Goal: Task Accomplishment & Management: Complete application form

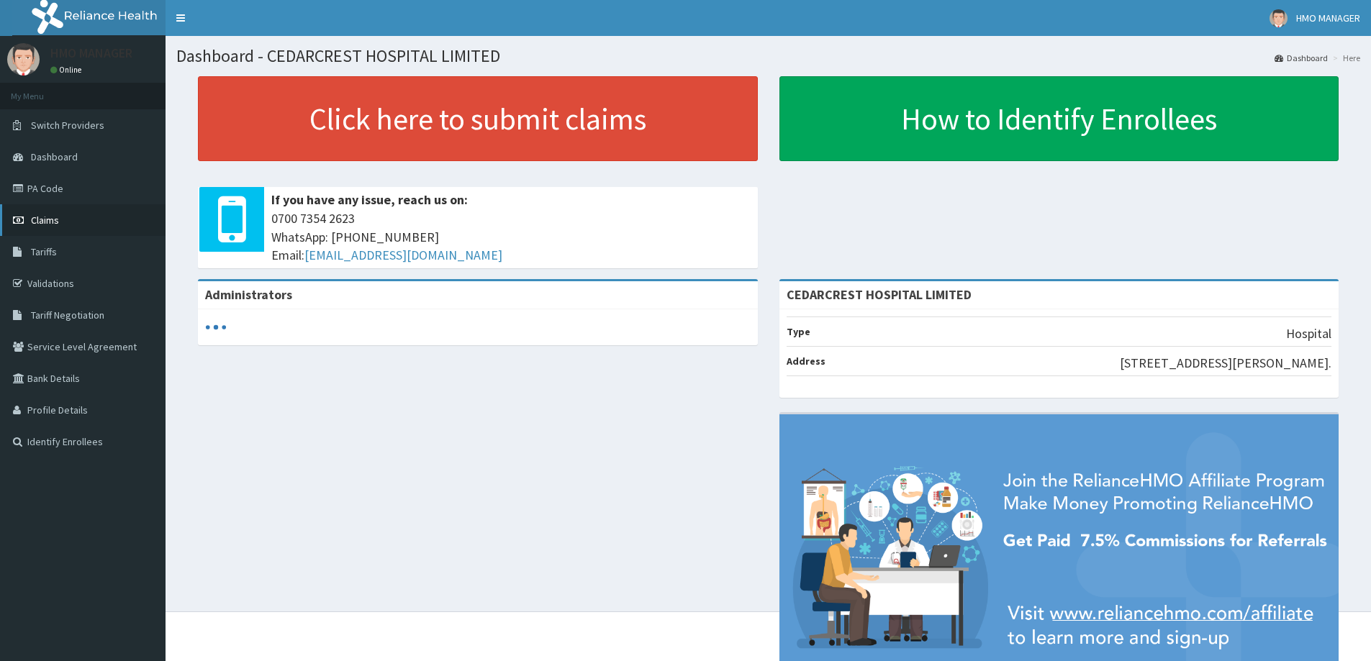
click at [96, 216] on link "Claims" at bounding box center [83, 220] width 166 height 32
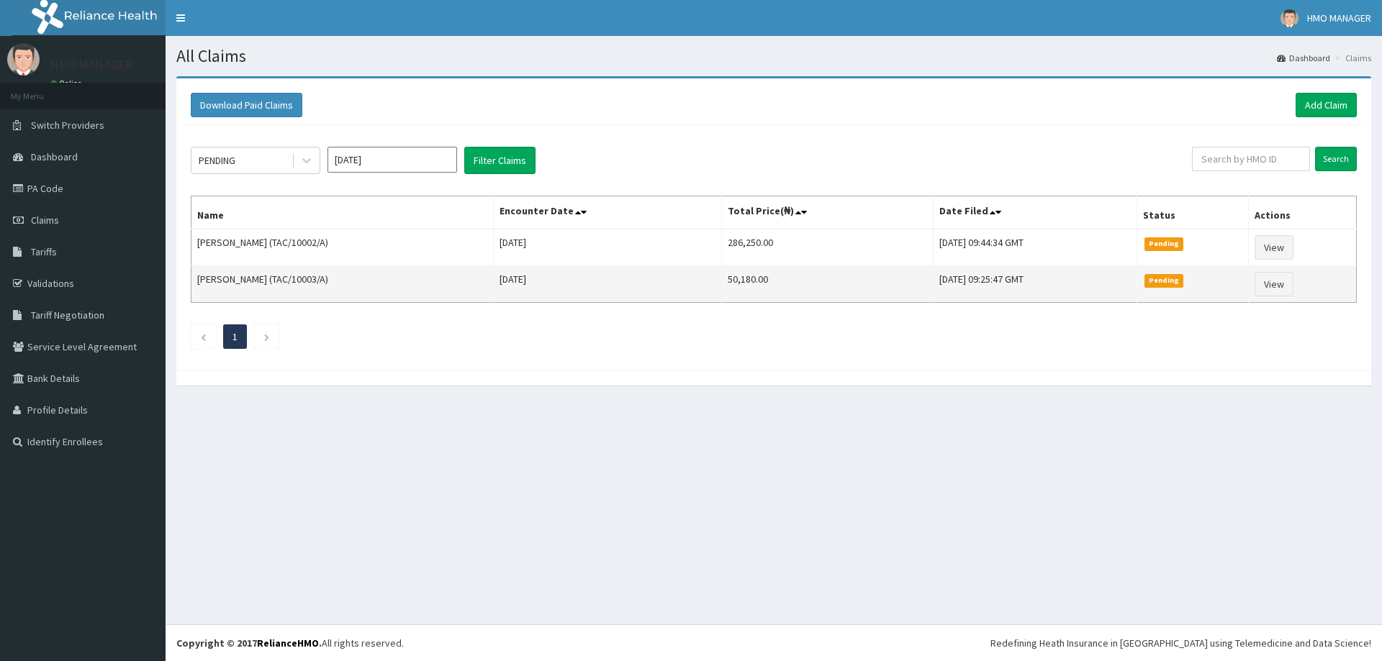
drag, startPoint x: 210, startPoint y: 218, endPoint x: 1227, endPoint y: 287, distance: 1019.1
click at [1373, 290] on div "Download Paid Claims Add Claim × Note you can only download claims within a max…" at bounding box center [774, 238] width 1216 height 324
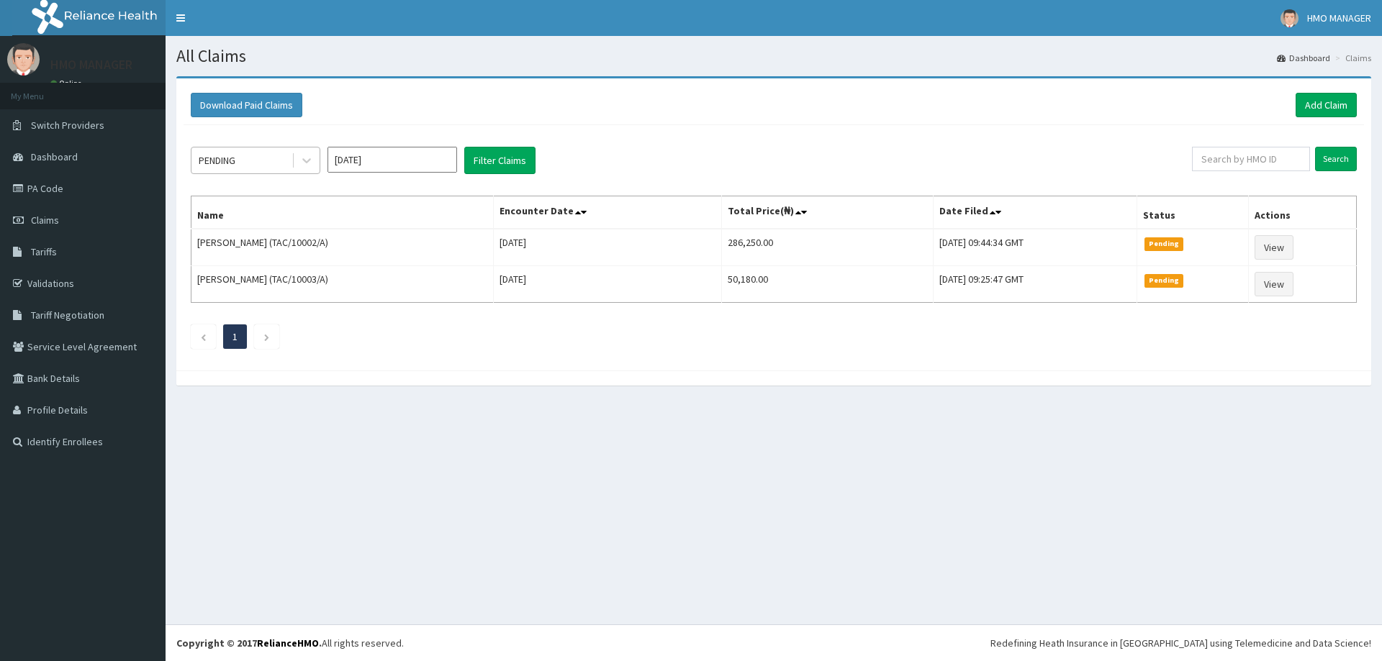
click at [280, 160] on div "PENDING" at bounding box center [241, 160] width 100 height 23
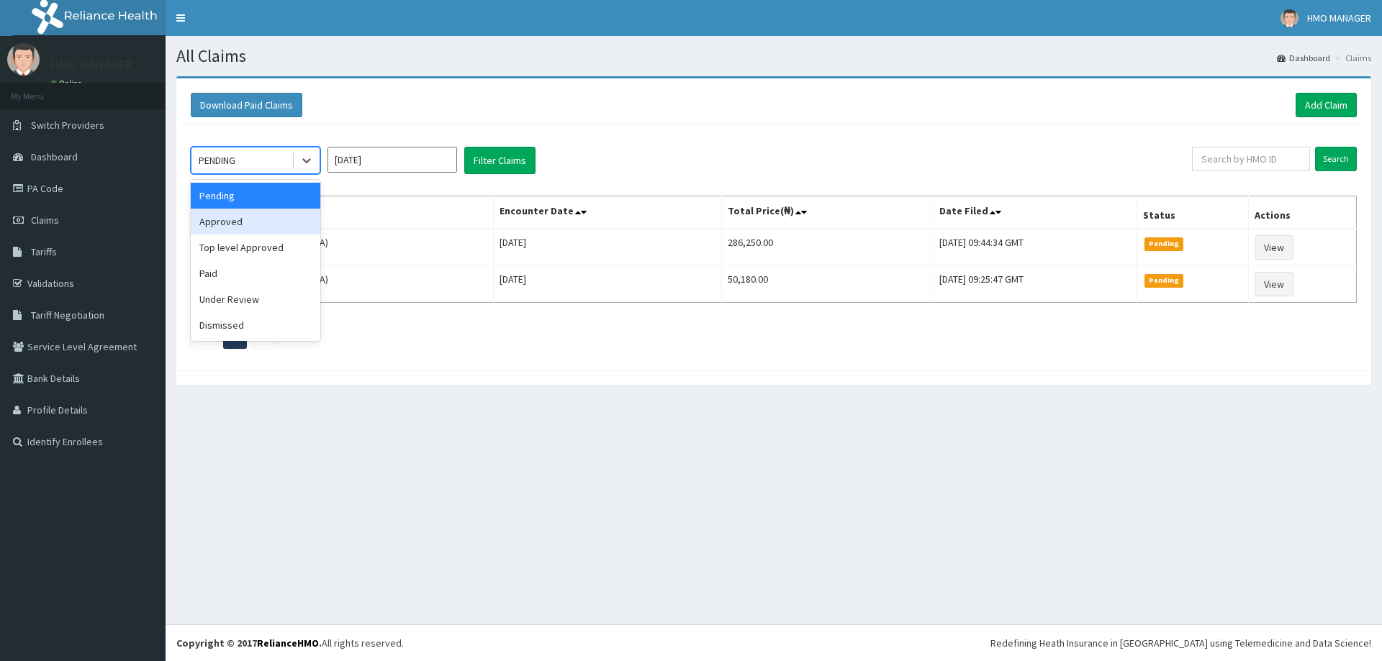
click at [254, 219] on div "Approved" at bounding box center [256, 222] width 130 height 26
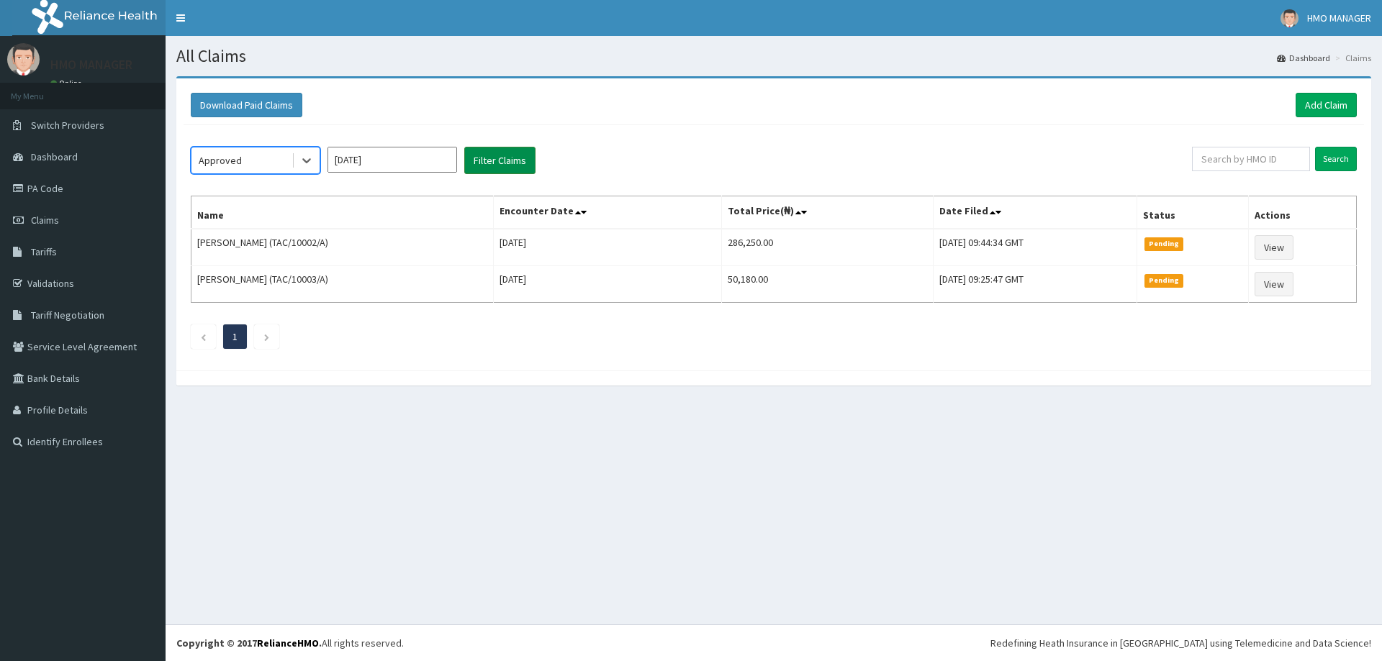
click at [504, 152] on button "Filter Claims" at bounding box center [499, 160] width 71 height 27
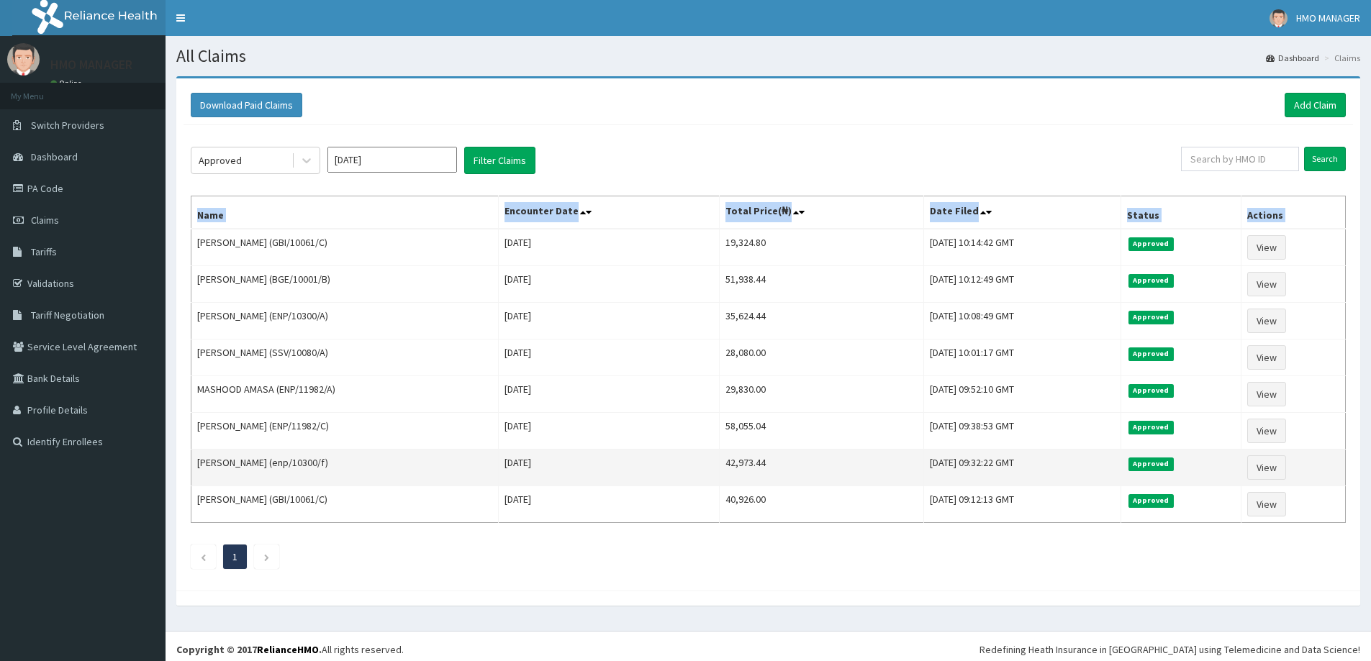
drag, startPoint x: 198, startPoint y: 242, endPoint x: 1133, endPoint y: 484, distance: 966.4
click at [1266, 507] on tbody "Abubakar Musa Ahmed (GBI/10061/C) Thu Oct 02 2025 19,324.80 Tue, 14 Oct 2025 10…" at bounding box center [768, 376] width 1154 height 294
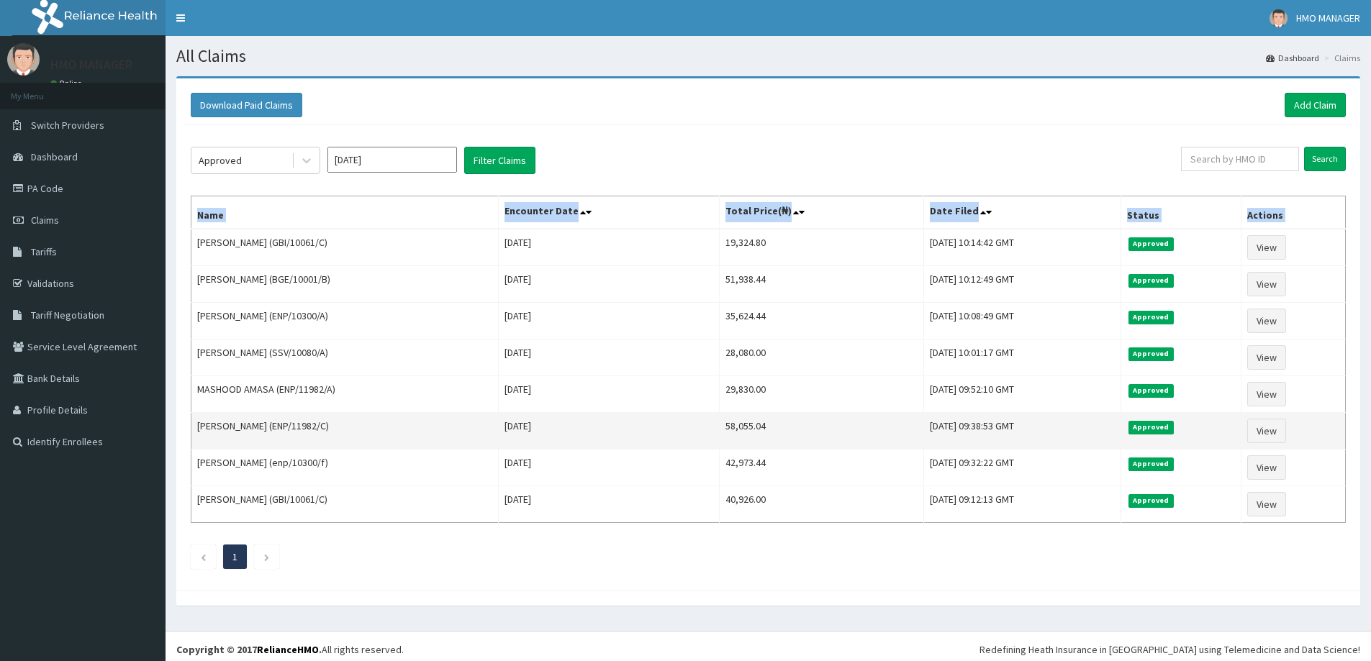
copy thead "Name Encounter Date Total Price(₦) Date Filed Status Actions"
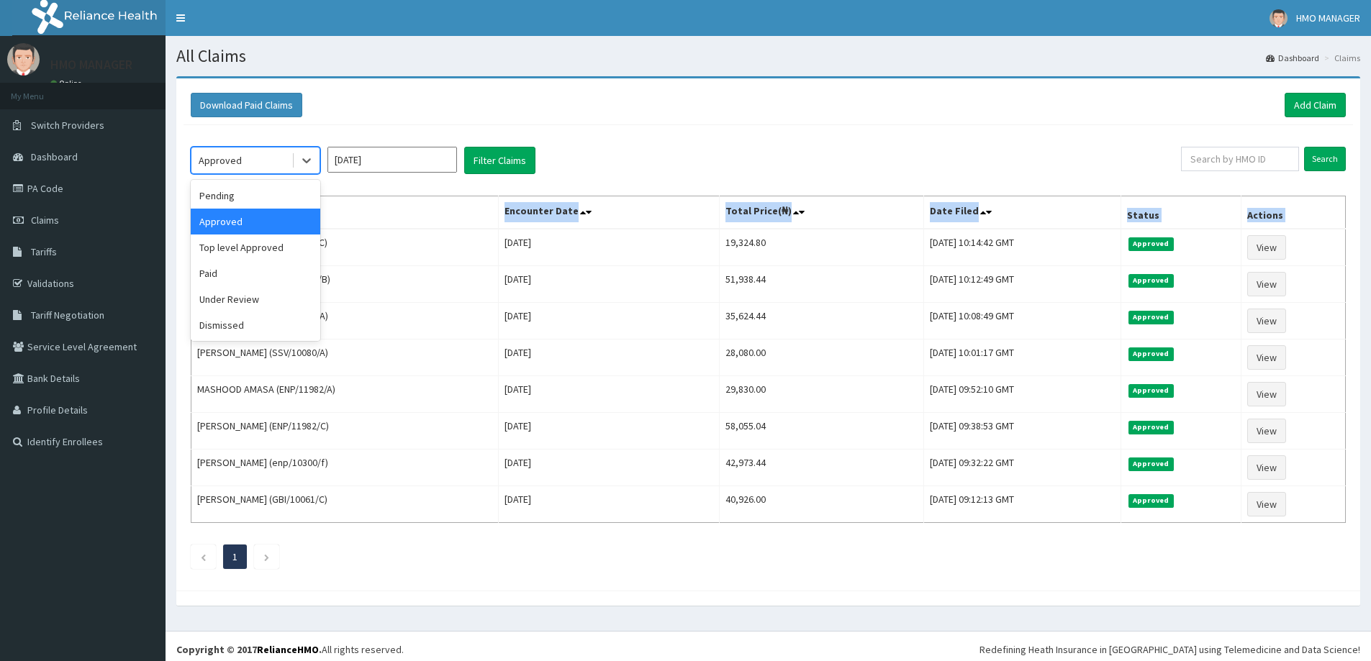
click at [254, 166] on div "Approved" at bounding box center [241, 160] width 100 height 23
click at [246, 241] on div "Top level Approved" at bounding box center [256, 248] width 130 height 26
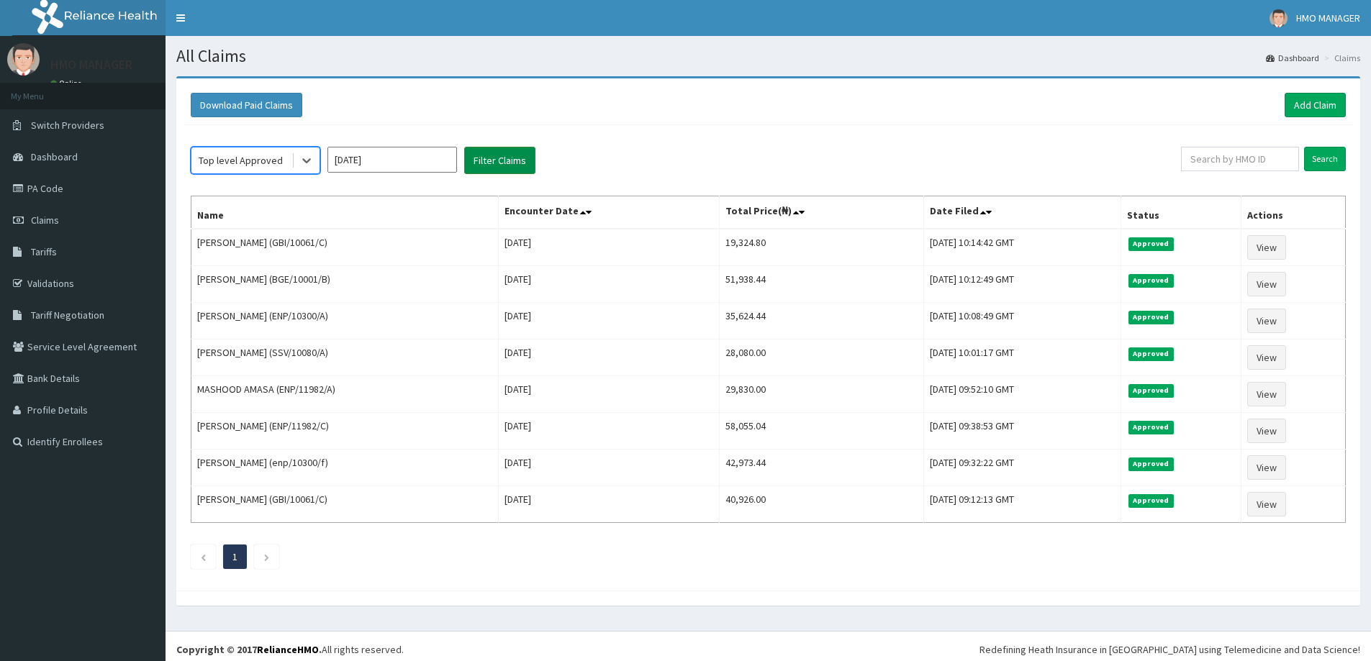
click at [517, 163] on button "Filter Claims" at bounding box center [499, 160] width 71 height 27
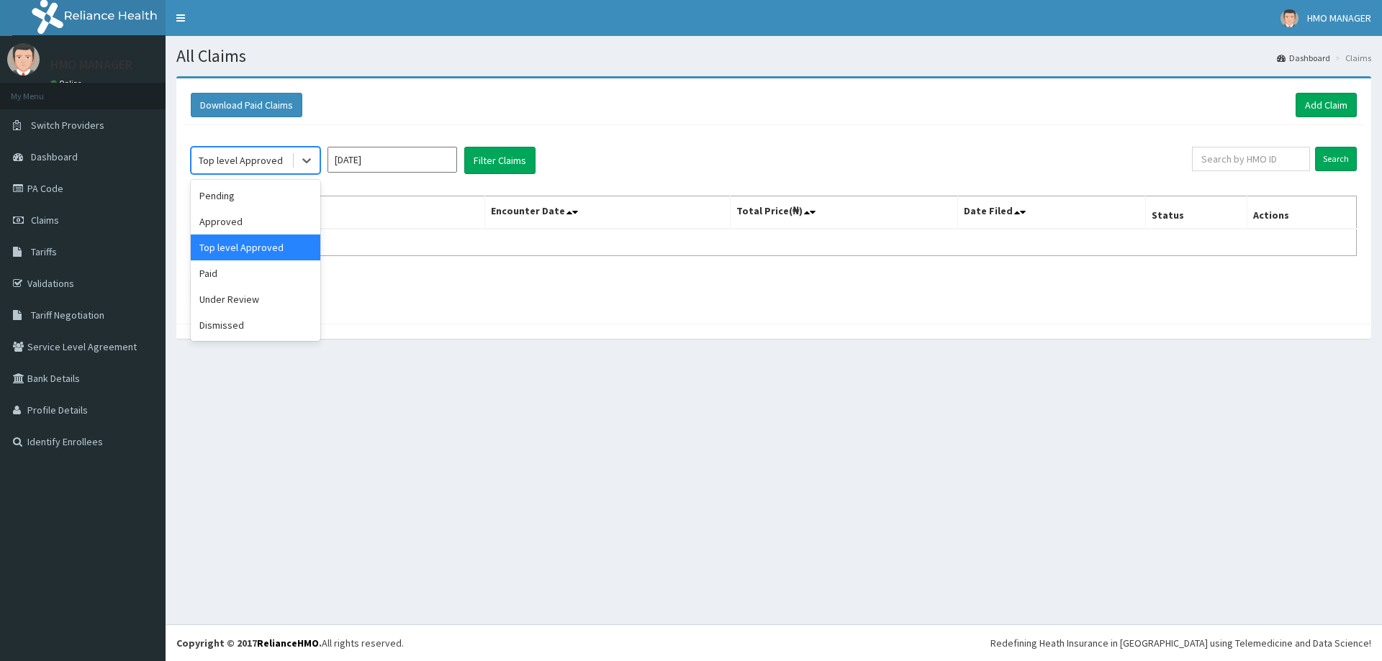
click at [284, 167] on div "Top level Approved" at bounding box center [241, 160] width 100 height 23
click at [257, 271] on div "Paid" at bounding box center [256, 273] width 130 height 26
click at [502, 162] on button "Filter Claims" at bounding box center [499, 160] width 71 height 27
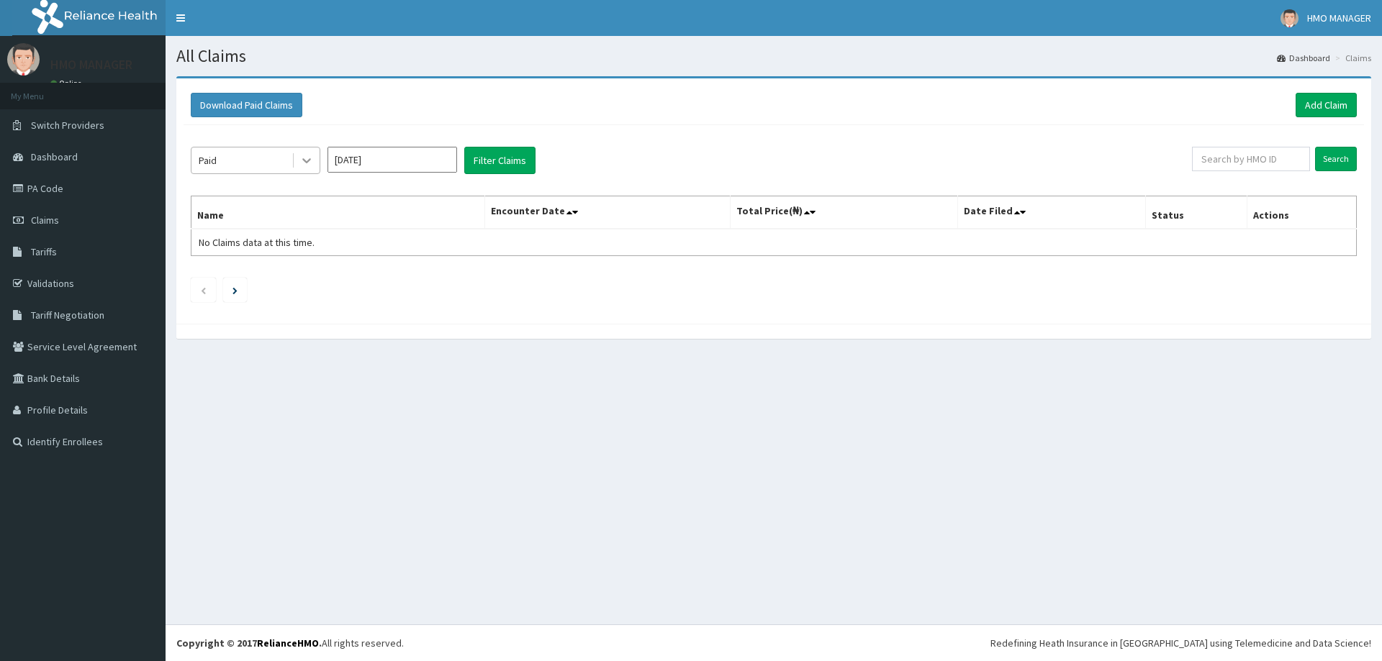
click at [306, 173] on div at bounding box center [307, 161] width 26 height 26
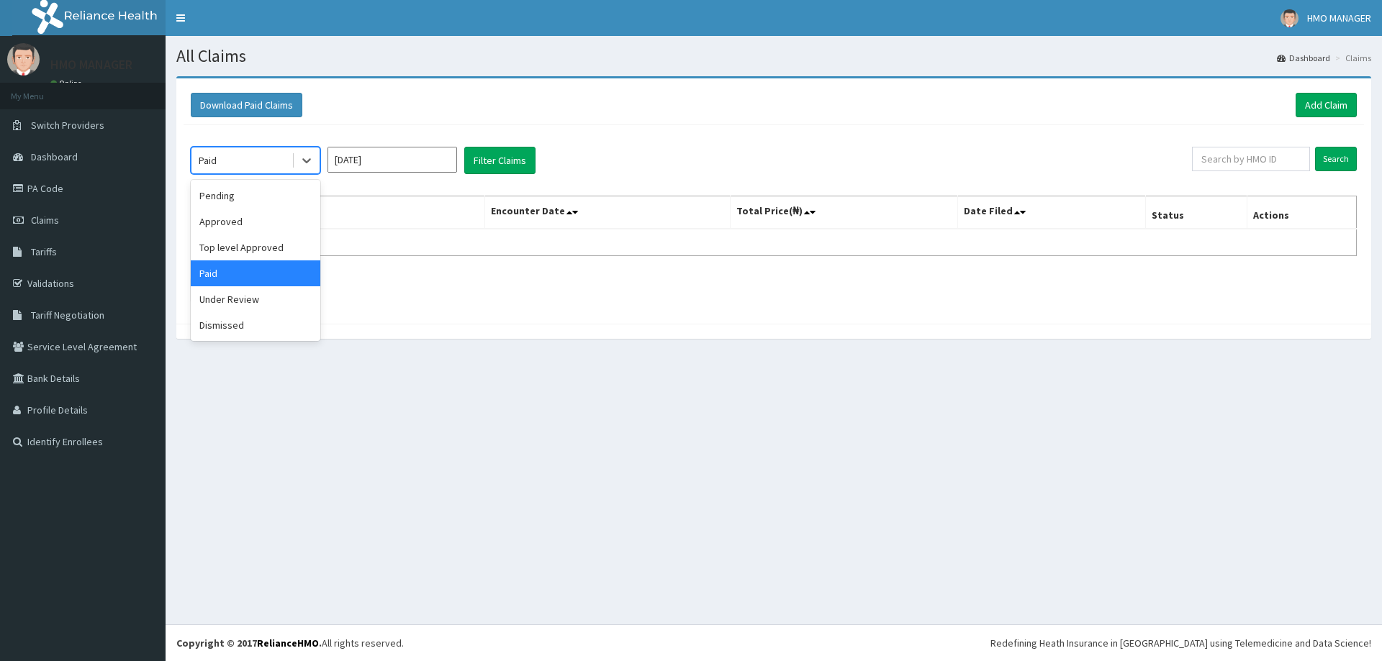
click at [278, 275] on div "Paid" at bounding box center [256, 273] width 130 height 26
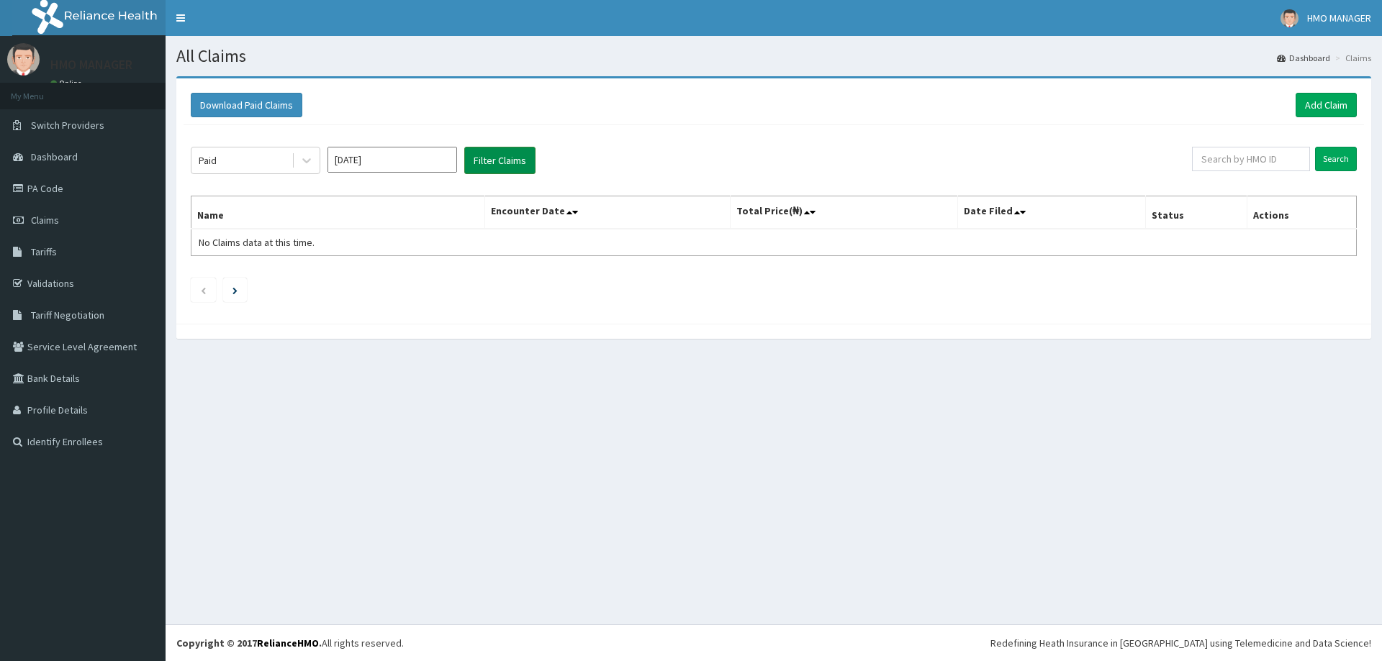
click at [487, 162] on button "Filter Claims" at bounding box center [499, 160] width 71 height 27
click at [245, 153] on div "Paid" at bounding box center [241, 160] width 100 height 23
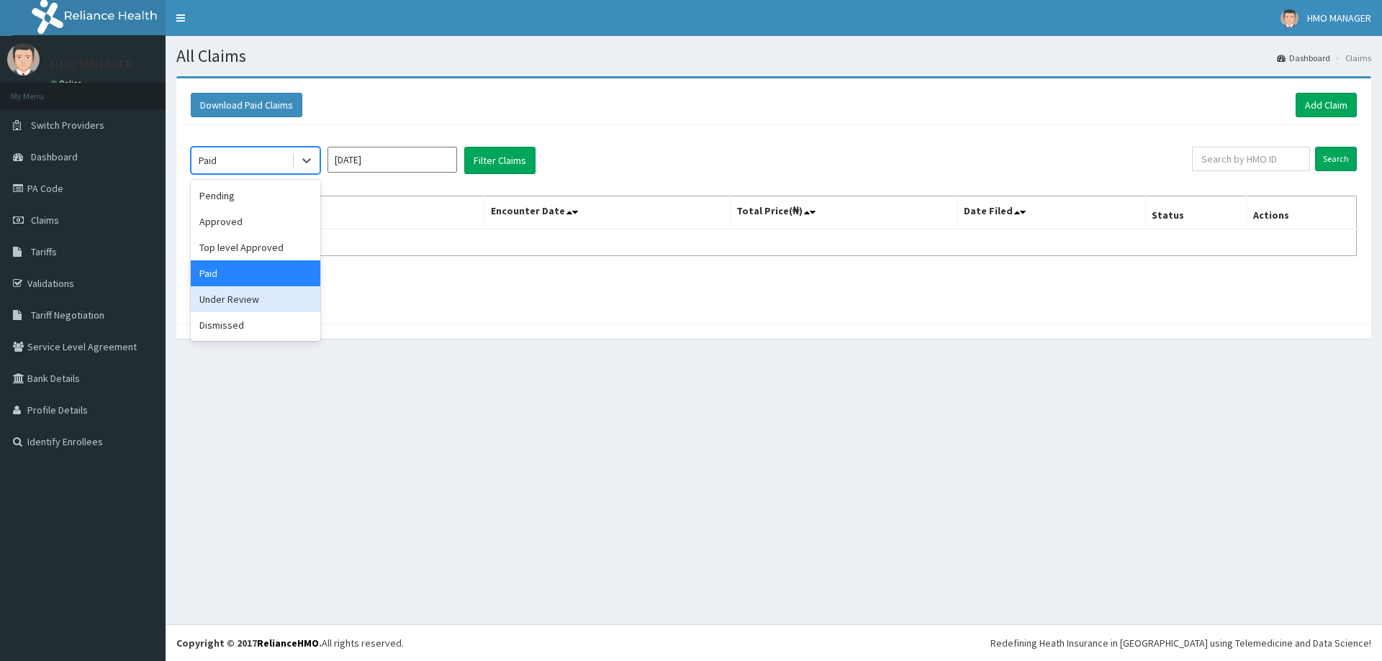
click at [234, 292] on div "Under Review" at bounding box center [256, 299] width 130 height 26
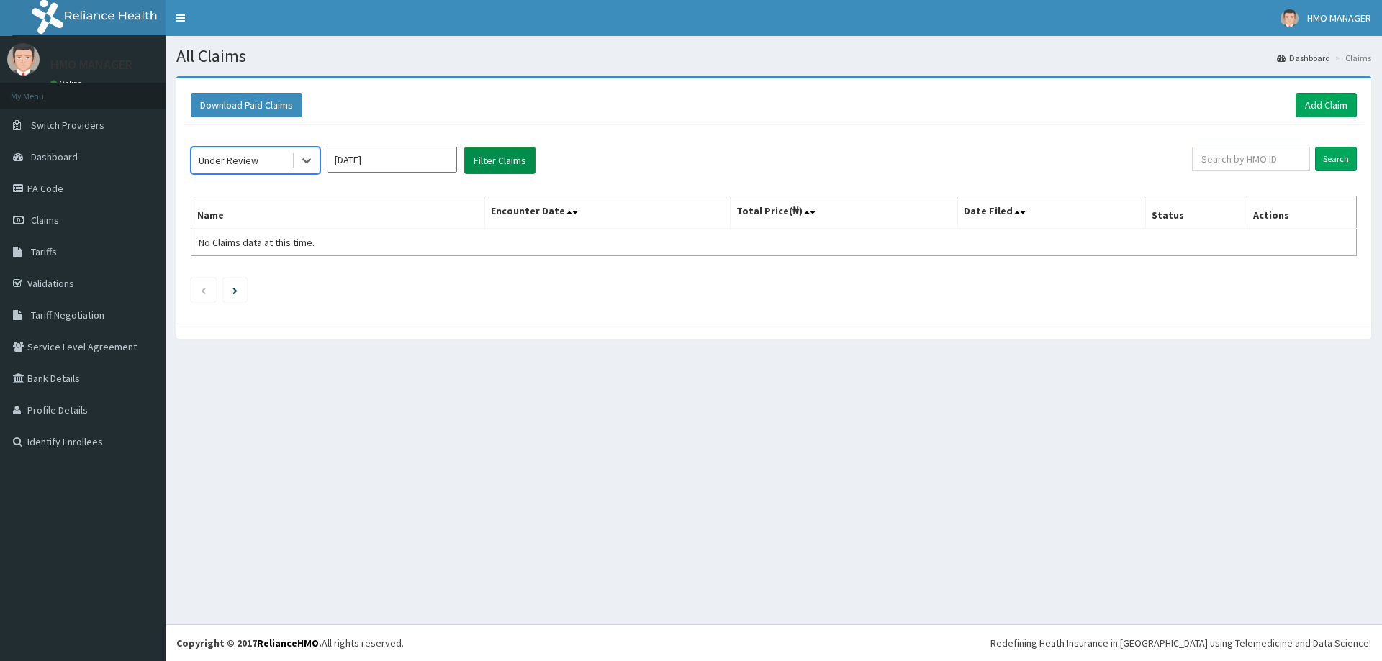
click at [502, 163] on button "Filter Claims" at bounding box center [499, 160] width 71 height 27
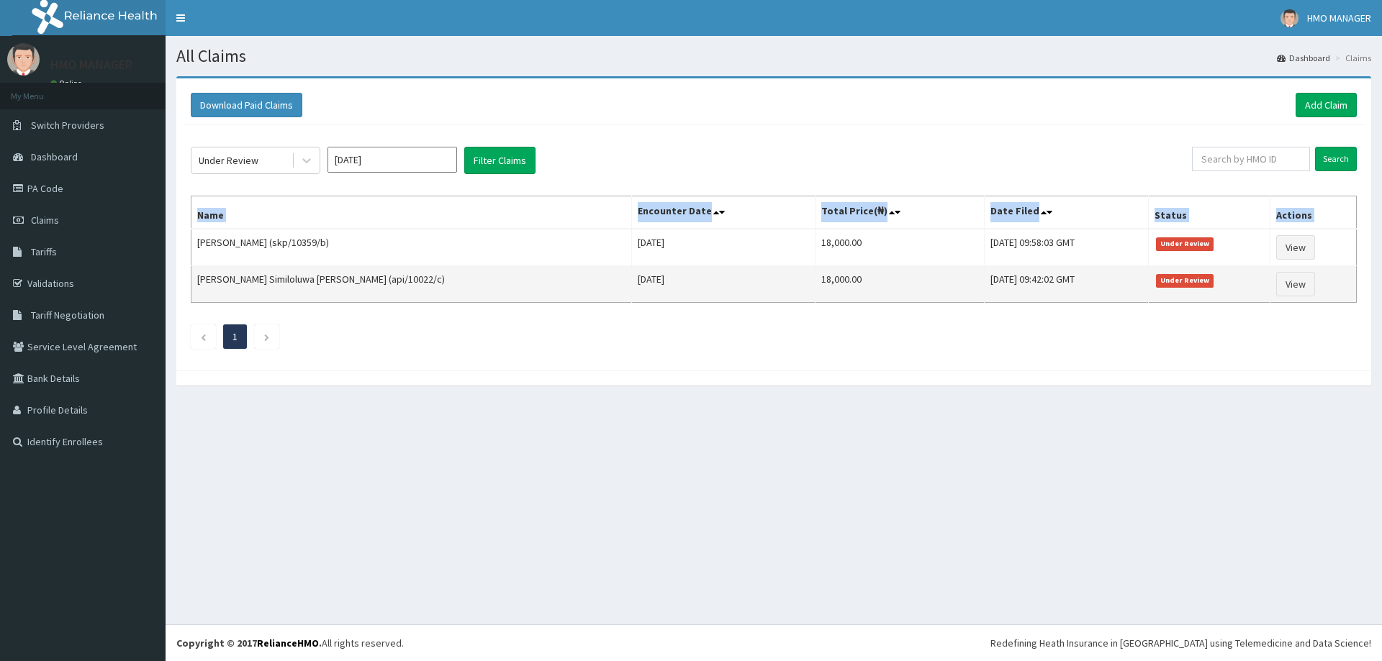
drag, startPoint x: 199, startPoint y: 243, endPoint x: 1351, endPoint y: 270, distance: 1153.1
click at [1372, 267] on div "Download Paid Claims Add Claim × Note you can only download claims within a max…" at bounding box center [774, 238] width 1216 height 324
copy thead "Name Encounter Date Total Price(₦) Date Filed Status Actions"
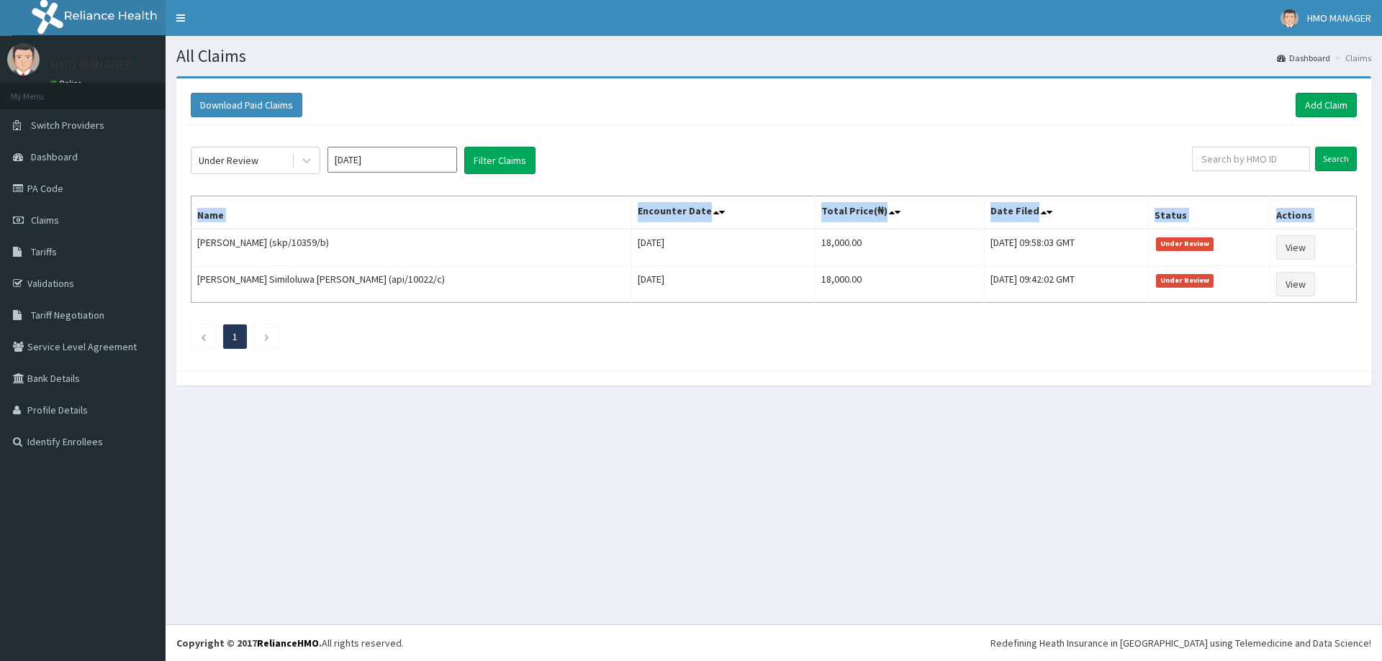
click at [232, 160] on div "Under Review" at bounding box center [229, 160] width 60 height 14
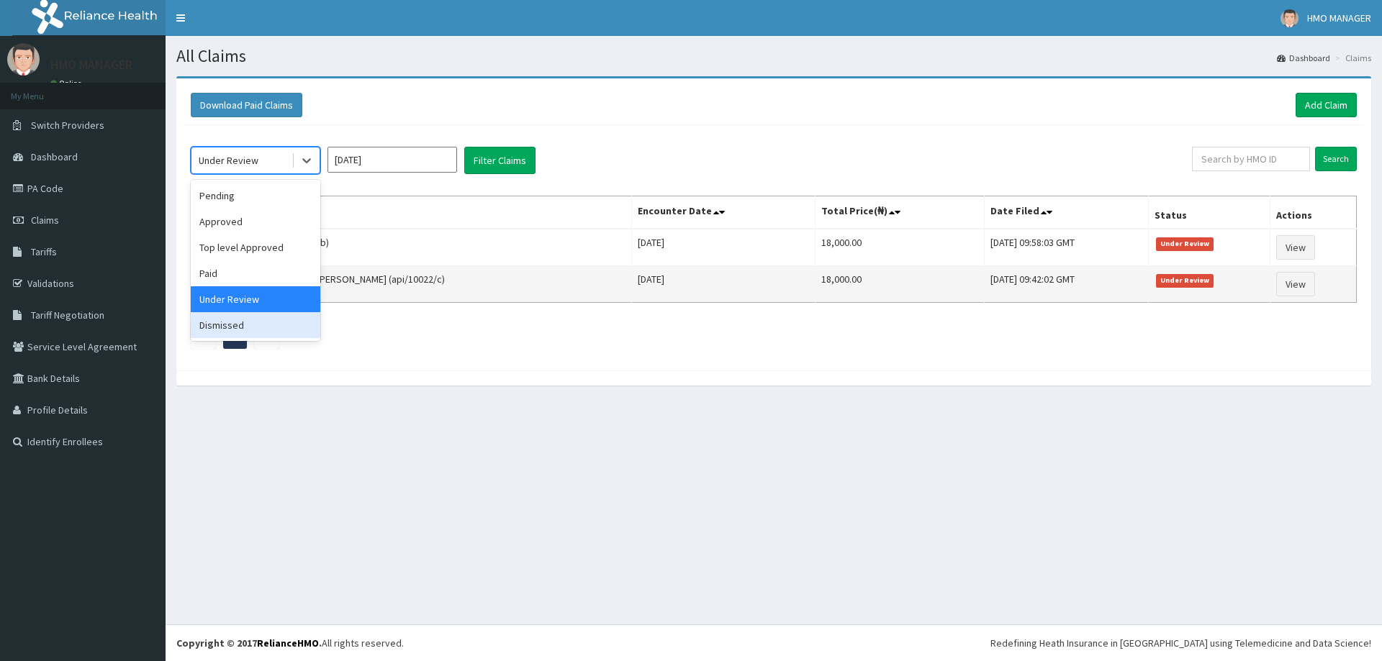
drag, startPoint x: 225, startPoint y: 314, endPoint x: 357, endPoint y: 278, distance: 136.5
click at [225, 315] on div "Dismissed" at bounding box center [256, 325] width 130 height 26
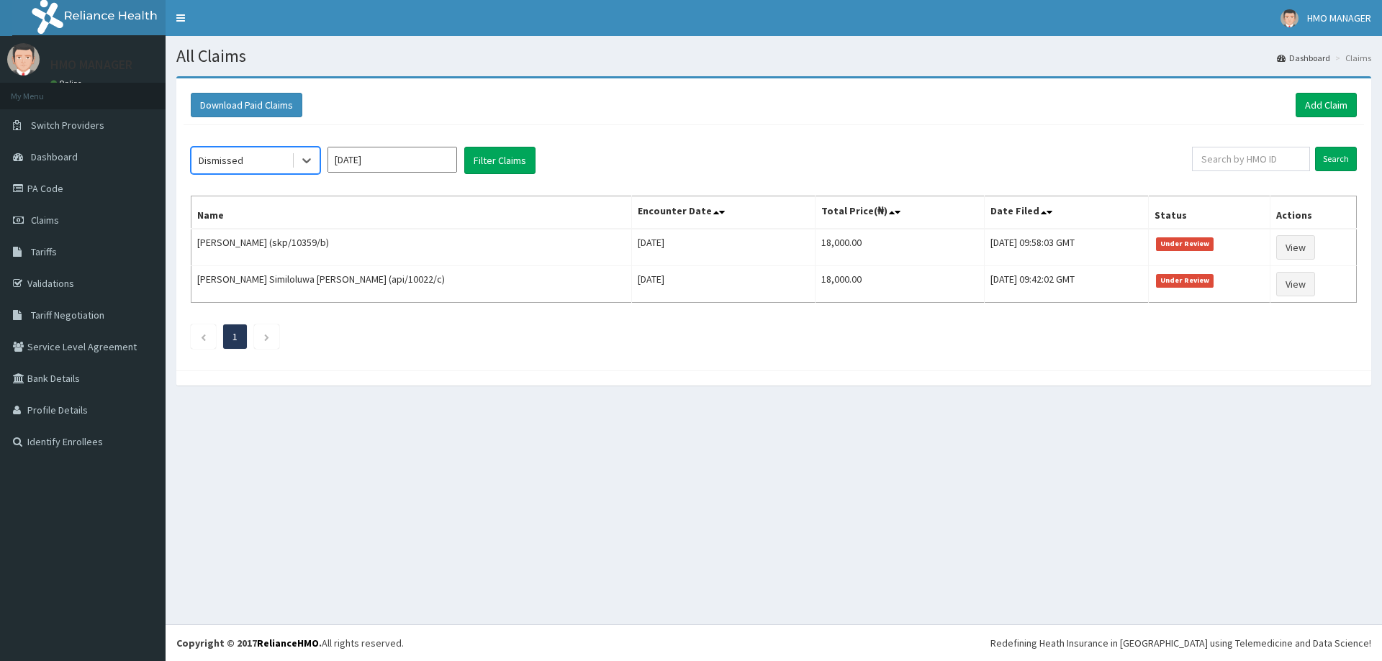
click at [541, 163] on div "option Dismissed, selected. Select is focused ,type to refine list, press Down …" at bounding box center [691, 160] width 1001 height 27
click at [521, 161] on button "Filter Claims" at bounding box center [499, 160] width 71 height 27
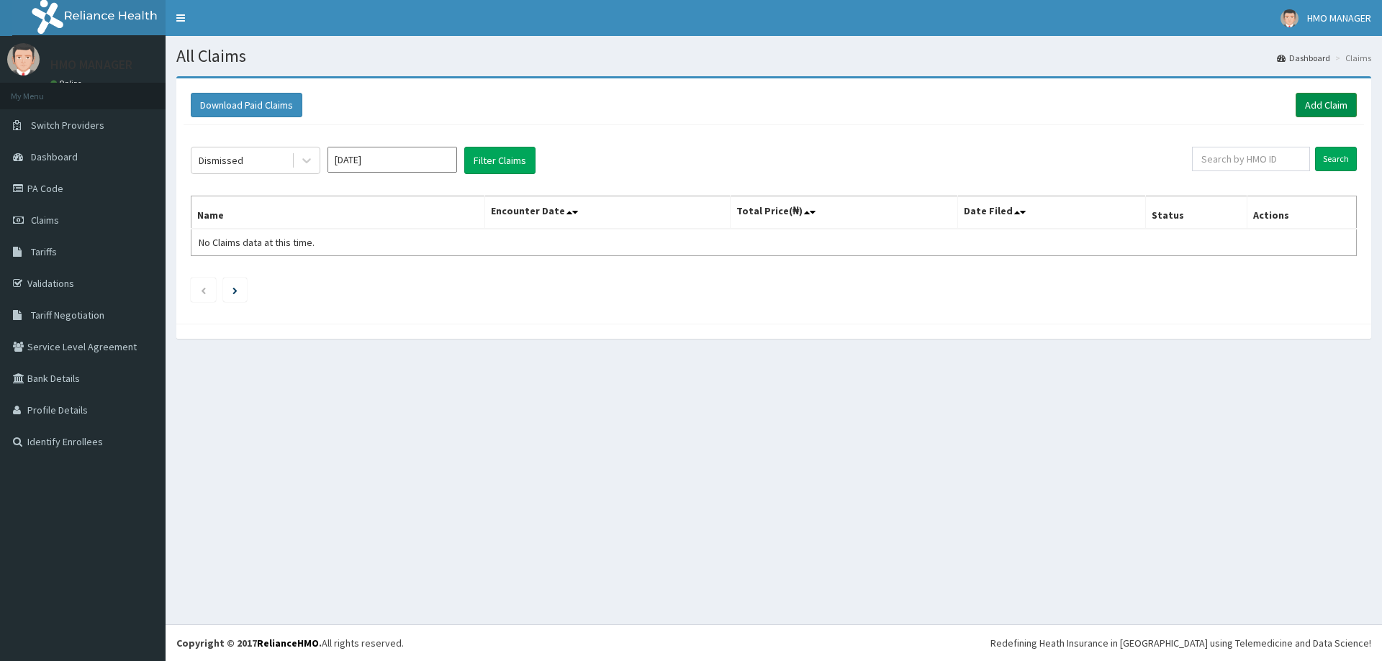
click at [1307, 99] on link "Add Claim" at bounding box center [1325, 105] width 61 height 24
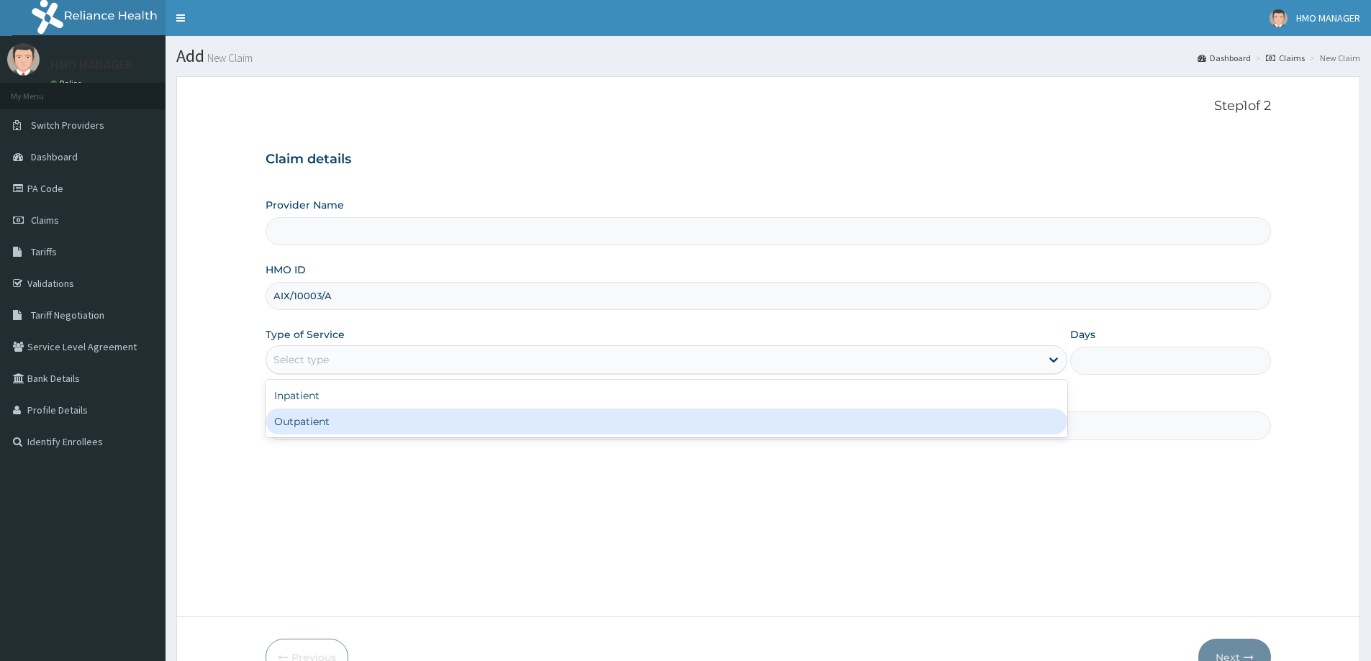
click at [317, 417] on div "Outpatient" at bounding box center [667, 422] width 802 height 26
type input "1"
click at [307, 433] on input "Practitioner" at bounding box center [768, 426] width 1005 height 28
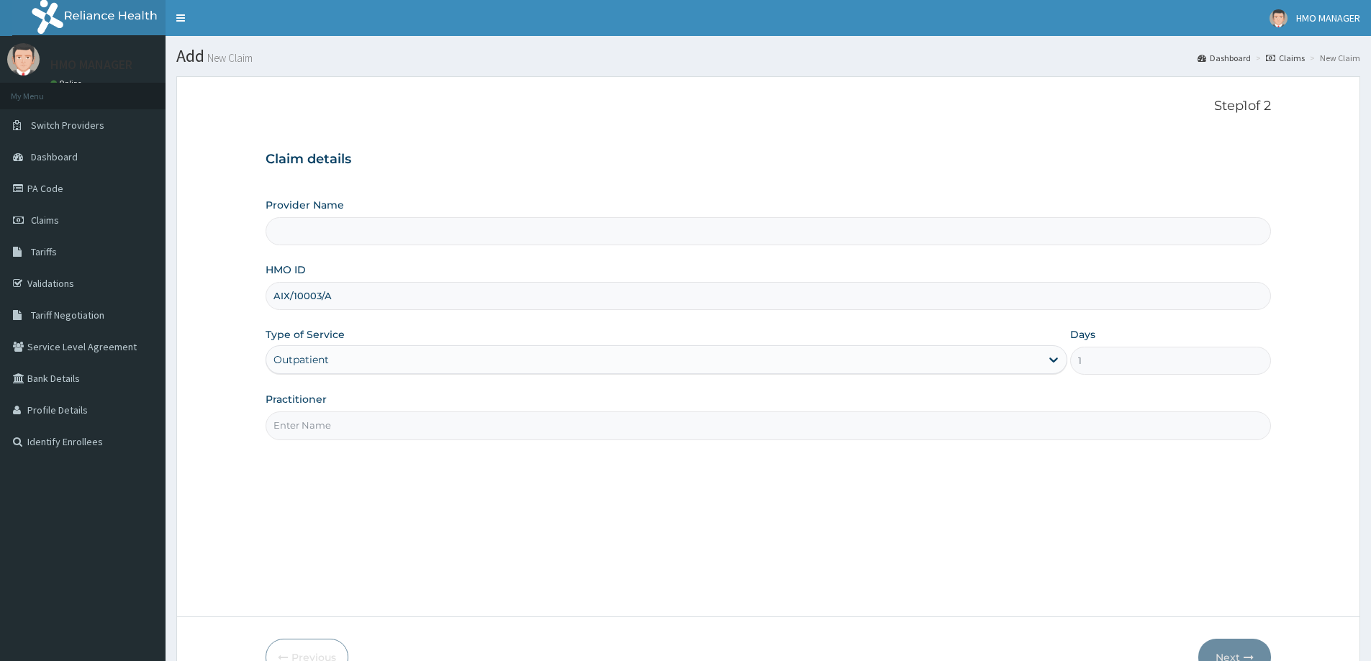
type input "CEDARCREST HOSPITAL LIMITED"
paste input "Dr ZAKARI BELLO"
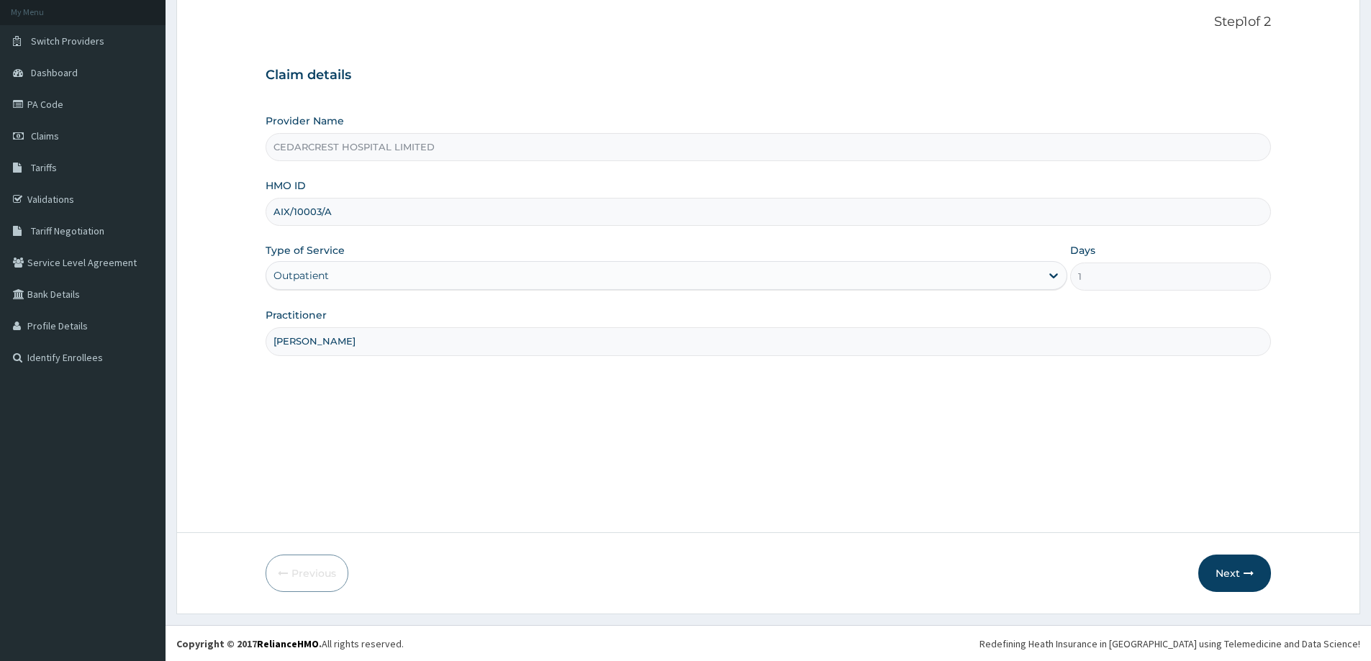
scroll to position [85, 0]
type input "Dr ZAKARI BELLO"
drag, startPoint x: 1175, startPoint y: 559, endPoint x: 1215, endPoint y: 566, distance: 40.9
click at [1211, 568] on div "Previous Next" at bounding box center [768, 572] width 1005 height 37
click at [1215, 566] on button "Next" at bounding box center [1234, 572] width 73 height 37
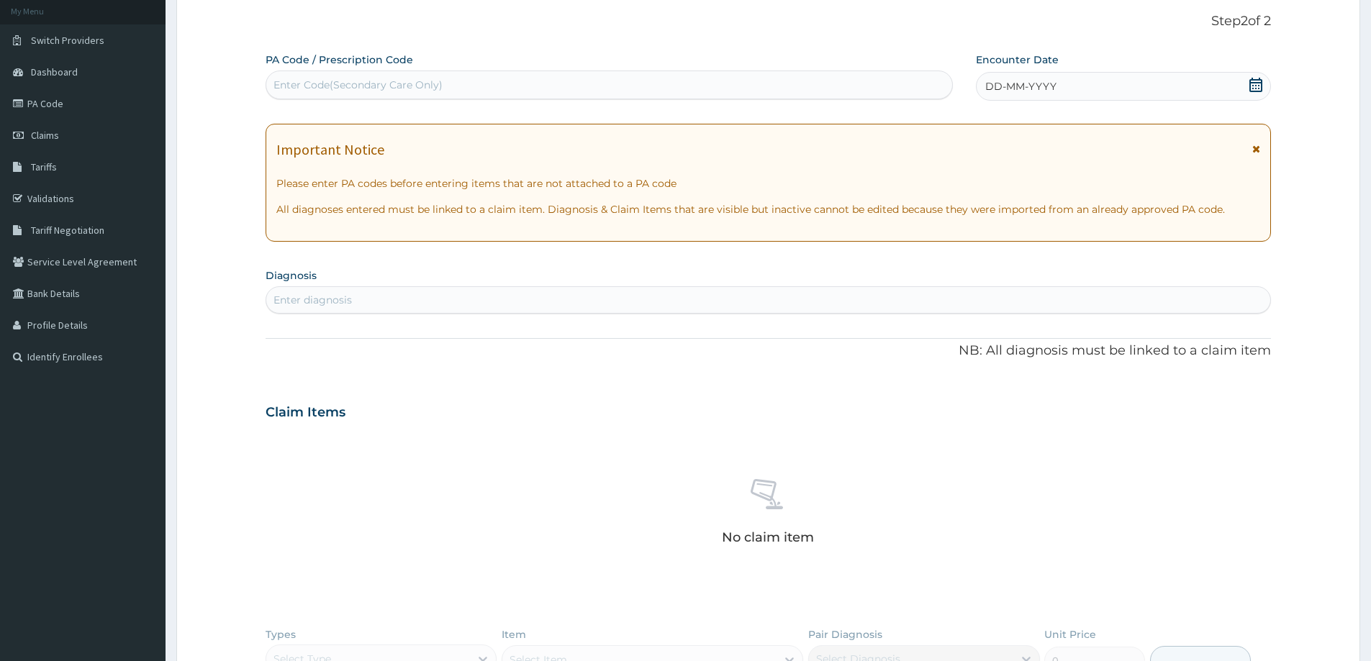
click at [307, 72] on div "PA Code / Prescription Code Enter Code(Secondary Care Only)" at bounding box center [609, 76] width 687 height 47
click at [307, 84] on div "Enter Code(Secondary Care Only)" at bounding box center [357, 85] width 169 height 14
paste input "PA/E172C6"
type input "PA/E172C6"
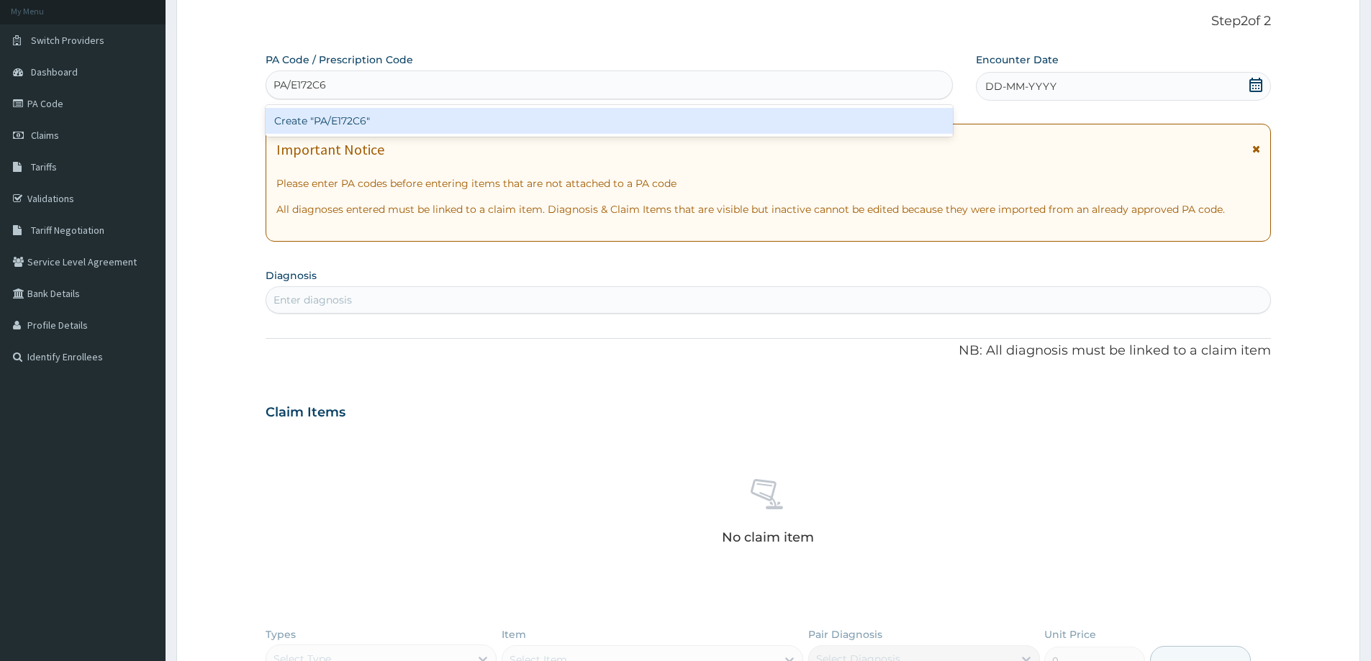
click at [348, 131] on div "Create "PA/E172C6"" at bounding box center [609, 121] width 687 height 26
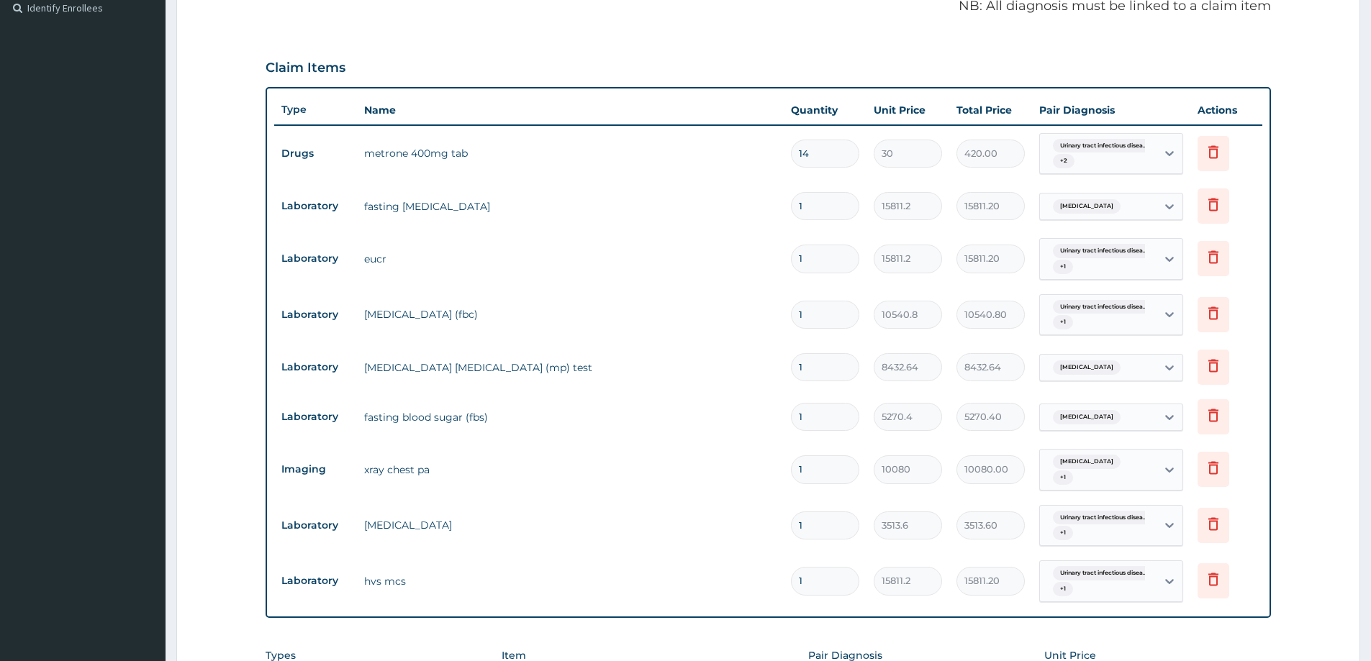
scroll to position [396, 0]
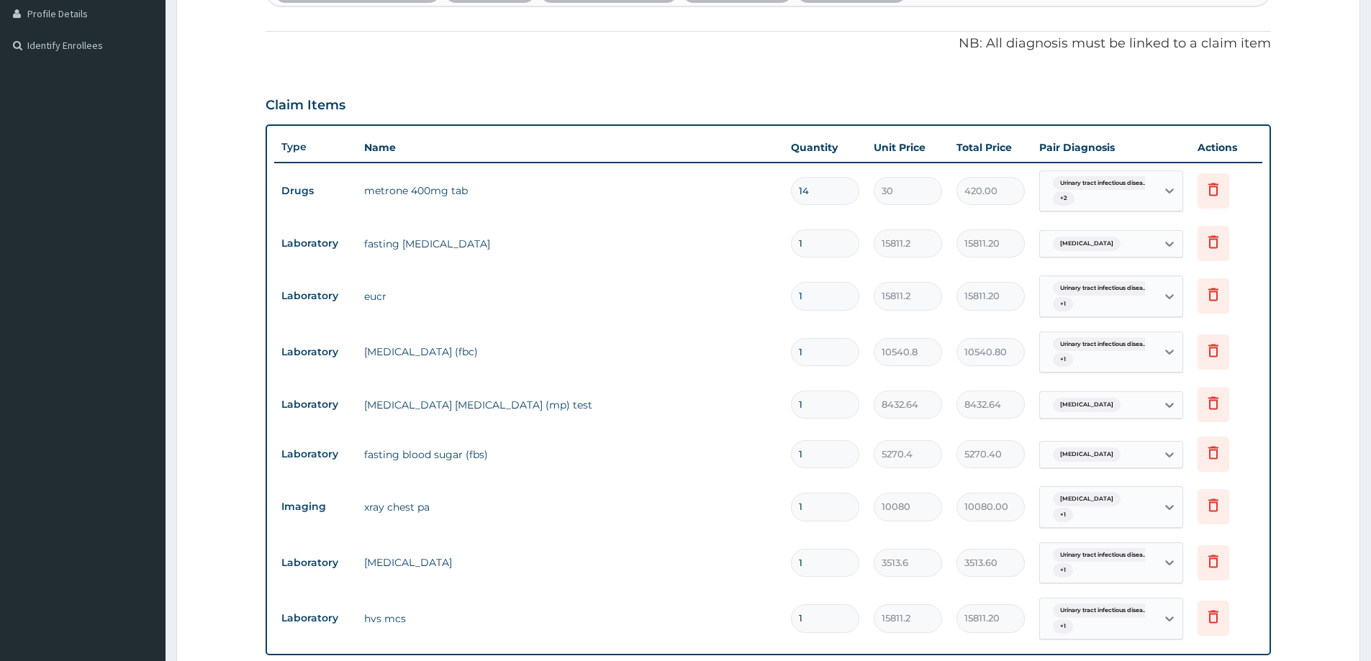
drag, startPoint x: 971, startPoint y: 240, endPoint x: 317, endPoint y: 107, distance: 667.4
click at [445, 232] on td "fasting lipid profile" at bounding box center [570, 244] width 427 height 29
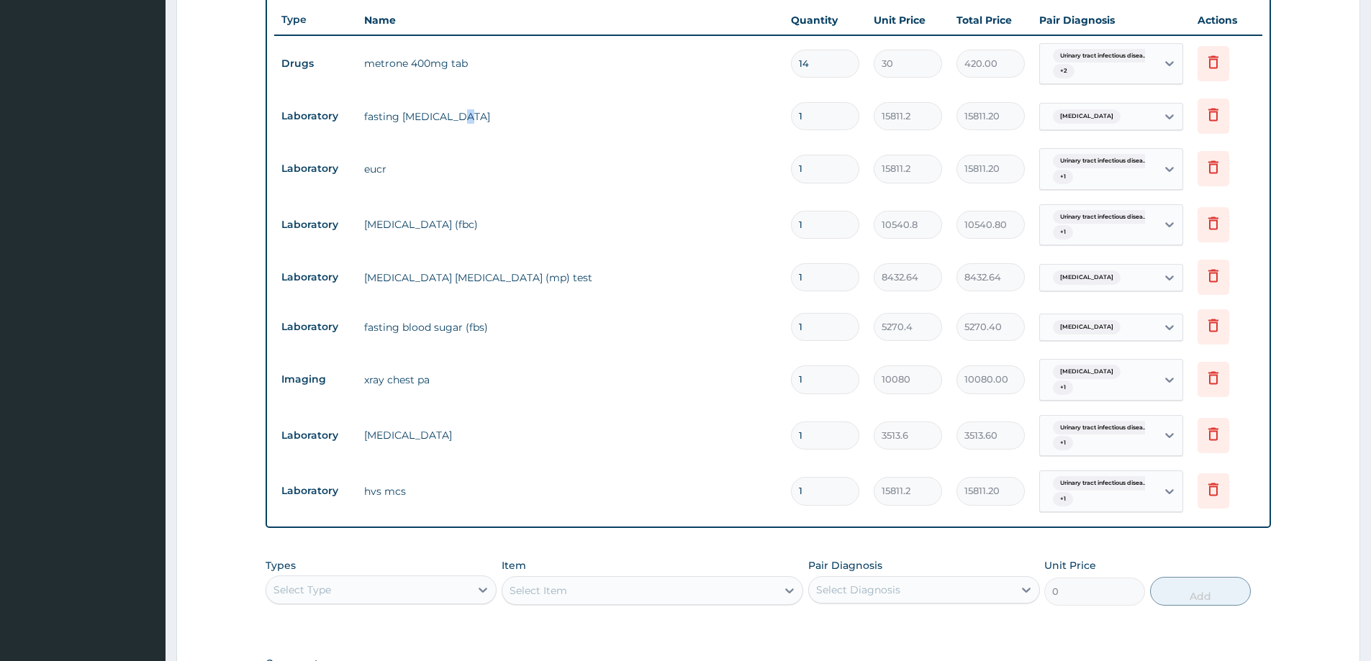
scroll to position [540, 0]
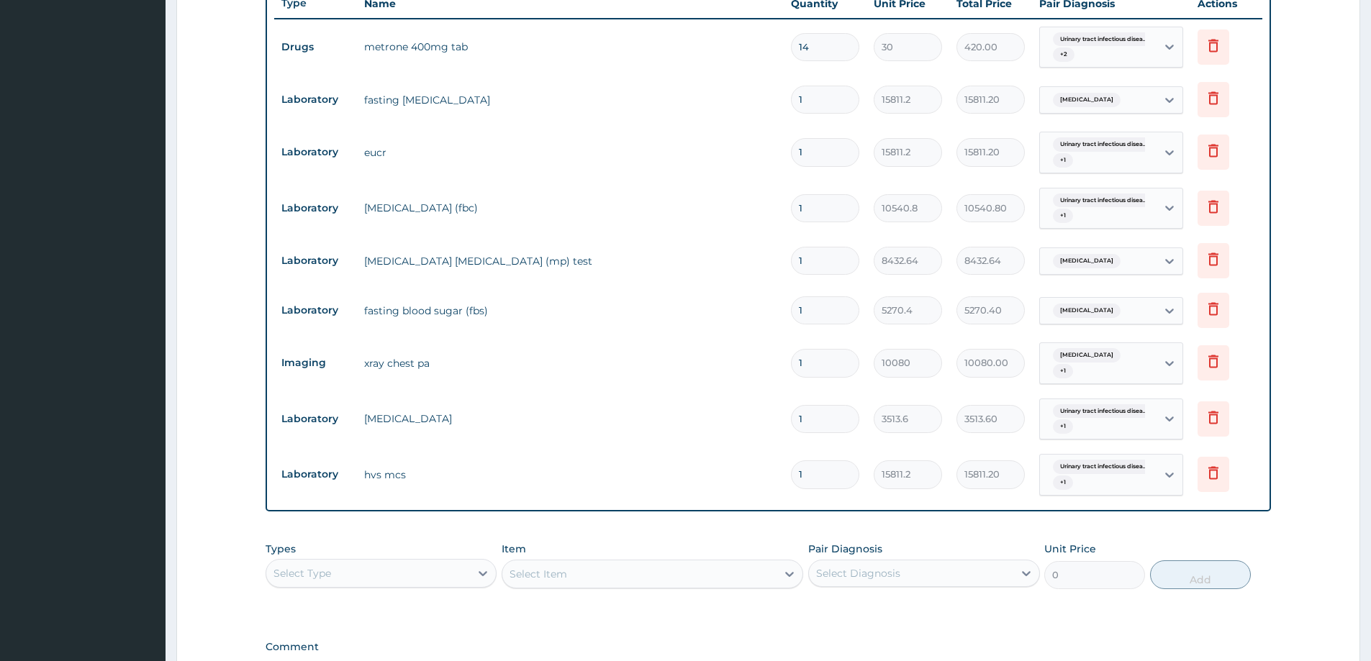
click at [584, 266] on td "malaria parasite (mp) test" at bounding box center [570, 261] width 427 height 29
click at [1220, 258] on icon at bounding box center [1213, 258] width 17 height 17
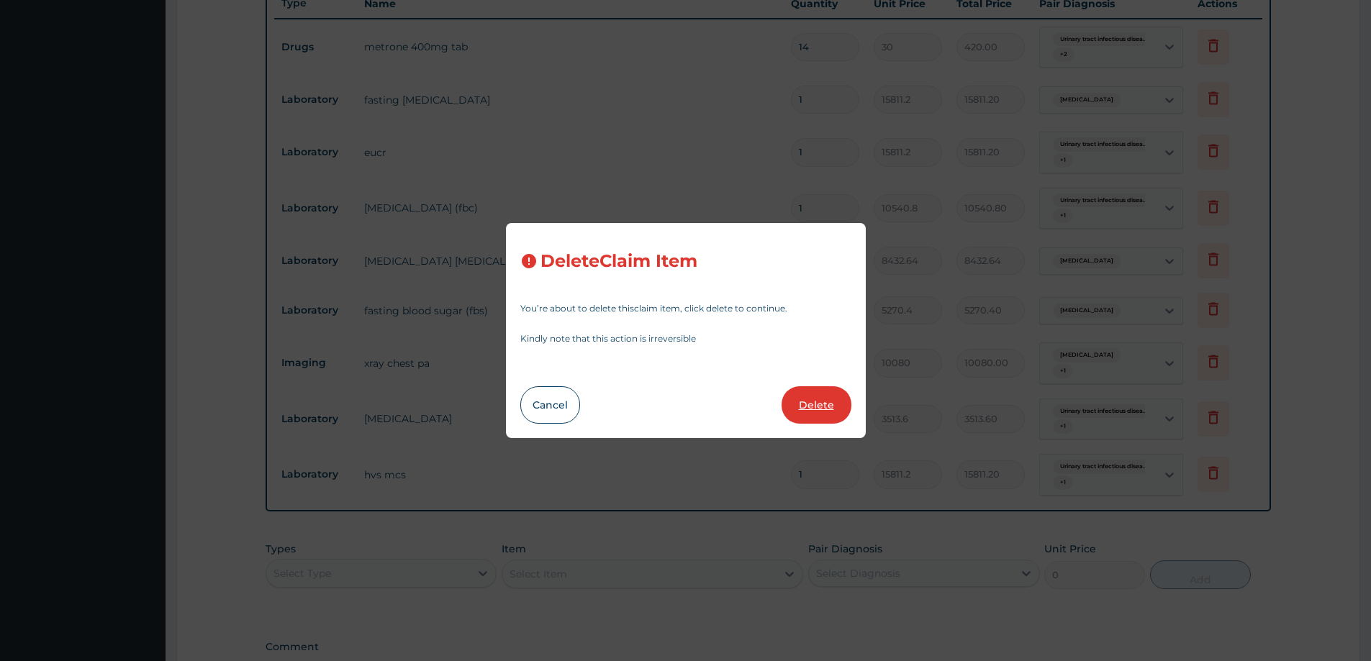
click at [819, 389] on button "Delete" at bounding box center [816, 404] width 70 height 37
type input "5270.4"
type input "5270.40"
type input "10080"
type input "10080.00"
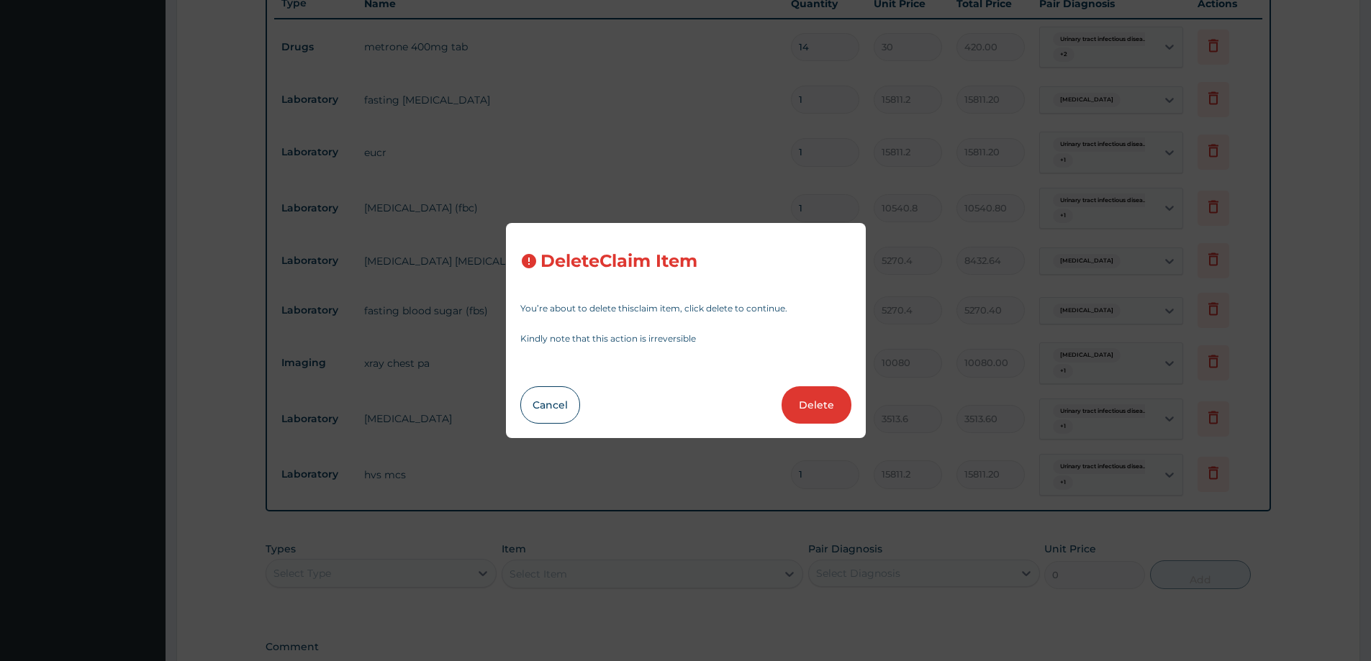
type input "3513.6"
type input "3513.60"
type input "15811.2"
type input "15811.20"
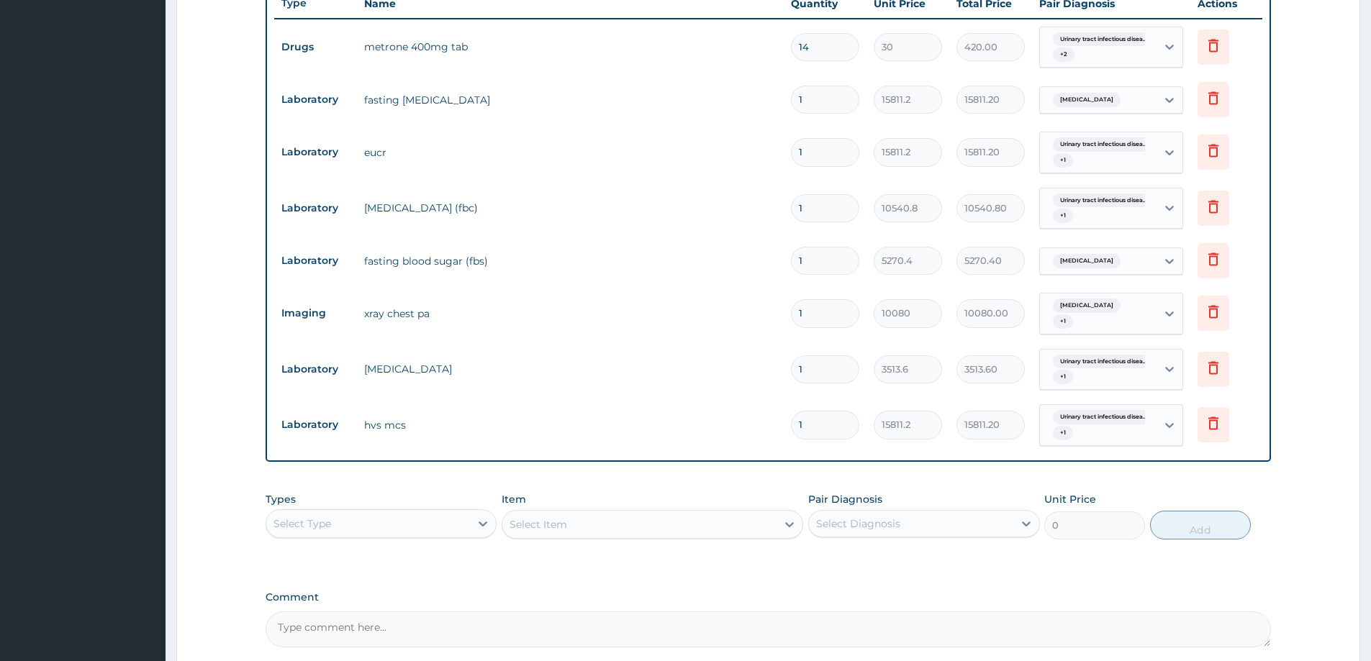
click at [367, 515] on div "Select Type" at bounding box center [368, 523] width 204 height 23
drag, startPoint x: 291, startPoint y: 600, endPoint x: 306, endPoint y: 602, distance: 15.3
click at [296, 601] on div "Procedures" at bounding box center [381, 612] width 231 height 26
click at [529, 522] on div "Select Item" at bounding box center [538, 524] width 58 height 14
type input "general"
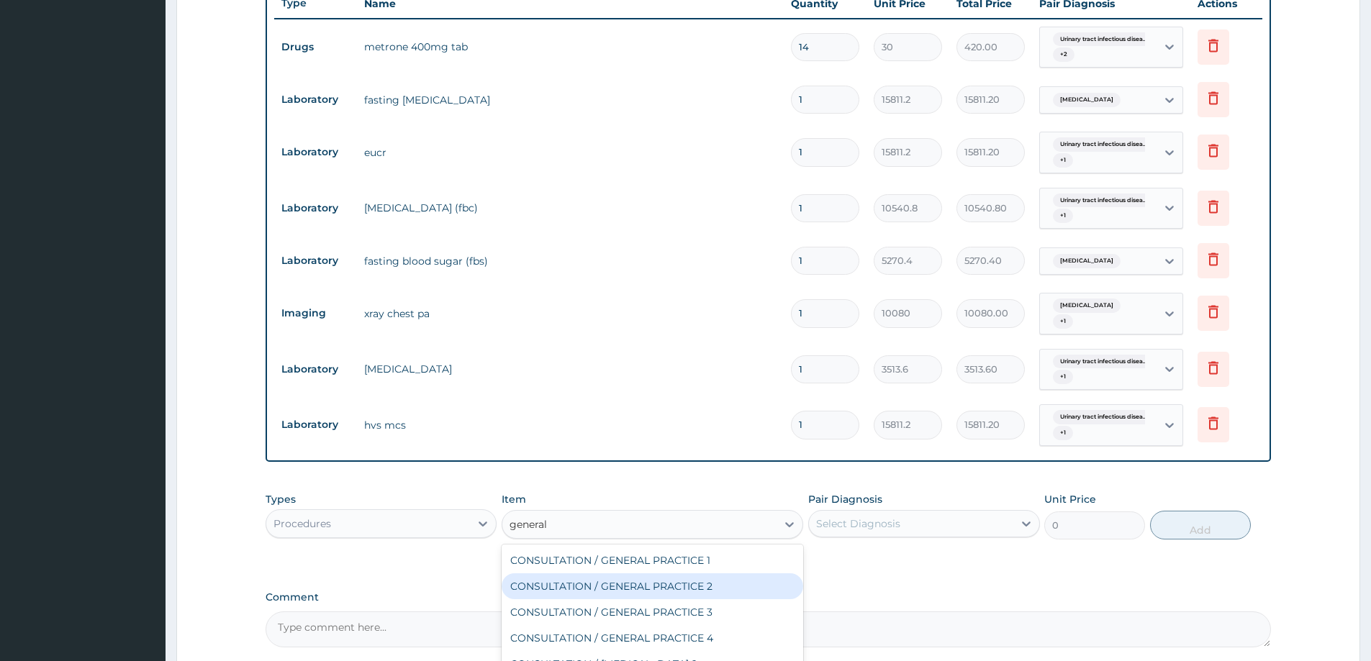
click at [631, 586] on div "CONSULTATION / GENERAL PRACTICE 2" at bounding box center [653, 587] width 302 height 26
type input "8400"
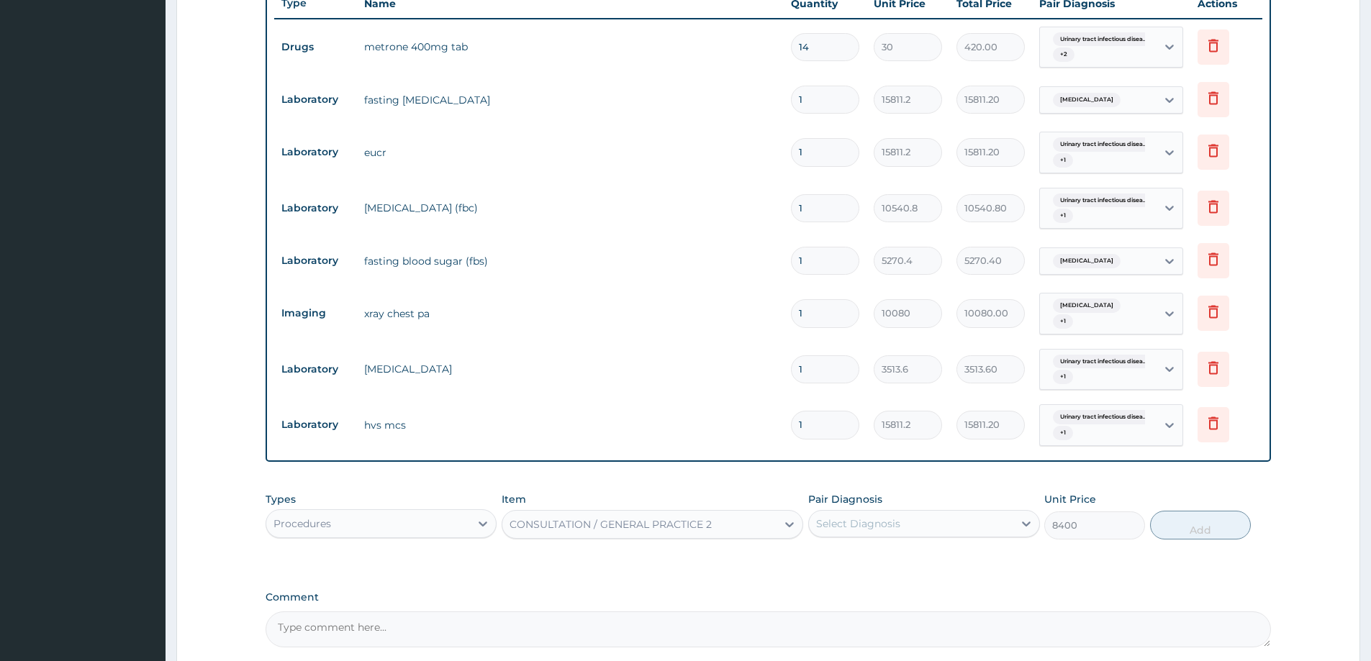
click at [1042, 515] on div "Types Procedures Item option CONSULTATION / GENERAL PRACTICE 2, selected. Selec…" at bounding box center [768, 516] width 1005 height 62
click at [997, 530] on div "Select Diagnosis" at bounding box center [911, 523] width 204 height 23
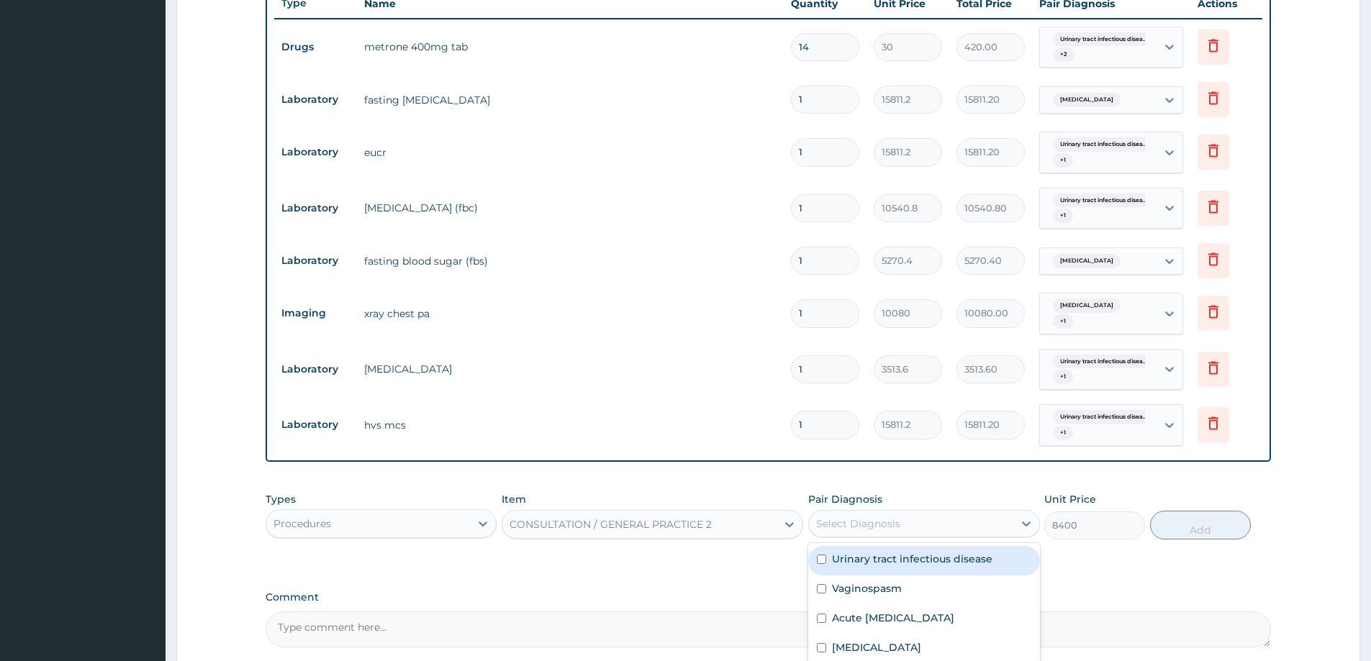
drag, startPoint x: 984, startPoint y: 561, endPoint x: 977, endPoint y: 593, distance: 32.5
click at [984, 562] on label "Urinary tract infectious disease" at bounding box center [912, 559] width 160 height 14
checkbox input "true"
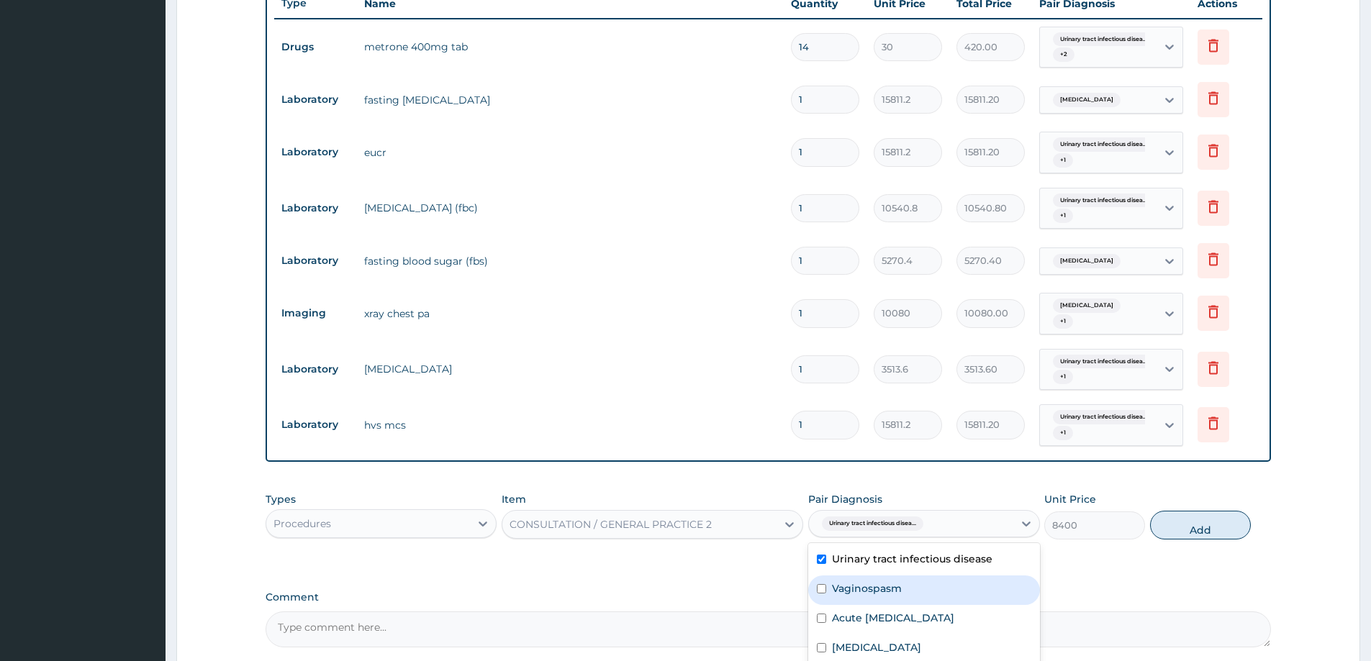
drag, startPoint x: 977, startPoint y: 593, endPoint x: 973, endPoint y: 614, distance: 21.3
click at [976, 593] on div "Vaginospasm" at bounding box center [923, 591] width 231 height 30
checkbox input "true"
drag, startPoint x: 971, startPoint y: 617, endPoint x: 976, endPoint y: 643, distance: 27.2
click at [971, 621] on div "Acute chest pain" at bounding box center [923, 620] width 231 height 30
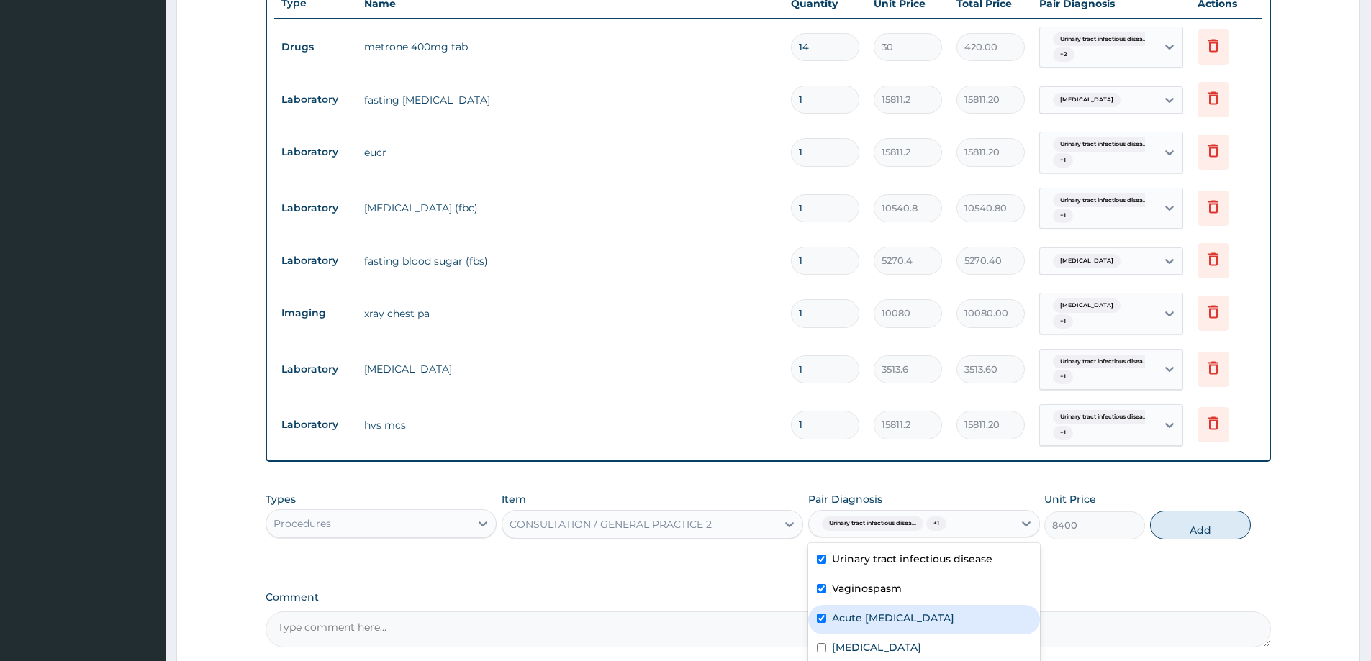
checkbox input "true"
drag, startPoint x: 976, startPoint y: 643, endPoint x: 979, endPoint y: 658, distance: 14.6
click at [977, 653] on div "Essential hypertension" at bounding box center [923, 650] width 231 height 30
drag, startPoint x: 979, startPoint y: 658, endPoint x: 1026, endPoint y: 636, distance: 52.2
click at [986, 661] on div "Essential hypertension" at bounding box center [923, 650] width 231 height 30
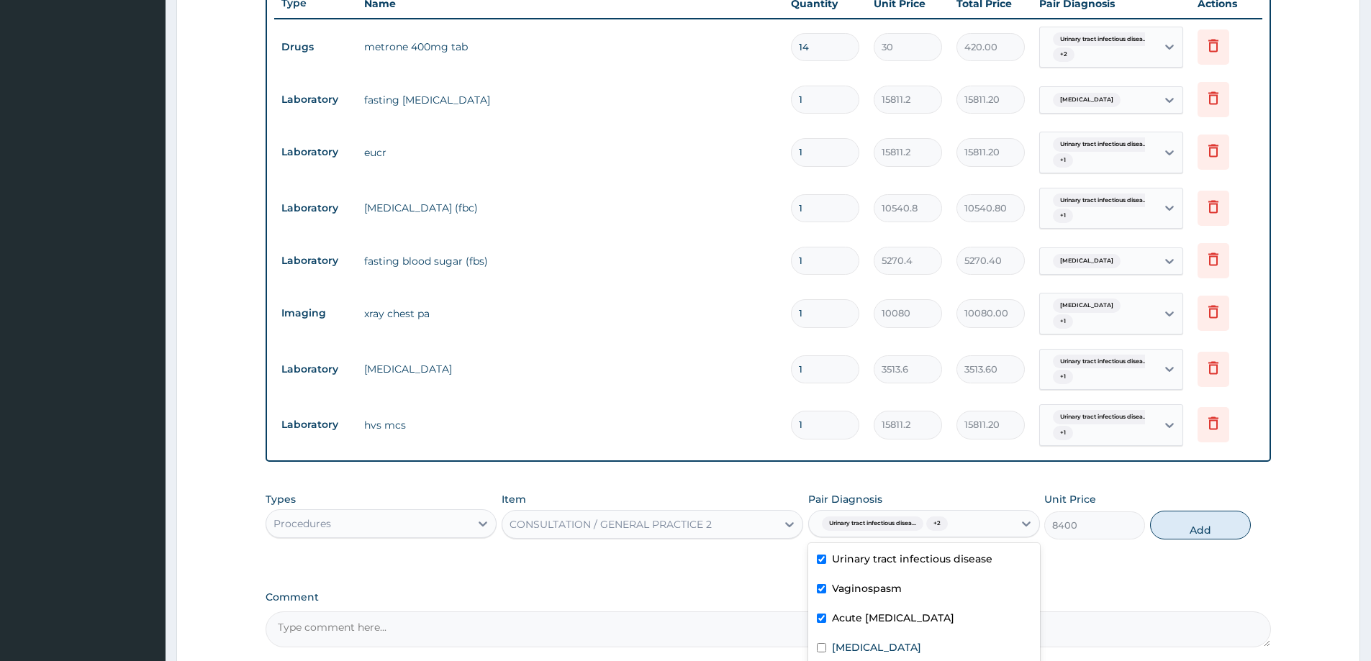
scroll to position [678, 0]
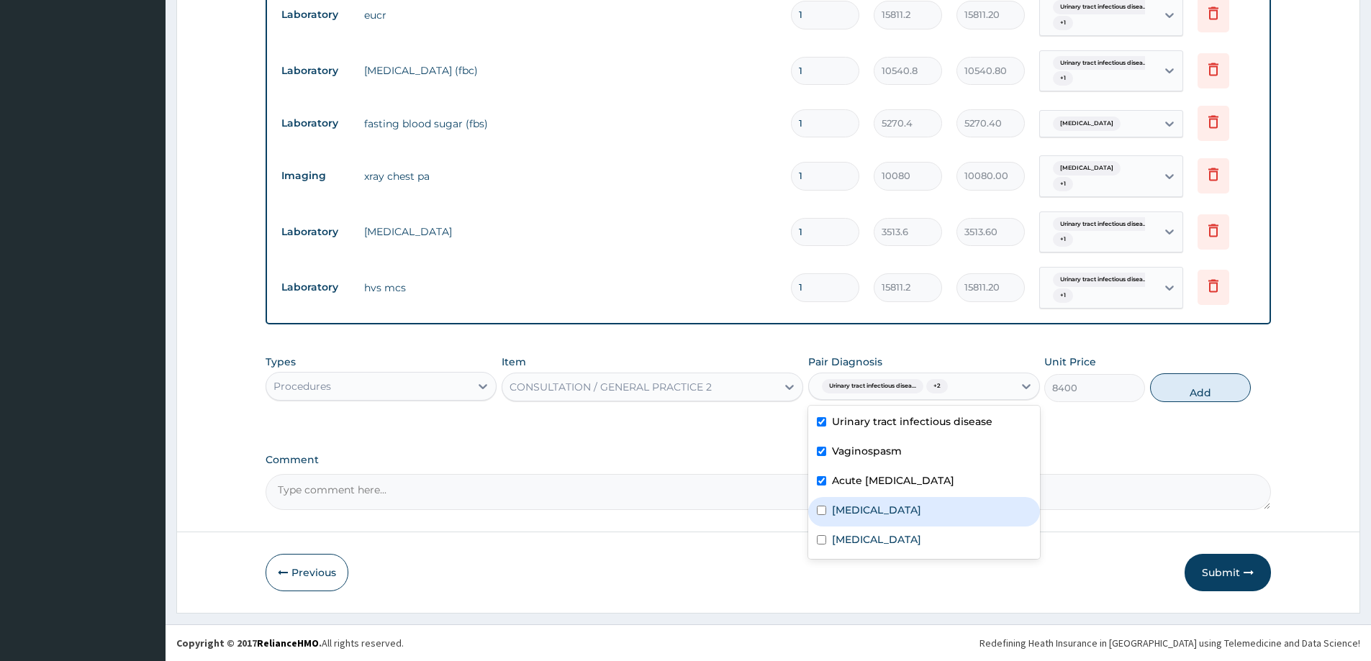
click at [921, 517] on label "Essential hypertension" at bounding box center [876, 510] width 89 height 14
checkbox input "true"
drag, startPoint x: 923, startPoint y: 544, endPoint x: 1127, endPoint y: 456, distance: 221.8
click at [920, 540] on div "Malaria" at bounding box center [923, 542] width 231 height 30
checkbox input "true"
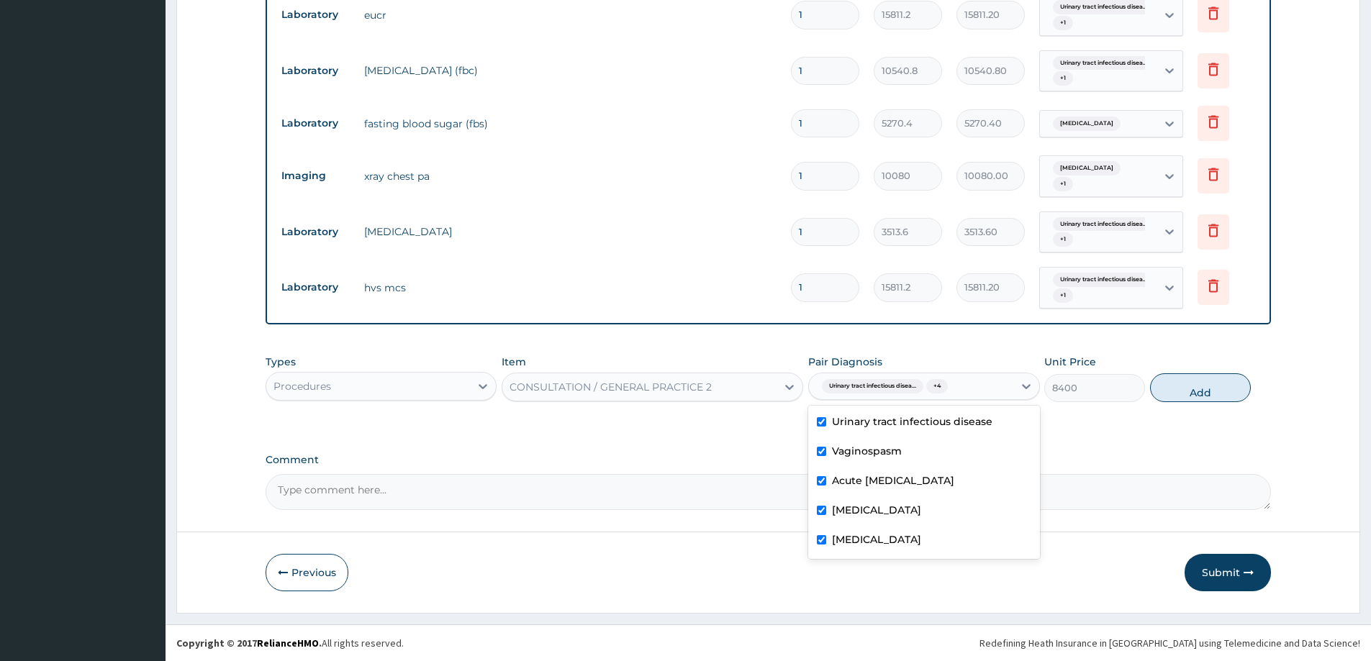
click at [1192, 389] on button "Add" at bounding box center [1200, 387] width 101 height 29
type input "0"
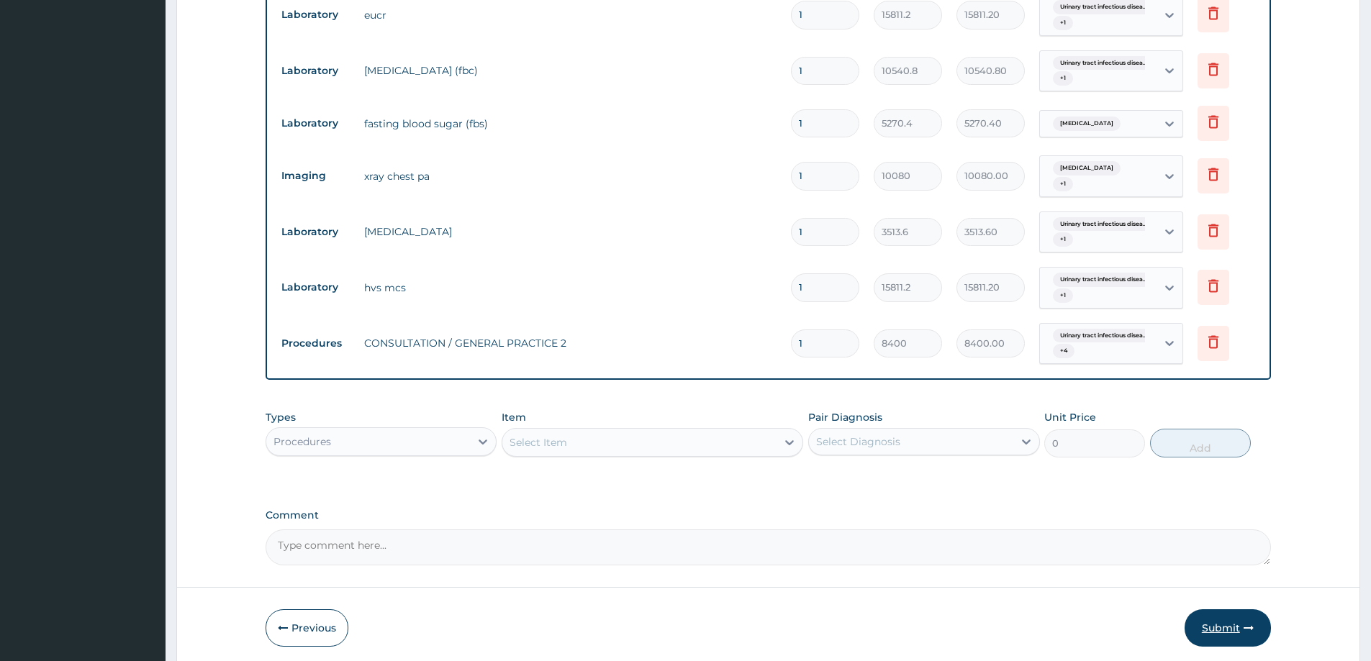
click at [1228, 624] on button "Submit" at bounding box center [1227, 627] width 86 height 37
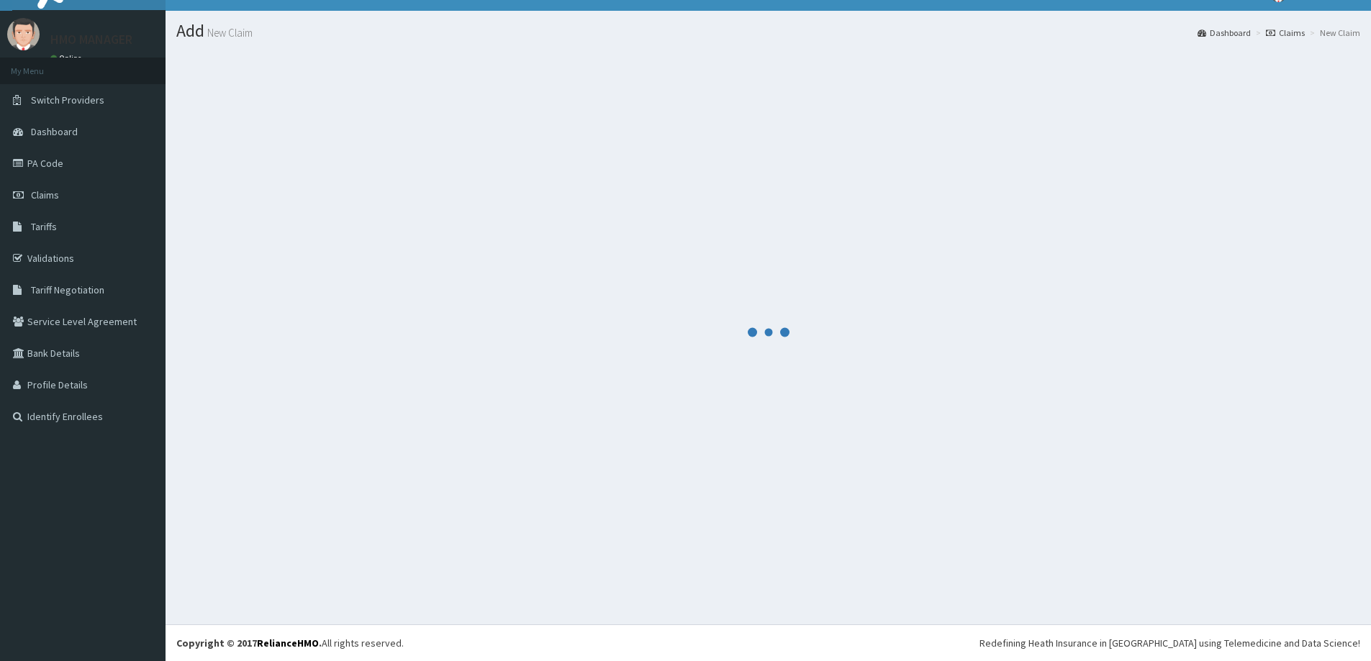
scroll to position [25, 0]
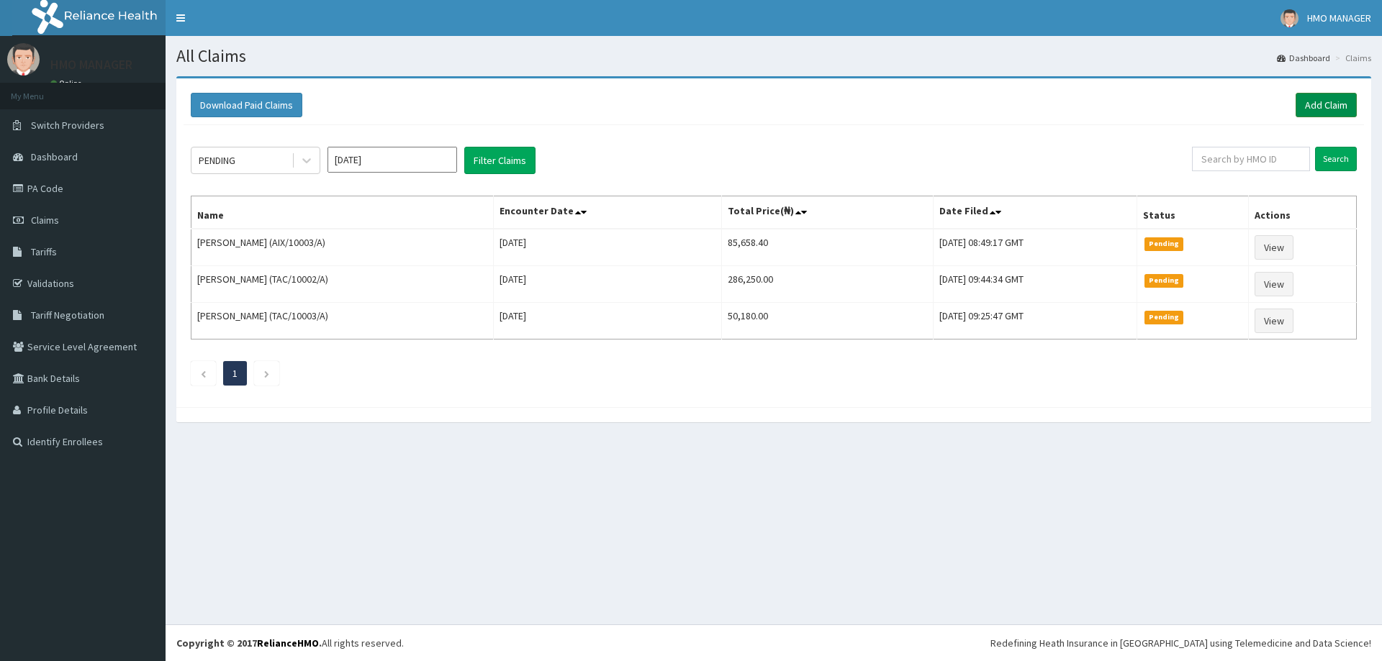
click at [1295, 104] on link "Add Claim" at bounding box center [1325, 105] width 61 height 24
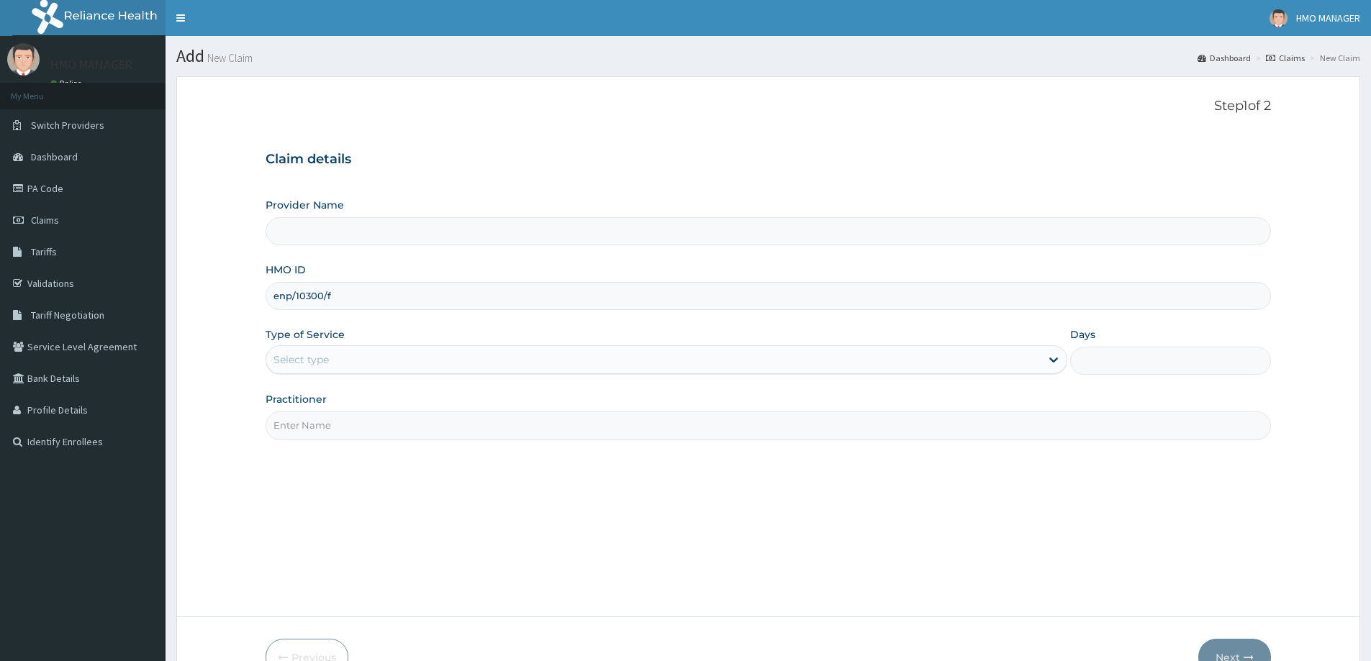
type input "enp/10300/f"
click at [296, 358] on div "Select type" at bounding box center [300, 360] width 55 height 14
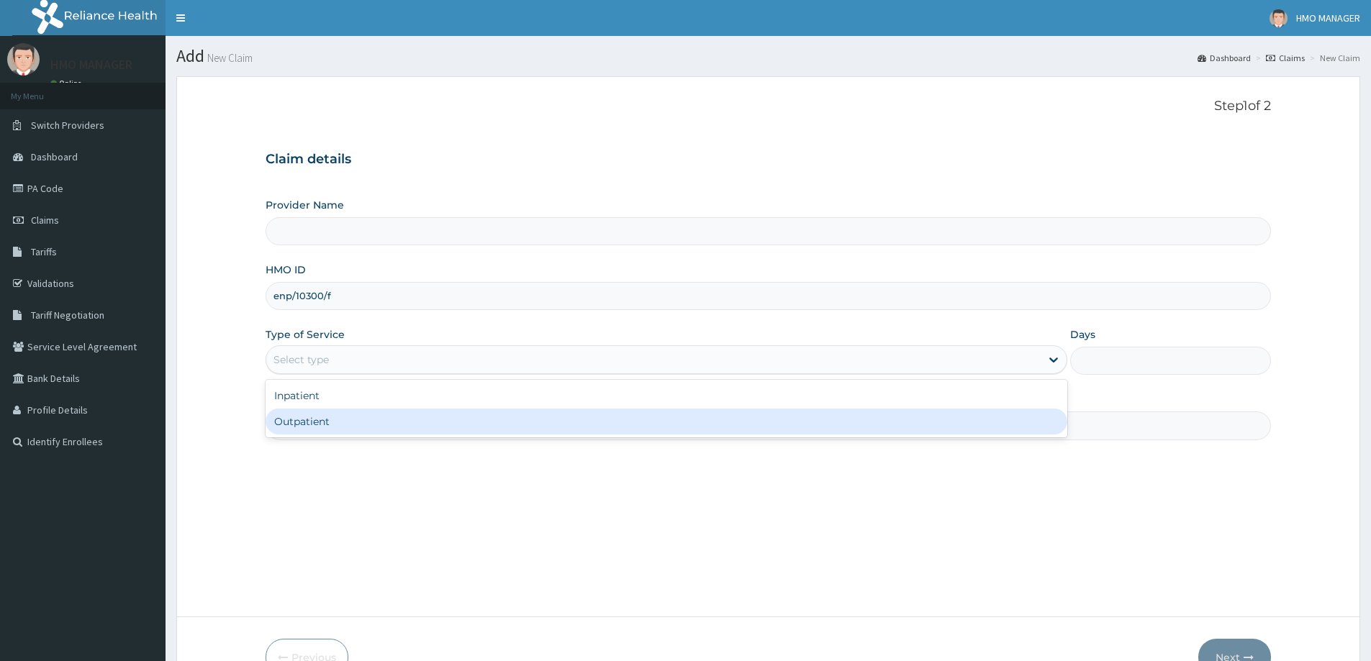
click at [309, 429] on div "Outpatient" at bounding box center [667, 422] width 802 height 26
type input "1"
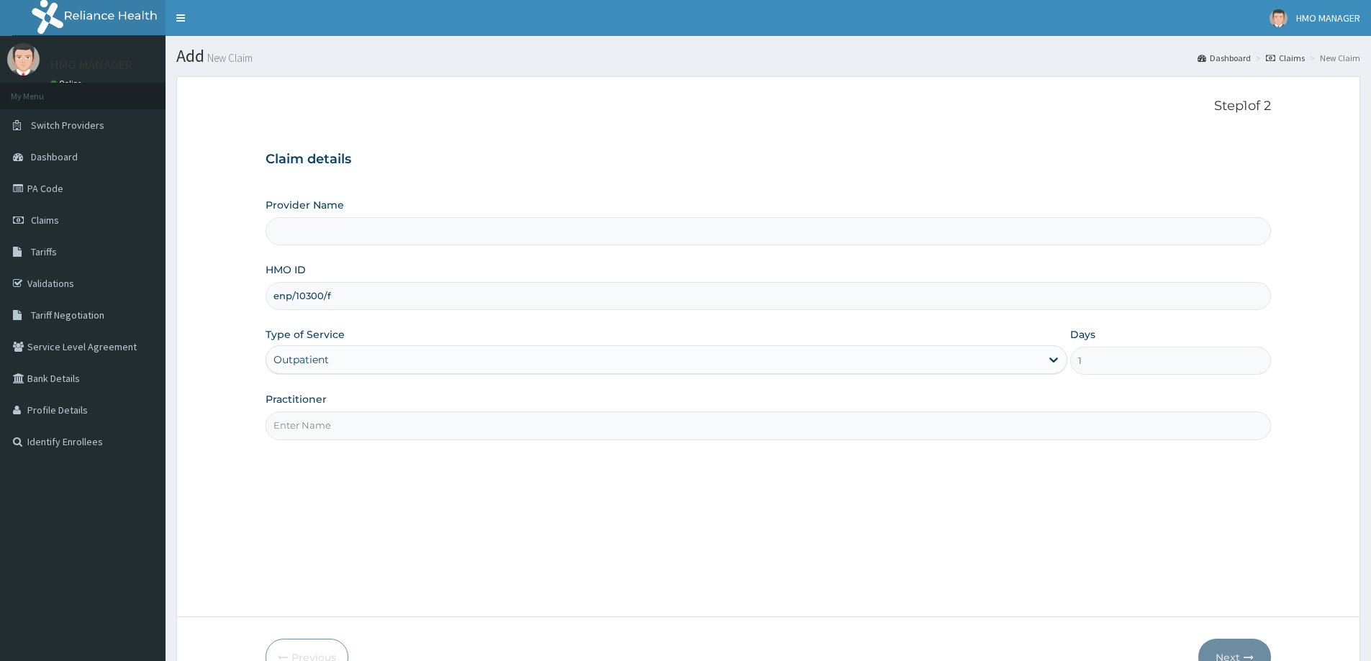
click at [307, 432] on input "Practitioner" at bounding box center [768, 426] width 1005 height 28
type input "CEDARCREST HOSPITAL LIMITED"
click at [326, 427] on input "Practitioner" at bounding box center [768, 426] width 1005 height 28
type input "d"
type input "[PERSON_NAME]"
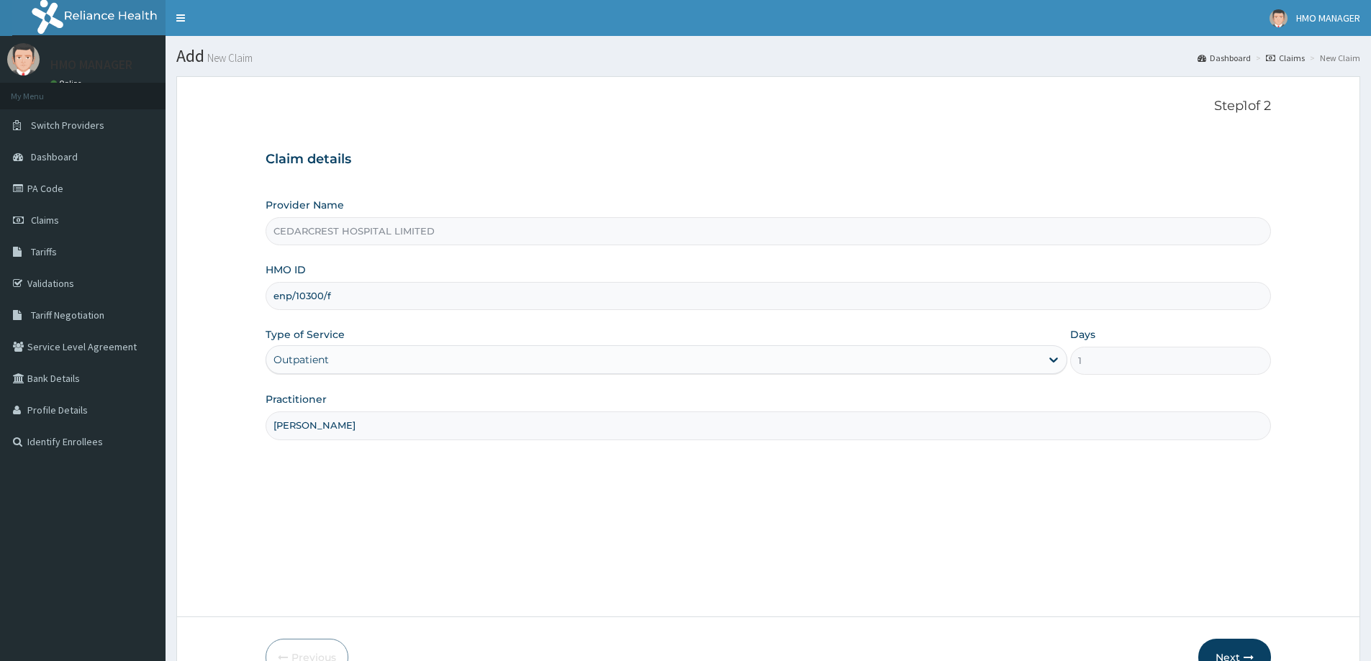
scroll to position [85, 0]
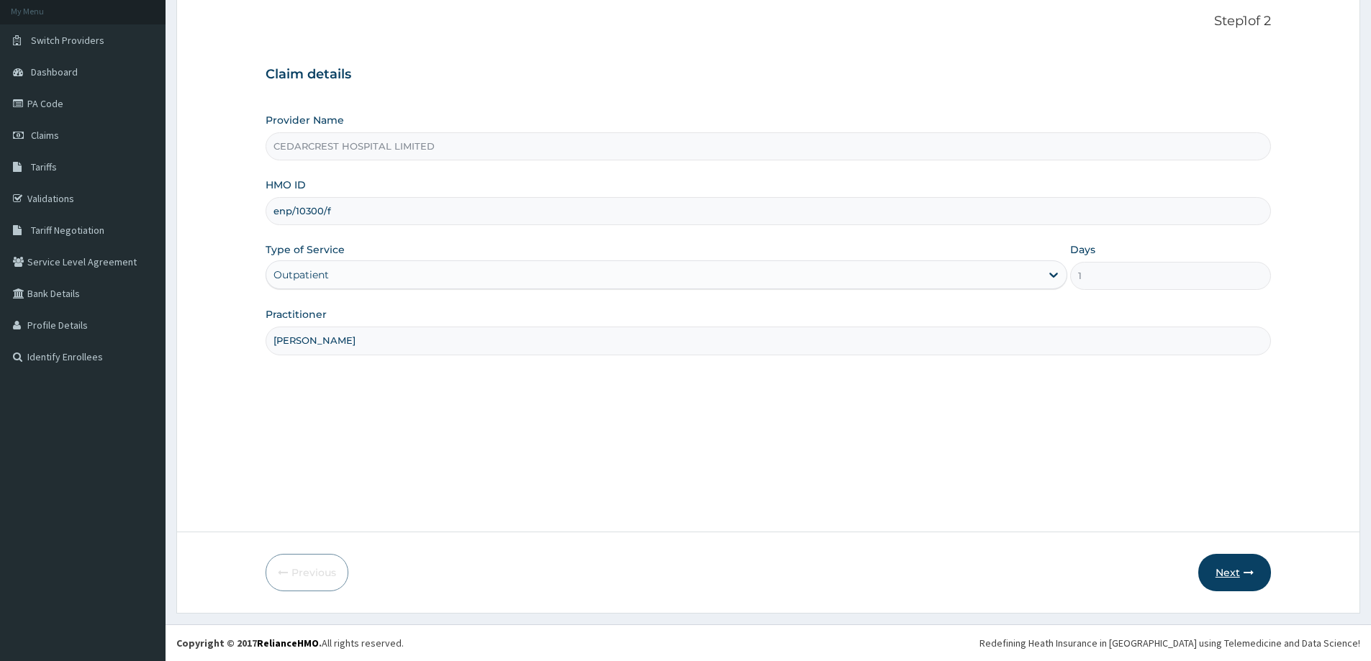
click at [1236, 581] on button "Next" at bounding box center [1234, 572] width 73 height 37
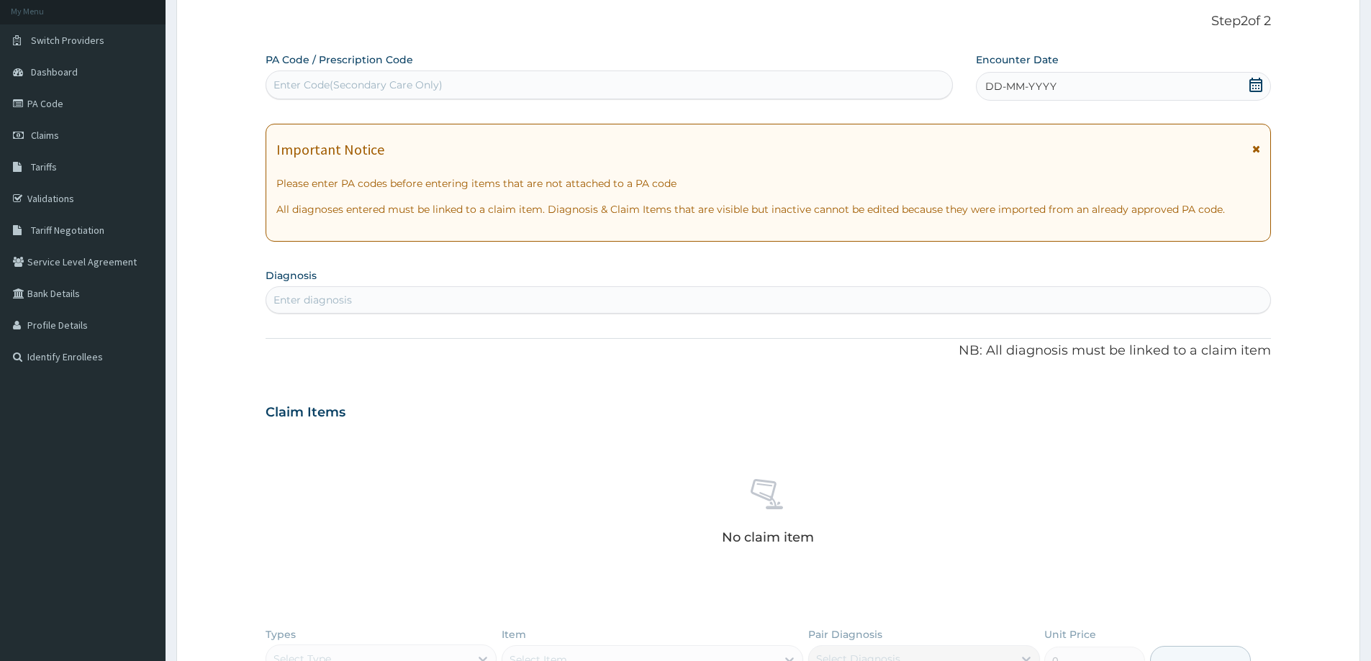
click at [320, 79] on div "Enter Code(Secondary Care Only)" at bounding box center [357, 85] width 169 height 14
paste input "PA/FF339A"
type input "PA/FF339A"
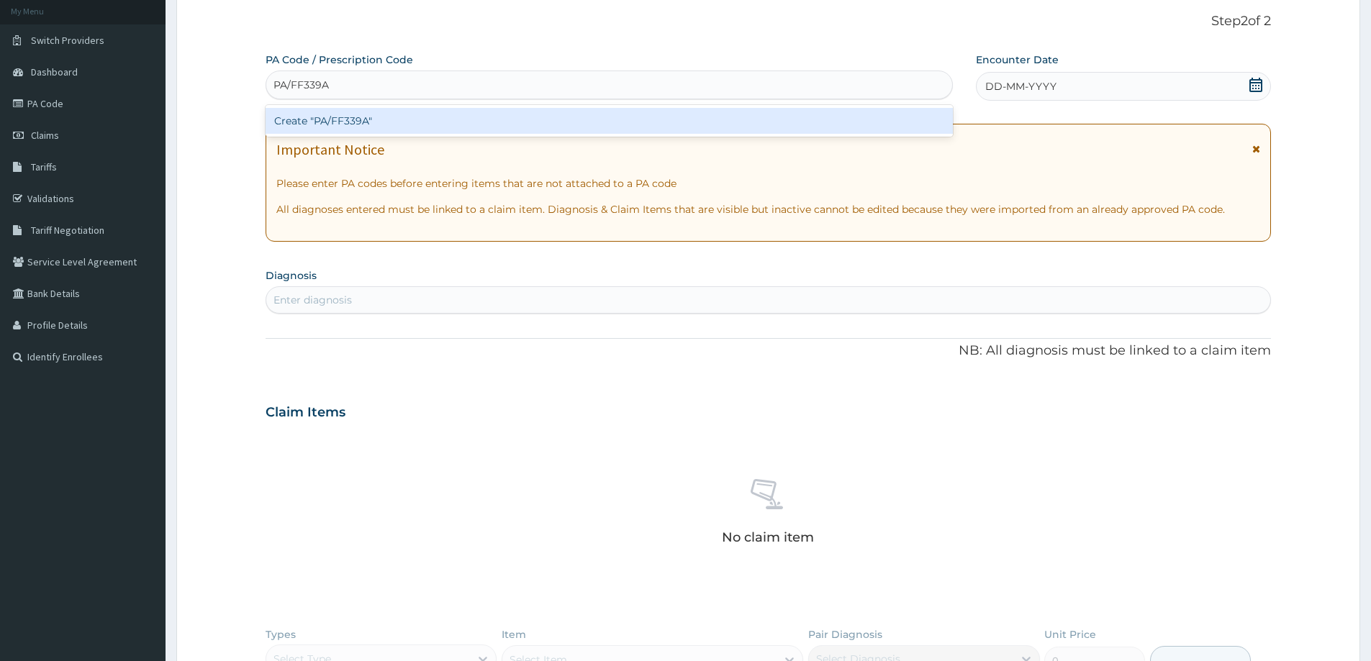
click at [335, 122] on div "Create "PA/FF339A"" at bounding box center [609, 121] width 687 height 26
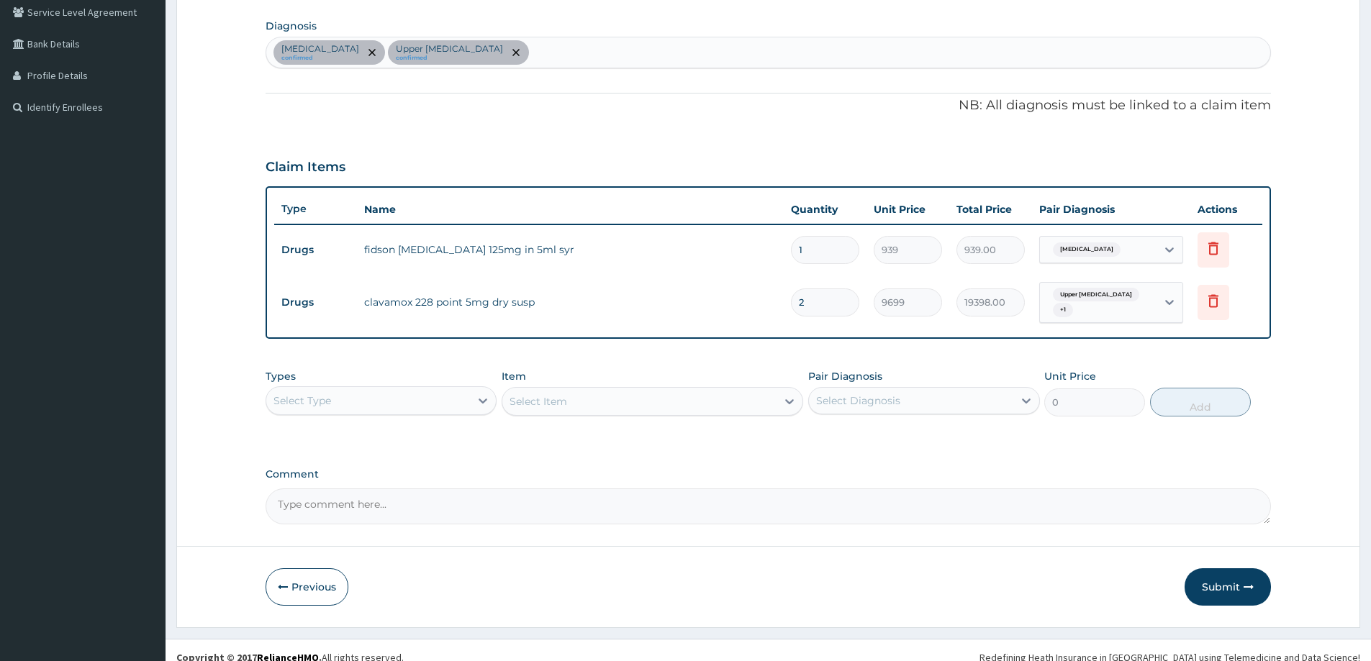
scroll to position [349, 0]
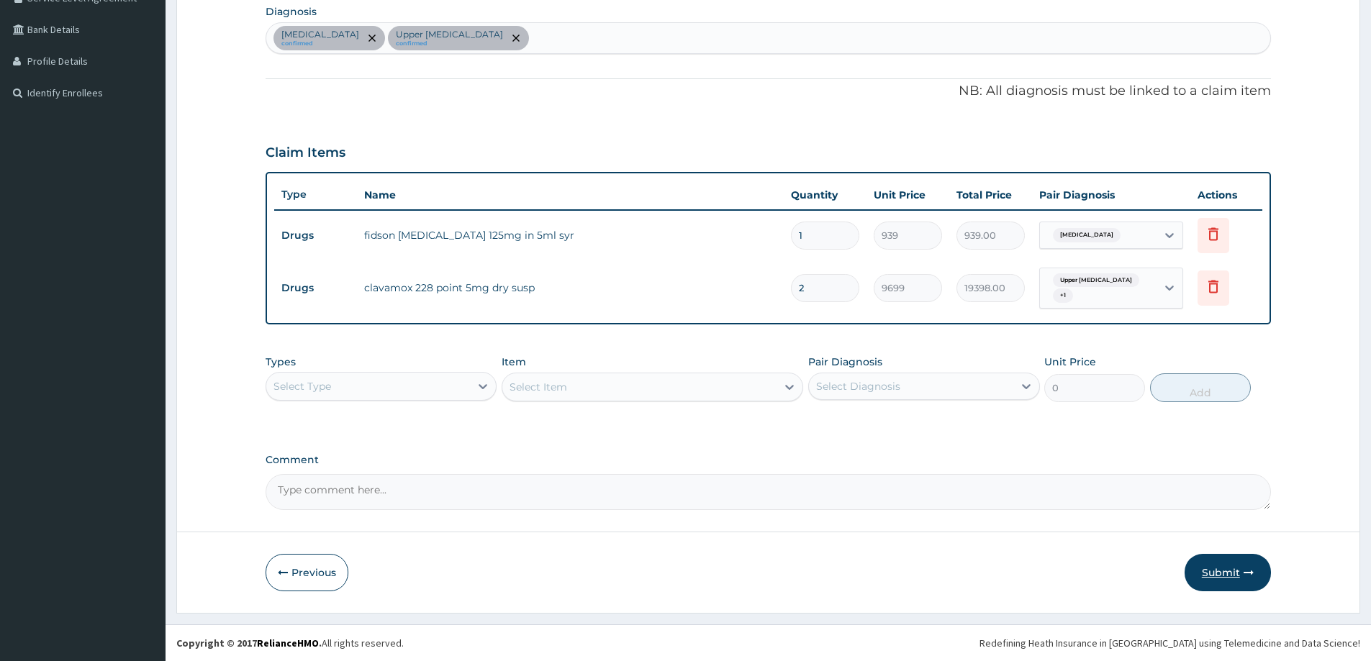
click at [1238, 566] on button "Submit" at bounding box center [1227, 572] width 86 height 37
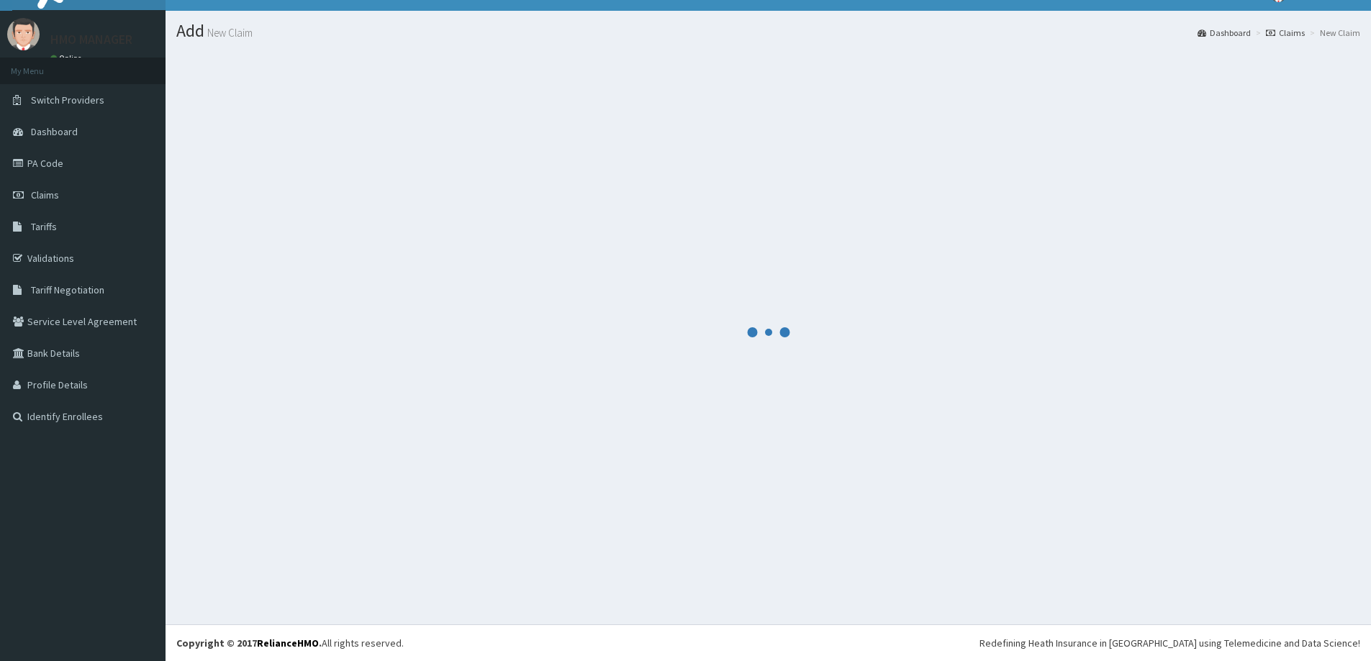
scroll to position [25, 0]
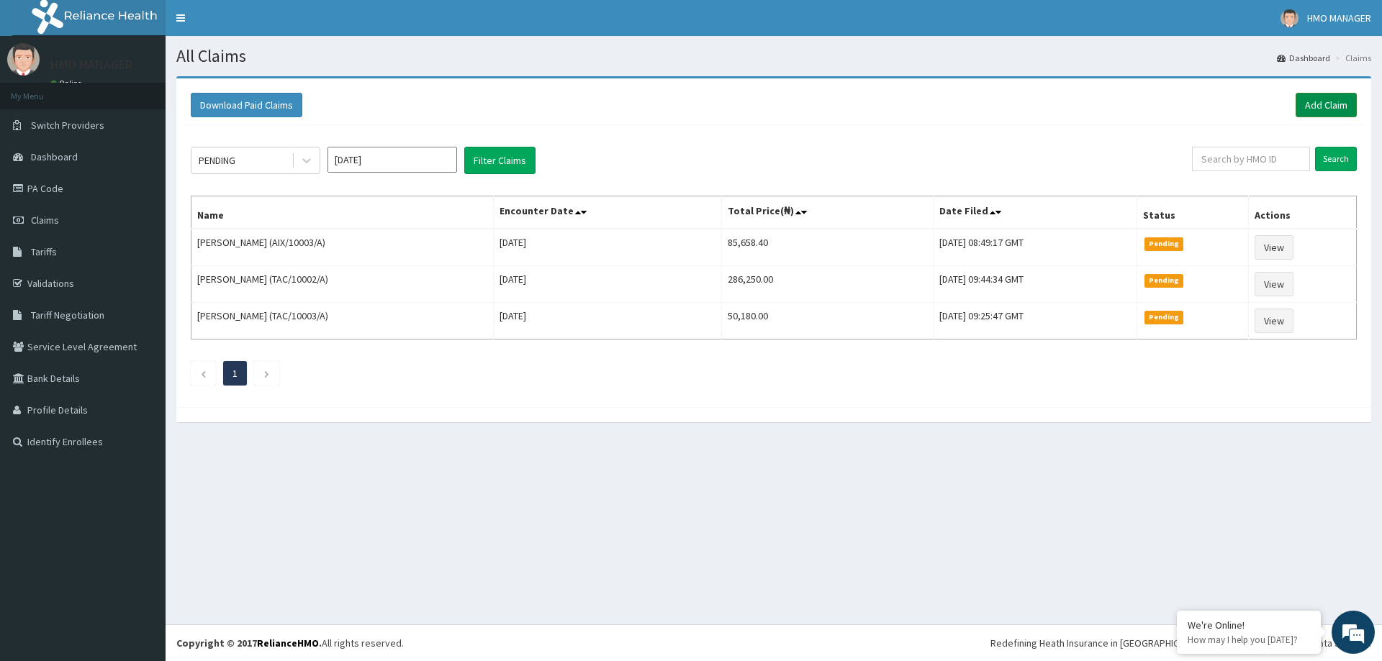
click at [1349, 113] on link "Add Claim" at bounding box center [1325, 105] width 61 height 24
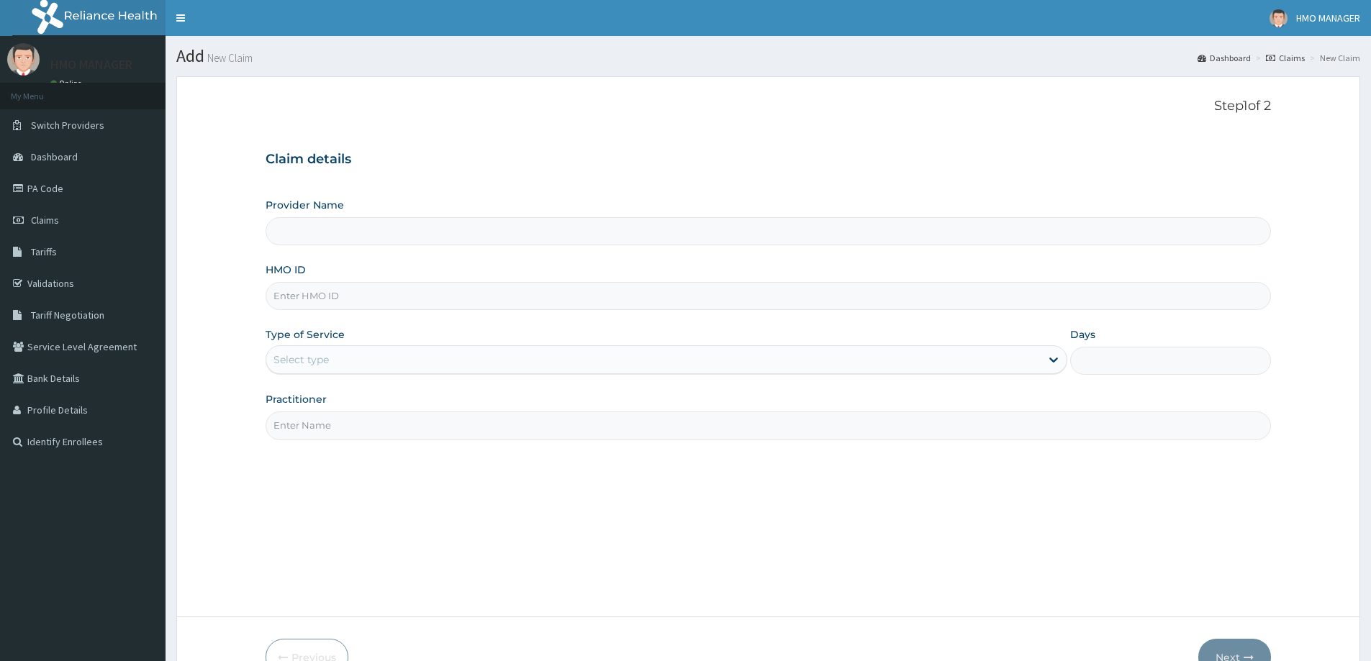
type input "CEDARCREST HOSPITAL LIMITED"
paste input "ENP/11982/C"
type input "ENP/11982/C"
click at [361, 360] on div "Select type" at bounding box center [653, 359] width 774 height 23
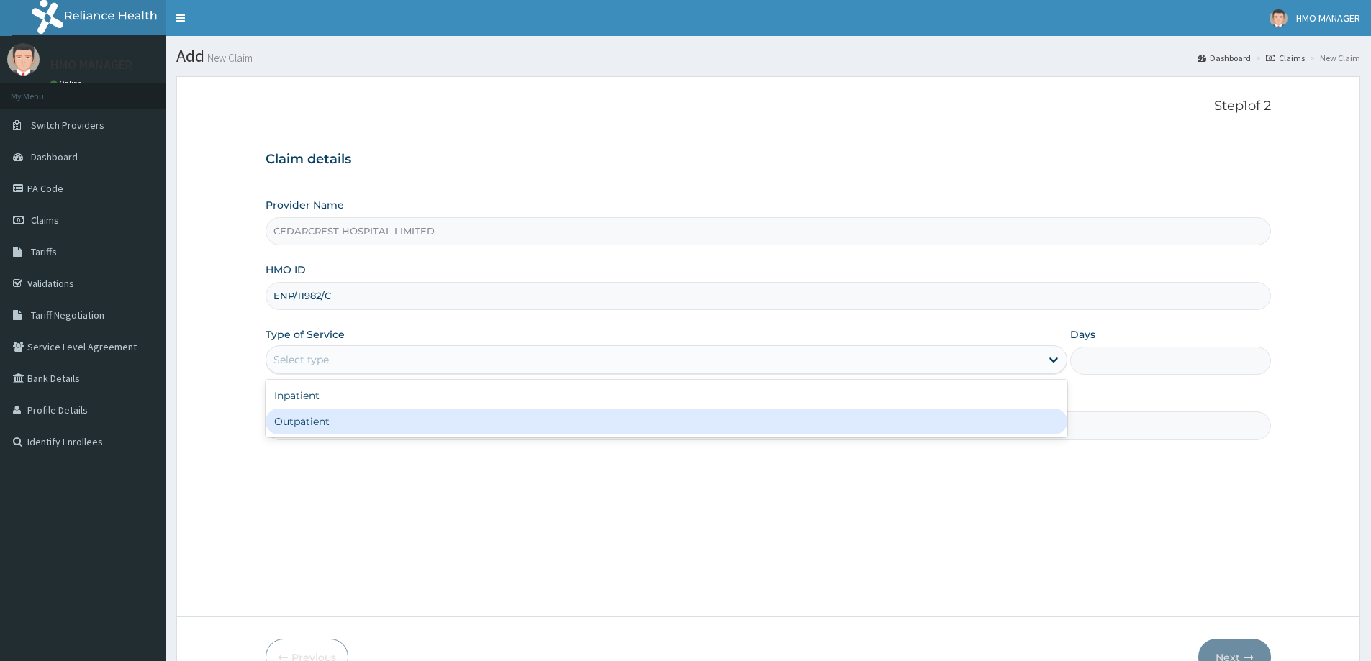
click at [332, 423] on div "Outpatient" at bounding box center [667, 422] width 802 height 26
type input "1"
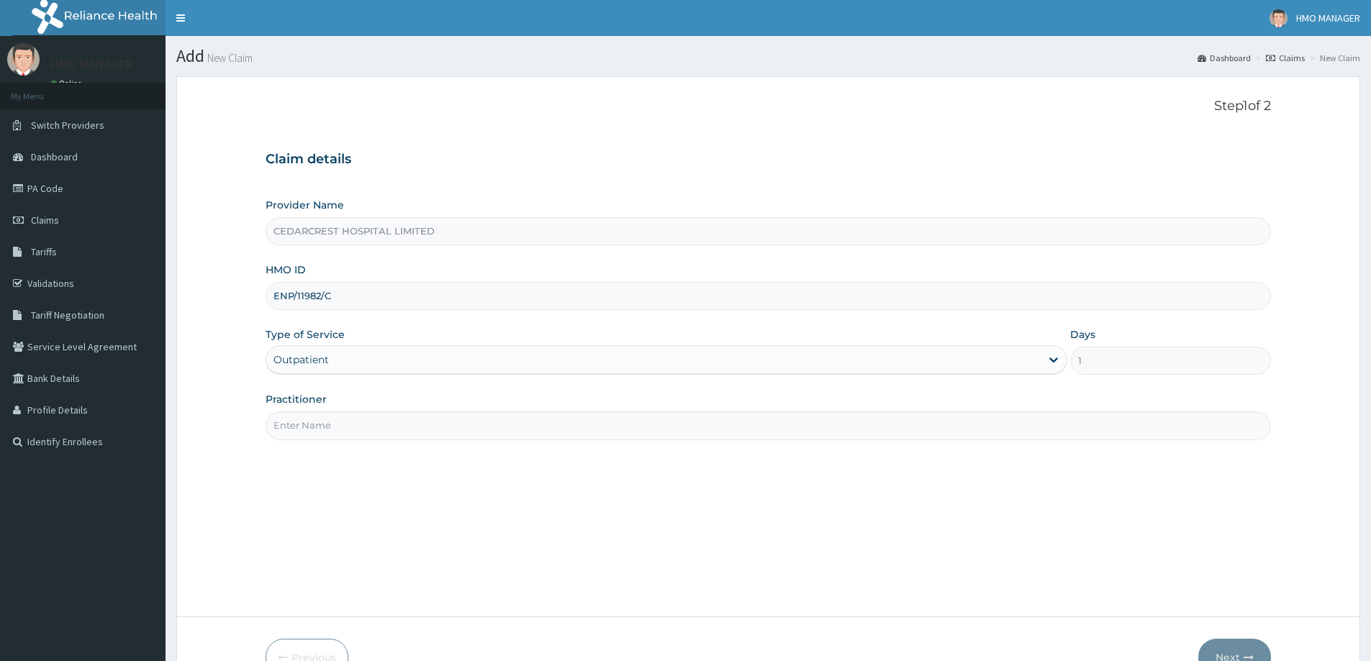
click at [330, 427] on input "Practitioner" at bounding box center [768, 426] width 1005 height 28
paste input "Dr Mfoniso Inyang"
type input "Dr Mfoniso Inyang"
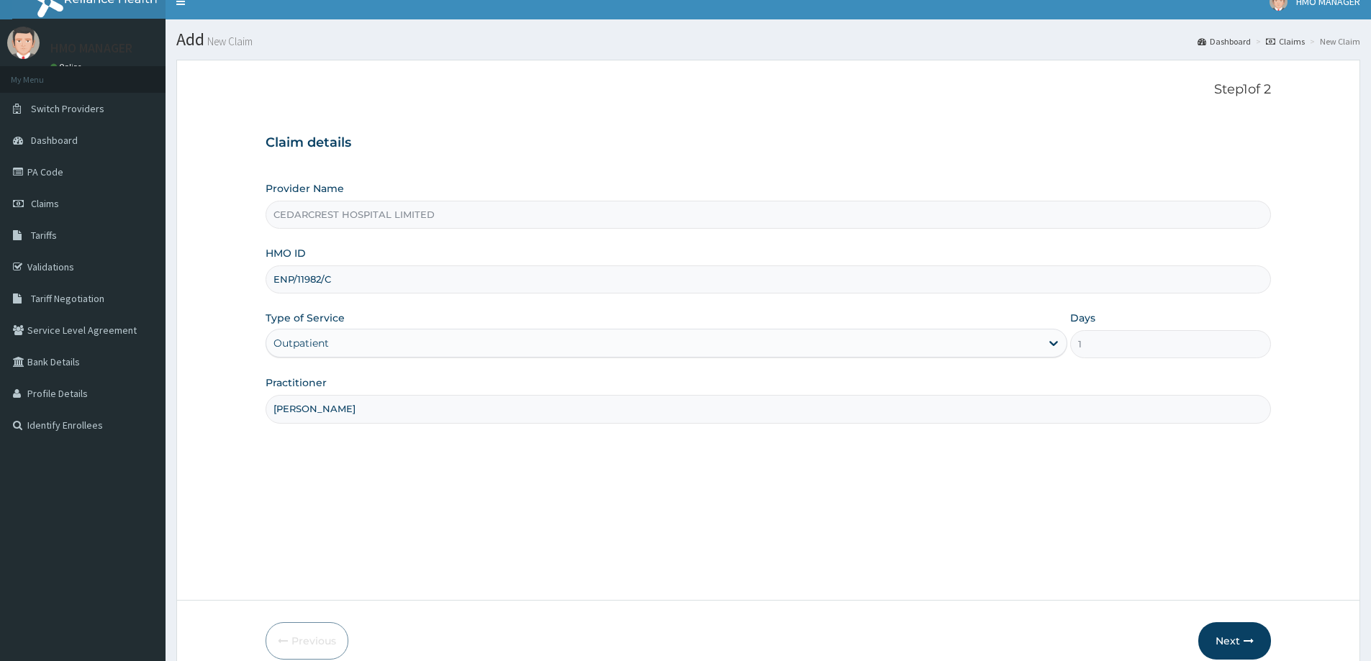
scroll to position [85, 0]
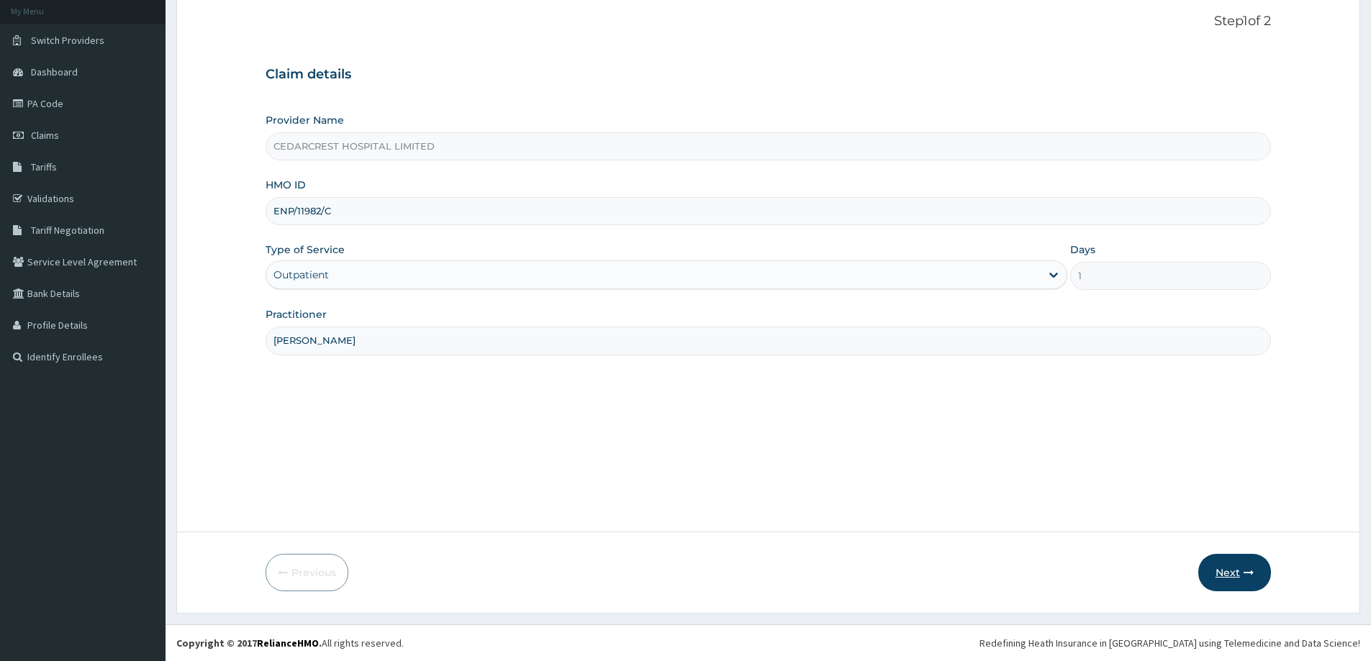
click at [1236, 575] on button "Next" at bounding box center [1234, 572] width 73 height 37
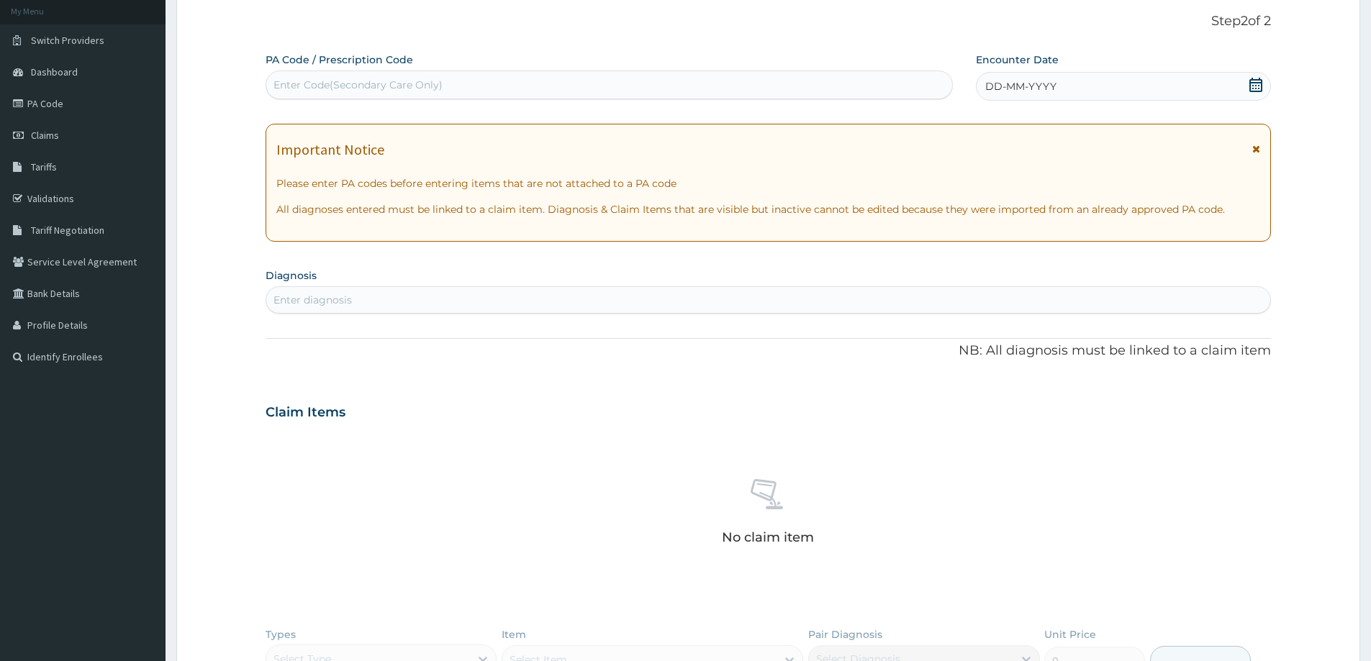
click at [357, 81] on div "Enter Code(Secondary Care Only)" at bounding box center [357, 85] width 169 height 14
paste input "PA/DDF372"
type input "PA/DDF372"
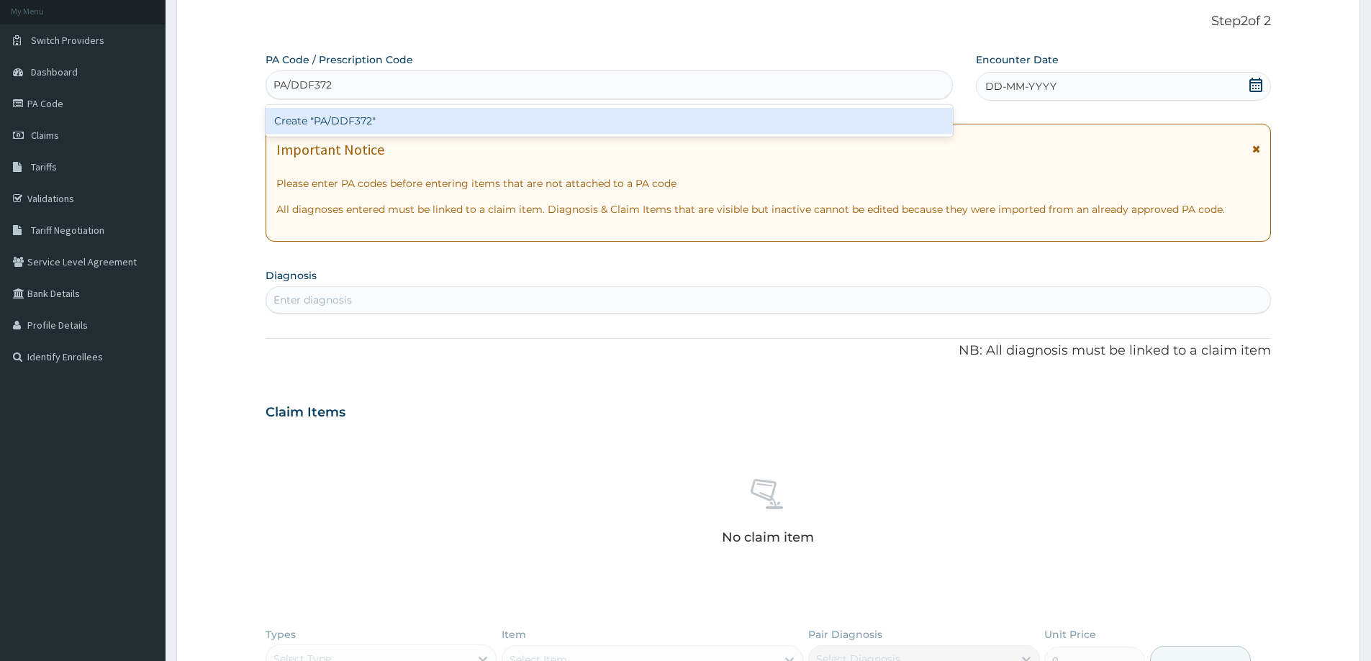
click at [326, 110] on div "Create "PA/DDF372"" at bounding box center [609, 121] width 687 height 26
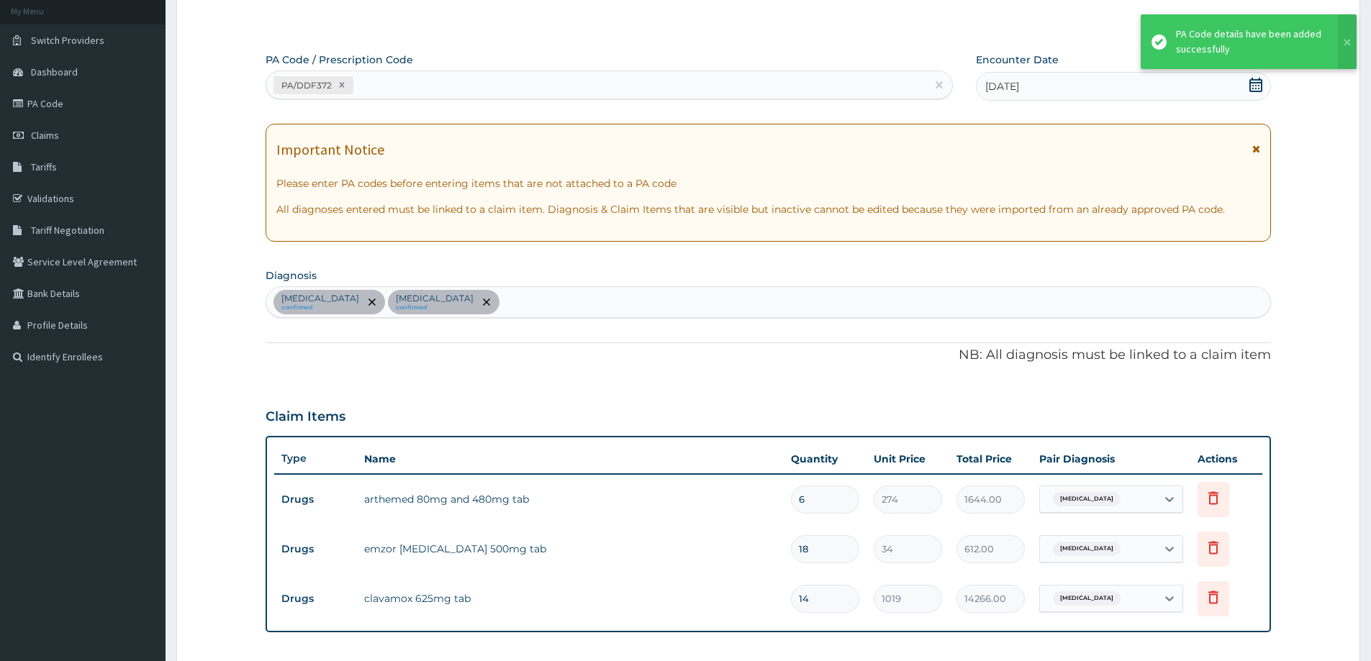
click at [417, 87] on div "PA/DDF372" at bounding box center [596, 85] width 660 height 24
paste input "PA/4C88DE"
type input "PA/4C88DE"
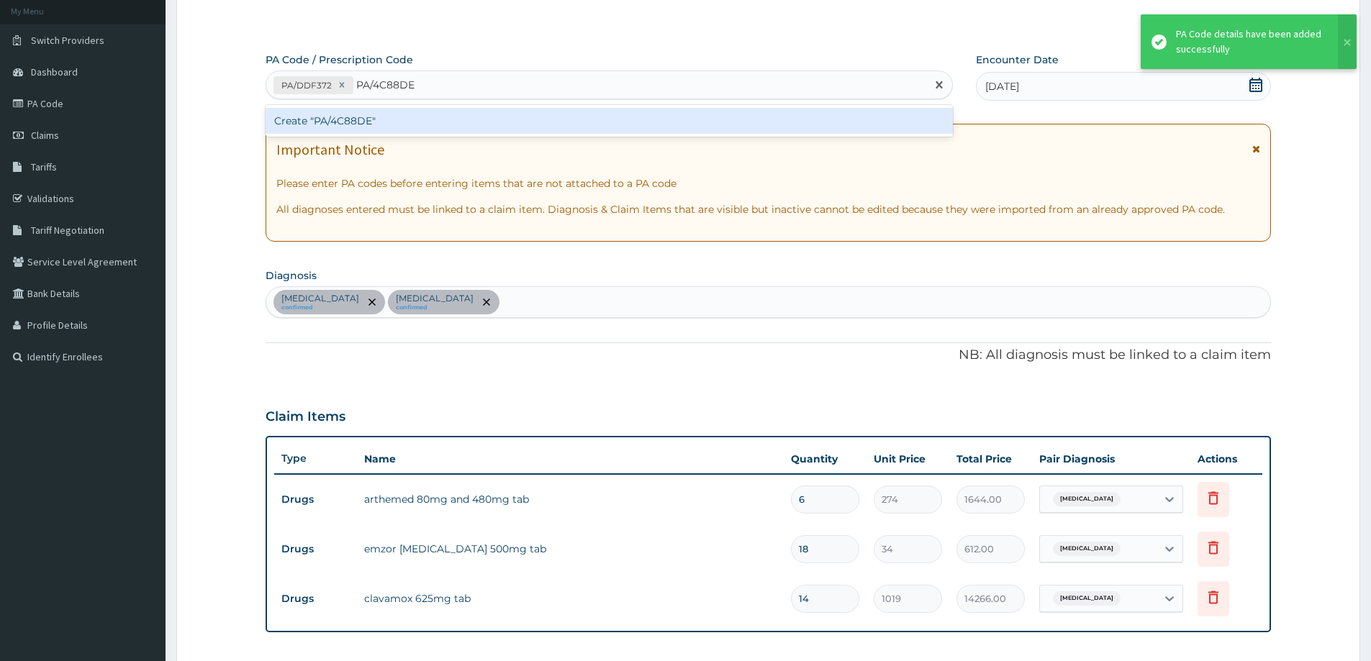
click at [412, 114] on div "Create "PA/4C88DE"" at bounding box center [609, 121] width 687 height 26
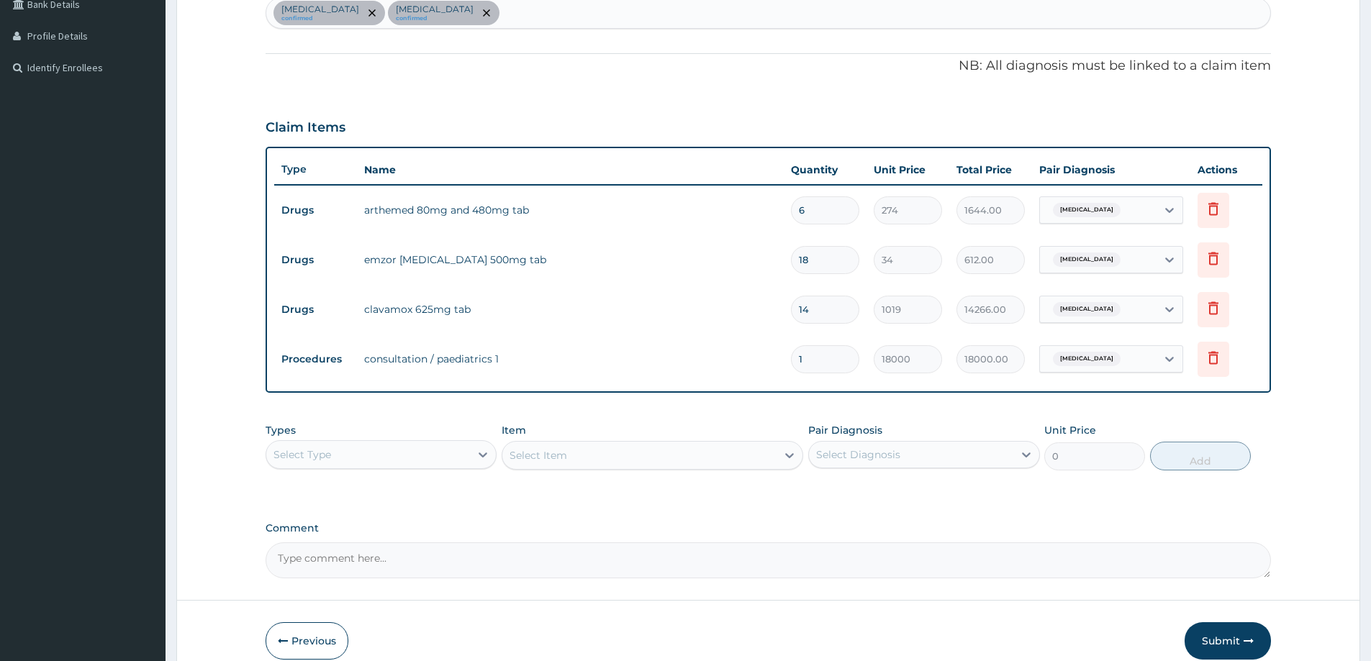
scroll to position [443, 0]
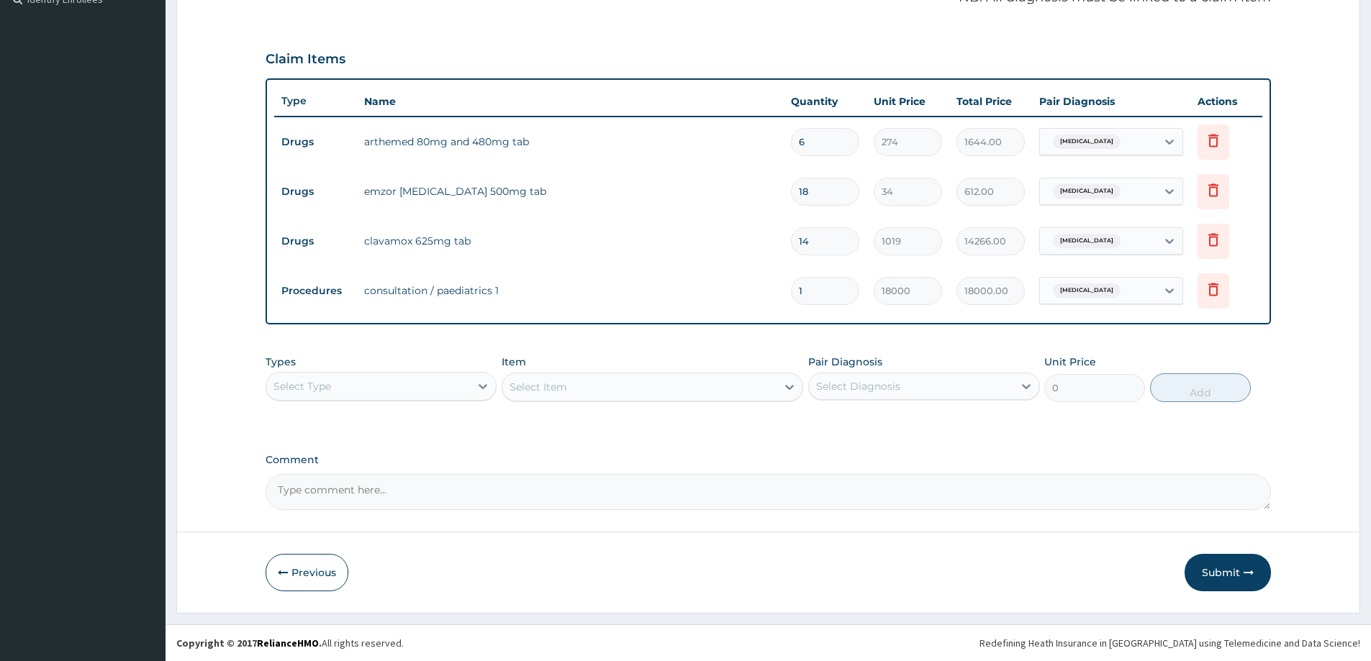
drag, startPoint x: 1247, startPoint y: 565, endPoint x: 443, endPoint y: 12, distance: 975.4
click at [1246, 563] on button "Submit" at bounding box center [1227, 572] width 86 height 37
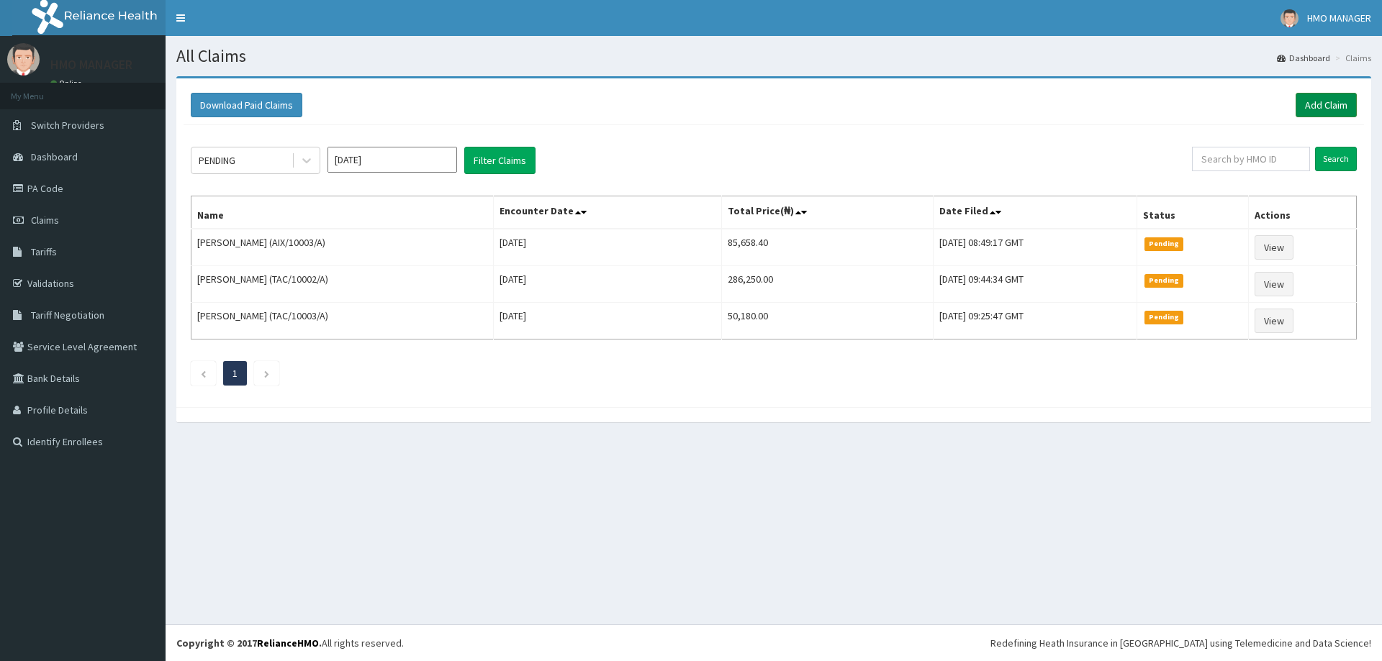
click at [1314, 111] on link "Add Claim" at bounding box center [1325, 105] width 61 height 24
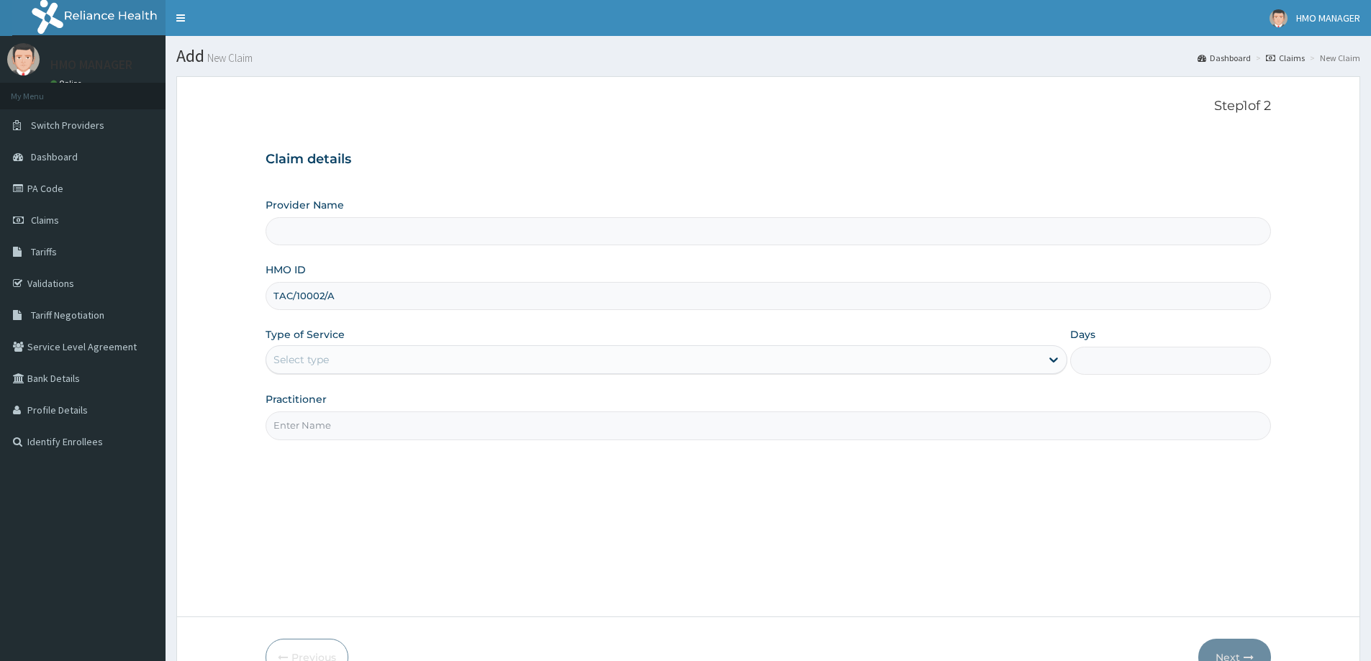
type input "TAC/10002/A"
click at [353, 348] on div "Select type" at bounding box center [653, 359] width 774 height 23
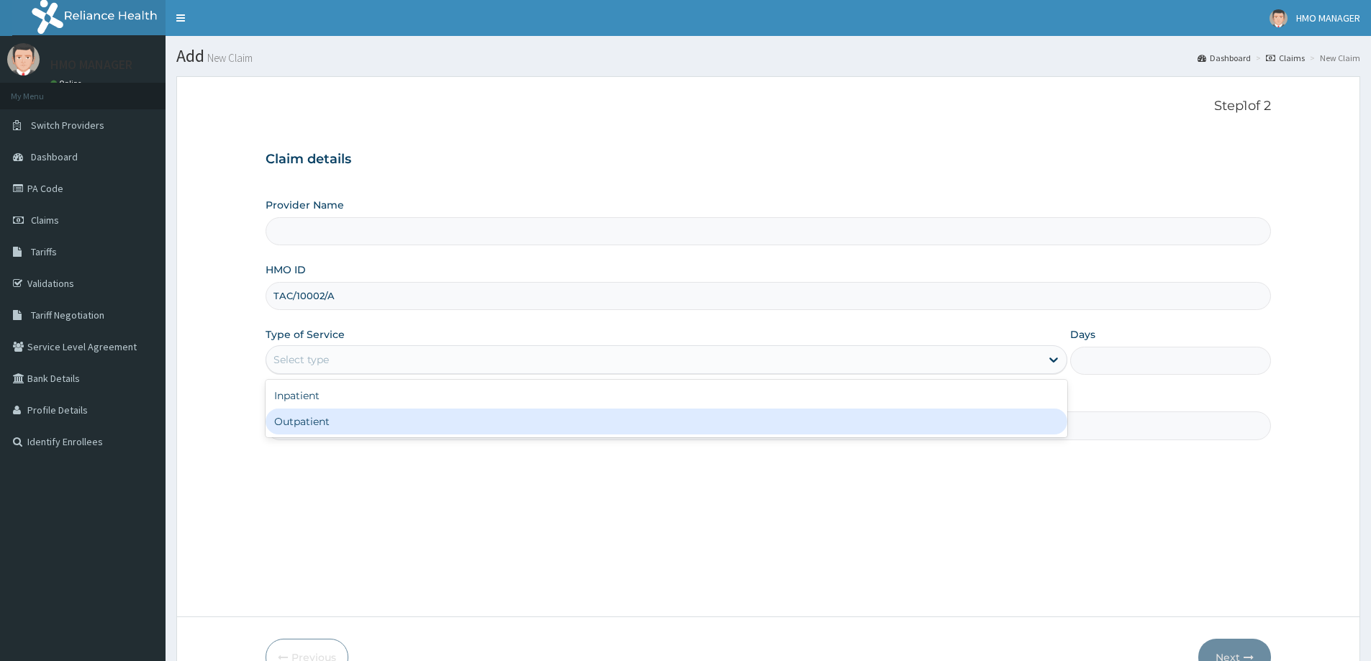
click at [335, 422] on div "Outpatient" at bounding box center [667, 422] width 802 height 26
type input "1"
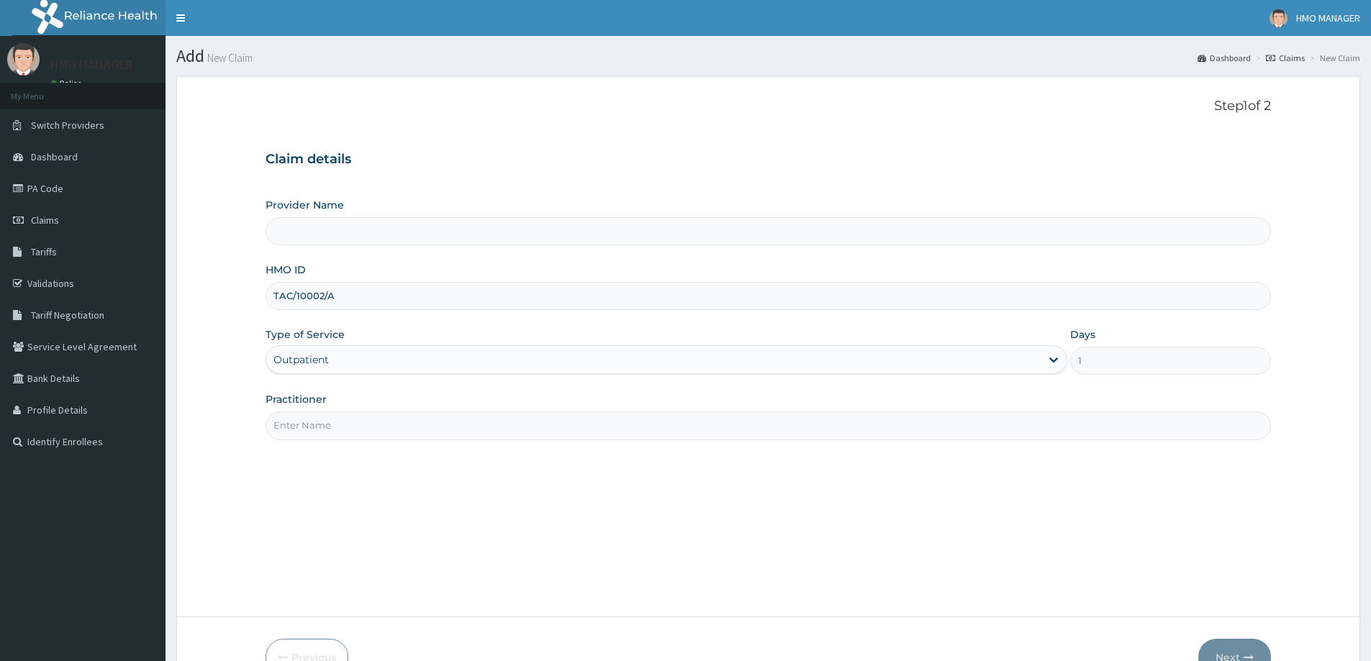
click at [317, 425] on input "Practitioner" at bounding box center [768, 426] width 1005 height 28
type input "CEDARCREST HOSPITAL LIMITED"
click at [322, 427] on input "Practitioner" at bounding box center [768, 426] width 1005 height 28
type input "d"
click at [333, 434] on input "Practitioner" at bounding box center [768, 426] width 1005 height 28
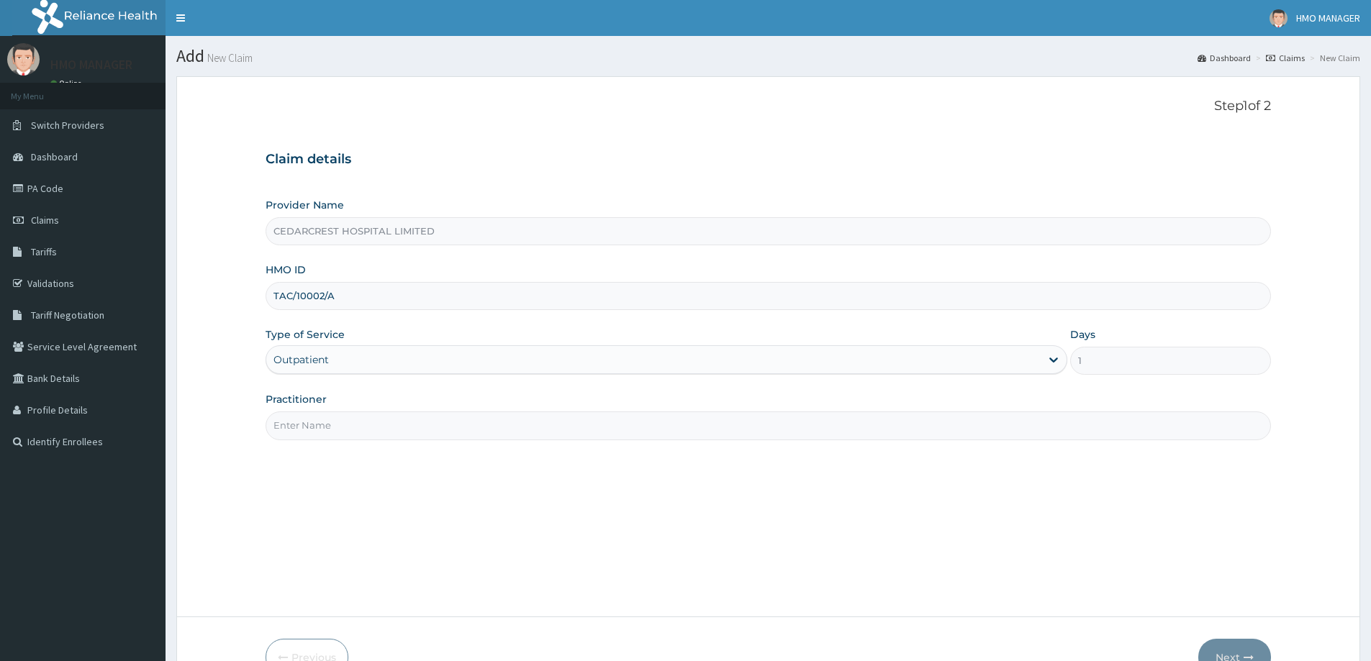
drag, startPoint x: 332, startPoint y: 434, endPoint x: 292, endPoint y: 492, distance: 70.5
click at [292, 492] on div "Step 1 of 2 Claim details Provider Name CEDARCREST HOSPITAL LIMITED HMO ID TAC/…" at bounding box center [768, 347] width 1005 height 496
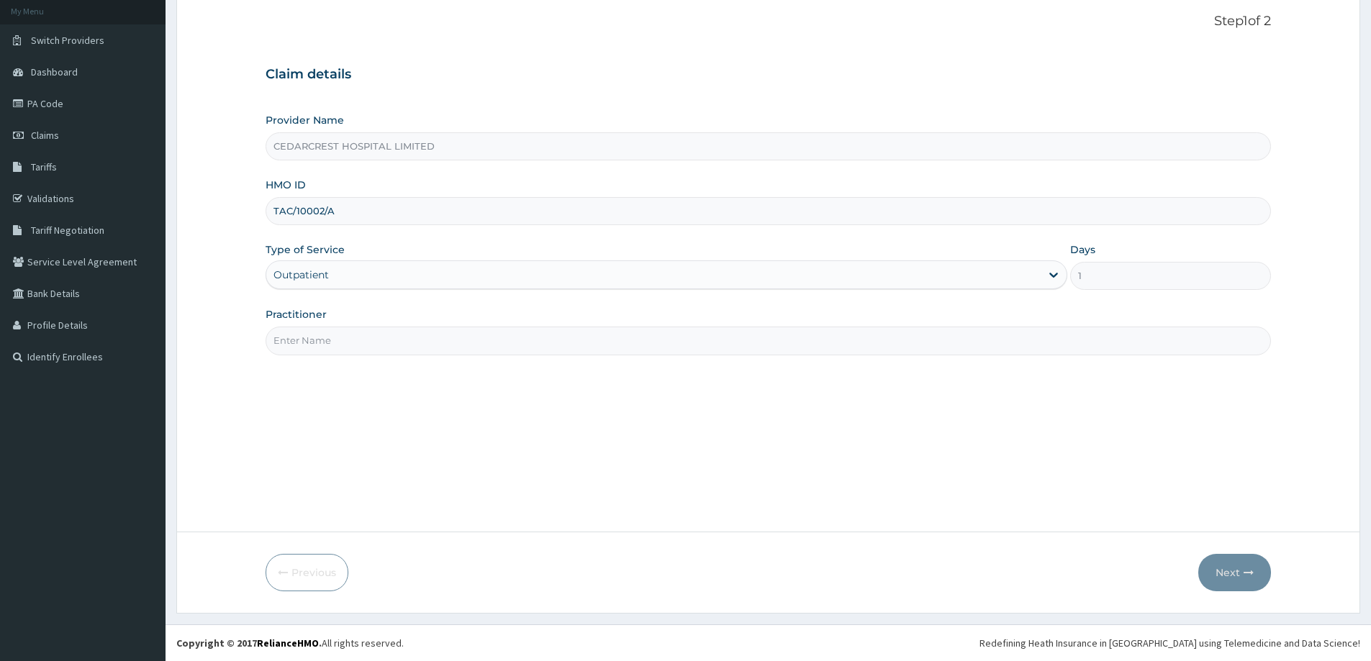
click at [367, 347] on input "Practitioner" at bounding box center [768, 341] width 1005 height 28
type input "DR JONEY"
click at [1246, 586] on button "Next" at bounding box center [1234, 572] width 73 height 37
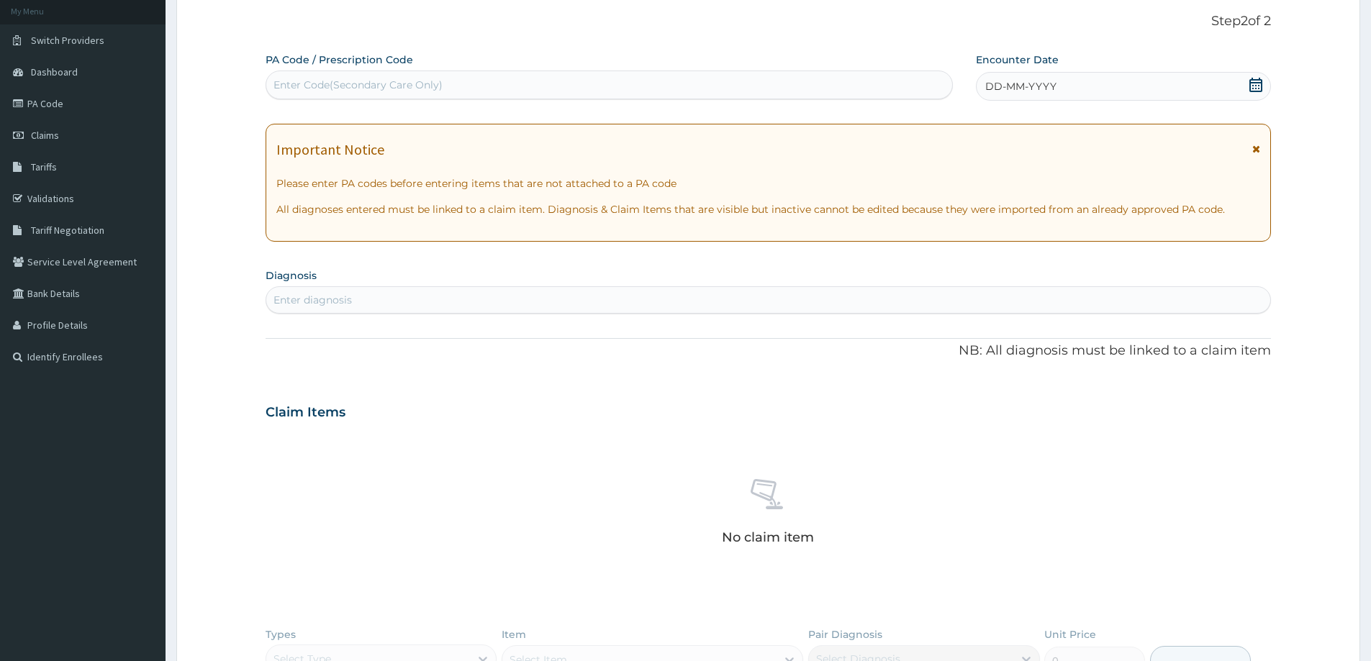
click at [342, 87] on div "Enter Code(Secondary Care Only)" at bounding box center [357, 85] width 169 height 14
paste input "PA/5F1E5D"
type input "PA/5F1E5D"
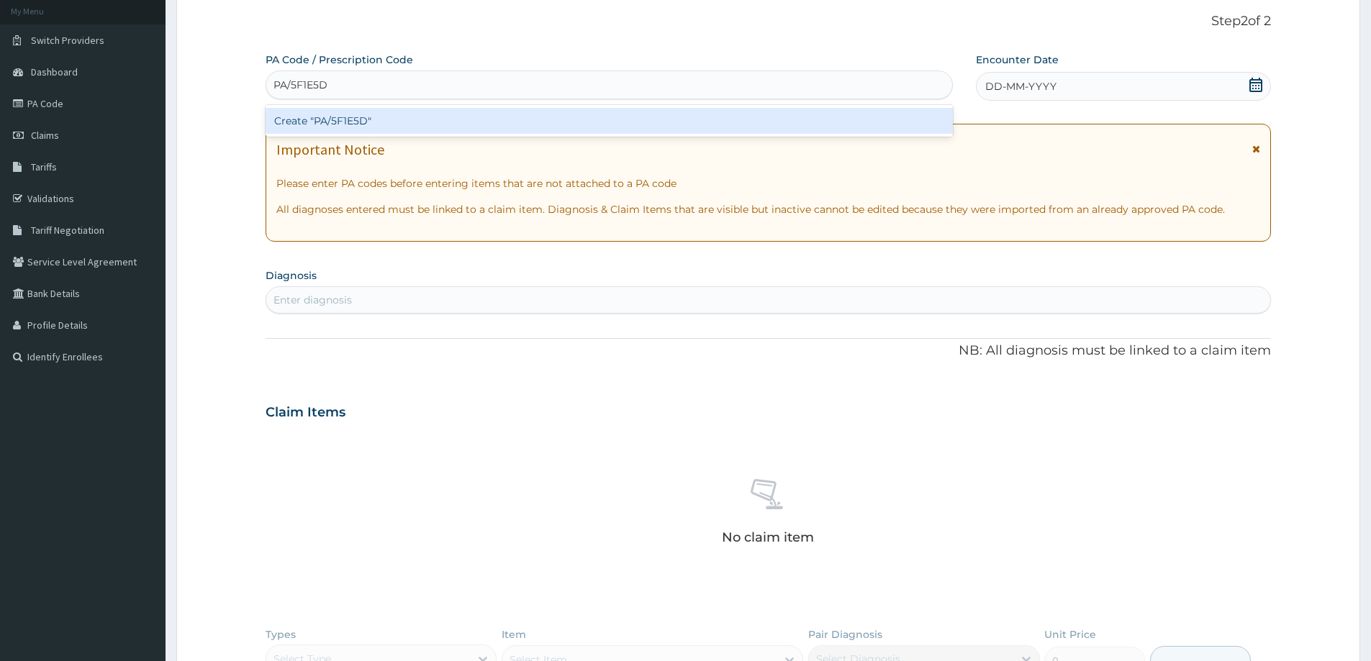
click at [340, 116] on div "Create "PA/5F1E5D"" at bounding box center [609, 121] width 687 height 26
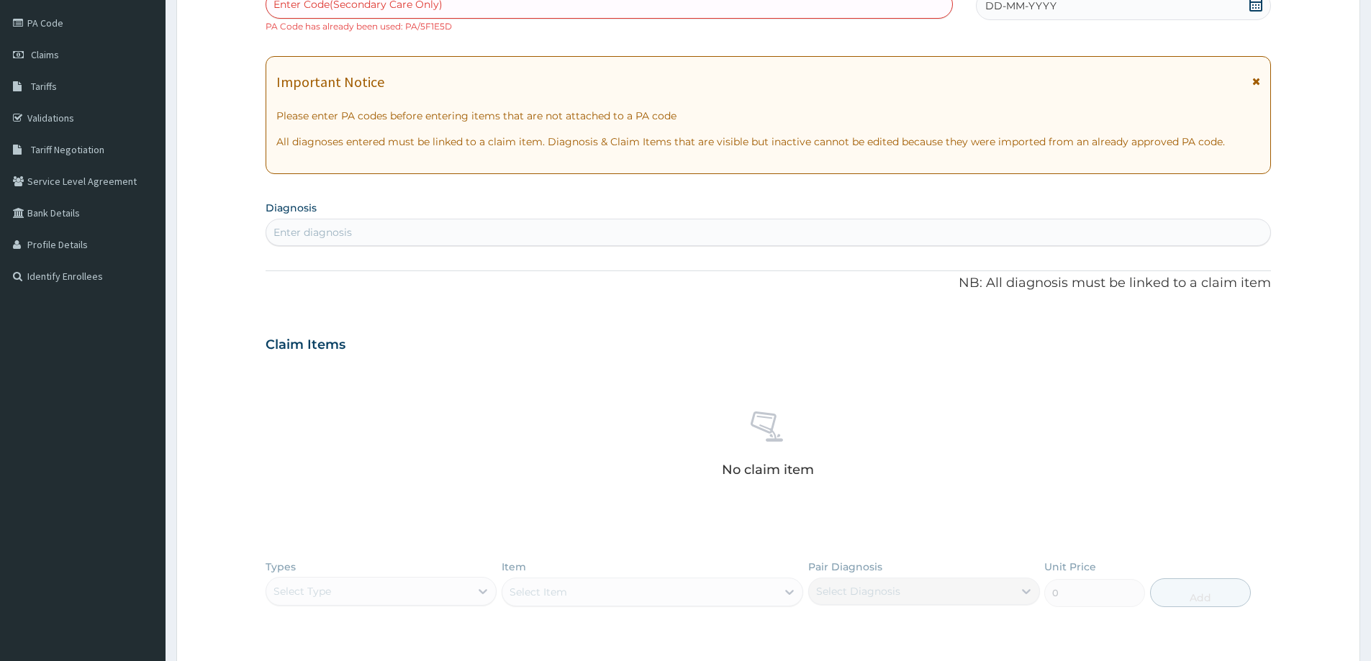
scroll to position [371, 0]
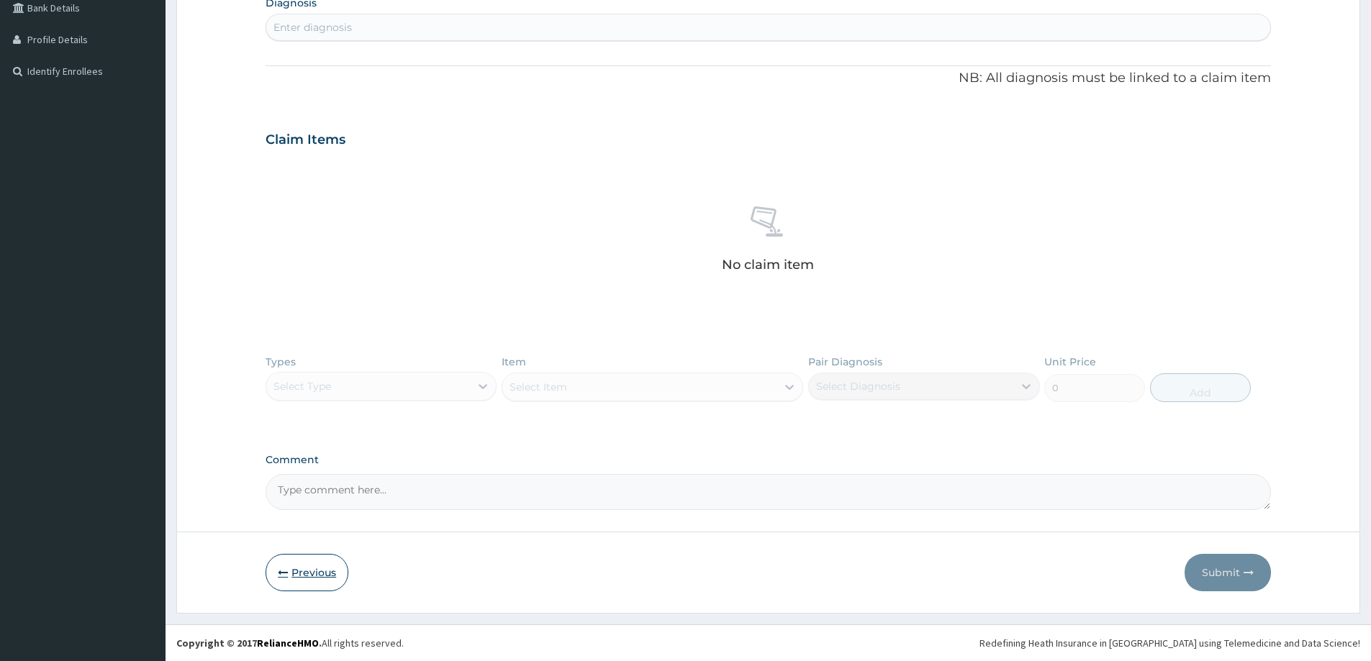
click at [313, 561] on button "Previous" at bounding box center [307, 572] width 83 height 37
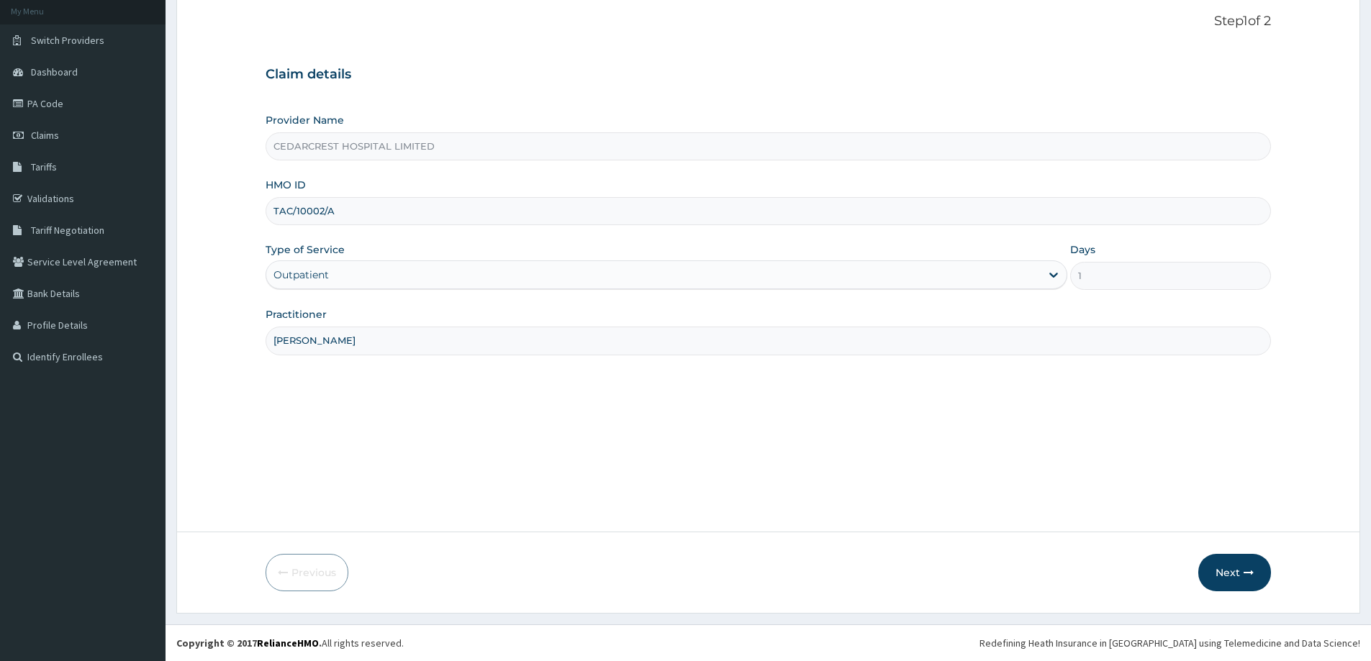
scroll to position [85, 0]
drag, startPoint x: 355, startPoint y: 217, endPoint x: 274, endPoint y: 209, distance: 81.0
click at [274, 209] on input "TAC/10002/A" at bounding box center [768, 211] width 1005 height 28
paste input "GAC/10026"
type input "GAC/10026/A"
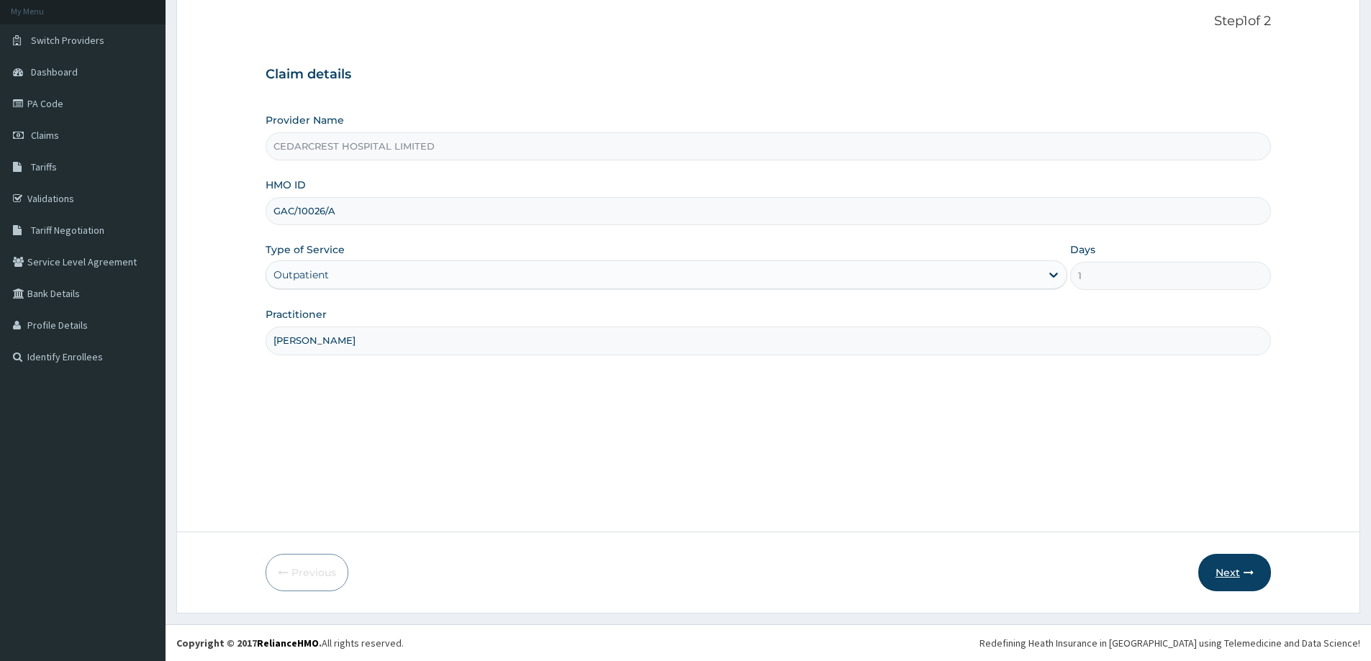
click at [1224, 574] on button "Next" at bounding box center [1234, 572] width 73 height 37
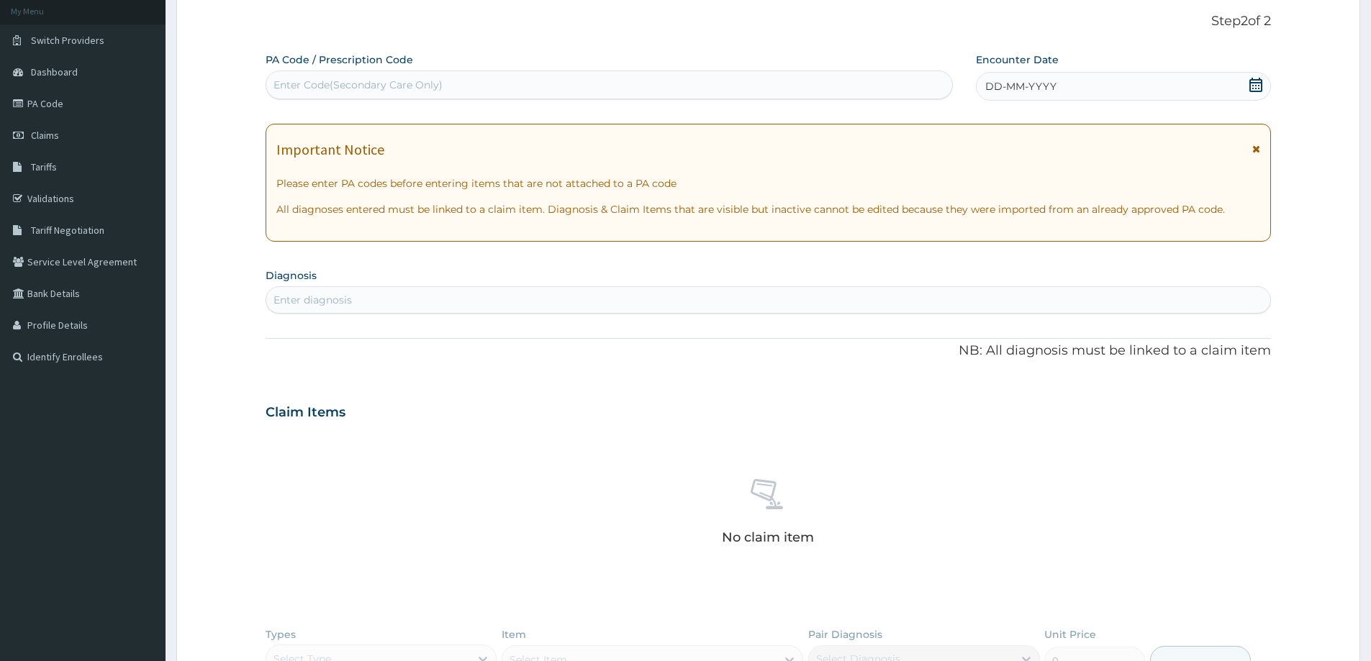
click at [350, 92] on div "Enter Code(Secondary Care Only)" at bounding box center [357, 85] width 169 height 14
paste input "PA/C86AA2"
type input "PA/C86AA2"
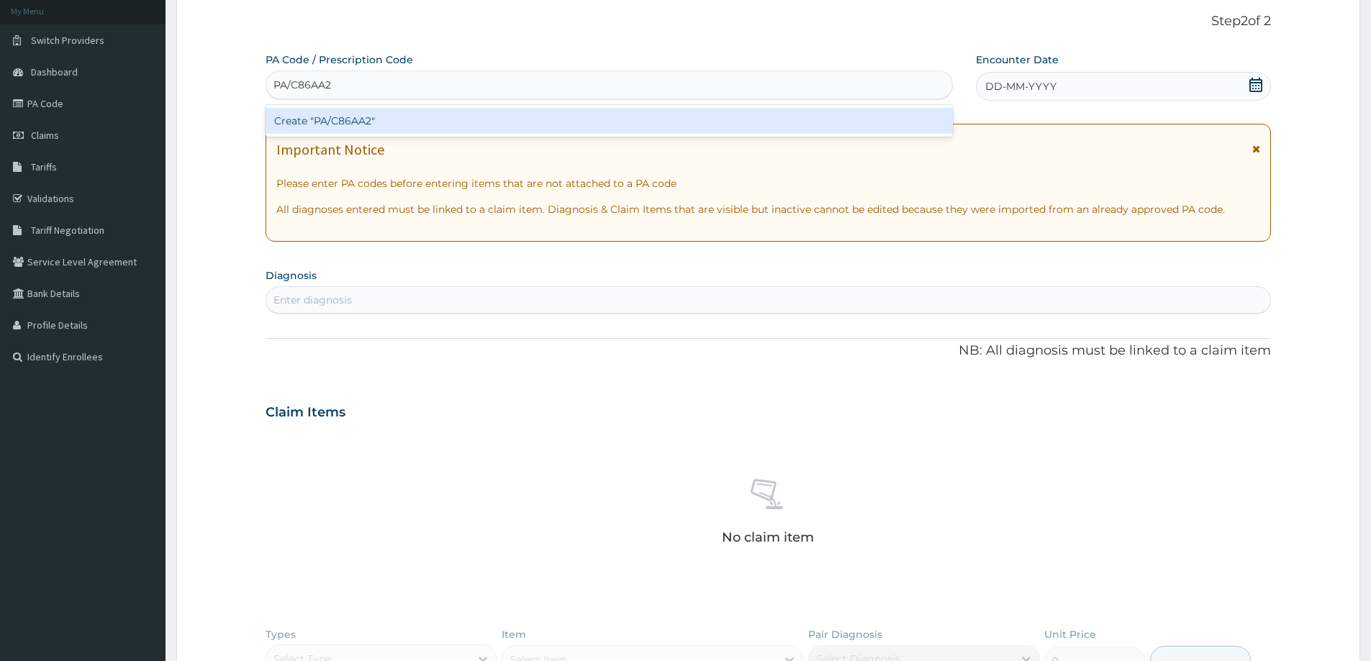
click at [348, 115] on div "Create "PA/C86AA2"" at bounding box center [609, 121] width 687 height 26
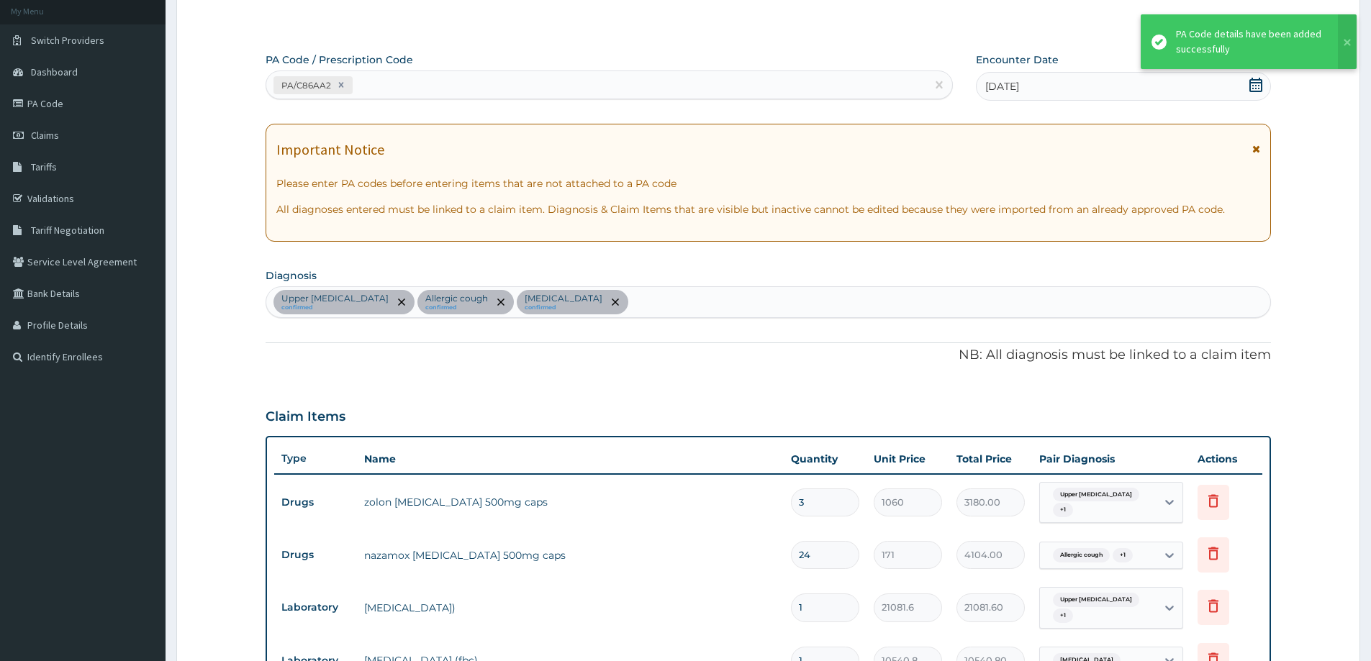
scroll to position [464, 0]
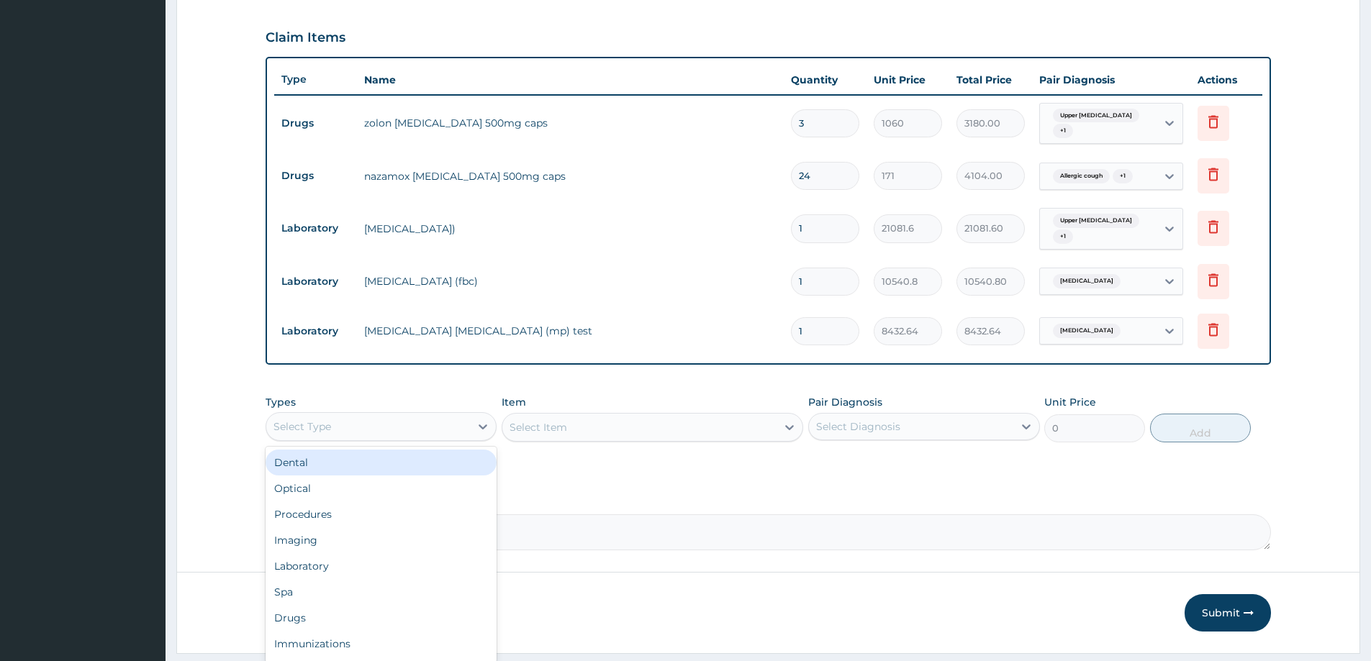
click at [350, 432] on div "Select Type" at bounding box center [368, 426] width 204 height 23
click at [329, 617] on div "Drugs" at bounding box center [381, 618] width 231 height 26
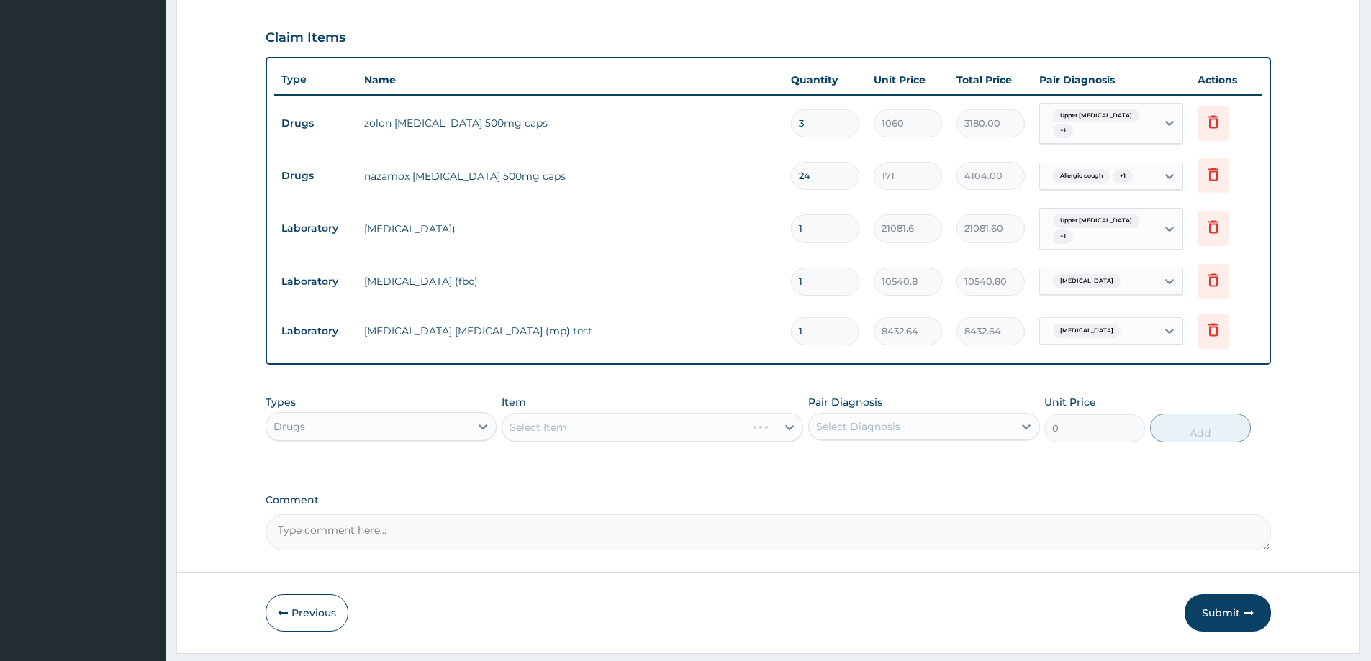
click at [530, 435] on div "Select Item" at bounding box center [653, 427] width 302 height 29
click at [534, 428] on div "Select Item" at bounding box center [538, 427] width 58 height 14
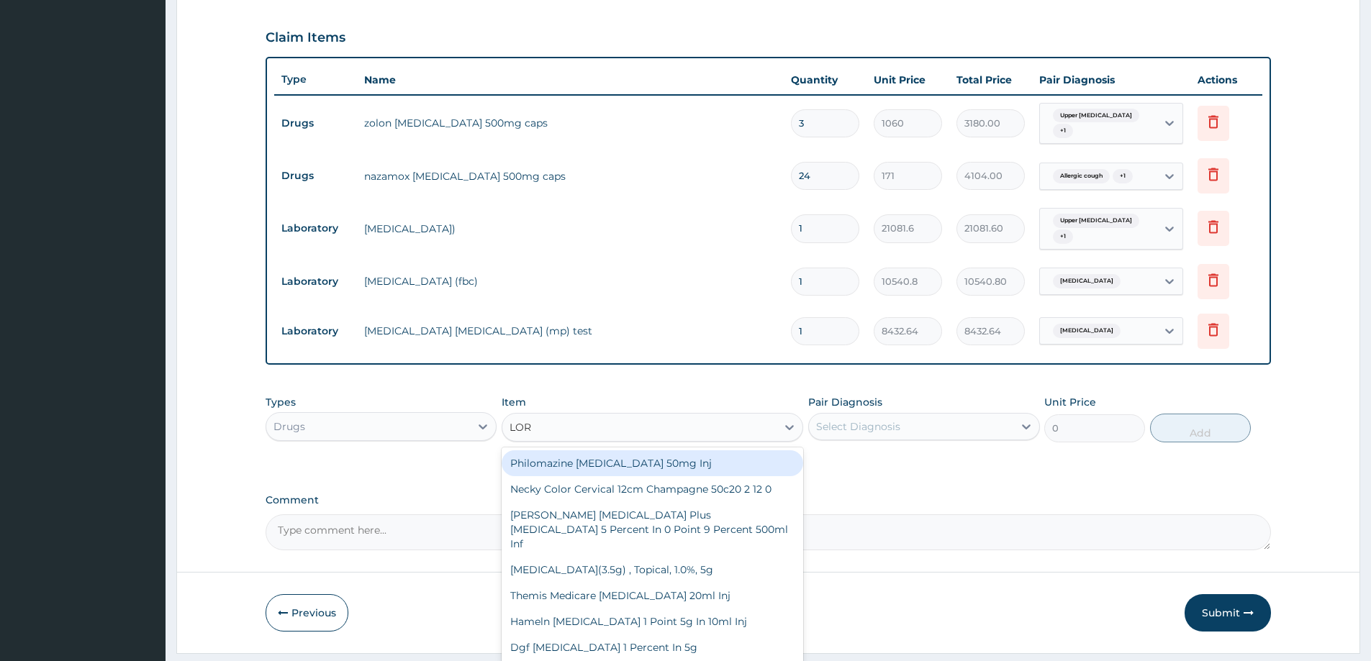
type input "LORA"
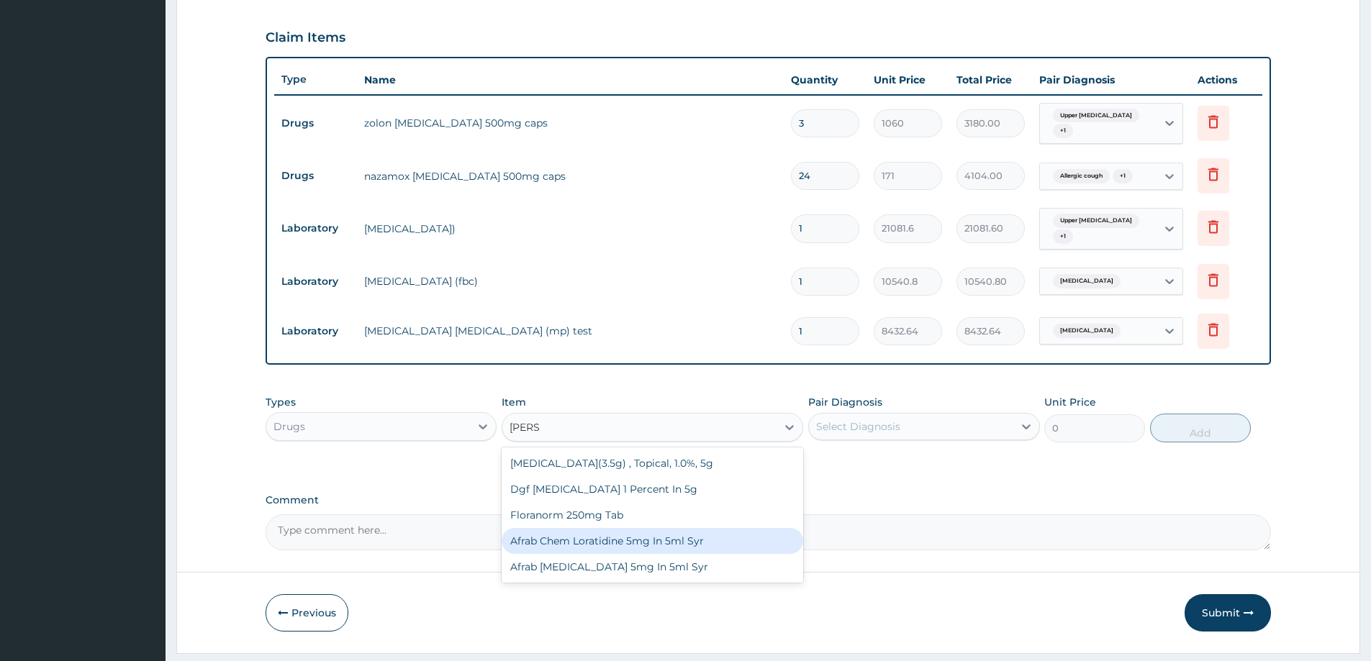
click at [683, 541] on div "Afrab Chem Loratidine 5mg In 5ml Syr" at bounding box center [653, 541] width 302 height 26
type input "1699"
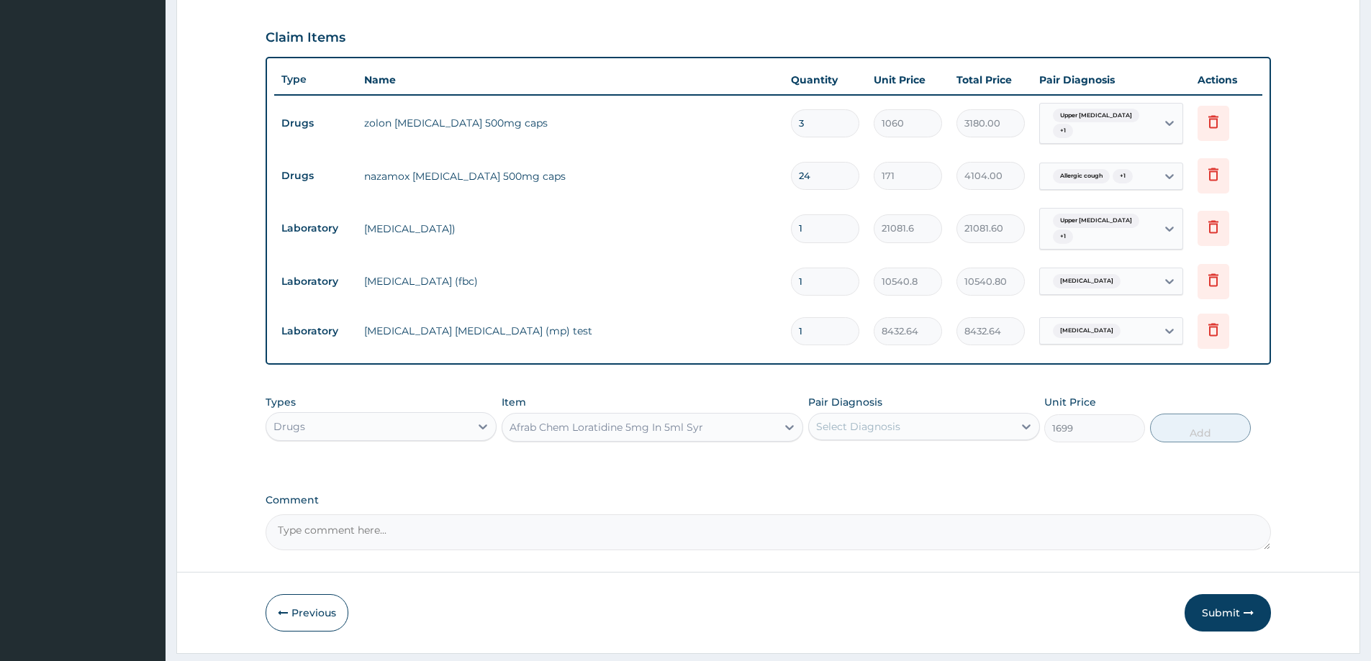
click at [914, 427] on div "Select Diagnosis" at bounding box center [911, 426] width 204 height 23
drag, startPoint x: 914, startPoint y: 427, endPoint x: 923, endPoint y: 499, distance: 72.6
click at [917, 482] on div "Upper urinary tract infection Allergic cough Falciparum malaria" at bounding box center [923, 493] width 231 height 94
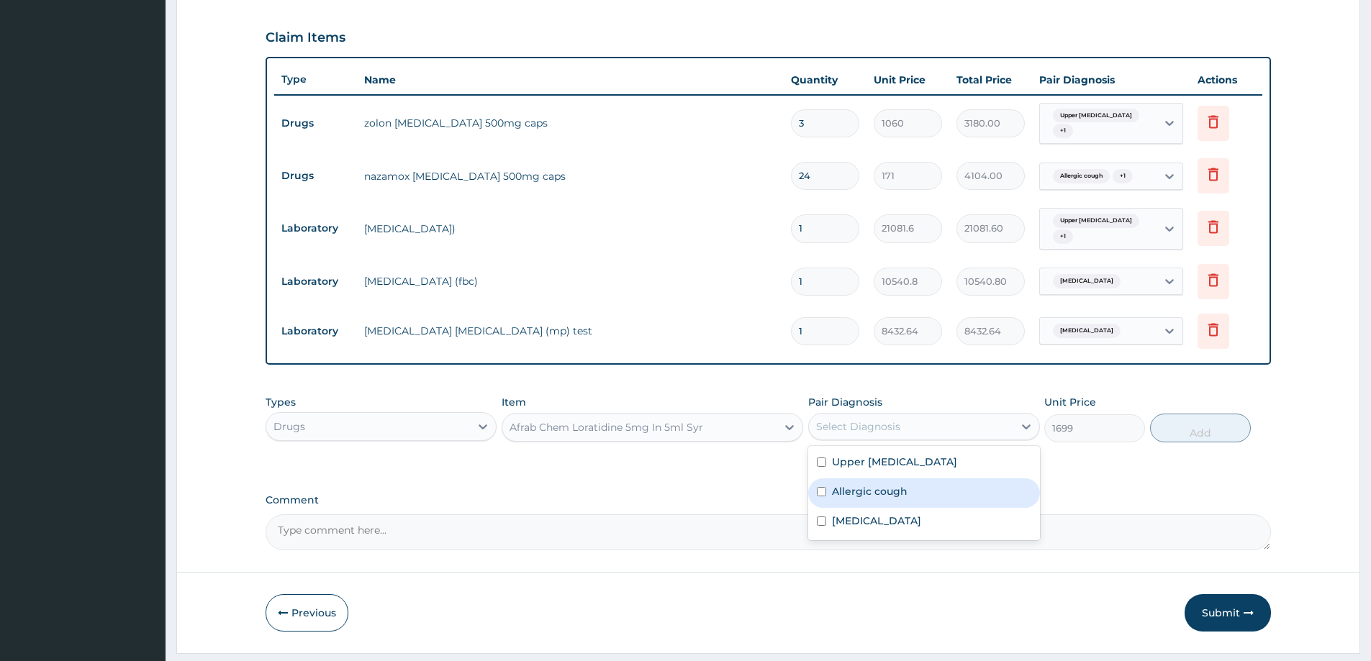
drag, startPoint x: 923, startPoint y: 500, endPoint x: 923, endPoint y: 512, distance: 12.2
click at [923, 508] on div "Upper urinary tract infection Allergic cough Falciparum malaria" at bounding box center [923, 493] width 231 height 94
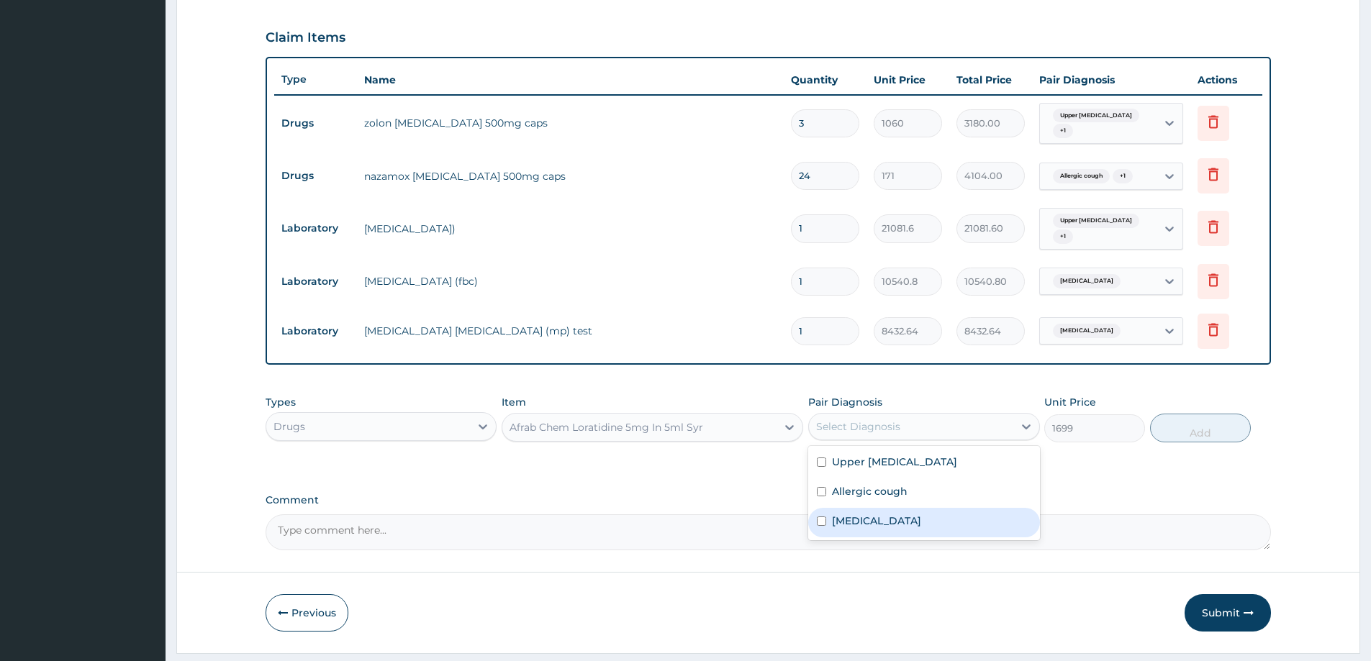
click at [921, 527] on label "Falciparum malaria" at bounding box center [876, 521] width 89 height 14
checkbox input "true"
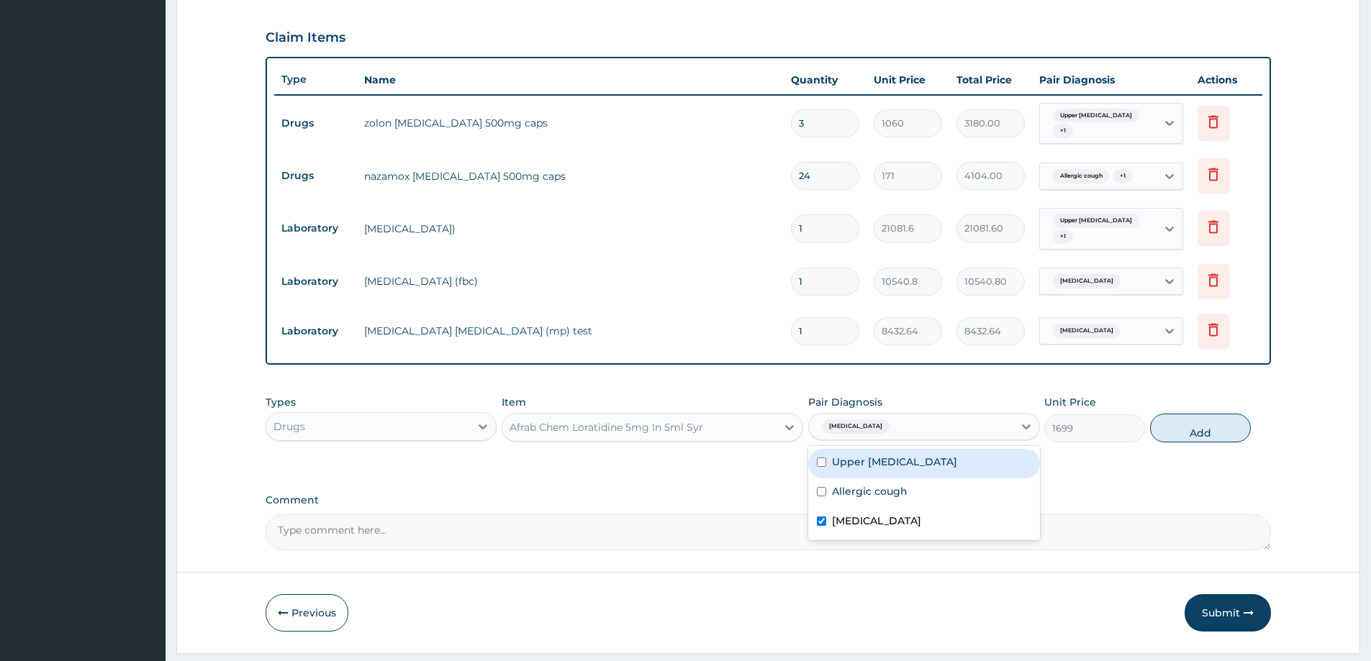
click at [917, 463] on label "Upper urinary tract infection" at bounding box center [894, 462] width 125 height 14
checkbox input "true"
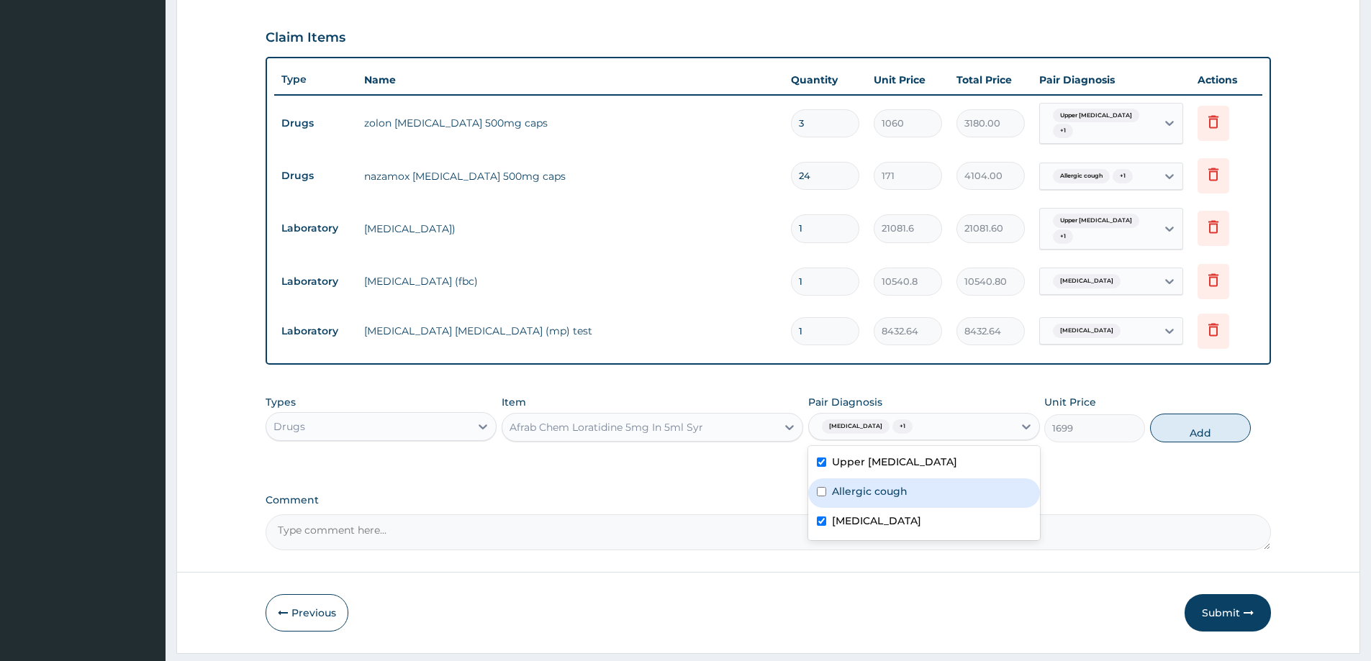
click at [915, 493] on div "Allergic cough" at bounding box center [923, 494] width 231 height 30
checkbox input "true"
click at [1169, 415] on button "Add" at bounding box center [1200, 428] width 101 height 29
type input "0"
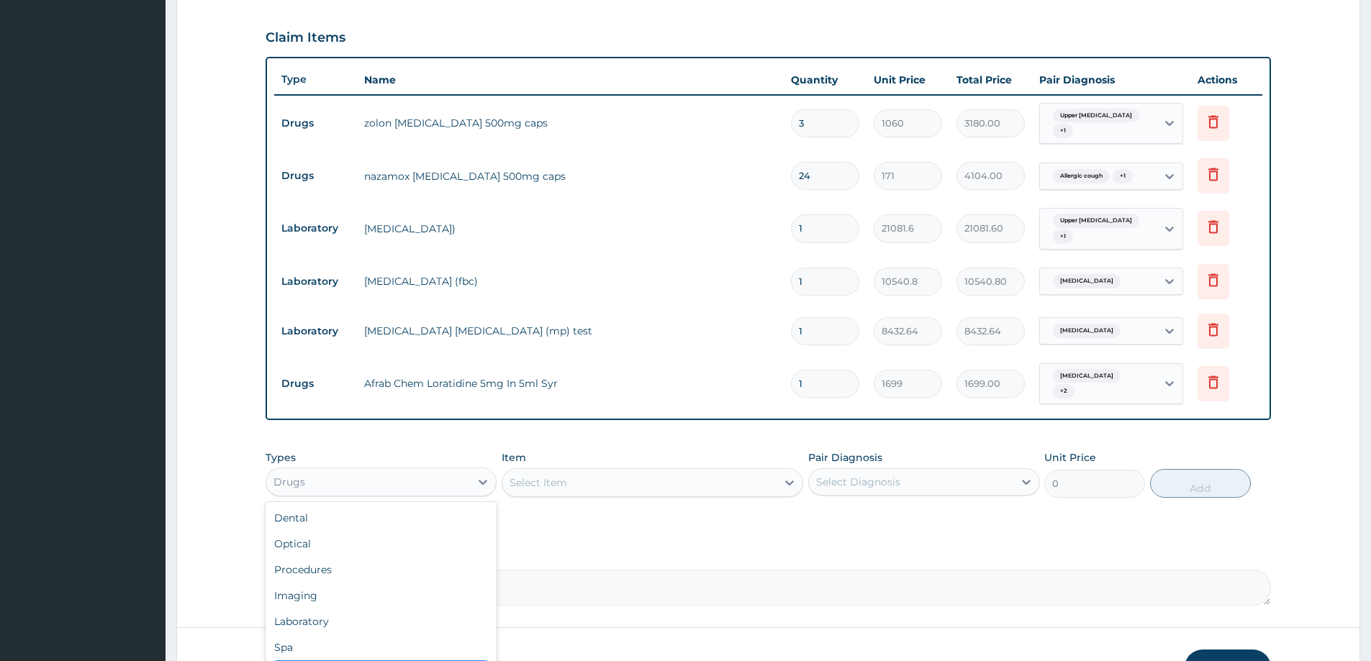
click at [412, 482] on div "Drugs" at bounding box center [368, 482] width 204 height 23
drag, startPoint x: 382, startPoint y: 567, endPoint x: 397, endPoint y: 538, distance: 32.5
click at [383, 566] on div "Procedures" at bounding box center [381, 570] width 231 height 26
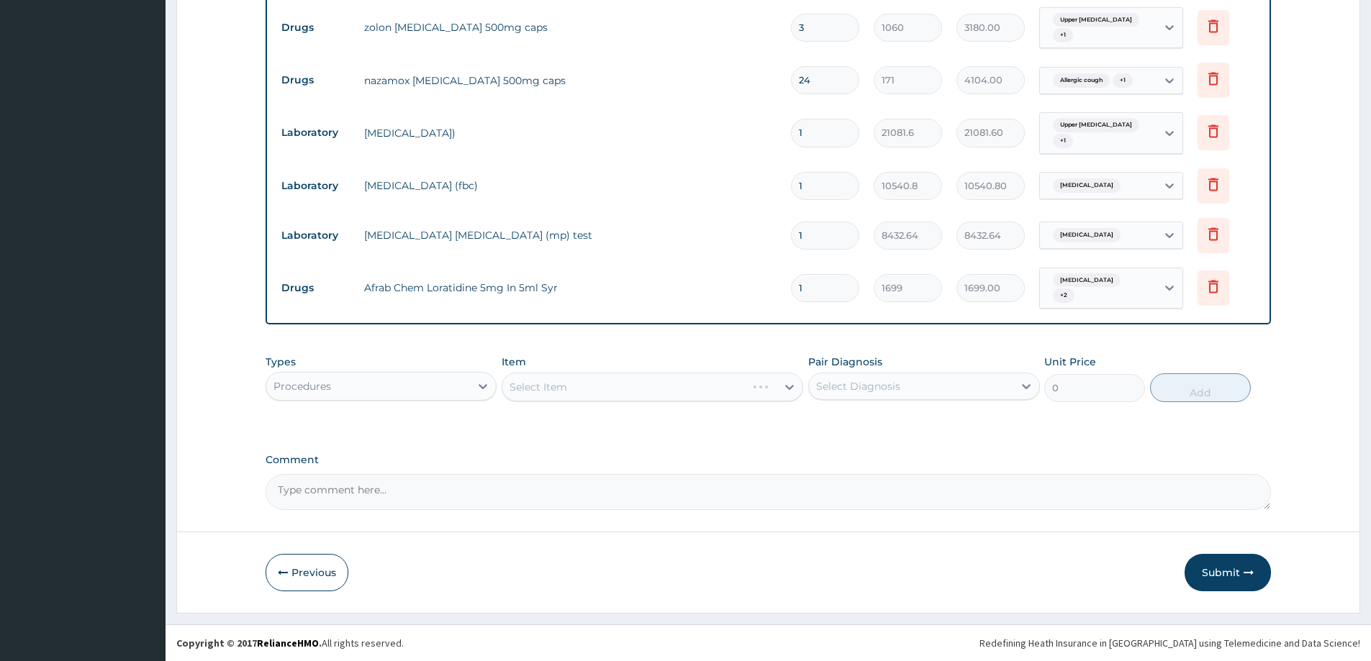
drag, startPoint x: 961, startPoint y: 304, endPoint x: 968, endPoint y: 296, distance: 10.8
click at [961, 304] on td "1699.00" at bounding box center [990, 288] width 83 height 42
click at [550, 387] on div "Select Item" at bounding box center [653, 387] width 302 height 29
click at [524, 400] on div "Select Item" at bounding box center [653, 387] width 302 height 29
type input "GENERAL"
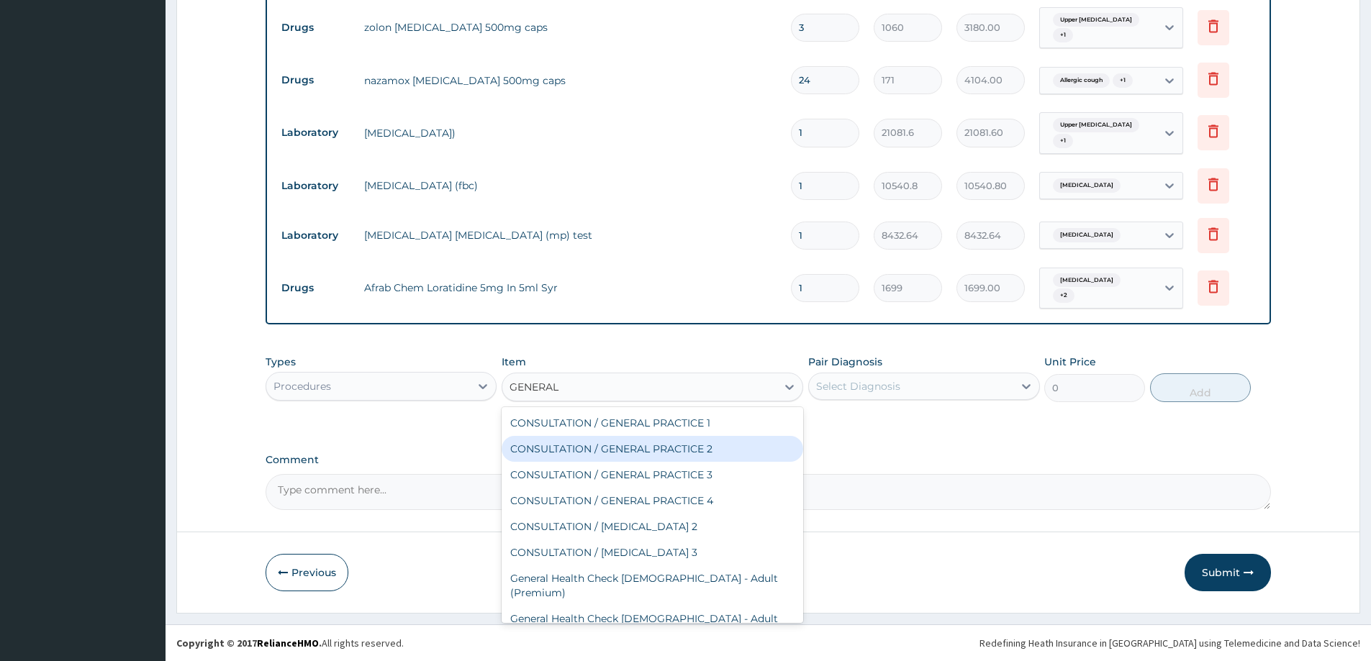
click at [669, 442] on div "CONSULTATION / GENERAL PRACTICE 2" at bounding box center [653, 449] width 302 height 26
type input "8400"
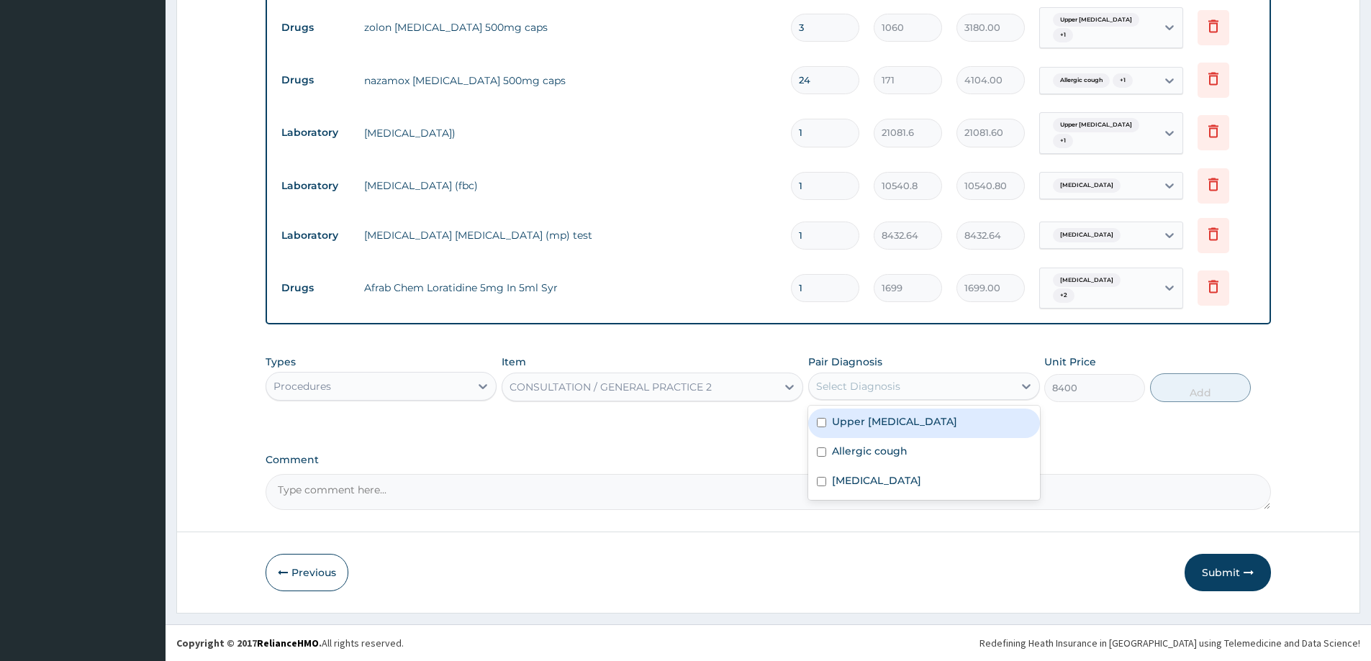
drag, startPoint x: 858, startPoint y: 378, endPoint x: 851, endPoint y: 414, distance: 36.8
click at [856, 384] on div "Select Diagnosis" at bounding box center [911, 386] width 204 height 23
click at [851, 414] on div "Upper urinary tract infection" at bounding box center [923, 424] width 231 height 30
checkbox input "true"
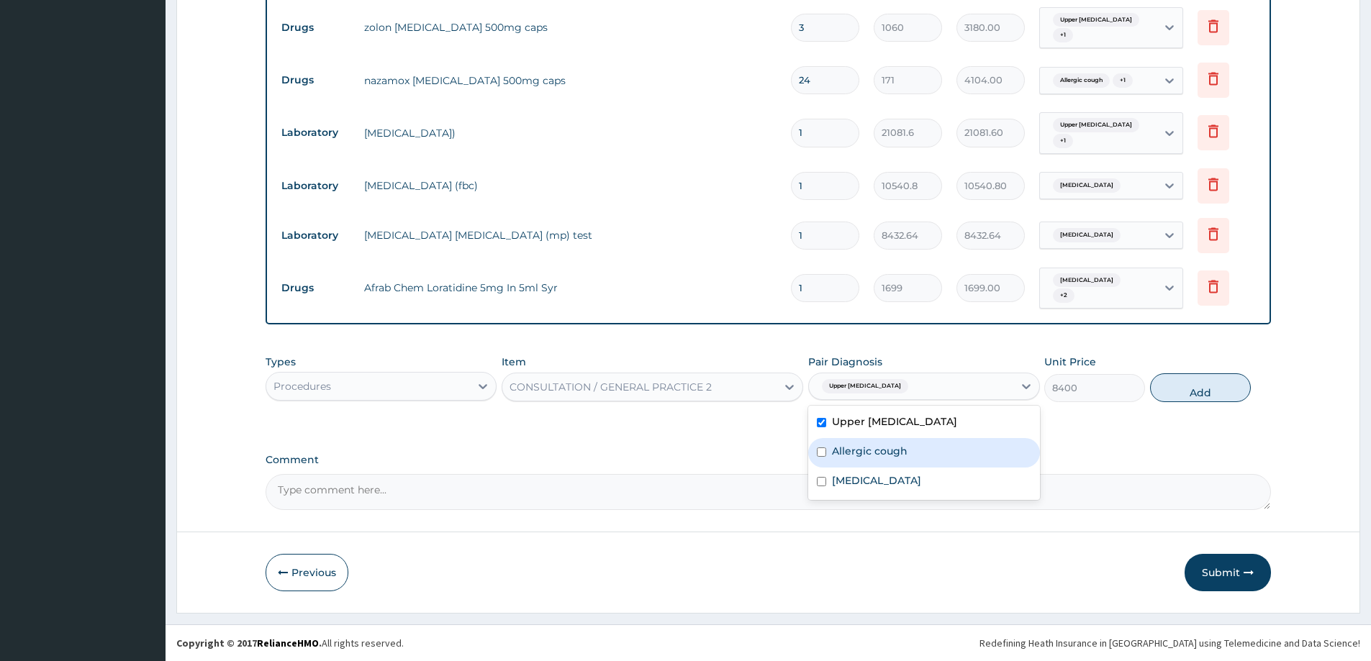
drag, startPoint x: 861, startPoint y: 450, endPoint x: 869, endPoint y: 470, distance: 21.0
click at [862, 453] on label "Allergic cough" at bounding box center [870, 451] width 76 height 14
checkbox input "true"
click at [871, 478] on label "Falciparum malaria" at bounding box center [876, 480] width 89 height 14
checkbox input "true"
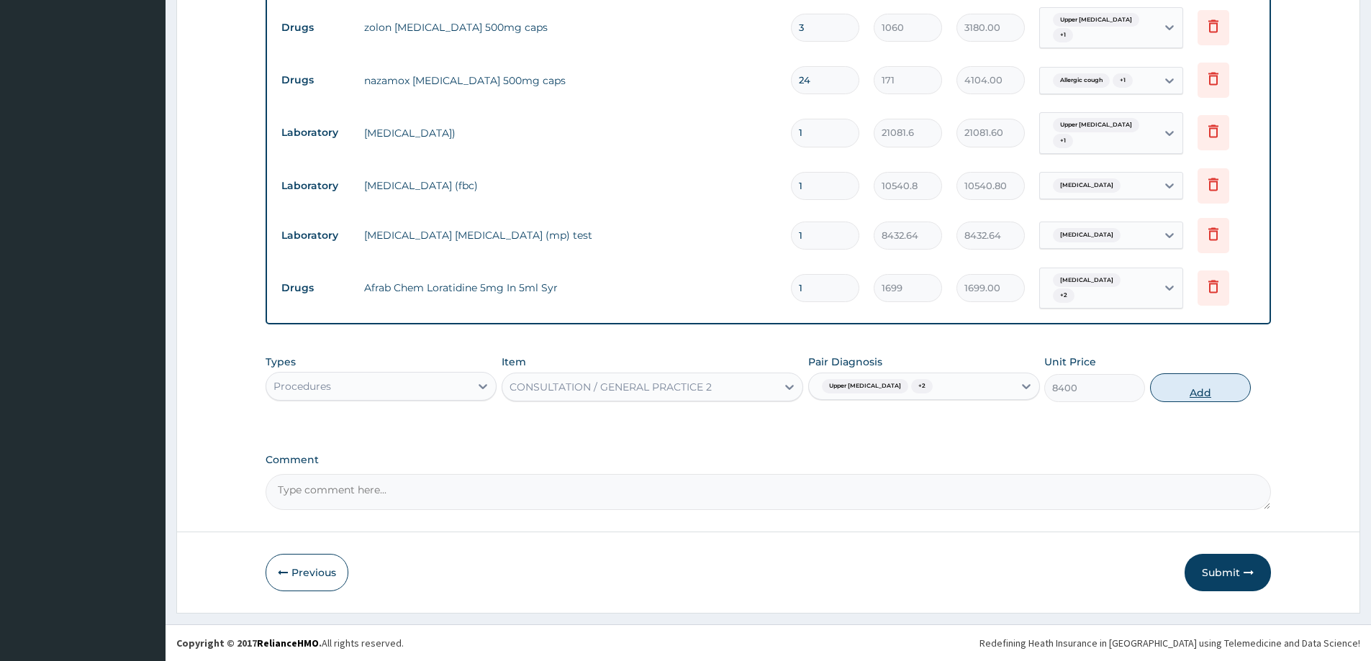
click at [1162, 390] on button "Add" at bounding box center [1200, 387] width 101 height 29
type input "0"
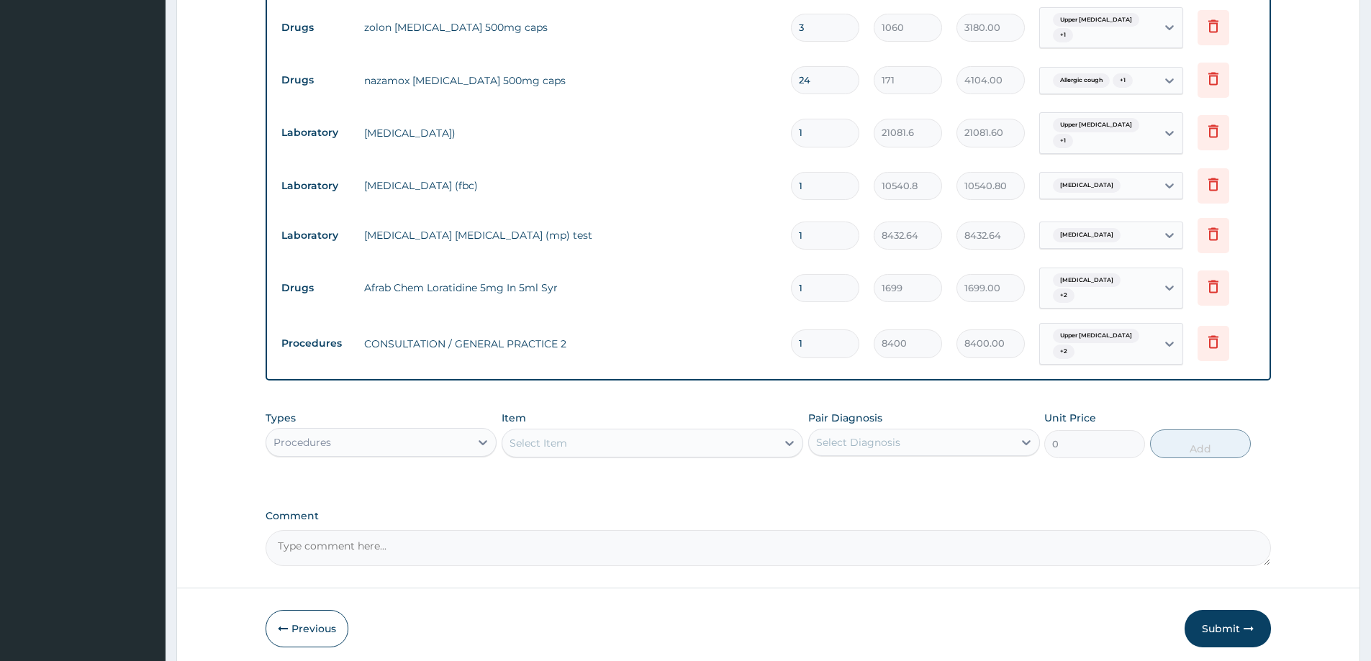
scroll to position [616, 0]
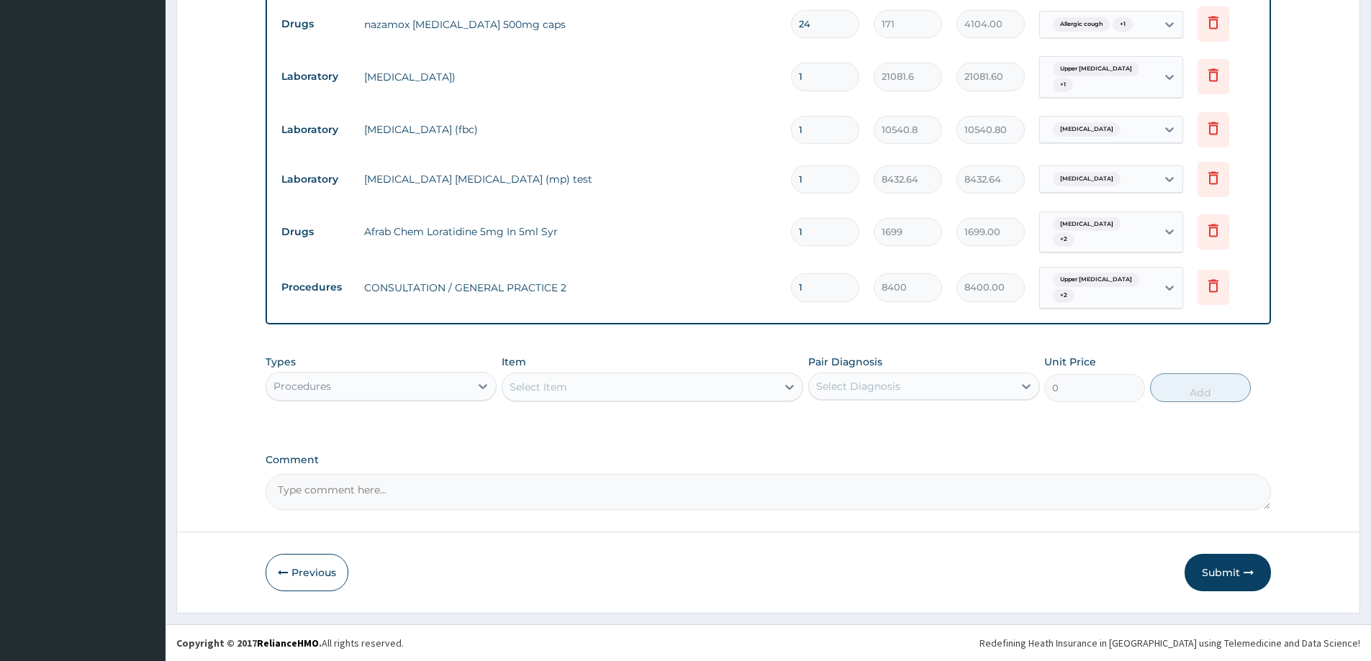
drag, startPoint x: 1250, startPoint y: 567, endPoint x: 424, endPoint y: 9, distance: 997.1
click at [1251, 566] on button "Submit" at bounding box center [1227, 572] width 86 height 37
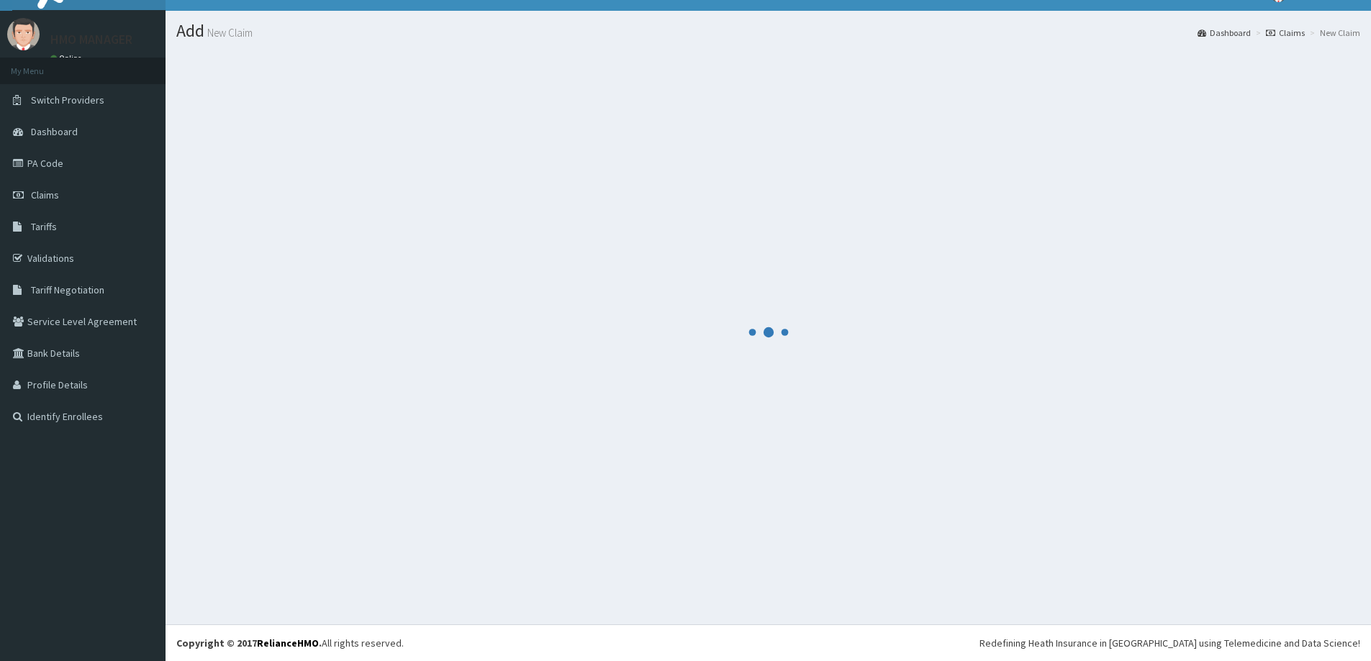
scroll to position [25, 0]
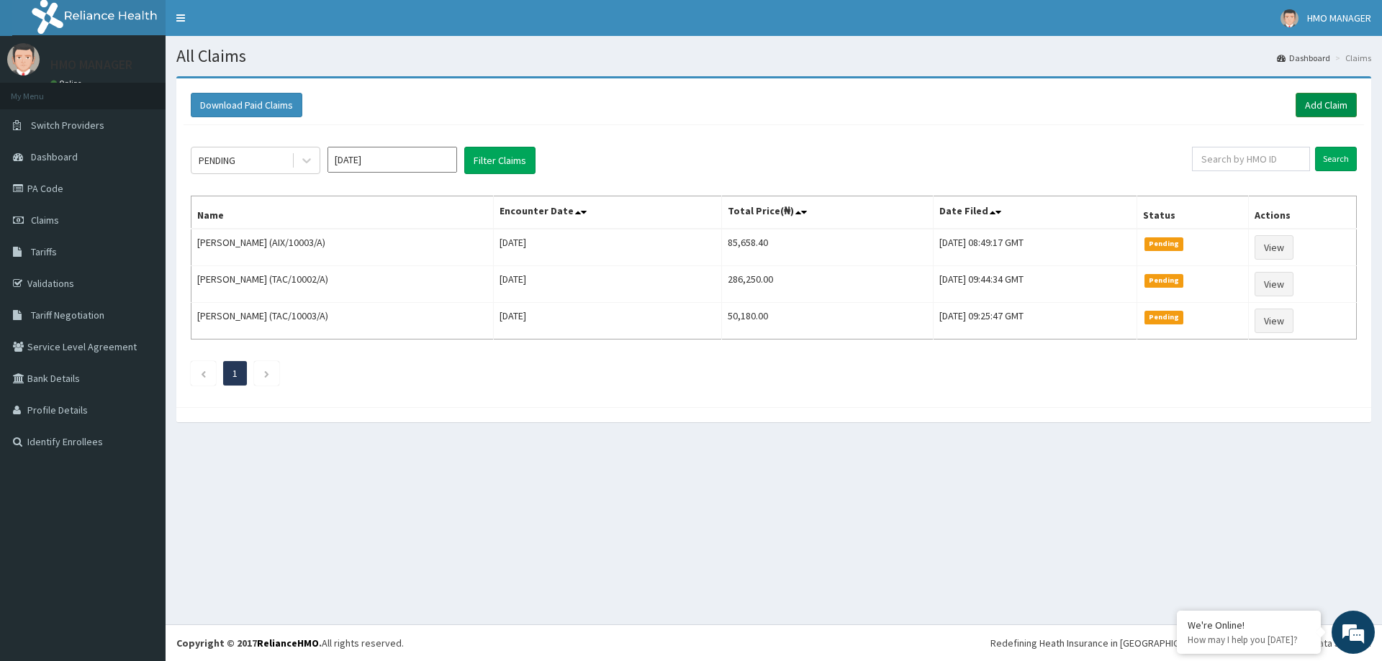
click at [1315, 98] on link "Add Claim" at bounding box center [1325, 105] width 61 height 24
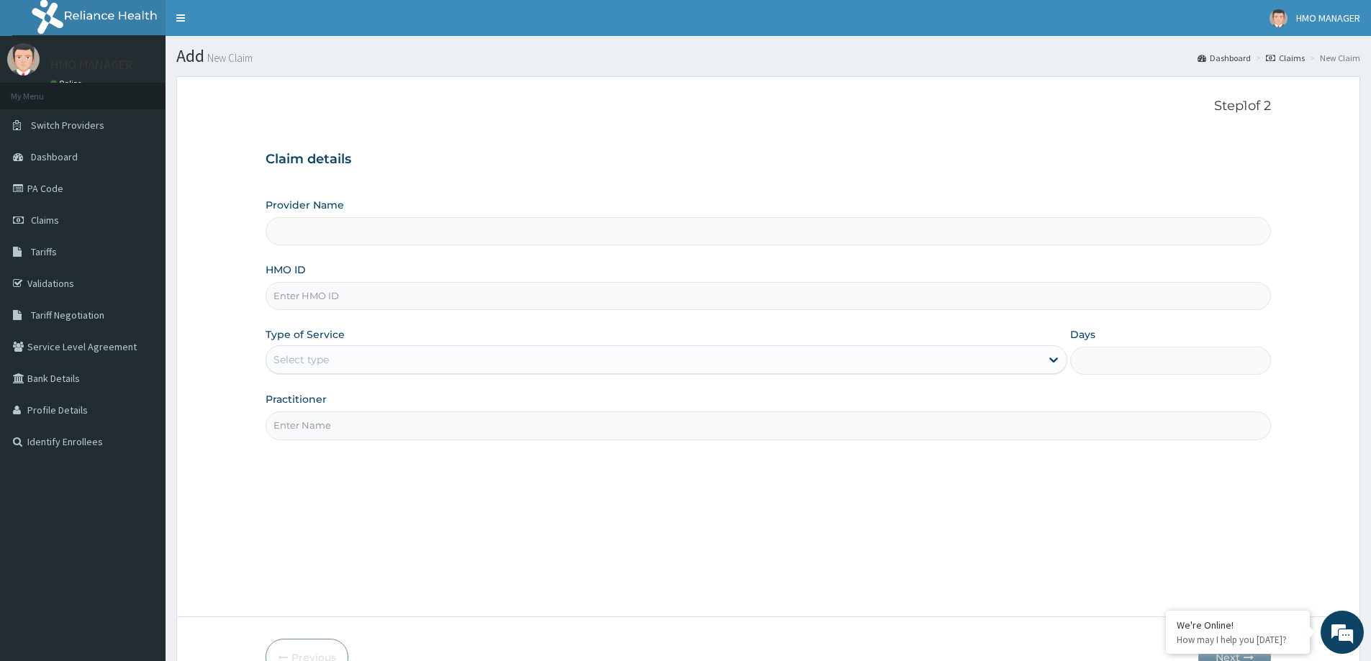
type input "CEDARCREST HOSPITAL LIMITED"
click at [328, 296] on input "HMO ID" at bounding box center [768, 296] width 1005 height 28
paste input "ALM/10001/B"
type input "ALM/10001/B"
drag, startPoint x: 327, startPoint y: 359, endPoint x: 330, endPoint y: 377, distance: 18.2
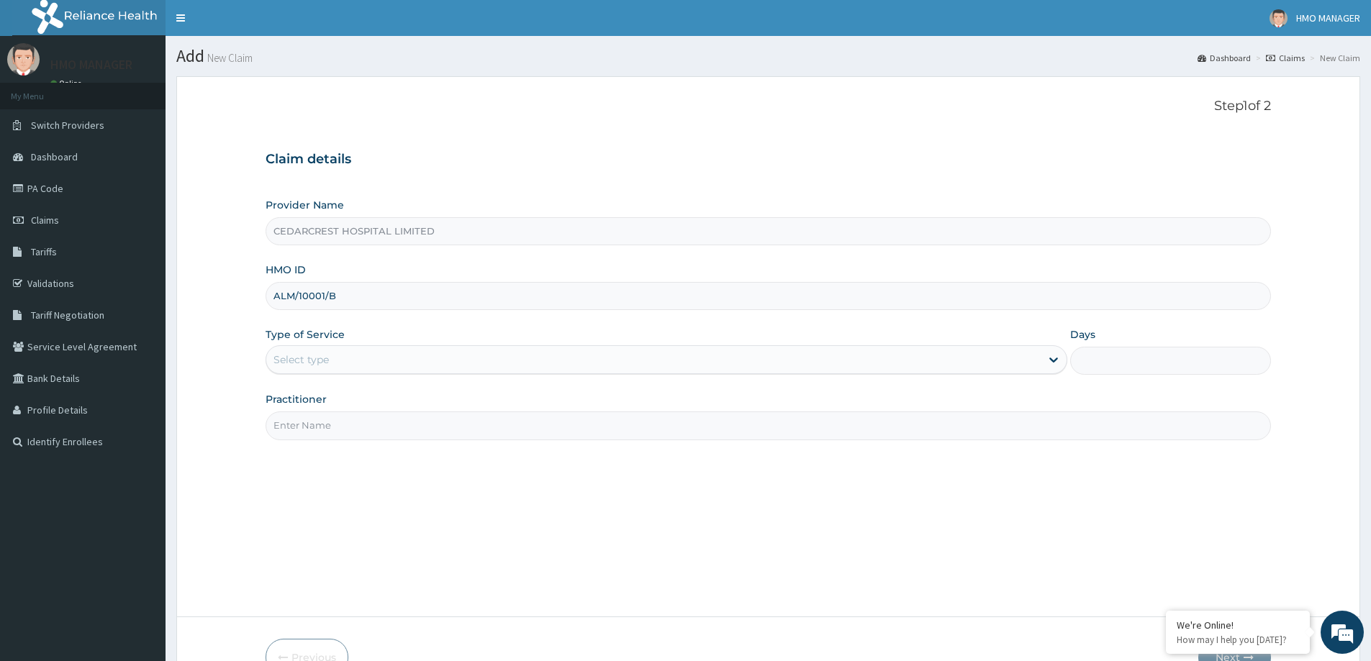
click at [328, 358] on div "Select type" at bounding box center [300, 360] width 55 height 14
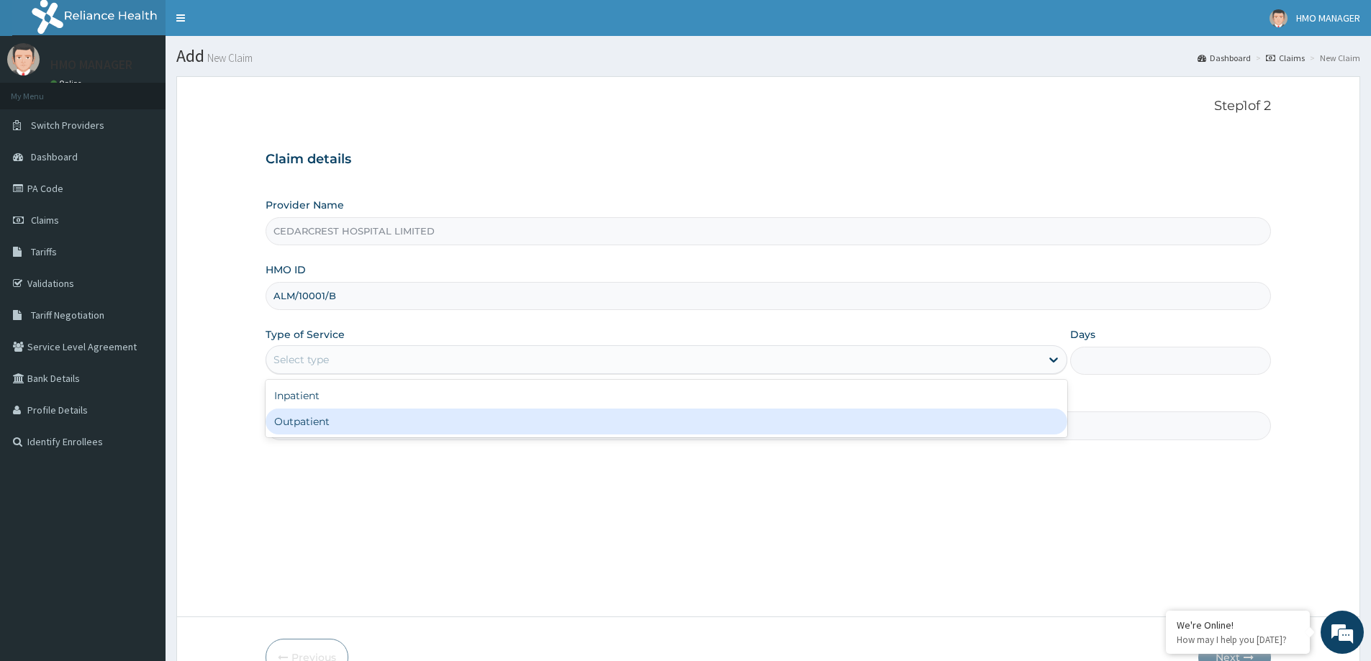
click at [330, 436] on div "Inpatient Outpatient" at bounding box center [667, 409] width 802 height 58
click at [328, 426] on div "Outpatient" at bounding box center [667, 422] width 802 height 26
type input "1"
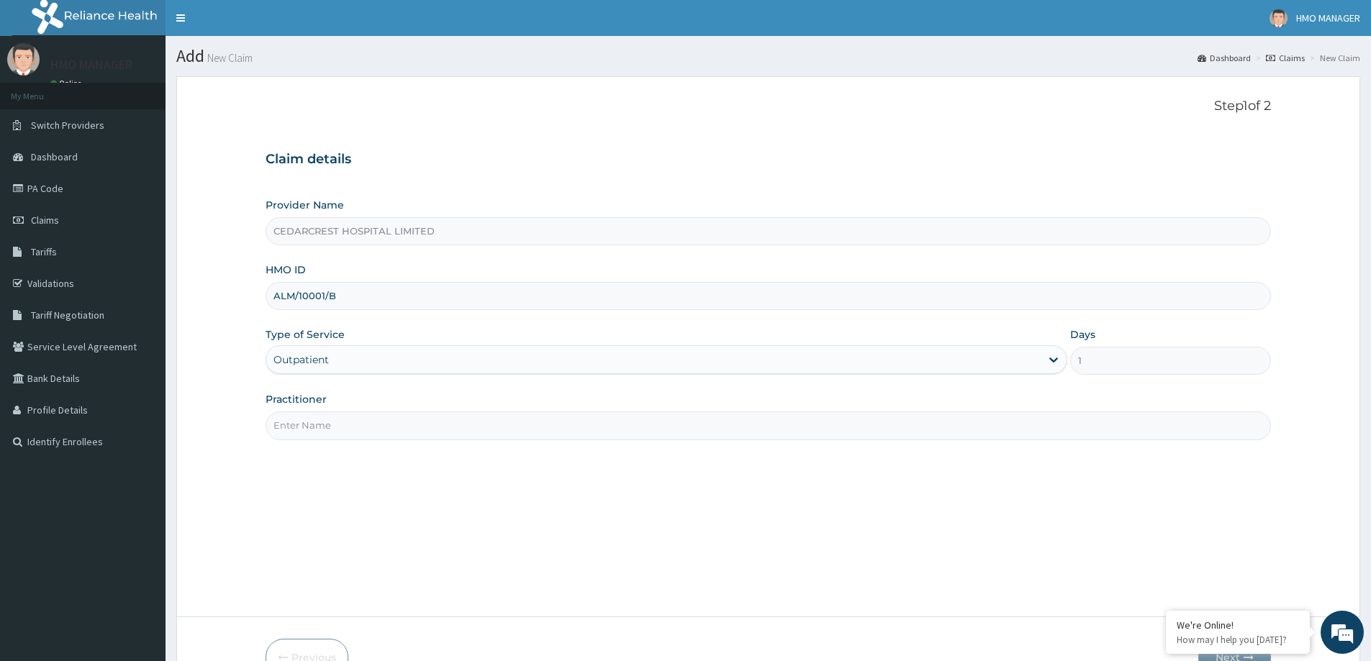
click at [327, 423] on input "Practitioner" at bounding box center [768, 426] width 1005 height 28
type input "DR [PERSON_NAME]"
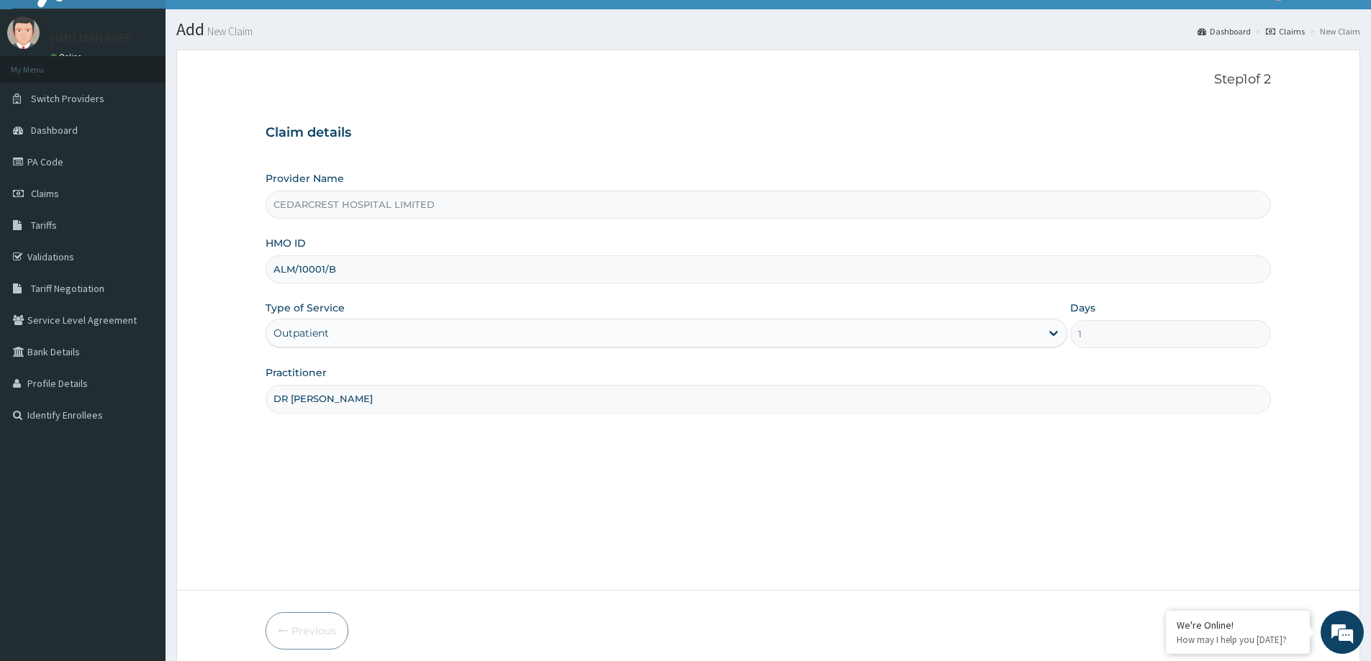
scroll to position [85, 0]
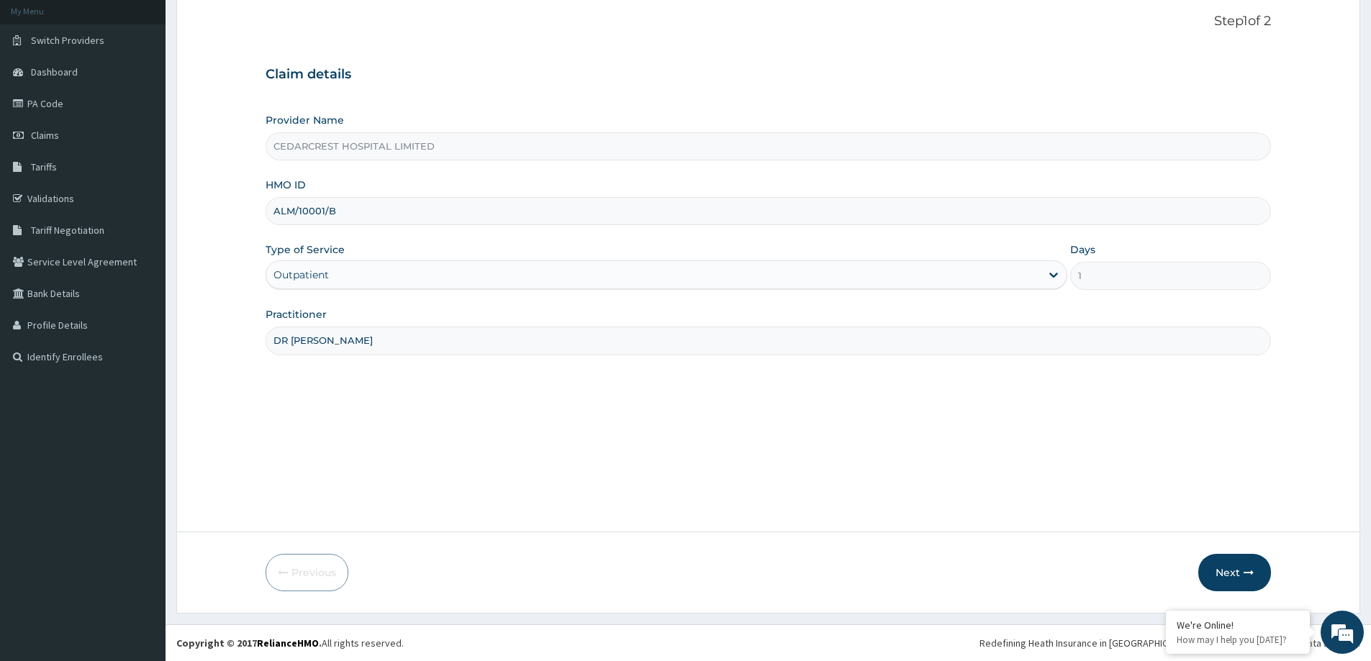
click at [1245, 583] on button "Next" at bounding box center [1234, 572] width 73 height 37
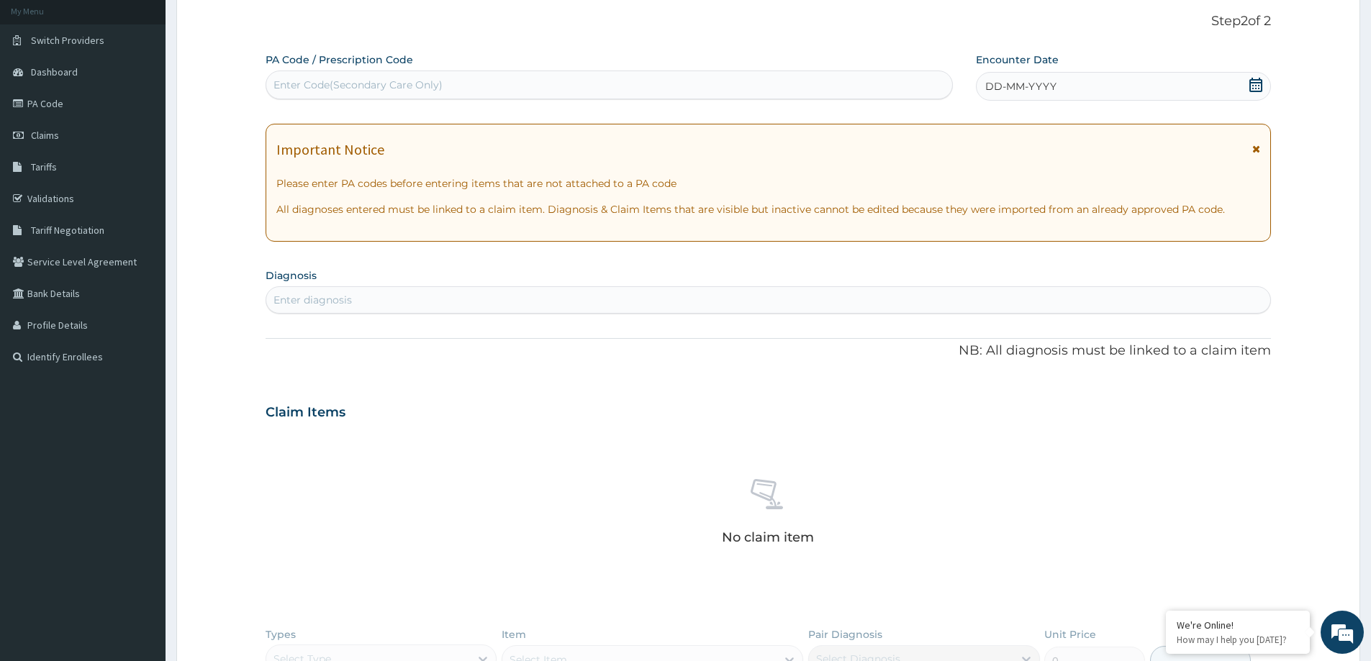
click at [317, 86] on div "Enter Code(Secondary Care Only)" at bounding box center [357, 85] width 169 height 14
paste input "PA/6E9FD5"
type input "PA/6E9FD5"
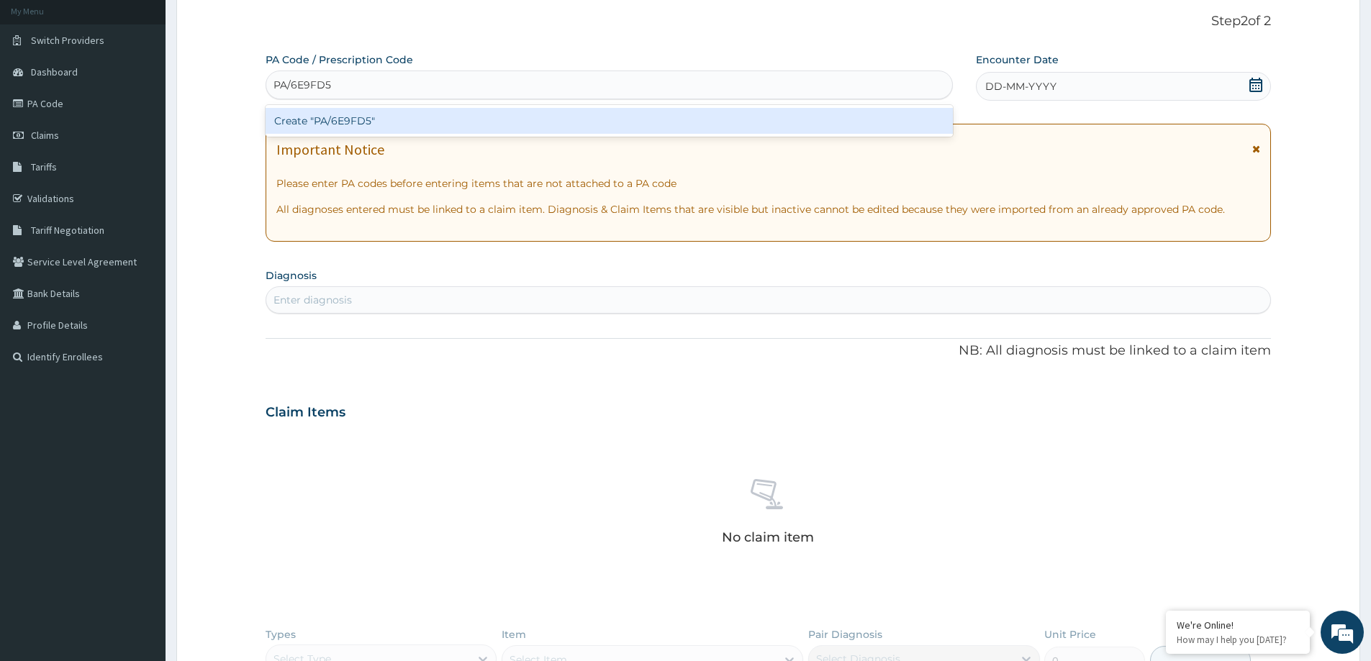
click at [306, 118] on div "Create "PA/6E9FD5"" at bounding box center [609, 121] width 687 height 26
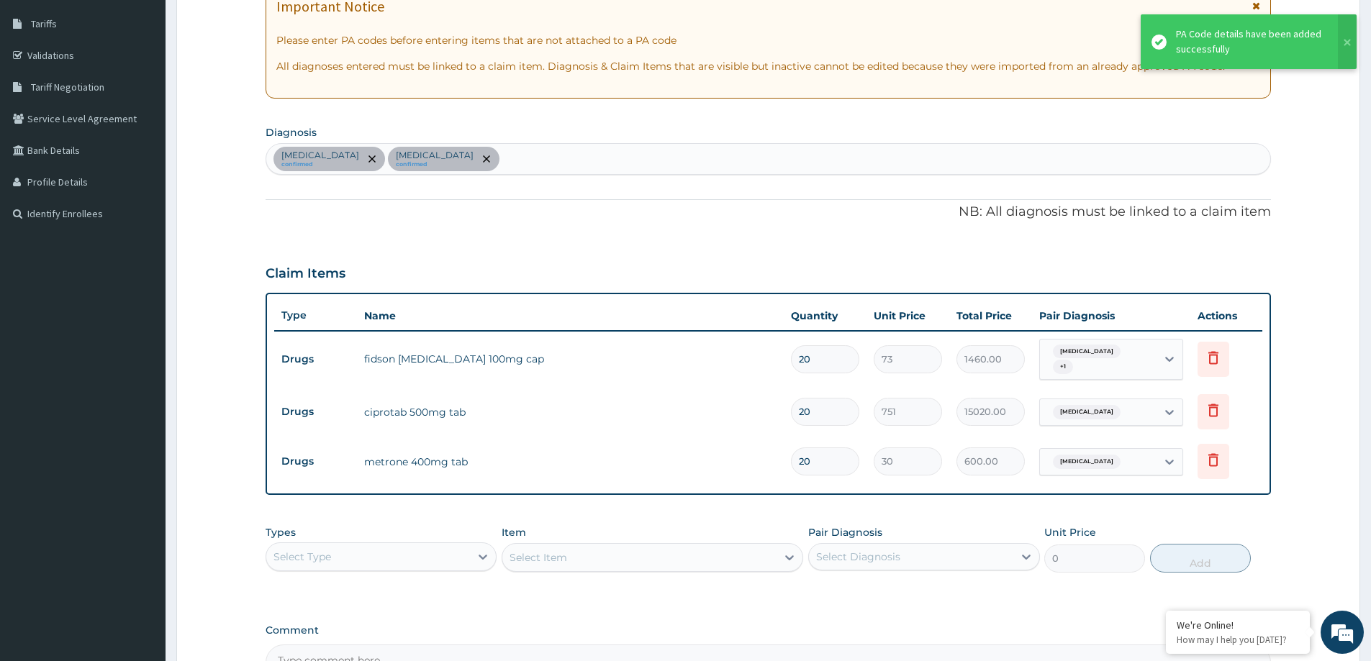
scroll to position [229, 0]
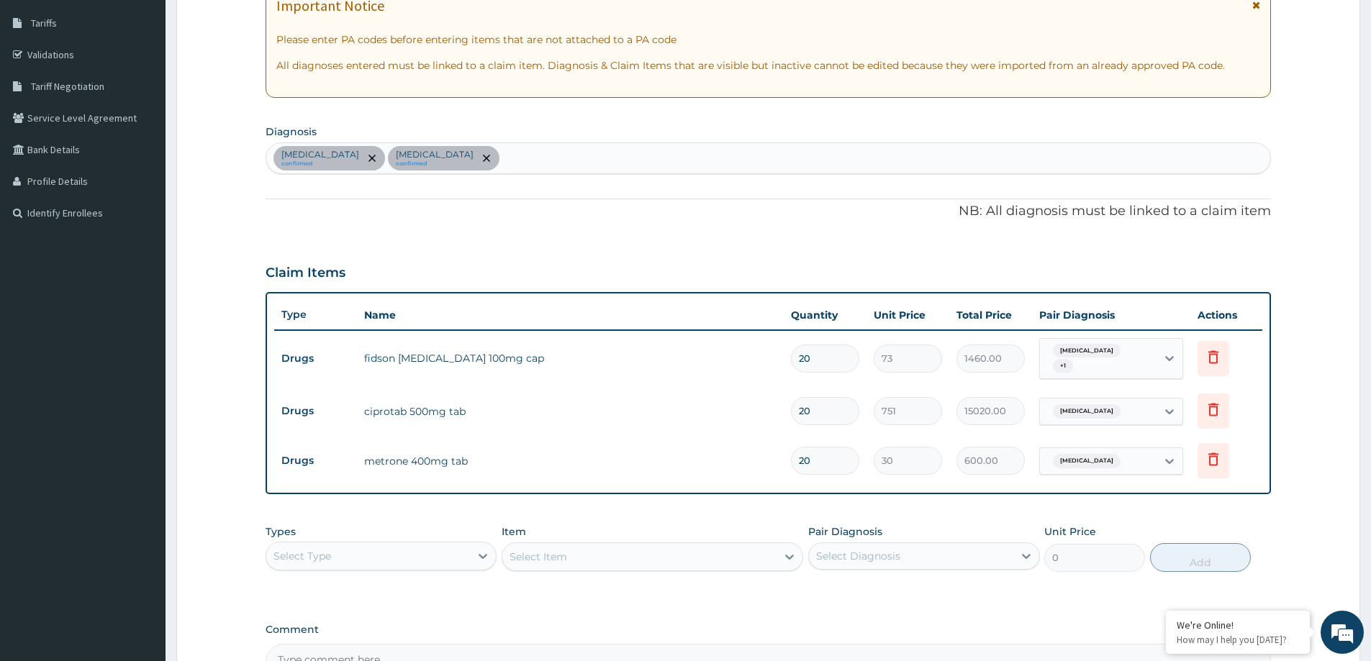
click at [964, 447] on div "600.00" at bounding box center [990, 461] width 68 height 28
click at [550, 171] on div "[MEDICAL_DATA] confirmed [MEDICAL_DATA] confirmed" at bounding box center [768, 158] width 1004 height 30
type input "A"
type input "ENDOMETR"
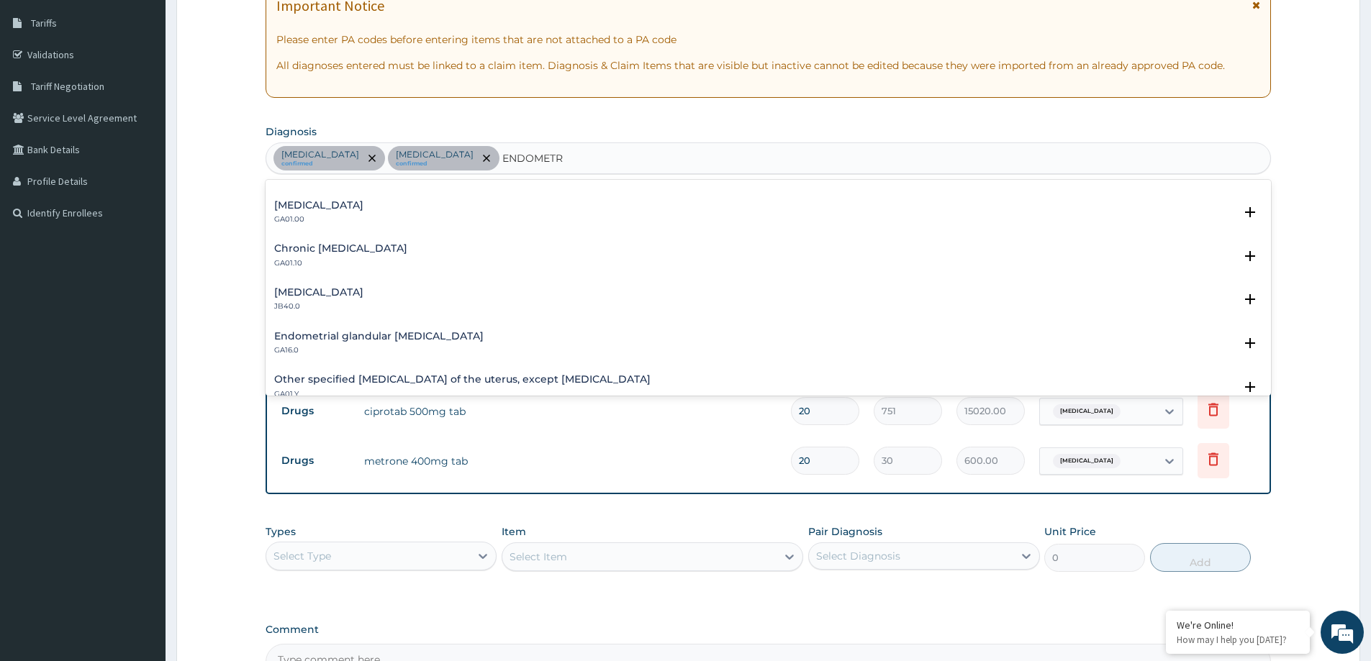
scroll to position [0, 0]
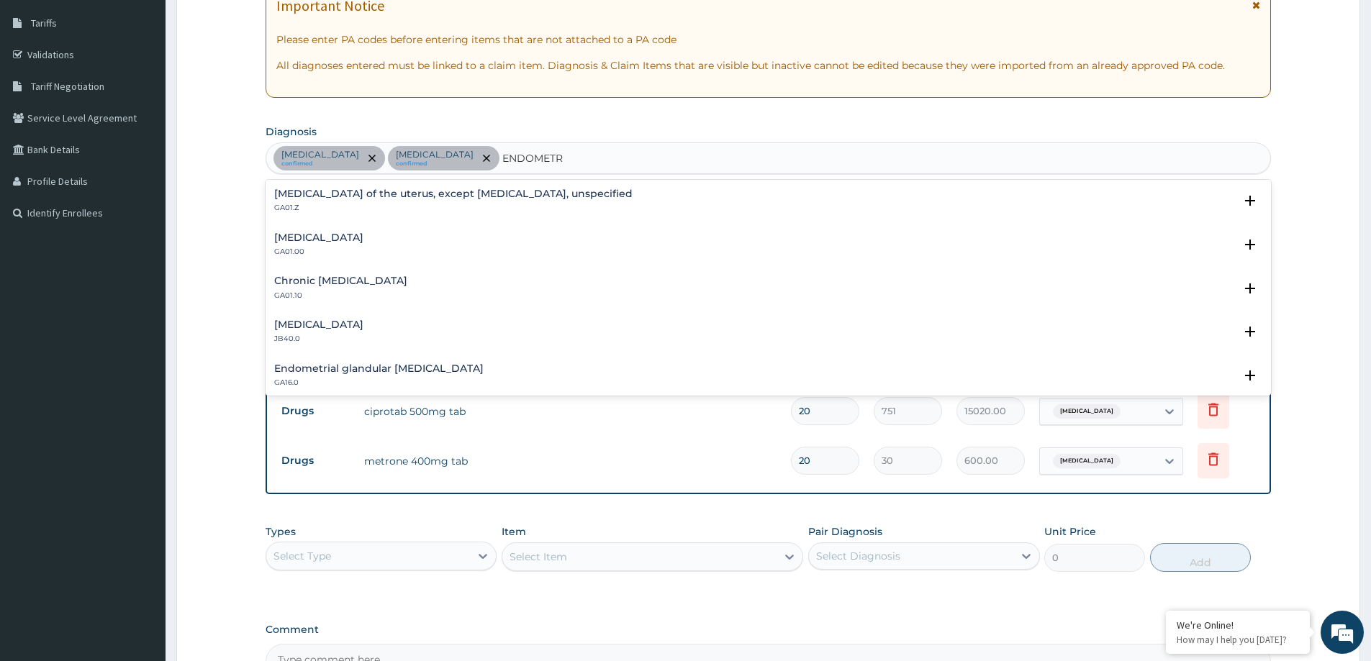
click at [340, 201] on div "[MEDICAL_DATA] of the uterus, except [MEDICAL_DATA], unspecified GA01.Z" at bounding box center [453, 201] width 358 height 25
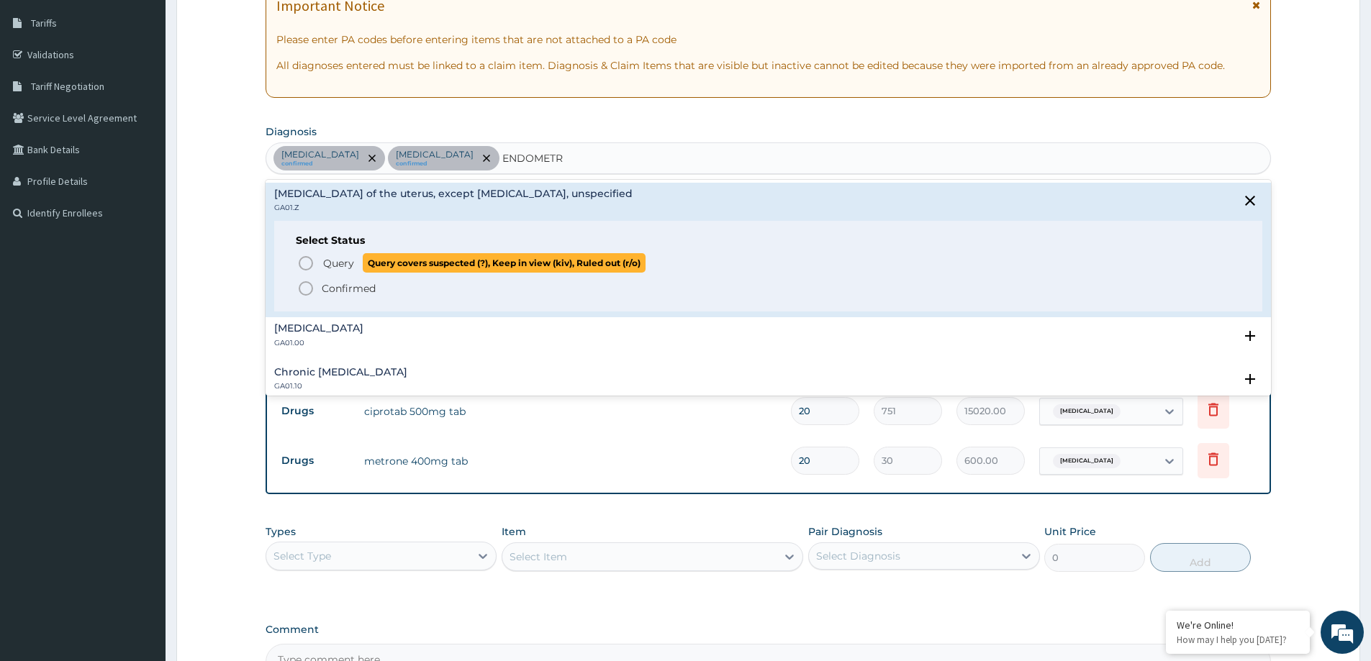
click at [340, 268] on span "Query" at bounding box center [338, 263] width 31 height 14
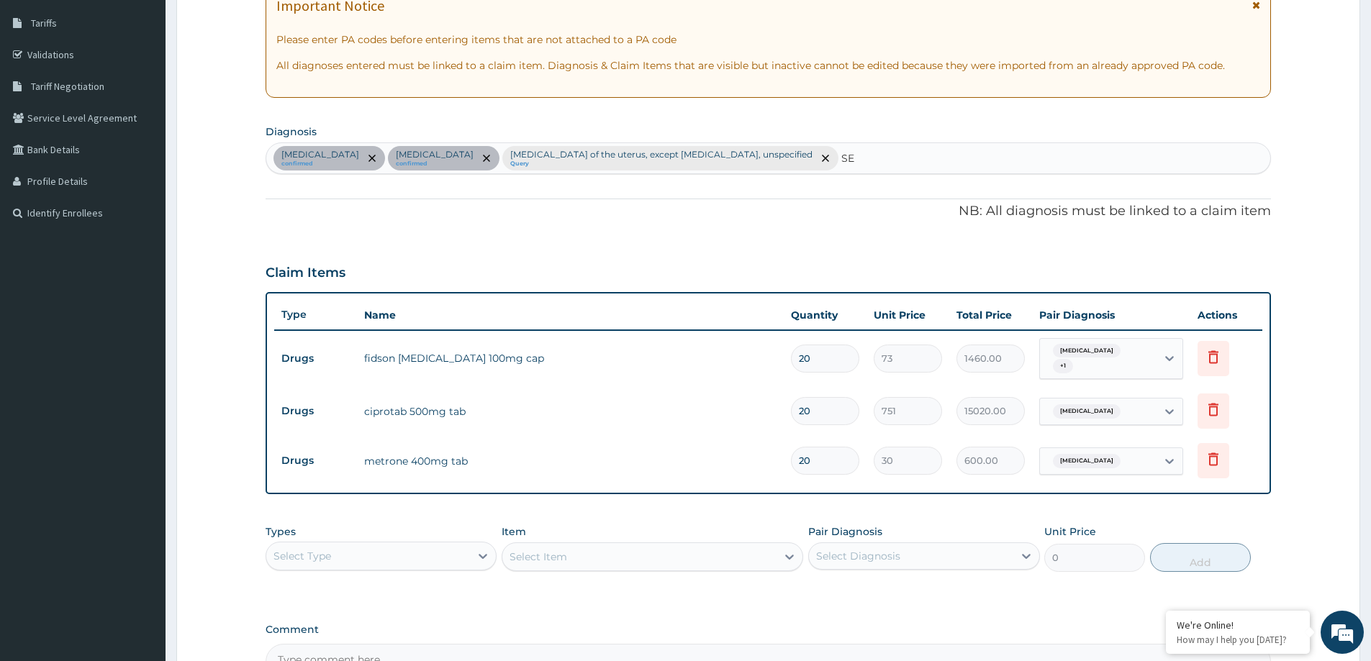
type input "S"
type input "PERIOD"
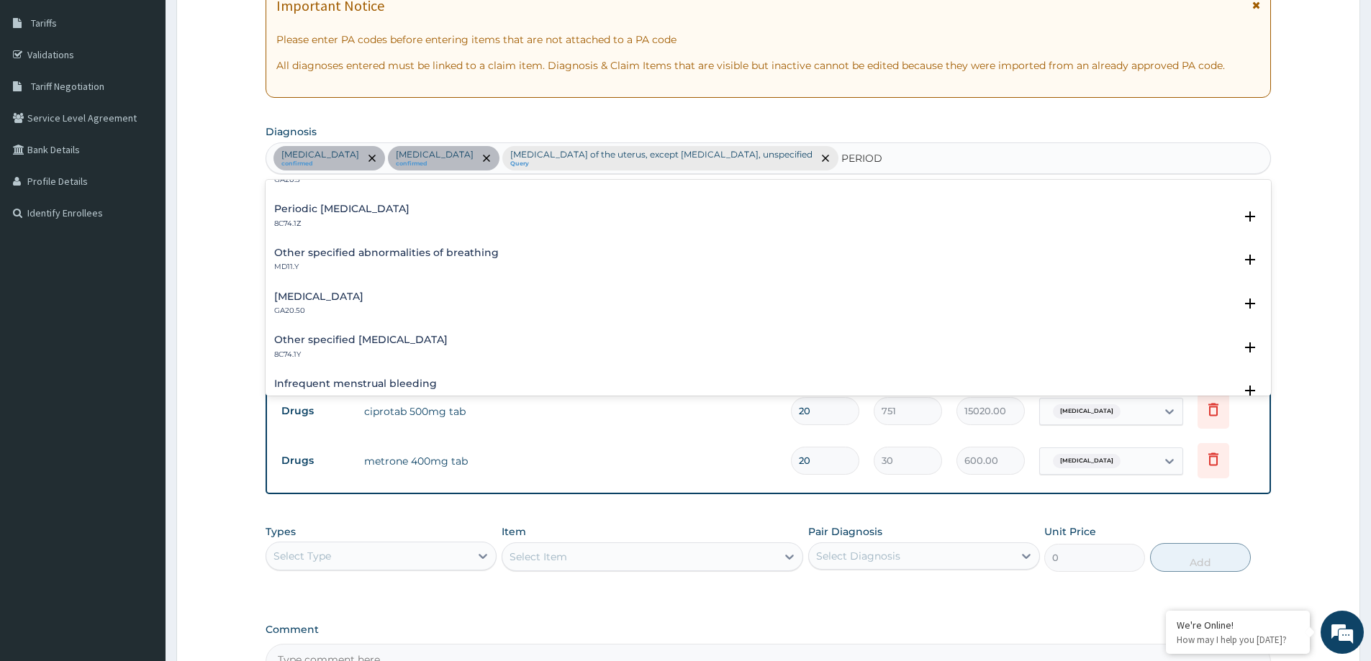
scroll to position [144, 0]
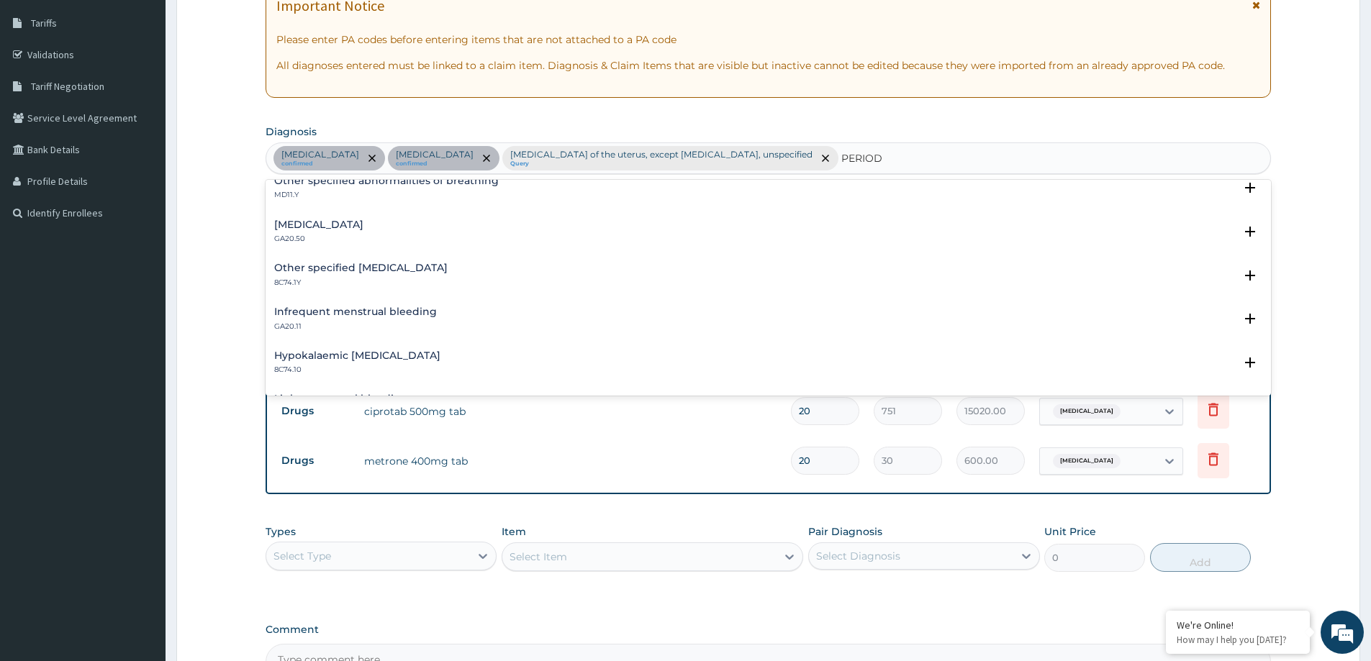
click at [331, 310] on h4 "Infrequent menstrual bleeding" at bounding box center [355, 312] width 163 height 11
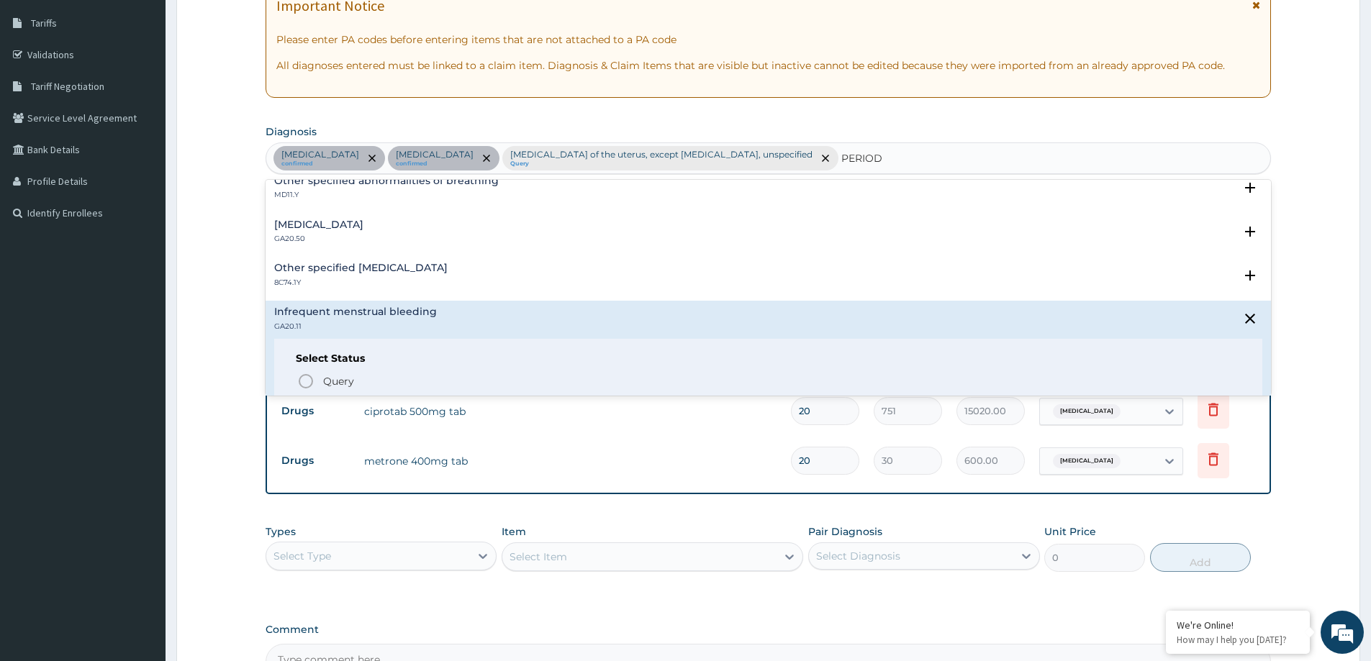
scroll to position [216, 0]
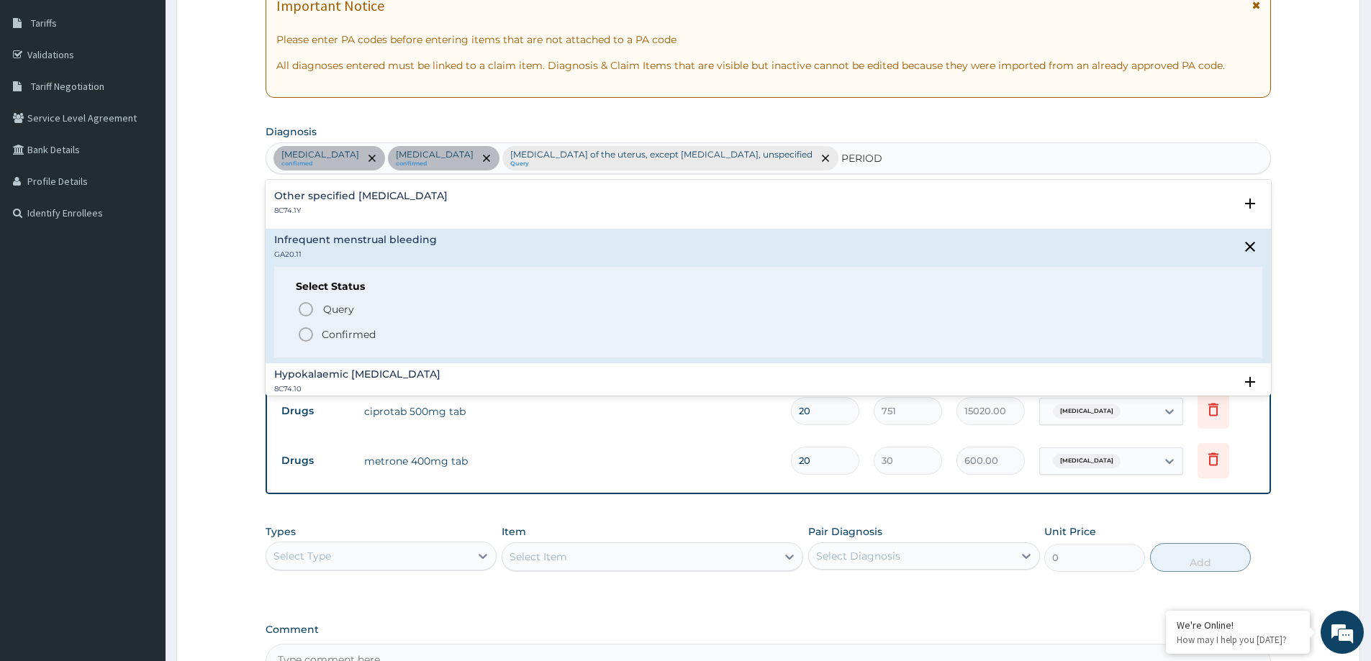
click at [365, 338] on p "Confirmed" at bounding box center [349, 334] width 54 height 14
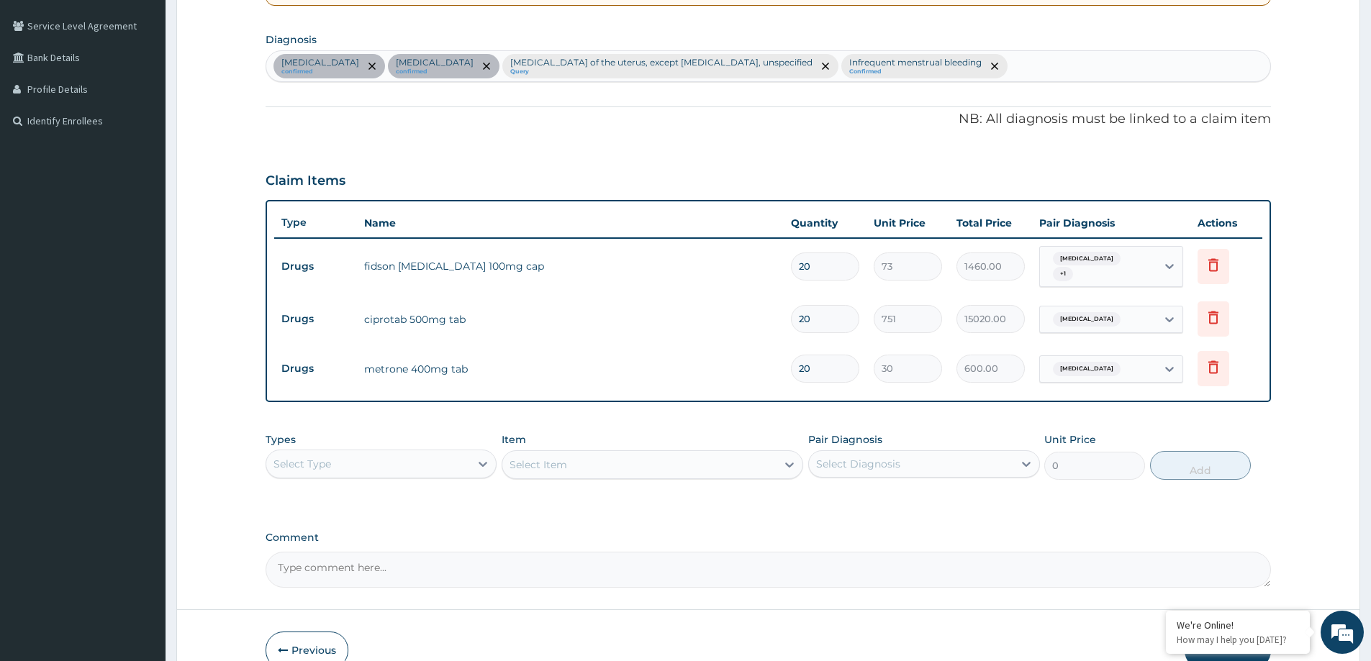
scroll to position [393, 0]
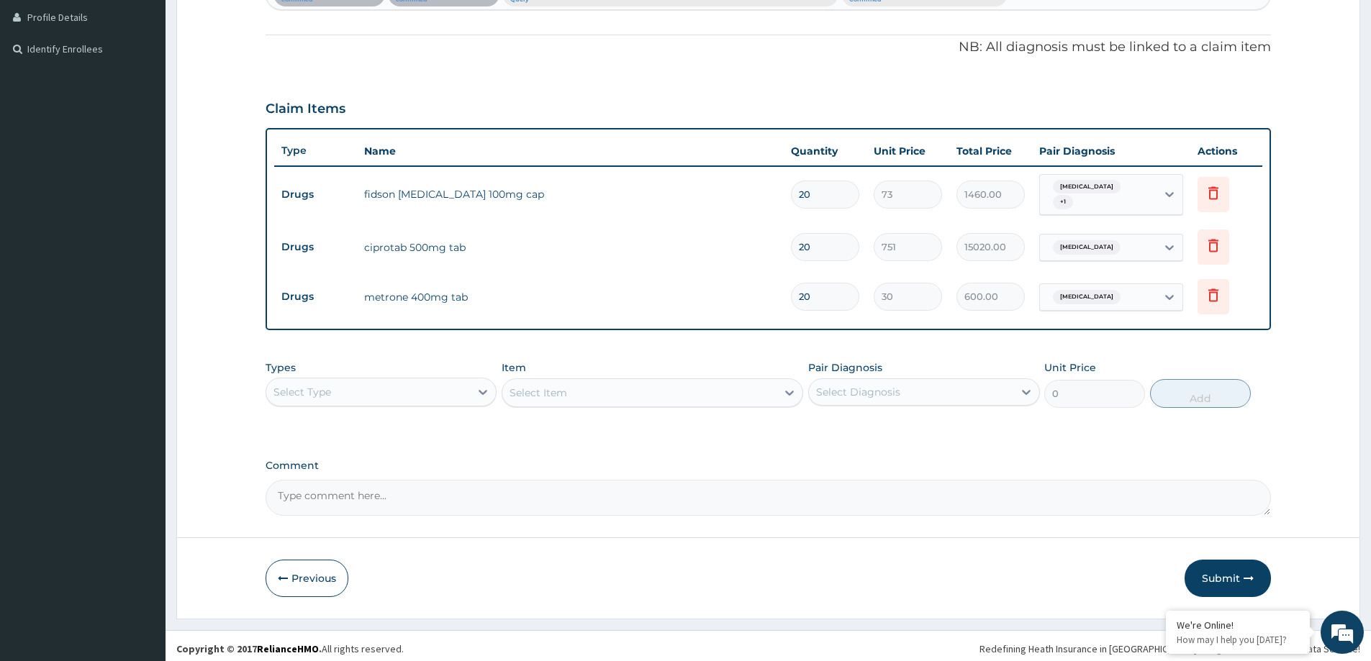
click at [1120, 290] on span "Upper respiratory infection" at bounding box center [1087, 297] width 68 height 14
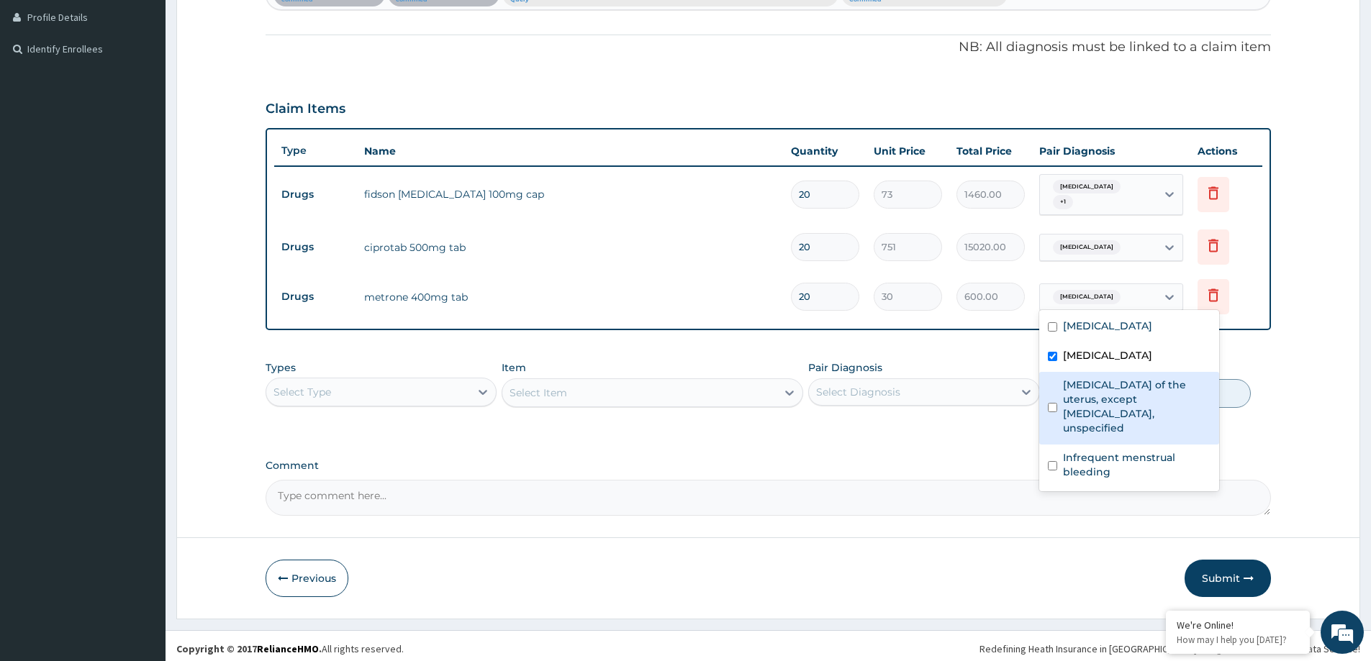
drag, startPoint x: 1102, startPoint y: 409, endPoint x: 1086, endPoint y: 465, distance: 58.5
click at [1099, 409] on label "Inflammatory disorders of the uterus, except cervix, unspecified" at bounding box center [1137, 407] width 148 height 58
checkbox input "true"
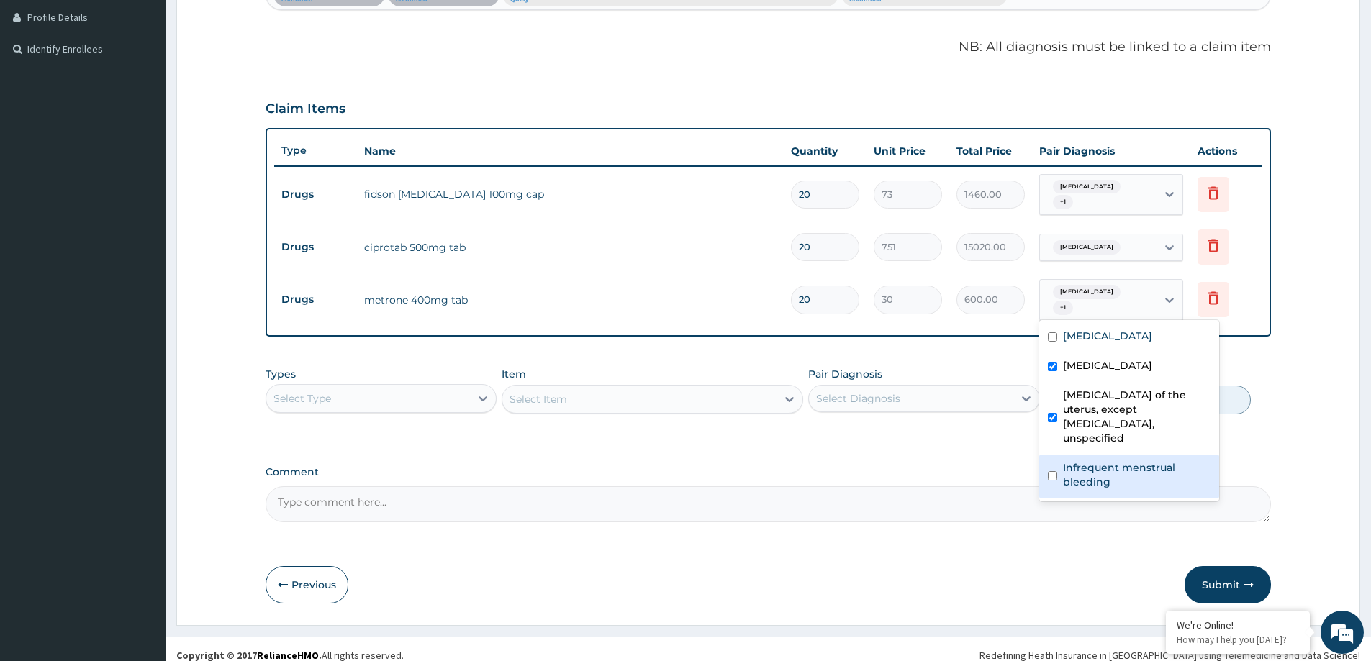
click at [1074, 461] on label "Infrequent menstrual bleeding" at bounding box center [1137, 475] width 148 height 29
checkbox input "true"
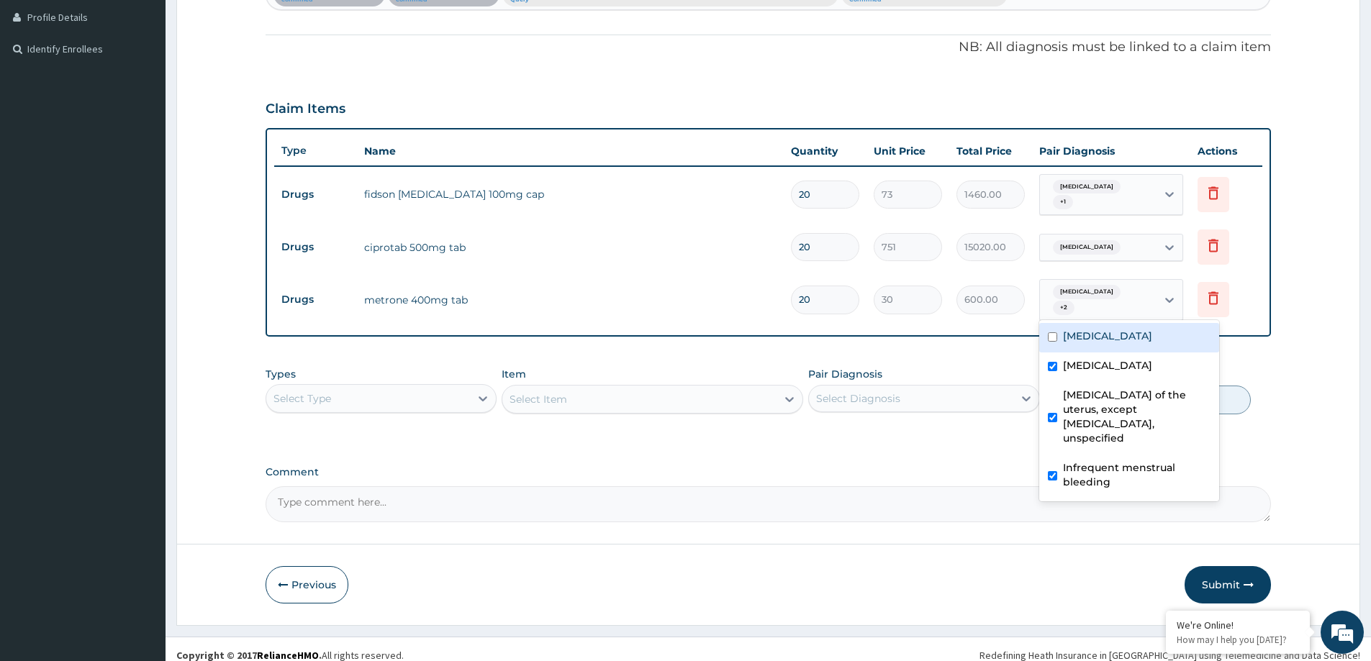
click at [1059, 320] on div "Diarrhea Upper respiratory infection Inflammatory disorders of the uterus, exce…" at bounding box center [1129, 410] width 180 height 181
click at [1074, 329] on label "Diarrhea" at bounding box center [1107, 336] width 89 height 14
checkbox input "true"
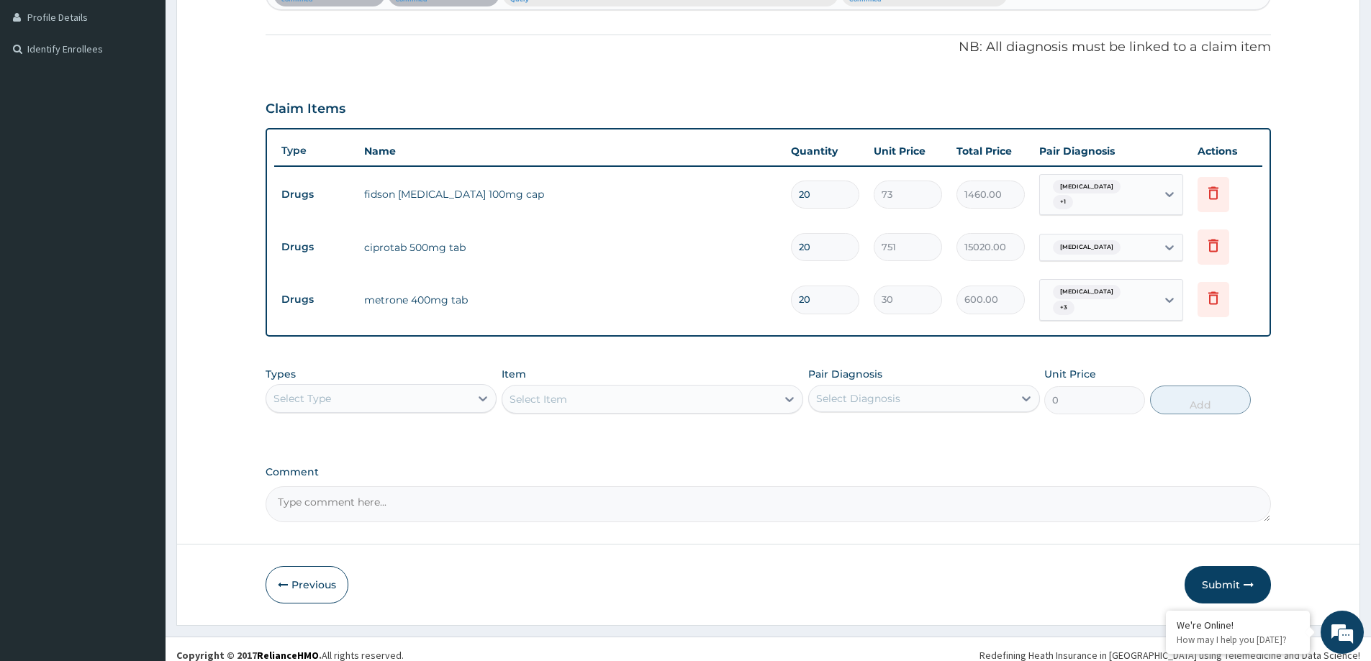
click at [1093, 209] on td "Diarrhea + 1" at bounding box center [1111, 195] width 158 height 56
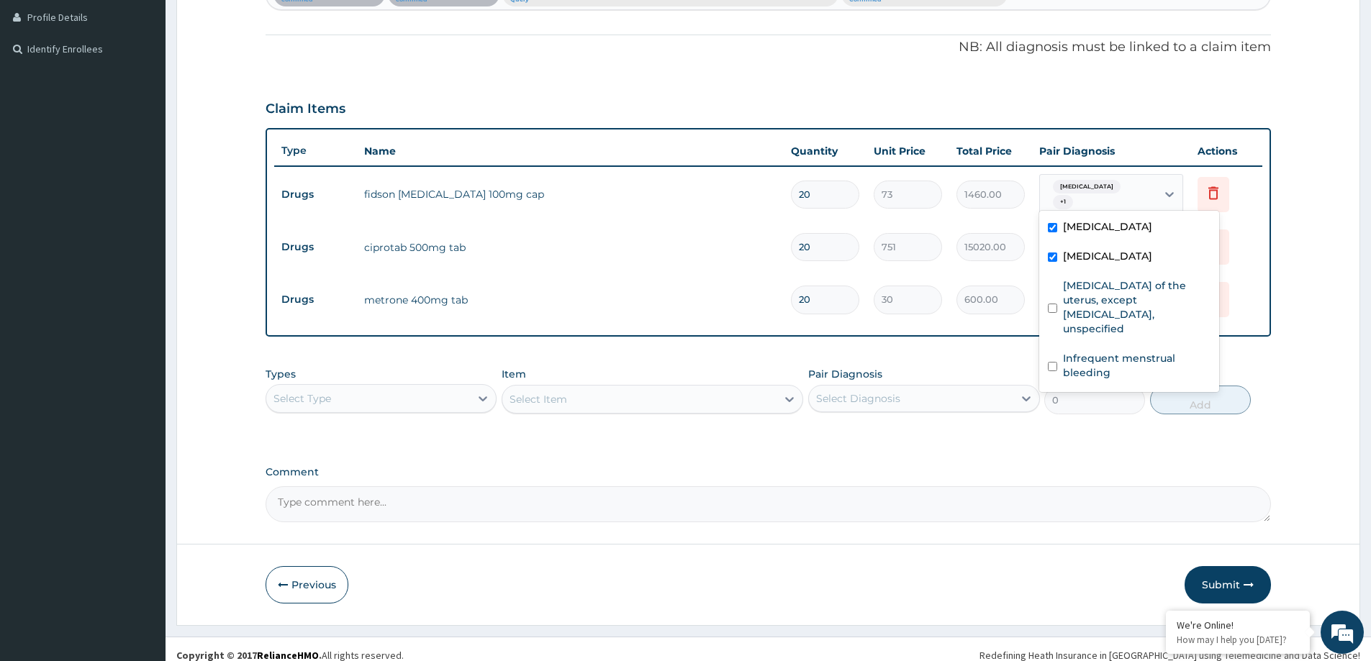
click at [1092, 200] on div "Diarrhea + 1" at bounding box center [1096, 195] width 98 height 35
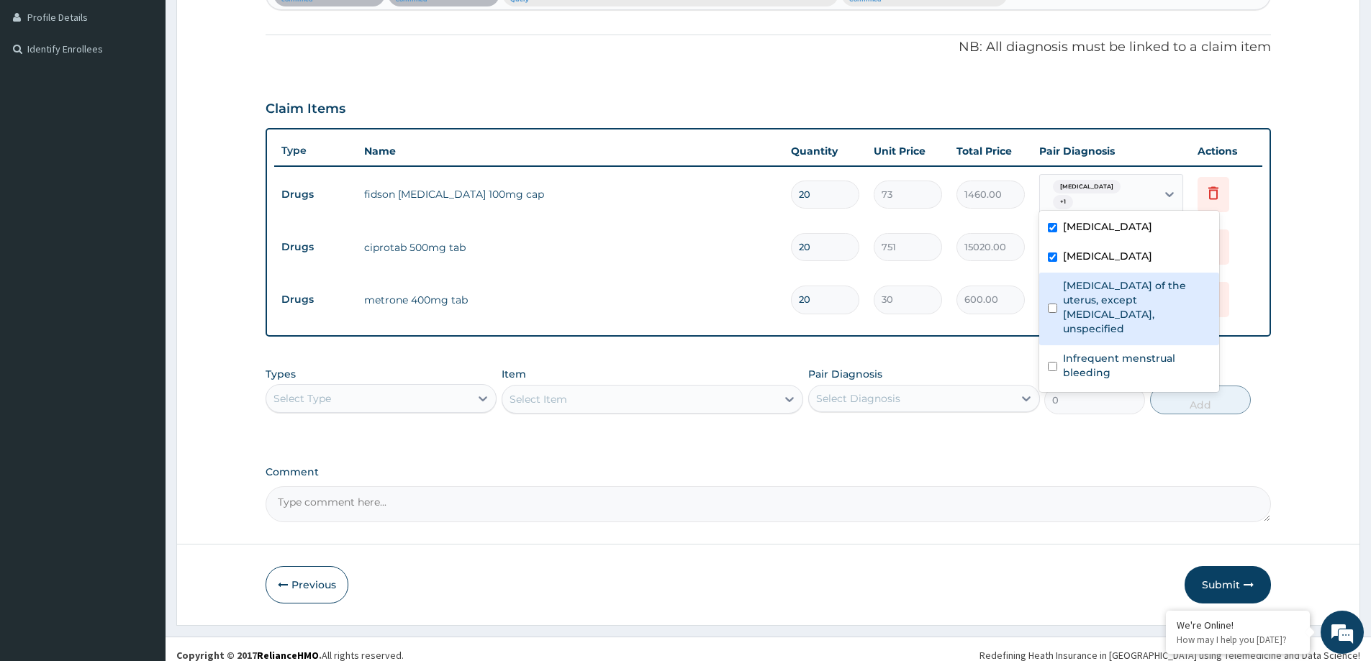
click at [1088, 327] on div "Inflammatory disorders of the uterus, except cervix, unspecified" at bounding box center [1129, 309] width 180 height 73
checkbox input "true"
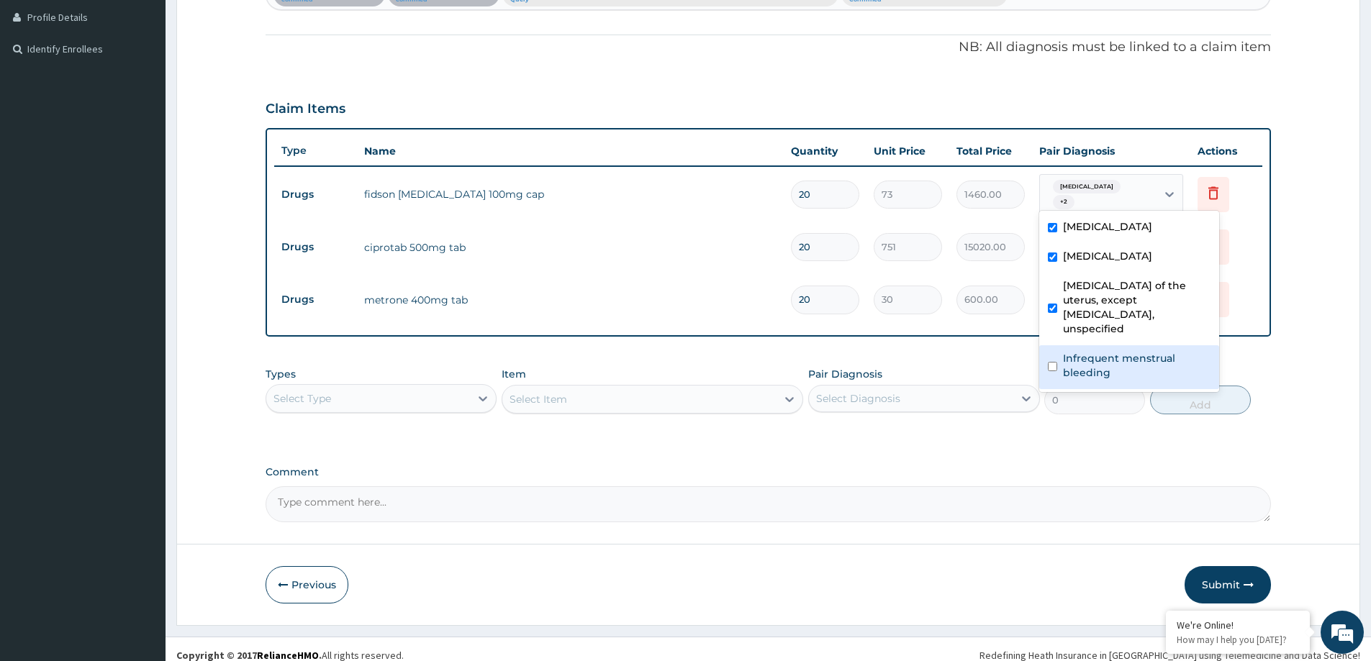
click at [1089, 354] on label "Infrequent menstrual bleeding" at bounding box center [1137, 365] width 148 height 29
checkbox input "true"
click at [951, 332] on div "PA Code / Prescription Code PA/6E9FD5 Encounter Date 02-10-2025 Important Notic…" at bounding box center [768, 134] width 1005 height 778
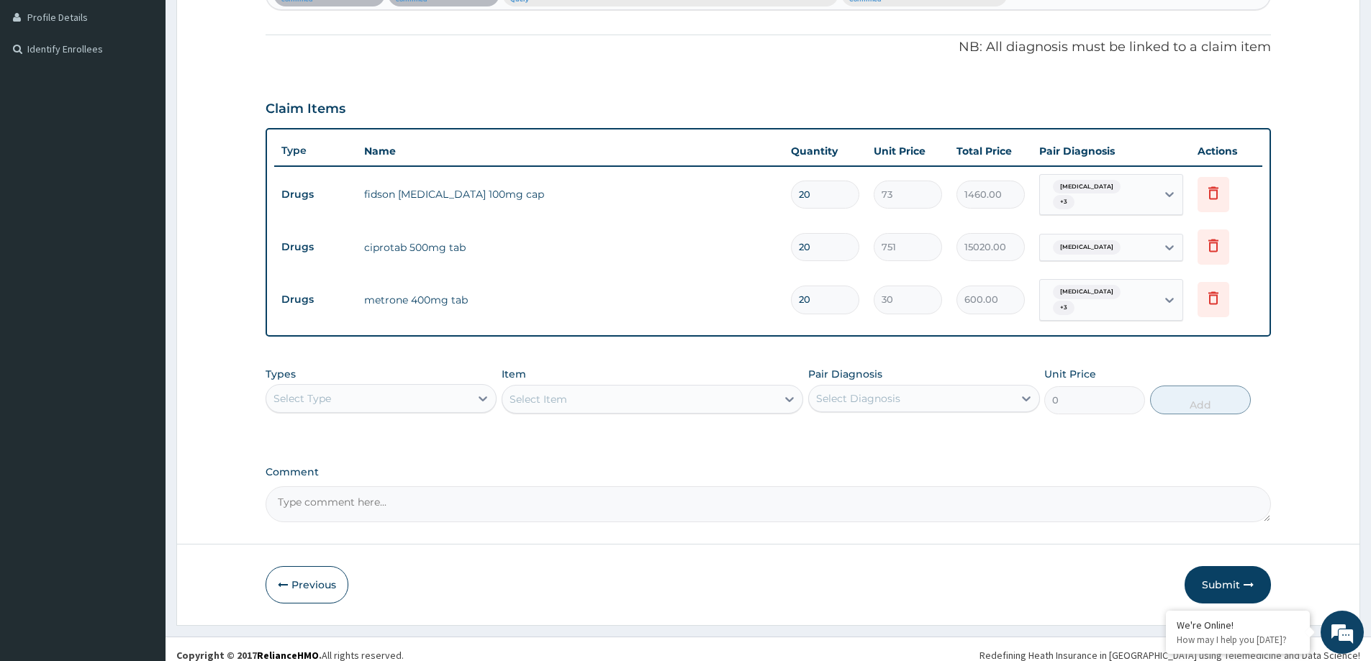
click at [1084, 303] on div "Upper respiratory infection + 3" at bounding box center [1096, 300] width 98 height 35
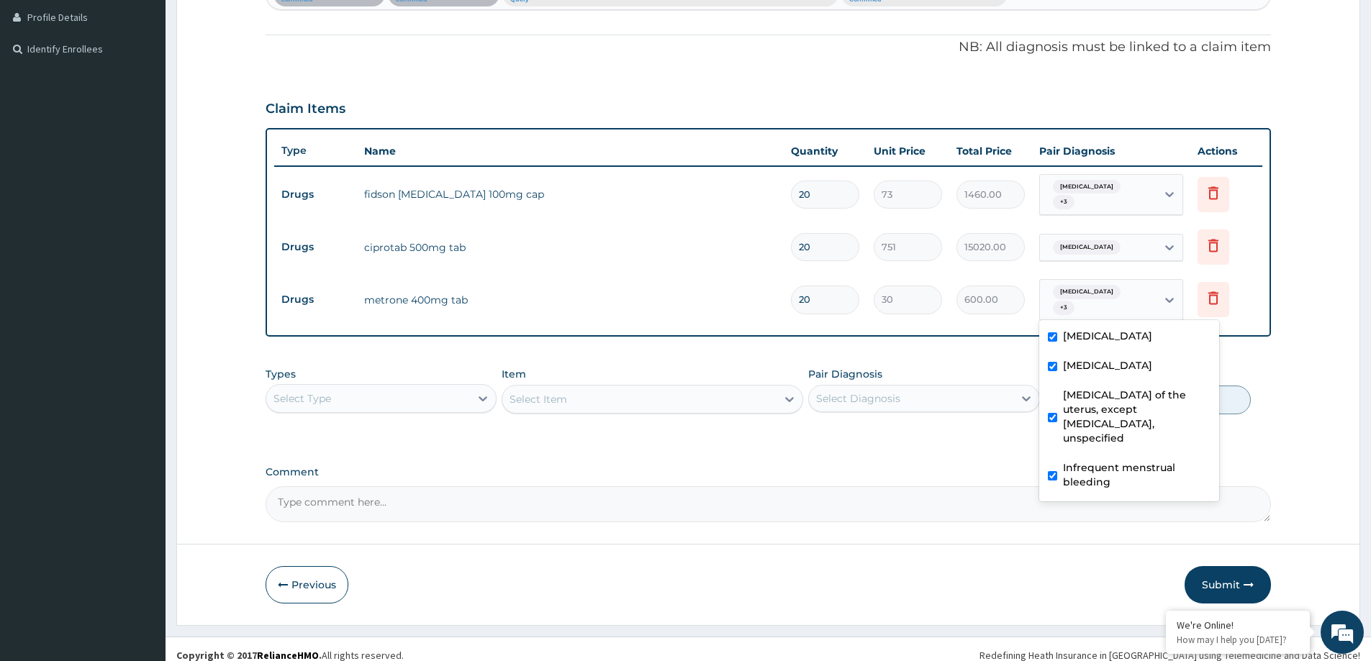
click at [934, 367] on div "Pair Diagnosis Select Diagnosis" at bounding box center [923, 390] width 231 height 47
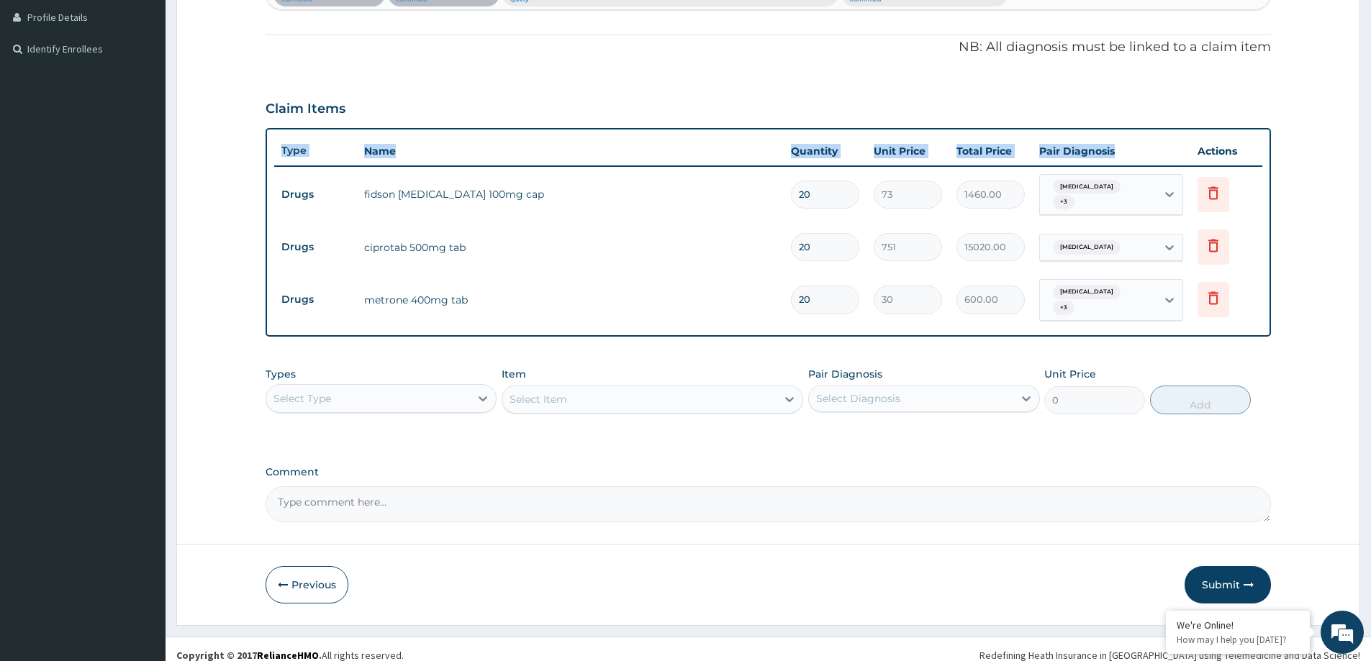
drag, startPoint x: 1110, startPoint y: 147, endPoint x: 223, endPoint y: 135, distance: 886.6
click at [223, 142] on form "Step 2 of 2 PA Code / Prescription Code PA/6E9FD5 Encounter Date 02-10-2025 Imp…" at bounding box center [768, 154] width 1184 height 942
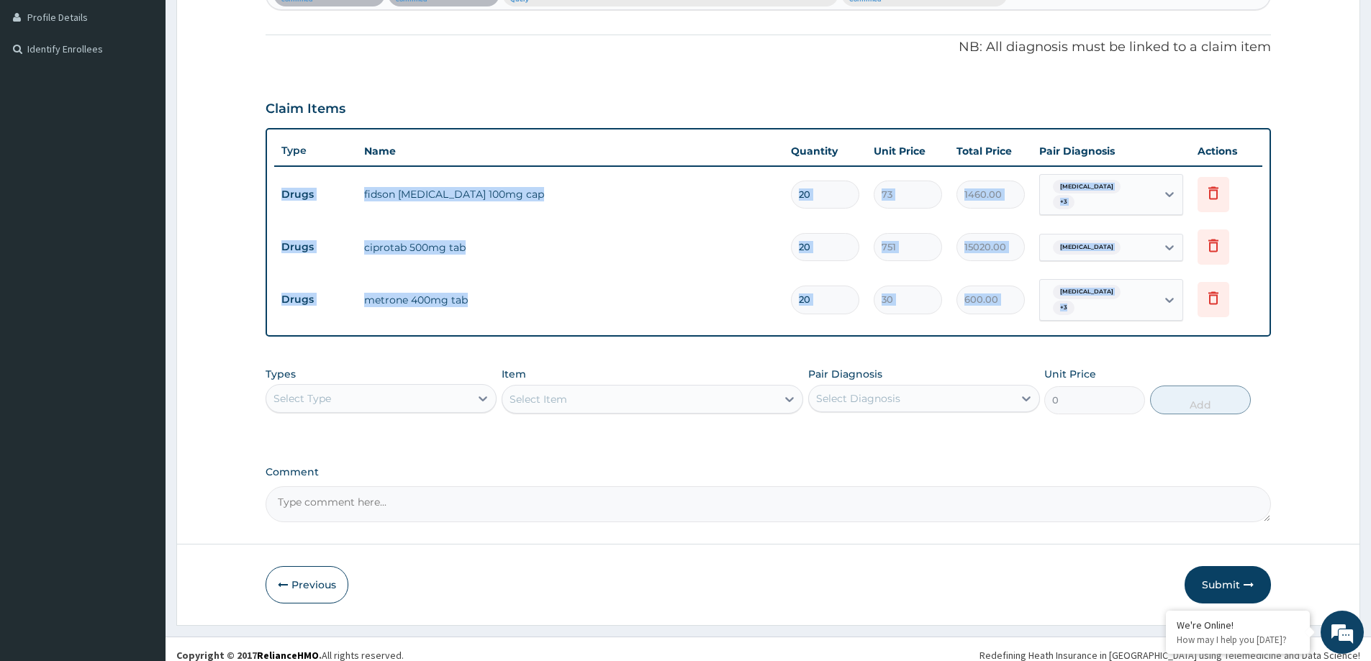
drag, startPoint x: 284, startPoint y: 188, endPoint x: 1171, endPoint y: 328, distance: 897.6
click at [1176, 333] on div "PA Code / Prescription Code PA/6E9FD5 Encounter Date 02-10-2025 Important Notic…" at bounding box center [768, 134] width 1005 height 778
click at [281, 191] on td "Drugs" at bounding box center [315, 194] width 83 height 27
click at [282, 191] on td "Drugs" at bounding box center [315, 194] width 83 height 27
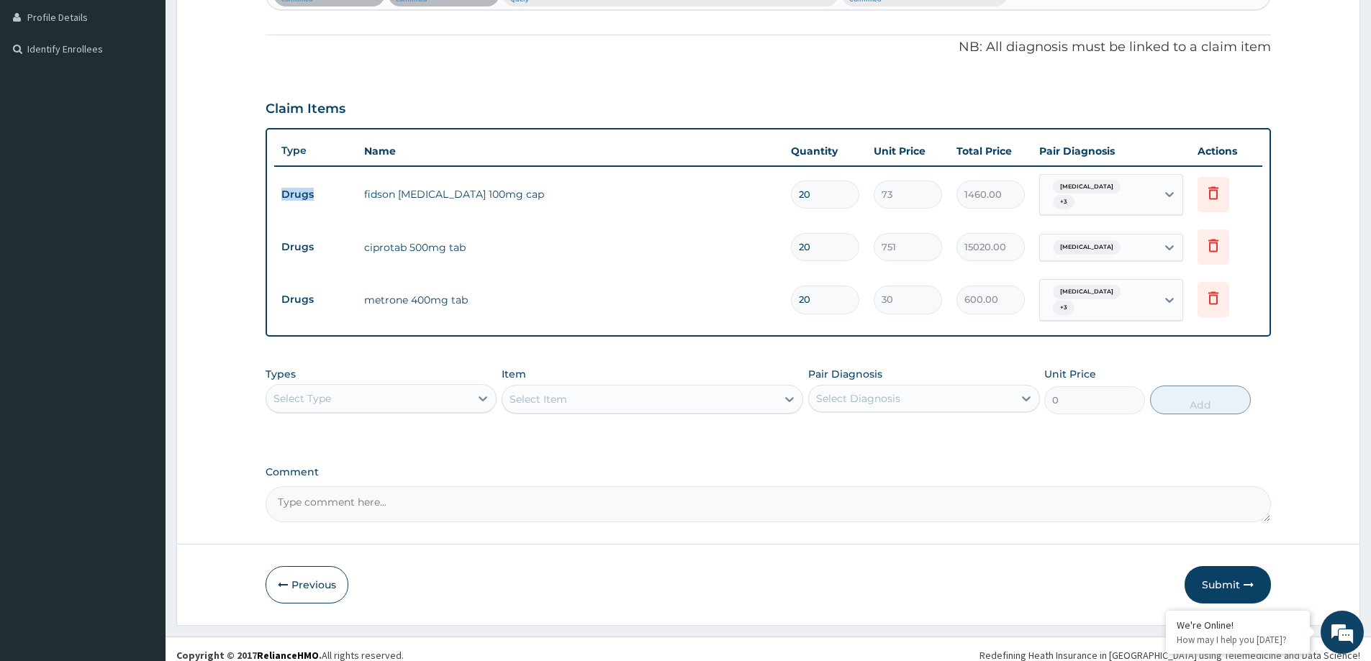
click at [282, 191] on td "Drugs" at bounding box center [315, 194] width 83 height 27
click at [296, 190] on td "Drugs" at bounding box center [315, 194] width 83 height 27
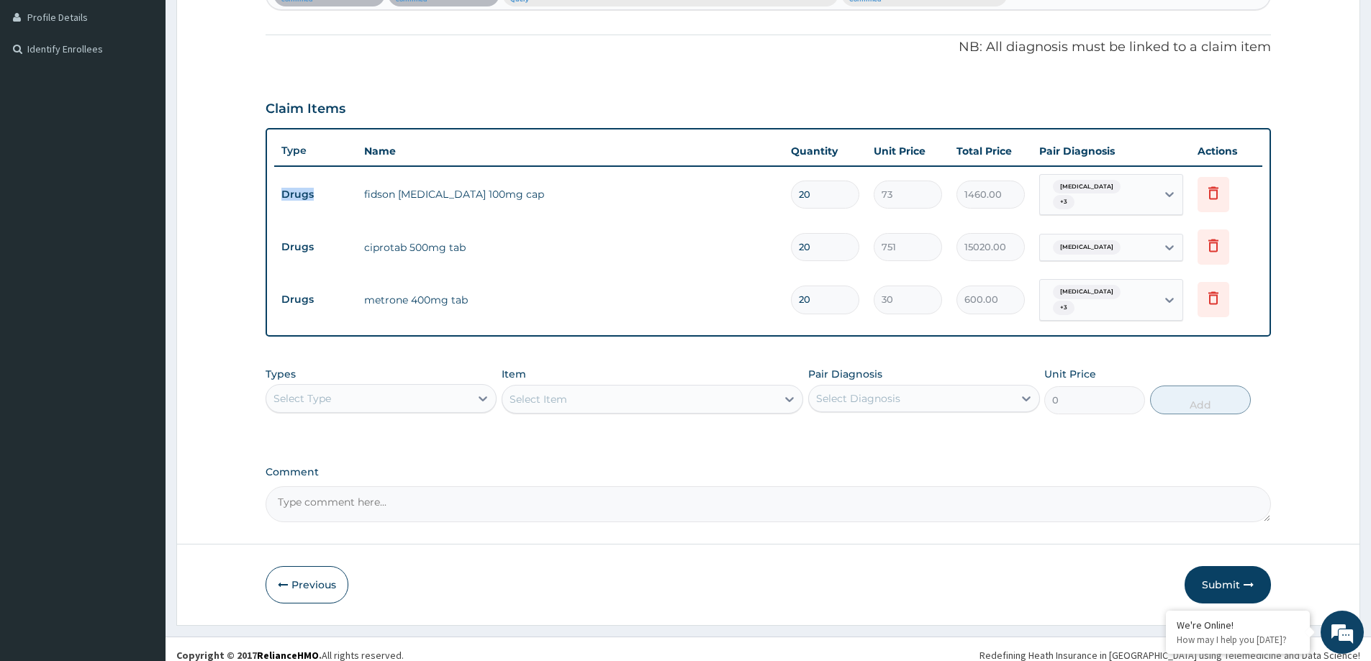
click at [281, 189] on td "Drugs" at bounding box center [315, 194] width 83 height 27
drag, startPoint x: 281, startPoint y: 189, endPoint x: 450, endPoint y: 207, distance: 169.4
click at [450, 207] on tr "Drugs fidson doxycycline 100mg cap 20 73 1460.00 Diarrhea + 3 Delete" at bounding box center [768, 195] width 988 height 56
click at [281, 196] on td "Drugs" at bounding box center [315, 194] width 83 height 27
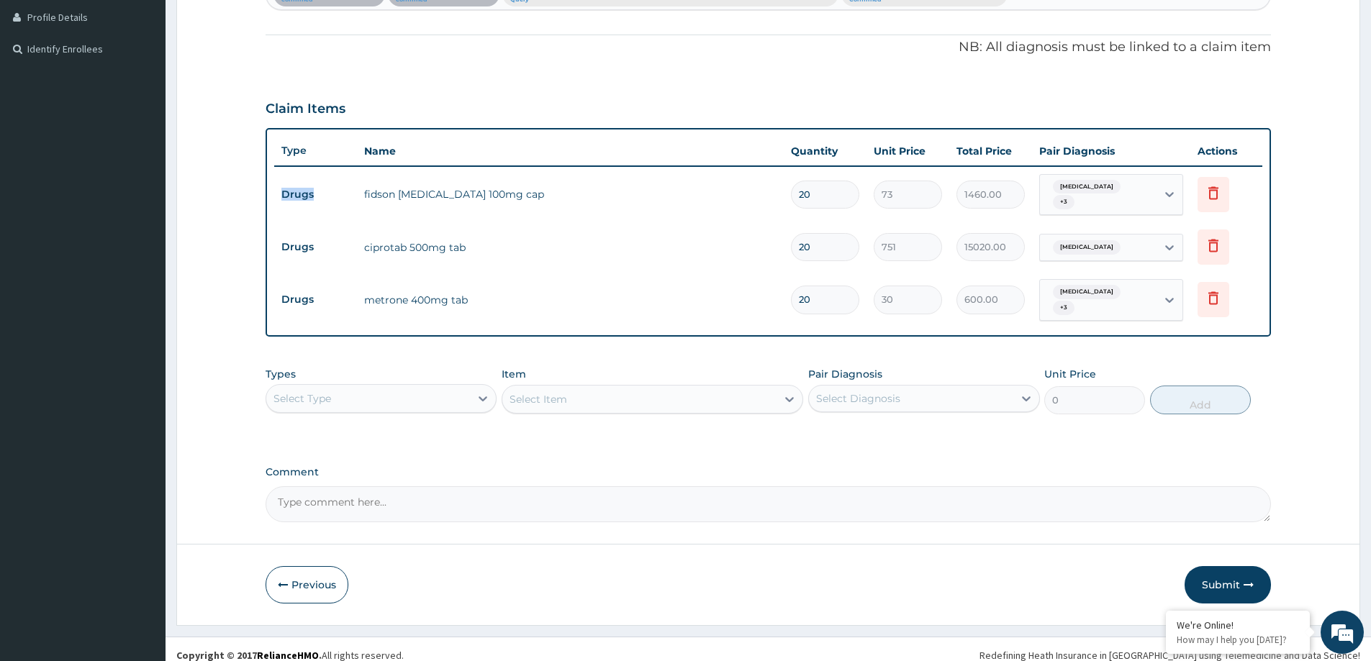
click at [281, 196] on td "Drugs" at bounding box center [315, 194] width 83 height 27
drag, startPoint x: 365, startPoint y: 192, endPoint x: 1304, endPoint y: 338, distance: 950.4
click at [1304, 338] on form "Step 2 of 2 PA Code / Prescription Code PA/6E9FD5 Encounter Date 02-10-2025 Imp…" at bounding box center [768, 154] width 1184 height 942
click at [291, 184] on td "Drugs" at bounding box center [315, 194] width 83 height 27
drag, startPoint x: 291, startPoint y: 184, endPoint x: 290, endPoint y: 191, distance: 7.3
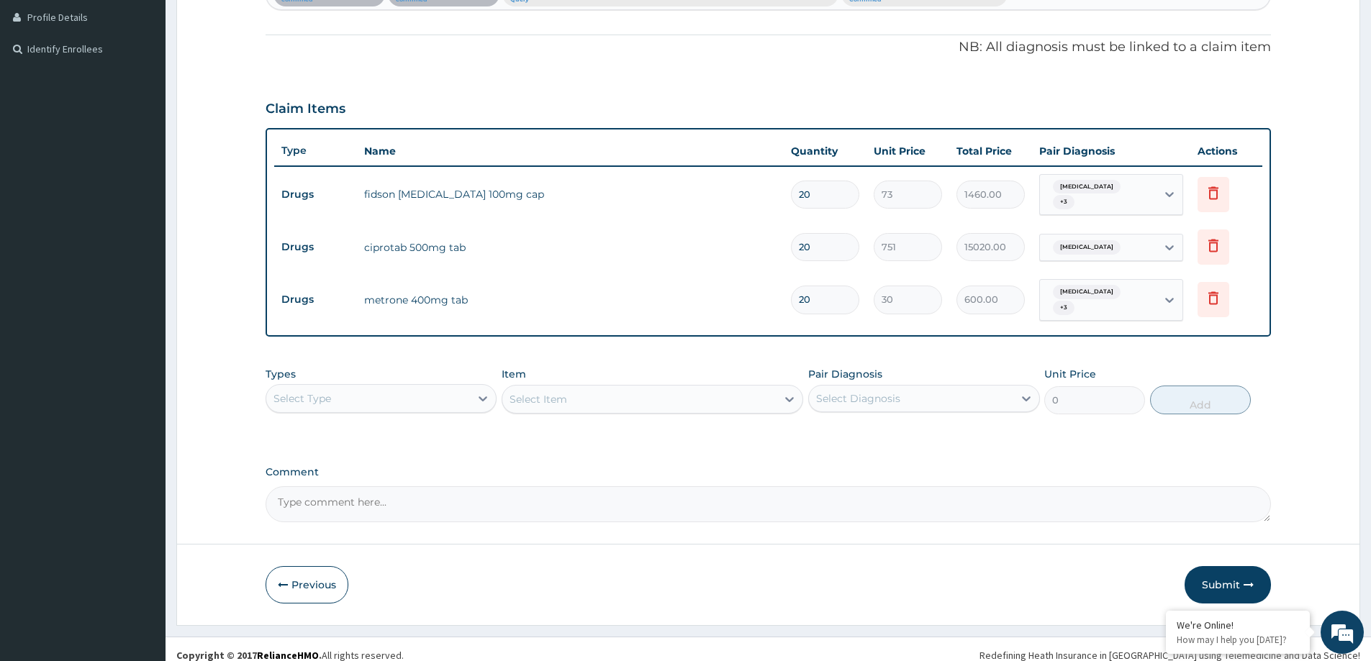
click at [291, 186] on td "Drugs" at bounding box center [315, 194] width 83 height 27
click at [290, 191] on td "Drugs" at bounding box center [315, 194] width 83 height 27
click at [332, 198] on td "Drugs" at bounding box center [315, 194] width 83 height 27
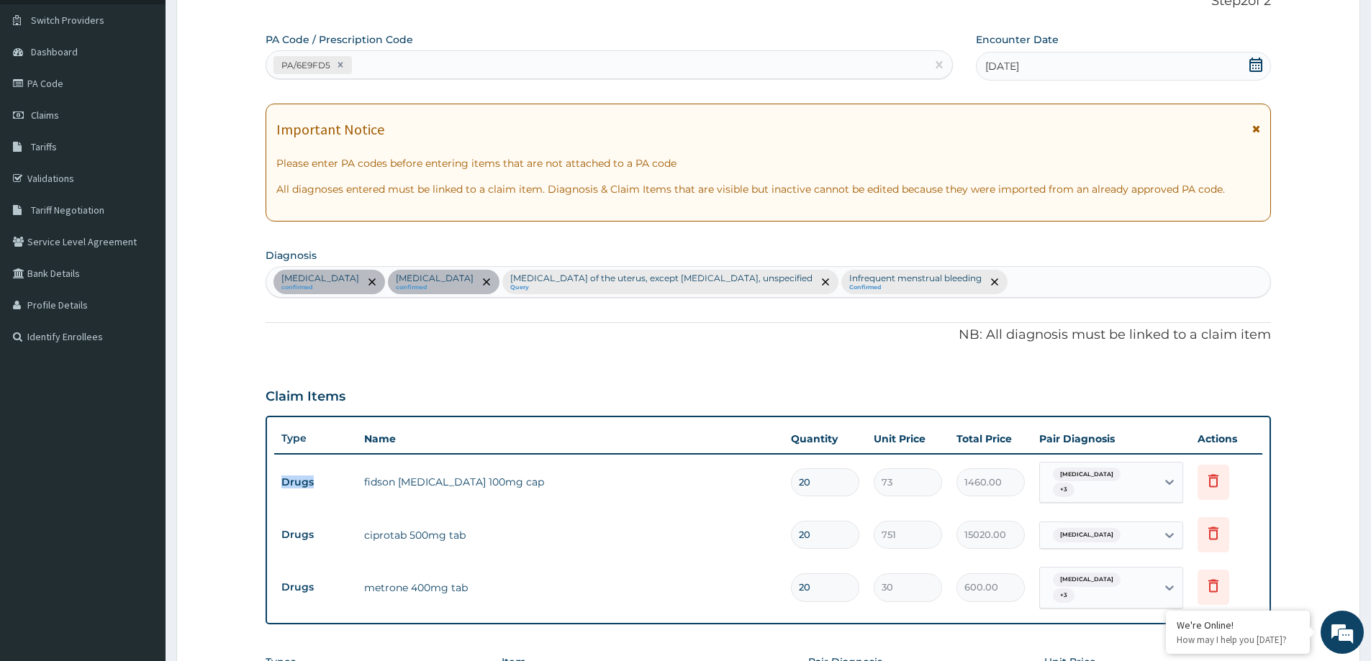
scroll to position [321, 0]
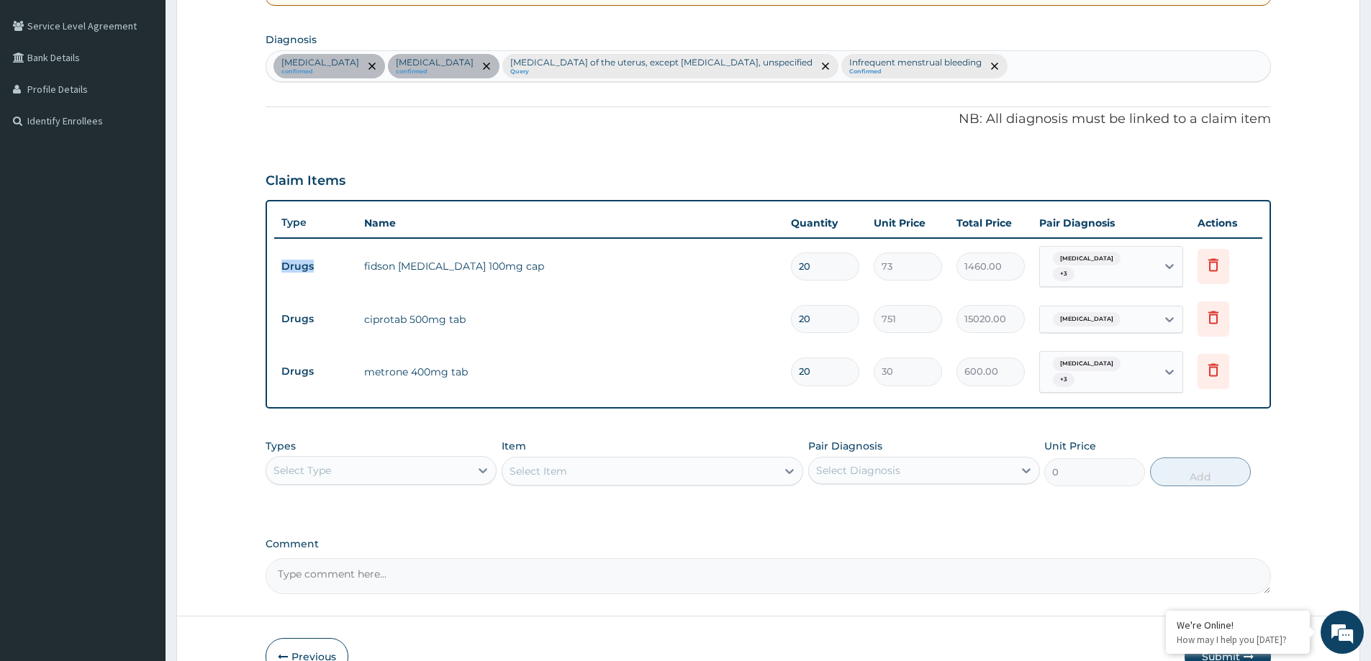
click at [1100, 361] on span "Upper respiratory infection" at bounding box center [1087, 364] width 68 height 14
drag, startPoint x: 905, startPoint y: 517, endPoint x: 948, endPoint y: 530, distance: 44.2
click at [906, 517] on div "PA Code / Prescription Code PA/6E9FD5 Encounter Date 02-10-2025 Important Notic…" at bounding box center [768, 206] width 1005 height 778
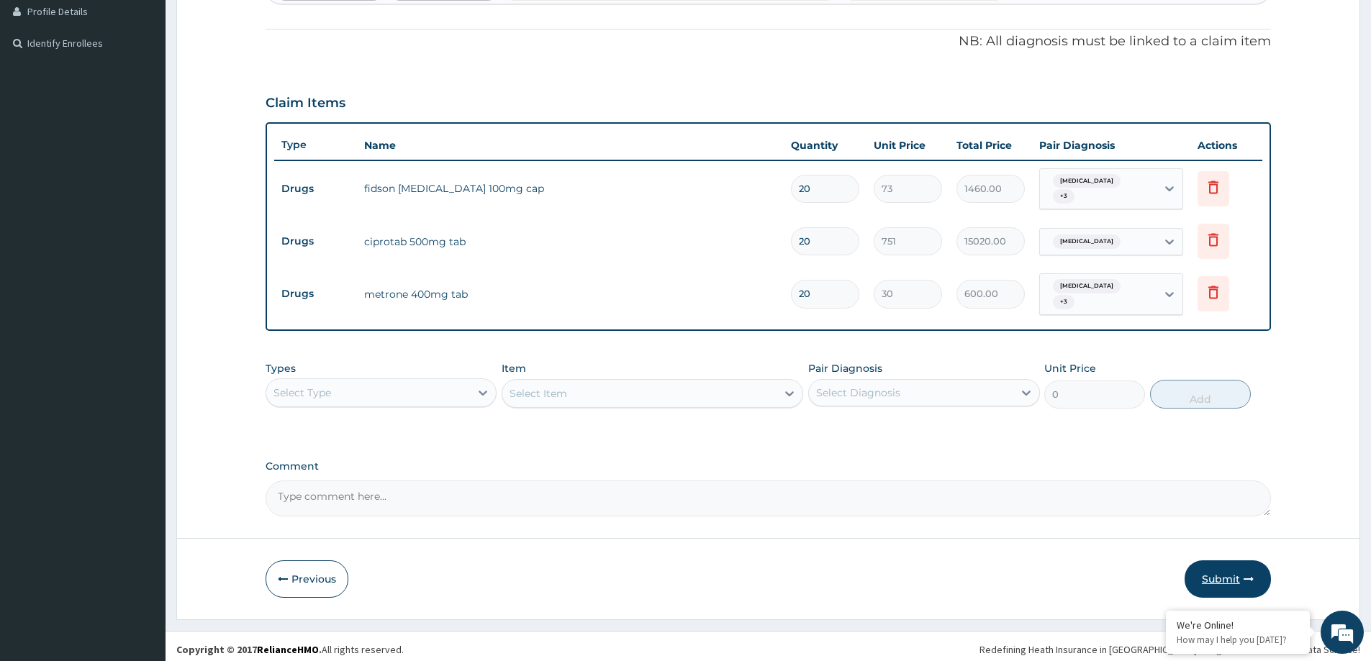
click at [1209, 568] on button "Submit" at bounding box center [1227, 579] width 86 height 37
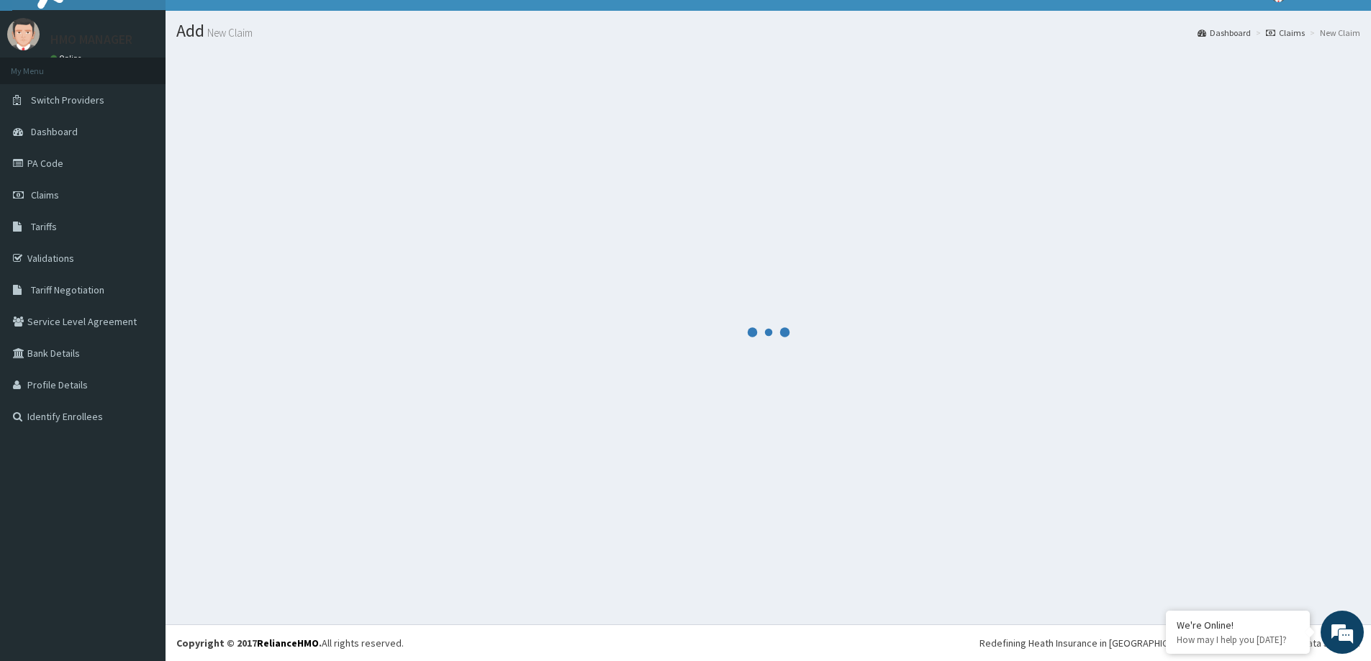
scroll to position [25, 0]
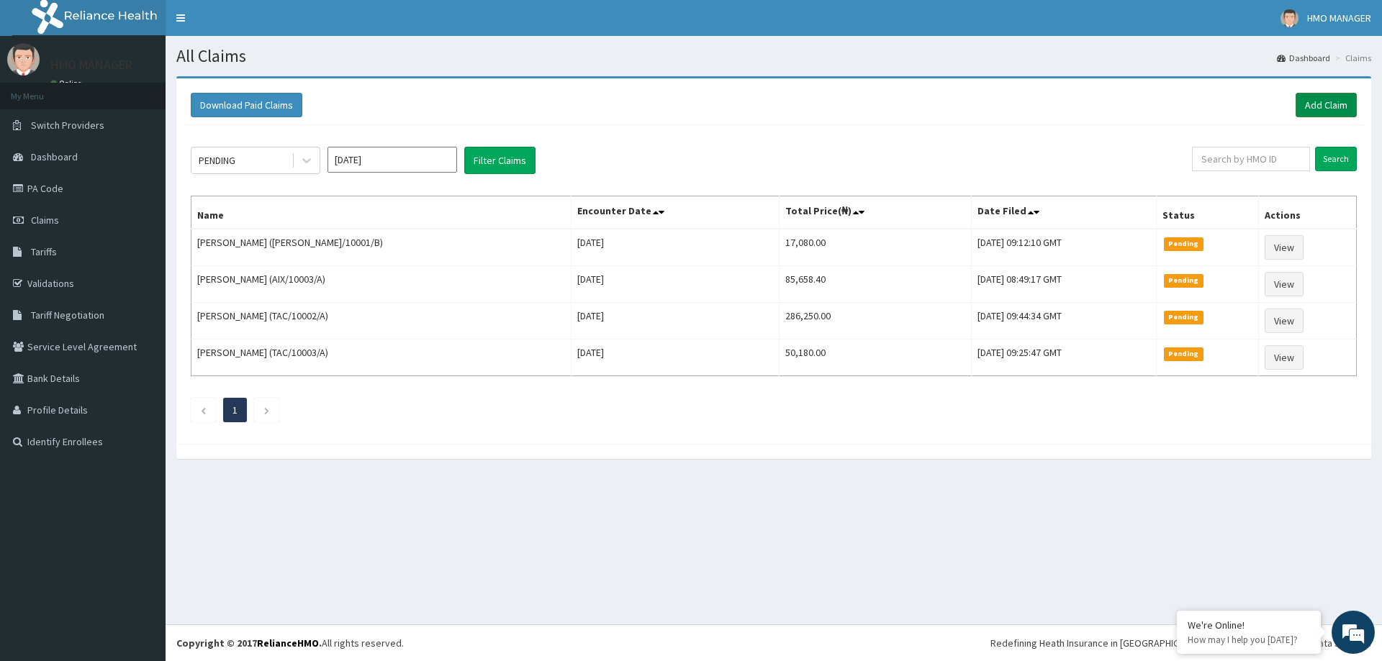
click at [1318, 96] on link "Add Claim" at bounding box center [1325, 105] width 61 height 24
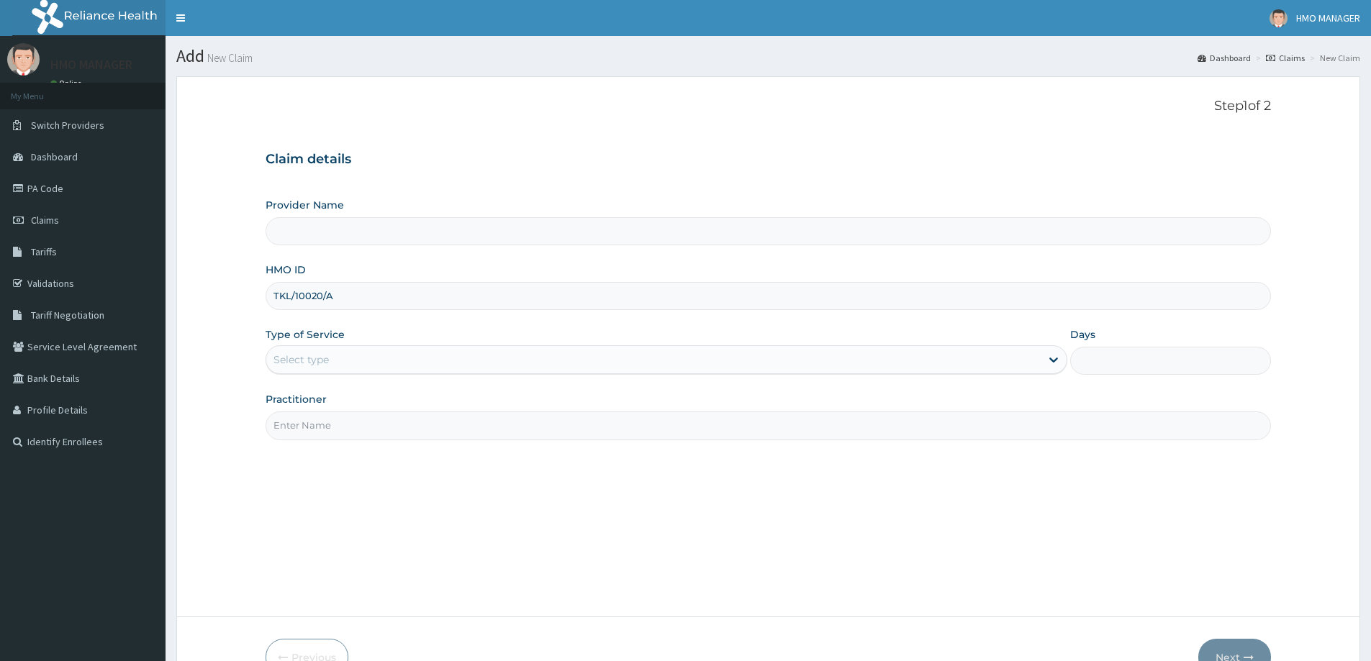
type input "TKL/10020/A"
click at [308, 364] on div "Select type" at bounding box center [300, 360] width 55 height 14
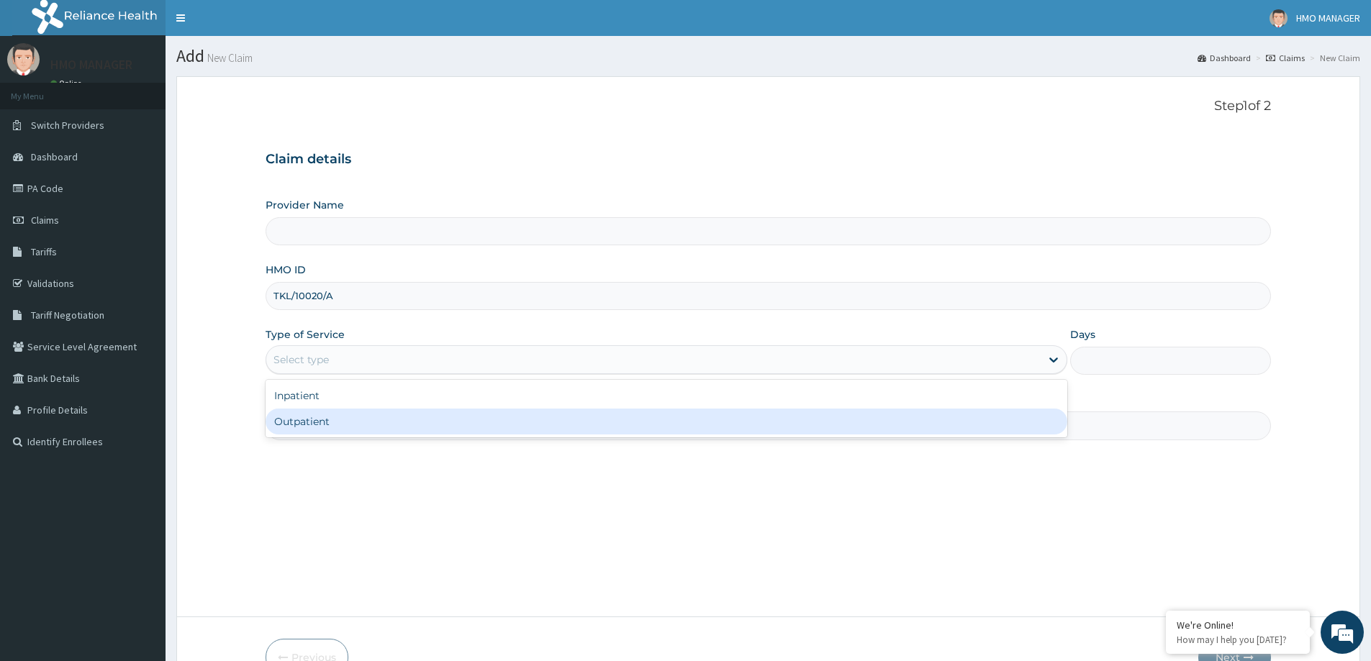
click at [316, 419] on div "Outpatient" at bounding box center [667, 422] width 802 height 26
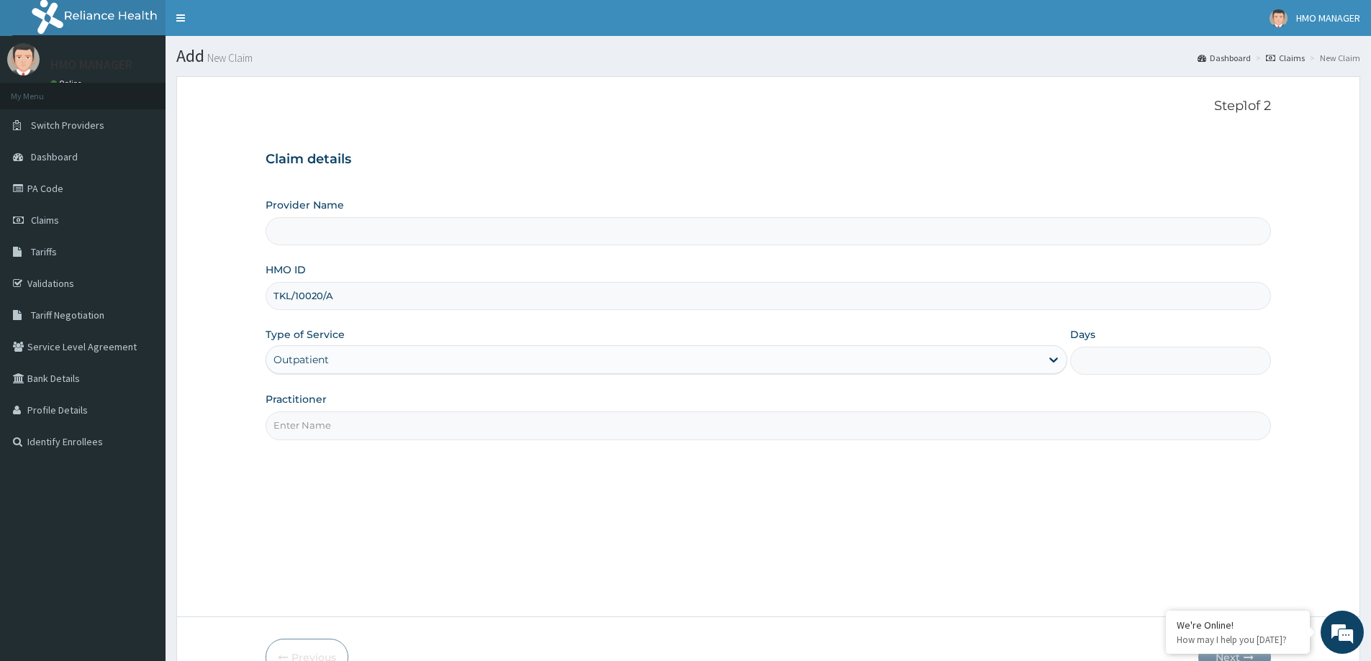
type input "1"
click at [315, 424] on input "Practitioner" at bounding box center [768, 426] width 1005 height 28
type input "CEDARCREST HOSPITAL LIMITED"
paste input "Dr SAFIYA OWUDA"
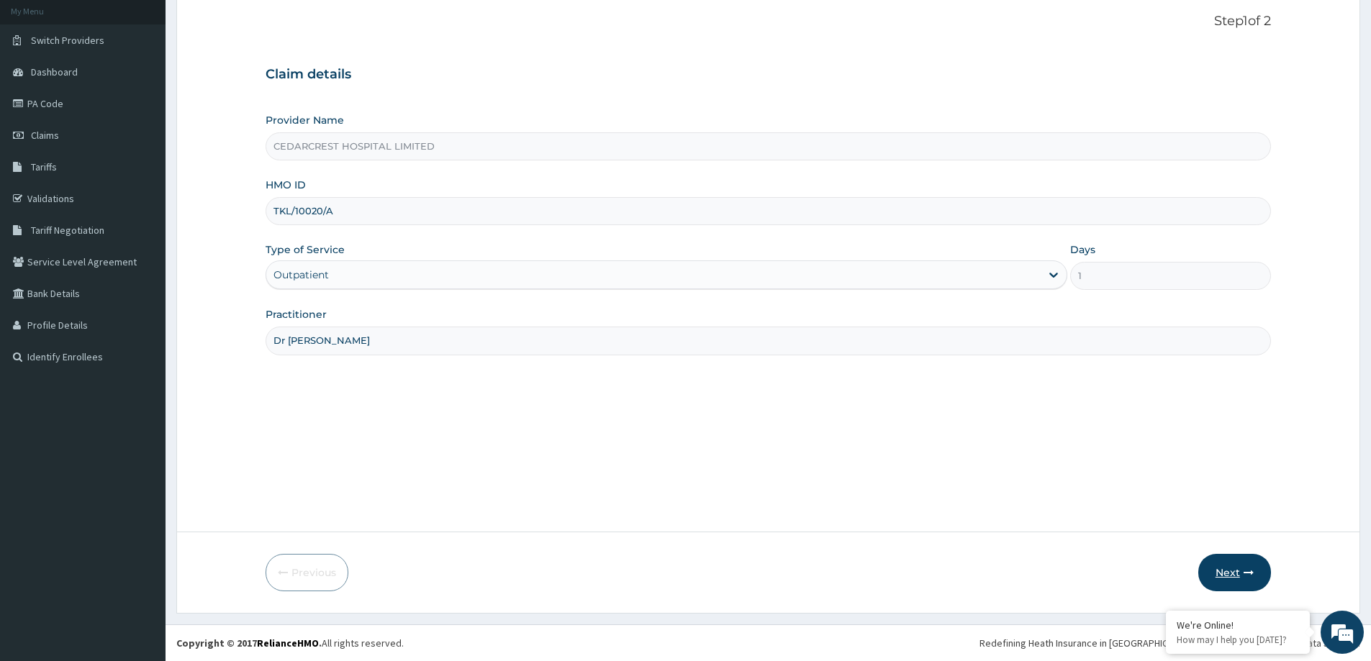
type input "Dr SAFIYA OWUDA"
click at [1243, 574] on icon "button" at bounding box center [1248, 573] width 10 height 10
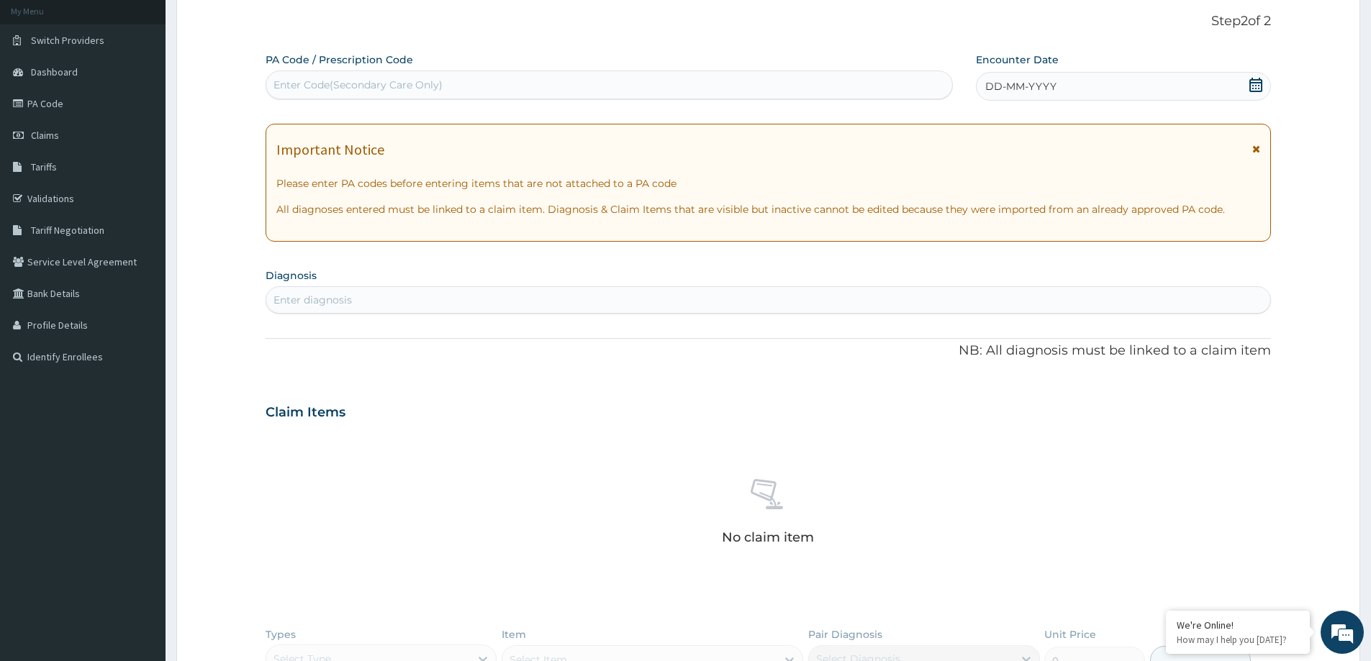
click at [353, 91] on div "Enter Code(Secondary Care Only)" at bounding box center [357, 85] width 169 height 14
paste input "PA/668D90"
type input "PA/668D90"
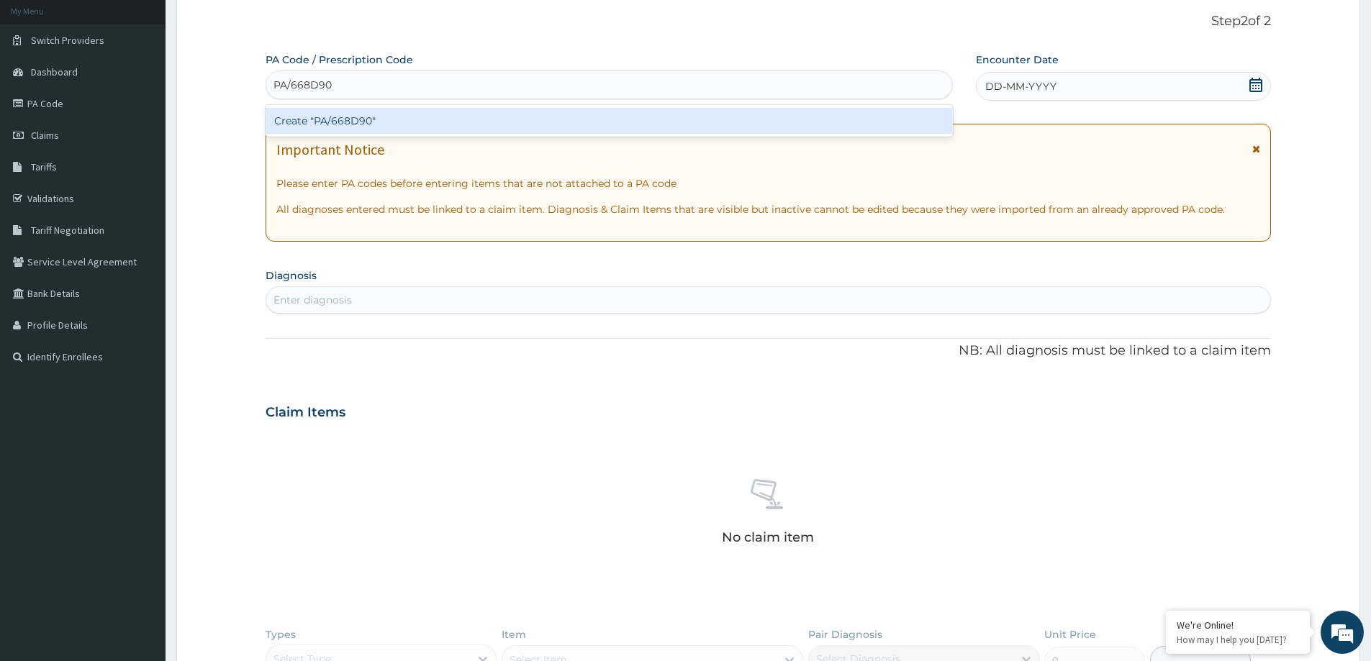
scroll to position [0, 0]
click at [299, 116] on div "Create "PA/668D90"" at bounding box center [609, 121] width 687 height 26
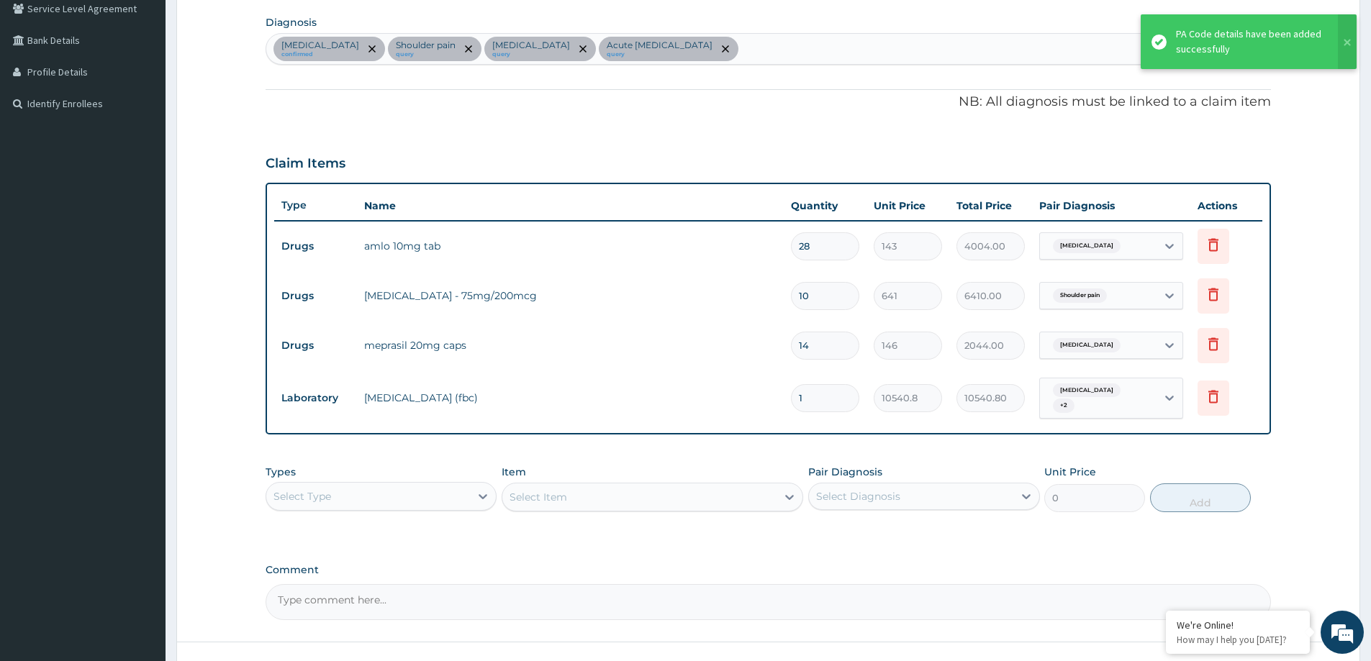
scroll to position [373, 0]
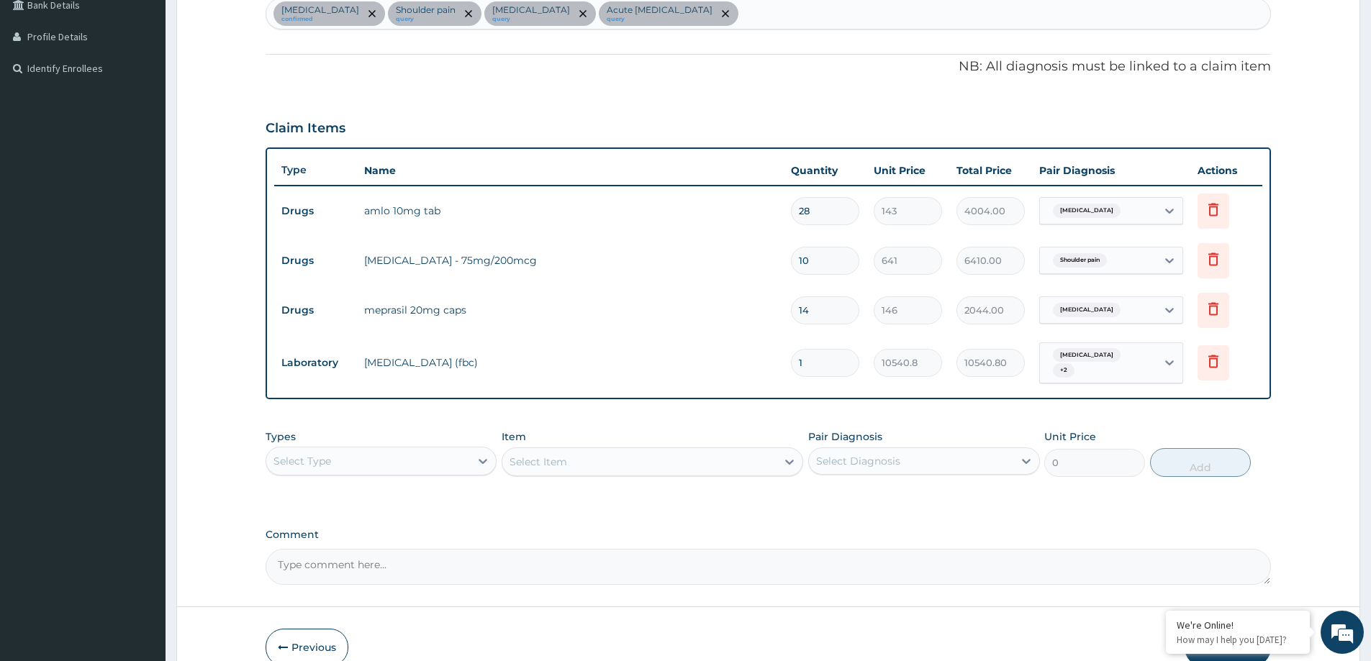
click at [348, 450] on div "Select Type" at bounding box center [368, 461] width 204 height 23
click at [325, 599] on div "Laboratory" at bounding box center [381, 601] width 231 height 26
click at [705, 18] on div "Essential hypertension confirmed Shoulder pain query Gastritis query Acute poly…" at bounding box center [768, 14] width 1004 height 30
type input "[MEDICAL_DATA]"
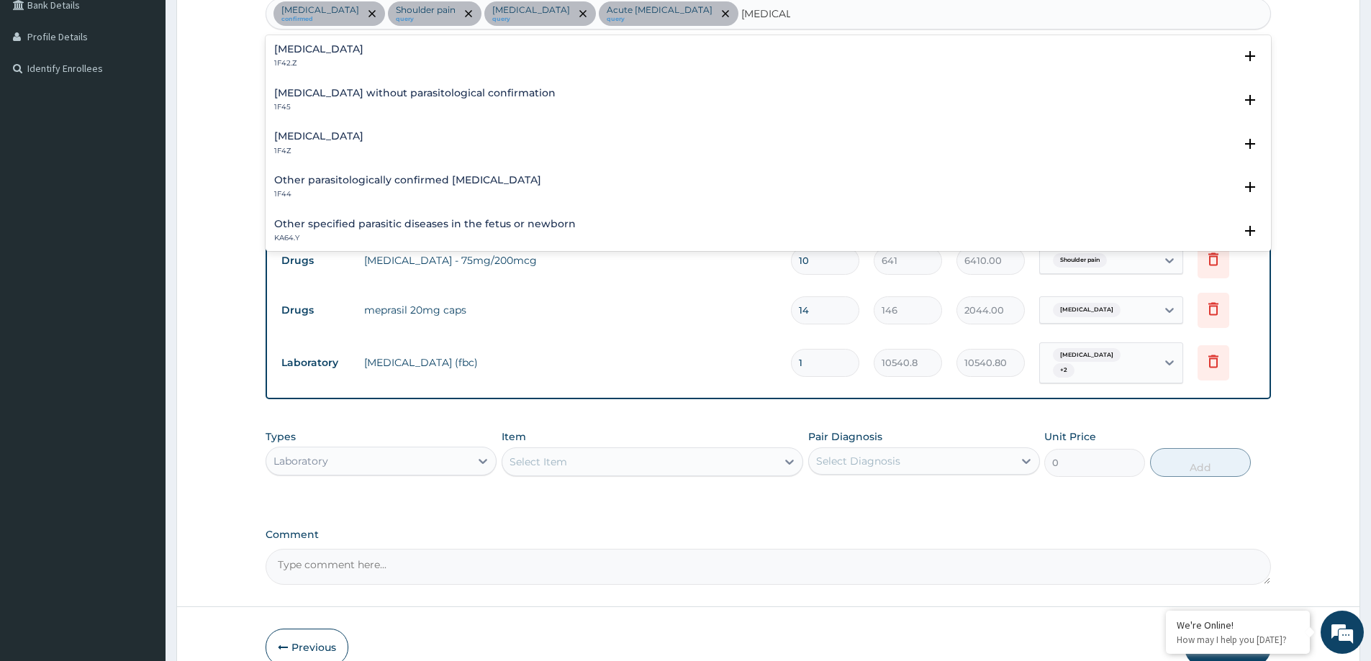
click at [330, 146] on p "1F4Z" at bounding box center [318, 151] width 89 height 10
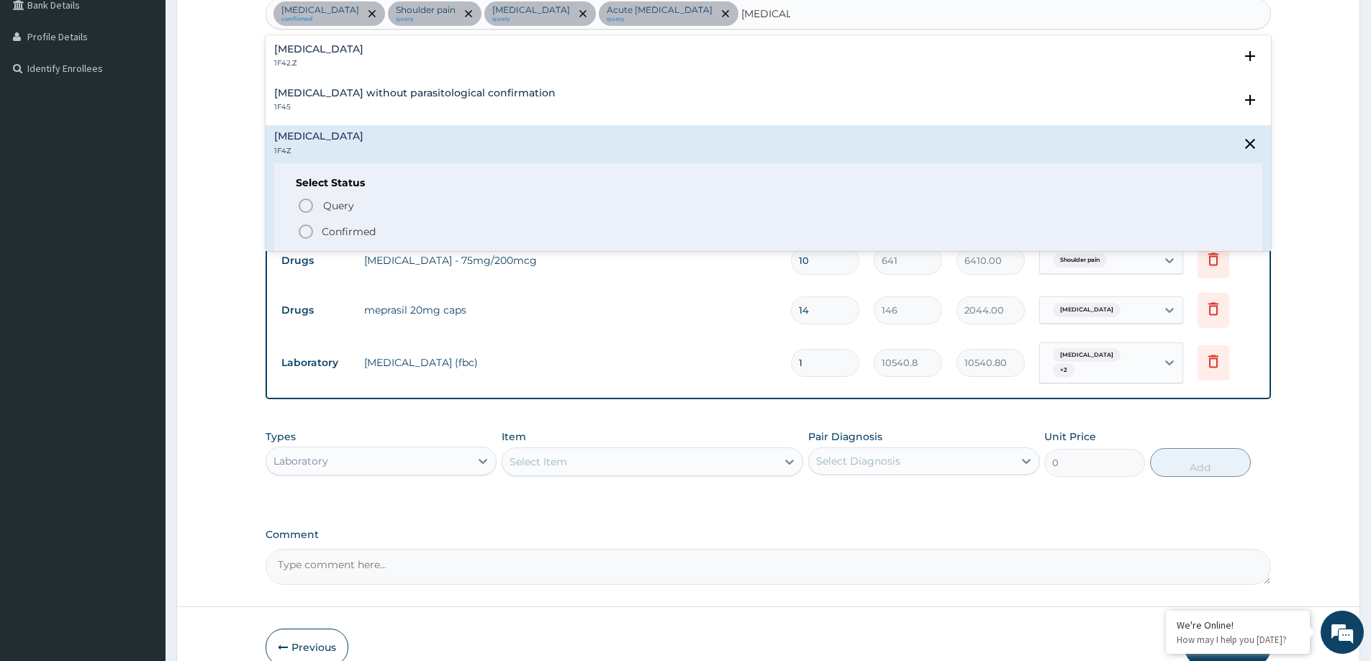
click at [343, 232] on p "Confirmed" at bounding box center [349, 232] width 54 height 14
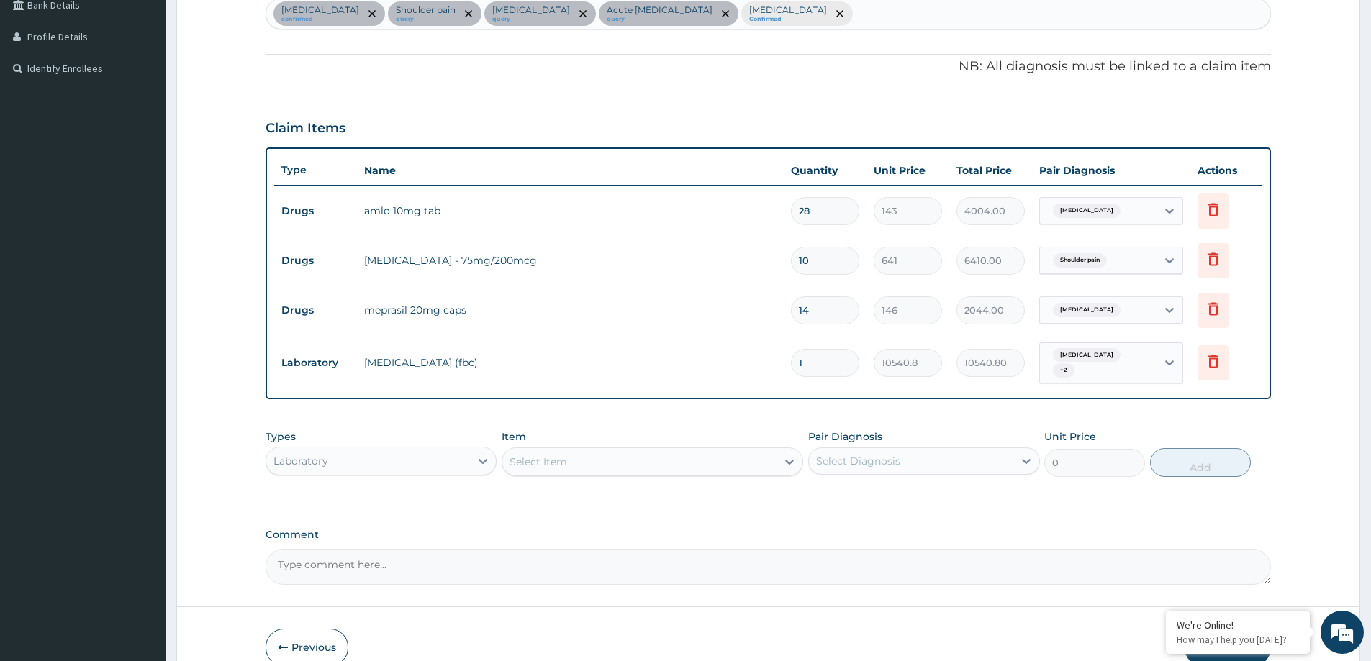
click at [1074, 264] on span "Shoulder pain" at bounding box center [1080, 260] width 54 height 14
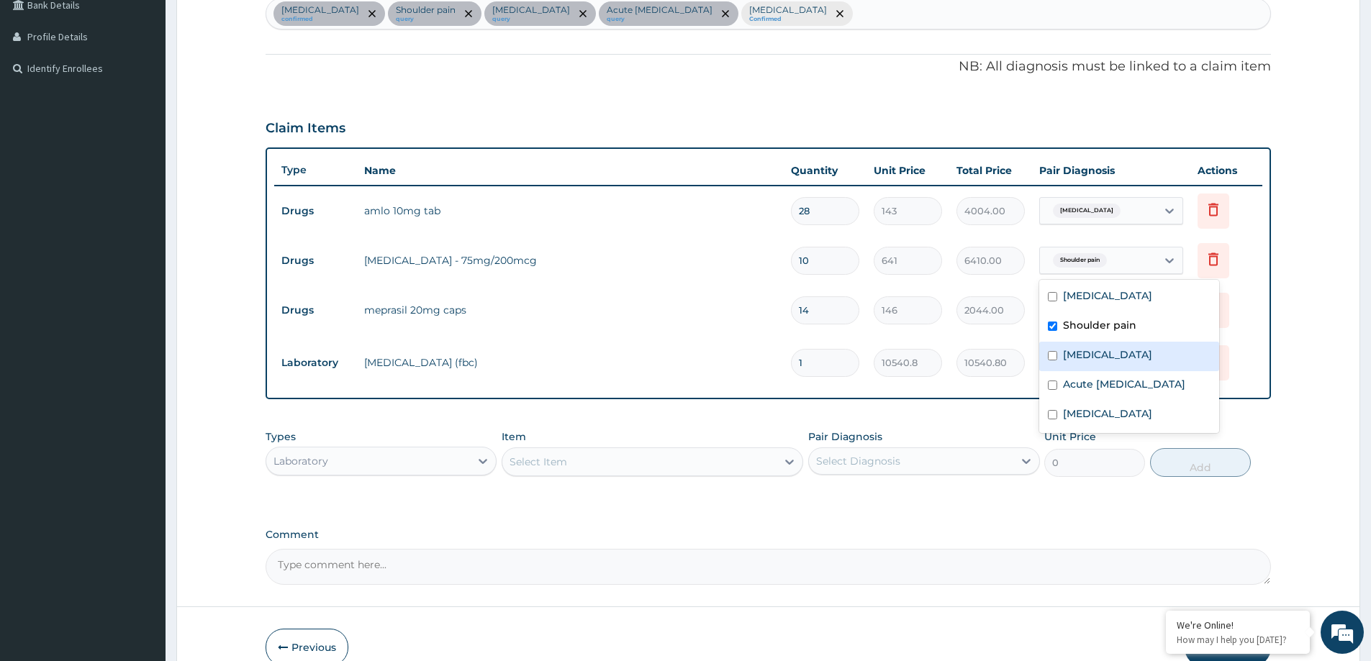
drag, startPoint x: 1092, startPoint y: 360, endPoint x: 1104, endPoint y: 405, distance: 47.0
click at [1092, 362] on label "Gastritis" at bounding box center [1107, 355] width 89 height 14
checkbox input "true"
click at [1101, 410] on label "Malaria, unspecified" at bounding box center [1107, 414] width 89 height 14
checkbox input "true"
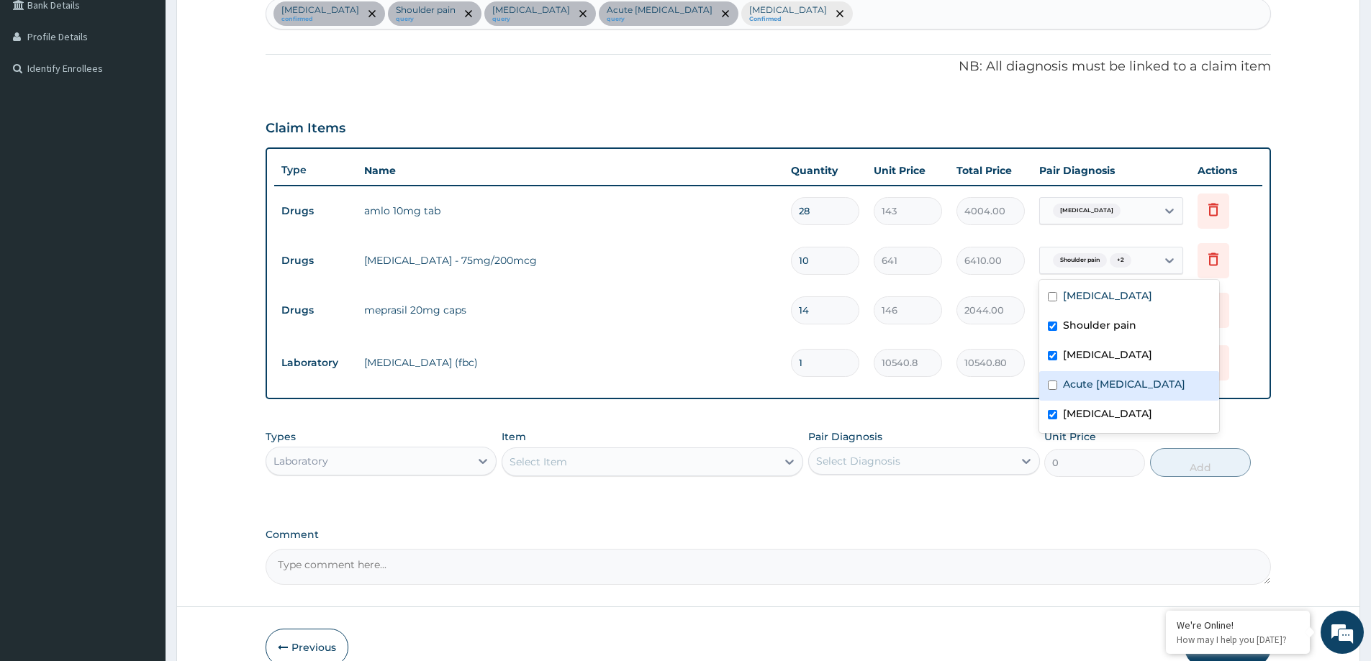
click at [1066, 378] on label "Acute polyarthritis" at bounding box center [1124, 384] width 122 height 14
checkbox input "true"
click at [1073, 290] on label "Essential hypertension" at bounding box center [1107, 296] width 89 height 14
checkbox input "true"
click at [547, 462] on div "Select Item" at bounding box center [538, 462] width 58 height 14
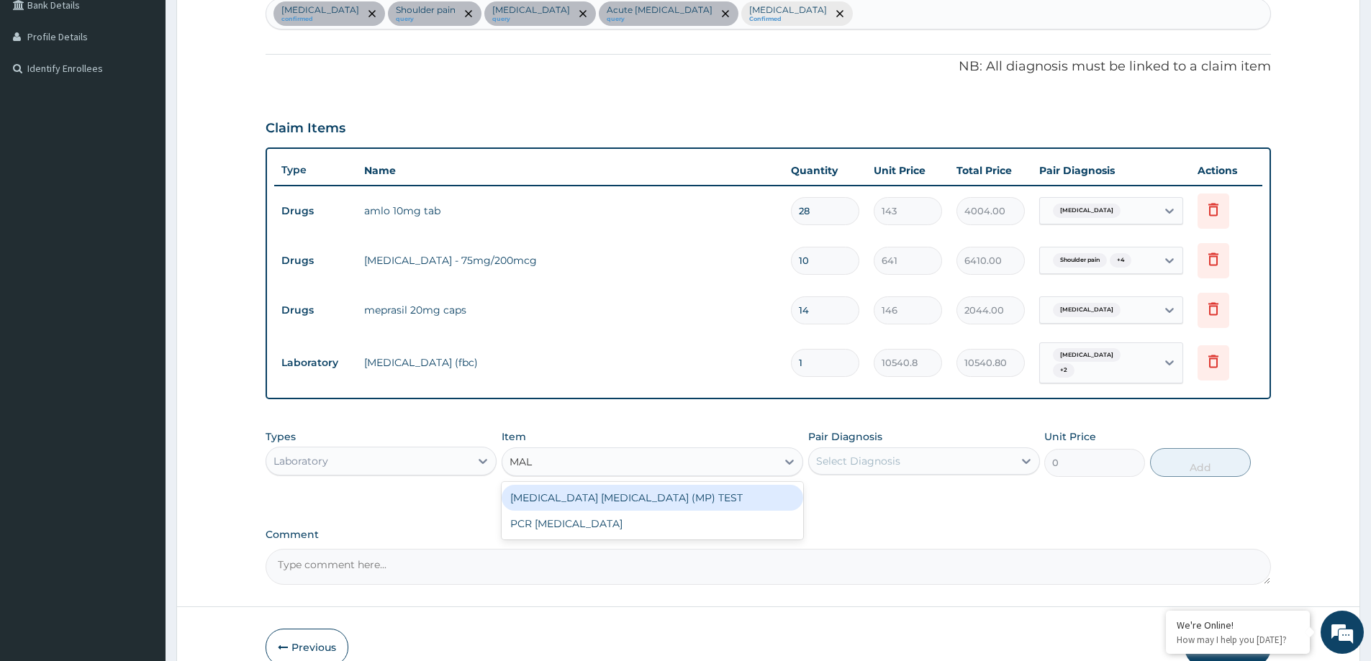
type input "MALA"
drag, startPoint x: 584, startPoint y: 493, endPoint x: 831, endPoint y: 471, distance: 248.5
click at [585, 493] on div "[MEDICAL_DATA] [MEDICAL_DATA] (MP) TEST" at bounding box center [653, 498] width 302 height 26
type input "8432.64"
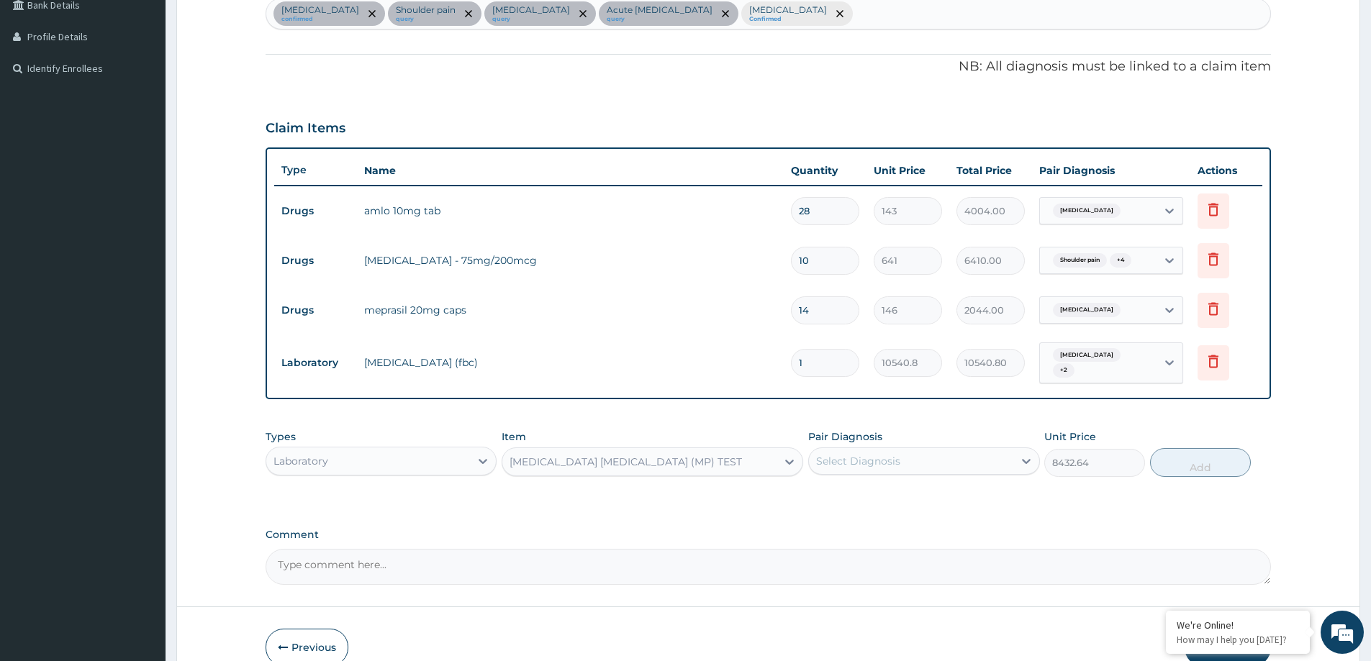
click at [855, 462] on div "Select Diagnosis" at bounding box center [858, 461] width 84 height 14
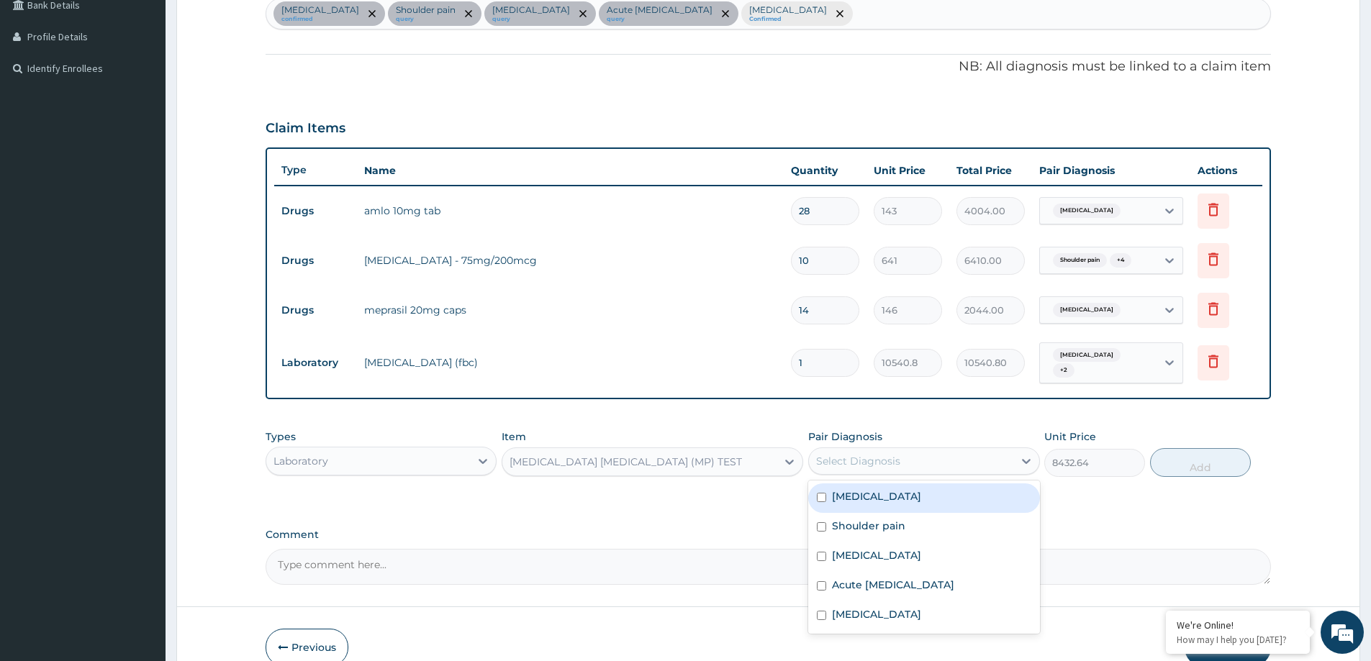
click at [864, 494] on label "Essential hypertension" at bounding box center [876, 496] width 89 height 14
checkbox input "true"
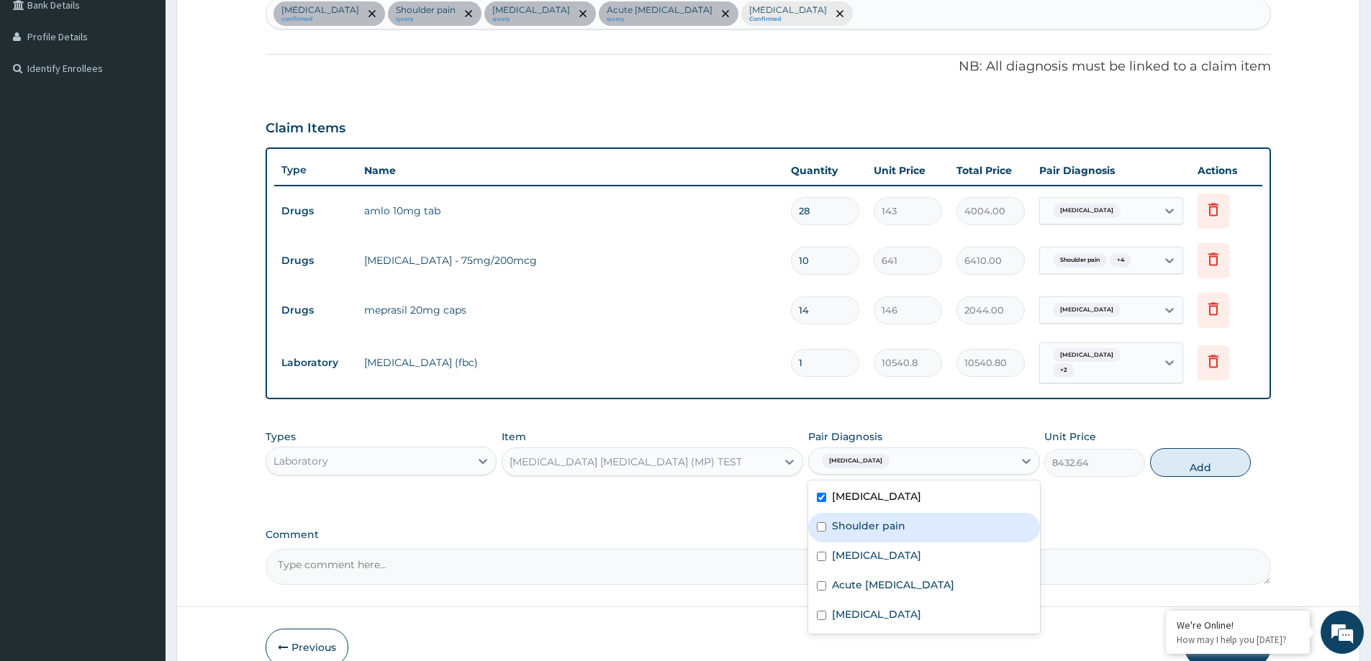
click at [871, 527] on div "Shoulder pain" at bounding box center [923, 528] width 231 height 30
checkbox input "true"
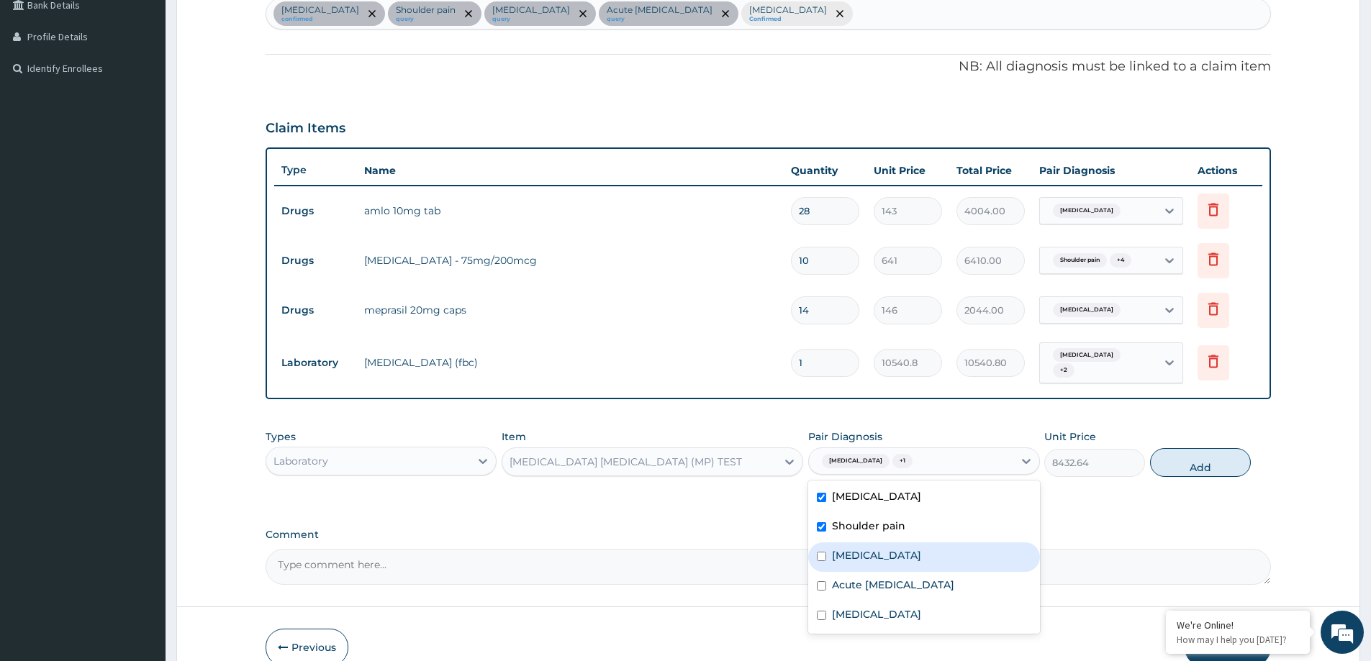
drag, startPoint x: 877, startPoint y: 549, endPoint x: 877, endPoint y: 558, distance: 8.6
click at [877, 558] on div "Gastritis" at bounding box center [923, 558] width 231 height 30
checkbox input "true"
drag, startPoint x: 872, startPoint y: 582, endPoint x: 872, endPoint y: 607, distance: 24.5
click at [872, 586] on div "Acute polyarthritis" at bounding box center [923, 587] width 231 height 30
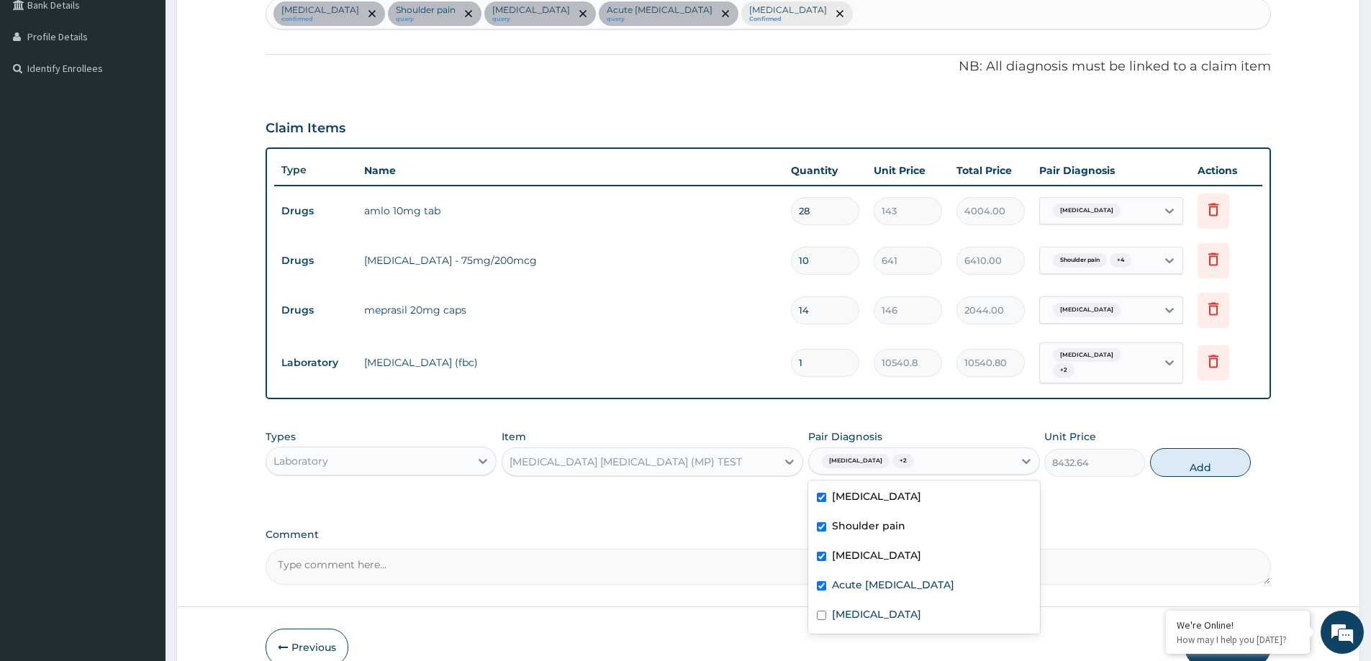
checkbox input "true"
click at [872, 607] on label "[MEDICAL_DATA]" at bounding box center [876, 614] width 89 height 14
checkbox input "true"
click at [1161, 448] on button "Add" at bounding box center [1200, 462] width 101 height 29
type input "0"
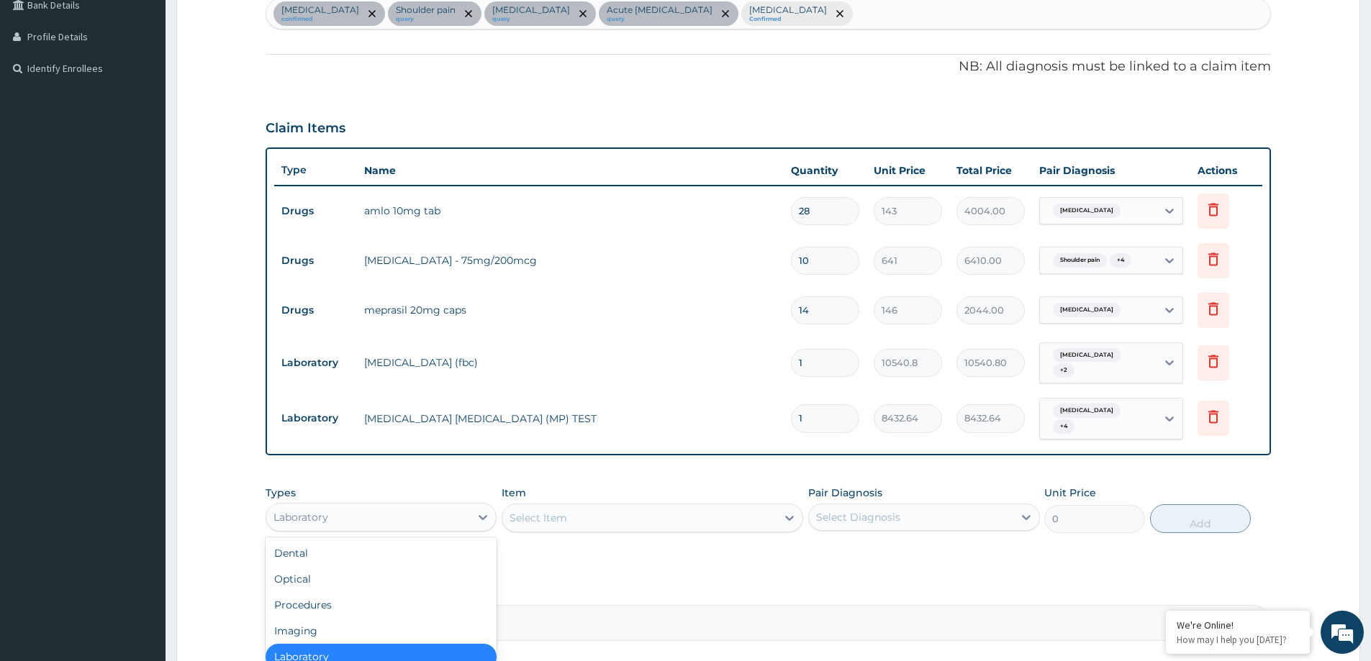
click at [325, 516] on div "Laboratory" at bounding box center [300, 517] width 55 height 14
click at [327, 596] on div "Procedures" at bounding box center [381, 605] width 231 height 26
click at [543, 519] on div "Select Item" at bounding box center [639, 518] width 274 height 23
type input "GENERAL"
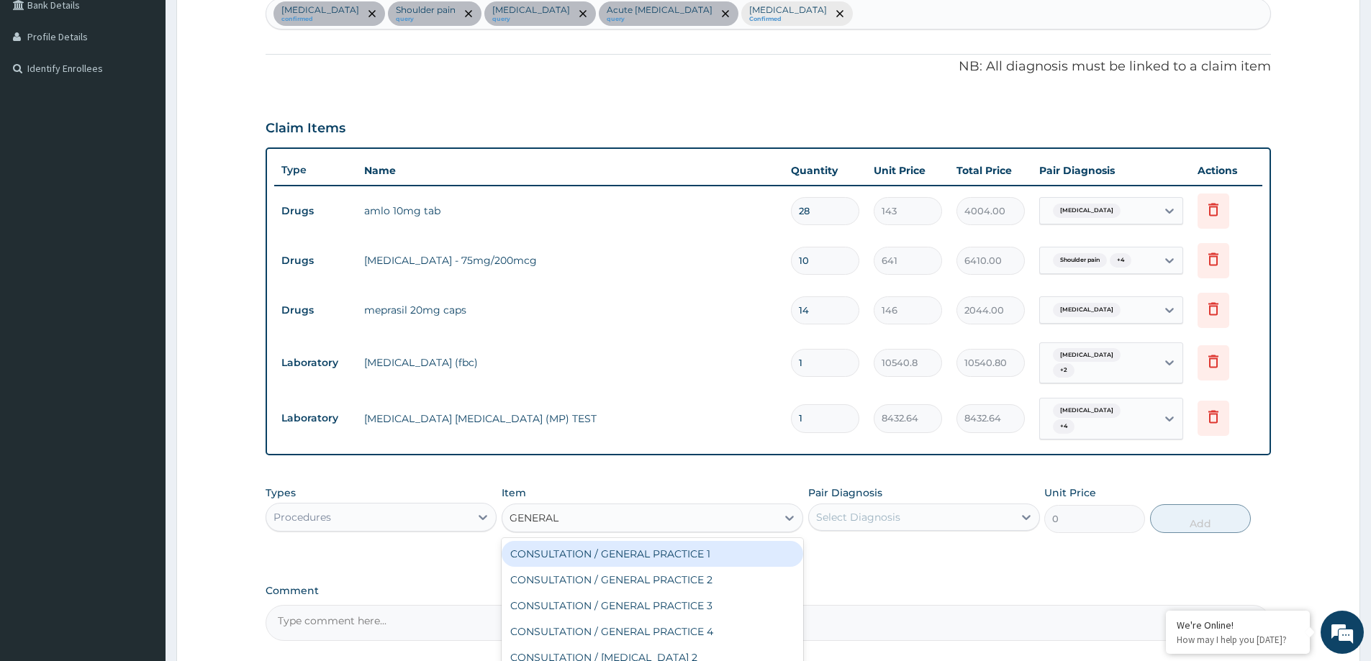
scroll to position [498, 0]
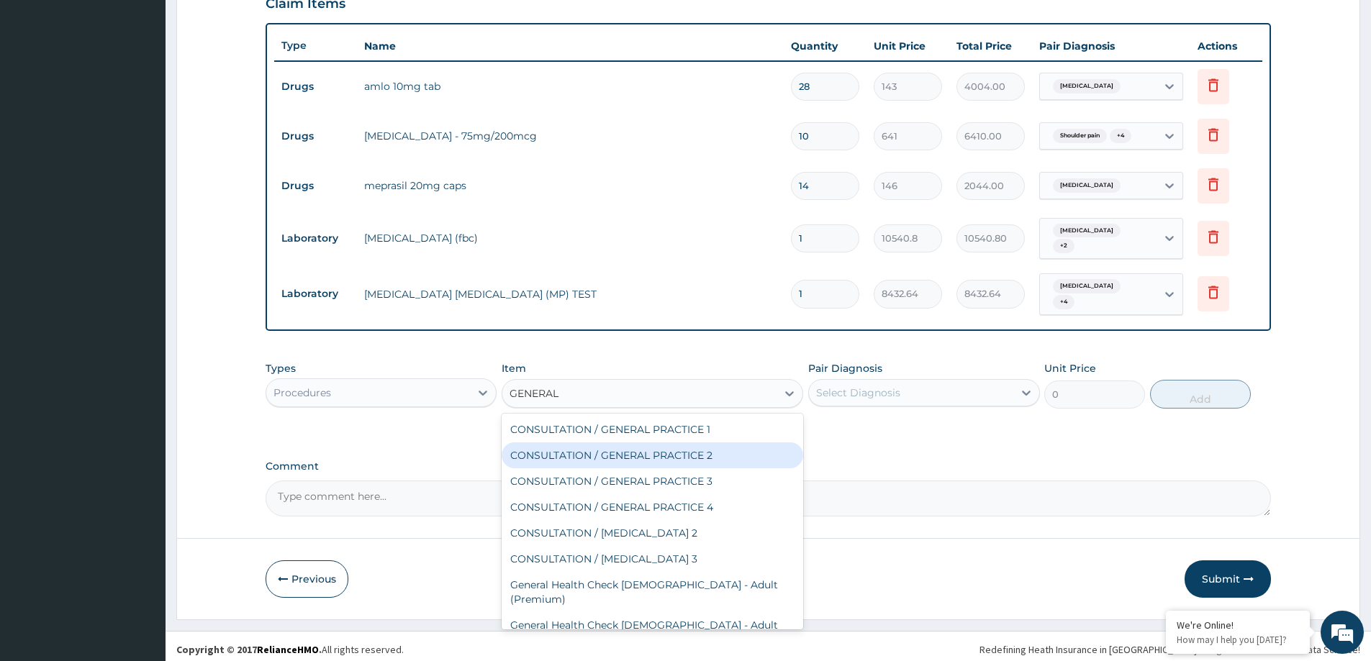
drag, startPoint x: 663, startPoint y: 448, endPoint x: 911, endPoint y: 383, distance: 256.8
click at [663, 448] on div "CONSULTATION / GENERAL PRACTICE 2" at bounding box center [653, 456] width 302 height 26
type input "8400"
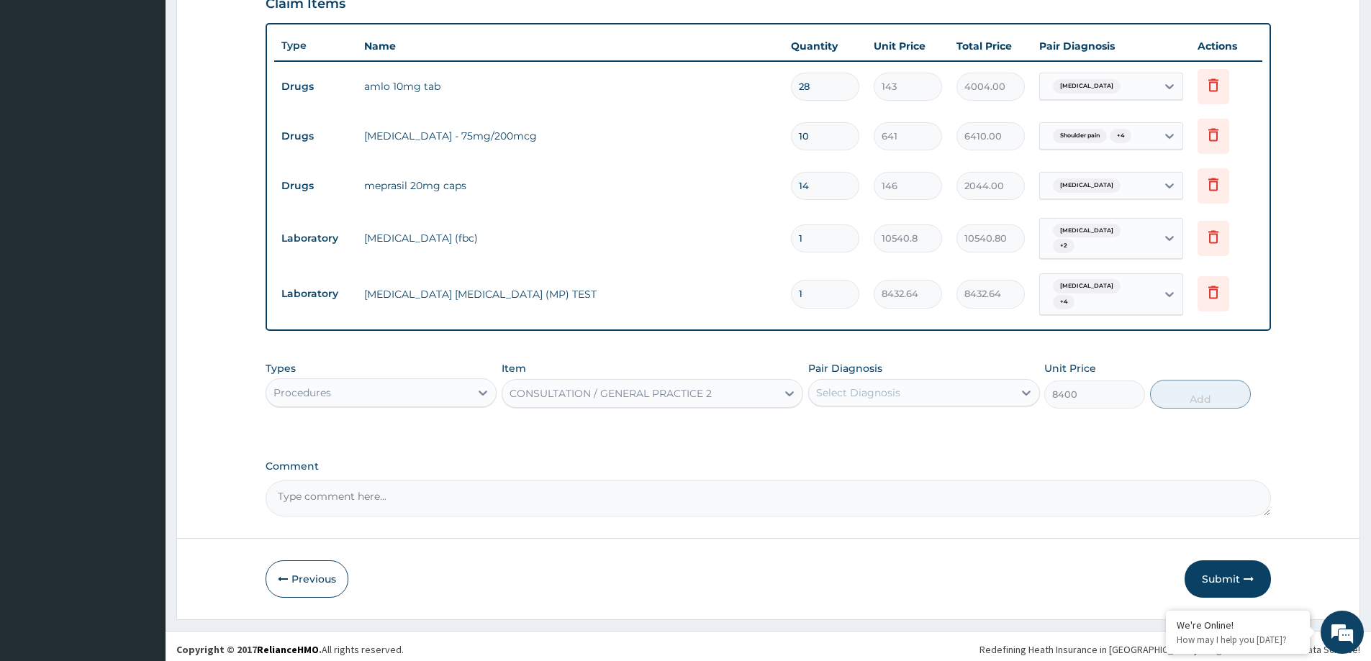
click at [913, 381] on div "Select Diagnosis" at bounding box center [911, 392] width 204 height 23
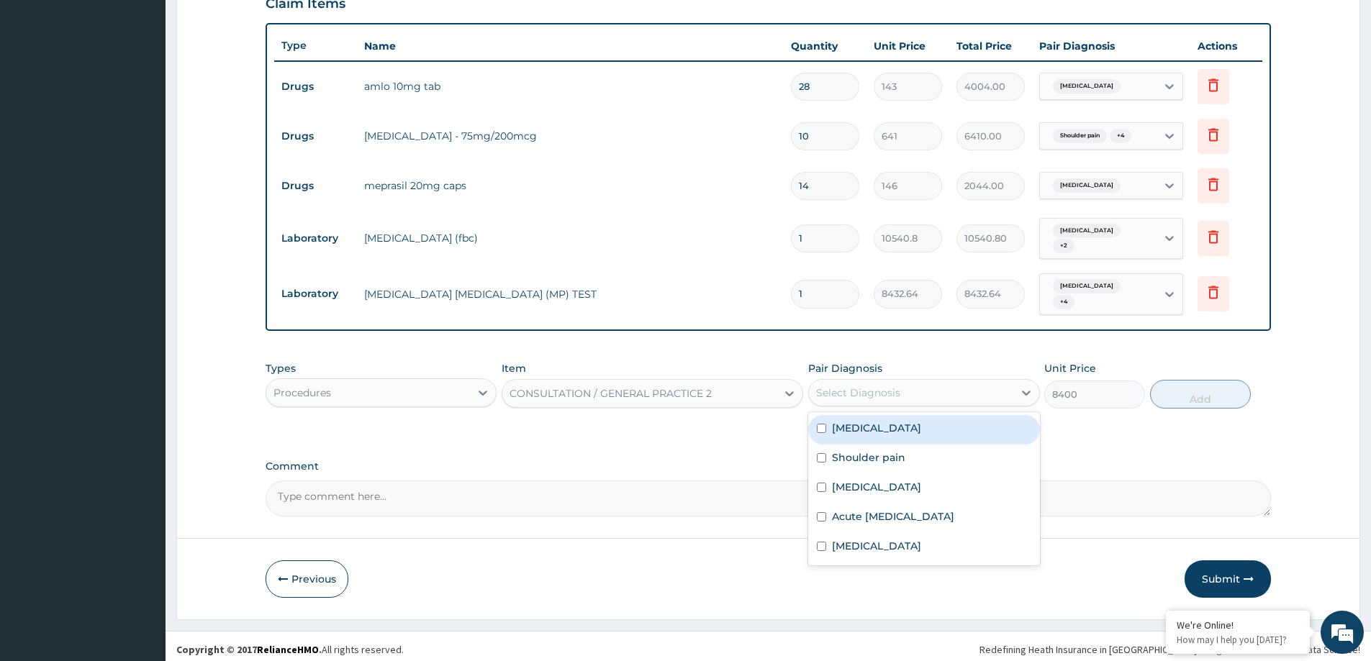
click at [915, 427] on label "Essential hypertension" at bounding box center [876, 428] width 89 height 14
checkbox input "true"
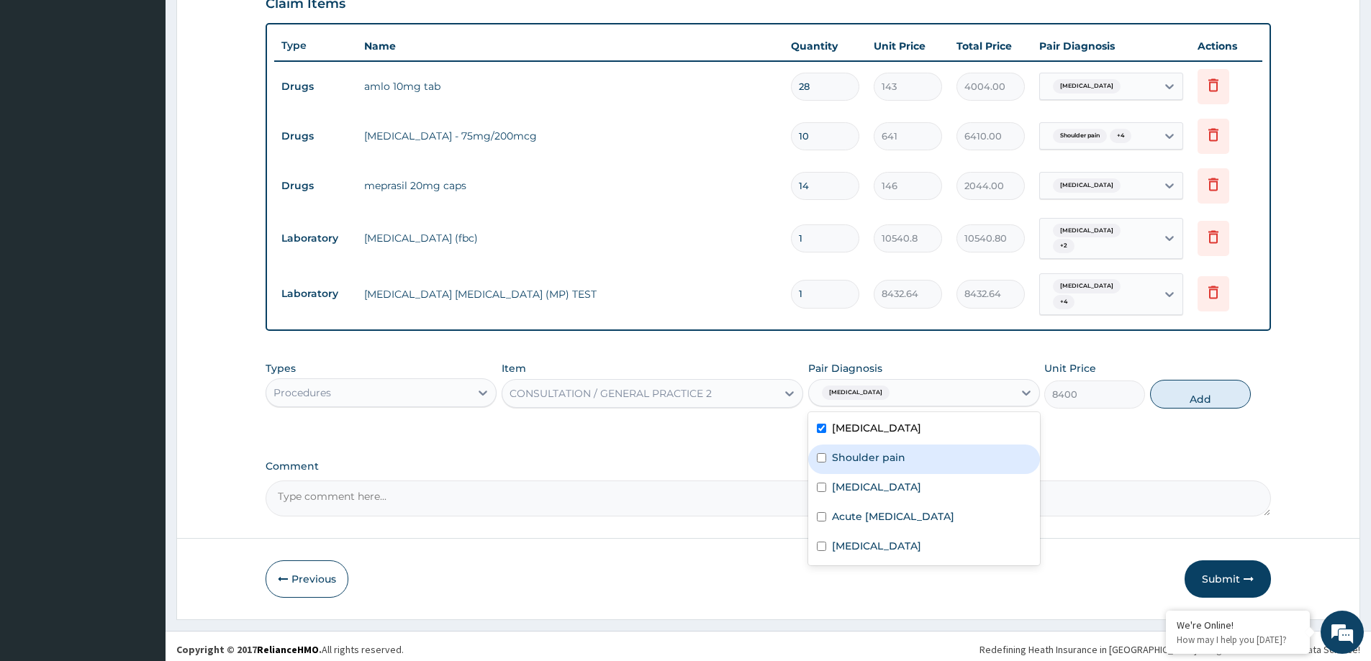
click at [921, 461] on div "Shoulder pain" at bounding box center [923, 460] width 231 height 30
click at [917, 504] on div "Acute polyarthritis" at bounding box center [923, 519] width 231 height 30
checkbox input "true"
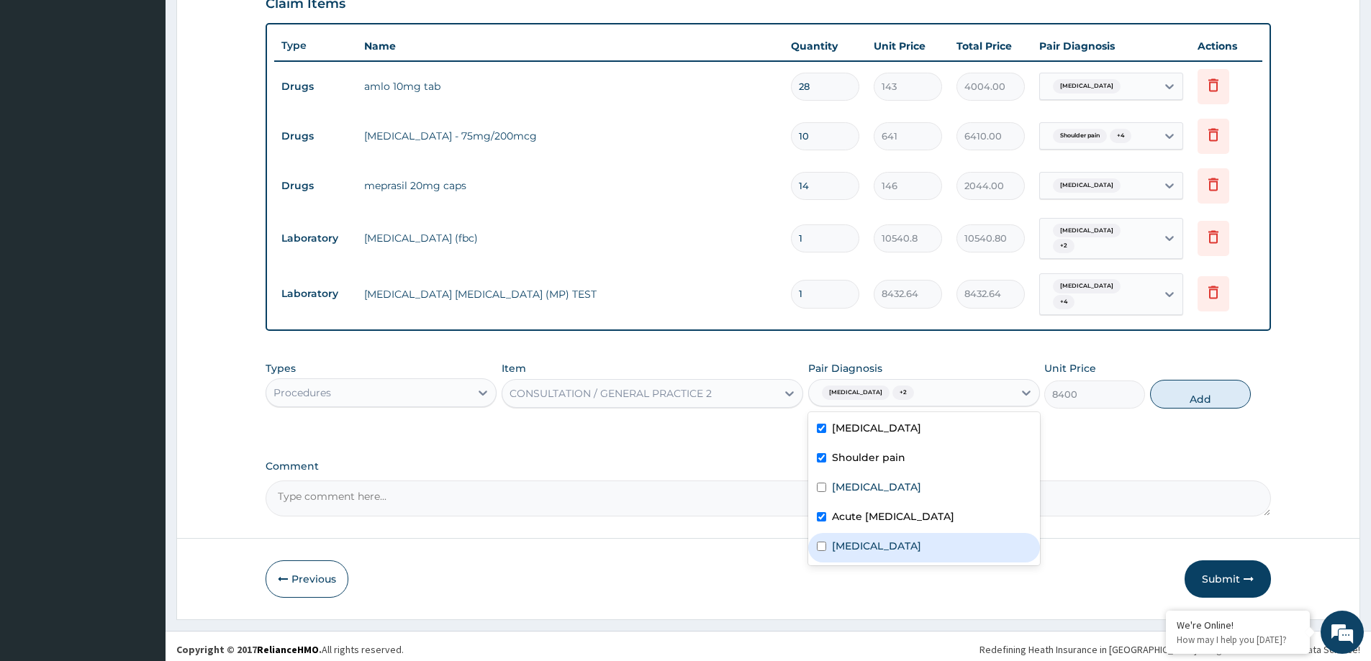
click at [920, 545] on label "Malaria, unspecified" at bounding box center [876, 546] width 89 height 14
checkbox input "true"
click at [901, 485] on div "Gastritis" at bounding box center [923, 489] width 231 height 30
checkbox input "true"
click at [1143, 399] on div "8400" at bounding box center [1094, 395] width 101 height 28
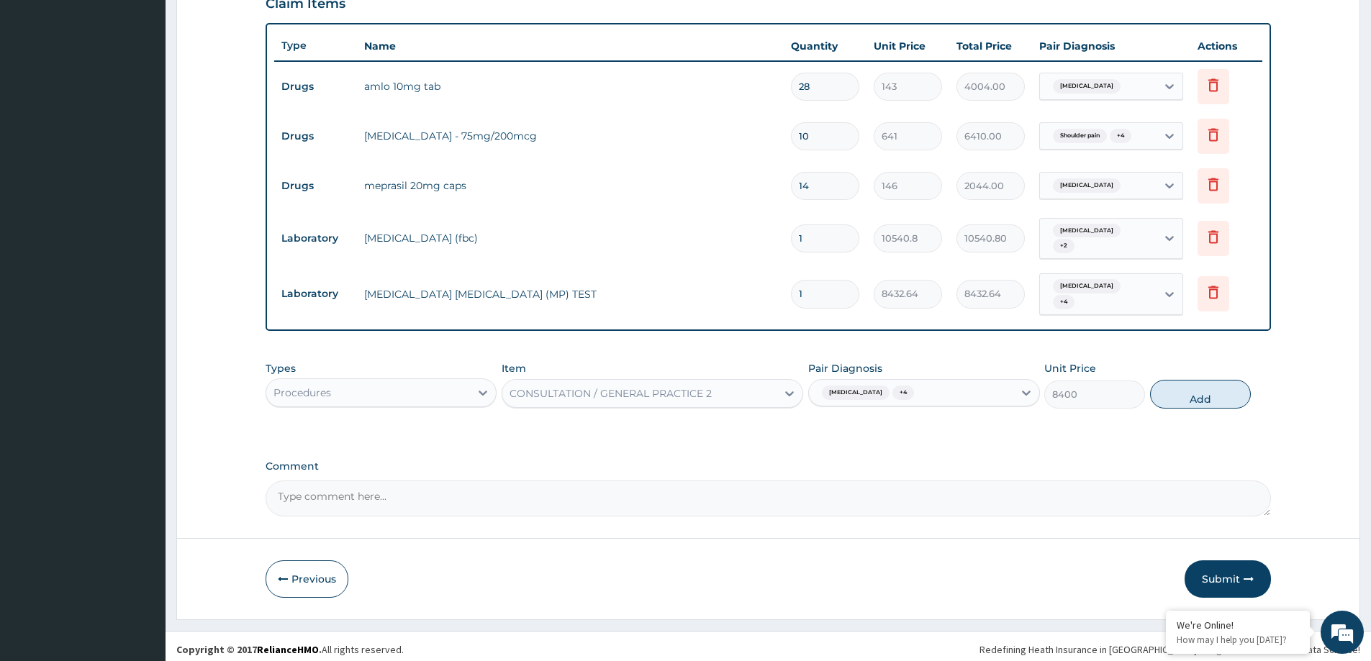
drag, startPoint x: 1195, startPoint y: 379, endPoint x: 373, endPoint y: 4, distance: 903.6
click at [1195, 380] on button "Add" at bounding box center [1200, 394] width 101 height 29
type input "0"
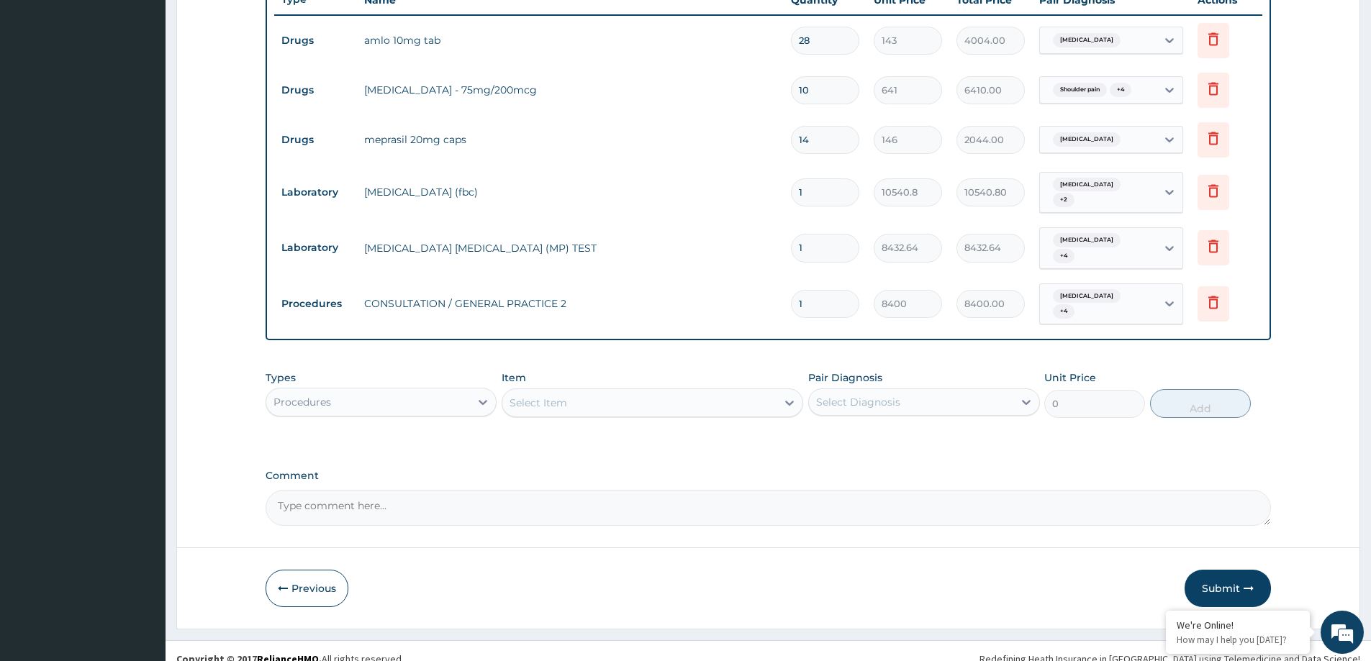
scroll to position [554, 0]
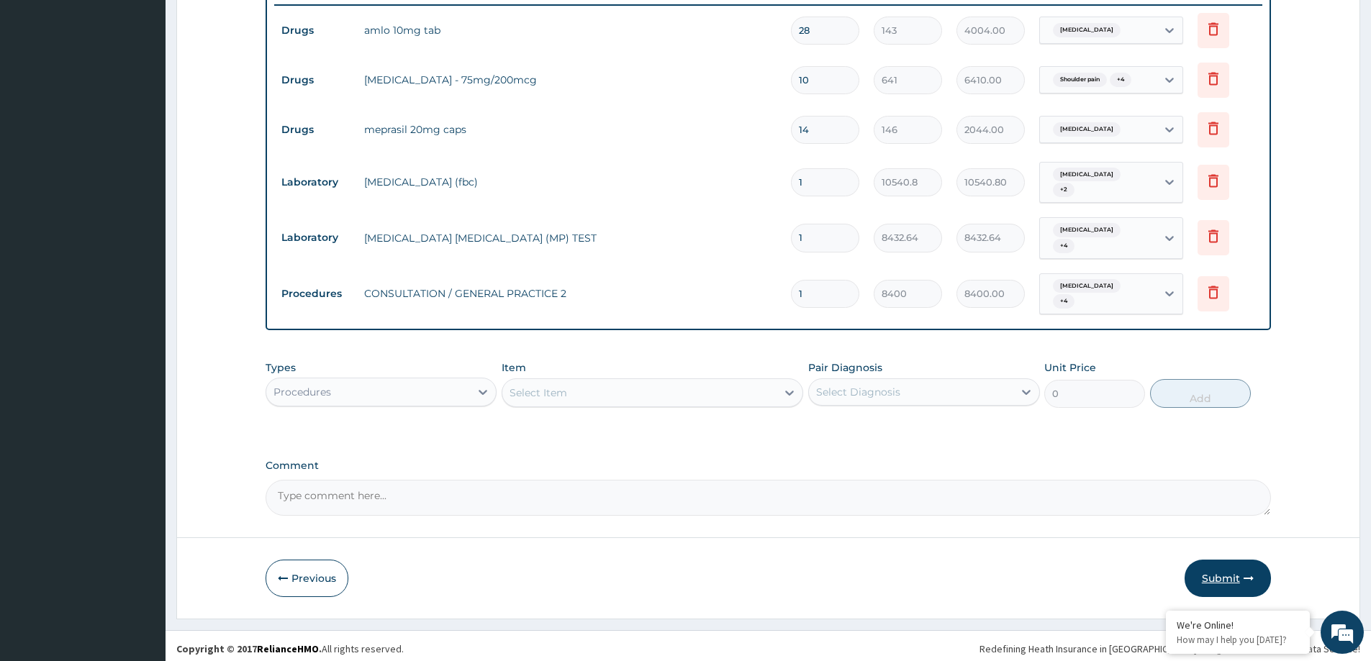
click at [1230, 568] on button "Submit" at bounding box center [1227, 578] width 86 height 37
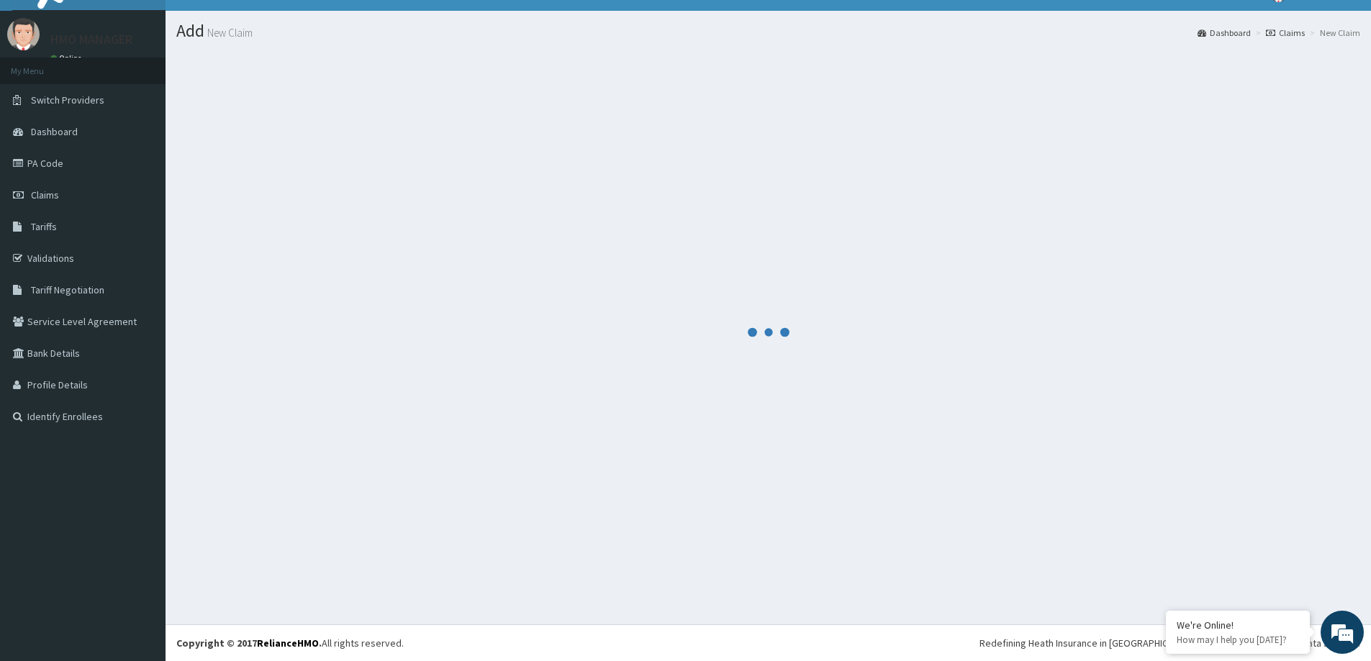
scroll to position [25, 0]
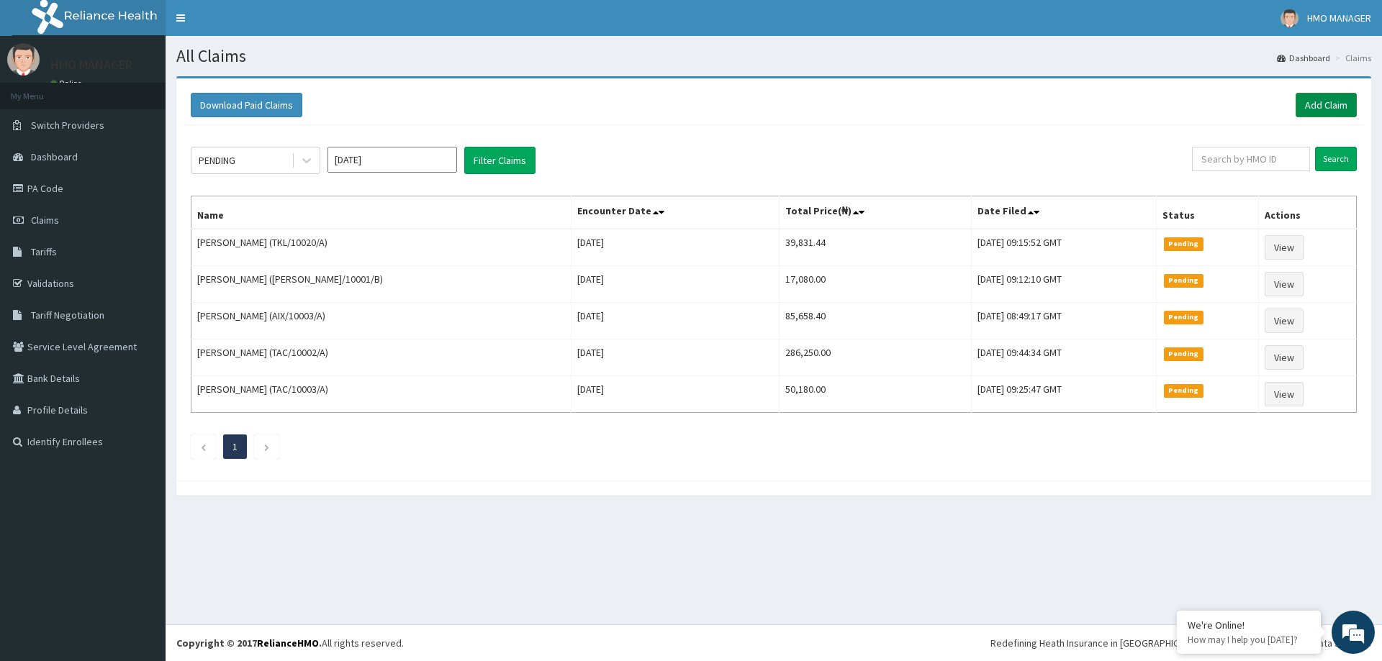
click at [1336, 105] on link "Add Claim" at bounding box center [1325, 105] width 61 height 24
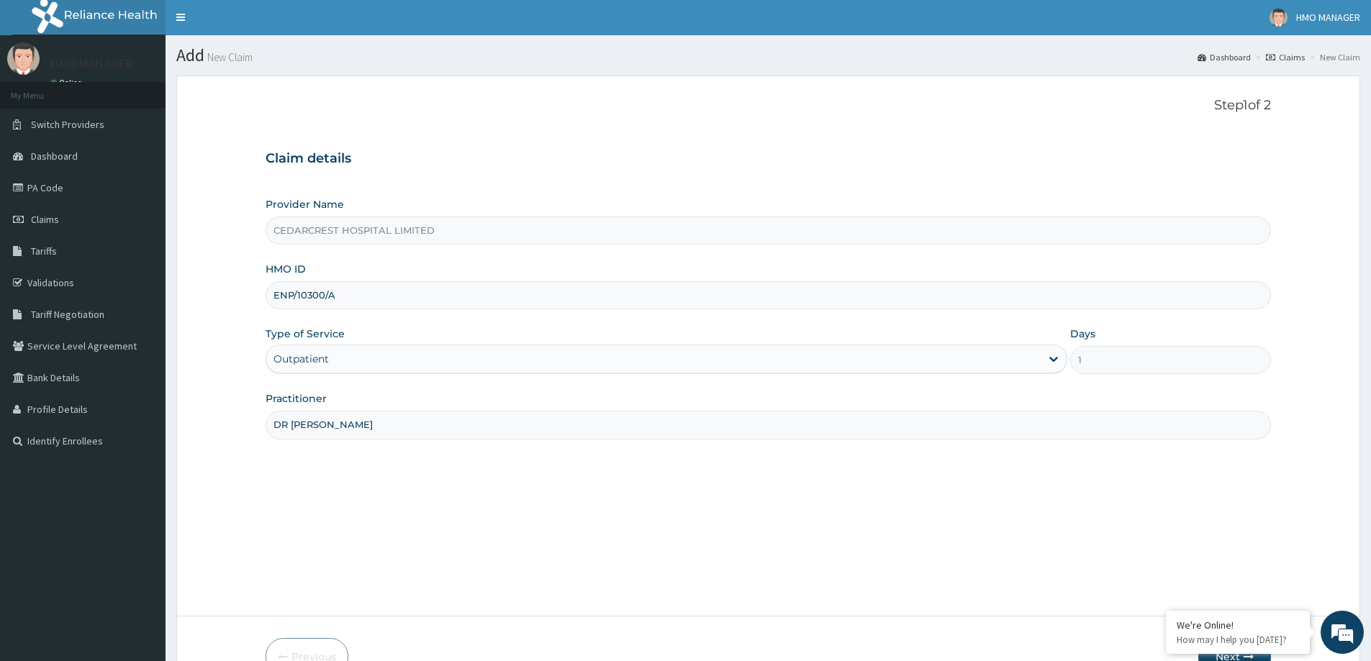
scroll to position [85, 0]
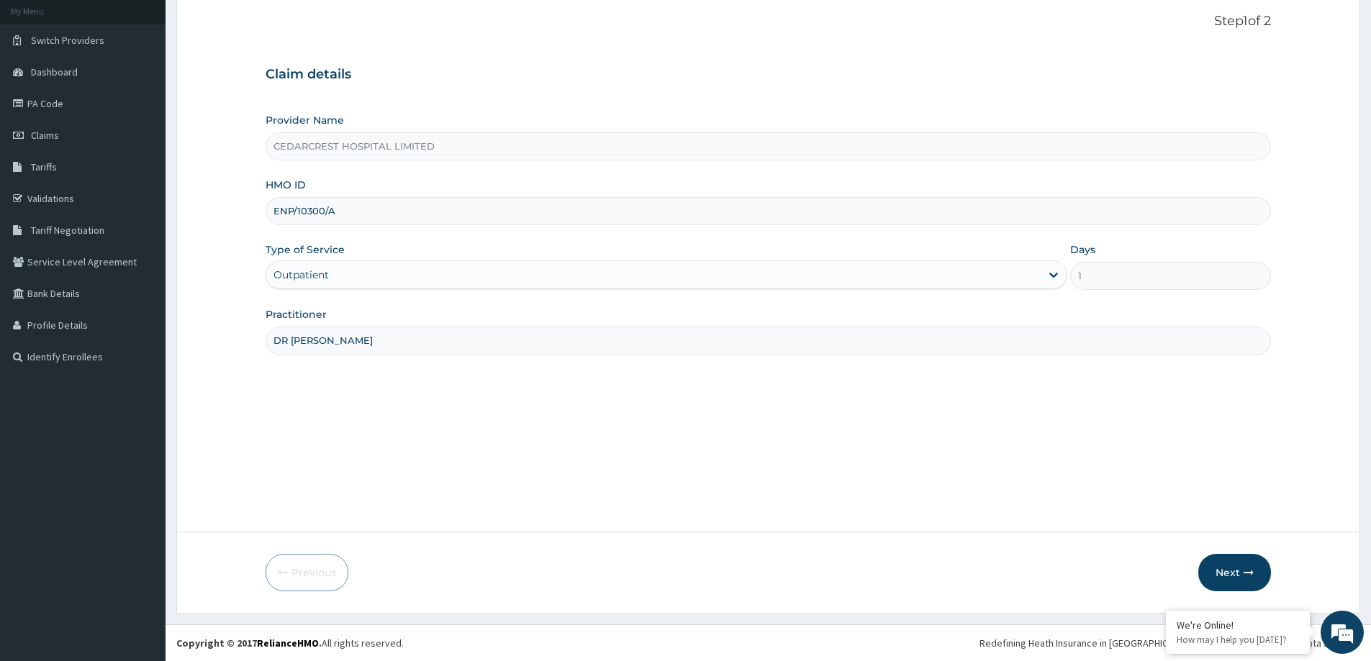
type input "DR SAFIYA"
click at [1239, 592] on form "Step 1 of 2 Claim details Provider Name CEDARCREST HOSPITAL LIMITED HMO ID ENP/…" at bounding box center [768, 302] width 1184 height 622
drag, startPoint x: 1231, startPoint y: 586, endPoint x: 122, endPoint y: 196, distance: 1175.0
click at [1231, 586] on button "Next" at bounding box center [1234, 572] width 73 height 37
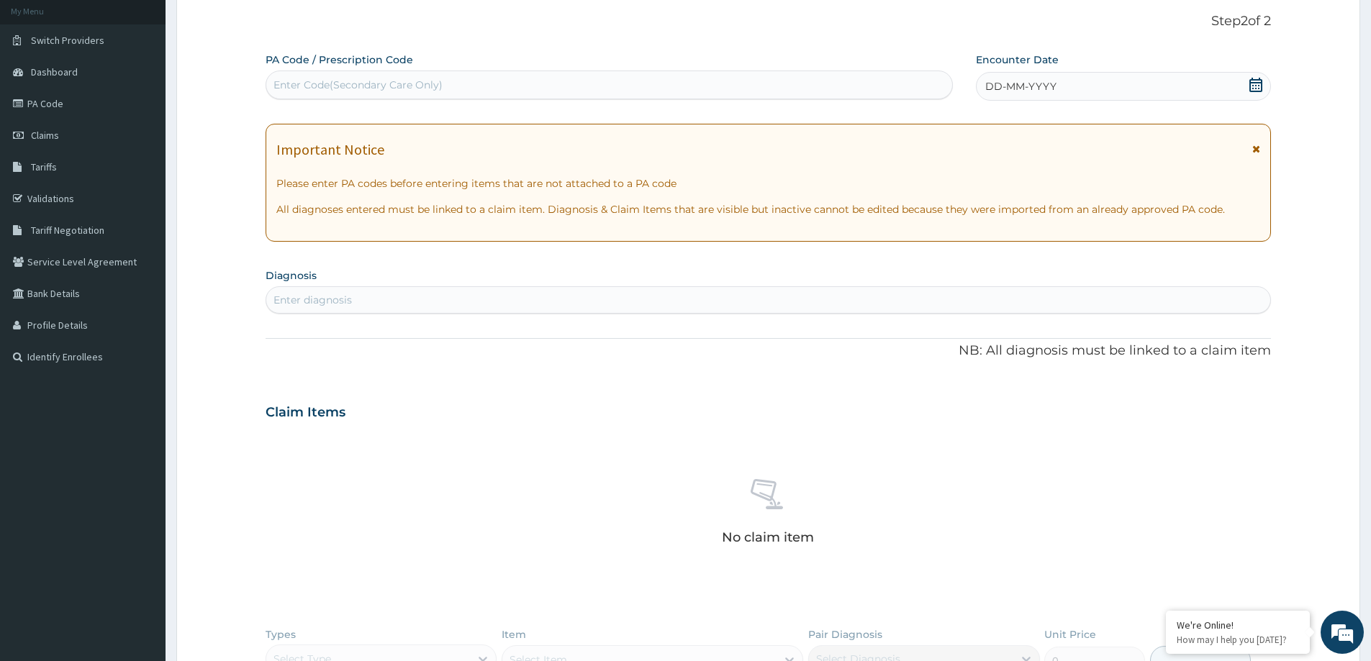
scroll to position [0, 0]
click at [1072, 87] on div "DD-MM-YYYY" at bounding box center [1123, 86] width 294 height 29
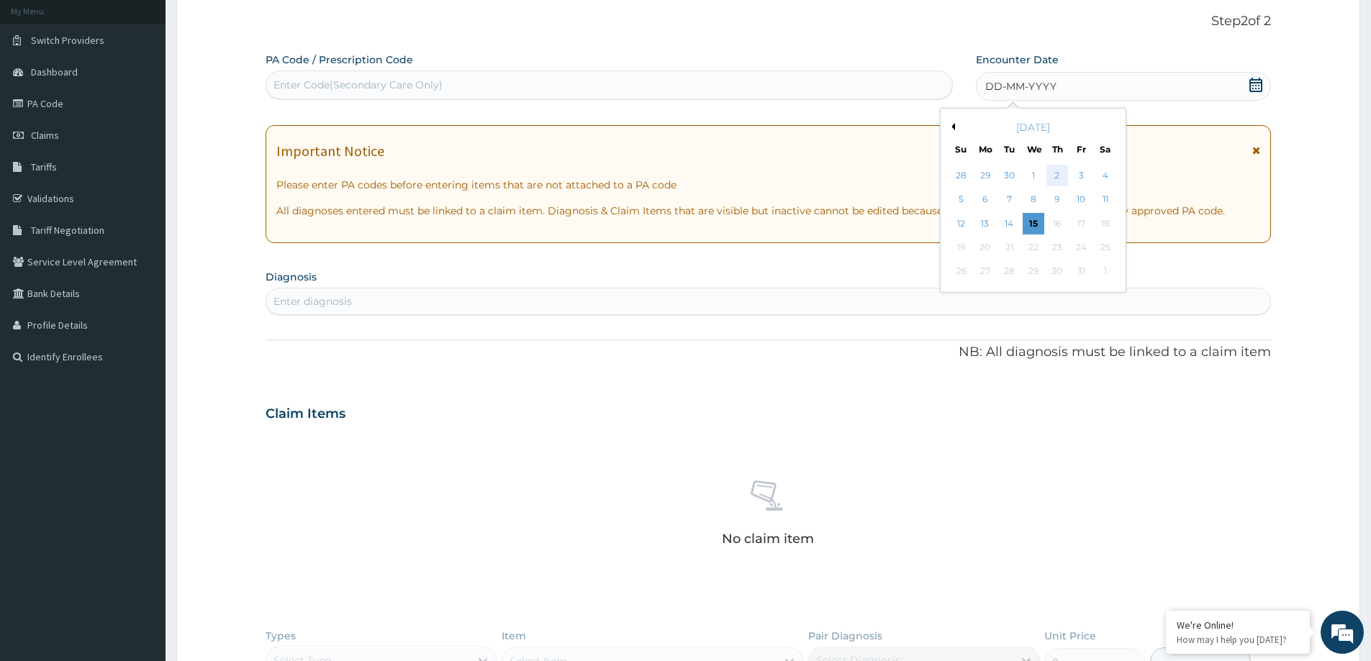
click at [1056, 168] on div "2" at bounding box center [1057, 176] width 22 height 22
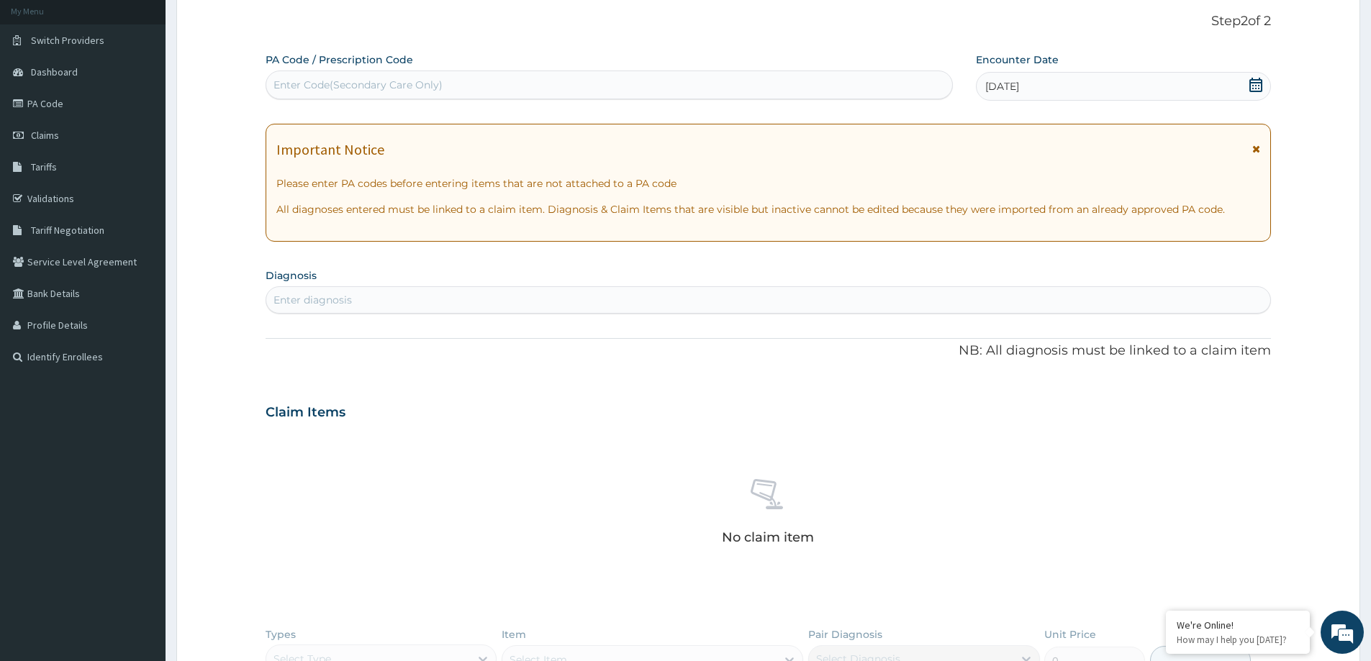
click at [451, 313] on div "Enter diagnosis" at bounding box center [768, 299] width 1005 height 27
click at [281, 299] on input "MLARIA" at bounding box center [294, 300] width 42 height 14
type input "MALARIA"
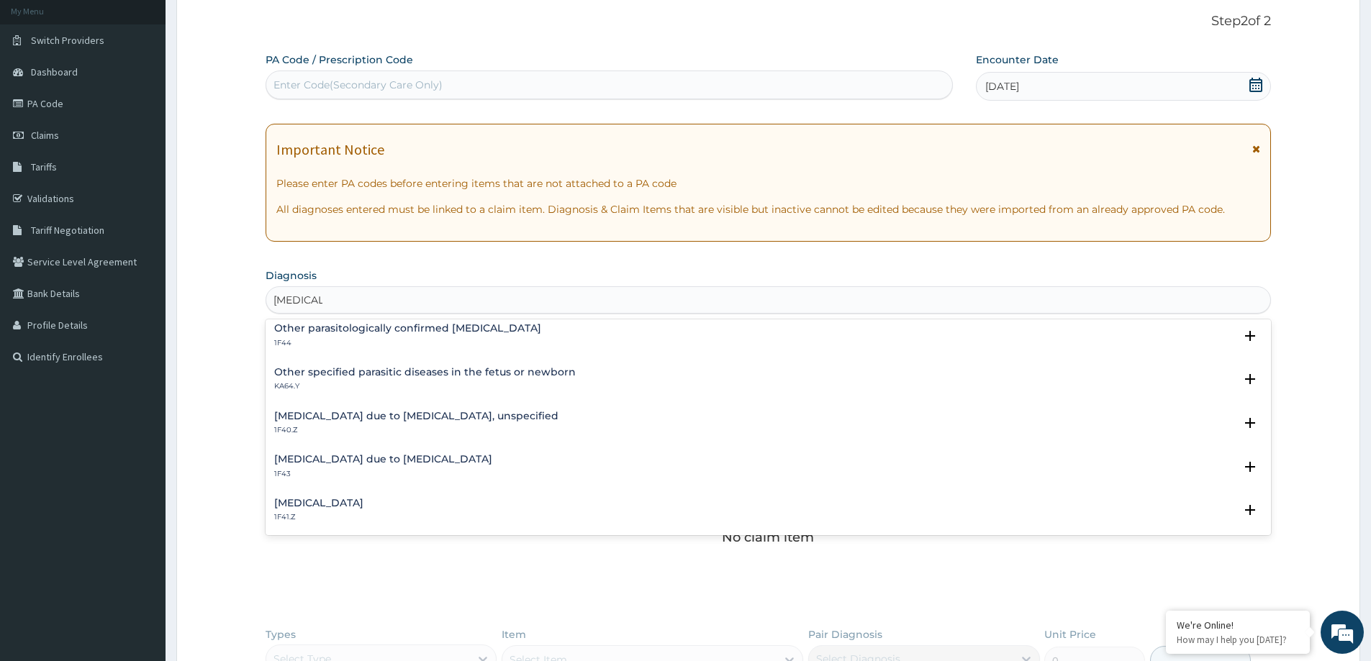
scroll to position [144, 0]
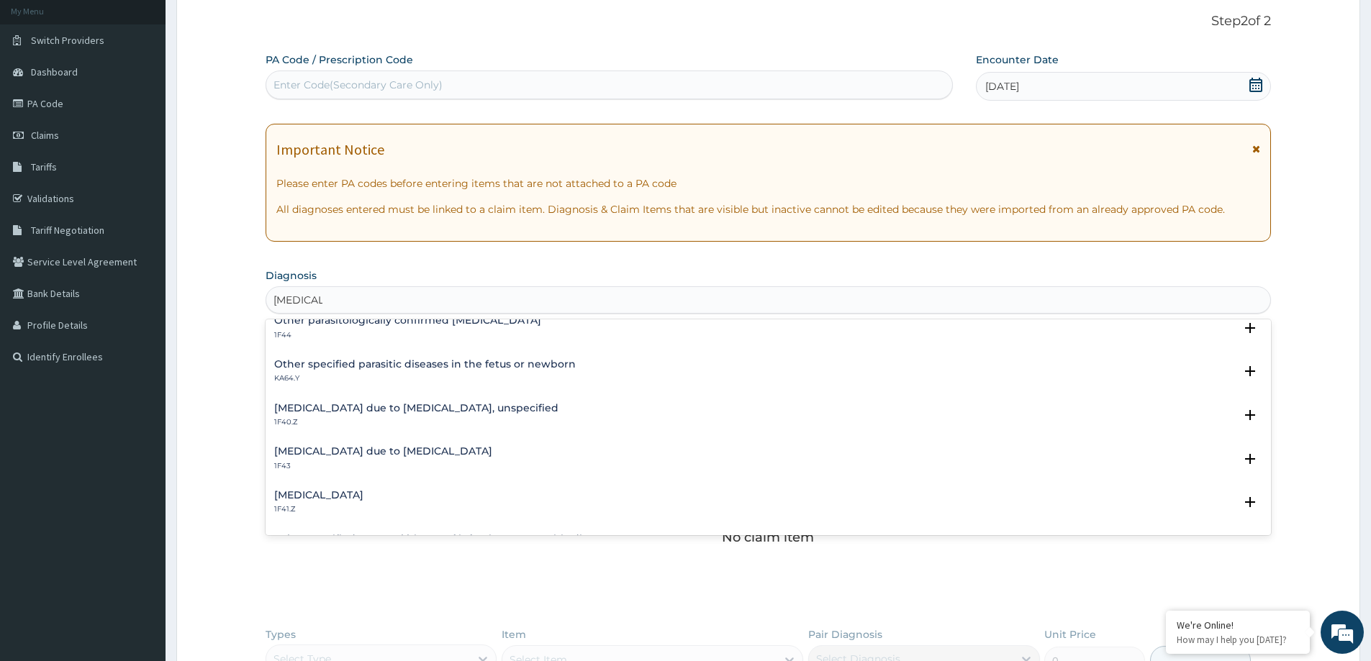
click at [400, 407] on h4 "Malaria due to Plasmodium falciparum, unspecified" at bounding box center [416, 408] width 284 height 11
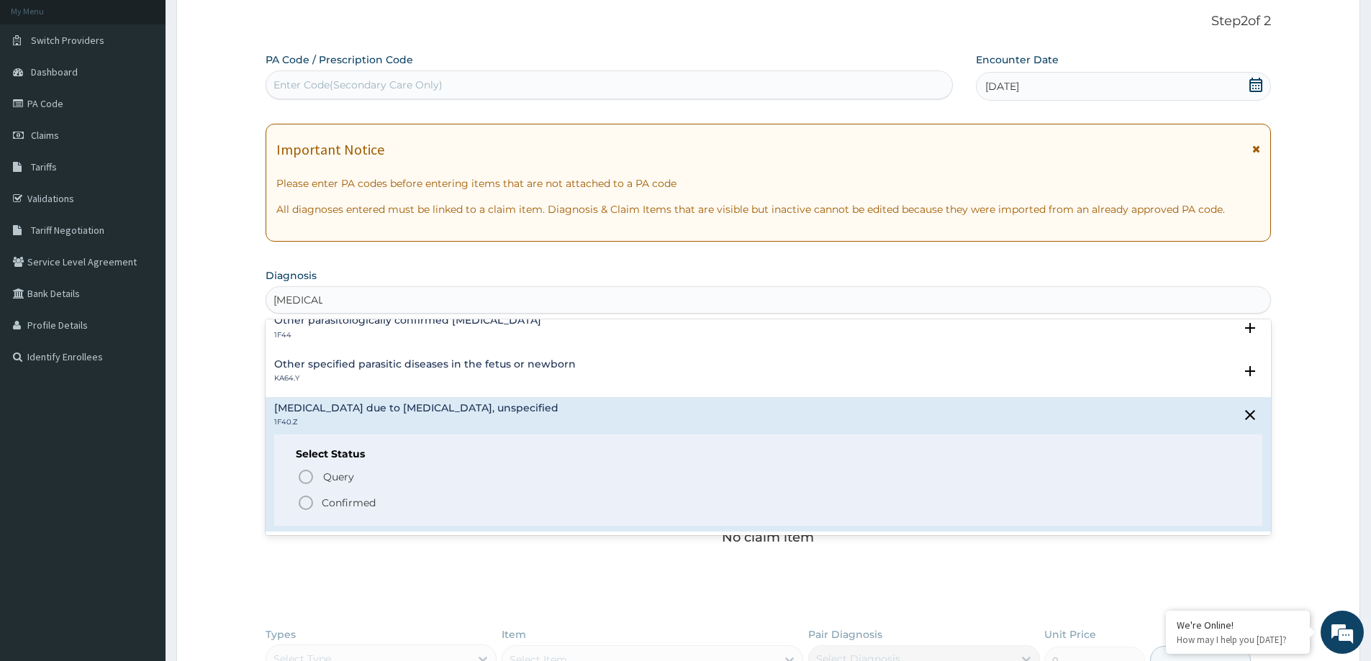
click at [349, 507] on p "Confirmed" at bounding box center [349, 503] width 54 height 14
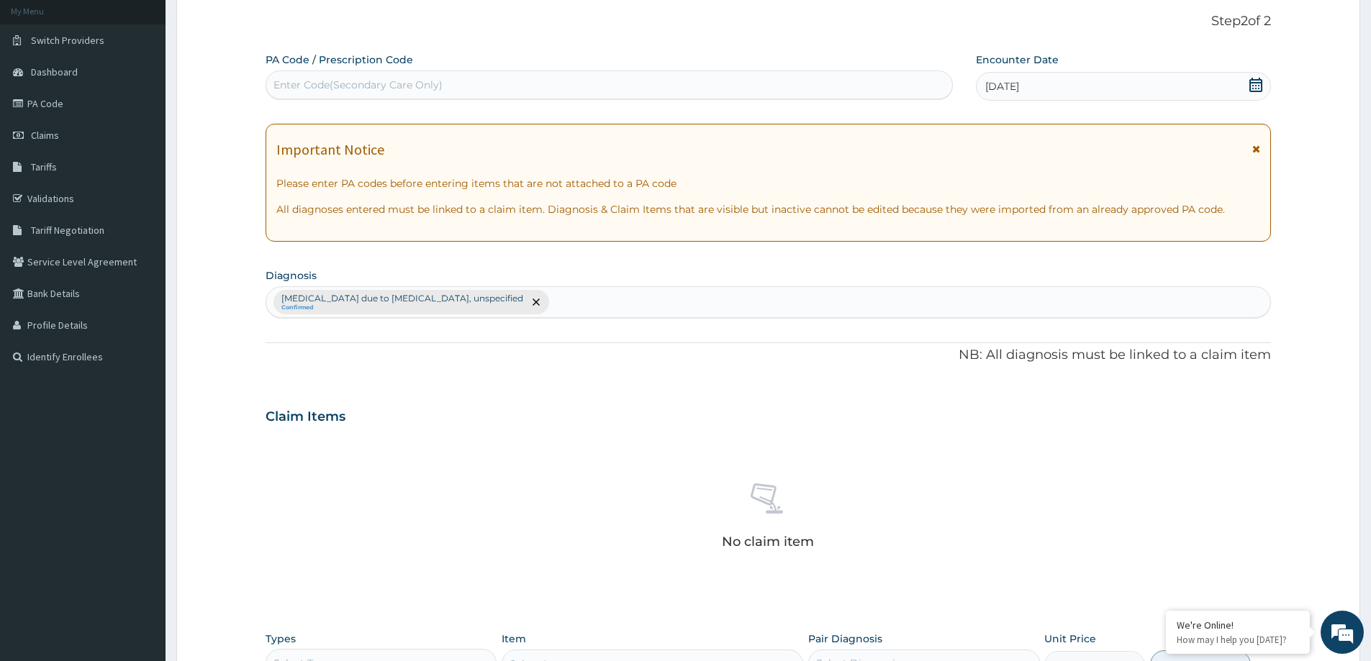
scroll to position [362, 0]
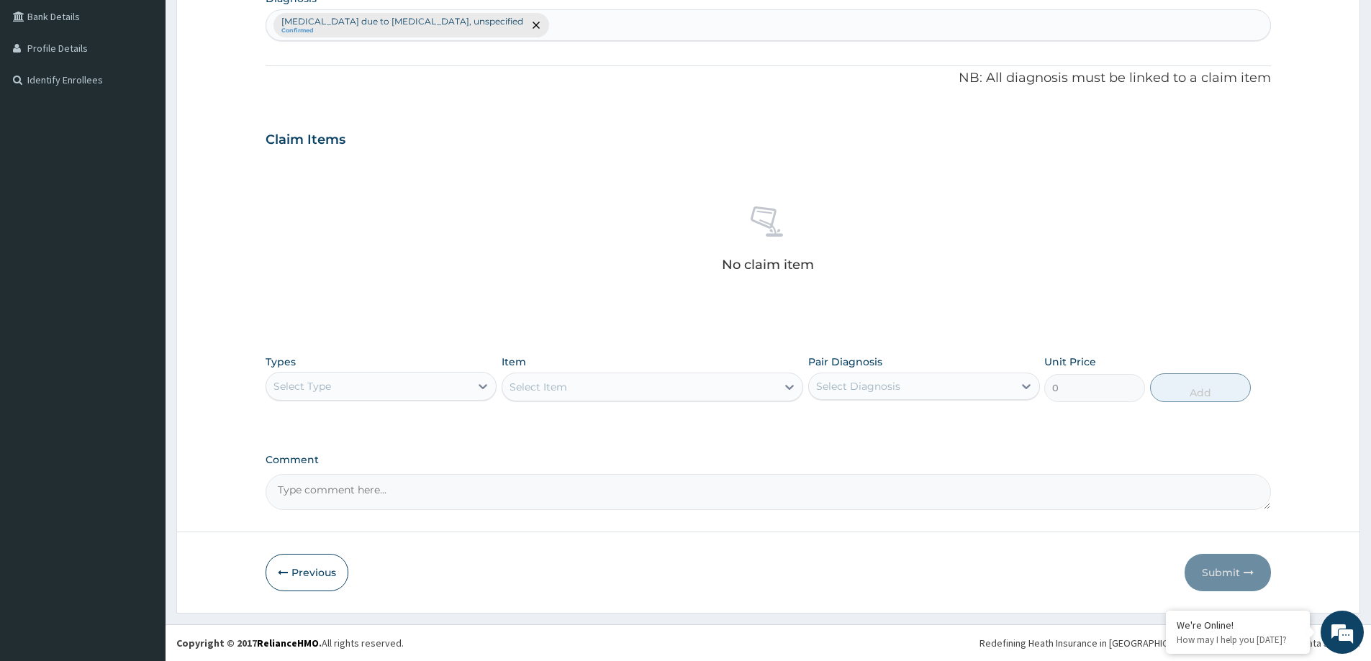
click at [371, 370] on div "Types Select Type" at bounding box center [381, 378] width 231 height 47
click at [364, 386] on div "Select Type" at bounding box center [368, 386] width 204 height 23
drag, startPoint x: 302, startPoint y: 577, endPoint x: 309, endPoint y: 563, distance: 15.1
click at [303, 576] on div "Drugs" at bounding box center [381, 578] width 231 height 26
click at [537, 389] on div "Select Item" at bounding box center [538, 387] width 58 height 14
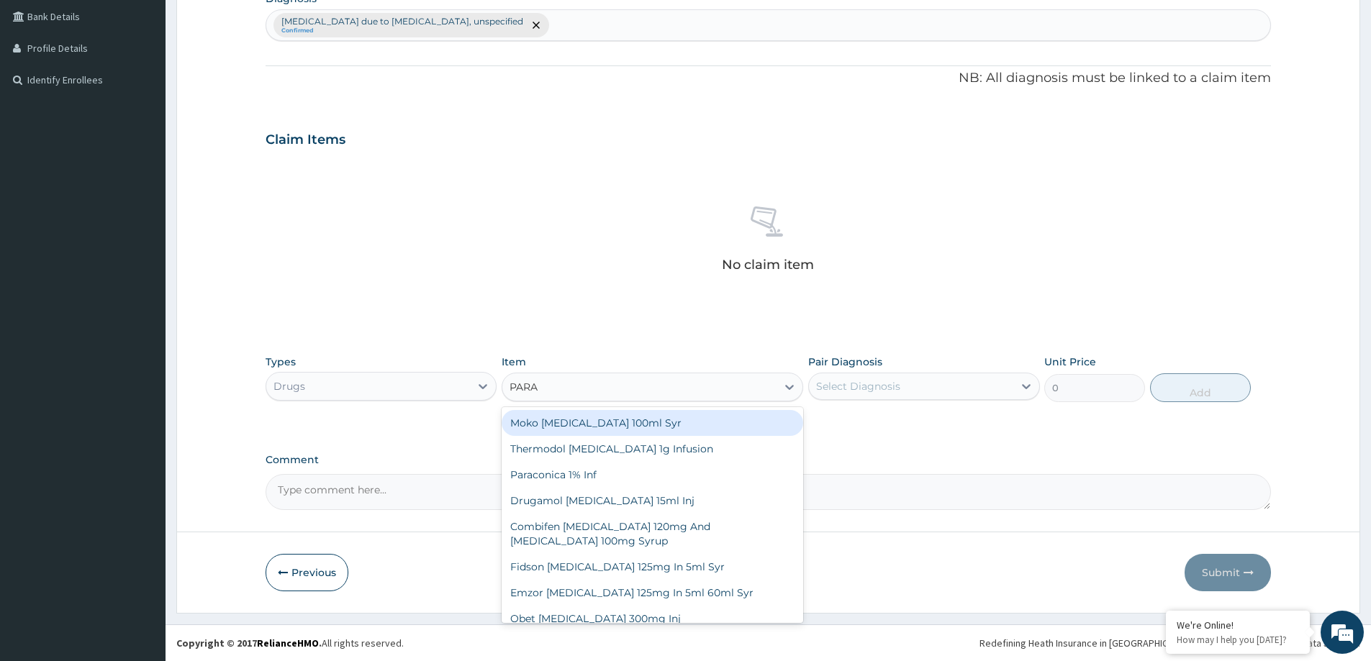
type input "PARAC"
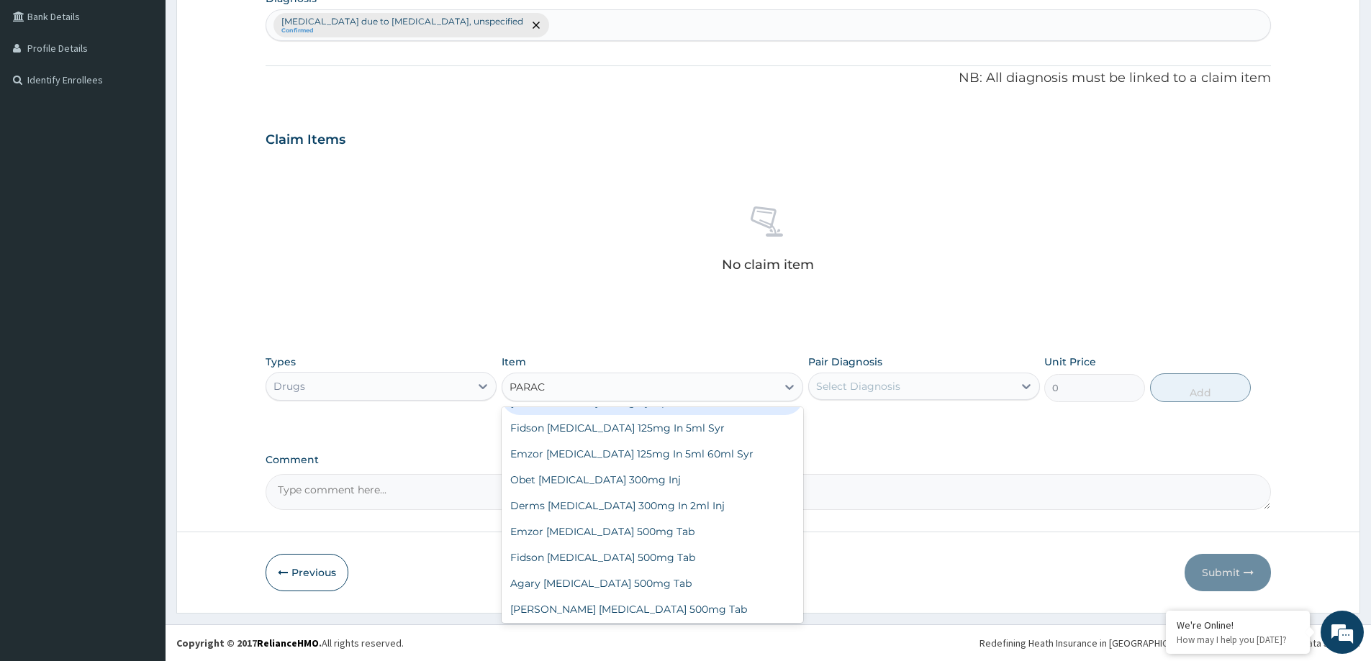
scroll to position [115, 0]
click at [693, 533] on div "Emzor [MEDICAL_DATA] 500mg Tab" at bounding box center [653, 530] width 302 height 26
type input "34"
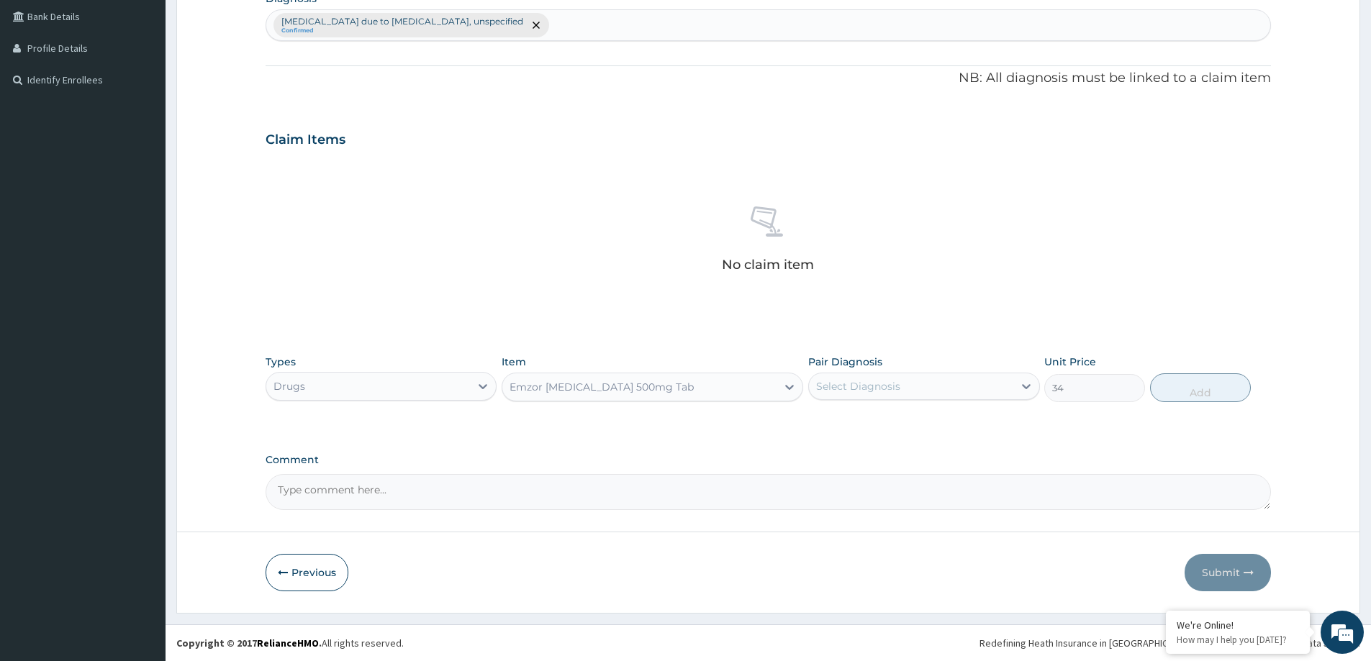
click at [899, 384] on div "Select Diagnosis" at bounding box center [911, 386] width 204 height 23
click at [902, 437] on label "[MEDICAL_DATA] due to [MEDICAL_DATA], unspecified" at bounding box center [931, 428] width 199 height 29
checkbox input "true"
click at [1213, 379] on button "Add" at bounding box center [1200, 387] width 101 height 29
type input "0"
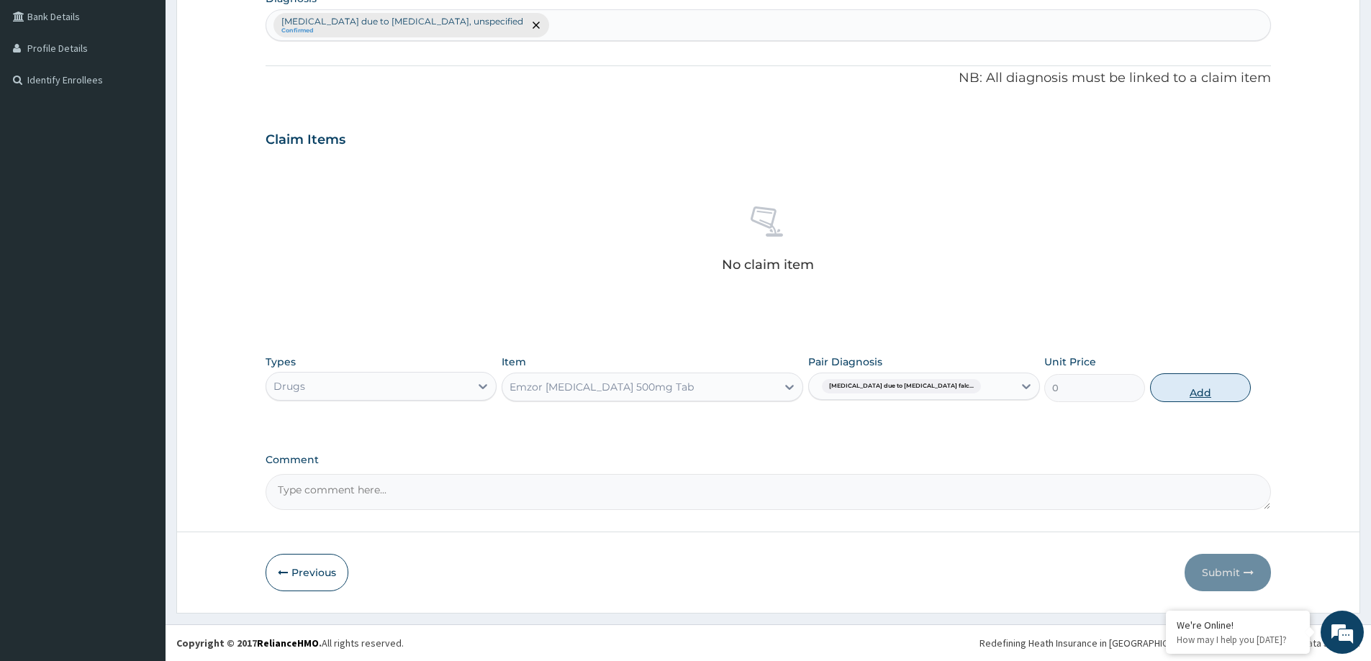
scroll to position [294, 0]
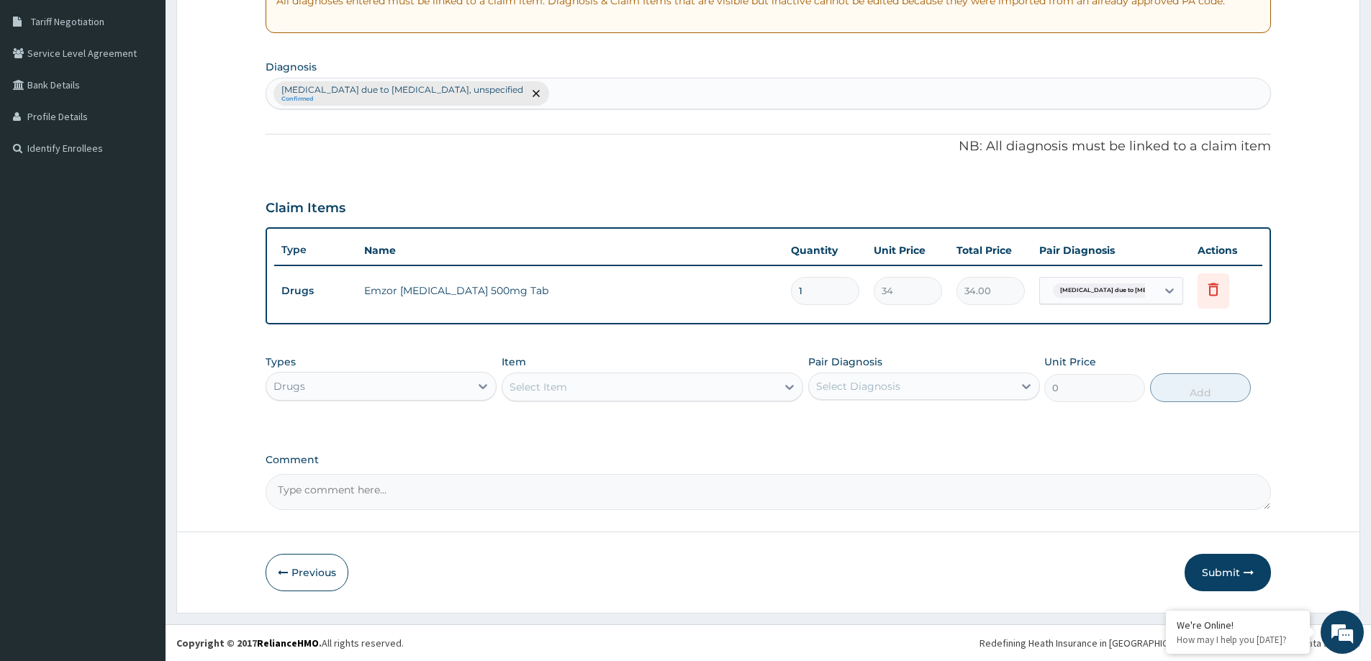
type input "18"
type input "612.00"
type input "18"
click at [522, 388] on div "Select Item" at bounding box center [538, 387] width 58 height 14
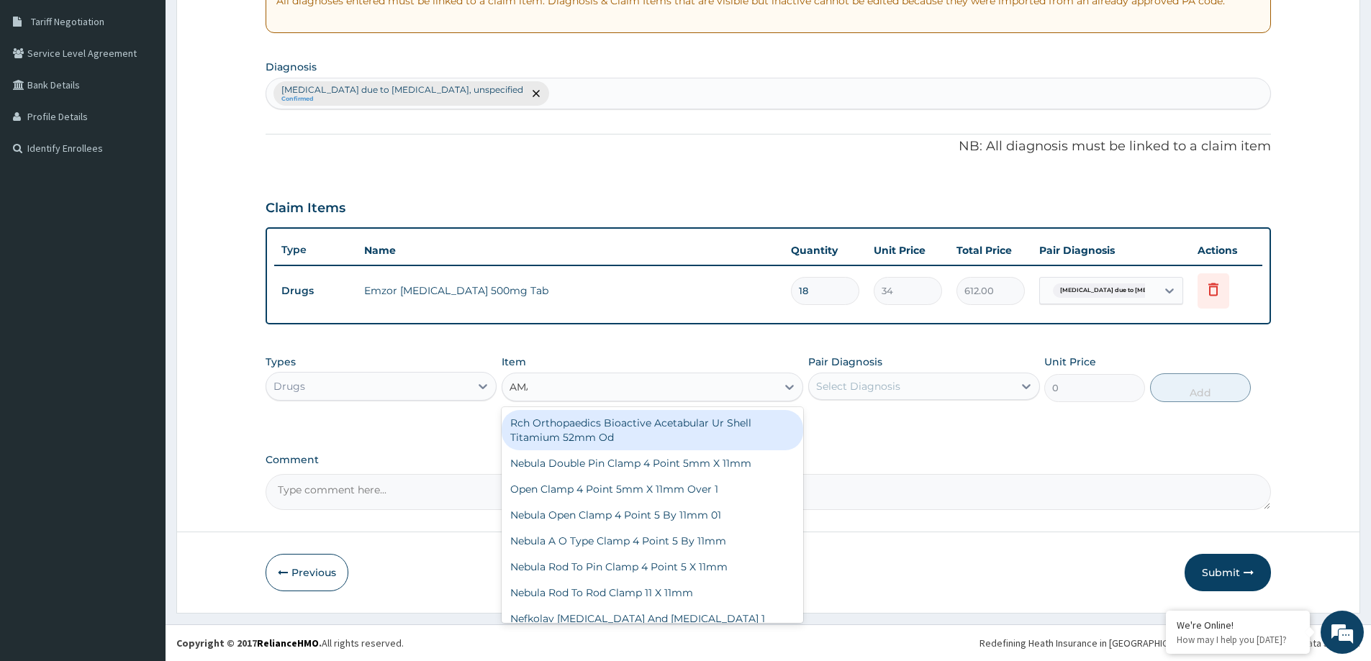
type input "AMAT"
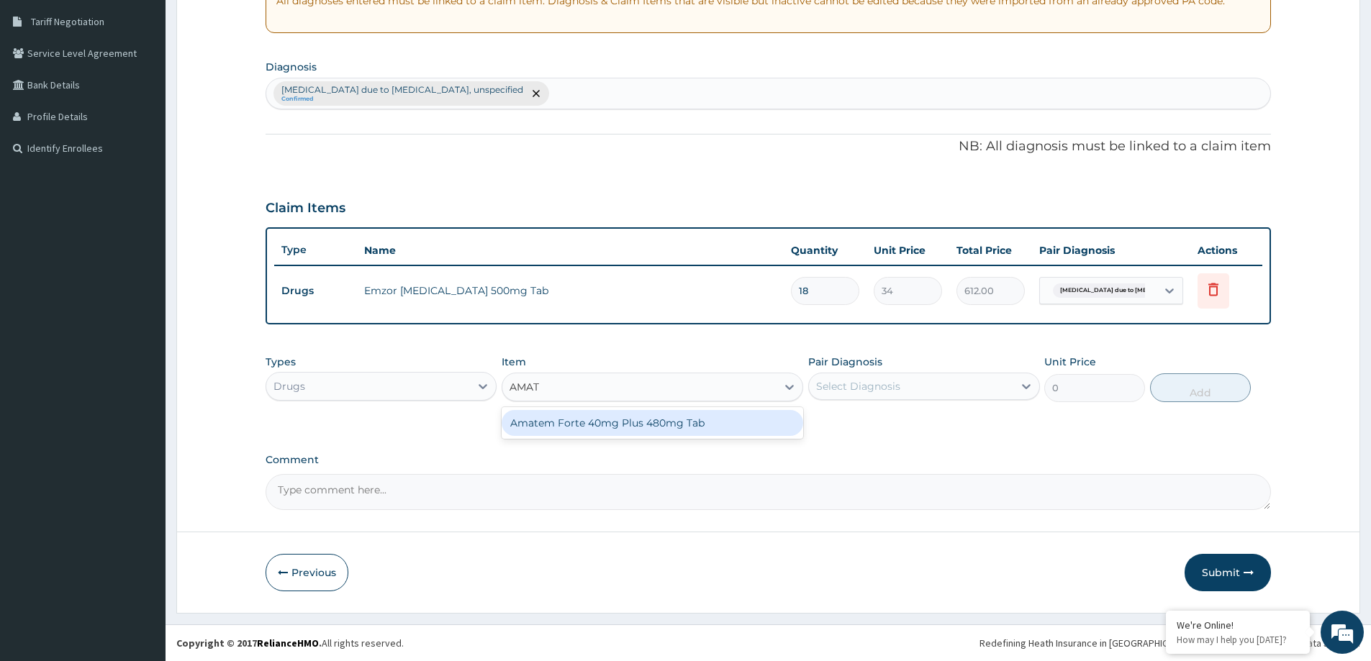
drag, startPoint x: 622, startPoint y: 408, endPoint x: 622, endPoint y: 417, distance: 8.7
click at [622, 412] on div "Amatem Forte 40mg Plus 480mg Tab" at bounding box center [653, 423] width 302 height 32
click at [622, 417] on div "Amatem Forte 40mg Plus 480mg Tab" at bounding box center [653, 423] width 302 height 26
type input "986"
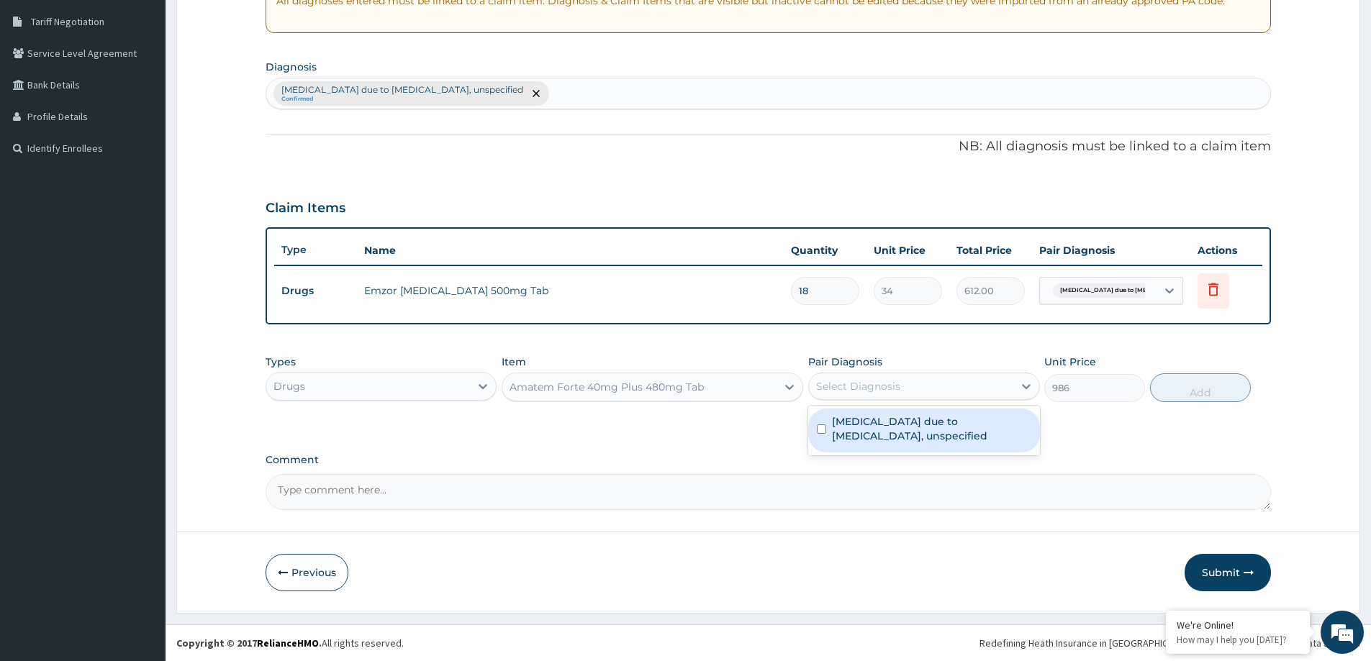
click at [923, 388] on div "Select Diagnosis" at bounding box center [911, 386] width 204 height 23
drag, startPoint x: 930, startPoint y: 428, endPoint x: 925, endPoint y: 453, distance: 25.6
click at [930, 430] on label "Malaria due to Plasmodium falciparum, unspecified" at bounding box center [931, 428] width 199 height 29
checkbox input "true"
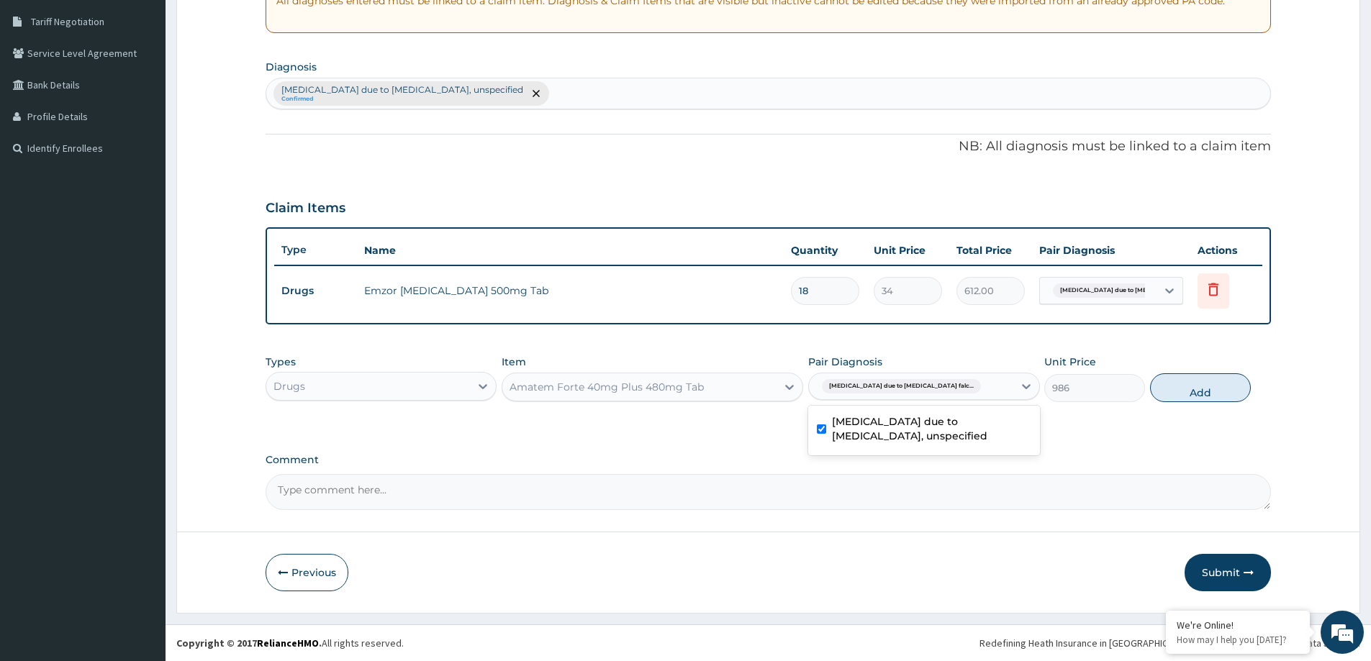
click at [1224, 390] on button "Add" at bounding box center [1200, 387] width 101 height 29
type input "0"
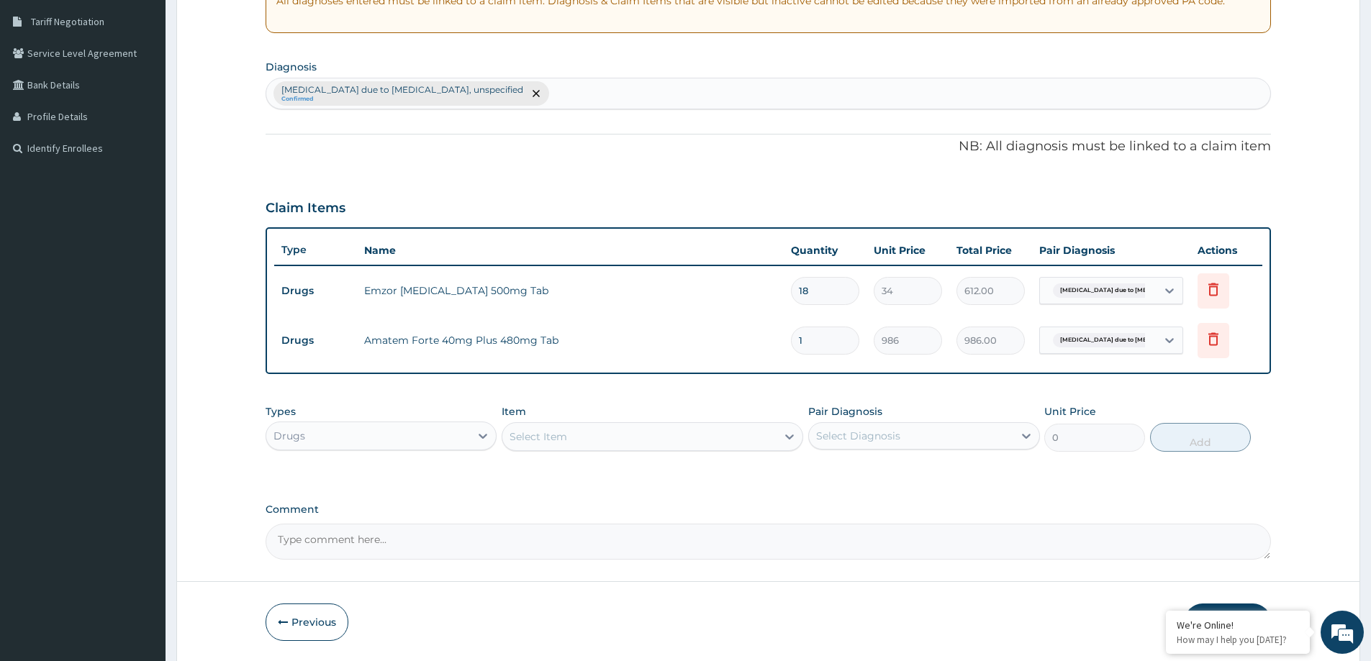
type input "15"
type input "14790.00"
type input "1"
type input "986.00"
type input "0.00"
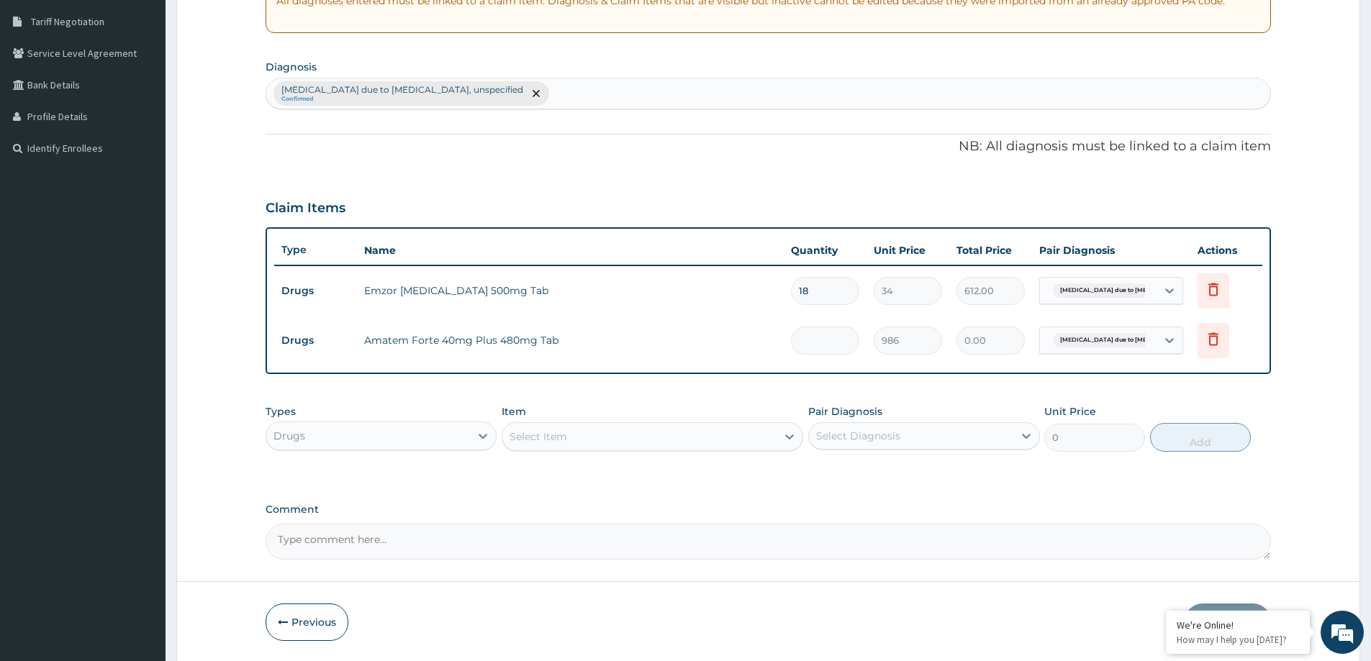
type input "6"
type input "5916.00"
type input "6"
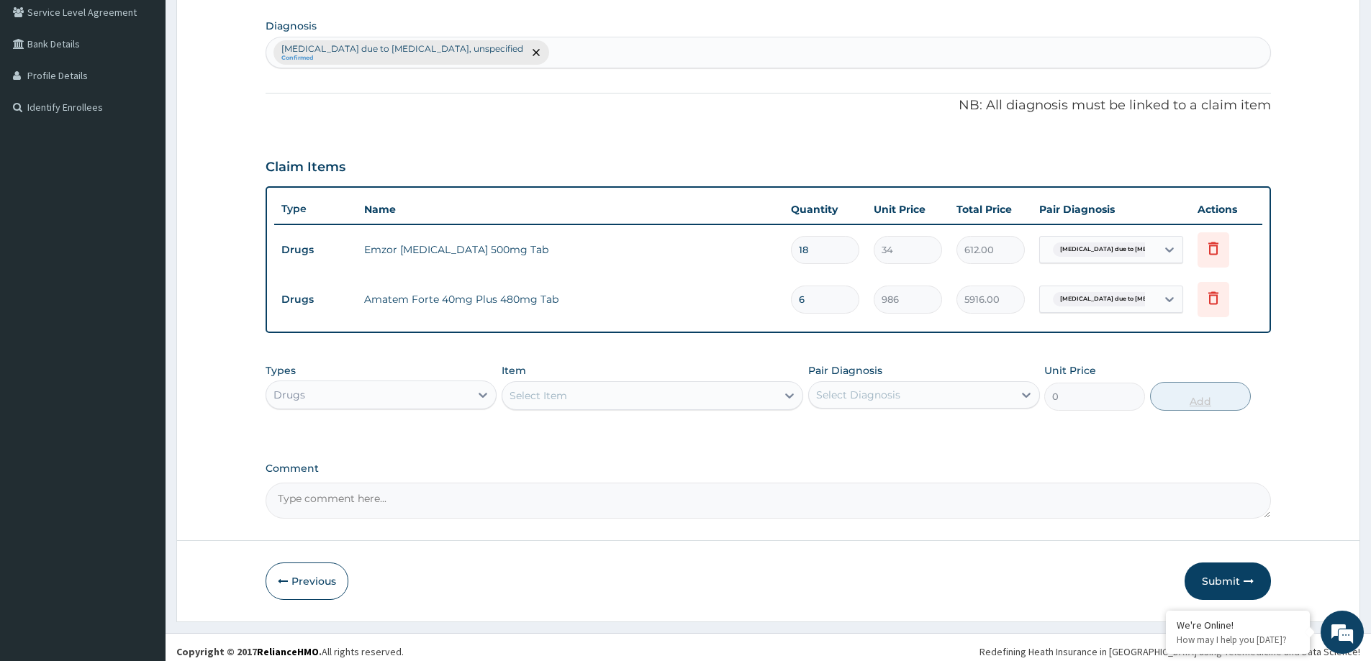
scroll to position [343, 0]
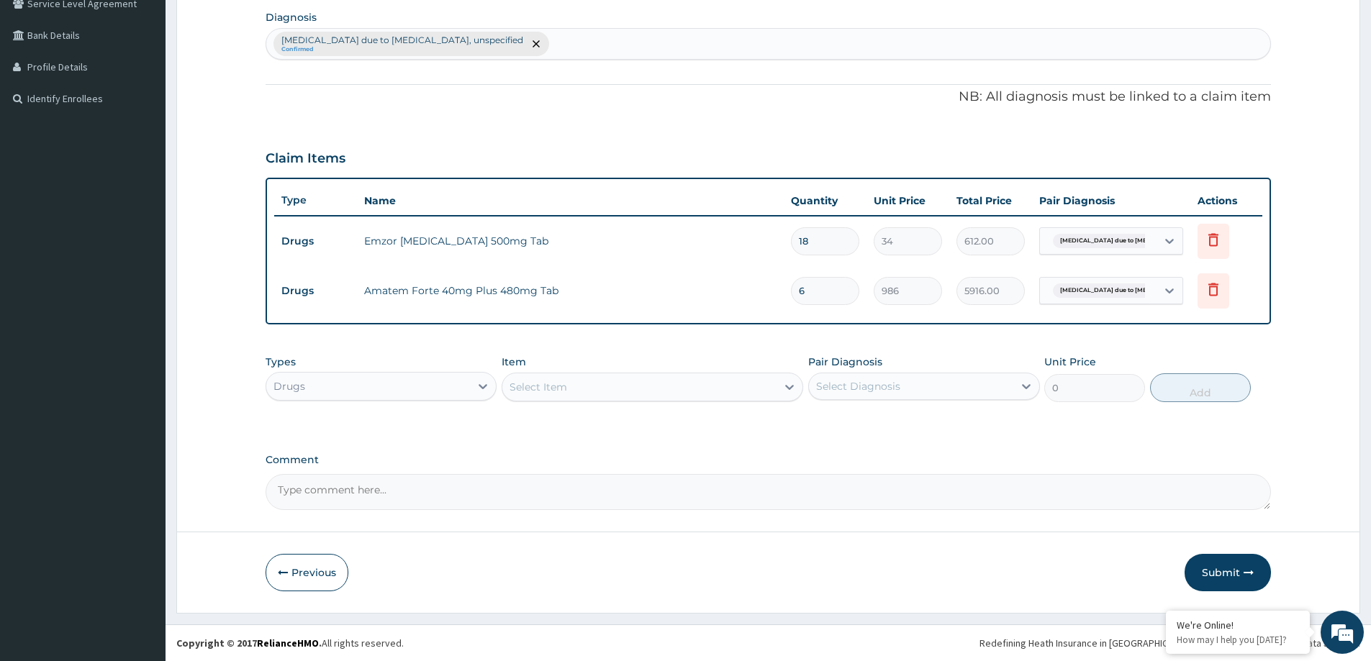
drag, startPoint x: 1212, startPoint y: 575, endPoint x: 1200, endPoint y: 531, distance: 45.6
click at [1215, 571] on button "Submit" at bounding box center [1227, 572] width 86 height 37
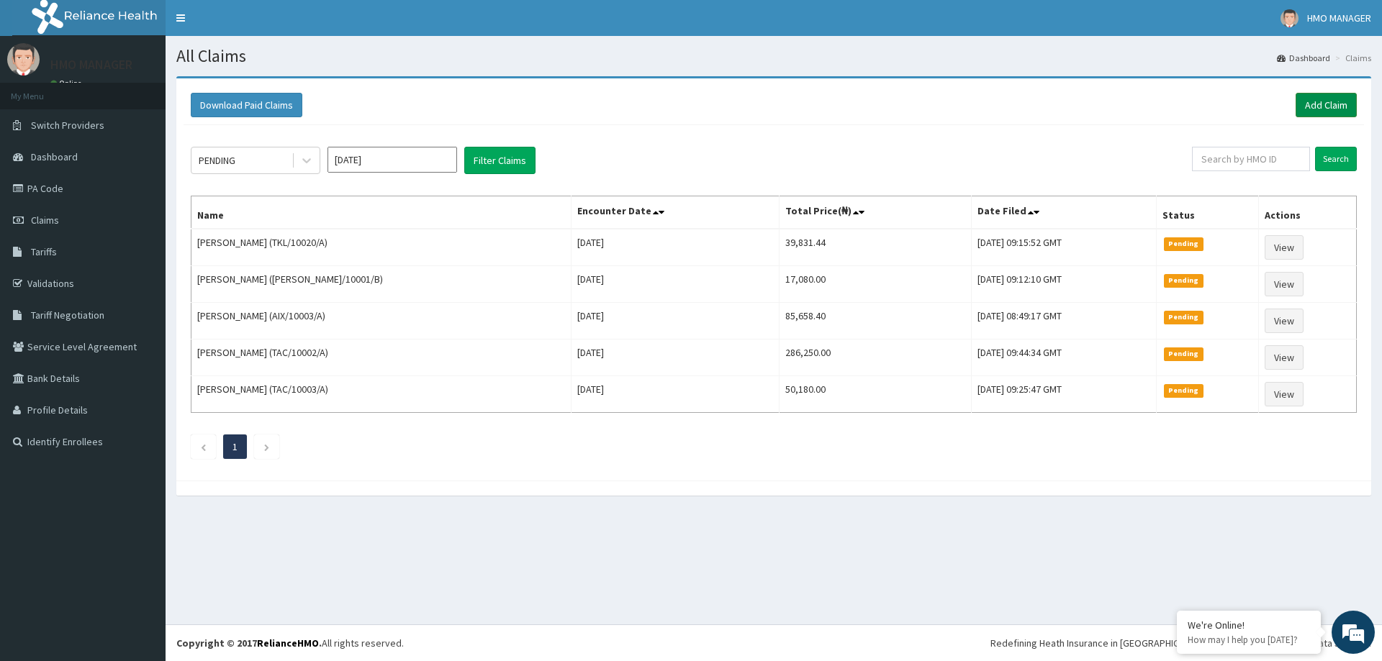
click at [1349, 106] on link "Add Claim" at bounding box center [1325, 105] width 61 height 24
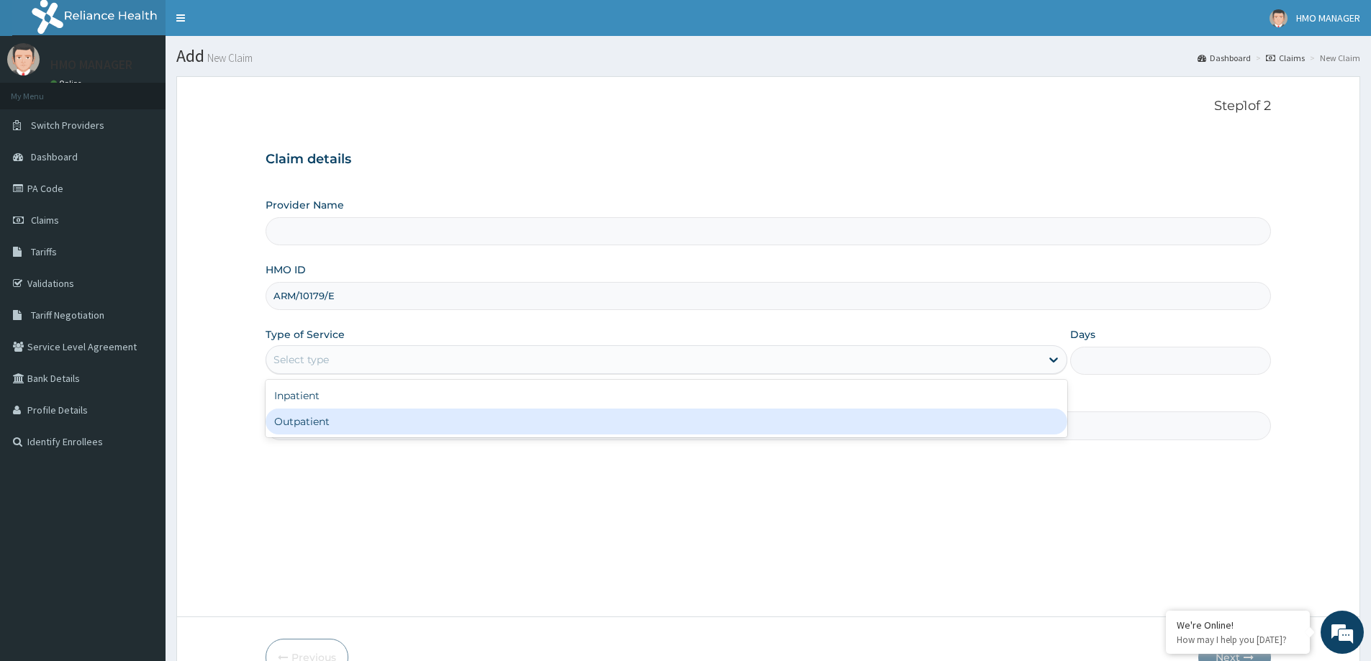
click at [304, 423] on div "Outpatient" at bounding box center [667, 422] width 802 height 26
type input "1"
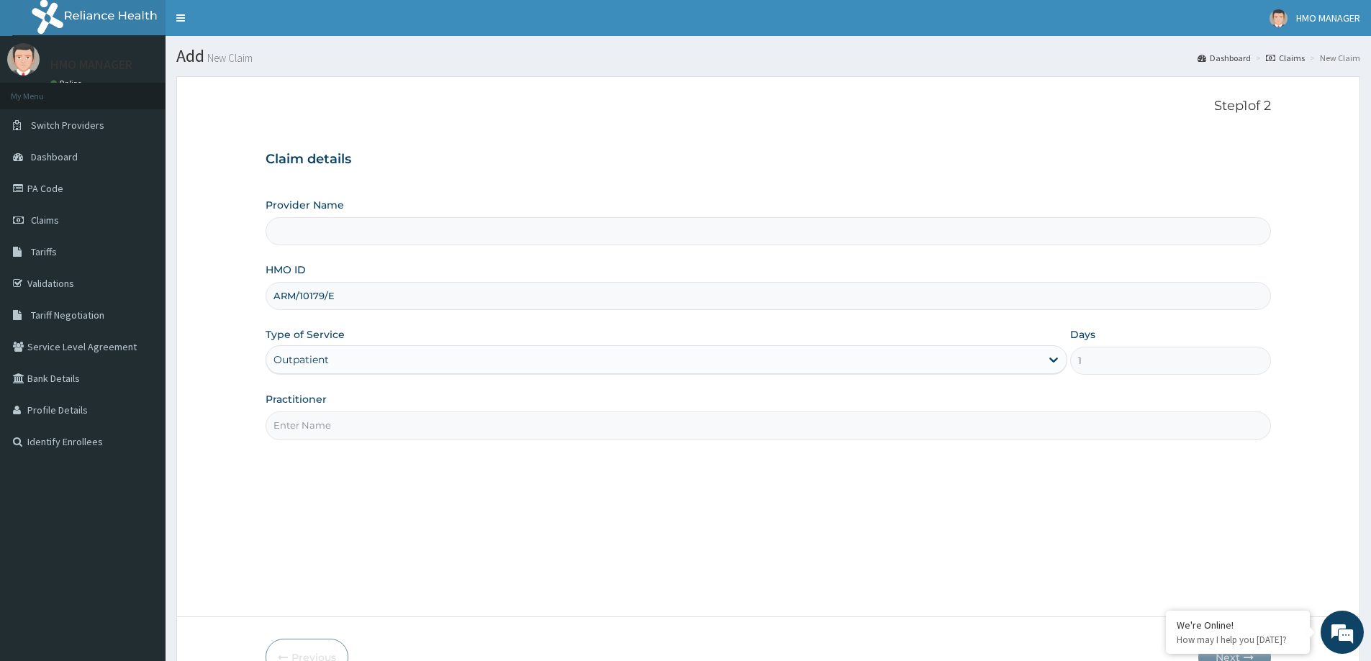
click at [306, 430] on input "Practitioner" at bounding box center [768, 426] width 1005 height 28
type input "CEDARCREST HOSPITAL LIMITED"
paste input "Dr [PERSON_NAME]"
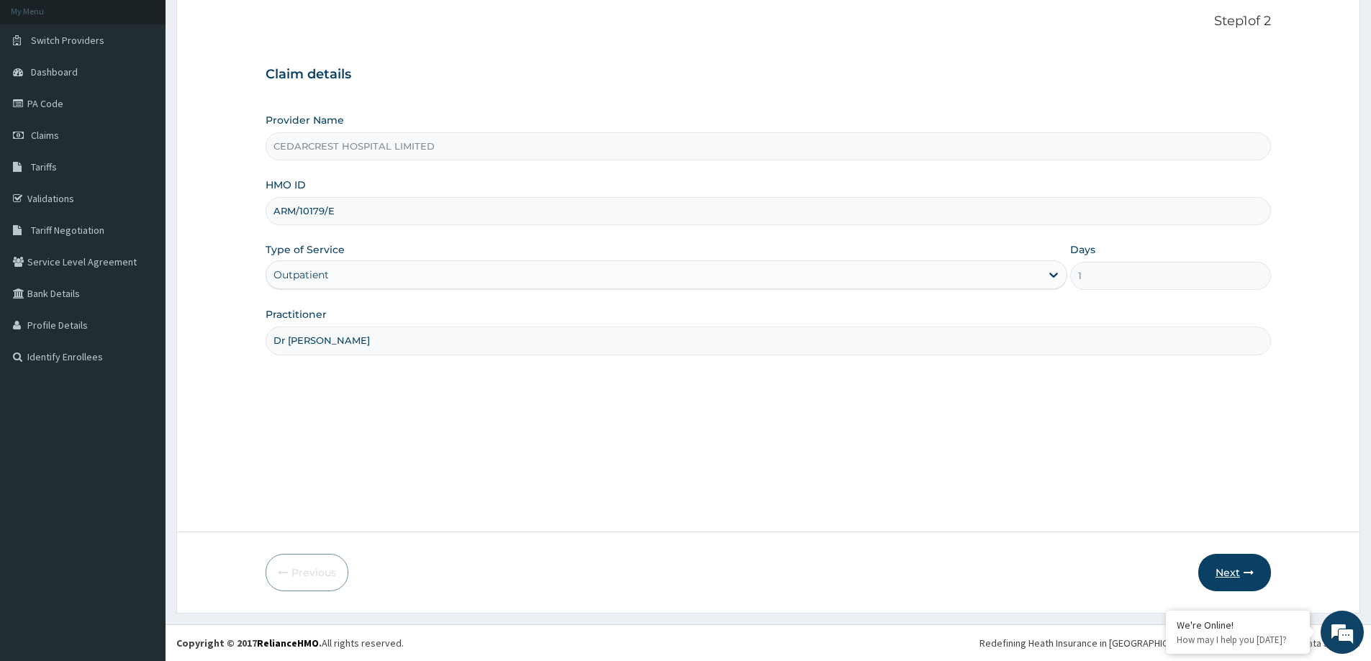
type input "Dr [PERSON_NAME]"
click at [1223, 561] on button "Next" at bounding box center [1234, 572] width 73 height 37
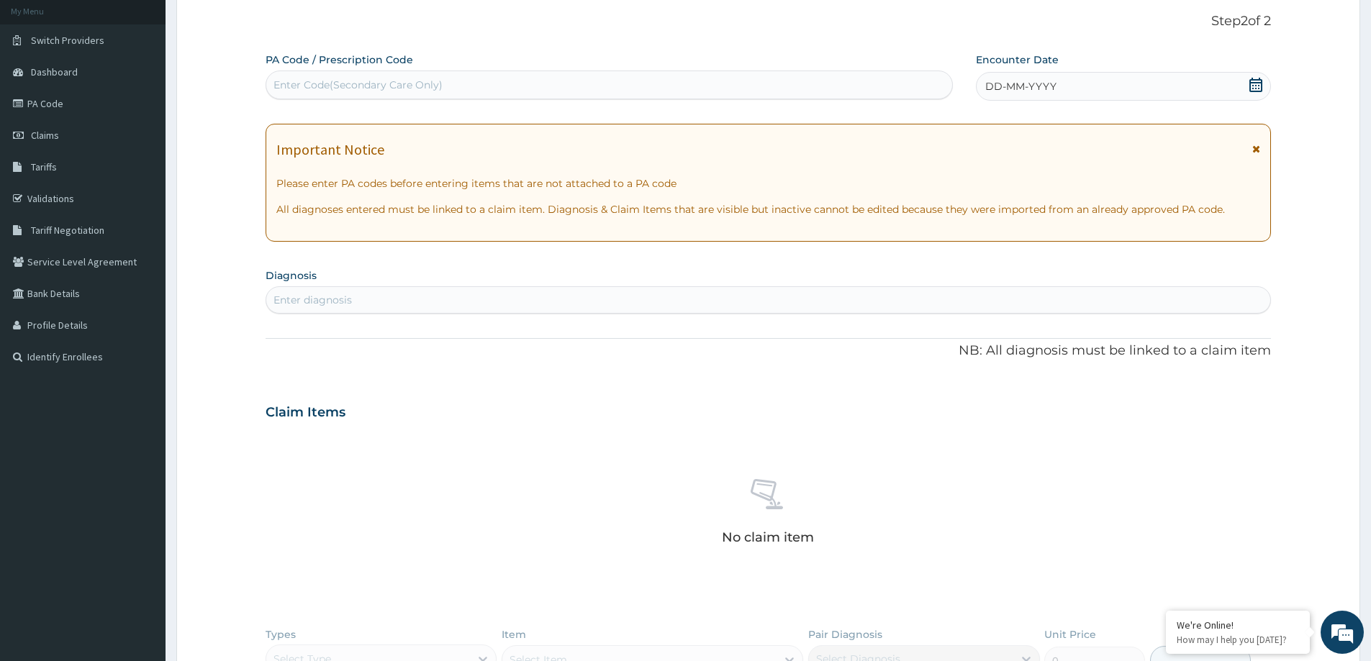
scroll to position [0, 0]
click at [340, 297] on div "Enter diagnosis" at bounding box center [312, 300] width 78 height 14
type input "ACUTE PHARYNGI"
click at [483, 316] on div "PA Code / Prescription Code Enter Code(Secondary Care Only) Encounter Date DD-M…" at bounding box center [768, 418] width 1005 height 730
click at [456, 306] on div "Enter diagnosis" at bounding box center [768, 300] width 1004 height 23
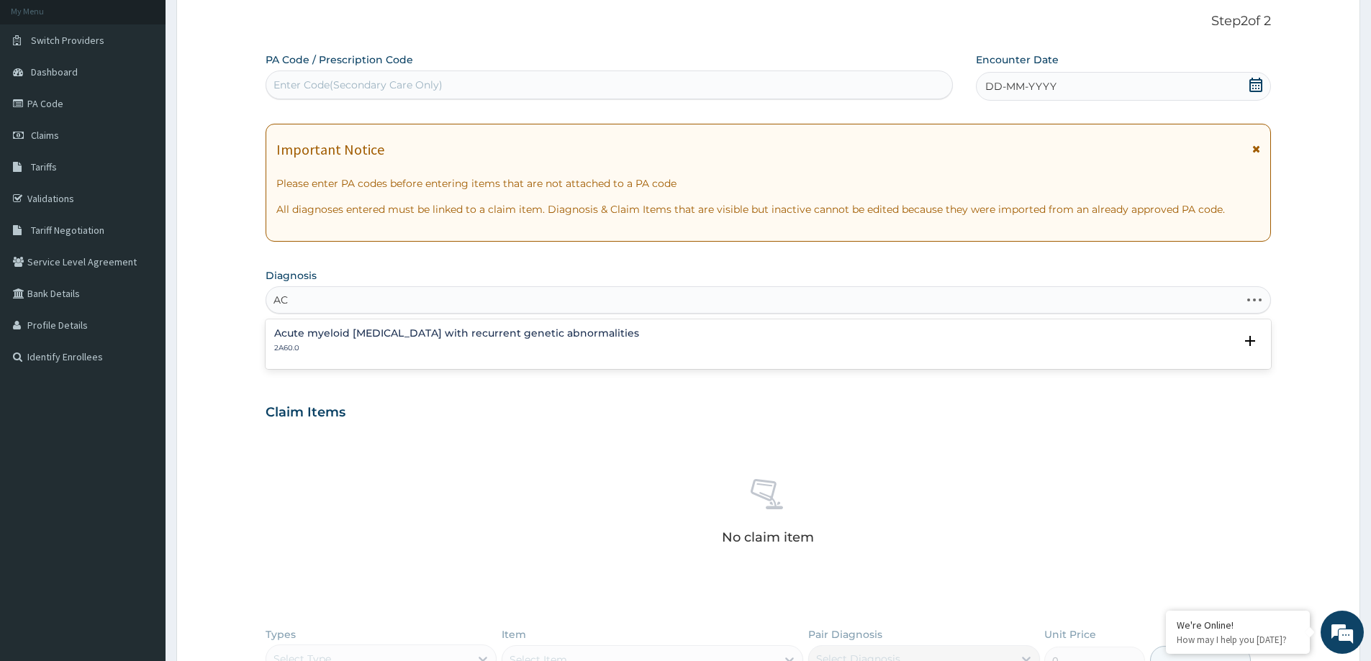
type input "A"
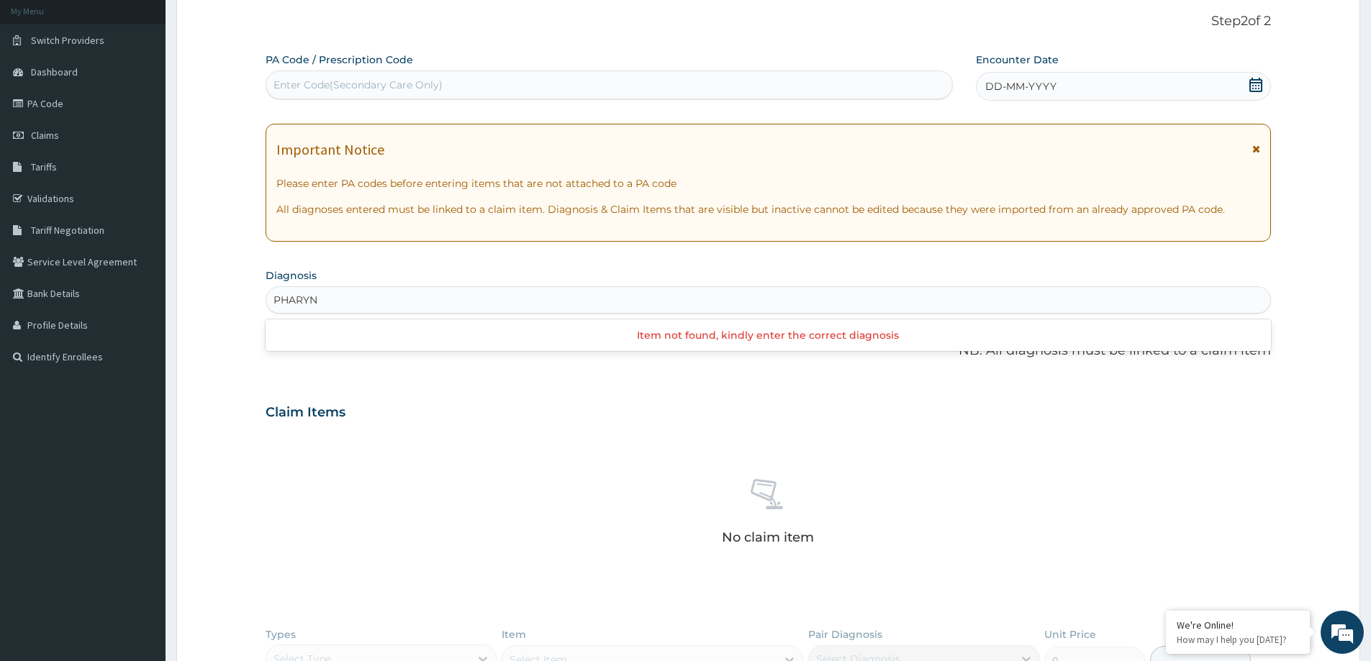
type input "PHARYN"
type input "[MEDICAL_DATA]"
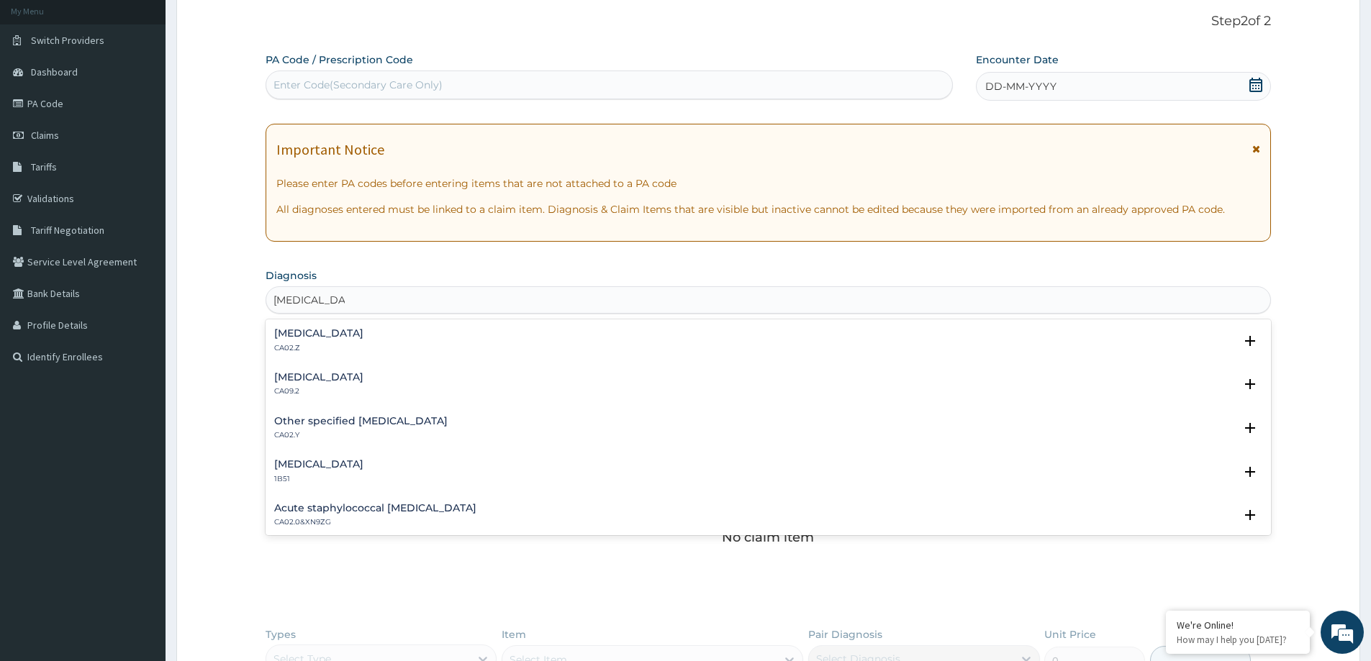
click at [309, 330] on h4 "[MEDICAL_DATA]" at bounding box center [318, 333] width 89 height 11
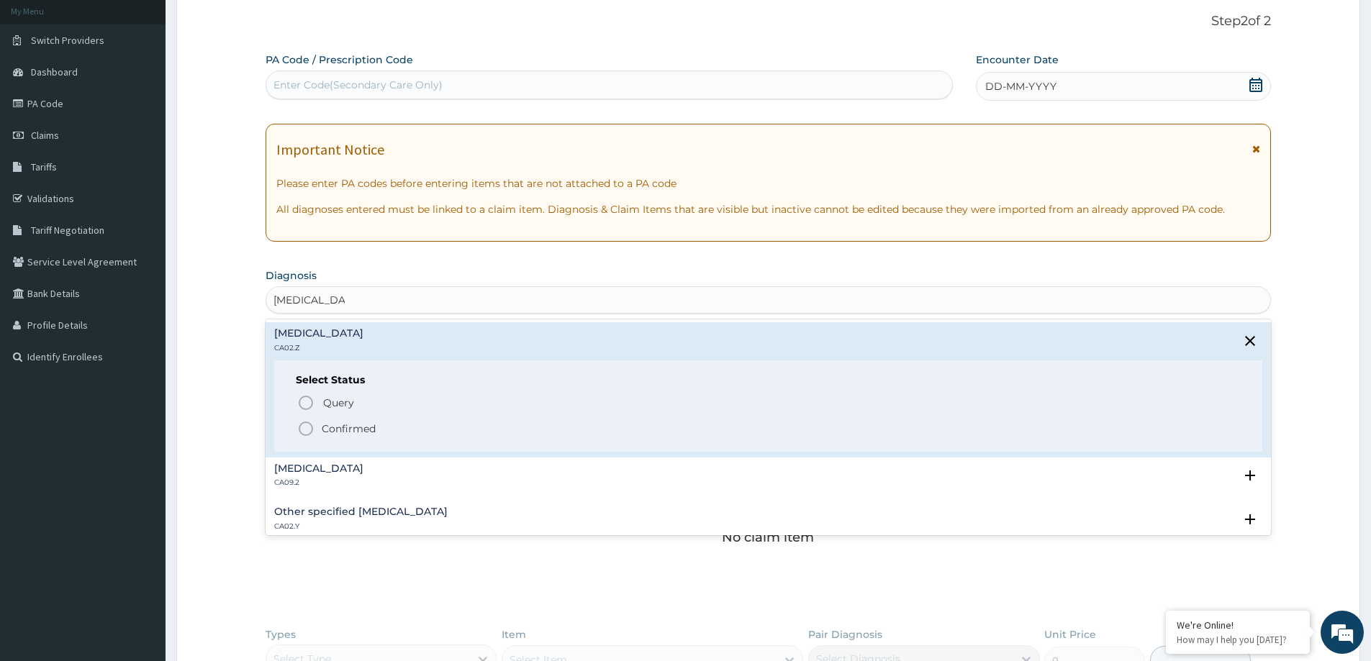
click at [325, 425] on p "Confirmed" at bounding box center [349, 429] width 54 height 14
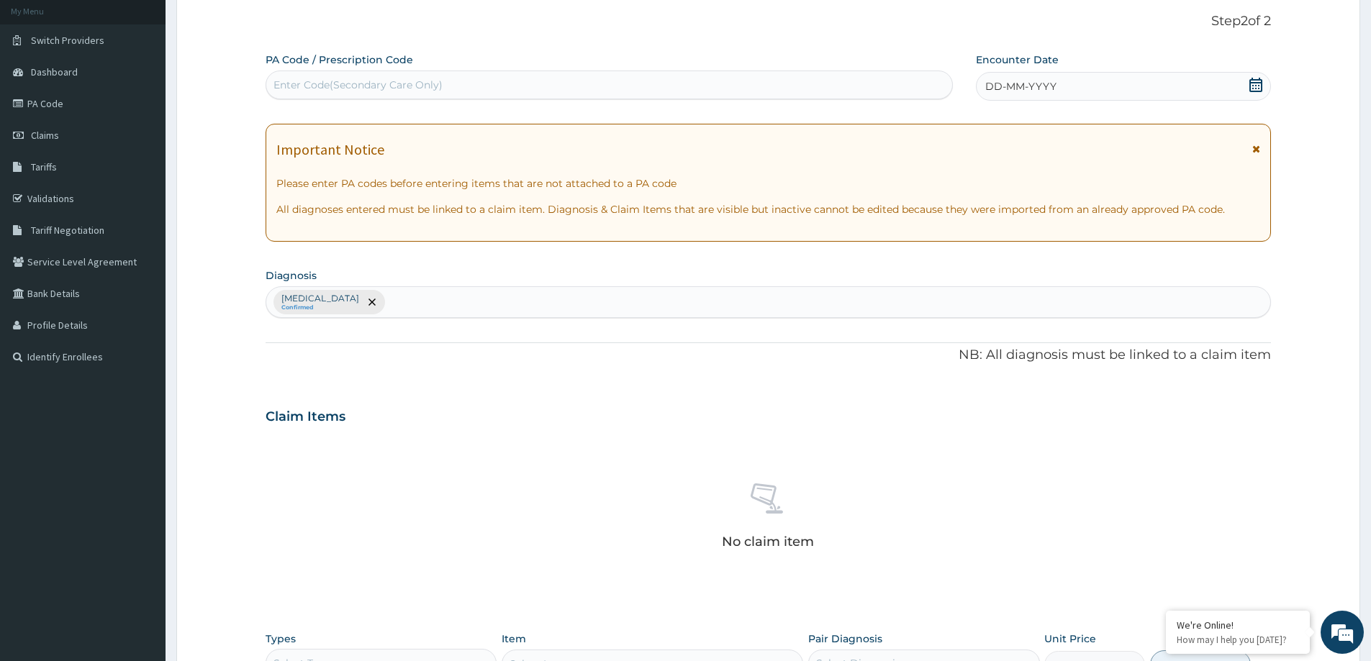
click at [989, 59] on div "Step 2 of 2 PA Code / Prescription Code Enter Code(Secondary Care Only) Encount…" at bounding box center [768, 400] width 1005 height 773
click at [999, 94] on span "DD-MM-YYYY" at bounding box center [1020, 86] width 71 height 14
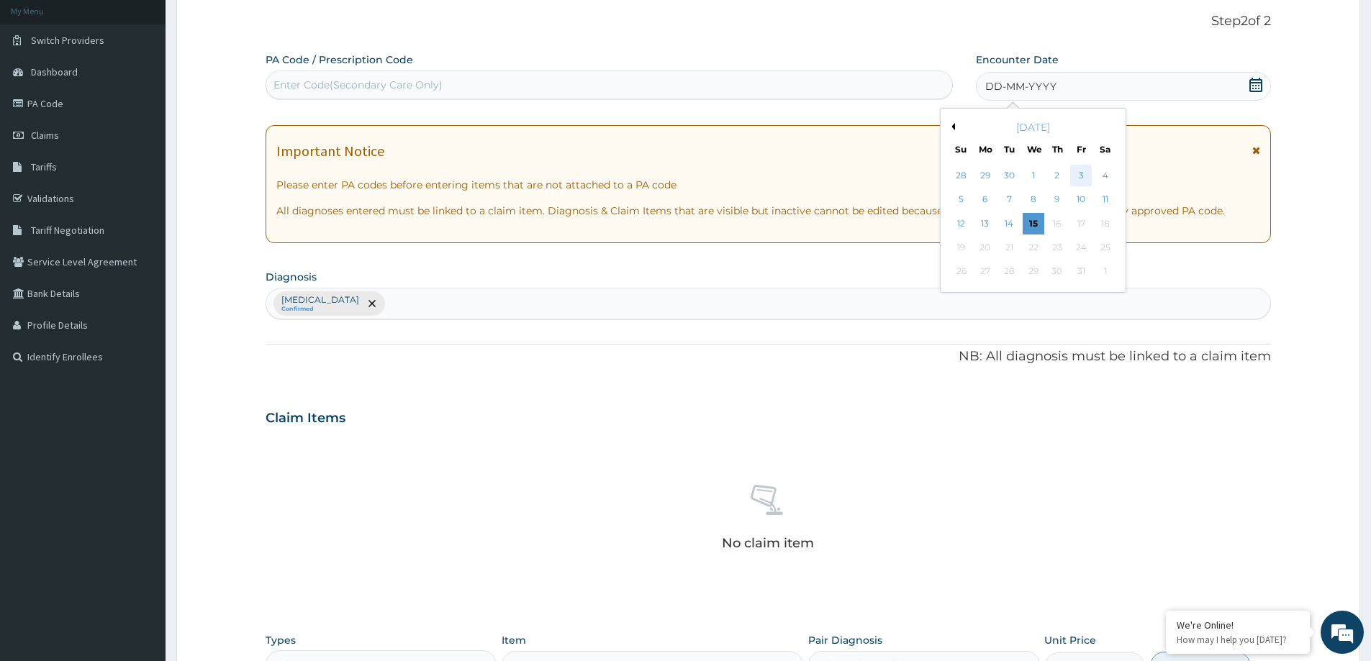
click at [1088, 171] on div "3" at bounding box center [1082, 176] width 22 height 22
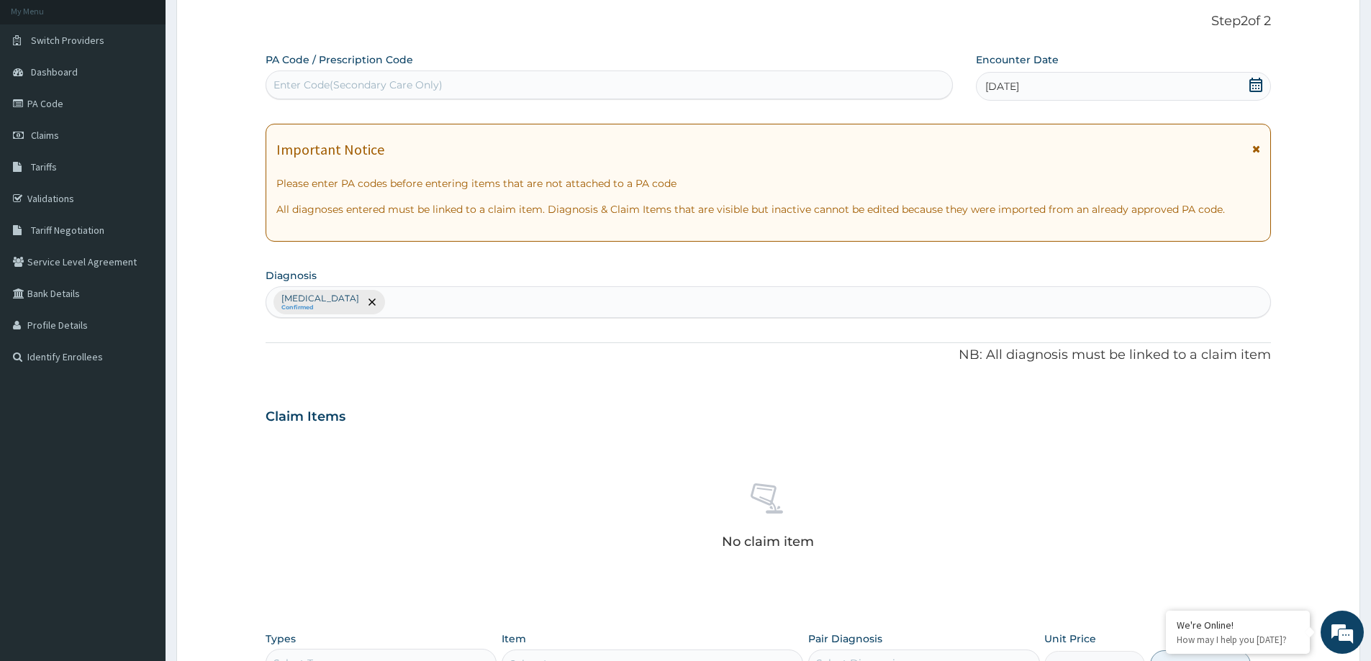
scroll to position [362, 0]
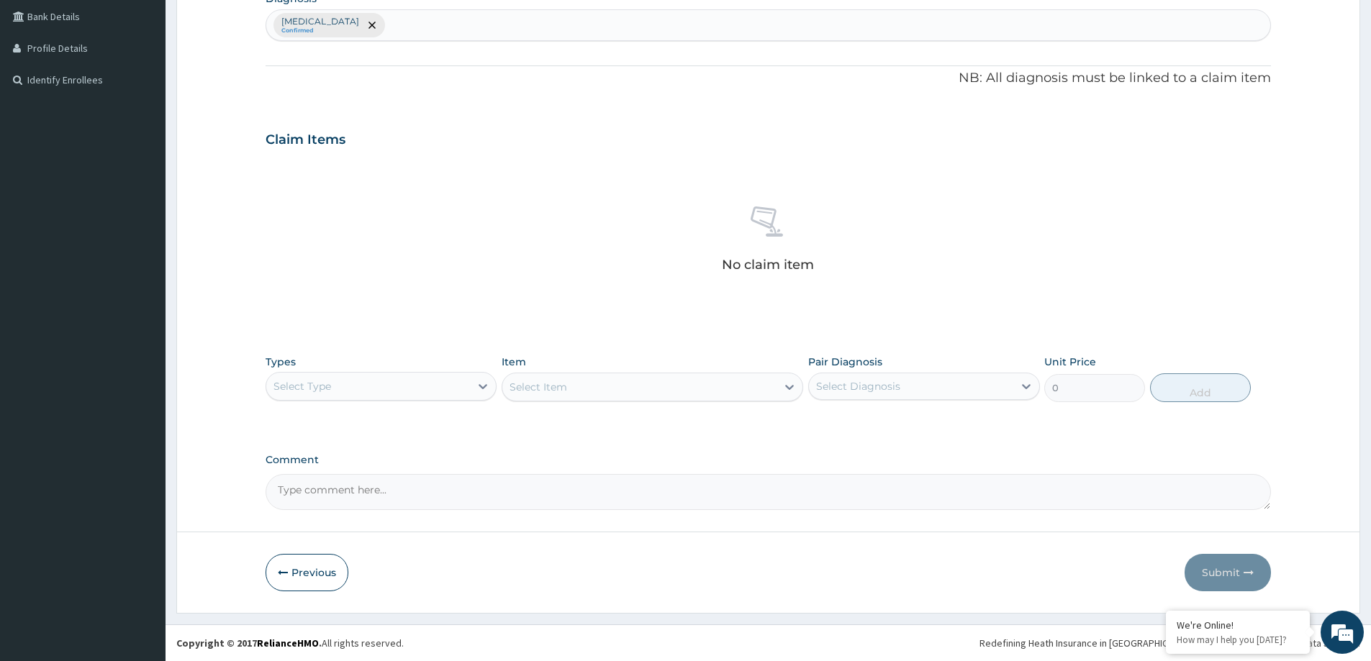
click at [373, 388] on div "Select Type" at bounding box center [368, 386] width 204 height 23
click at [366, 526] on div "Laboratory" at bounding box center [381, 526] width 231 height 26
click at [544, 389] on div "Select Item" at bounding box center [653, 387] width 302 height 29
click at [536, 393] on div "Select Item" at bounding box center [538, 387] width 58 height 14
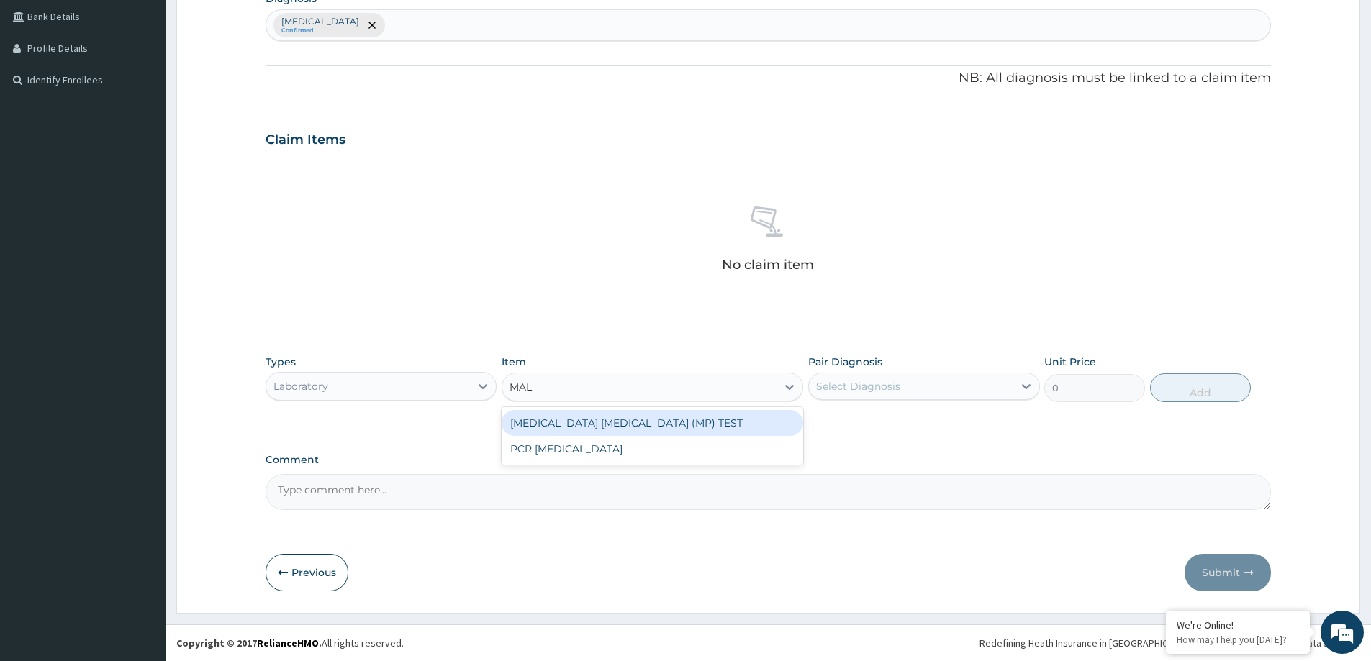
type input "MALA"
click at [584, 410] on div "MALARIA PARASITE (MP) TEST" at bounding box center [653, 423] width 302 height 26
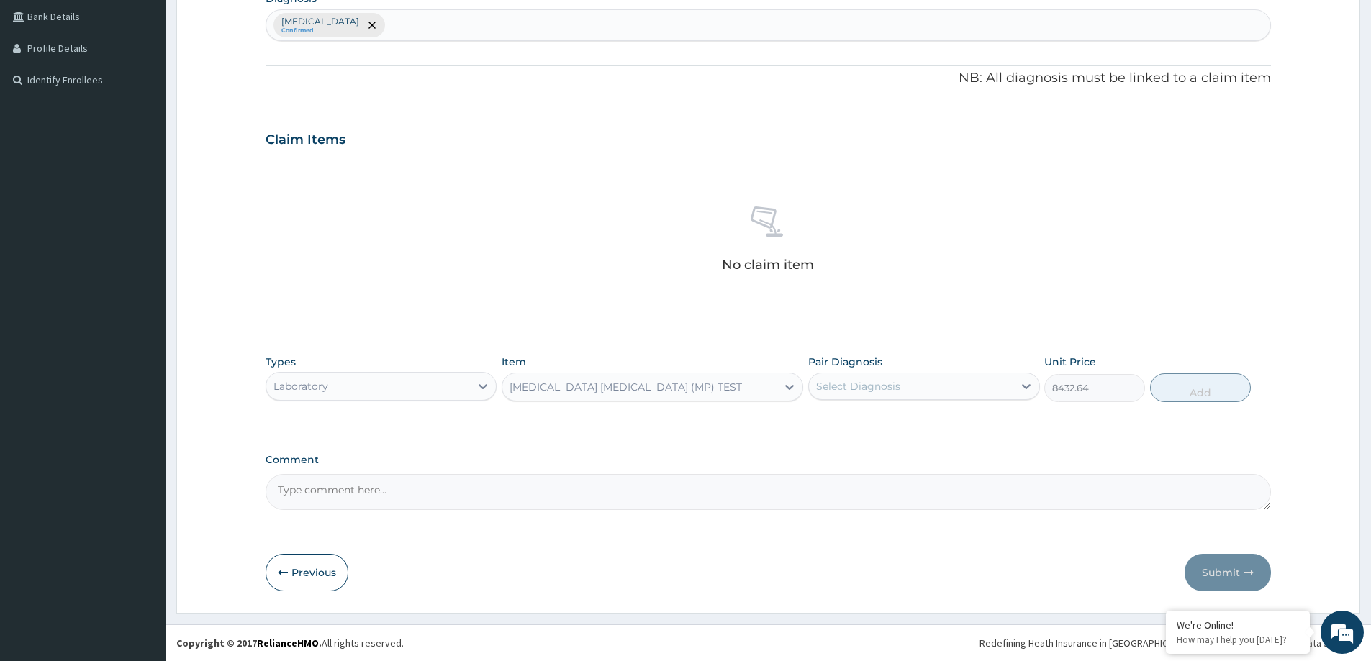
type input "8432.64"
click at [885, 376] on div "Select Diagnosis" at bounding box center [911, 386] width 204 height 23
drag, startPoint x: 917, startPoint y: 441, endPoint x: 918, endPoint y: 430, distance: 10.9
click at [915, 438] on div "PA Code / Prescription Code Enter Code(Secondary Care Only) Encounter Date 03-1…" at bounding box center [768, 142] width 1005 height 735
click at [952, 389] on div "Select Diagnosis" at bounding box center [911, 386] width 204 height 23
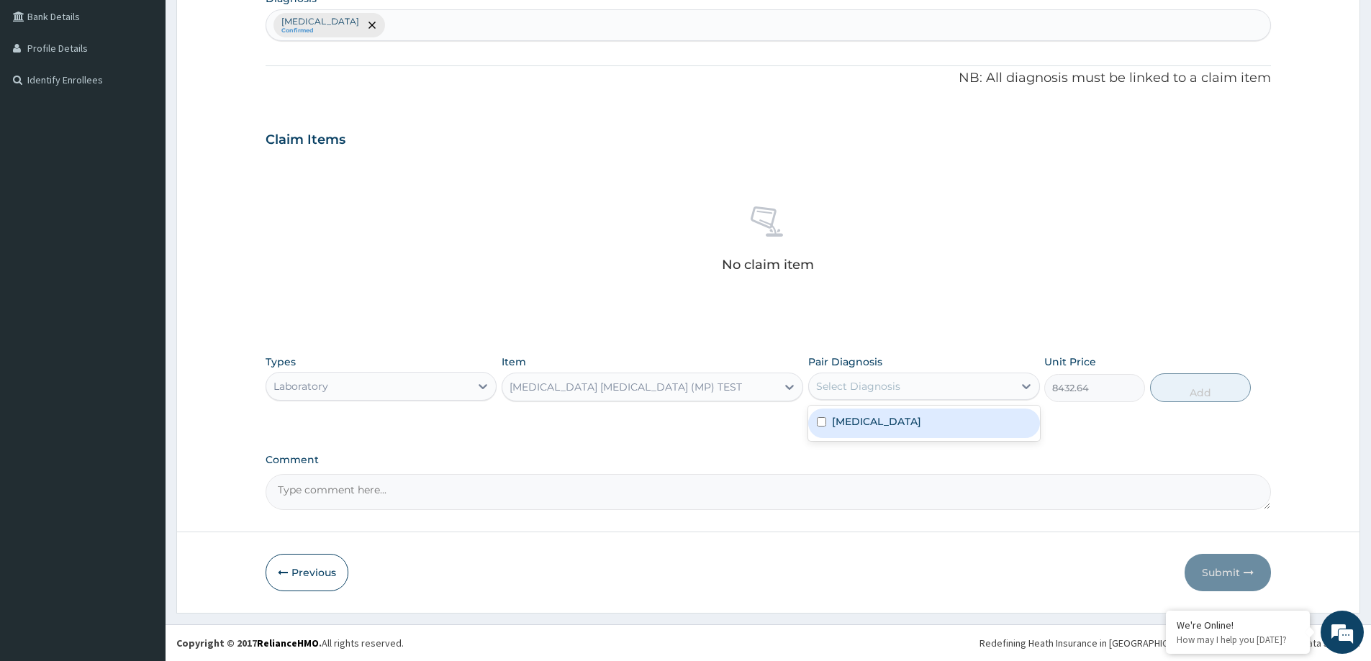
click at [921, 422] on label "Acute pharyngitis, unspecified" at bounding box center [876, 421] width 89 height 14
checkbox input "true"
click at [1219, 384] on button "Add" at bounding box center [1200, 387] width 101 height 29
type input "0"
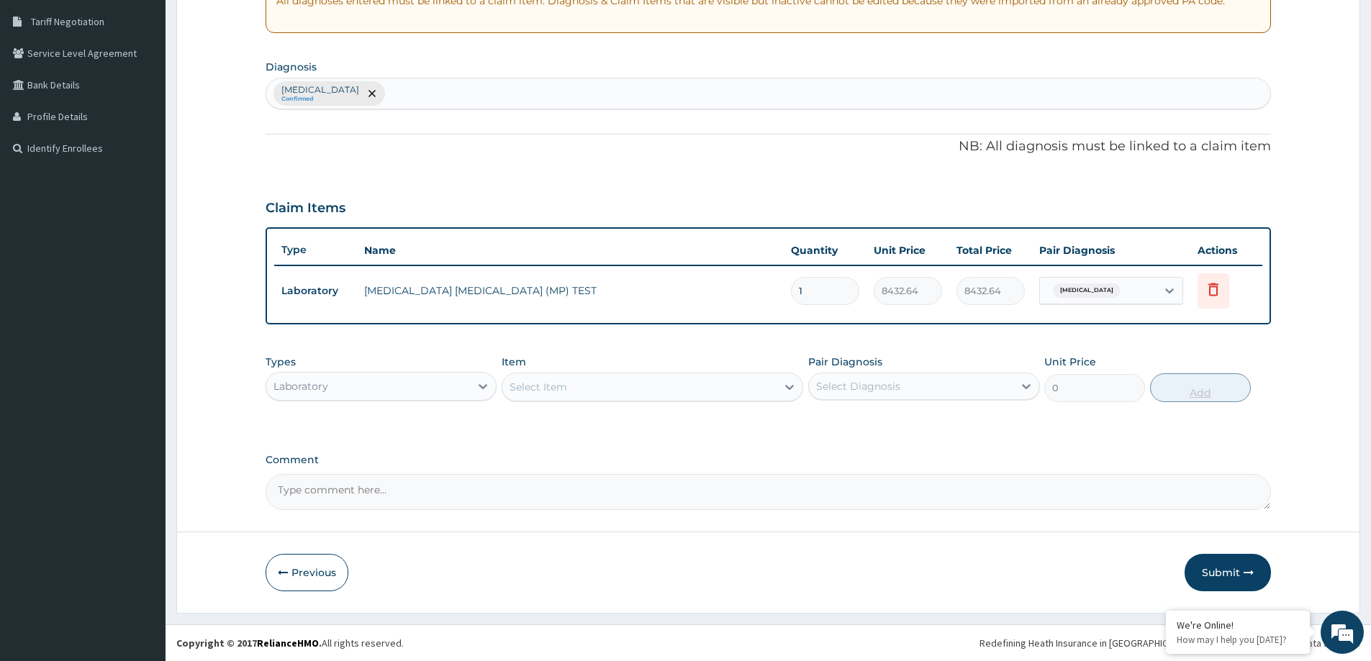
scroll to position [294, 0]
click at [452, 93] on div "Acute pharyngitis, unspecified Confirmed" at bounding box center [768, 93] width 1004 height 30
type input "[MEDICAL_DATA]"
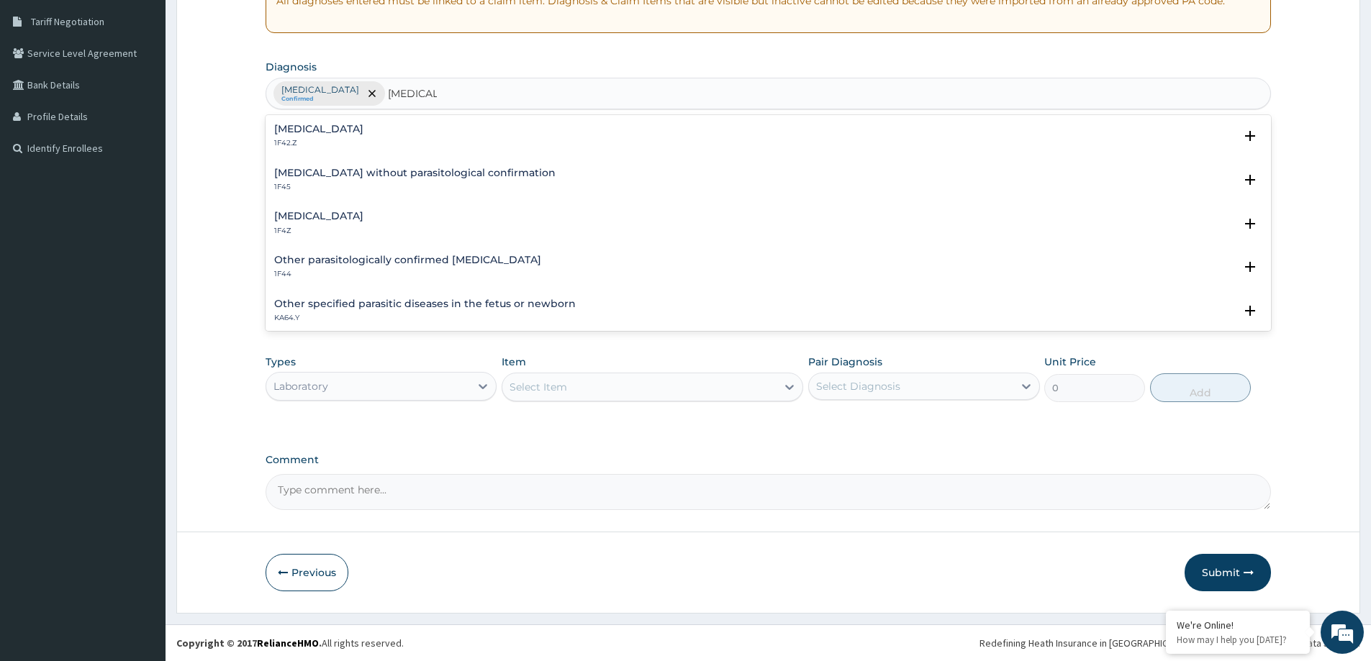
click at [350, 219] on h4 "[MEDICAL_DATA]" at bounding box center [318, 216] width 89 height 11
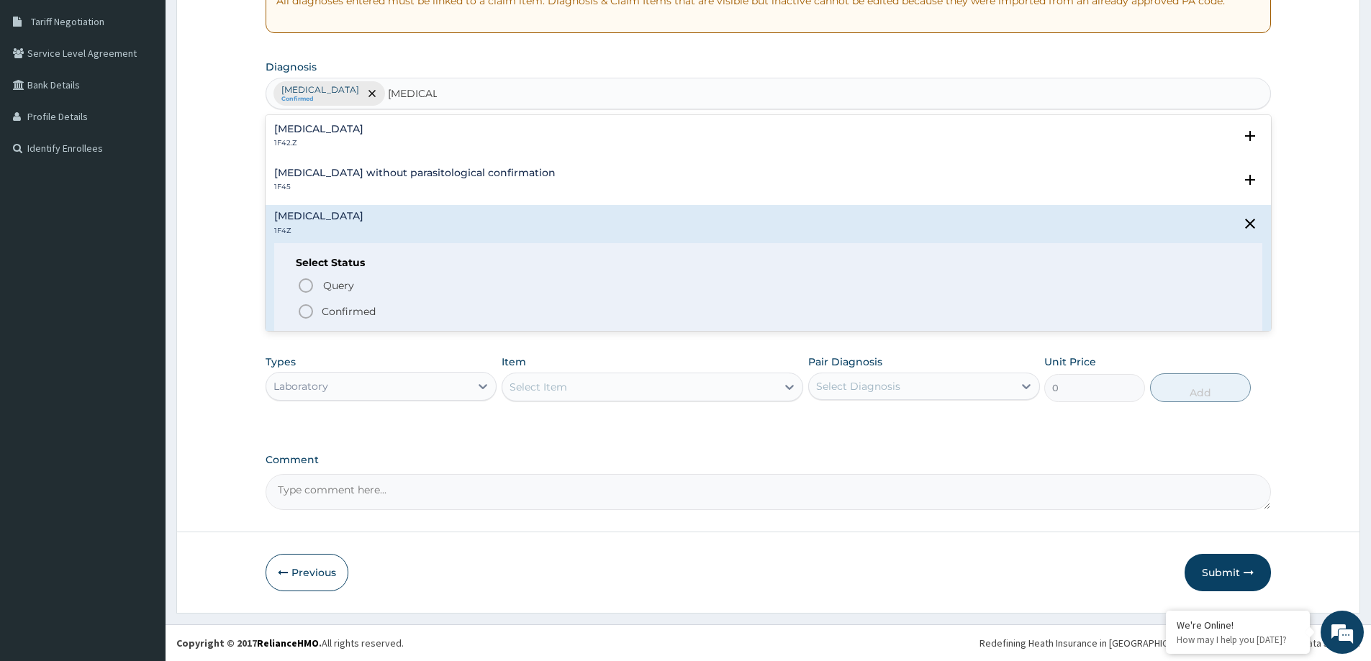
click at [355, 305] on span "Confirmed" at bounding box center [768, 311] width 943 height 17
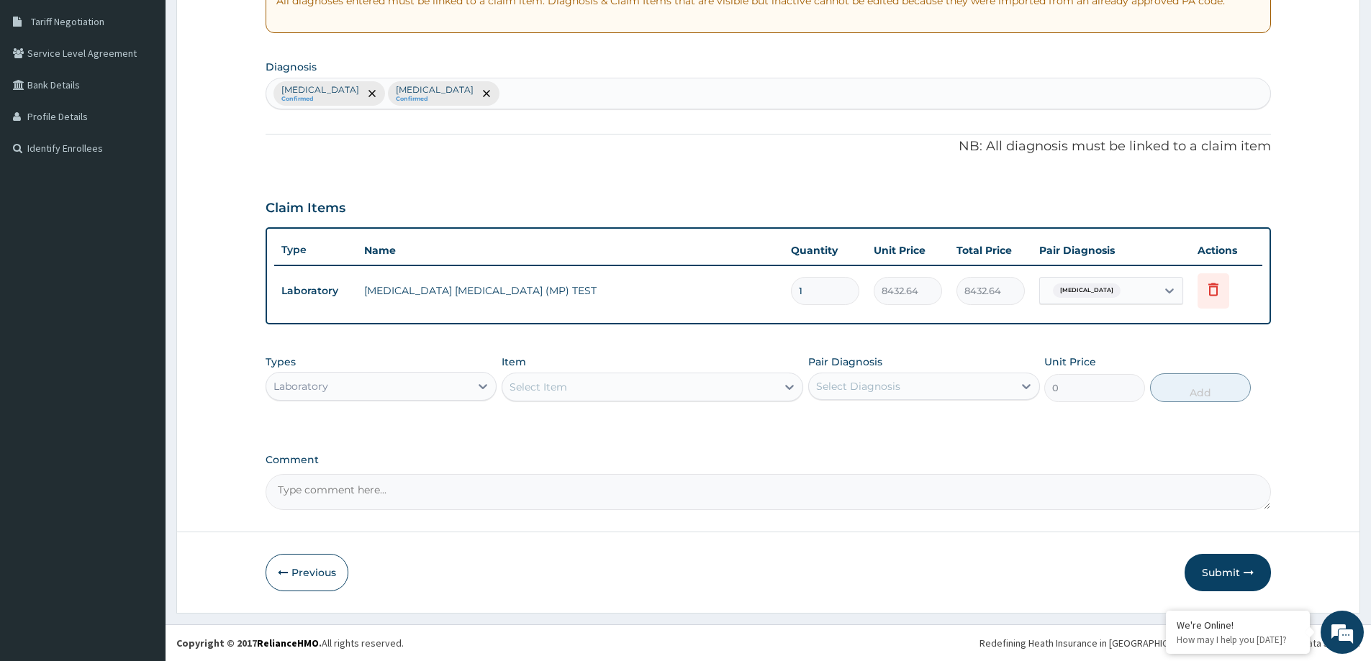
click at [592, 399] on div "Types Laboratory Item Select Item Pair Diagnosis Select Diagnosis Unit Price 0 …" at bounding box center [768, 379] width 1005 height 62
click at [589, 389] on div "Select Item" at bounding box center [639, 387] width 274 height 23
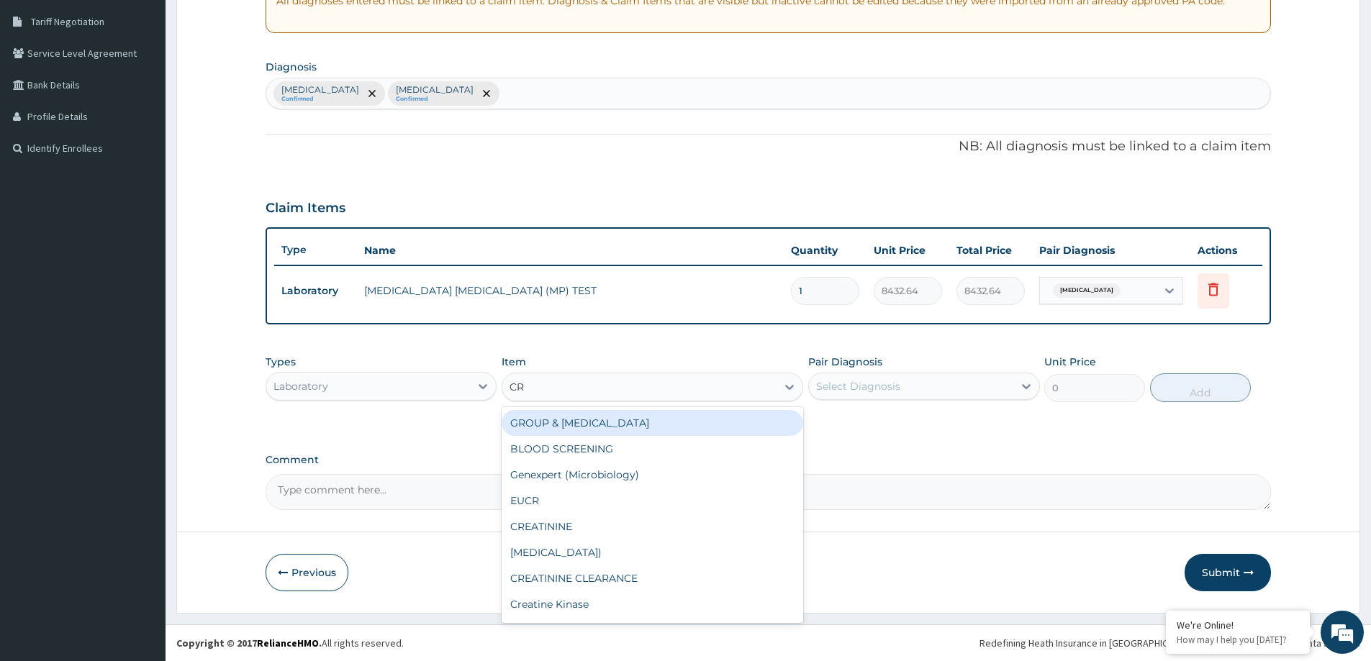
type input "CRP"
click at [566, 425] on div "[MEDICAL_DATA])" at bounding box center [653, 423] width 302 height 26
type input "21081.6"
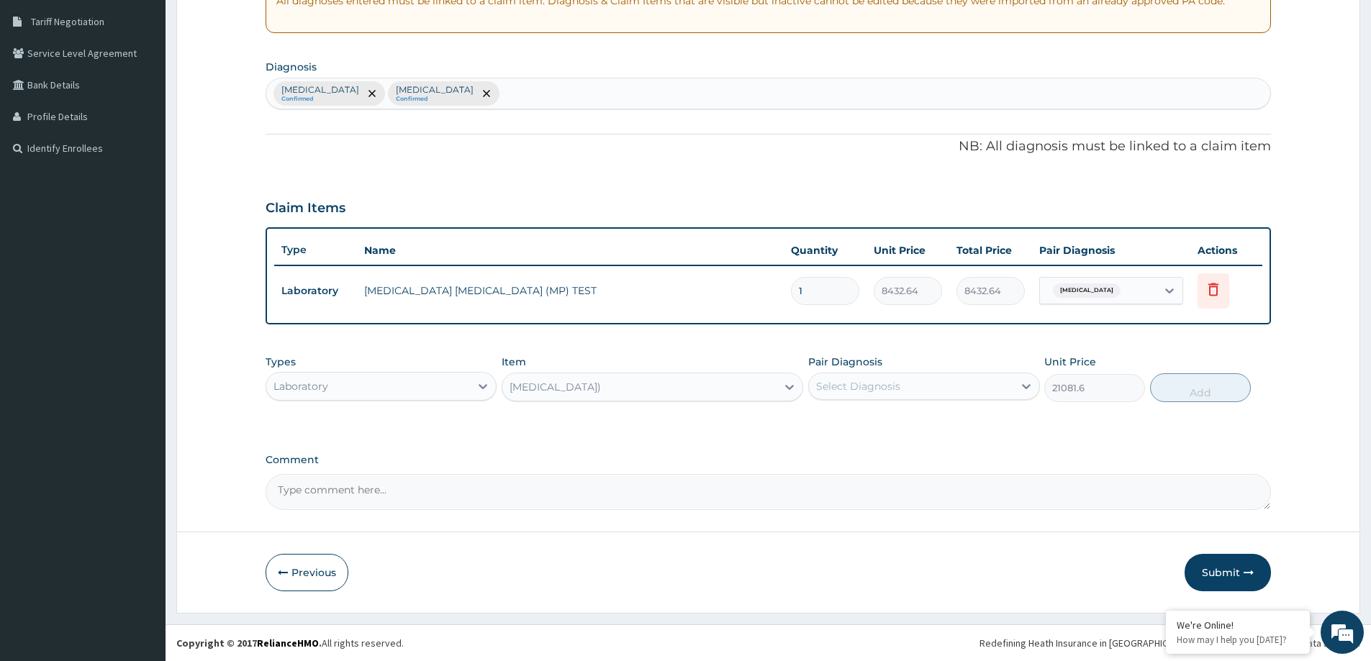
click at [853, 388] on div "Select Diagnosis" at bounding box center [858, 386] width 84 height 14
click at [858, 417] on label "Acute pharyngitis, unspecified" at bounding box center [876, 421] width 89 height 14
checkbox input "true"
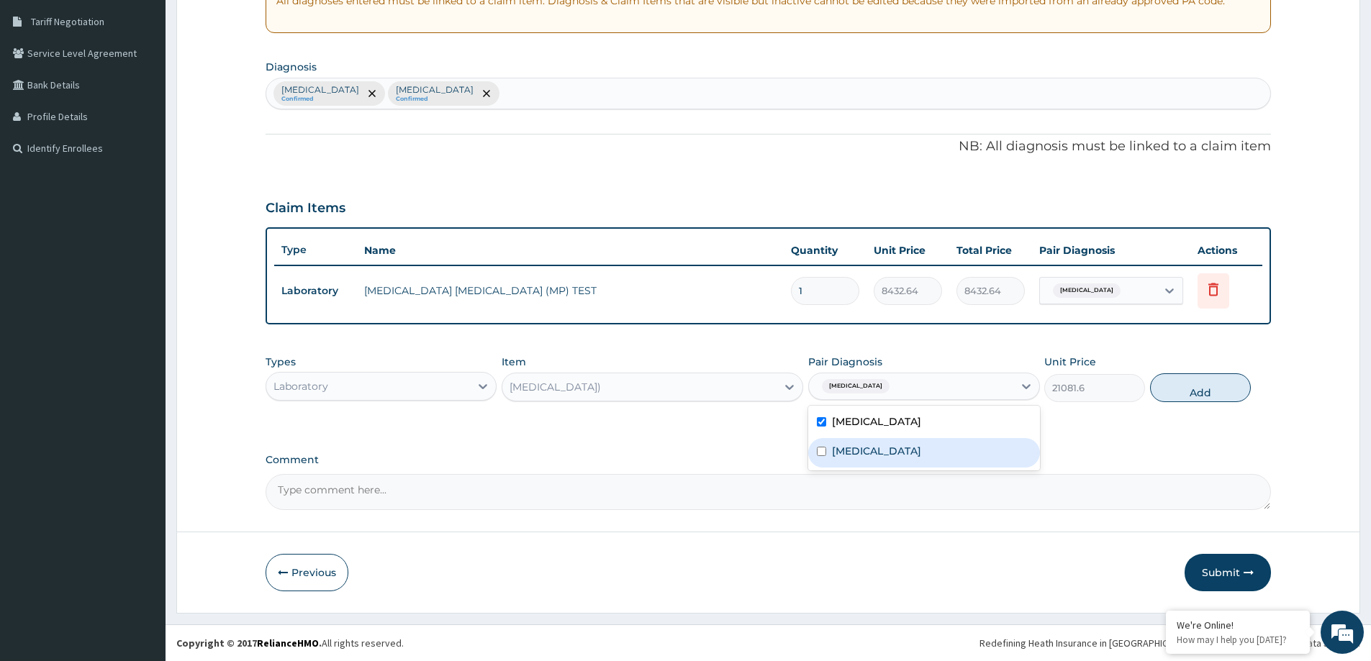
click at [866, 446] on label "Malaria, unspecified" at bounding box center [876, 451] width 89 height 14
checkbox input "true"
click at [1196, 392] on button "Add" at bounding box center [1200, 387] width 101 height 29
type input "0"
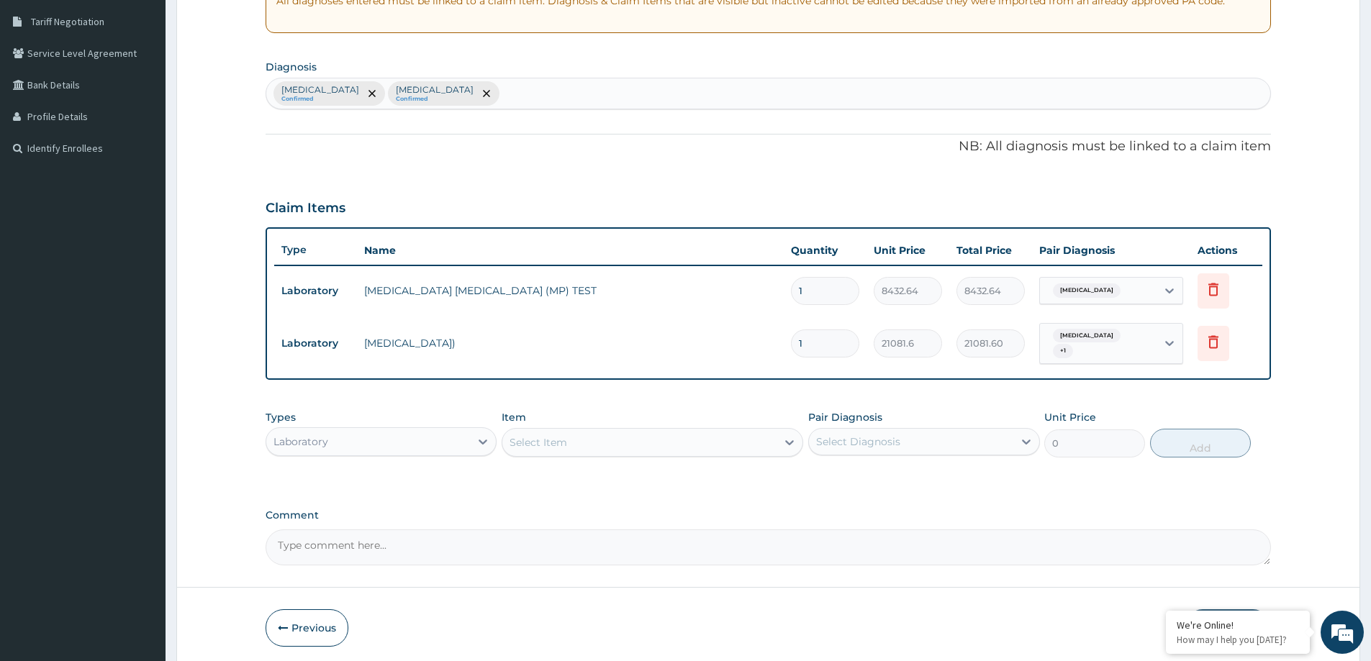
click at [522, 442] on div "Select Item" at bounding box center [538, 442] width 58 height 14
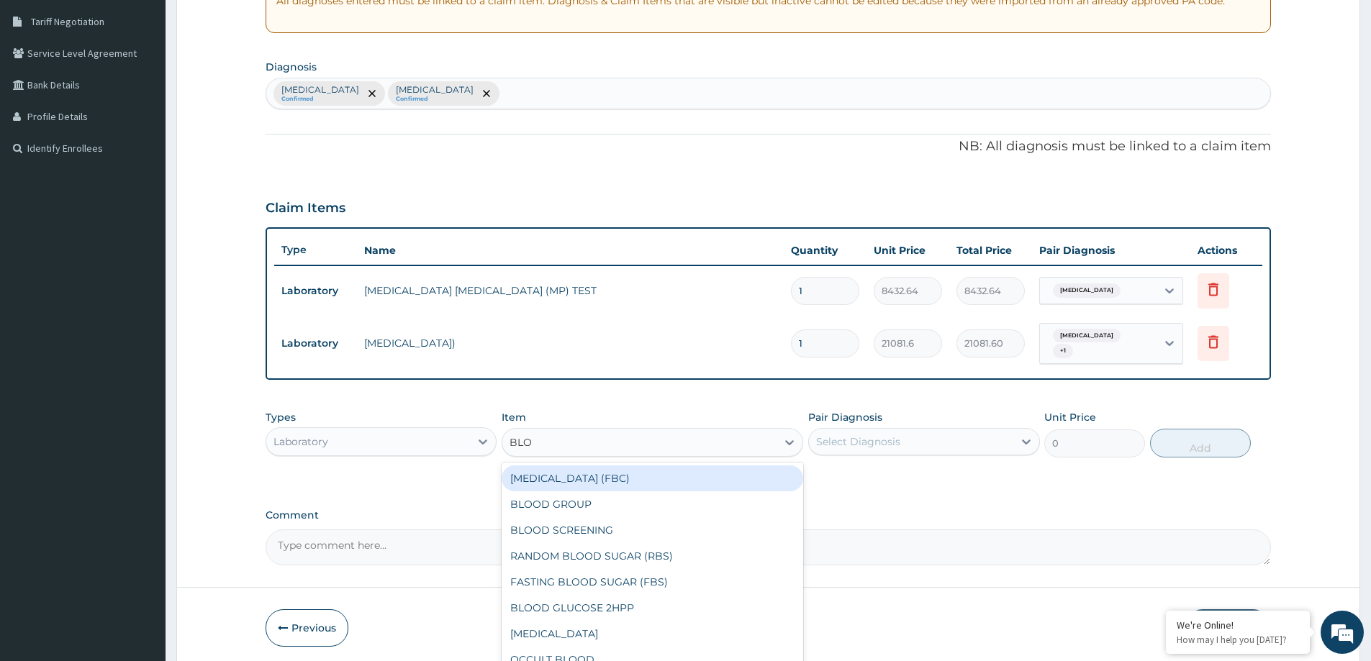
type input "BLOO"
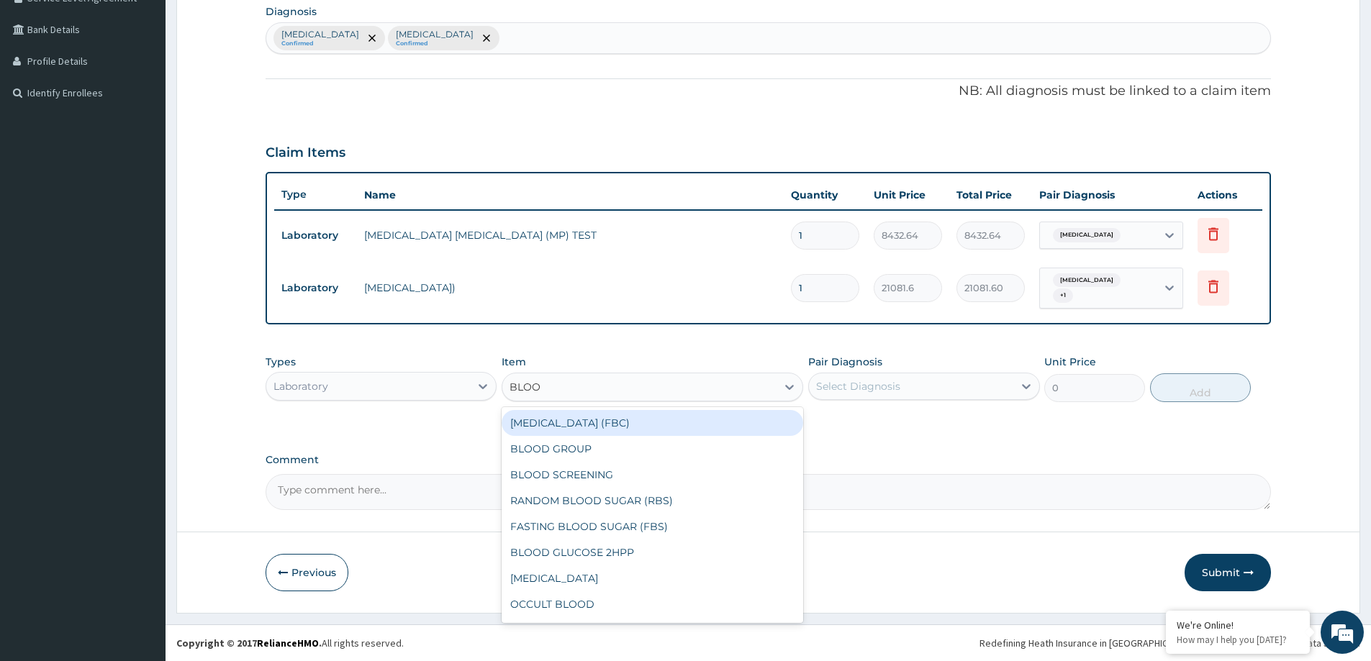
drag, startPoint x: 730, startPoint y: 427, endPoint x: 777, endPoint y: 414, distance: 49.2
click at [730, 426] on div "FULL BLOOD COUNT (FBC)" at bounding box center [653, 423] width 302 height 26
type input "10540.8"
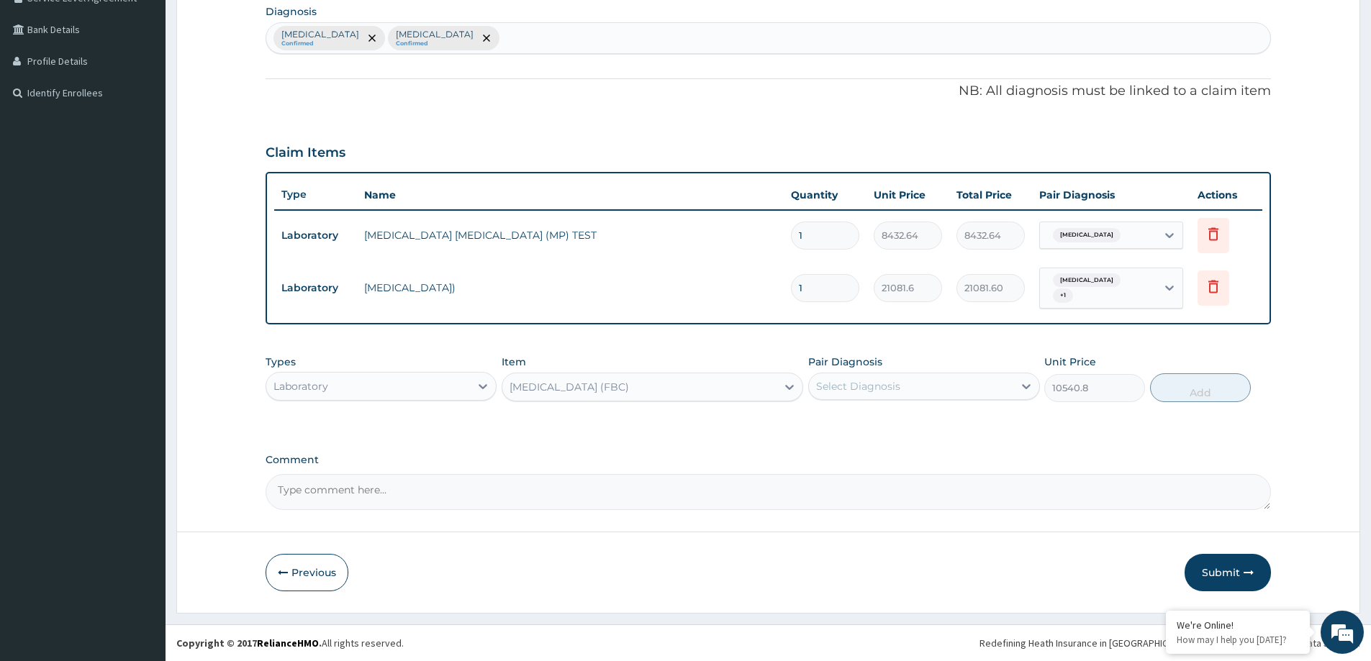
click at [836, 394] on div "Select Diagnosis" at bounding box center [911, 386] width 204 height 23
click at [857, 423] on label "Acute pharyngitis, unspecified" at bounding box center [876, 421] width 89 height 14
click at [884, 454] on label "Malaria, unspecified" at bounding box center [876, 451] width 89 height 14
checkbox input "true"
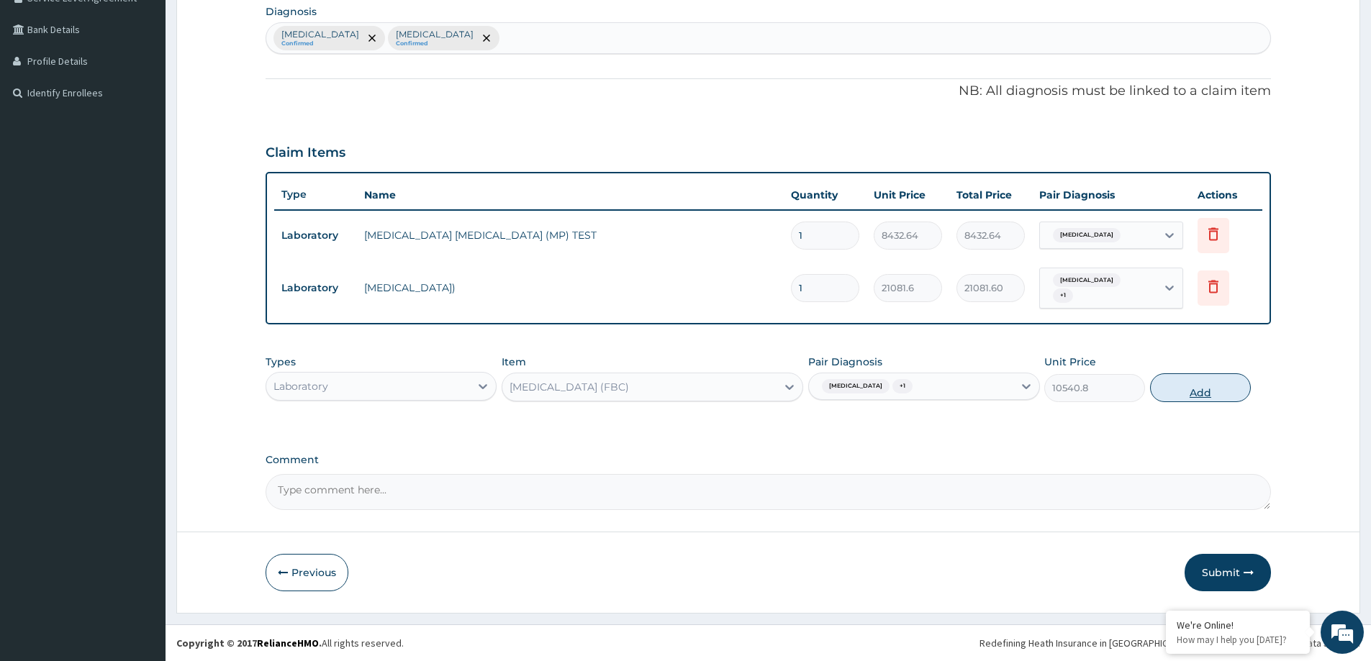
click at [1185, 382] on button "Add" at bounding box center [1200, 387] width 101 height 29
type input "0"
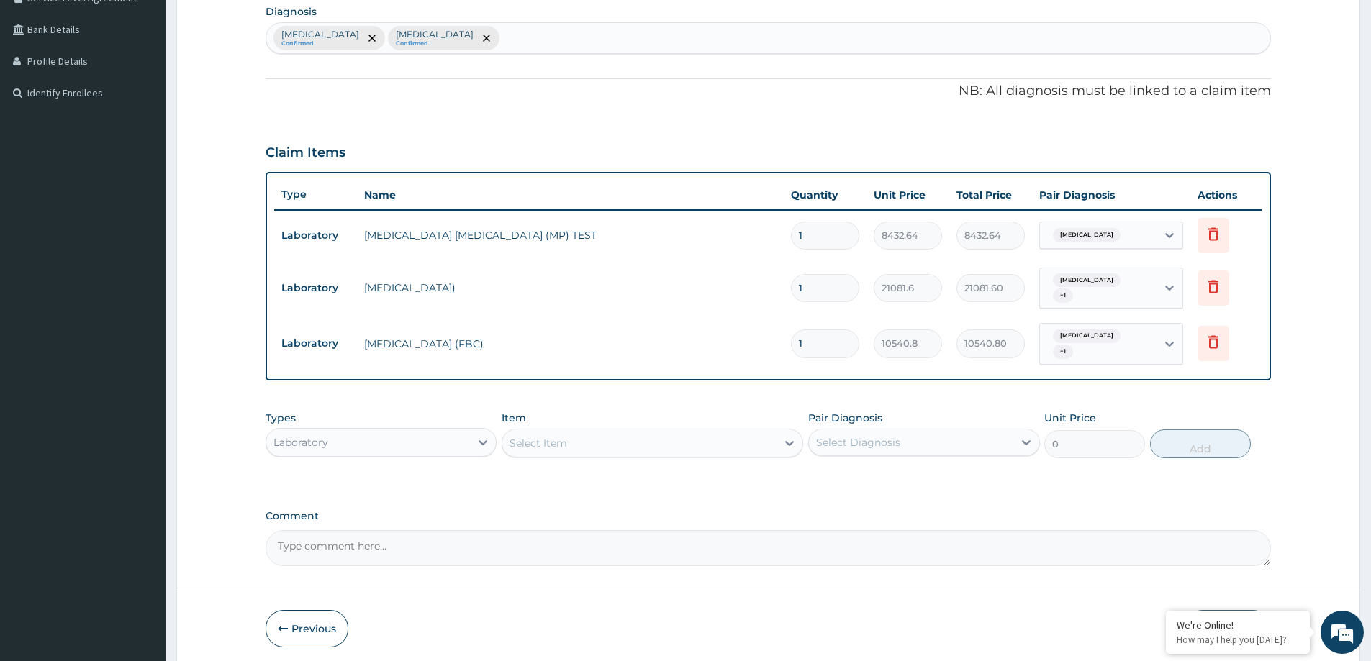
click at [358, 440] on div "Laboratory" at bounding box center [368, 442] width 204 height 23
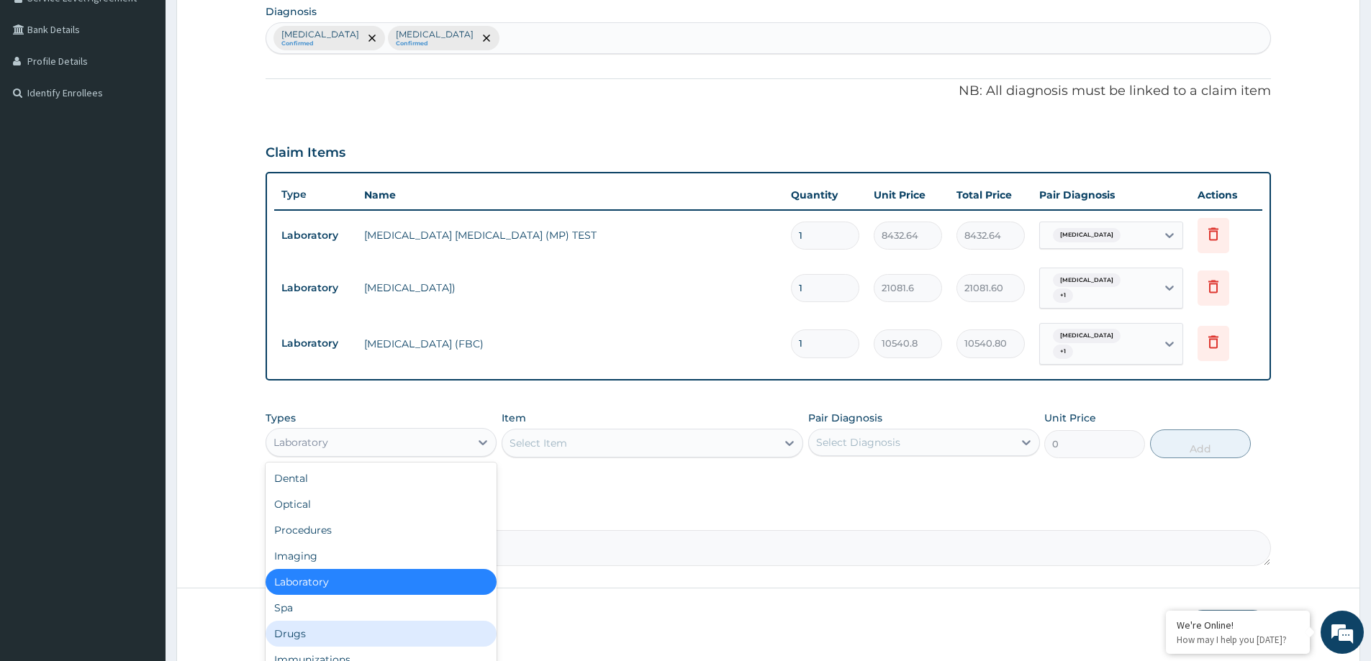
click at [347, 631] on div "Drugs" at bounding box center [381, 634] width 231 height 26
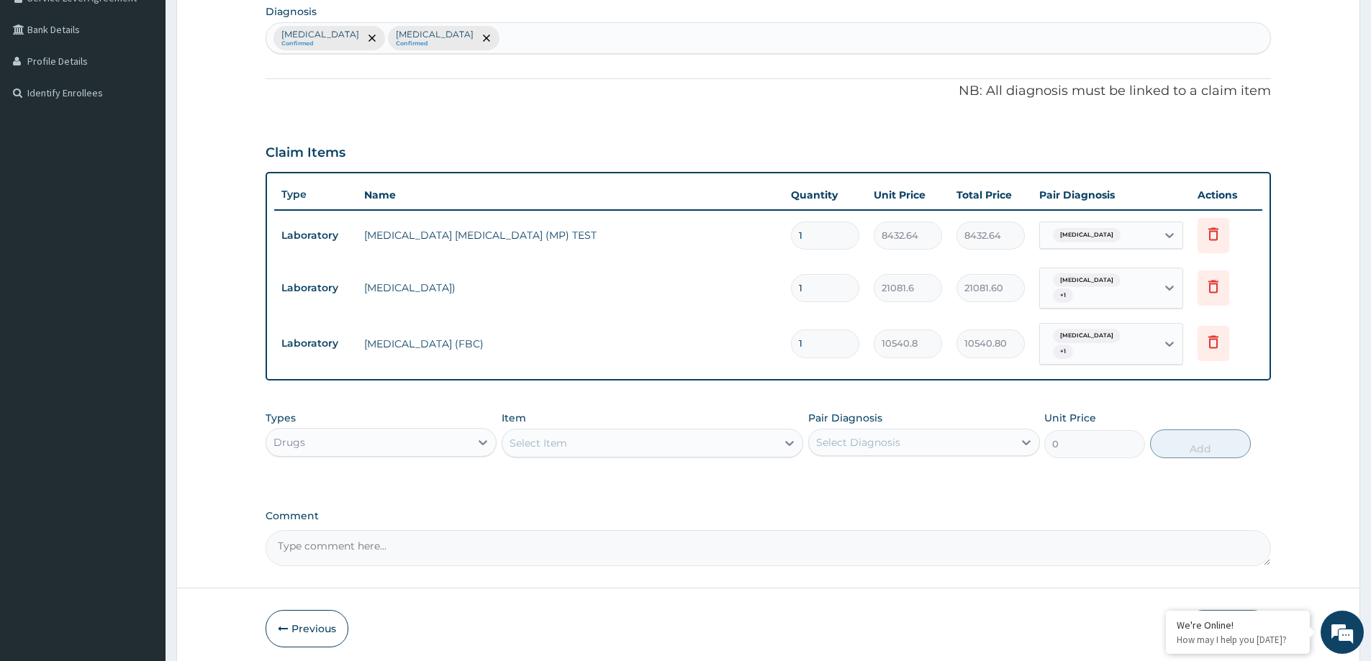
click at [536, 440] on div "Select Item" at bounding box center [538, 443] width 58 height 14
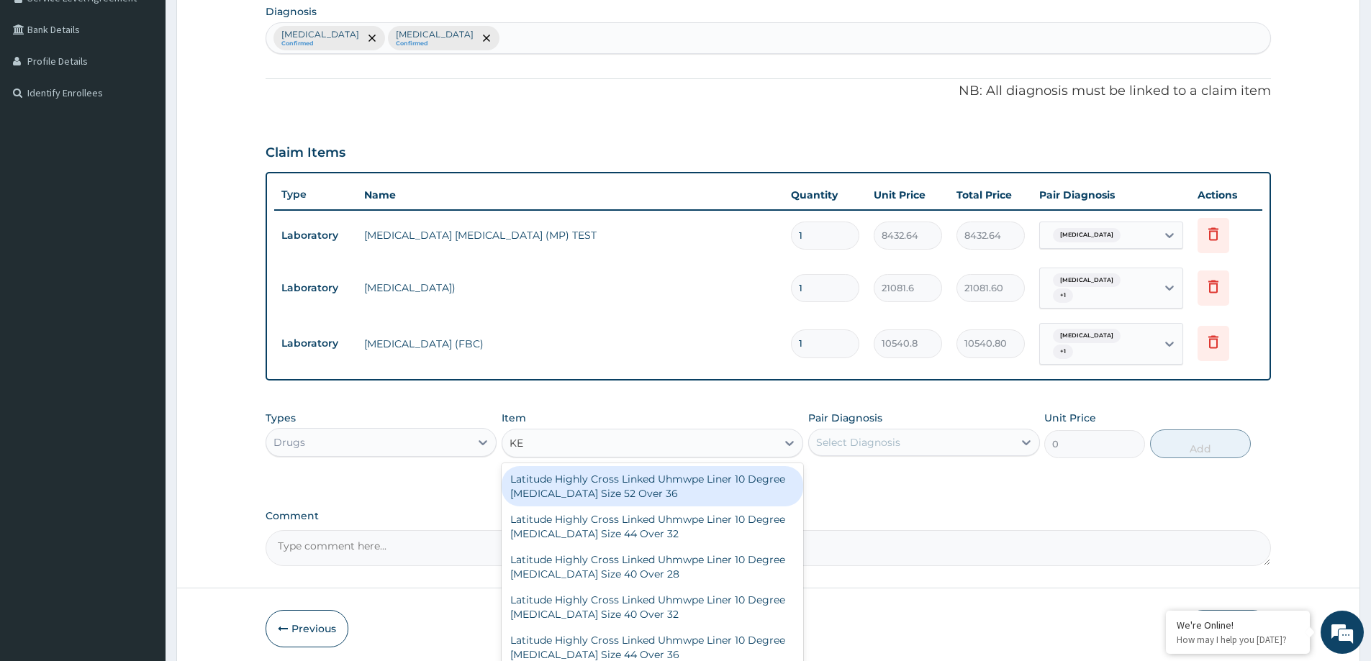
type input "KET"
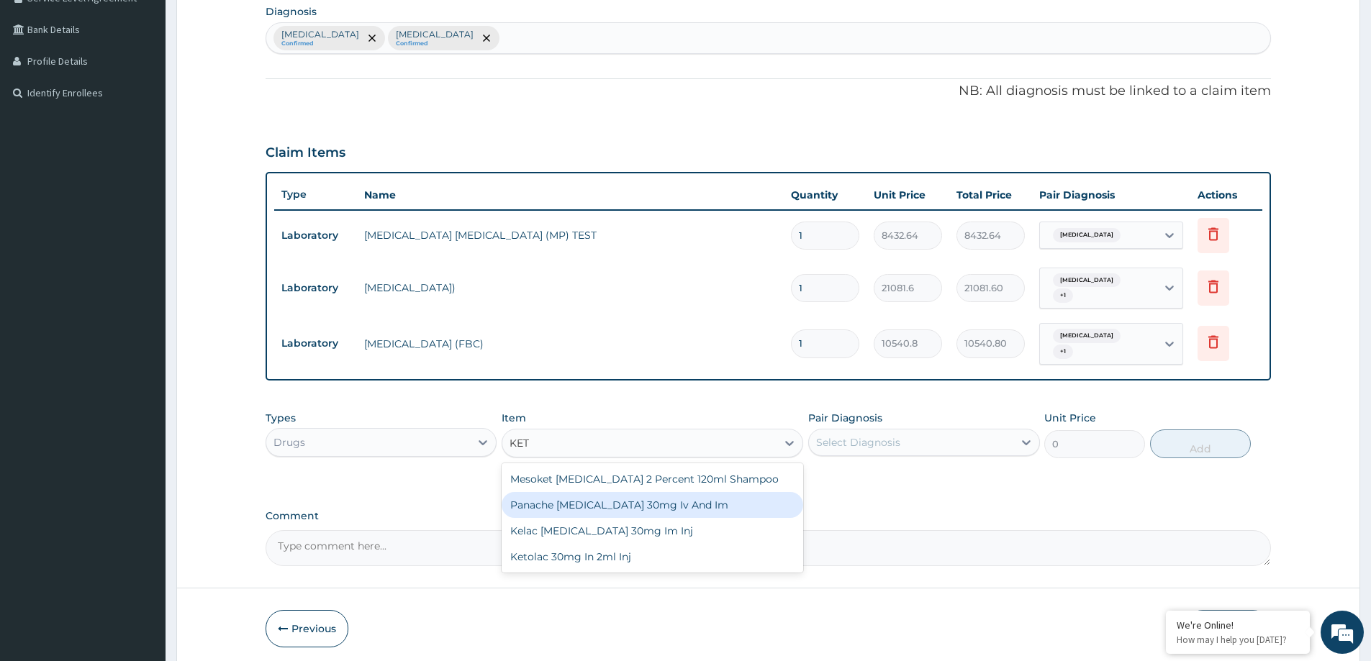
click at [670, 506] on div "Panache Ketorolac 30mg Iv And Im" at bounding box center [653, 505] width 302 height 26
type input "2731"
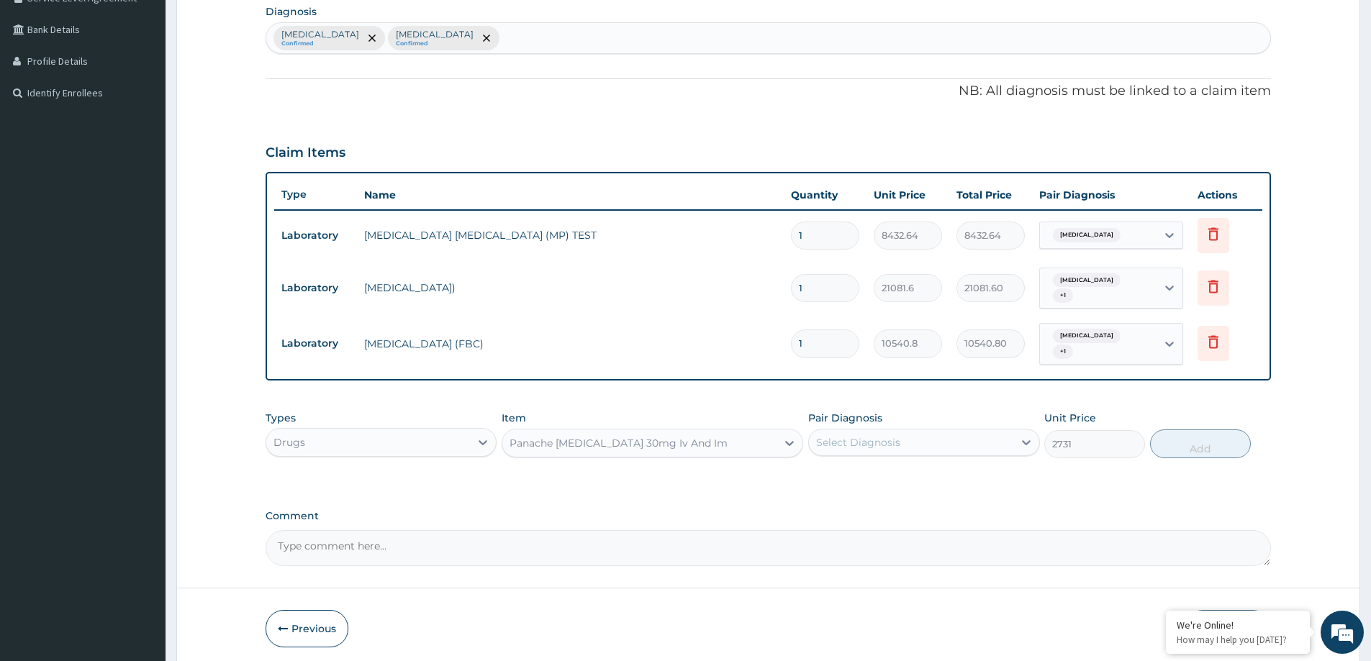
click at [864, 440] on div "Select Diagnosis" at bounding box center [858, 442] width 84 height 14
click at [902, 482] on label "Acute pharyngitis, unspecified" at bounding box center [876, 478] width 89 height 14
checkbox input "true"
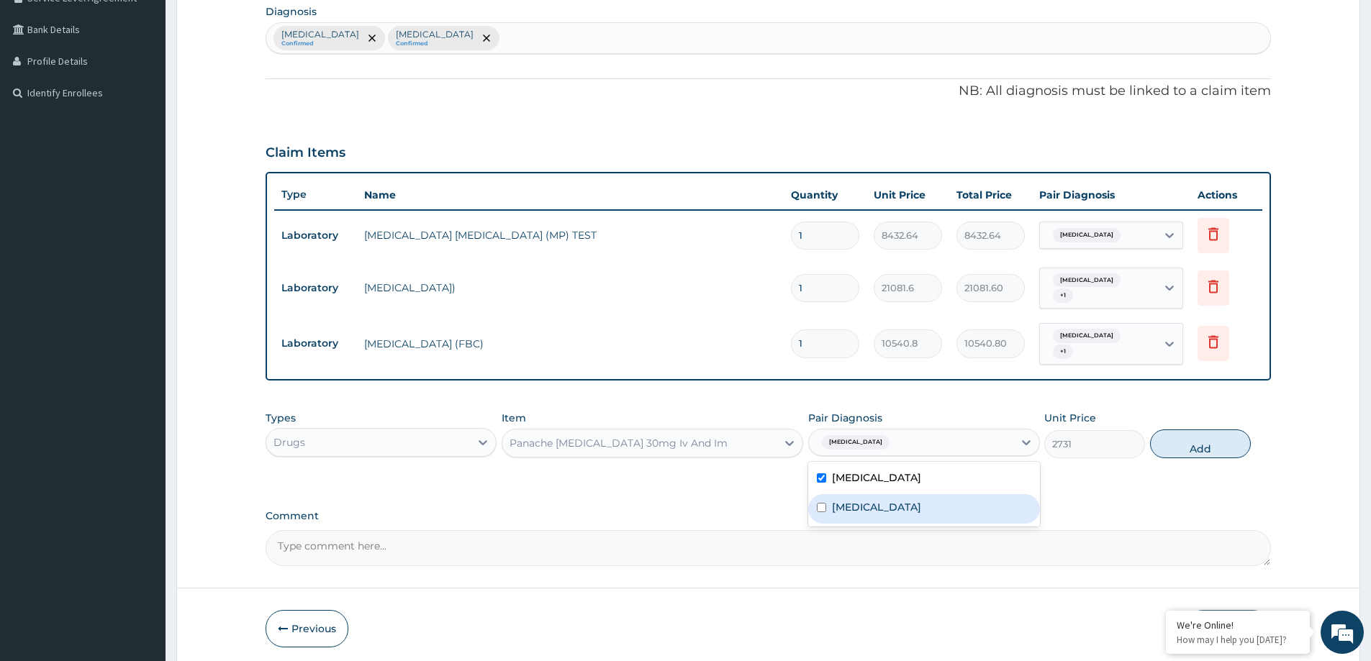
click at [892, 514] on label "Malaria, unspecified" at bounding box center [876, 507] width 89 height 14
checkbox input "true"
drag, startPoint x: 1148, startPoint y: 448, endPoint x: 1163, endPoint y: 447, distance: 15.2
click at [1154, 449] on div "Types Drugs Item Panache Ketorolac 30mg Iv And Im Pair Diagnosis Acute pharyngi…" at bounding box center [768, 435] width 1005 height 62
drag, startPoint x: 1163, startPoint y: 447, endPoint x: 874, endPoint y: 340, distance: 307.6
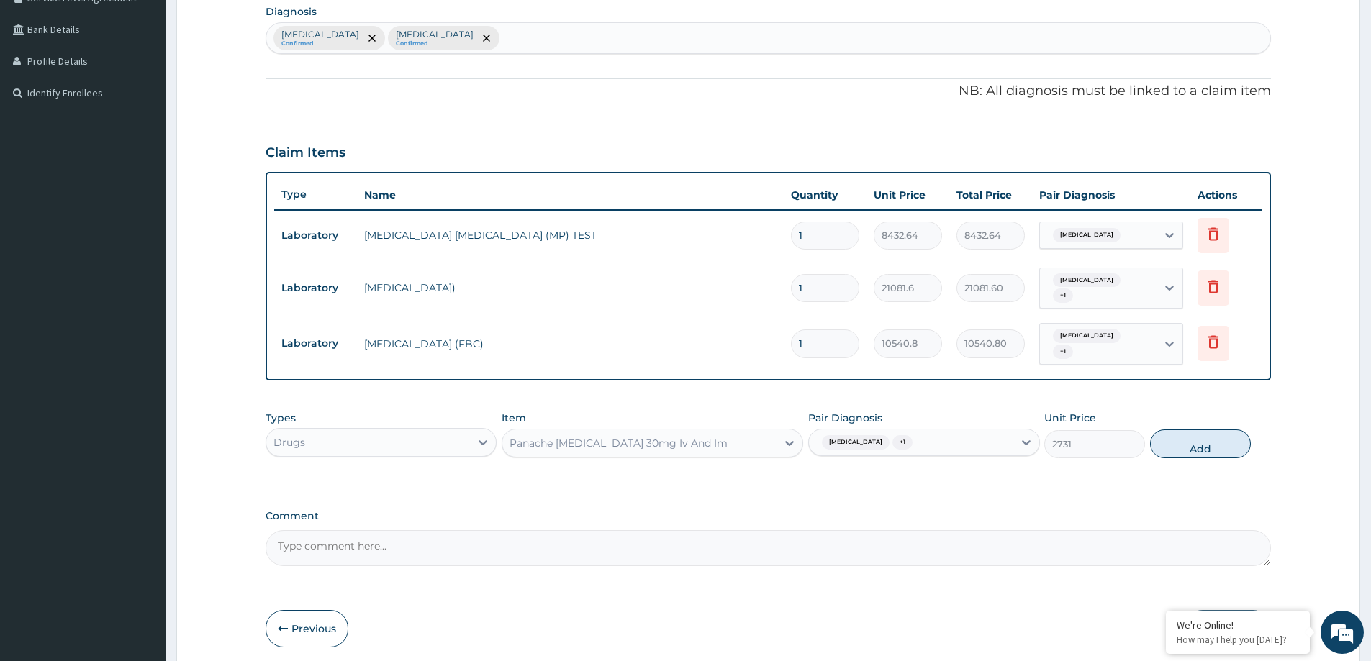
click at [1161, 453] on button "Add" at bounding box center [1200, 444] width 101 height 29
type input "0"
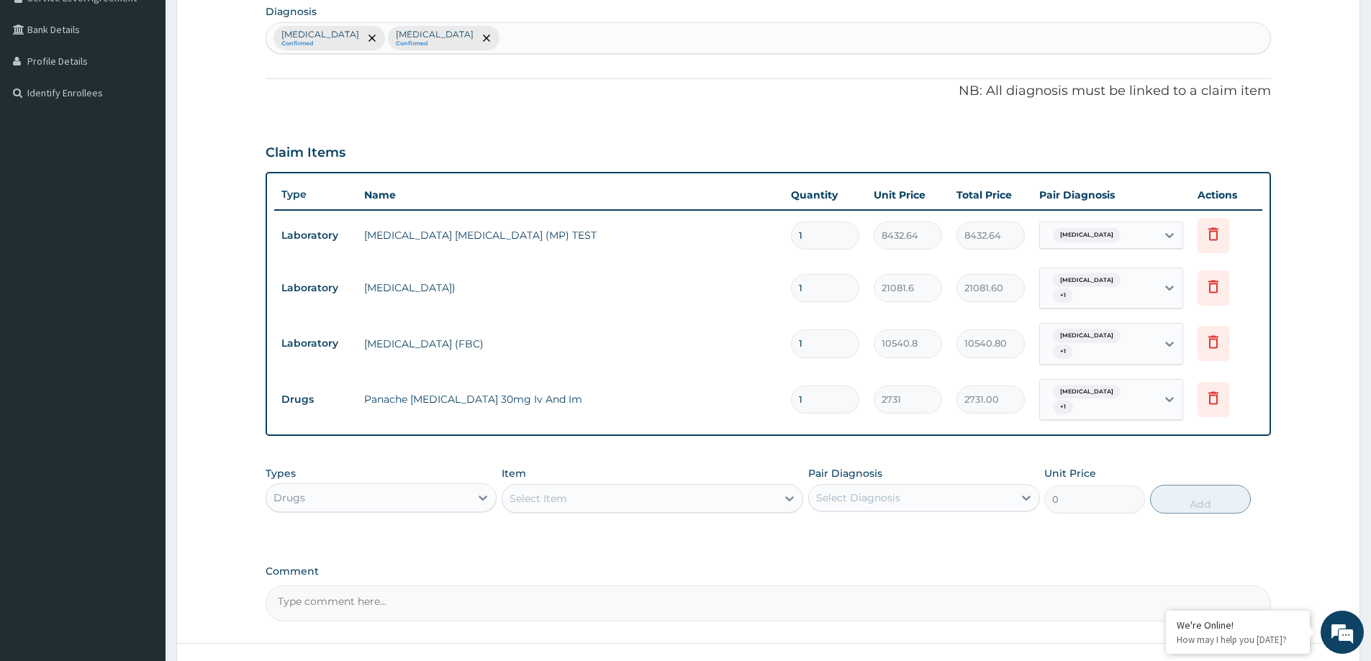
type input "0.00"
type input "2"
type input "5462.00"
type input "2"
click at [531, 509] on div "Select Item" at bounding box center [639, 498] width 274 height 23
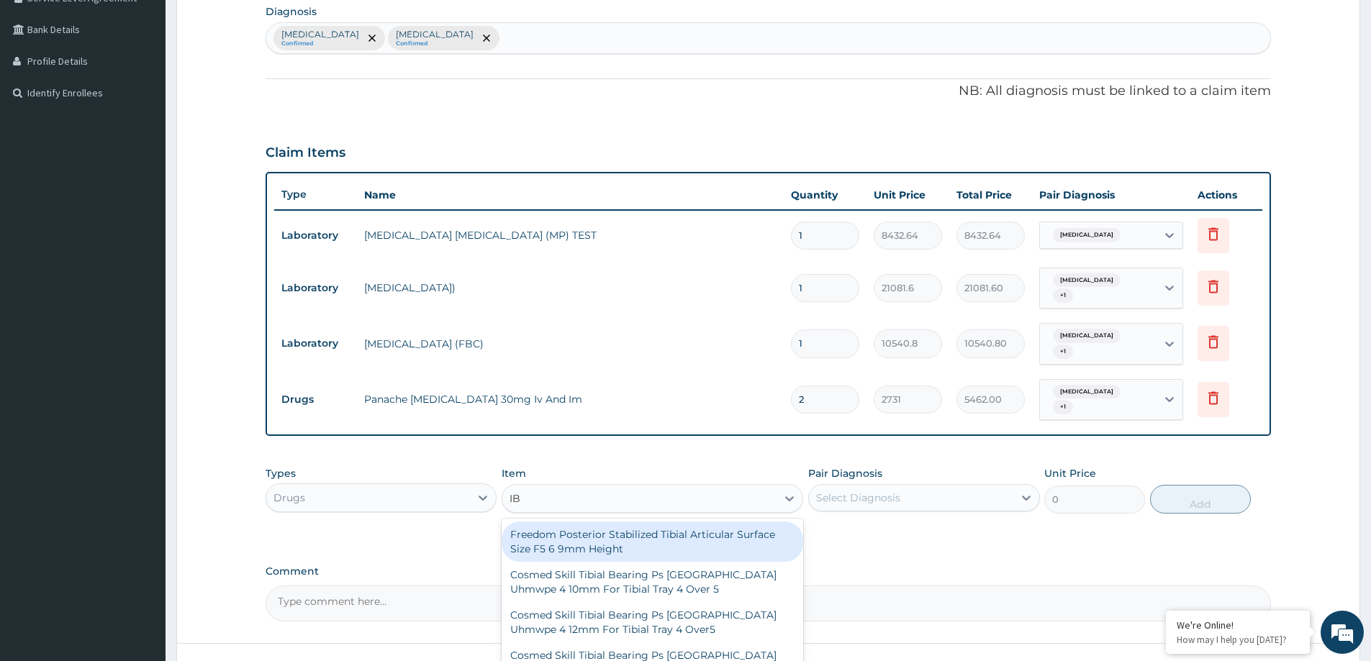
type input "IBU"
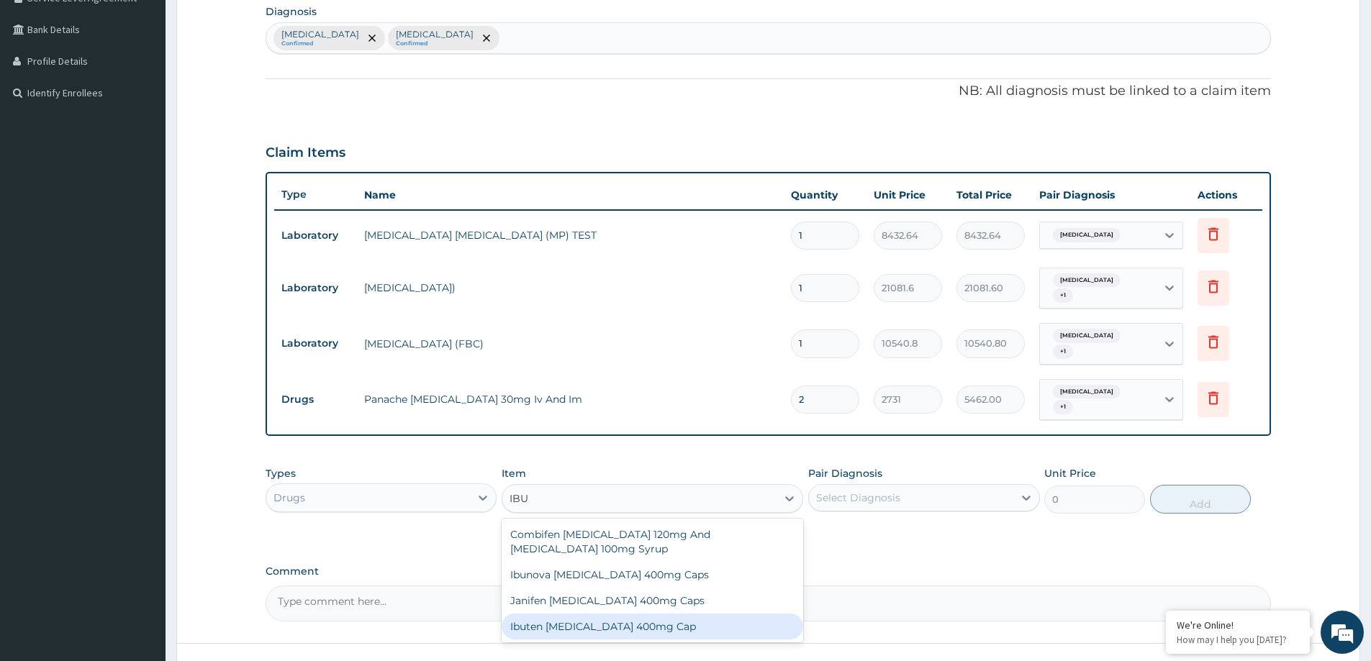
click at [662, 625] on div "Ibuten Ibuprofen 400mg Cap" at bounding box center [653, 627] width 302 height 26
type input "55"
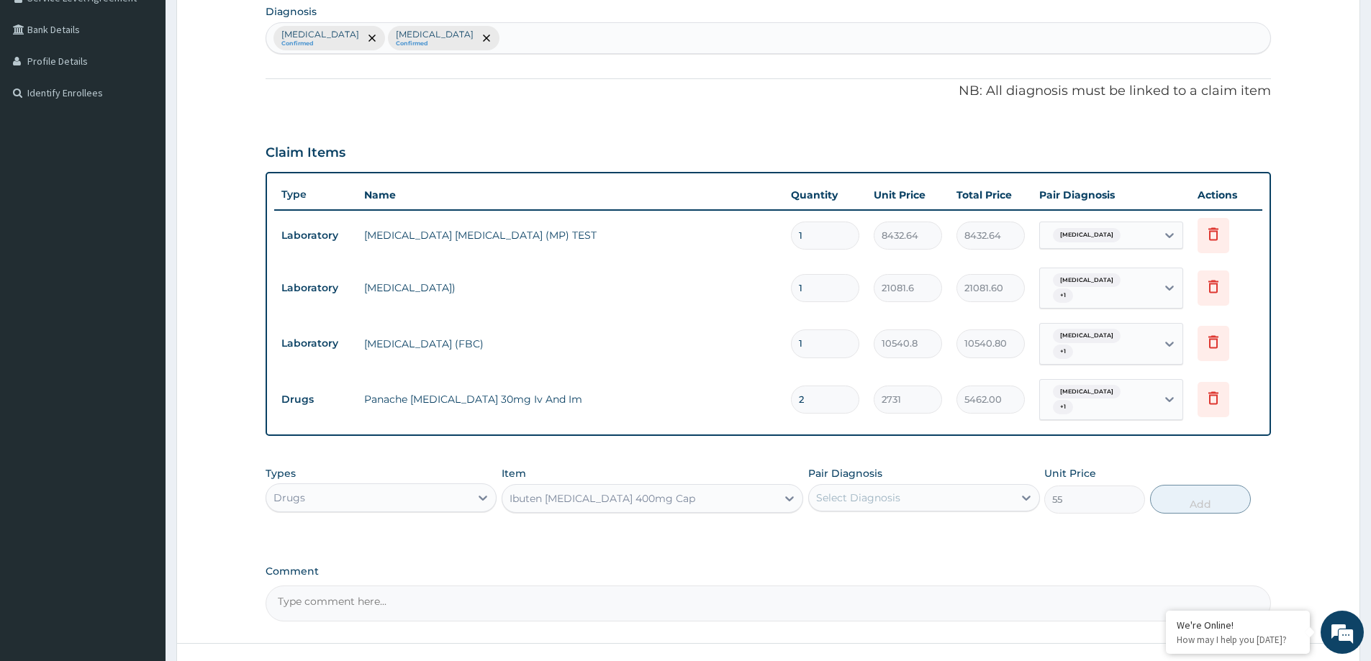
click at [894, 488] on div "Select Diagnosis" at bounding box center [911, 497] width 204 height 23
drag, startPoint x: 896, startPoint y: 518, endPoint x: 895, endPoint y: 540, distance: 21.6
click at [896, 520] on div "Acute pharyngitis, unspecified Malaria, unspecified" at bounding box center [923, 549] width 231 height 65
click at [915, 502] on div "Select Diagnosis" at bounding box center [911, 497] width 204 height 23
click at [912, 540] on label "Acute pharyngitis, unspecified" at bounding box center [876, 533] width 89 height 14
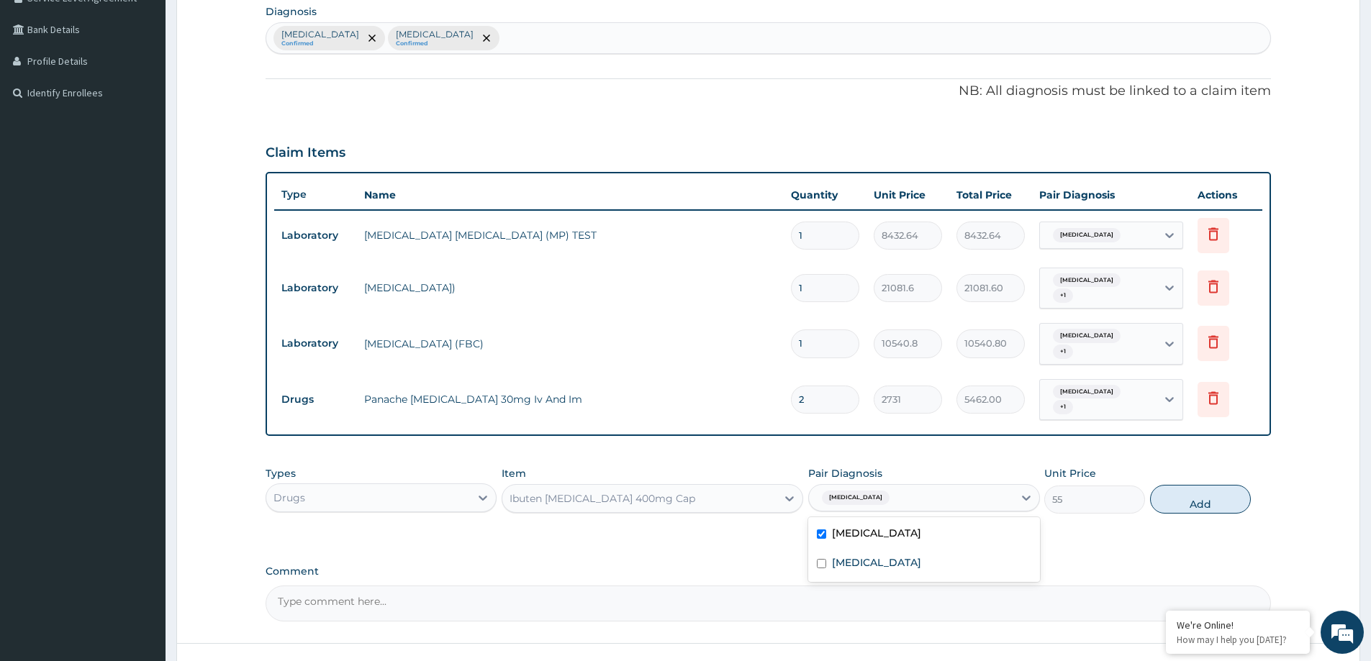
checkbox input "true"
click at [912, 566] on div "Malaria, unspecified" at bounding box center [923, 565] width 231 height 30
checkbox input "true"
click at [1187, 501] on button "Add" at bounding box center [1200, 499] width 101 height 29
type input "0"
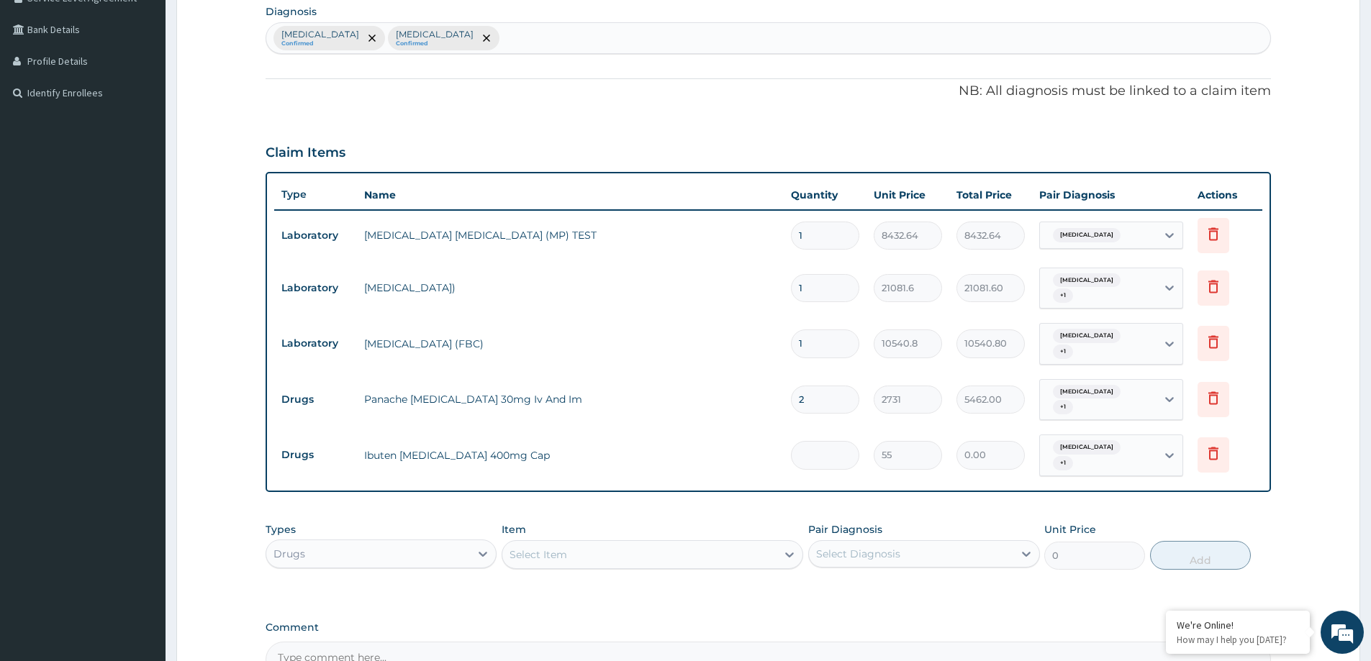
type input "0.00"
type input "3"
type input "165.00"
type input "3"
click at [894, 404] on input "2731" at bounding box center [908, 400] width 68 height 28
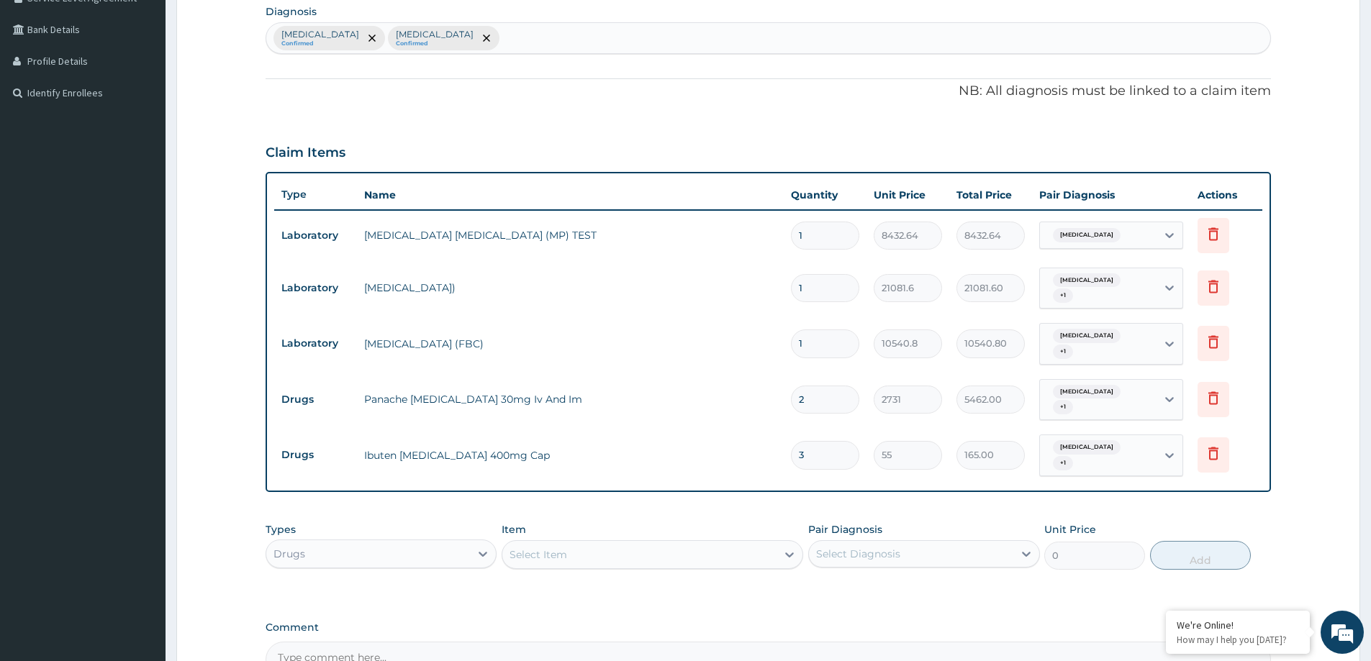
click at [894, 404] on input "2731" at bounding box center [908, 400] width 68 height 28
drag, startPoint x: 894, startPoint y: 404, endPoint x: 572, endPoint y: 418, distance: 322.0
click at [599, 553] on div "Select Item" at bounding box center [639, 554] width 274 height 23
type input "KET"
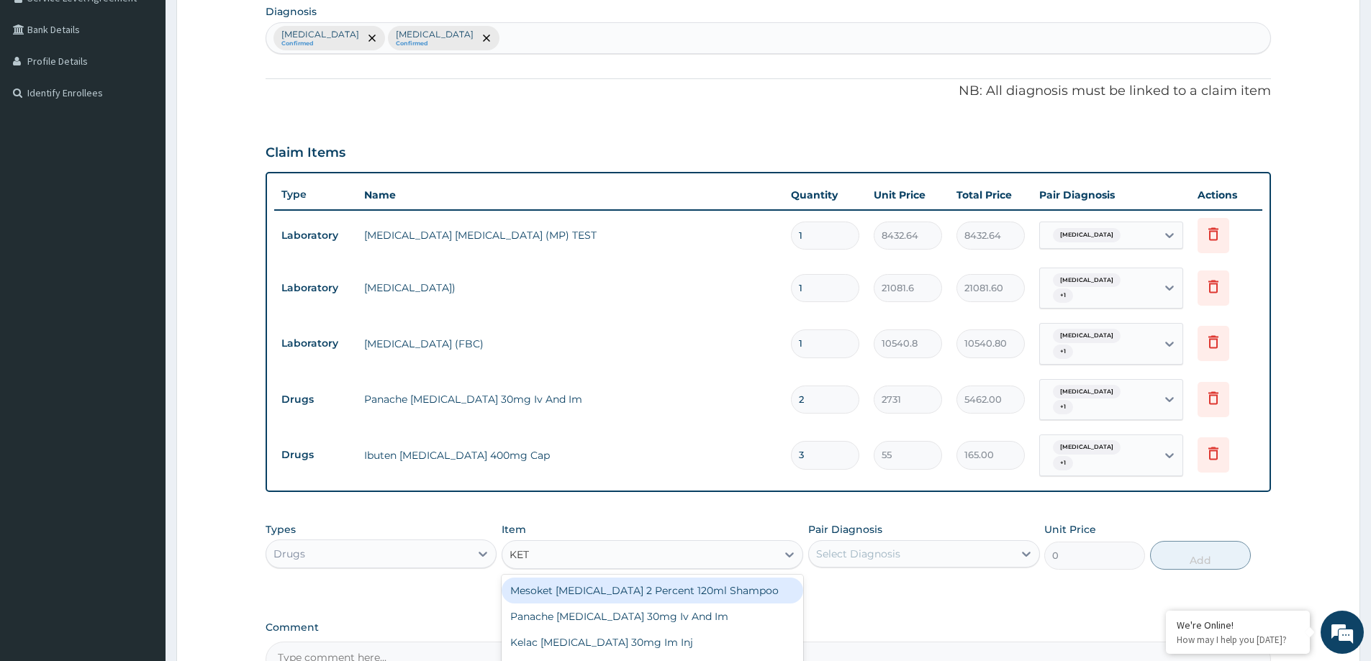
scroll to position [517, 0]
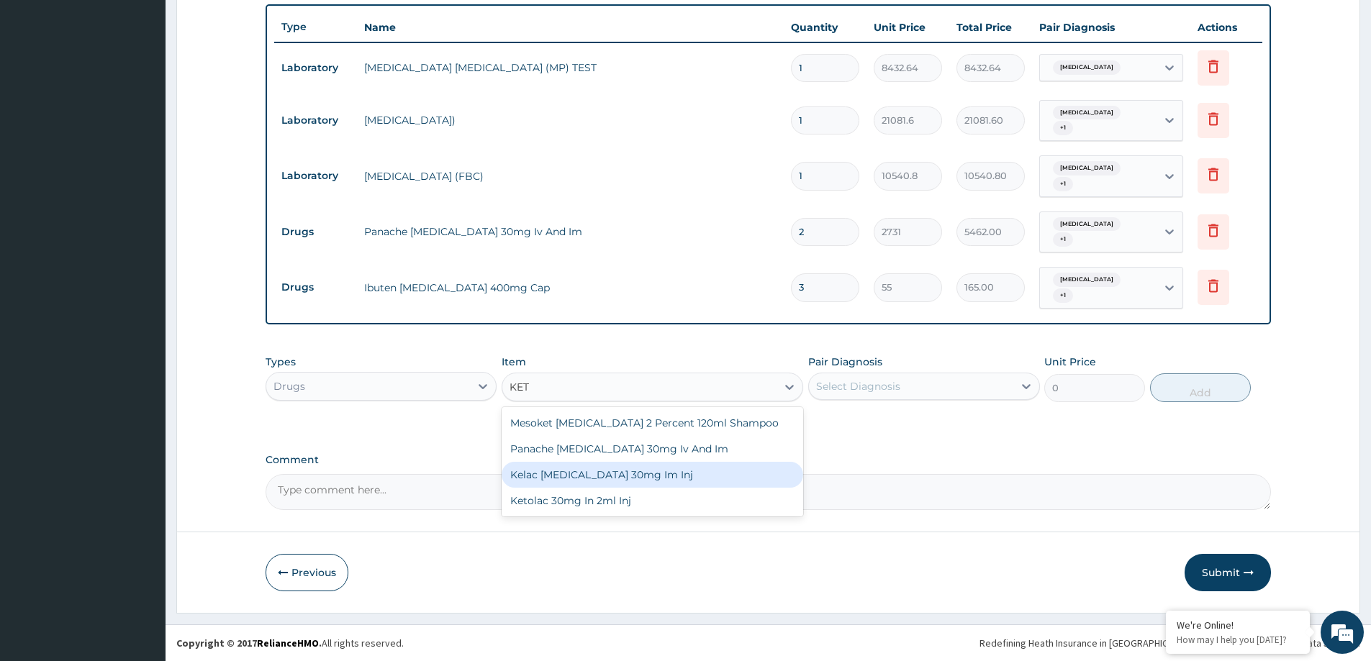
click at [624, 480] on div "Kelac Ketorolac 30mg Im Inj" at bounding box center [653, 475] width 302 height 26
type input "2731"
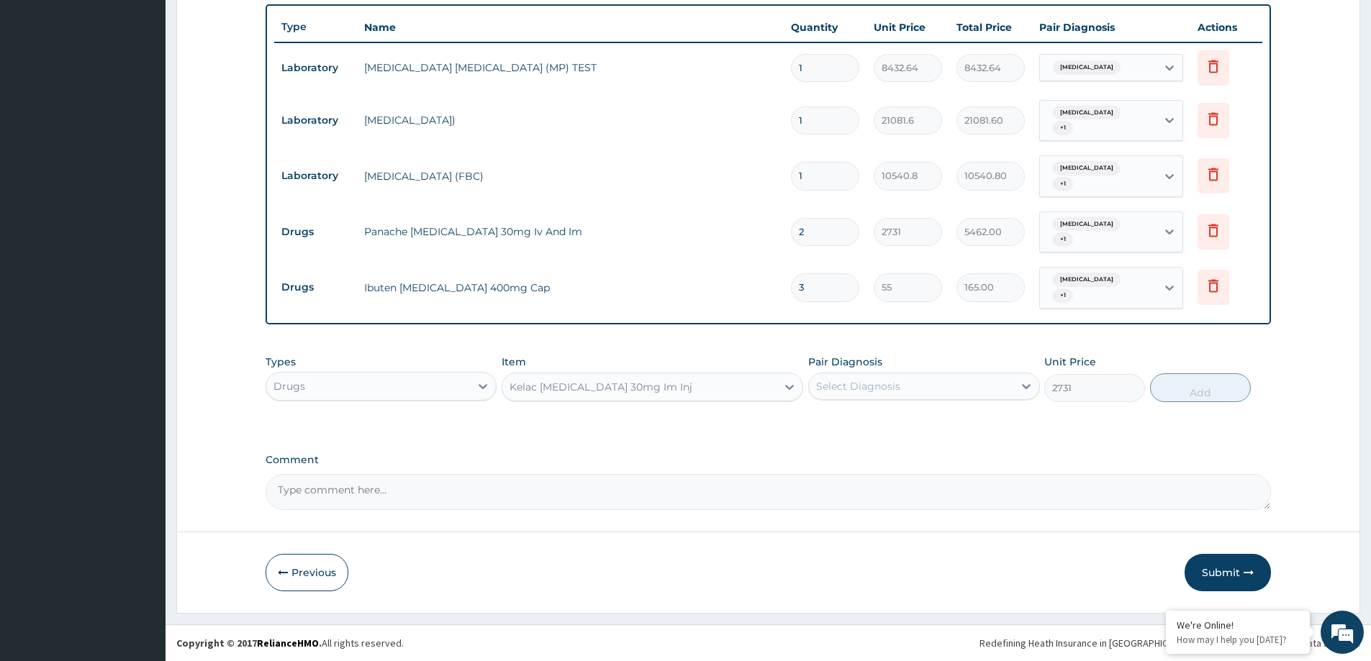
click at [883, 230] on input "2731" at bounding box center [908, 232] width 68 height 28
click at [558, 394] on div "Kelac Ketorolac 30mg Im Inj" at bounding box center [639, 387] width 274 height 23
type input "CLAVA"
drag, startPoint x: 614, startPoint y: 461, endPoint x: 615, endPoint y: 471, distance: 10.9
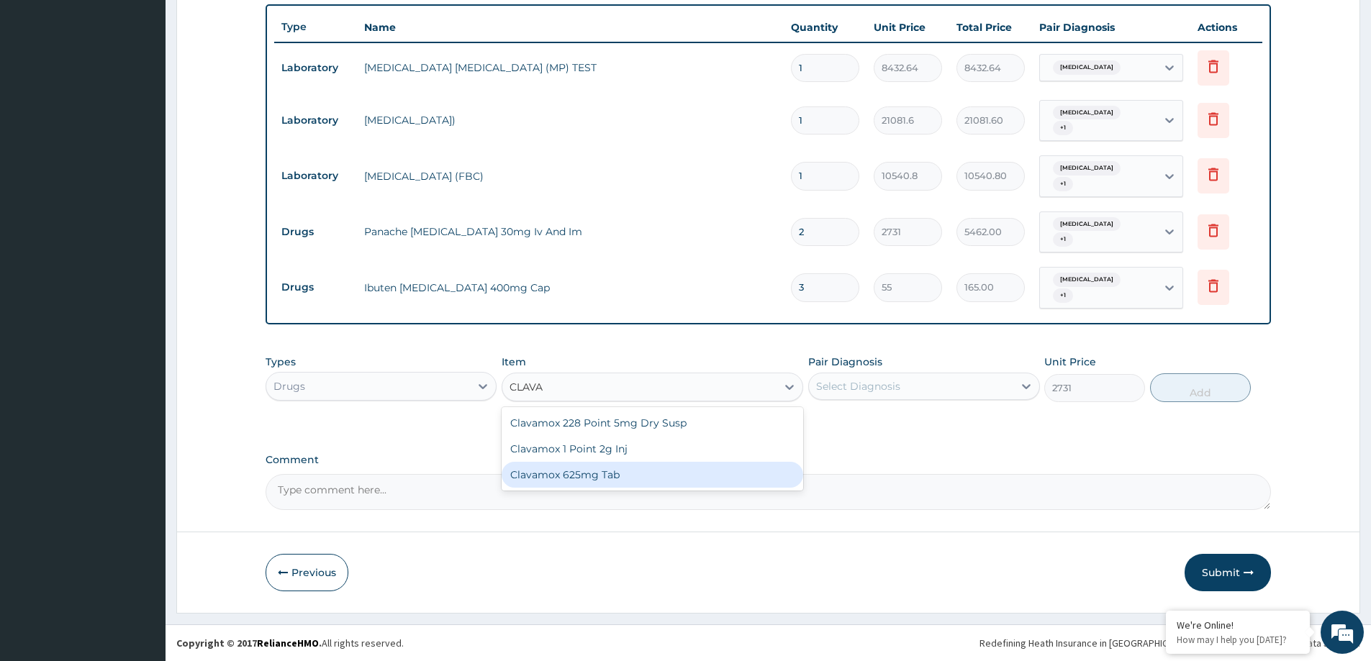
click at [615, 471] on div "Clavamox 228 Point 5mg Dry Susp Clavamox 1 Point 2g Inj Clavamox 625mg Tab" at bounding box center [653, 448] width 302 height 83
click at [615, 471] on div "Clavamox 625mg Tab" at bounding box center [653, 475] width 302 height 26
type input "1019"
click at [896, 394] on div "Select Diagnosis" at bounding box center [911, 386] width 204 height 23
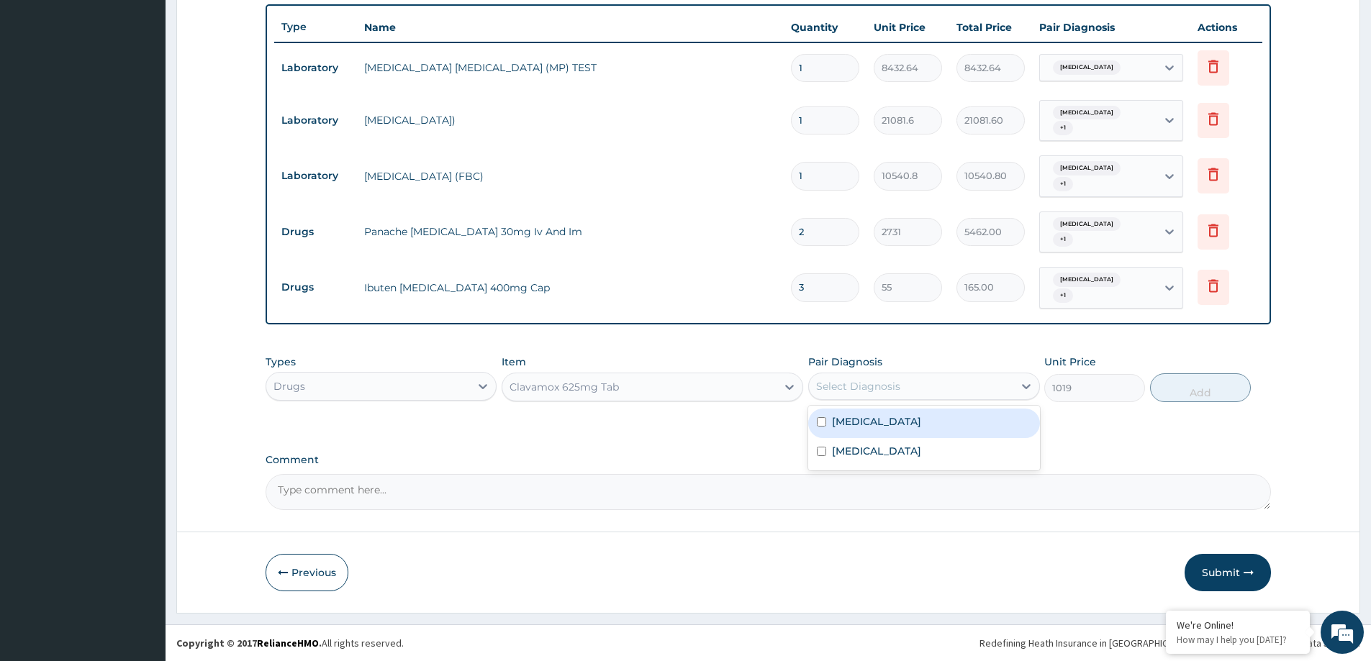
drag, startPoint x: 896, startPoint y: 394, endPoint x: 907, endPoint y: 443, distance: 50.1
click at [899, 420] on label "Acute pharyngitis, unspecified" at bounding box center [876, 421] width 89 height 14
checkbox input "true"
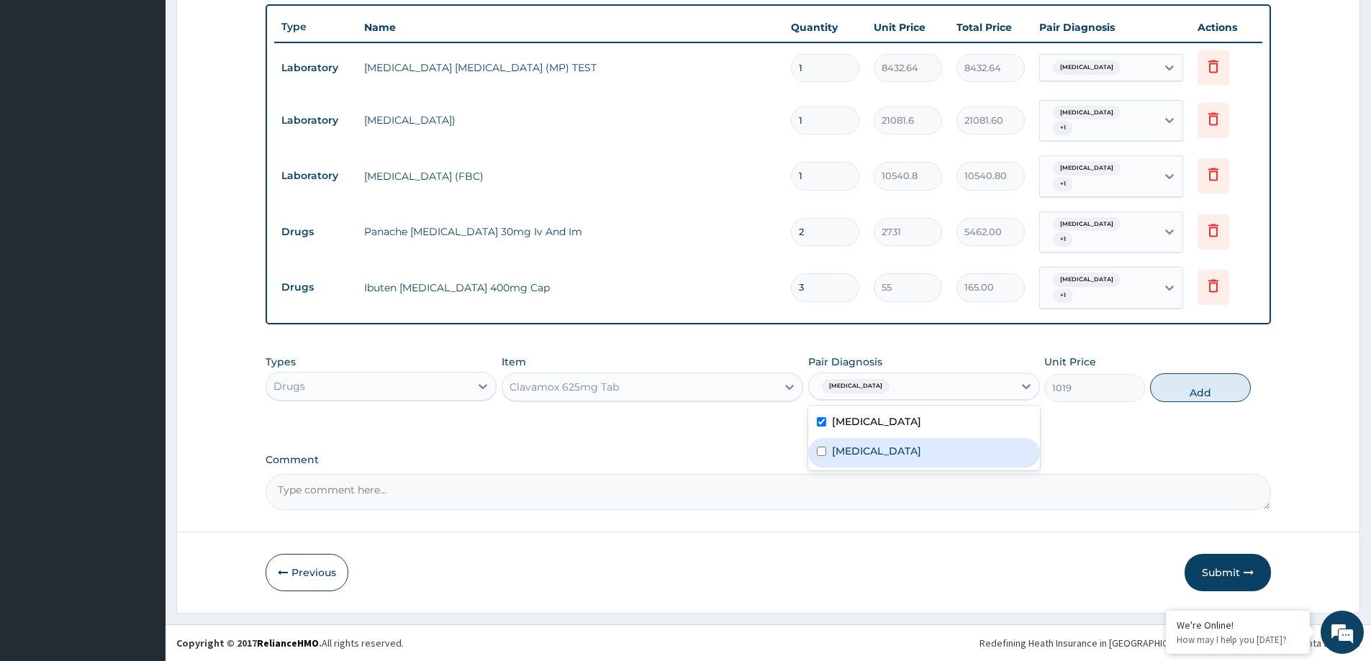
drag, startPoint x: 907, startPoint y: 444, endPoint x: 1011, endPoint y: 420, distance: 107.0
click at [907, 445] on label "Malaria, unspecified" at bounding box center [876, 451] width 89 height 14
checkbox input "true"
click at [1202, 384] on button "Add" at bounding box center [1200, 387] width 101 height 29
type input "0"
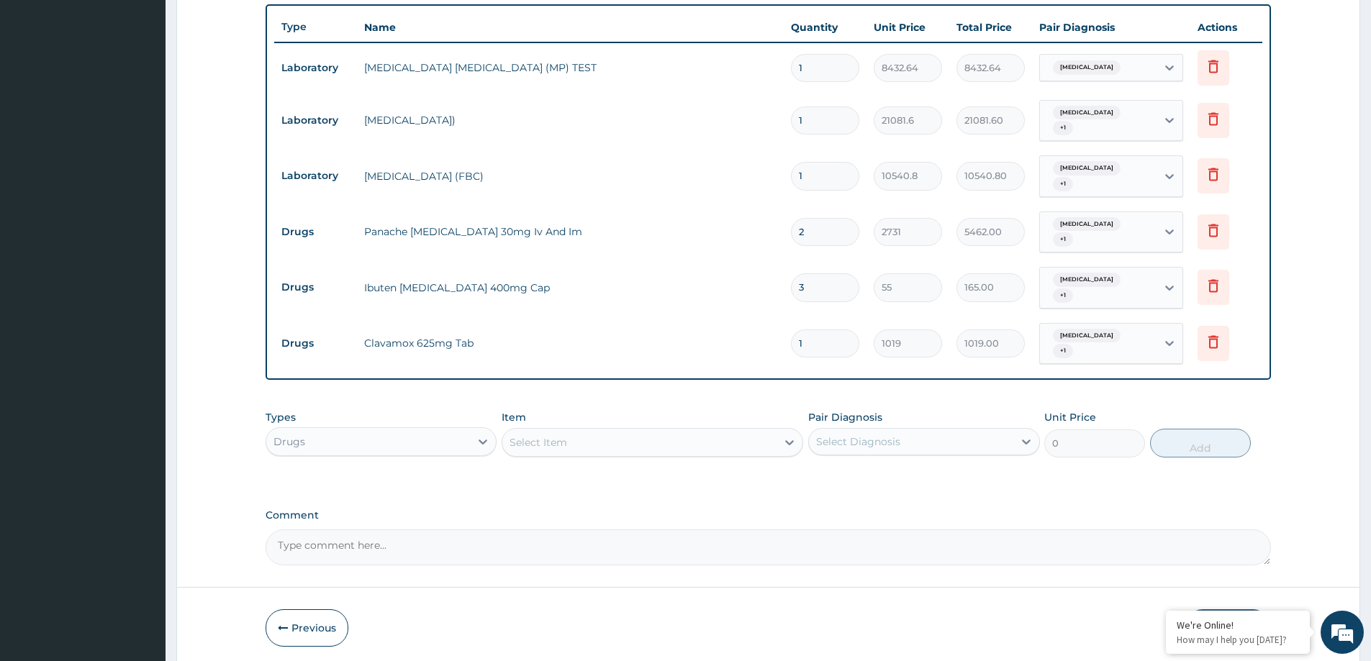
type input "14"
type input "14266.00"
type input "14"
click at [544, 445] on div "Select Item" at bounding box center [538, 442] width 58 height 14
type input "Z"
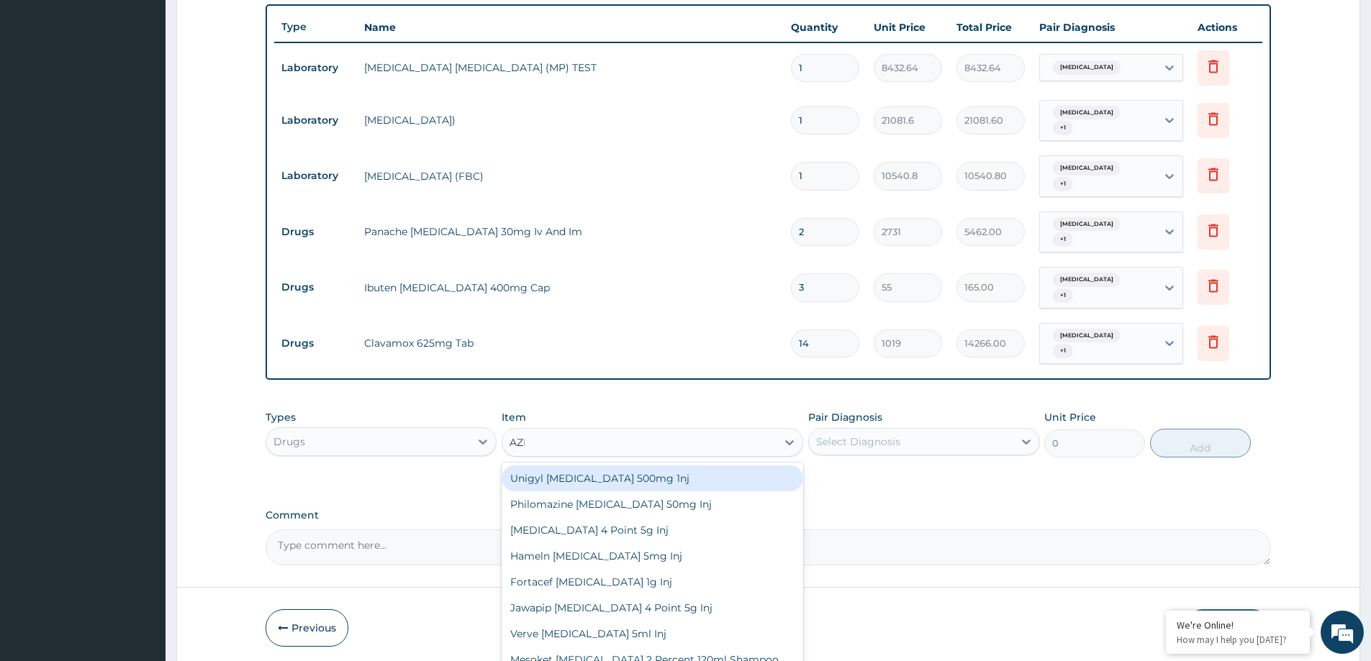
type input "AZIT"
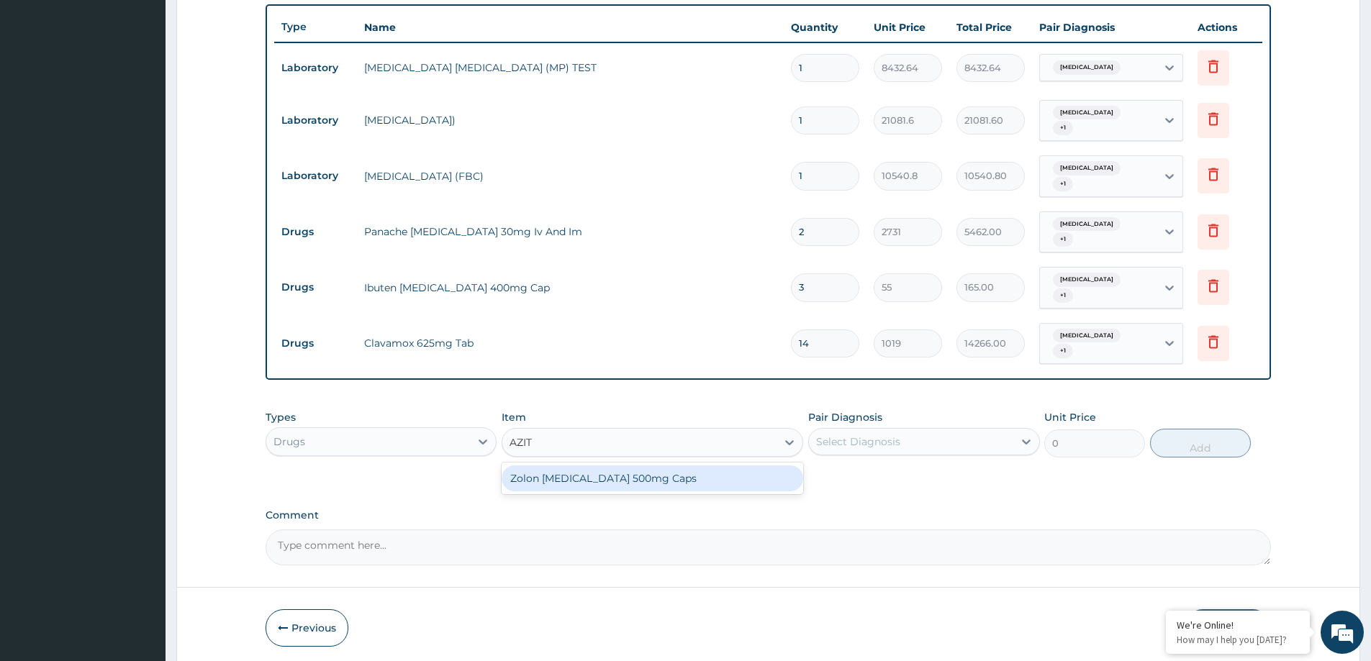
click at [660, 480] on div "Zolon Azithromycin 500mg Caps" at bounding box center [653, 479] width 302 height 26
type input "1060"
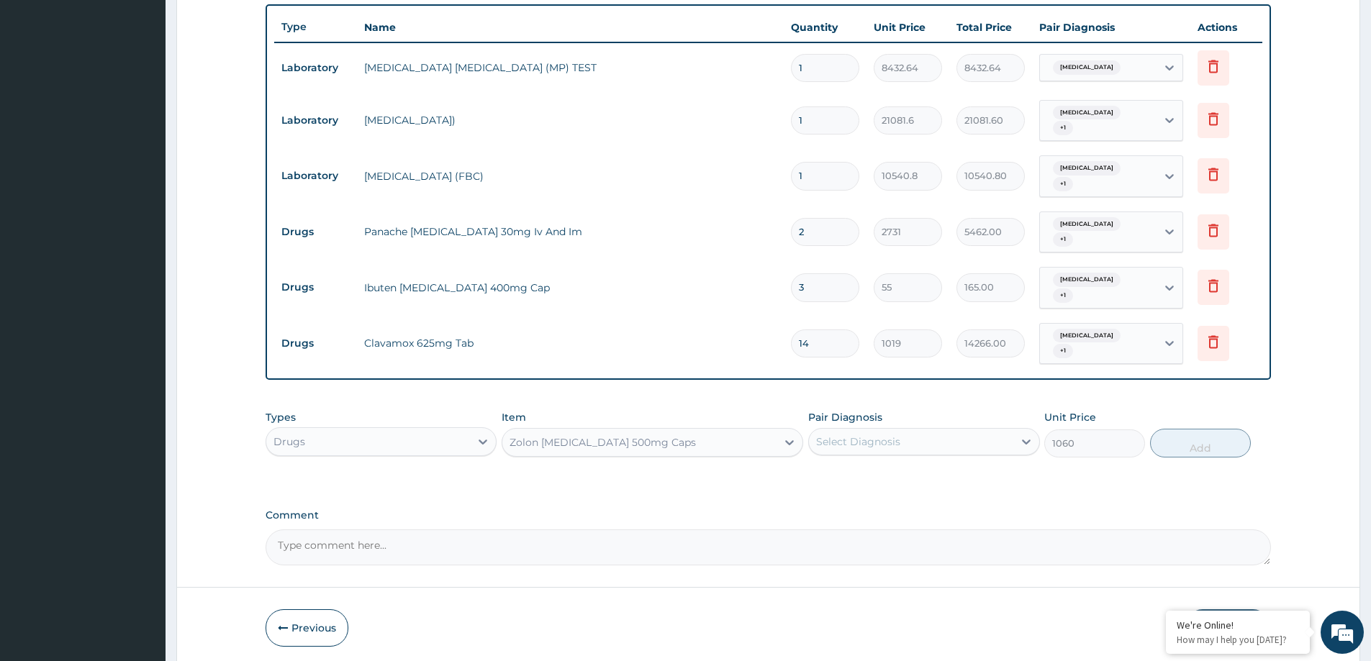
click at [878, 442] on div "Select Diagnosis" at bounding box center [858, 442] width 84 height 14
click at [868, 492] on div "Acute pharyngitis, unspecified" at bounding box center [923, 479] width 231 height 30
checkbox input "true"
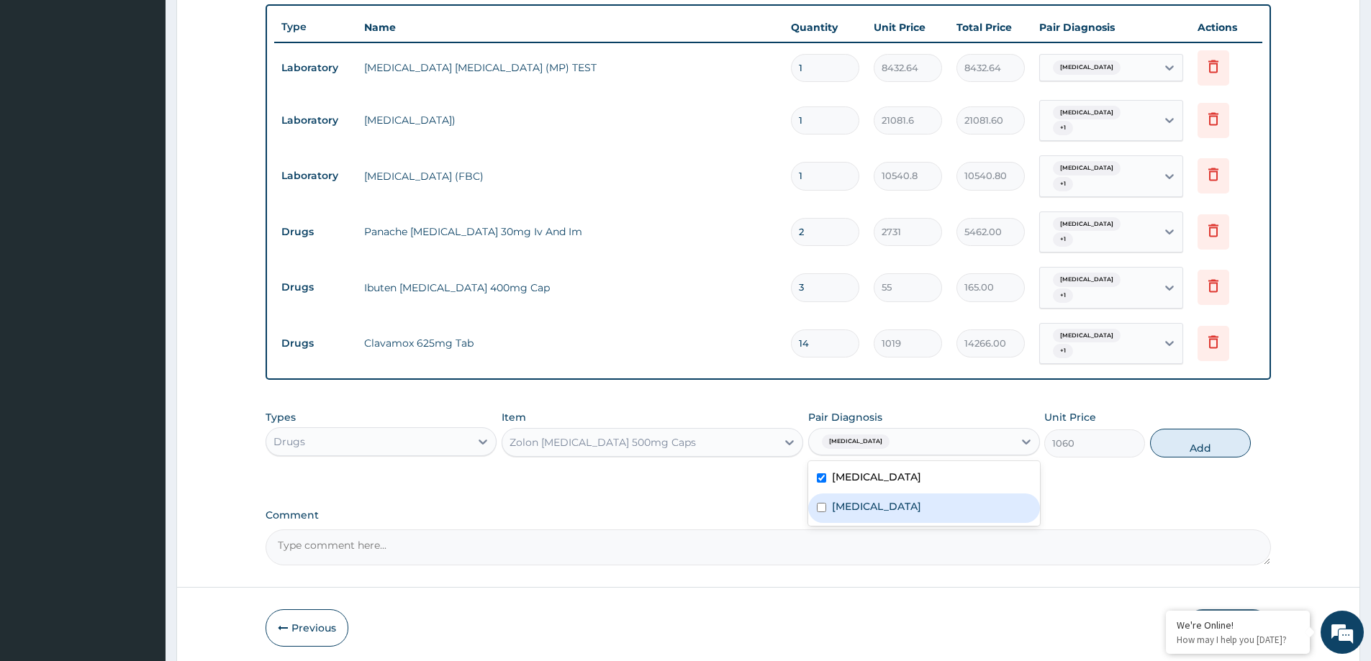
drag, startPoint x: 874, startPoint y: 508, endPoint x: 1090, endPoint y: 467, distance: 219.7
click at [876, 509] on label "Malaria, unspecified" at bounding box center [876, 506] width 89 height 14
checkbox input "true"
click at [1204, 443] on button "Add" at bounding box center [1200, 443] width 101 height 29
type input "0"
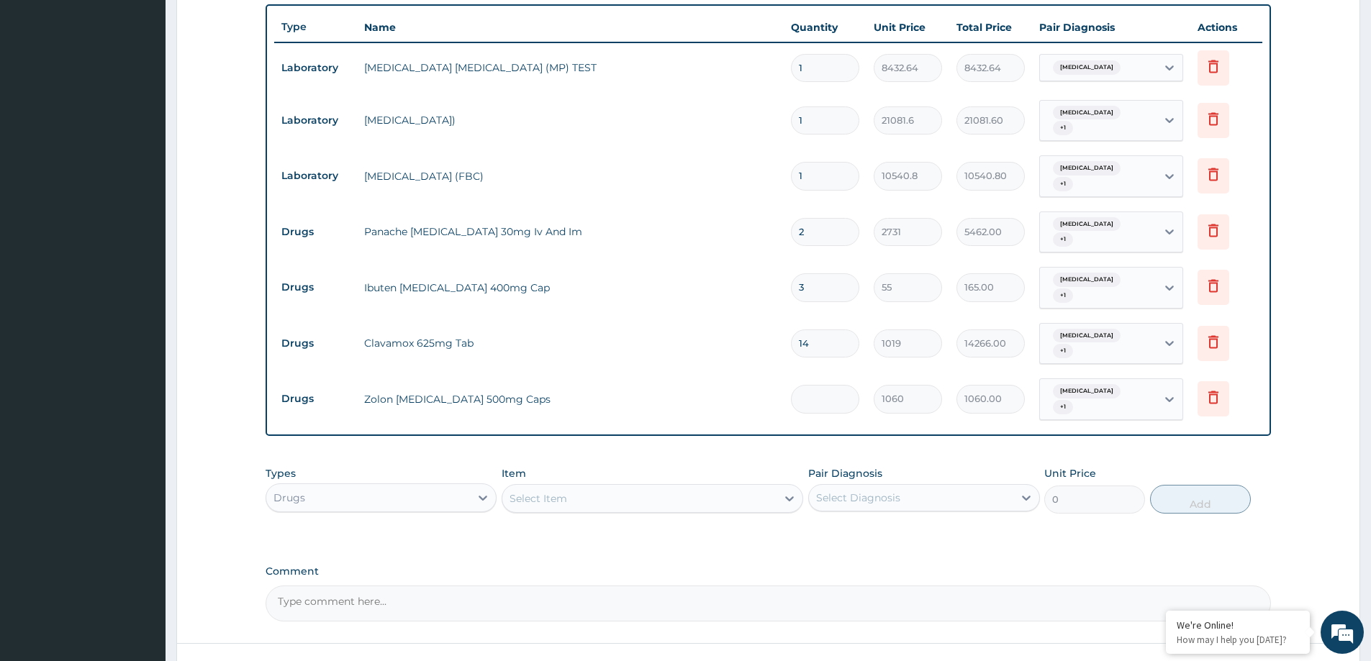
type input "0.00"
type input "6"
type input "6360.00"
type input "6"
click at [539, 497] on div "Select Item" at bounding box center [639, 498] width 274 height 23
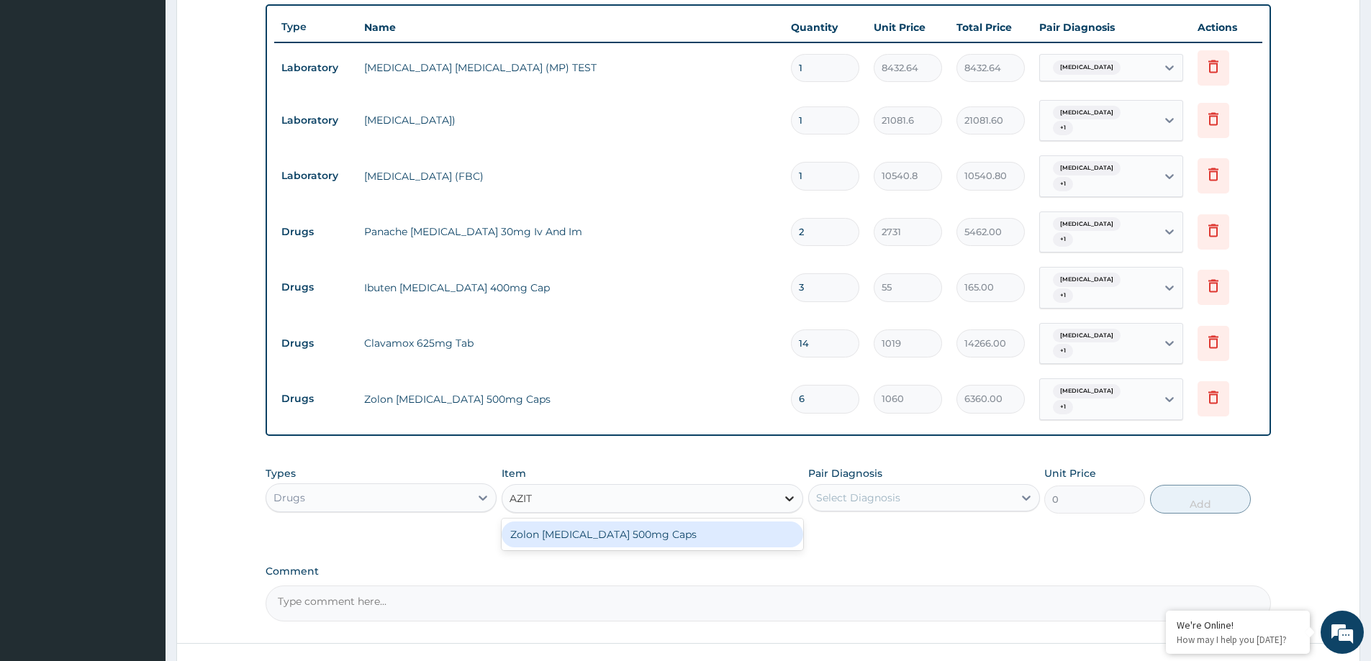
scroll to position [0, 0]
type input "AZITH"
click at [848, 491] on div "Select Diagnosis" at bounding box center [858, 498] width 84 height 14
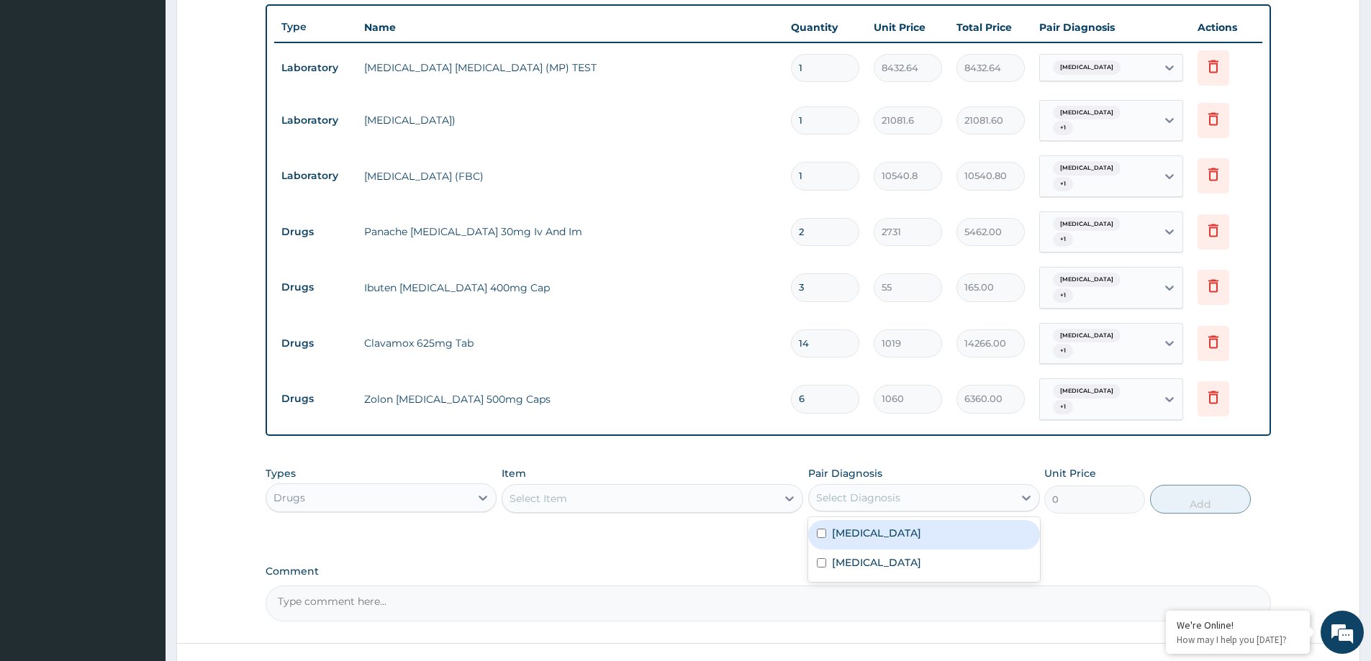
click at [414, 475] on div "Types Drugs" at bounding box center [381, 489] width 231 height 47
click at [407, 497] on div "Drugs" at bounding box center [368, 497] width 204 height 23
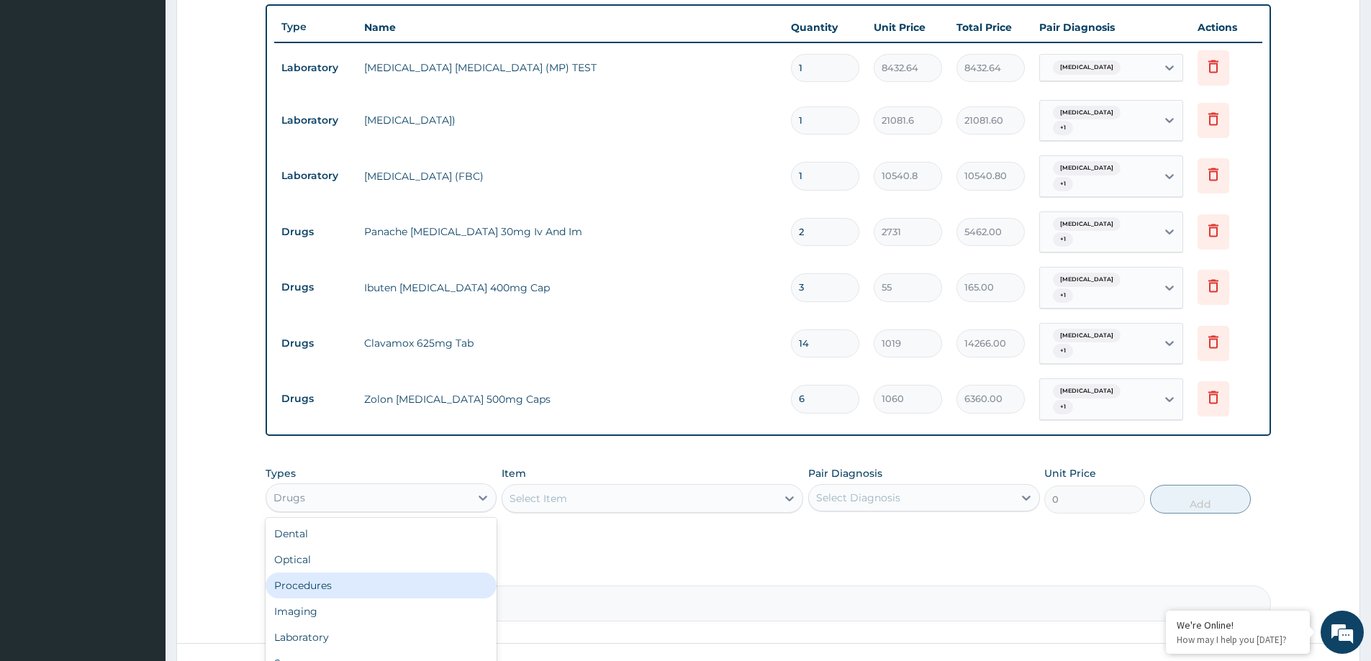
click at [361, 579] on div "Procedures" at bounding box center [381, 586] width 231 height 26
drag, startPoint x: 933, startPoint y: 446, endPoint x: 660, endPoint y: 398, distance: 277.0
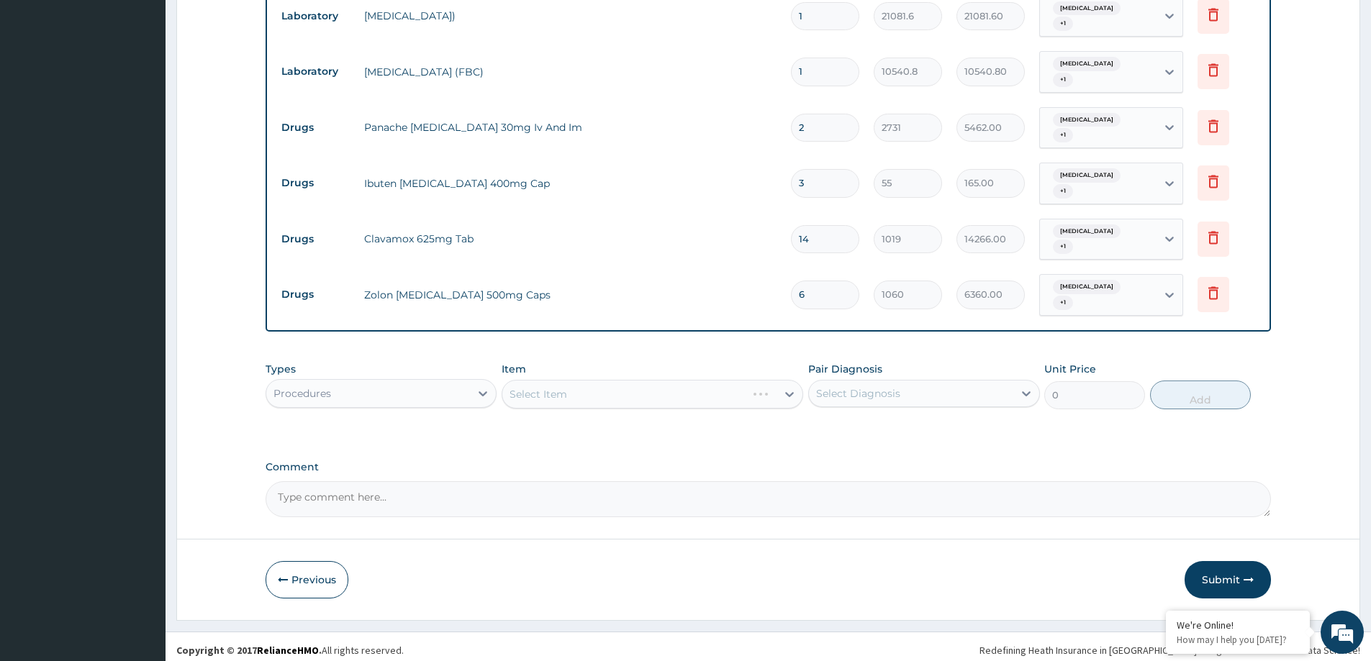
scroll to position [628, 0]
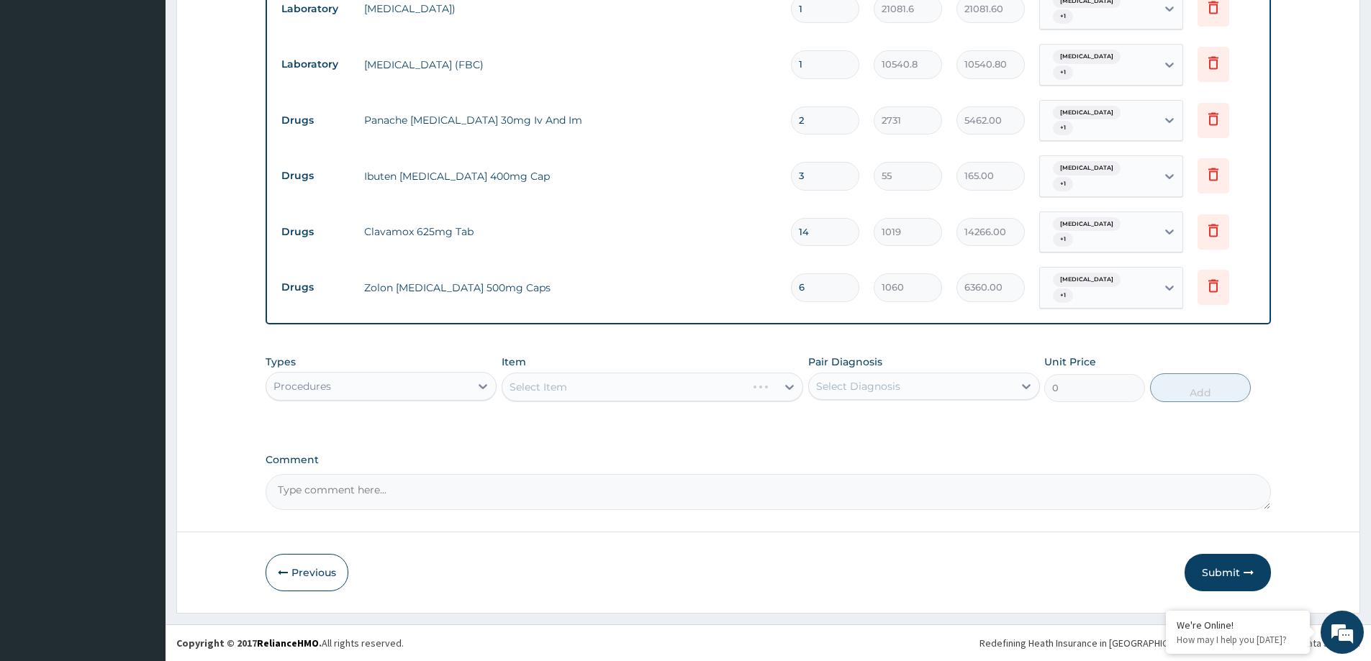
click at [532, 381] on div "Select Item" at bounding box center [653, 387] width 302 height 29
click at [535, 390] on div "Select Item" at bounding box center [538, 387] width 58 height 14
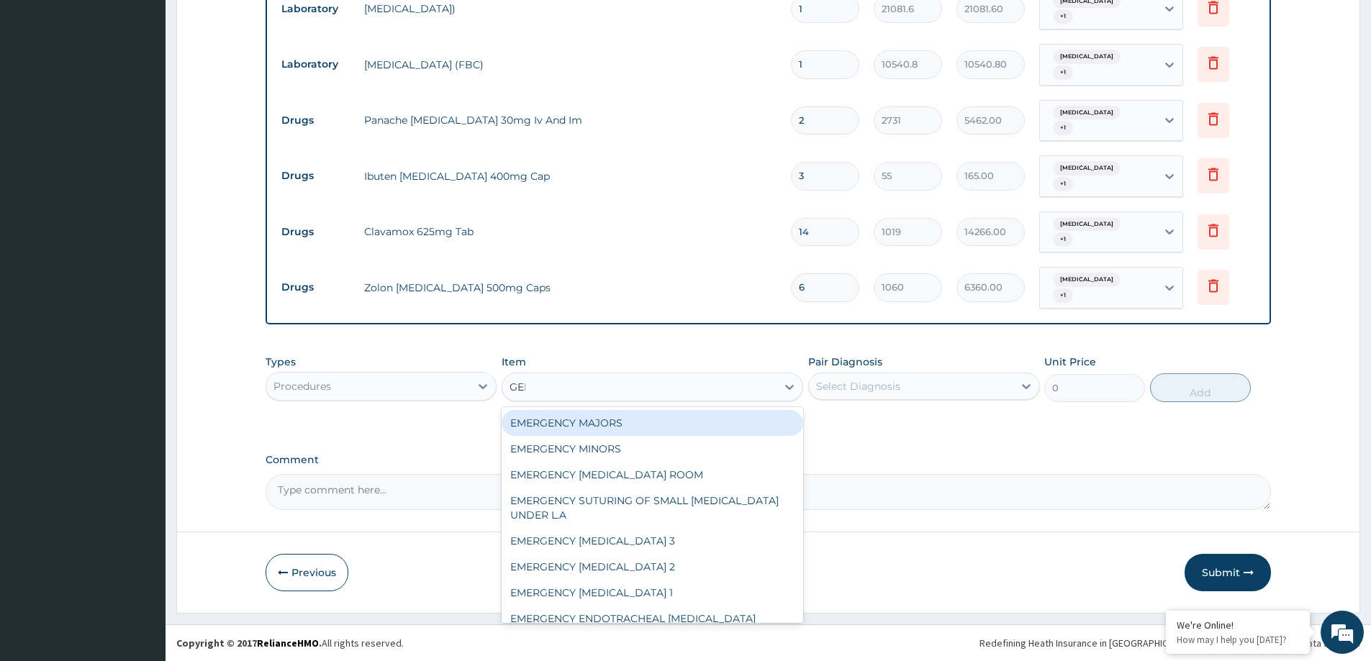
type input "GENERA"
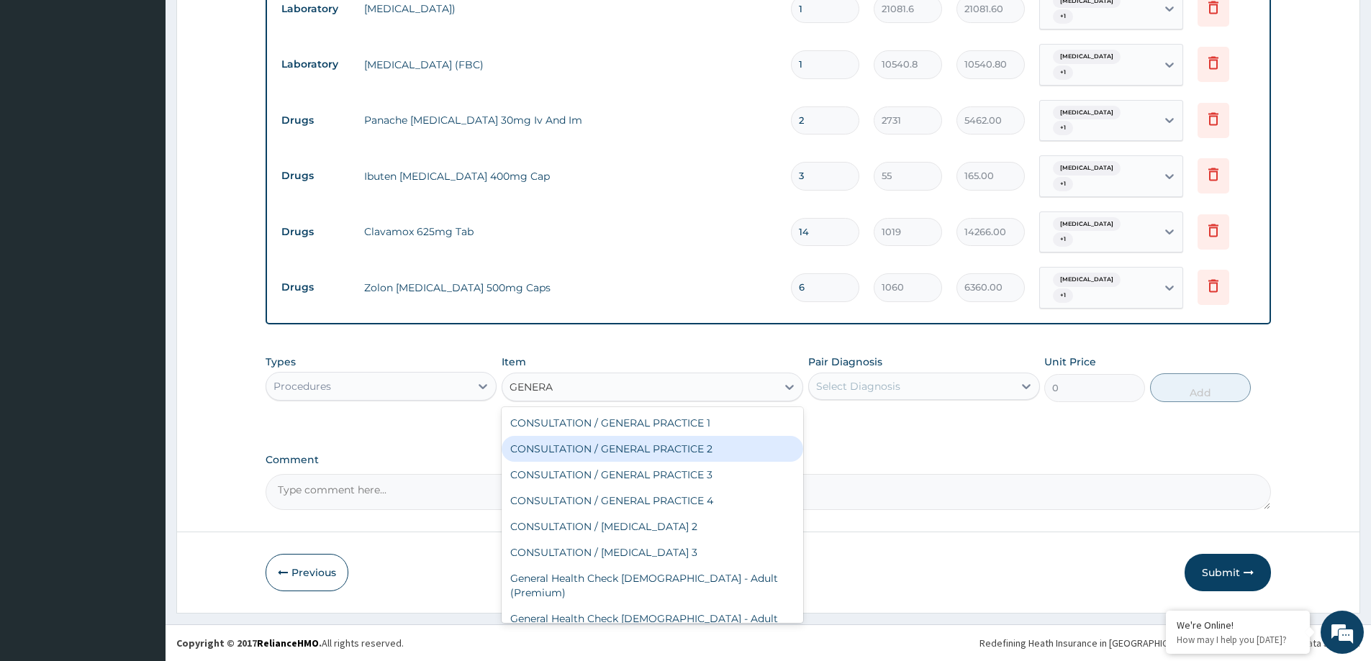
click at [653, 458] on div "CONSULTATION / GENERAL PRACTICE 2" at bounding box center [653, 449] width 302 height 26
type input "8400"
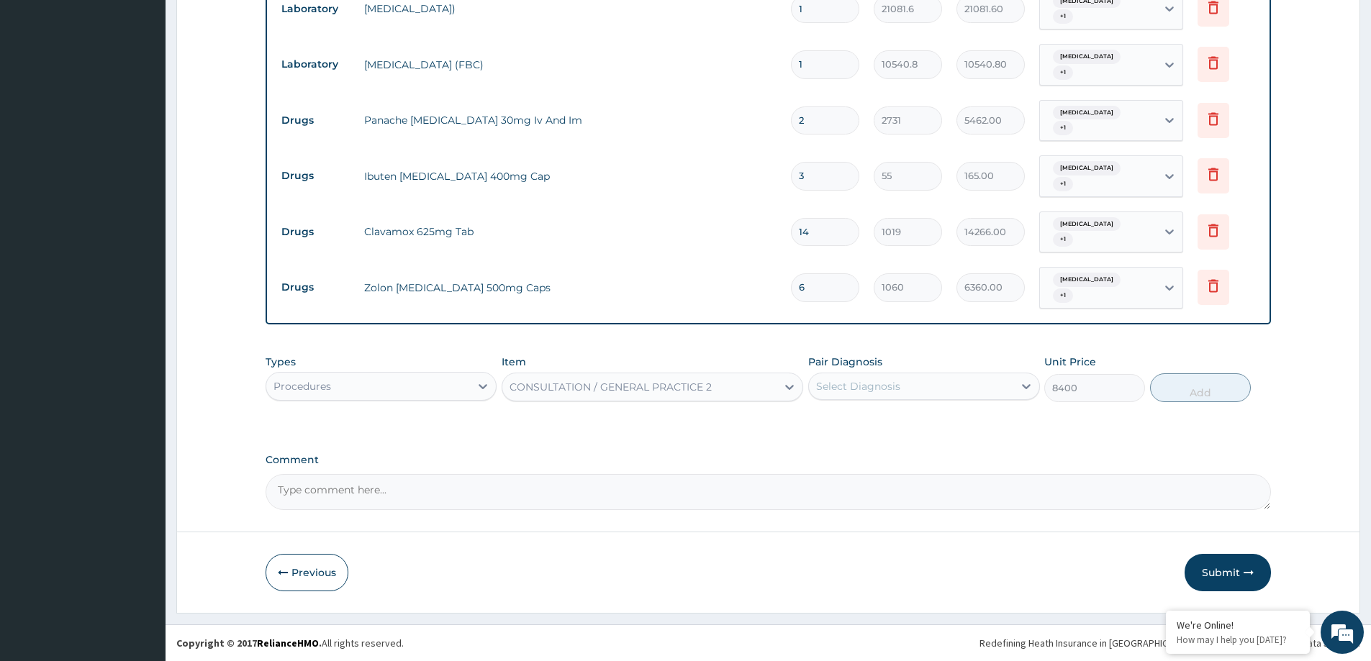
click at [961, 391] on div "Select Diagnosis" at bounding box center [911, 386] width 204 height 23
drag, startPoint x: 957, startPoint y: 432, endPoint x: 951, endPoint y: 452, distance: 21.2
click at [956, 432] on div "Acute pharyngitis, unspecified" at bounding box center [923, 424] width 231 height 30
checkbox input "true"
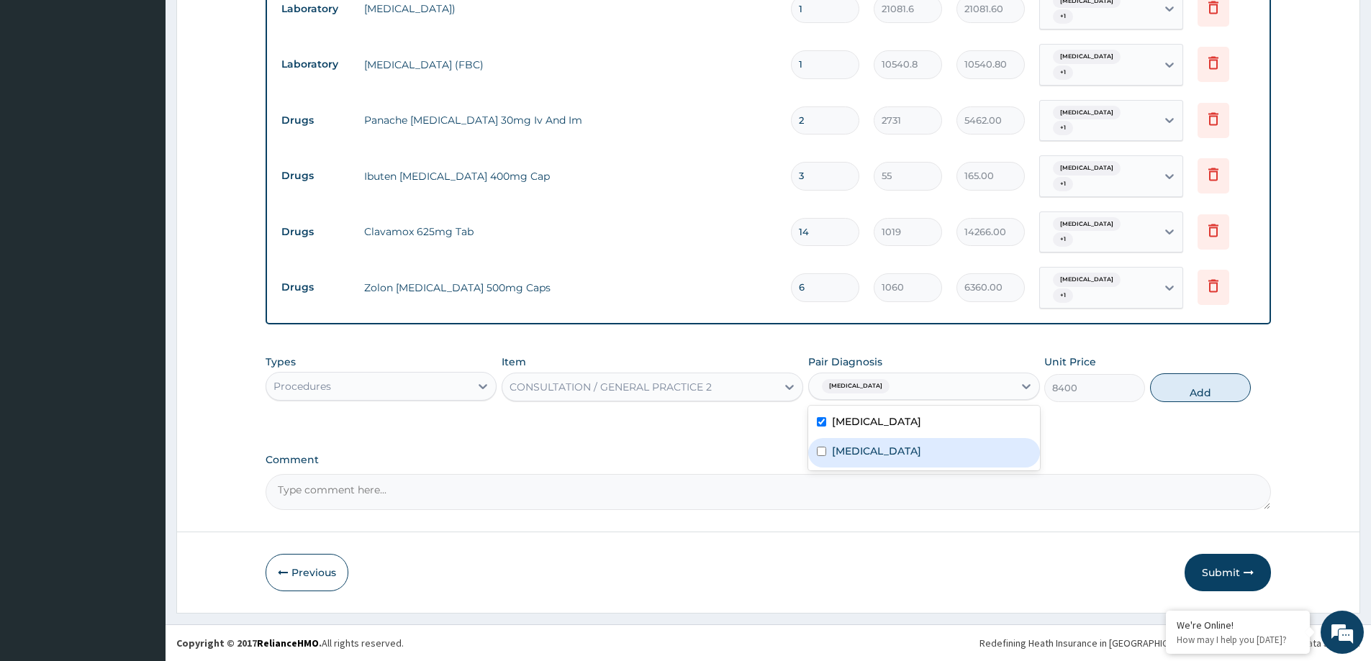
click at [950, 454] on div "Malaria, unspecified" at bounding box center [923, 453] width 231 height 30
checkbox input "true"
click at [1203, 396] on button "Add" at bounding box center [1200, 387] width 101 height 29
type input "0"
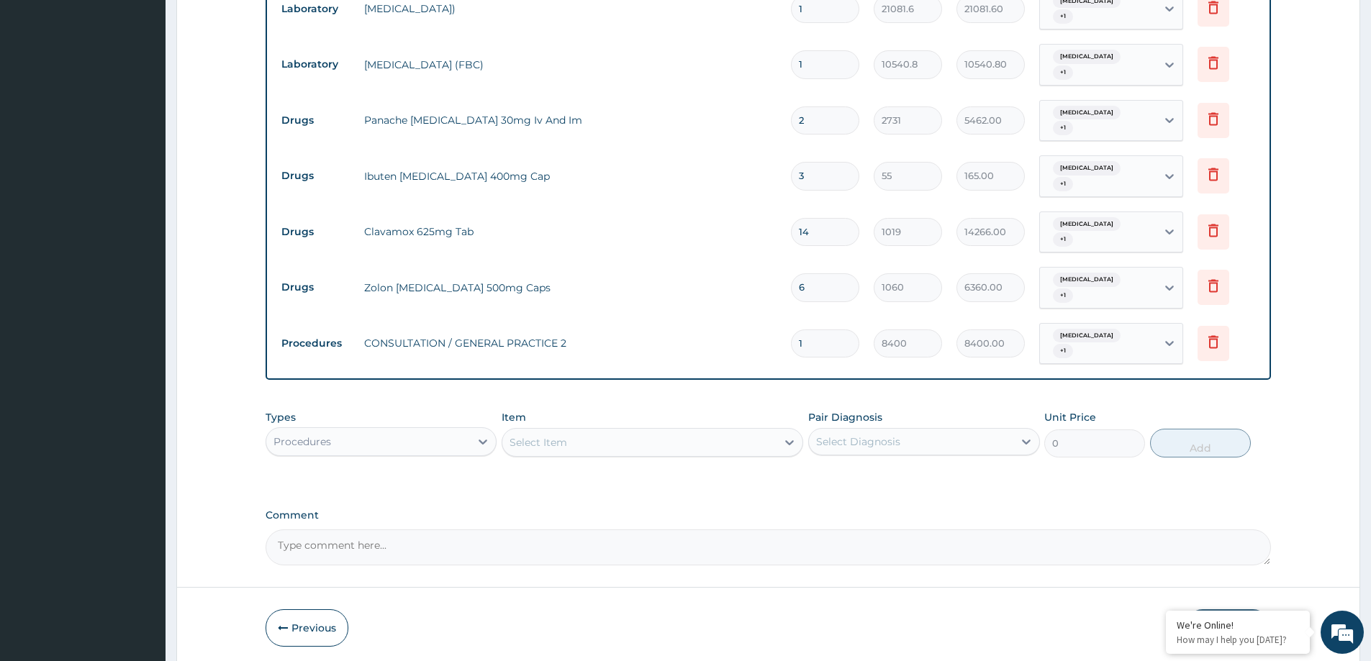
scroll to position [684, 0]
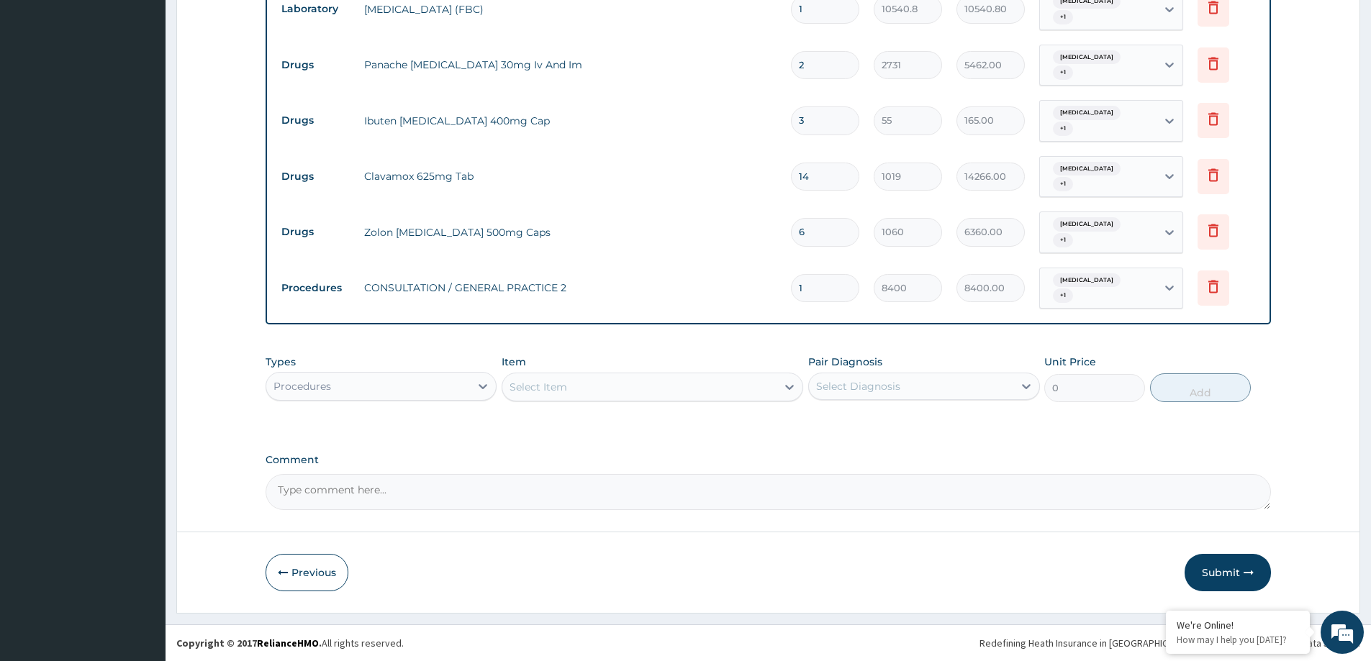
drag, startPoint x: 1226, startPoint y: 568, endPoint x: 371, endPoint y: 22, distance: 1014.5
click at [1226, 567] on button "Submit" at bounding box center [1227, 572] width 86 height 37
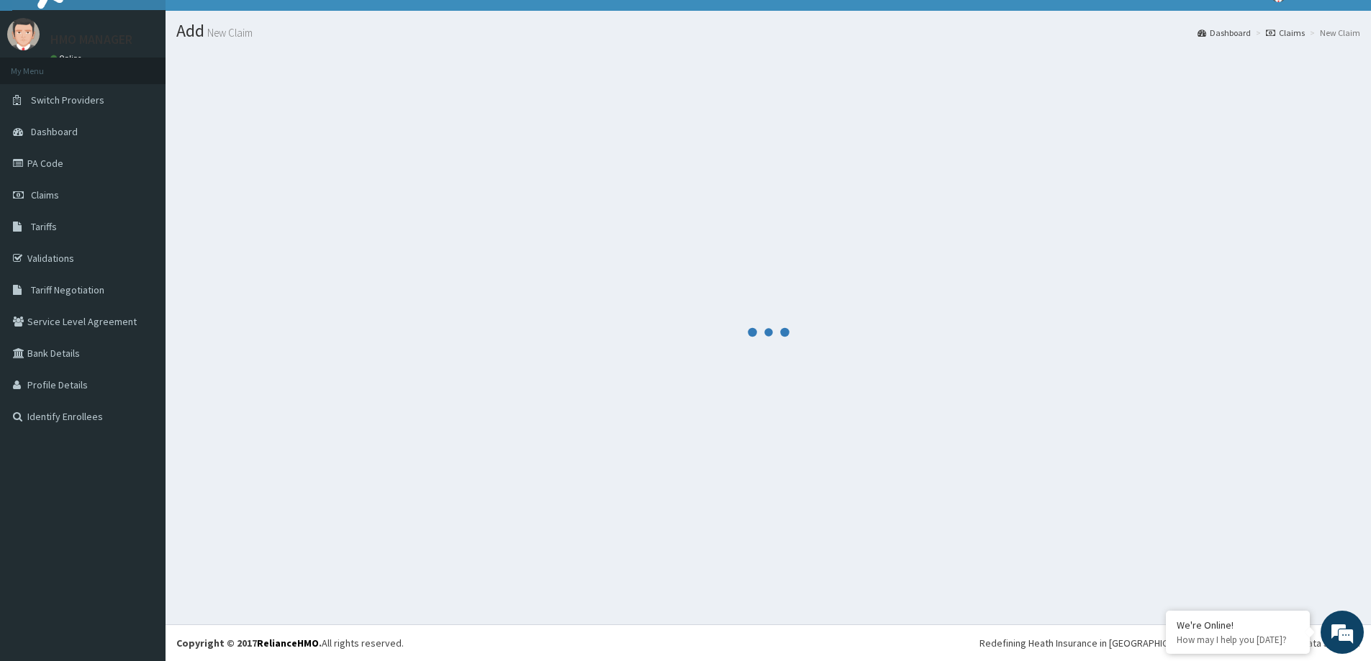
scroll to position [25, 0]
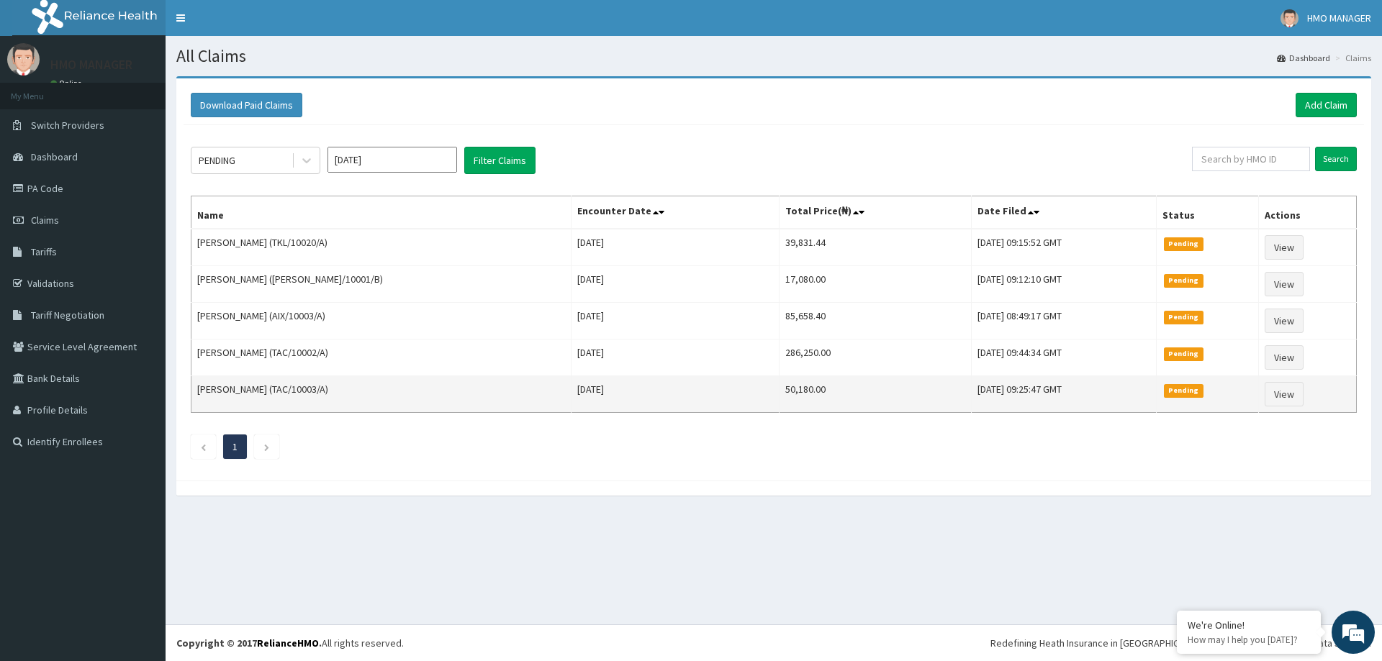
drag, startPoint x: 0, startPoint y: 0, endPoint x: 255, endPoint y: 398, distance: 472.5
click at [429, 500] on div "Download Paid Claims Add Claim × Note you can only download claims within a max…" at bounding box center [774, 293] width 1216 height 434
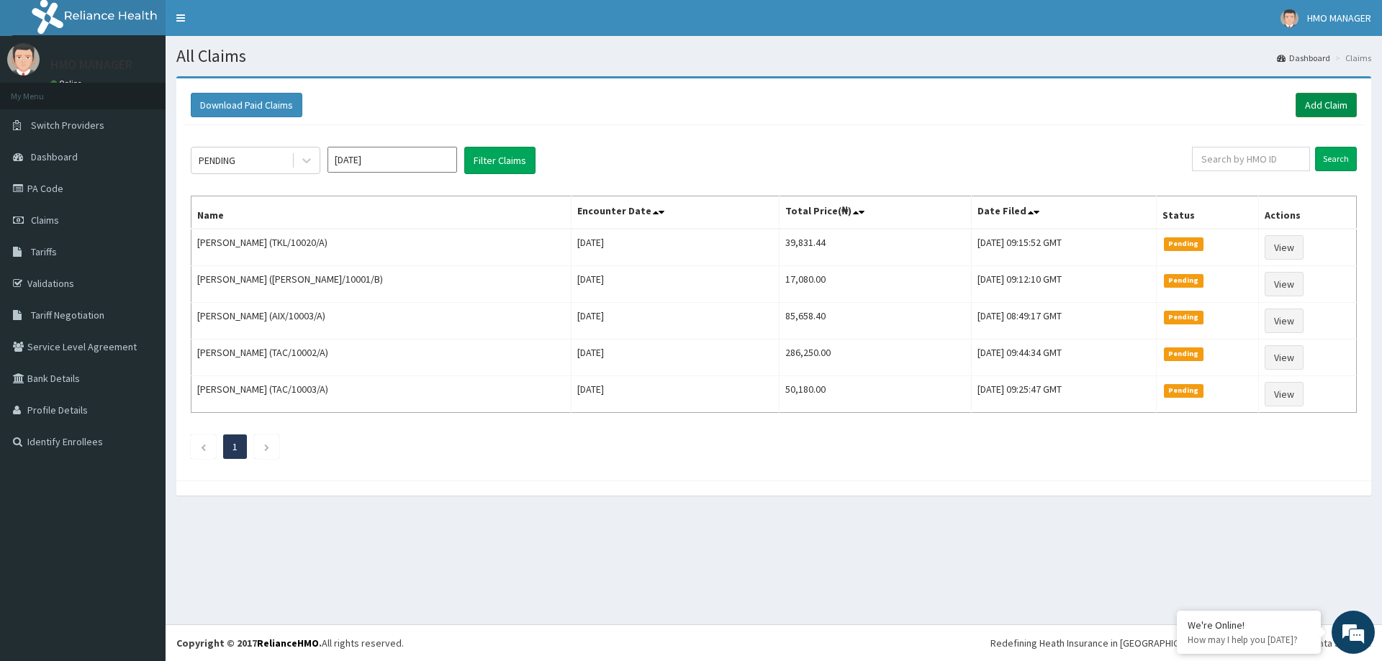
click at [1332, 112] on link "Add Claim" at bounding box center [1325, 105] width 61 height 24
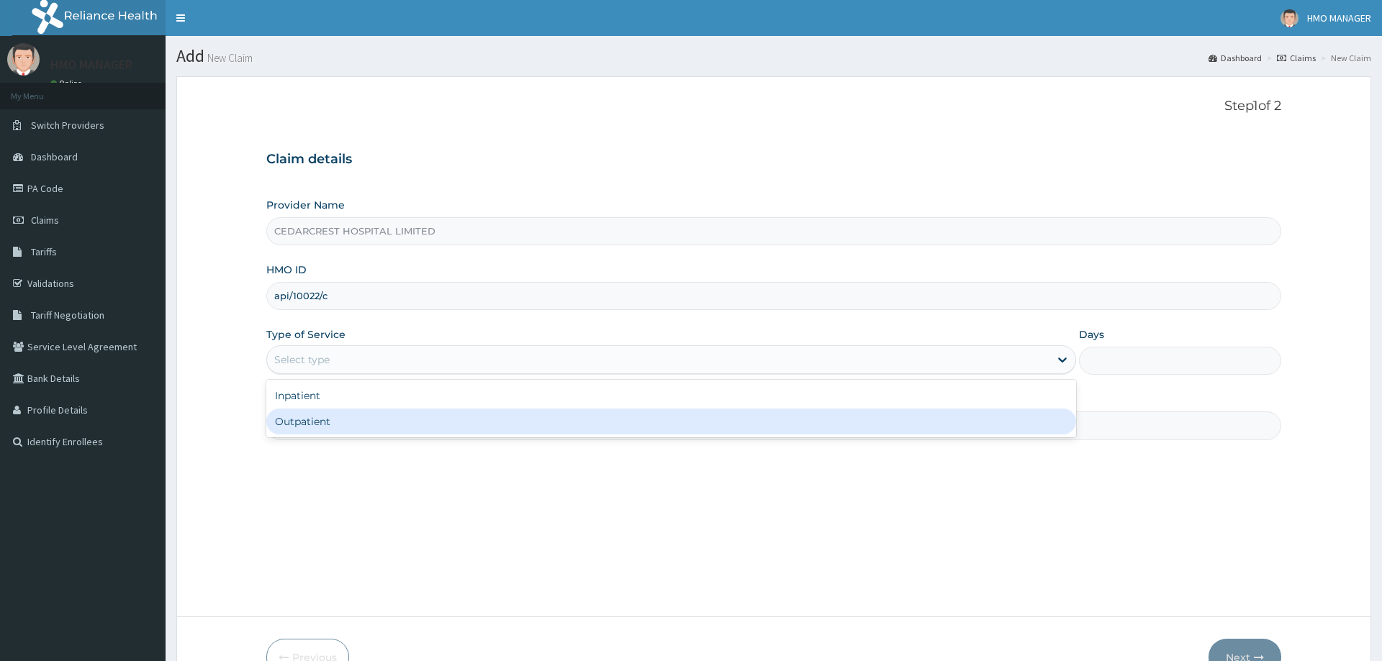
click at [302, 428] on div "Outpatient" at bounding box center [670, 422] width 809 height 26
click at [302, 430] on input "Practitioner" at bounding box center [773, 426] width 1014 height 28
type input "1"
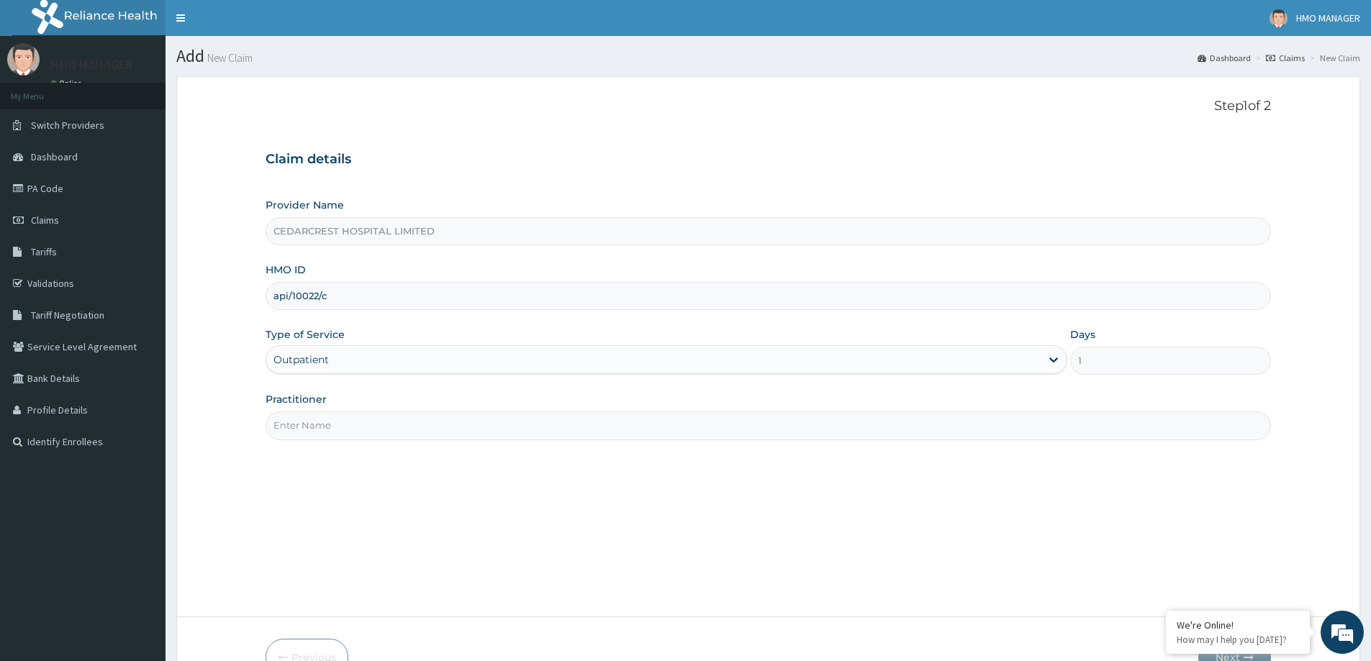
paste input "Dr KENNEDY JONEY"
type input "Dr KENNEDY JONEY"
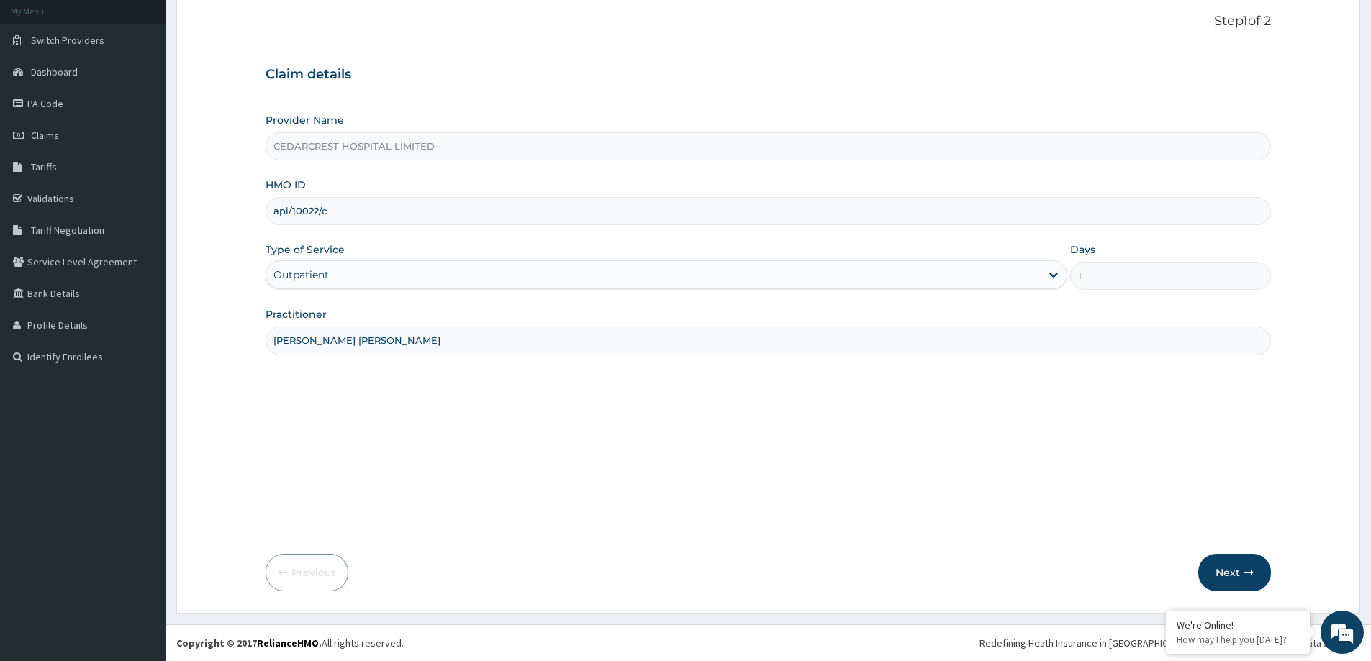
click at [1246, 575] on icon "button" at bounding box center [1248, 573] width 10 height 10
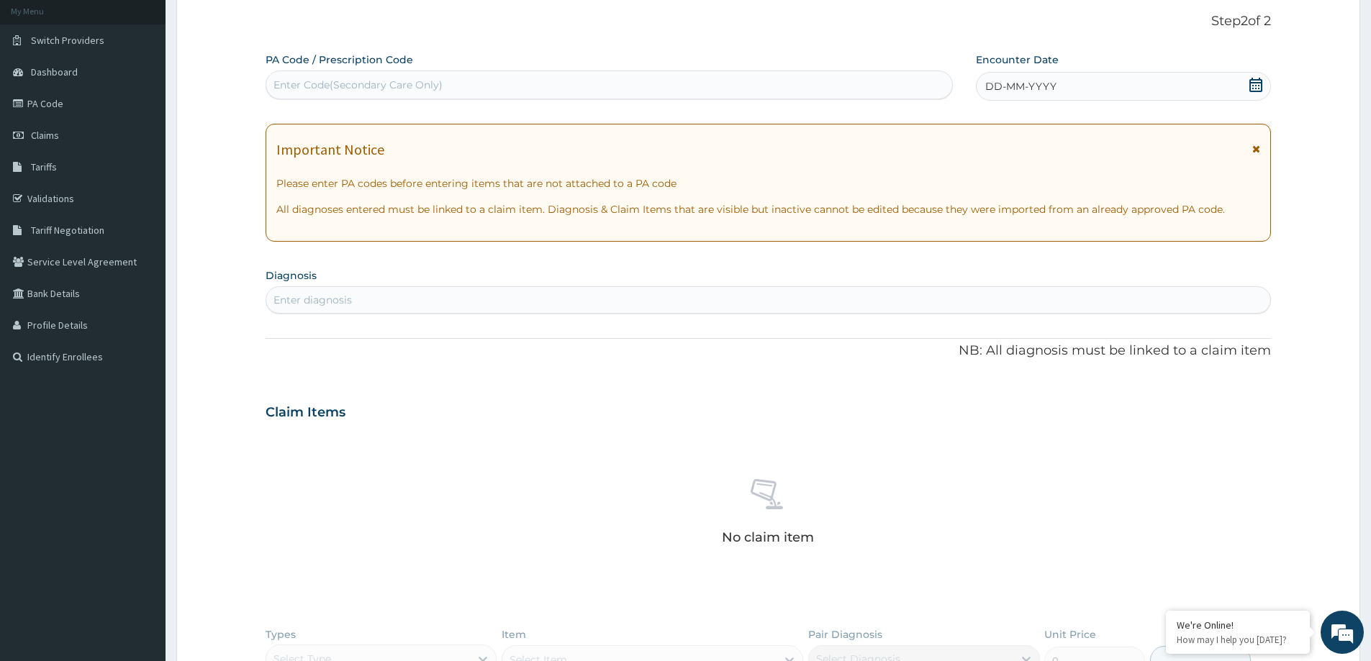
scroll to position [0, 0]
click at [361, 90] on div "Enter Code(Secondary Care Only)" at bounding box center [357, 85] width 169 height 14
paste input "PA/A29F72"
type input "PA/A29F72"
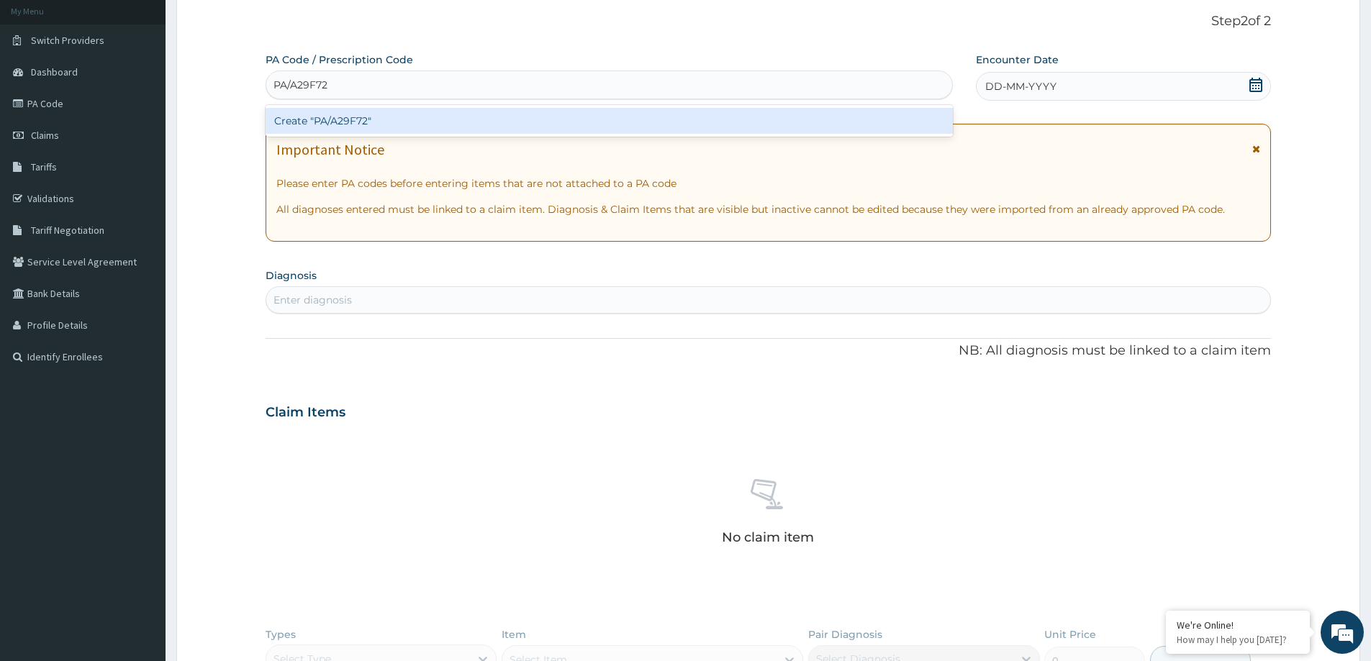
click at [353, 122] on div "Create "PA/A29F72"" at bounding box center [609, 121] width 687 height 26
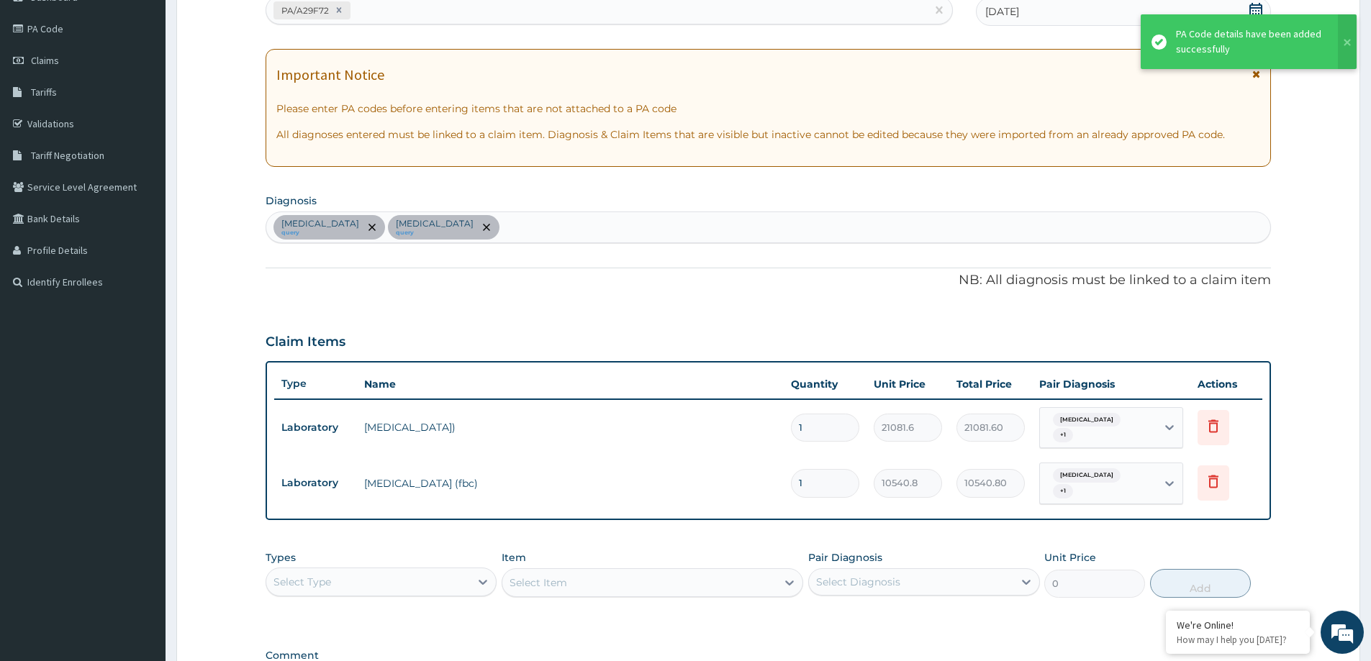
scroll to position [229, 0]
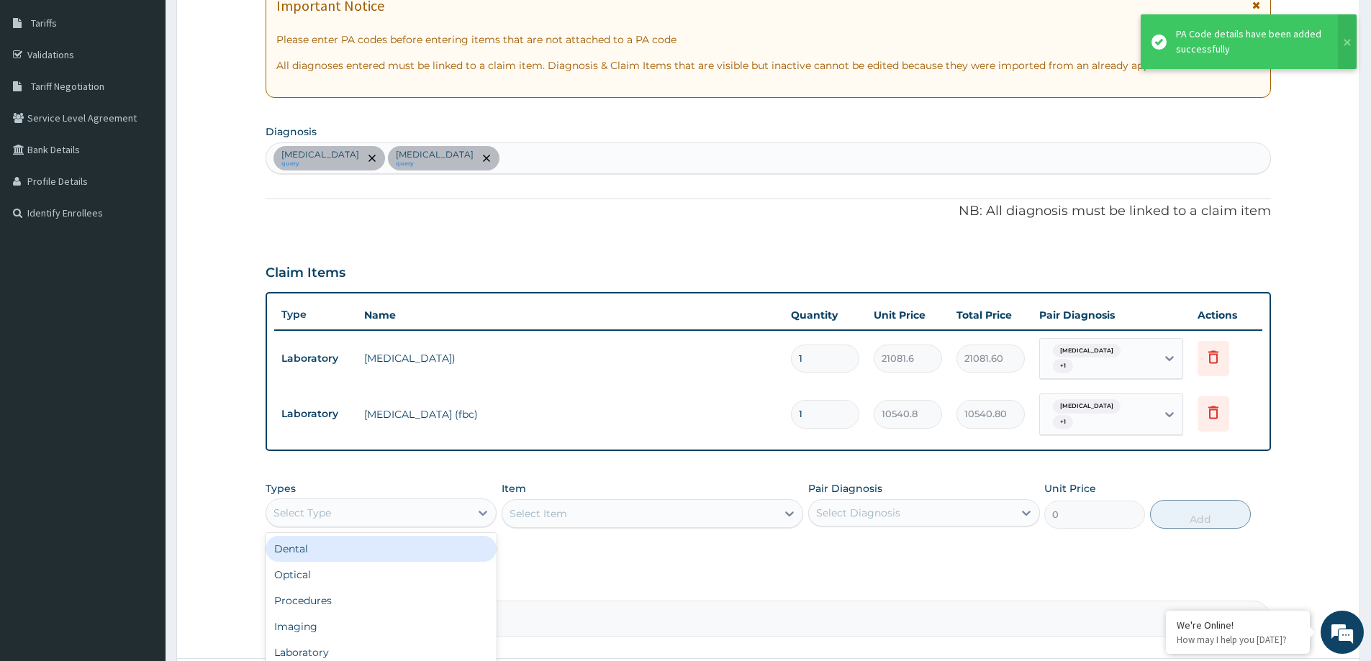
click at [331, 512] on div "Select Type" at bounding box center [302, 513] width 58 height 14
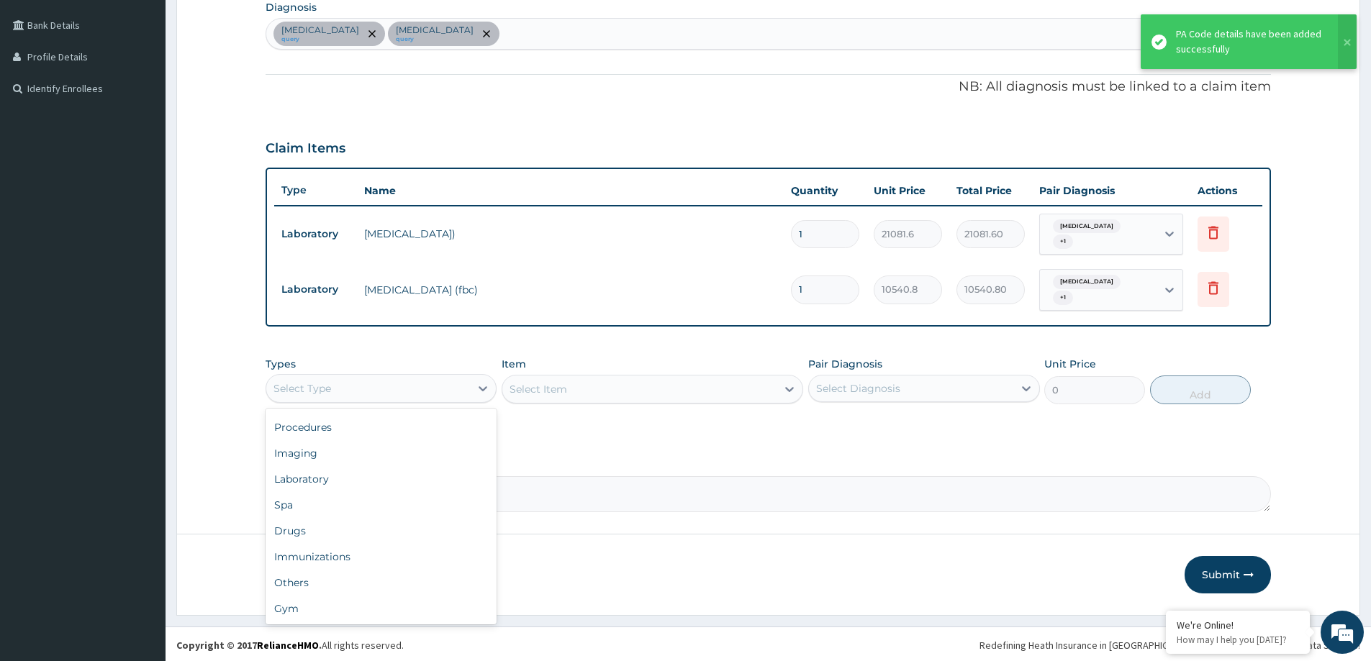
scroll to position [355, 0]
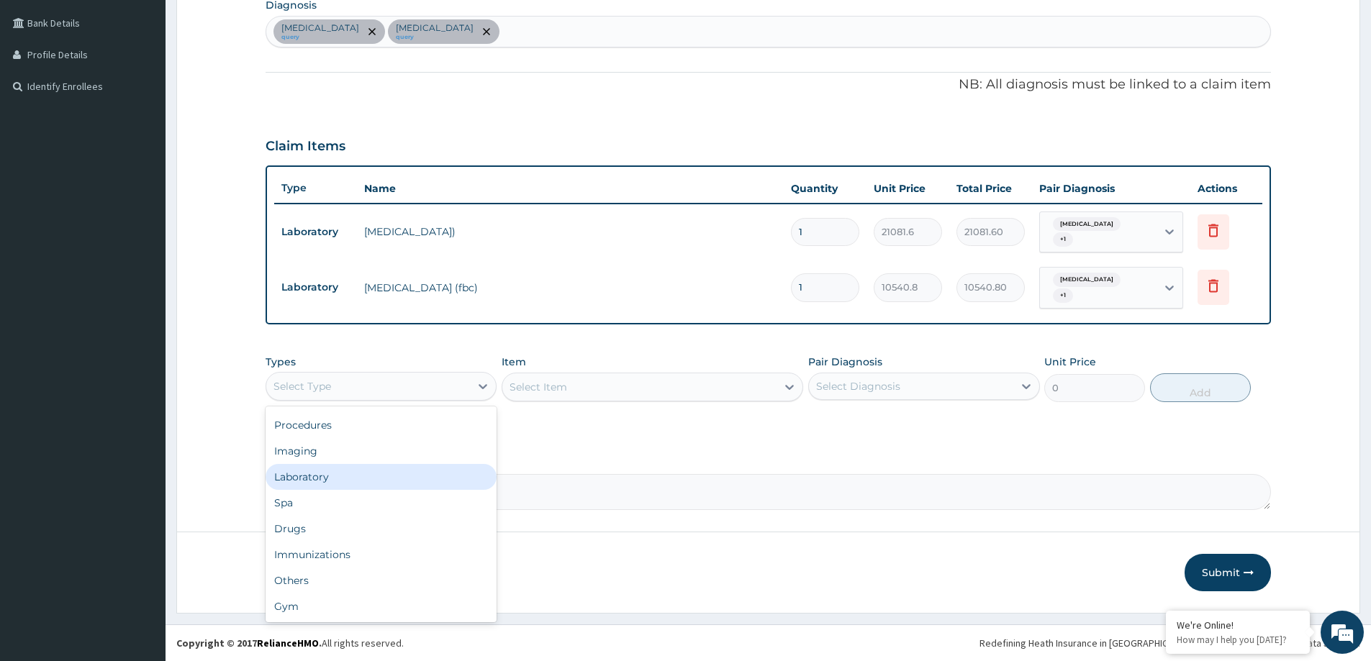
click at [346, 479] on div "Laboratory" at bounding box center [381, 477] width 231 height 26
click at [540, 386] on div "Select Item" at bounding box center [538, 387] width 58 height 14
click at [543, 388] on div "Select Item" at bounding box center [538, 387] width 58 height 14
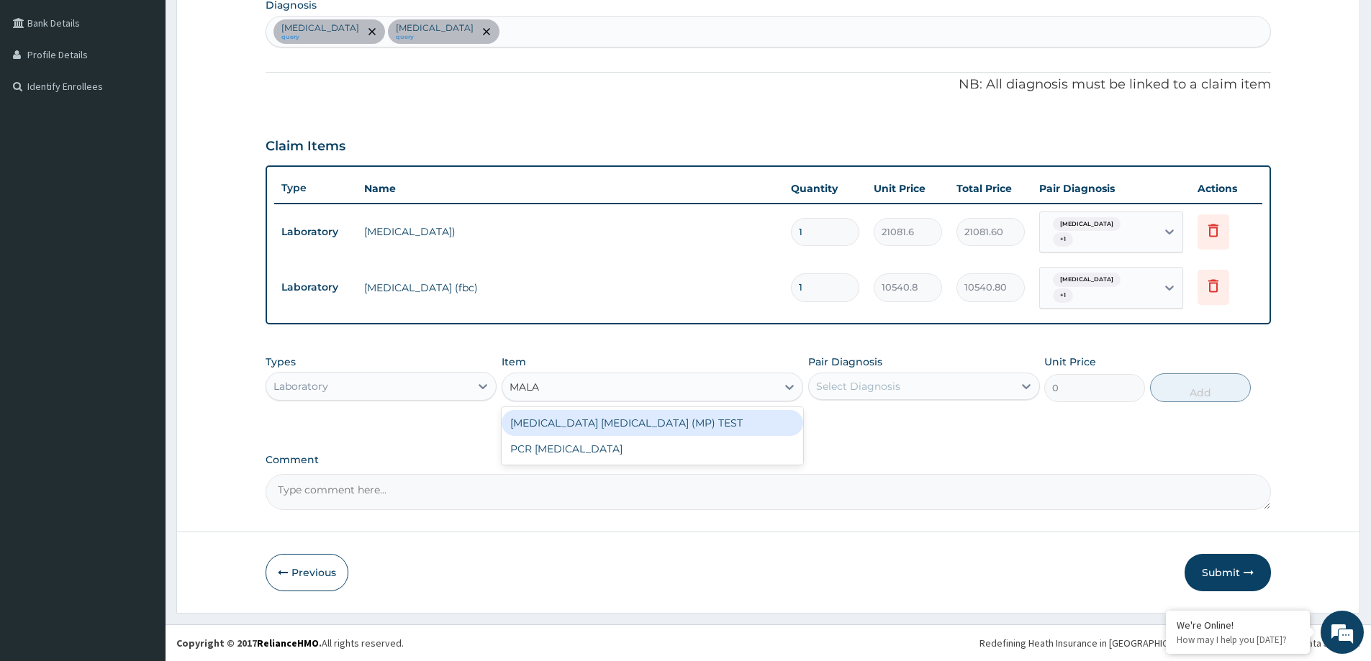
type input "MALAR"
drag, startPoint x: 574, startPoint y: 418, endPoint x: 852, endPoint y: 398, distance: 279.2
click at [575, 418] on div "MALARIA PARASITE (MP) TEST" at bounding box center [653, 423] width 302 height 26
type input "8432.64"
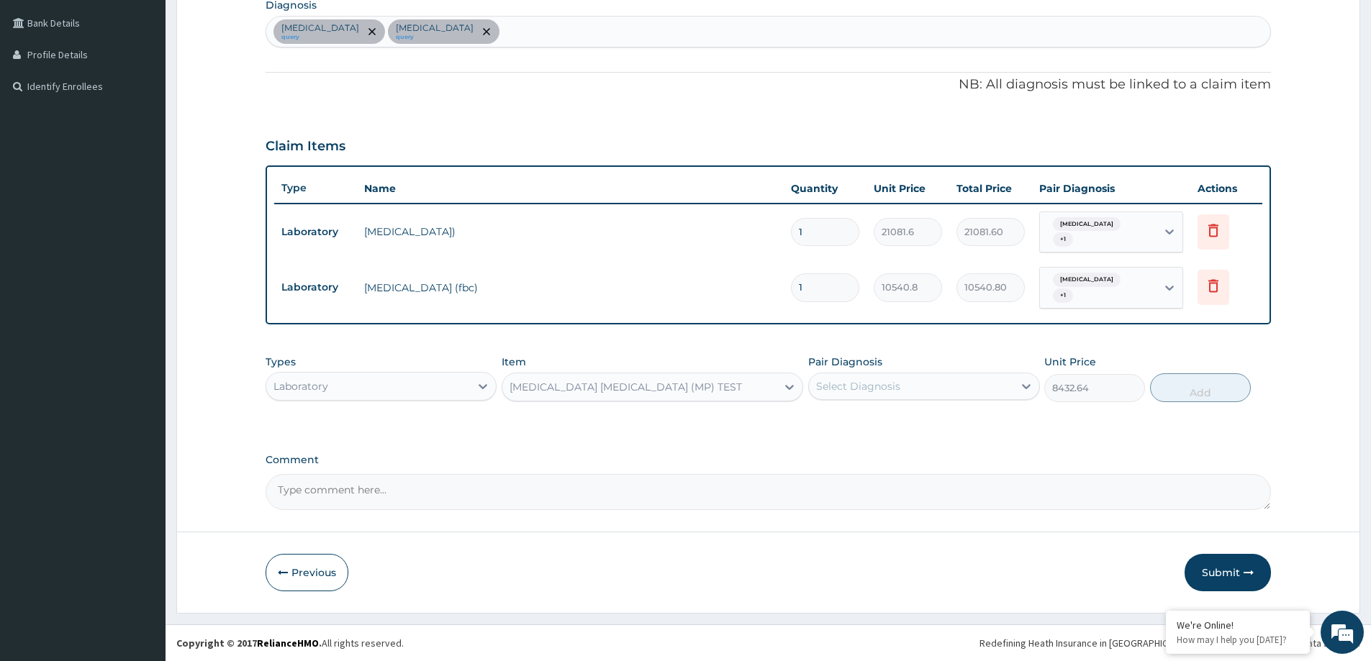
click at [853, 397] on div "Select Diagnosis" at bounding box center [911, 386] width 204 height 23
drag, startPoint x: 860, startPoint y: 427, endPoint x: 866, endPoint y: 453, distance: 26.7
click at [860, 428] on label "Upper respiratory infection" at bounding box center [876, 421] width 89 height 14
checkbox input "true"
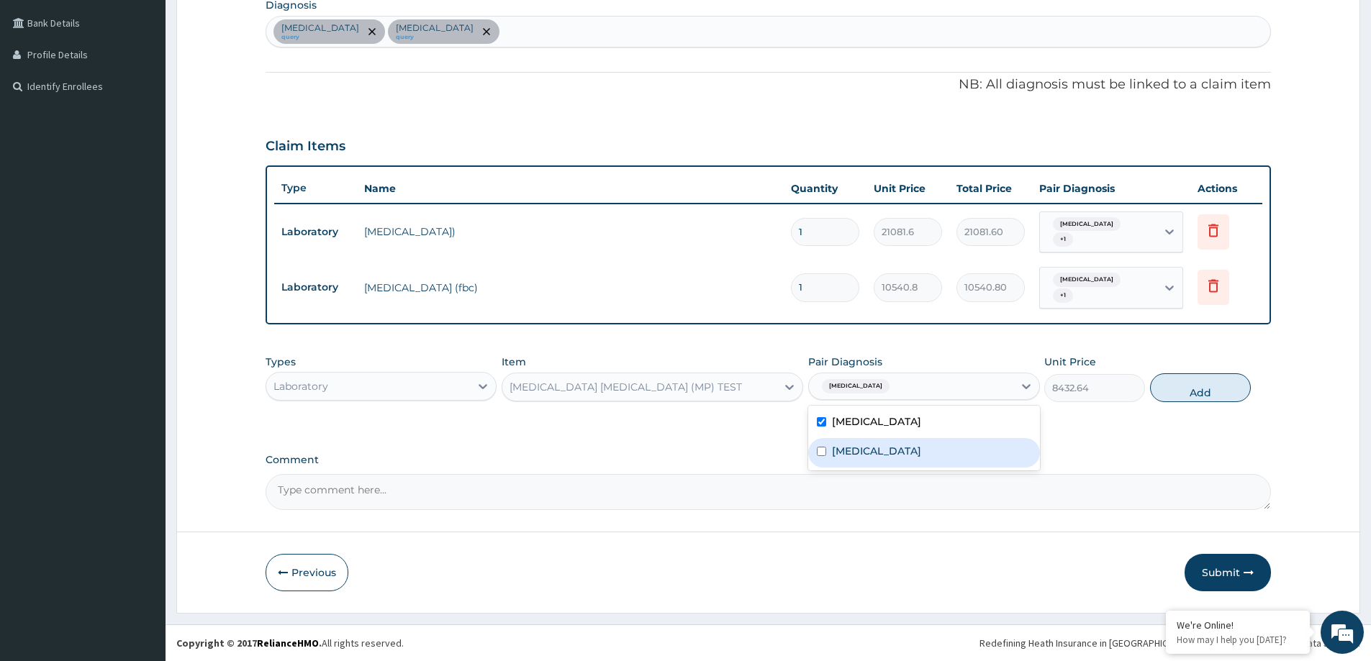
click at [866, 453] on div "Sepsis" at bounding box center [923, 453] width 231 height 30
checkbox input "true"
click at [1220, 381] on button "Add" at bounding box center [1200, 387] width 101 height 29
type input "0"
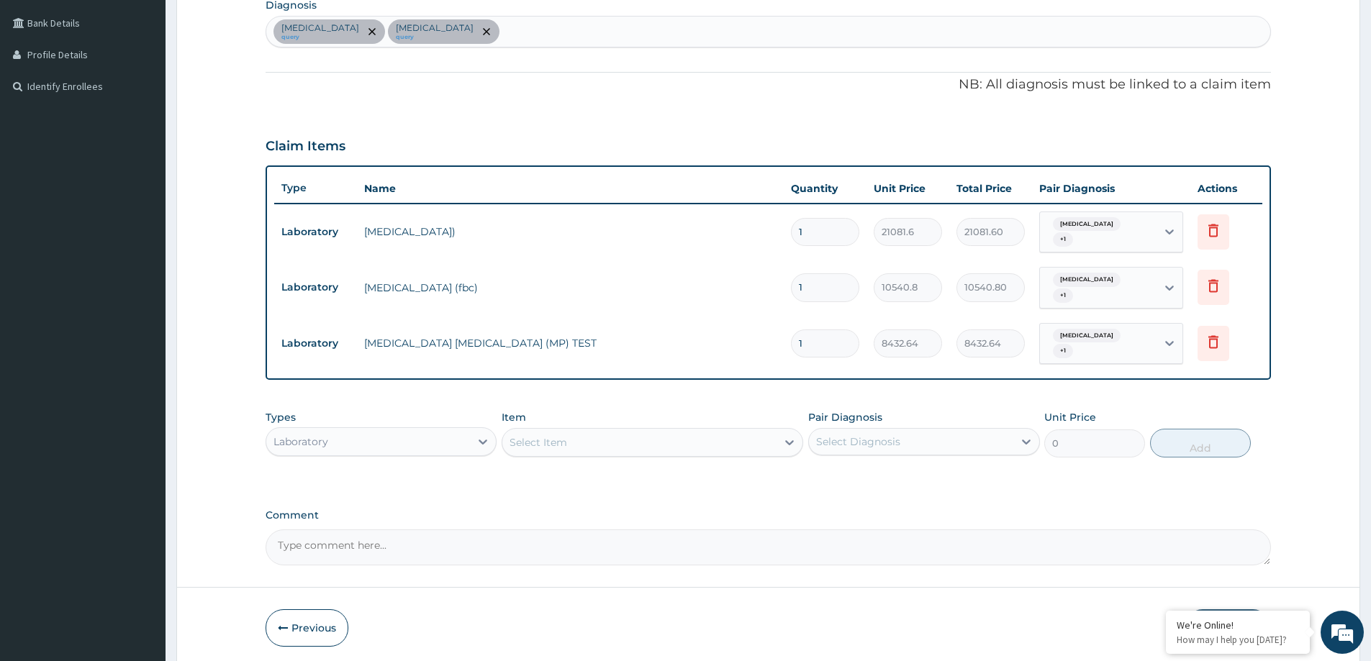
click at [346, 440] on div "Laboratory" at bounding box center [368, 441] width 204 height 23
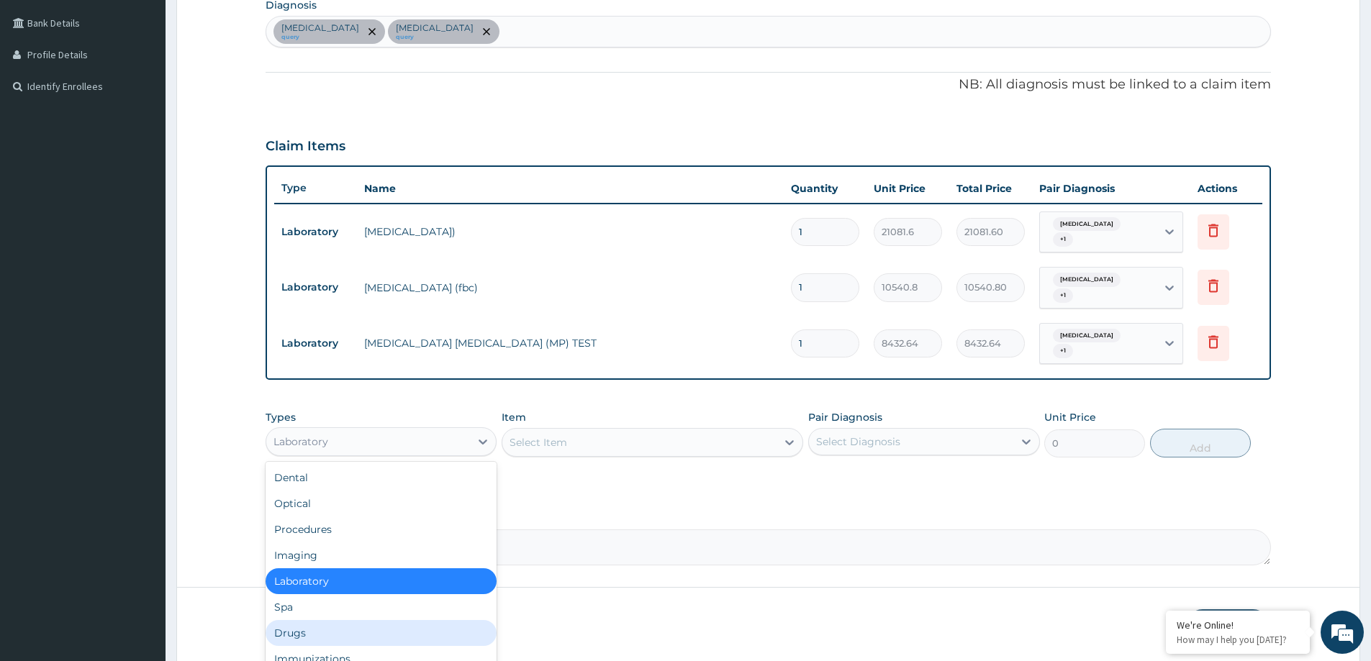
click at [311, 630] on div "Drugs" at bounding box center [381, 633] width 231 height 26
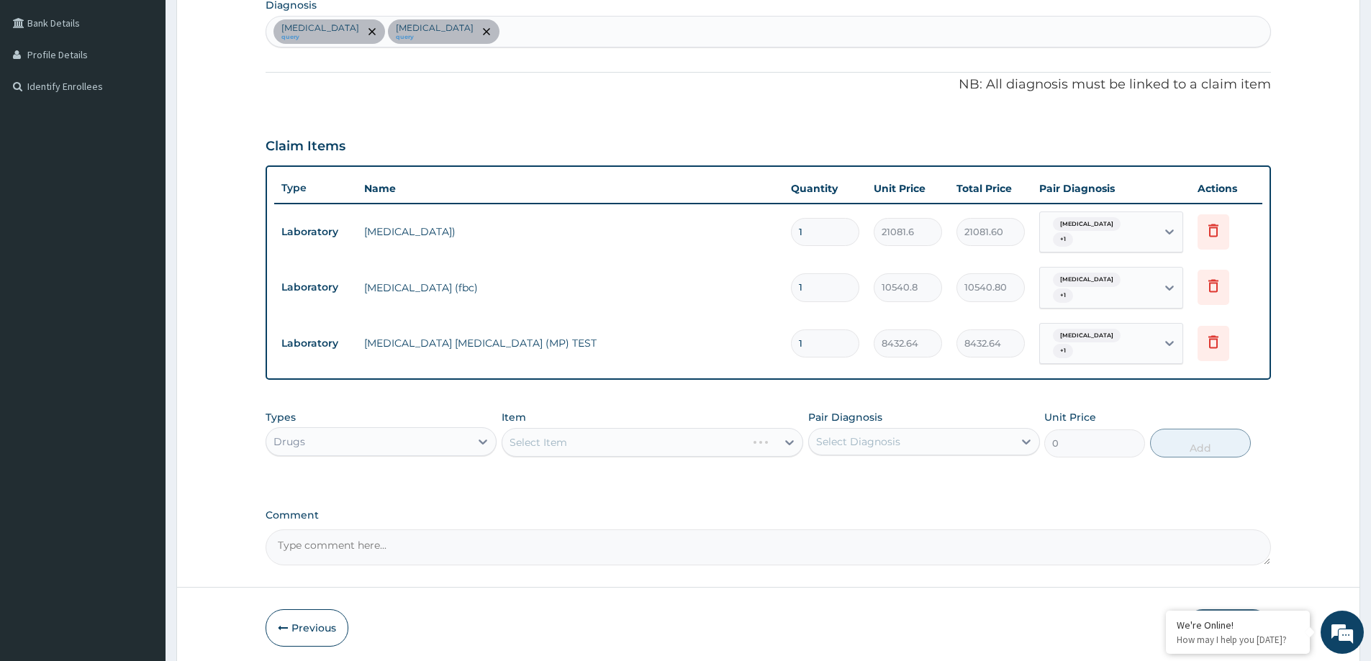
scroll to position [411, 0]
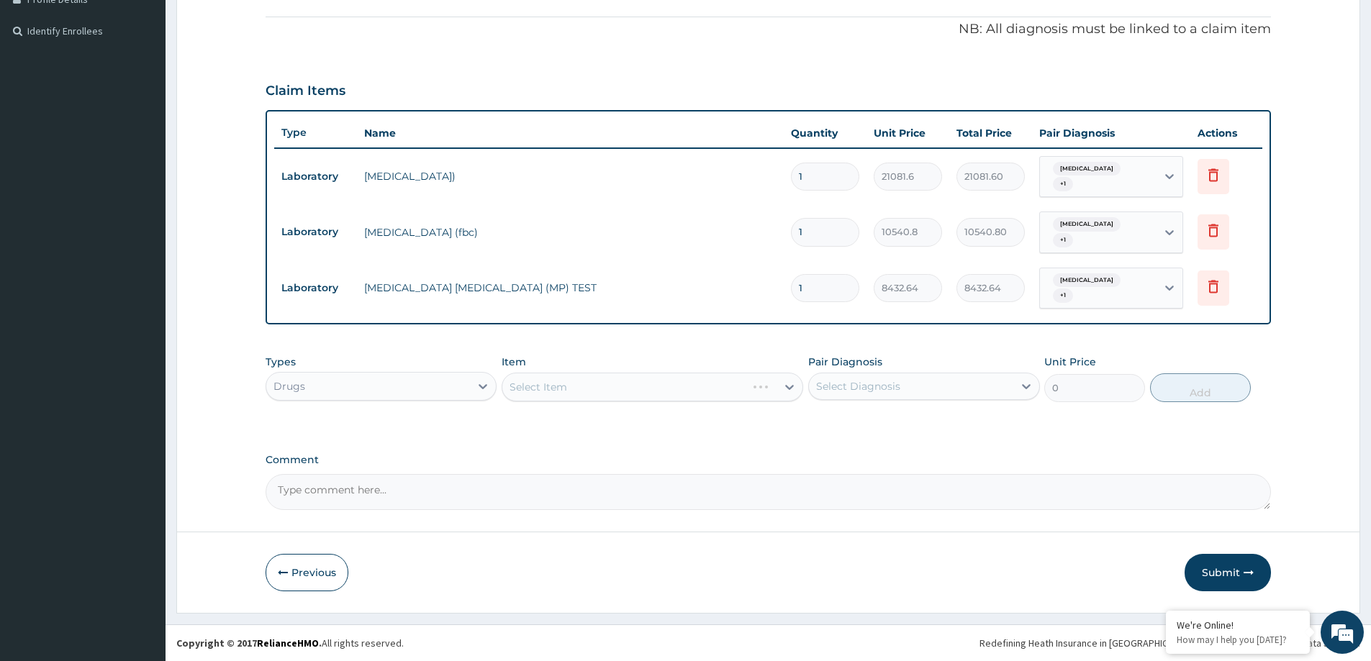
click at [527, 386] on div "Select Item" at bounding box center [653, 387] width 302 height 29
click at [527, 386] on div "Select Item" at bounding box center [538, 387] width 58 height 14
type input "PIRI"
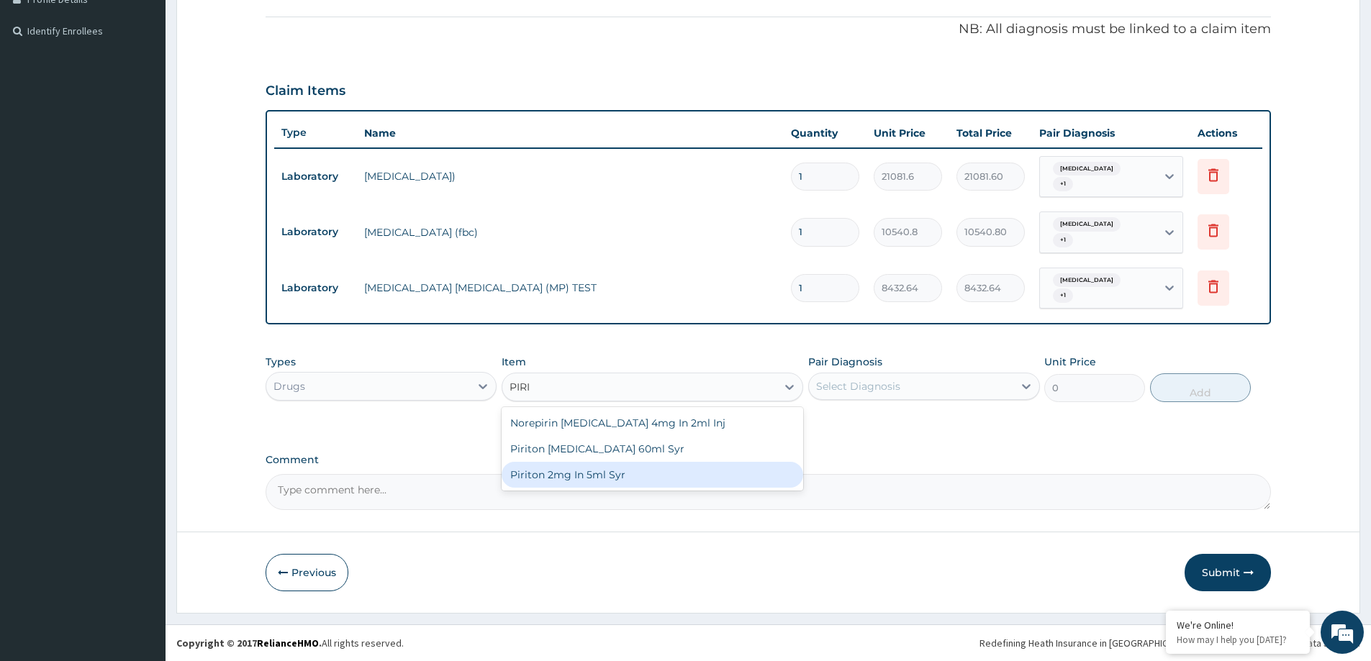
click at [603, 473] on div "Piriton 2mg In 5ml Syr" at bounding box center [653, 475] width 302 height 26
type input "1881"
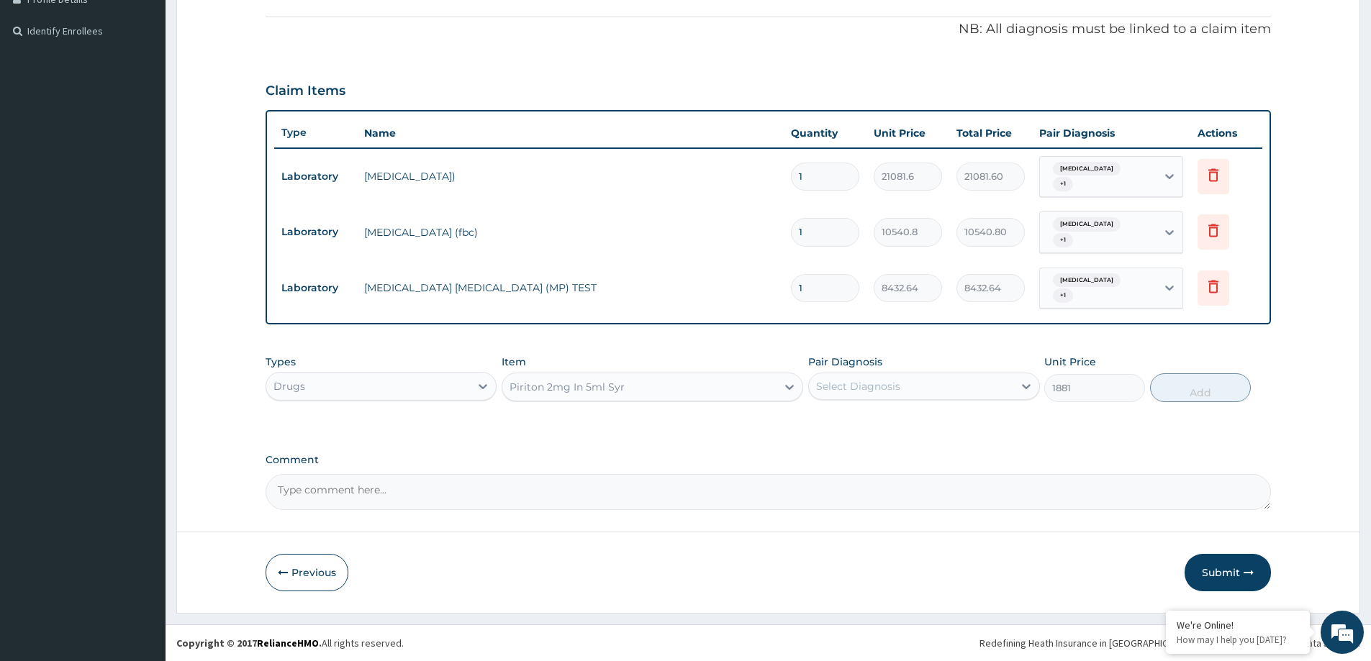
drag, startPoint x: 808, startPoint y: 396, endPoint x: 853, endPoint y: 383, distance: 47.1
click at [820, 391] on div "Select Diagnosis" at bounding box center [923, 386] width 231 height 27
click at [857, 383] on div "Select Diagnosis" at bounding box center [858, 386] width 84 height 14
click at [872, 422] on label "Upper respiratory infection" at bounding box center [876, 421] width 89 height 14
checkbox input "true"
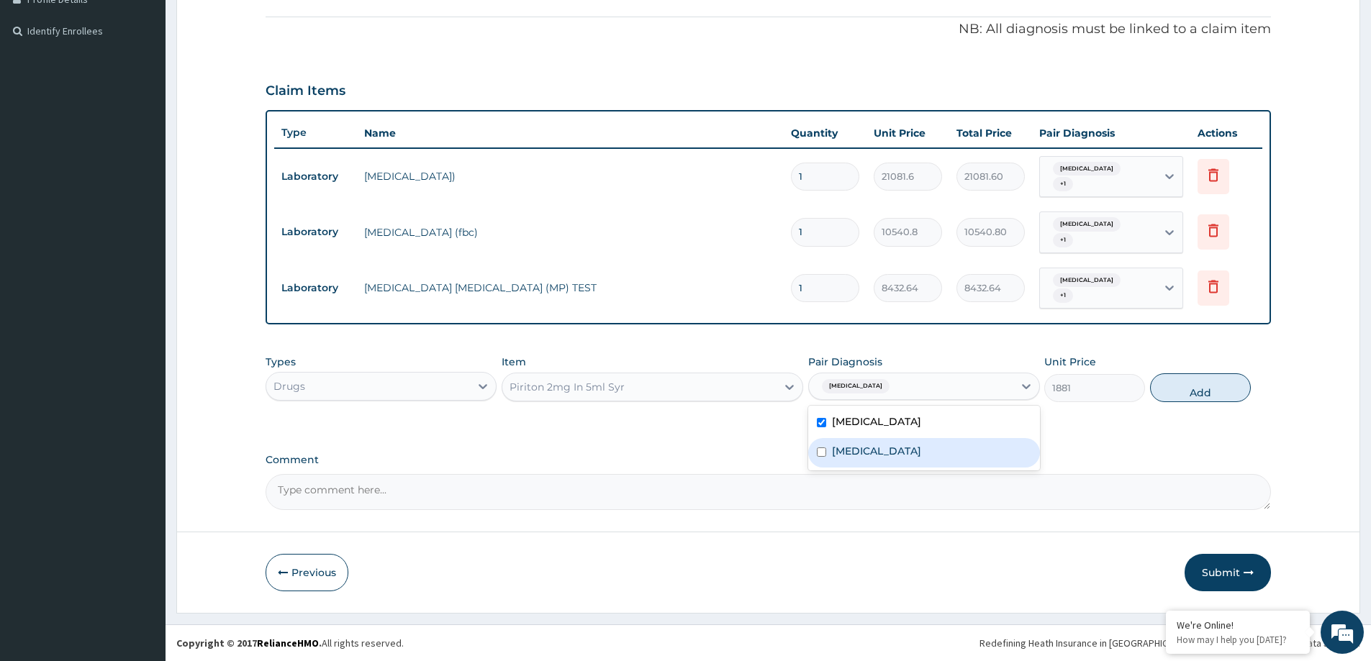
click at [867, 455] on div "Sepsis" at bounding box center [923, 453] width 231 height 30
checkbox input "true"
click at [1195, 396] on button "Add" at bounding box center [1200, 387] width 101 height 29
type input "0"
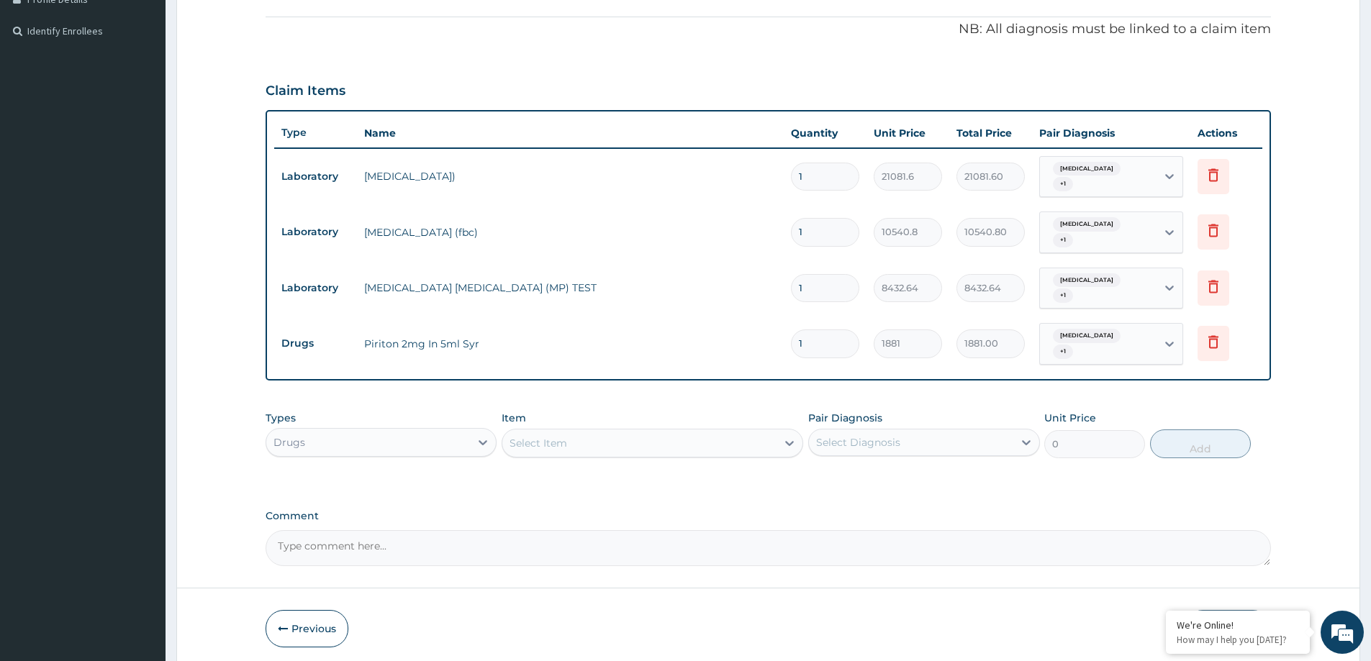
click at [583, 437] on div "Select Item" at bounding box center [639, 443] width 274 height 23
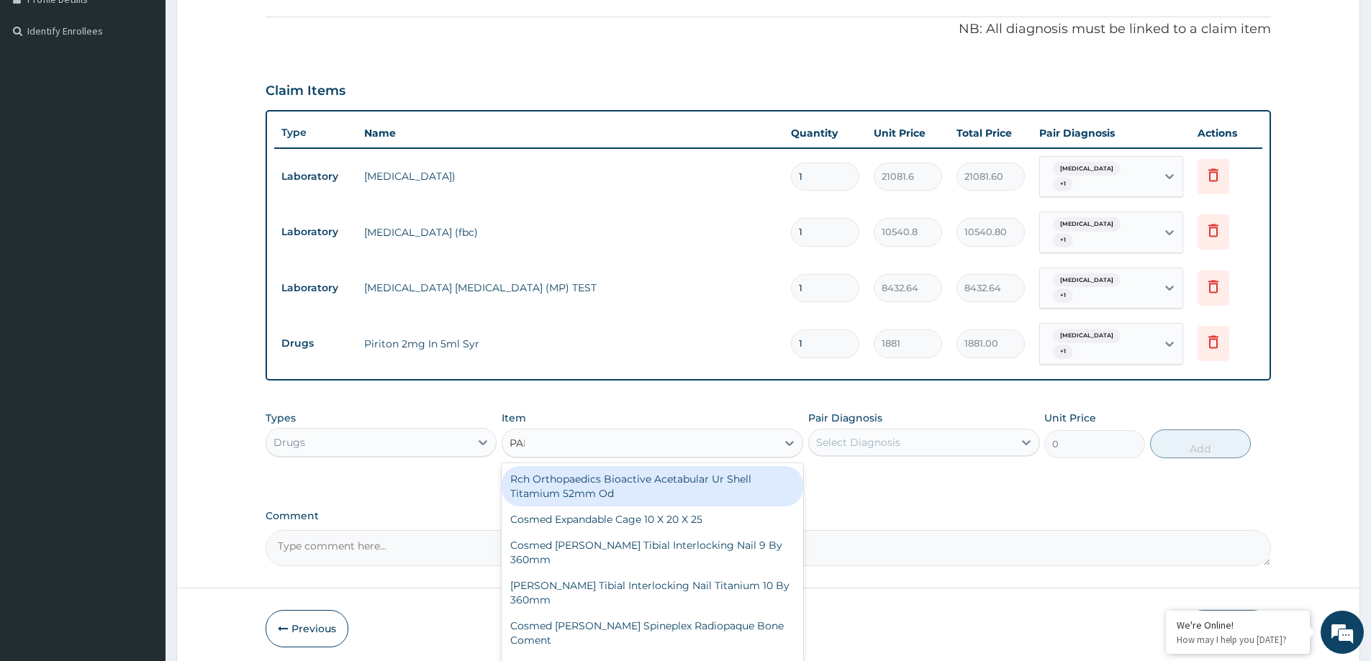
type input "PARA"
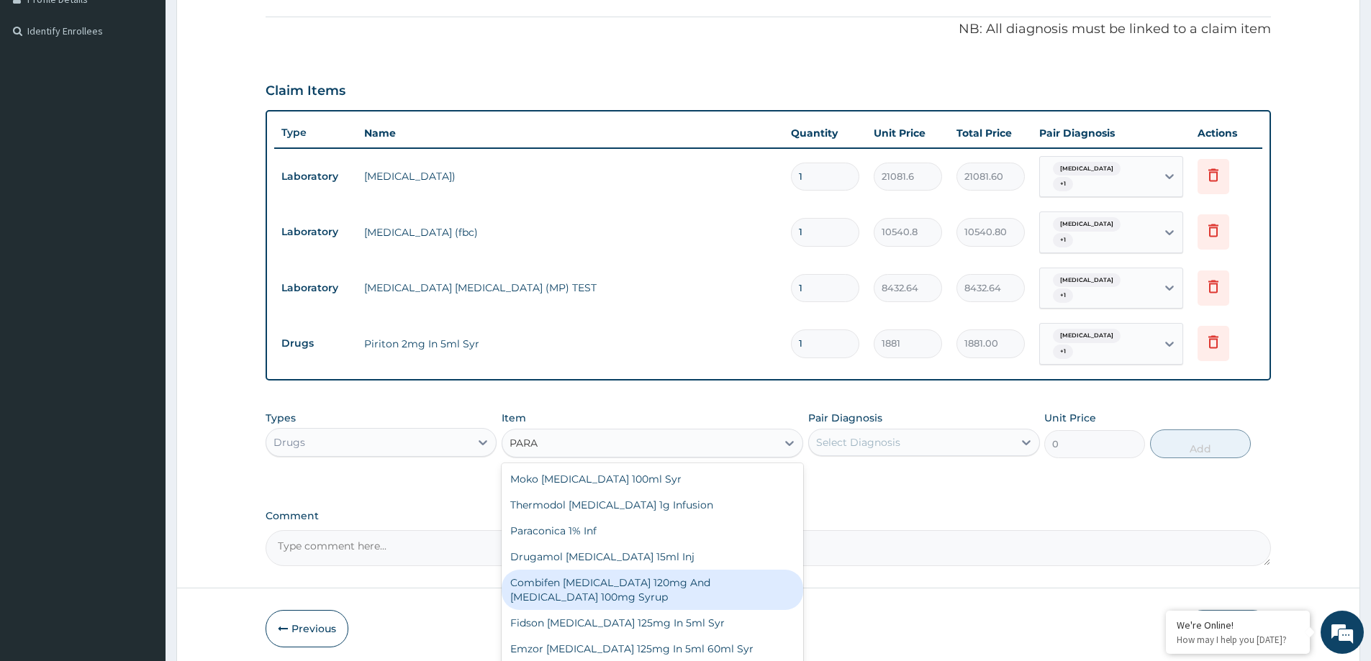
scroll to position [72, 0]
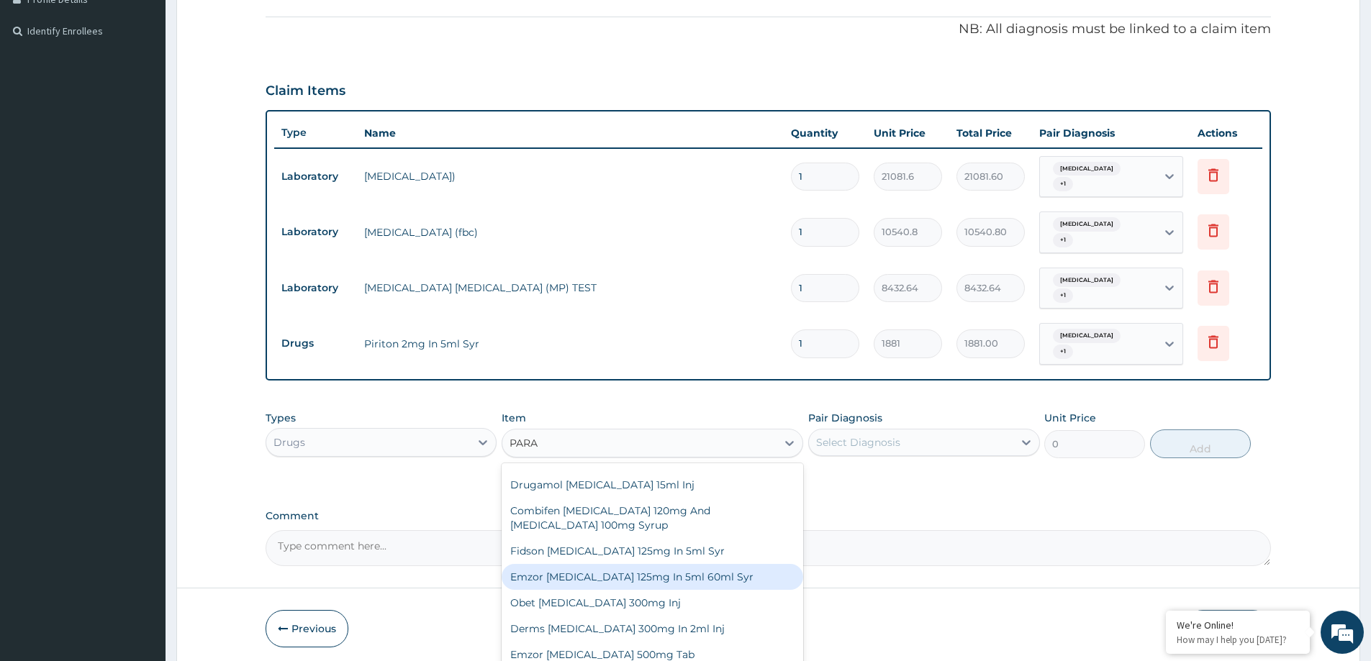
click at [712, 582] on div "Emzor [MEDICAL_DATA] 125mg In 5ml 60ml Syr" at bounding box center [653, 577] width 302 height 26
type input "801"
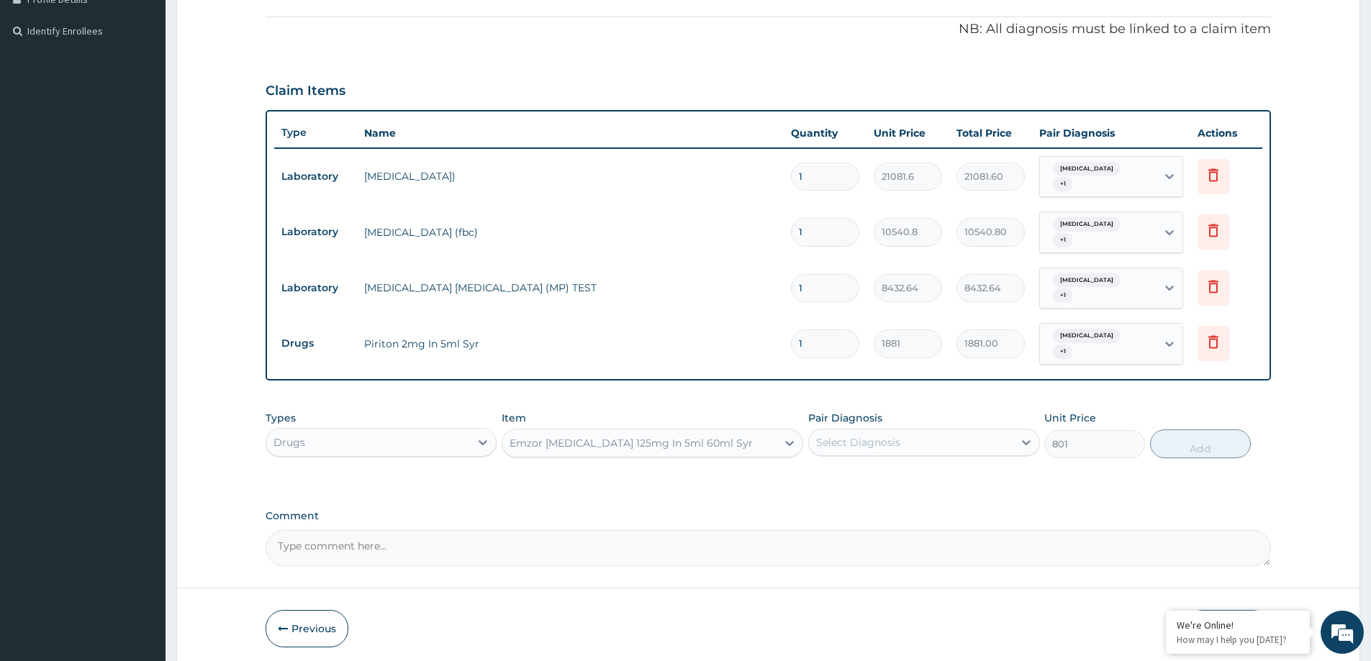
click at [911, 441] on div "Select Diagnosis" at bounding box center [911, 442] width 204 height 23
click at [914, 471] on label "Upper respiratory infection" at bounding box center [876, 478] width 89 height 14
checkbox input "true"
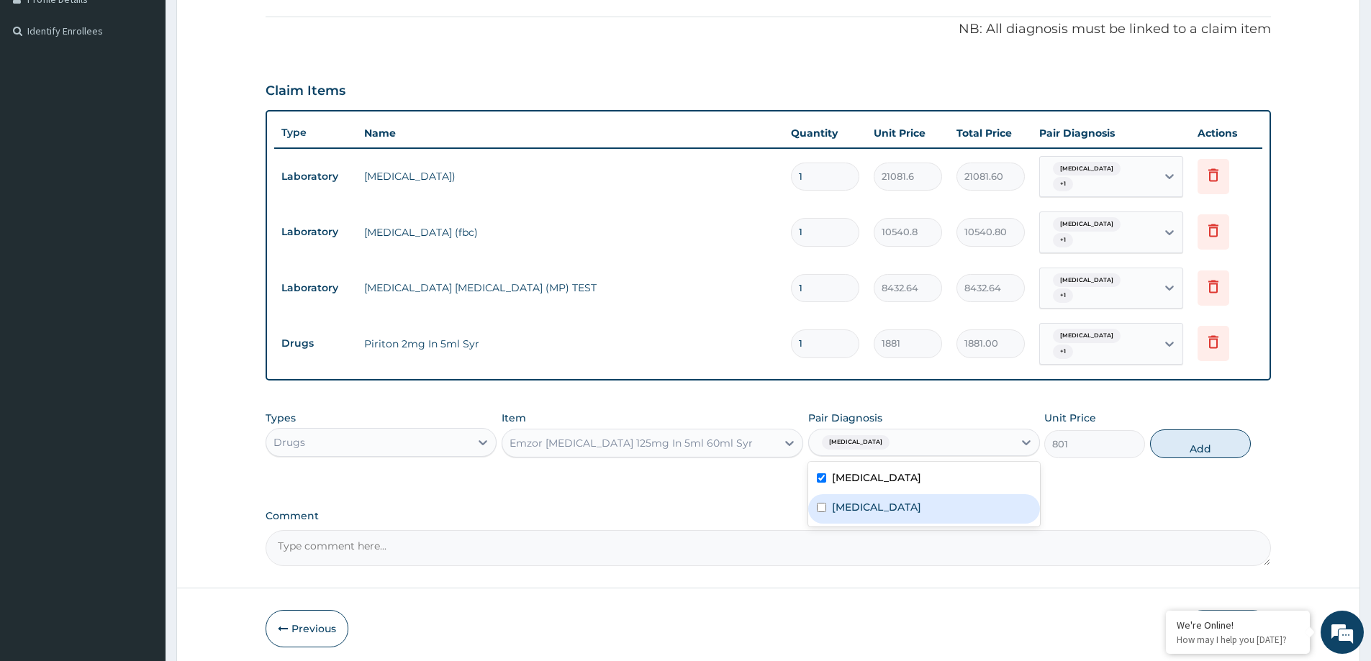
click at [906, 494] on div "Sepsis" at bounding box center [923, 509] width 231 height 30
checkbox input "true"
click at [1199, 434] on button "Add" at bounding box center [1200, 444] width 101 height 29
type input "0"
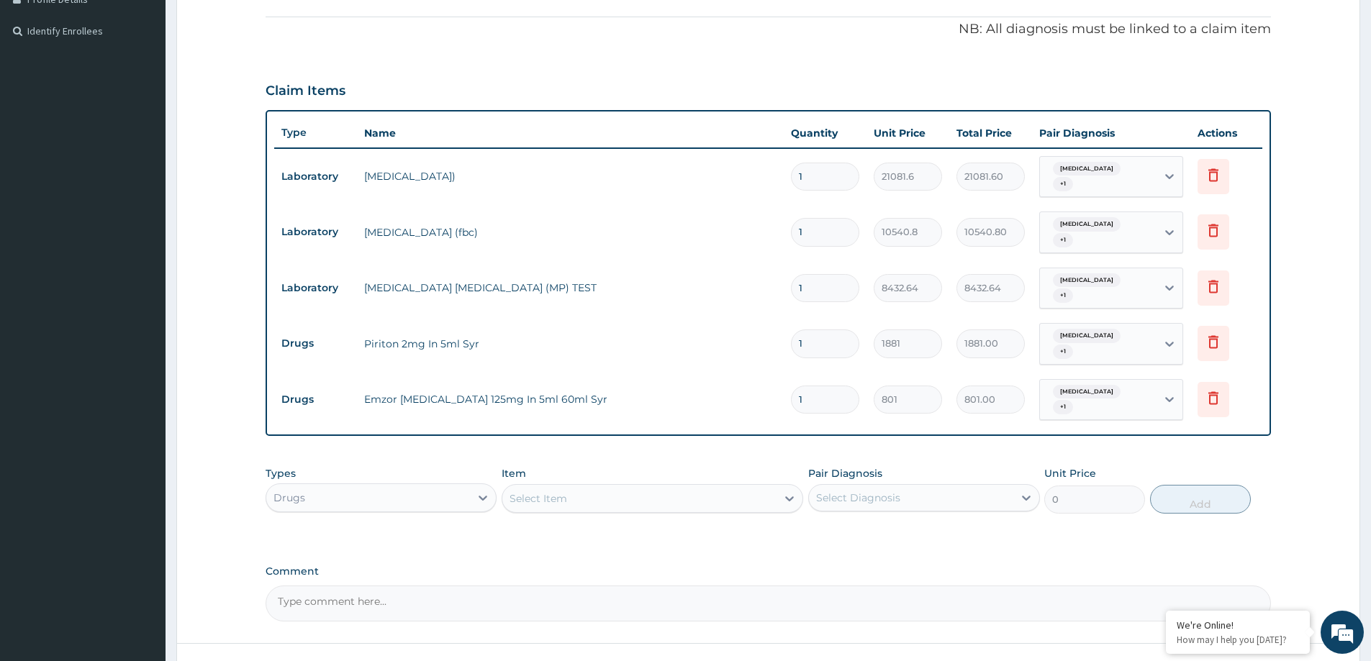
click at [589, 489] on div "Select Item" at bounding box center [639, 498] width 274 height 23
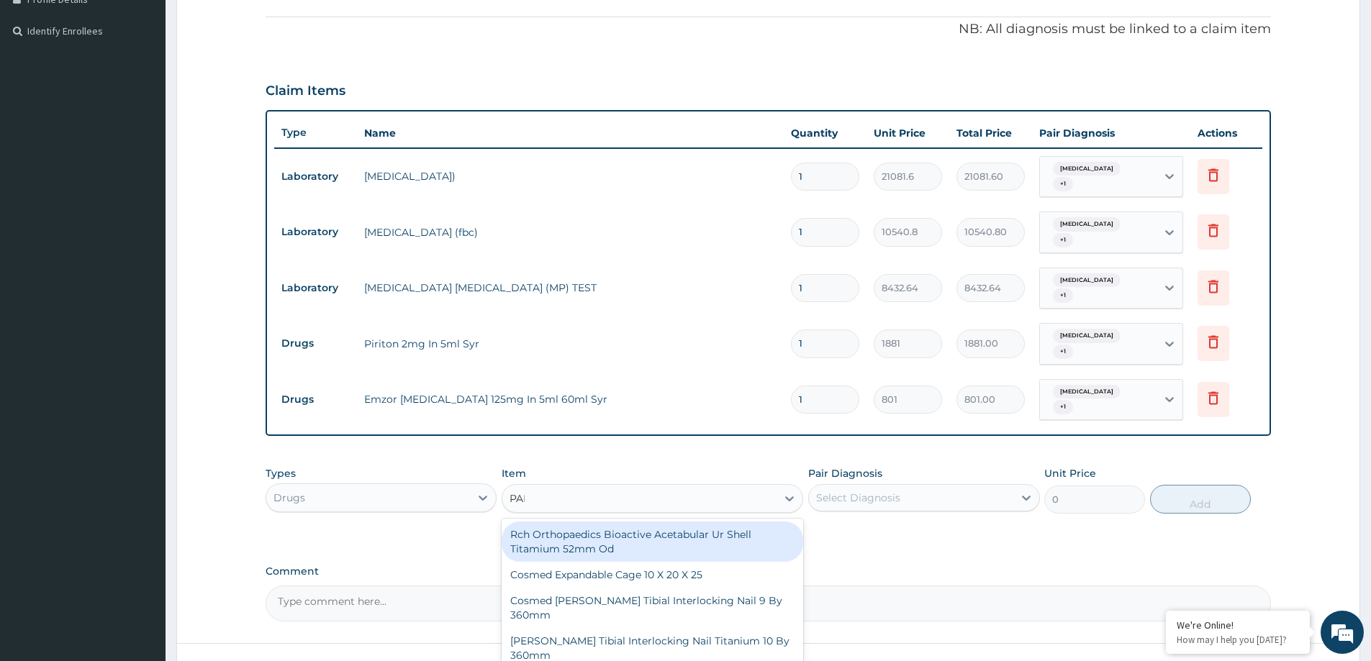
type input "PARA"
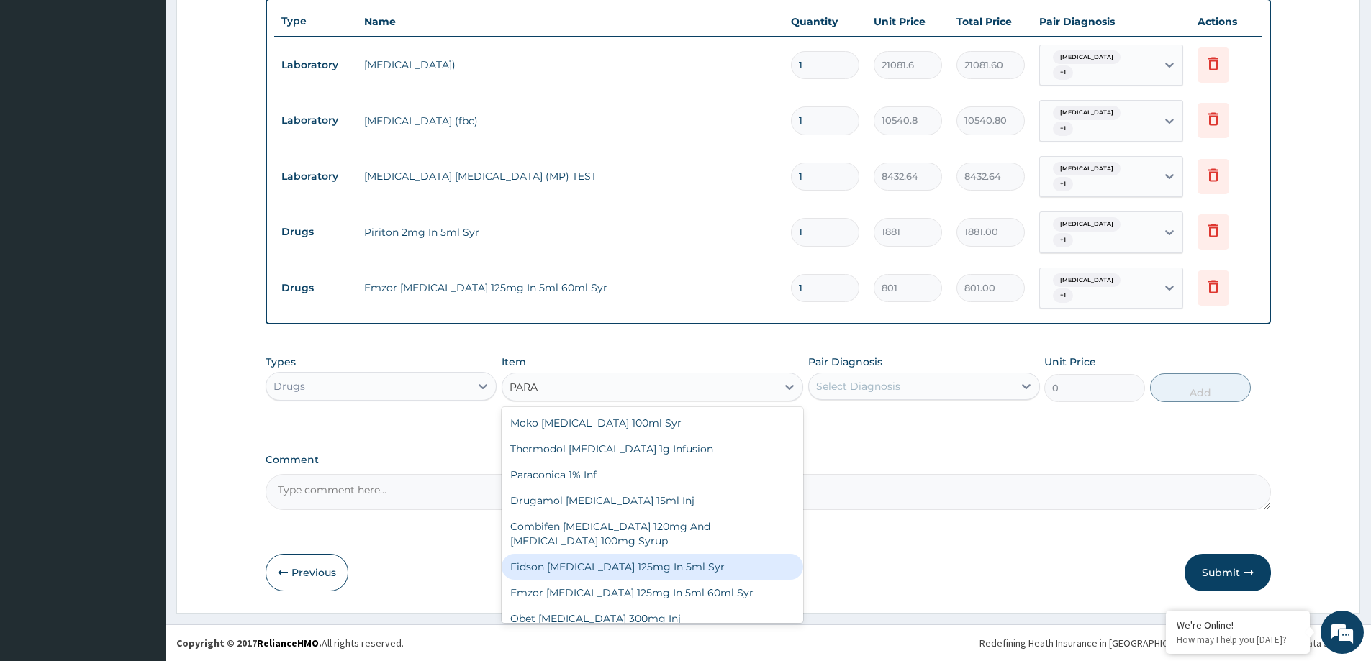
scroll to position [141, 0]
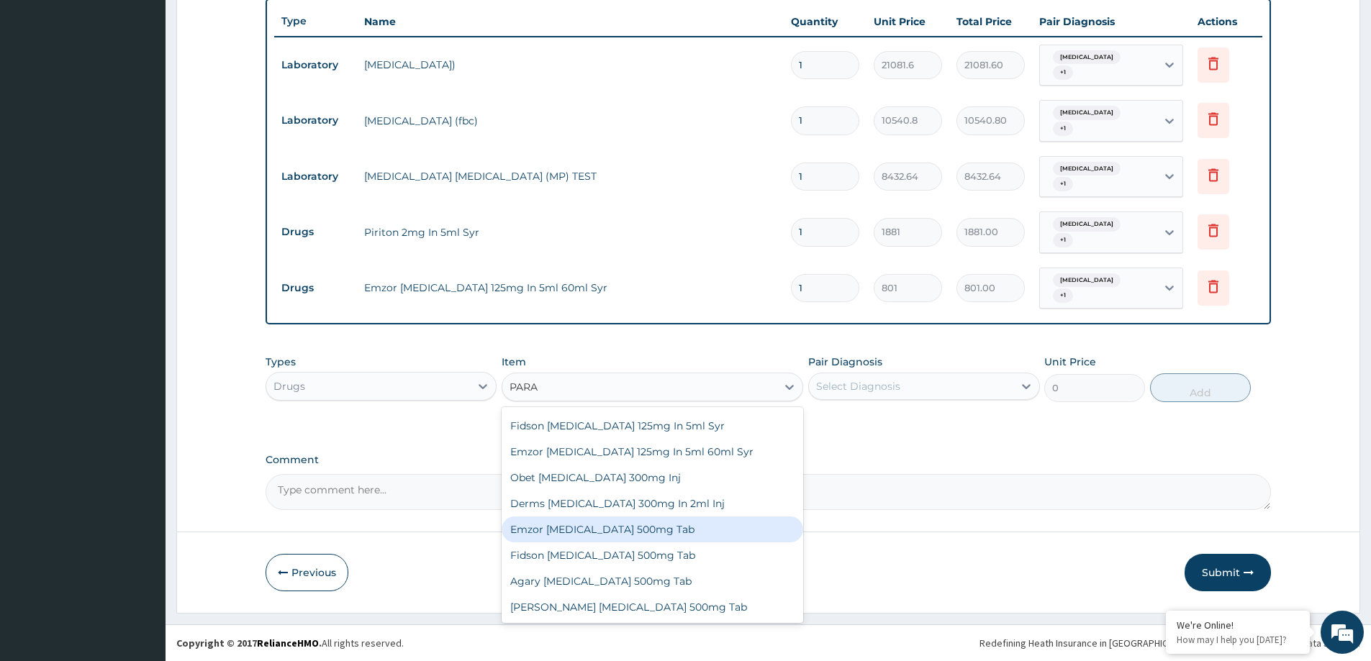
click at [626, 531] on div "Emzor [MEDICAL_DATA] 500mg Tab" at bounding box center [653, 530] width 302 height 26
type input "34"
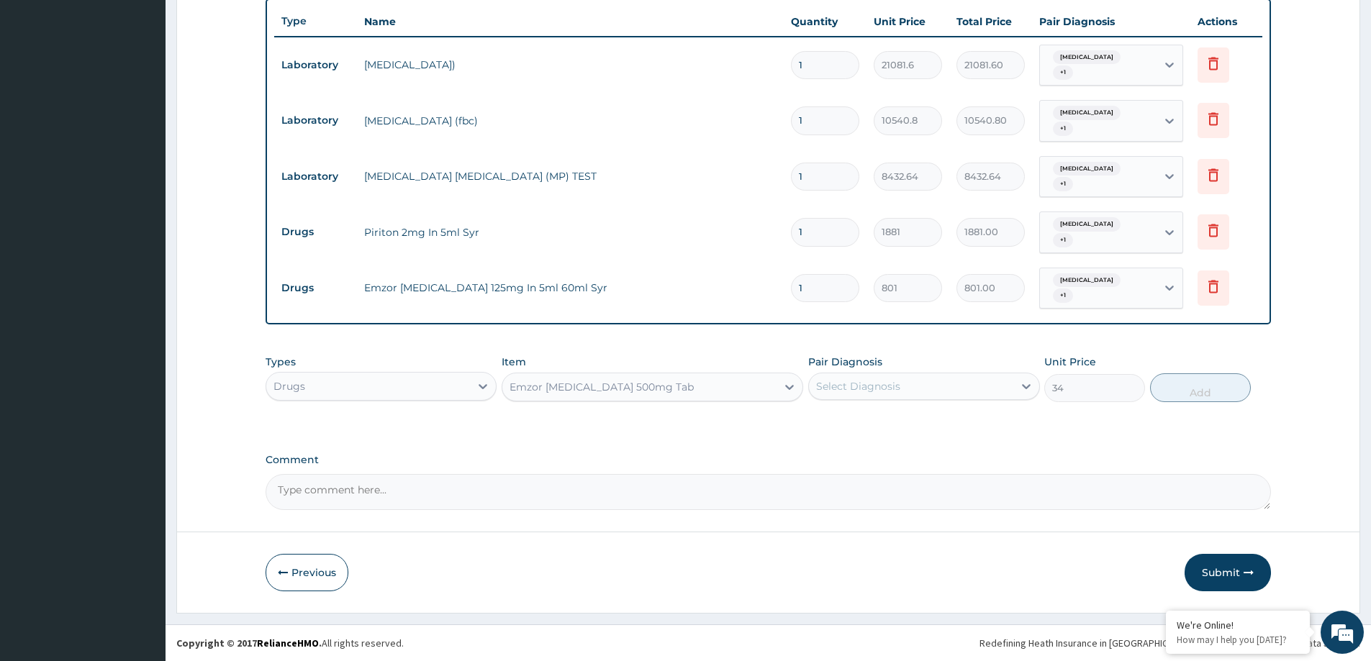
click at [933, 391] on div "Select Diagnosis" at bounding box center [911, 386] width 204 height 23
click at [921, 427] on label "Upper respiratory infection" at bounding box center [876, 421] width 89 height 14
checkbox input "true"
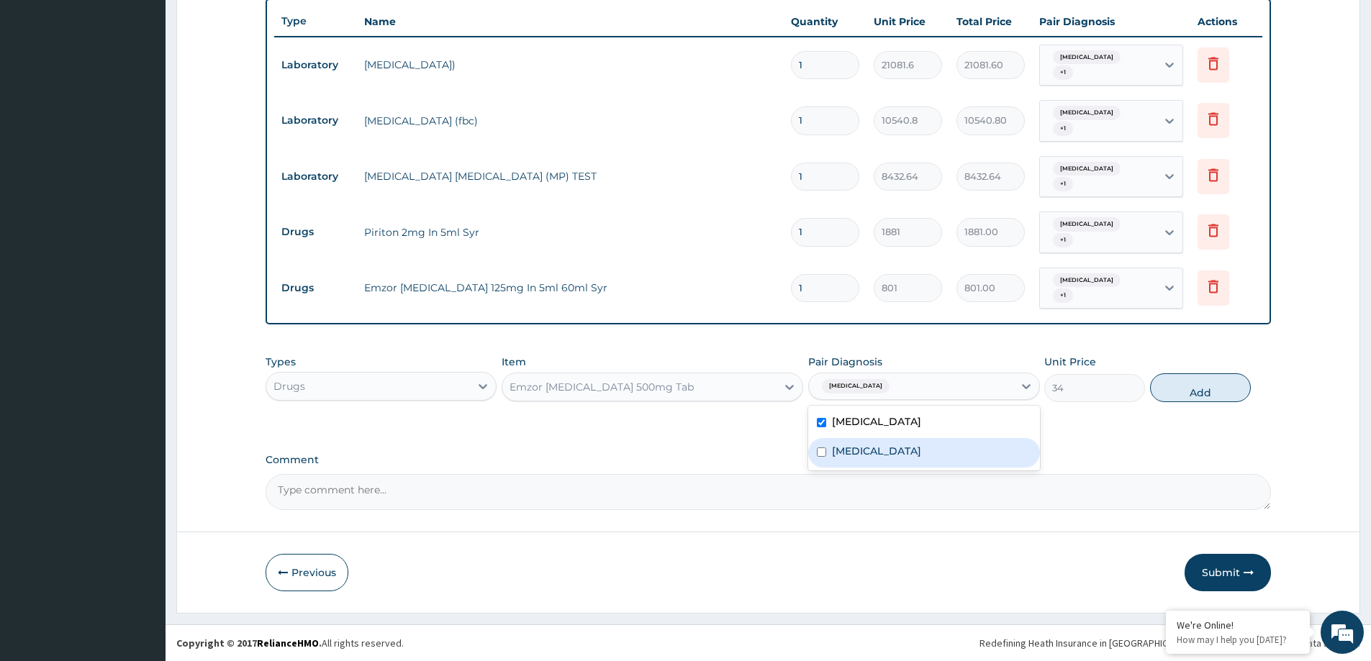
click at [925, 452] on div "Sepsis" at bounding box center [923, 453] width 231 height 30
checkbox input "true"
click at [1177, 390] on button "Add" at bounding box center [1200, 387] width 101 height 29
type input "0"
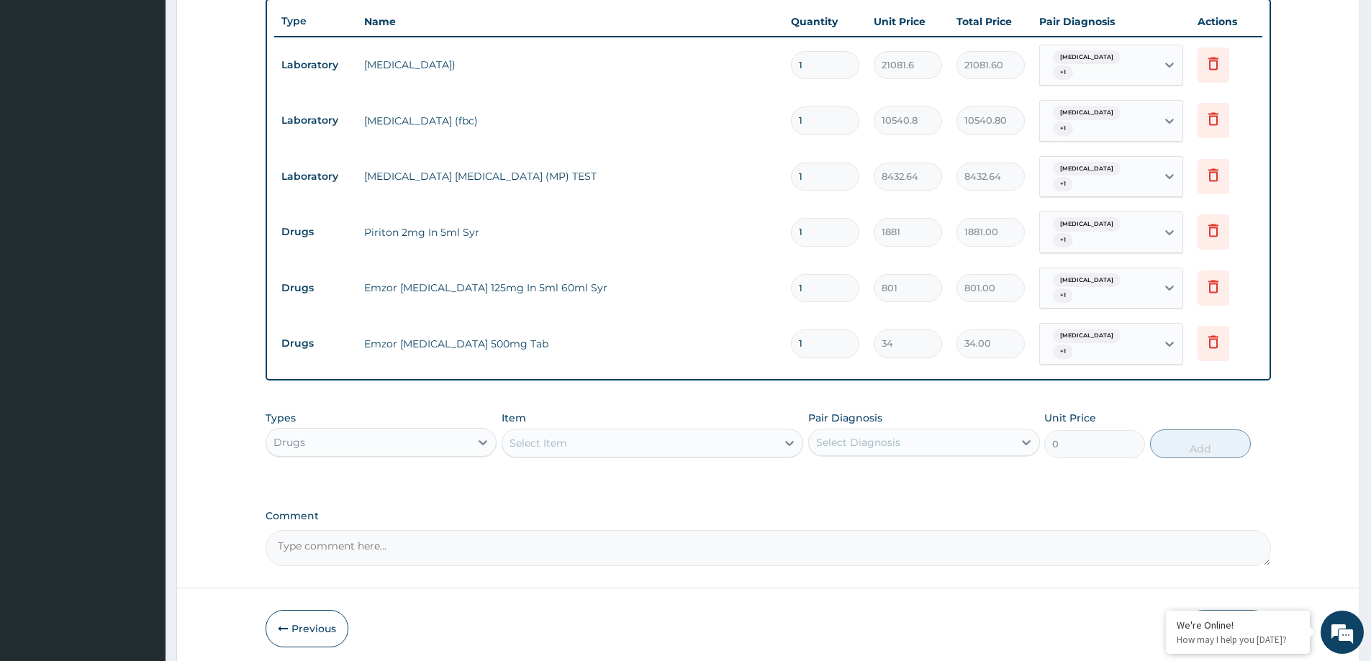
type input "18"
type input "612.00"
type input "18"
click at [1207, 294] on icon at bounding box center [1213, 286] width 17 height 17
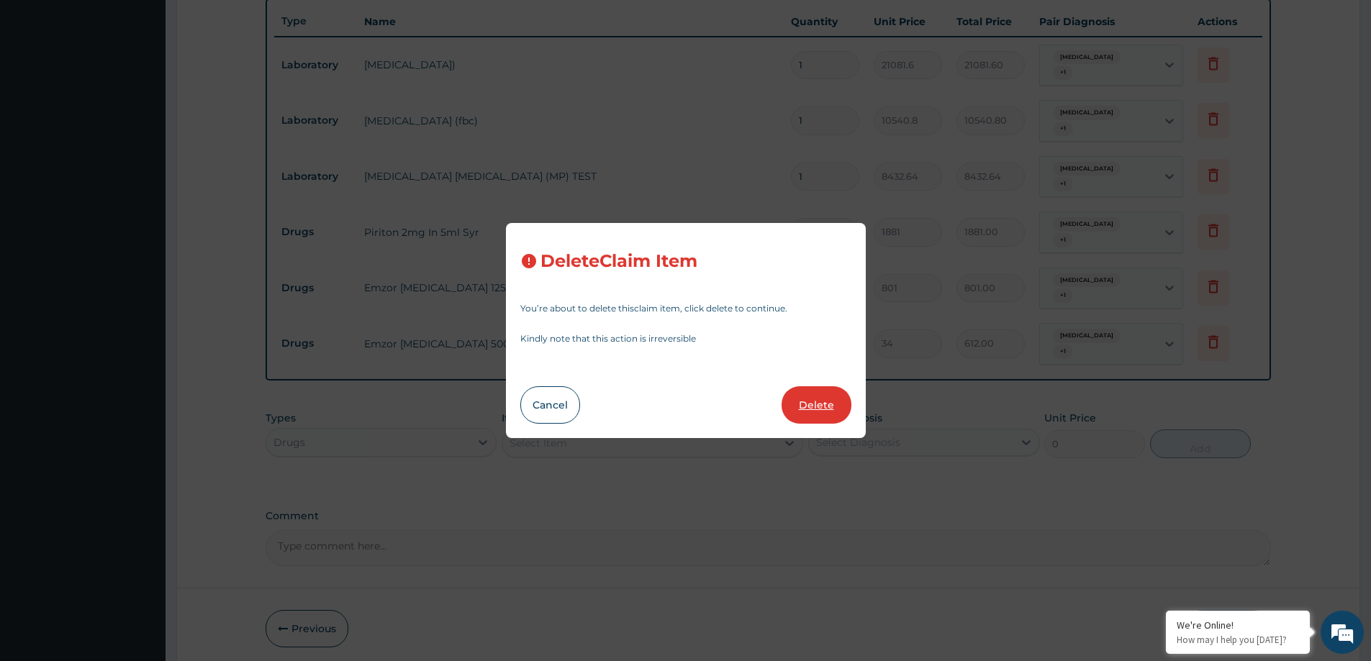
click at [815, 404] on button "Delete" at bounding box center [816, 404] width 70 height 37
type input "18"
type input "34"
type input "612.00"
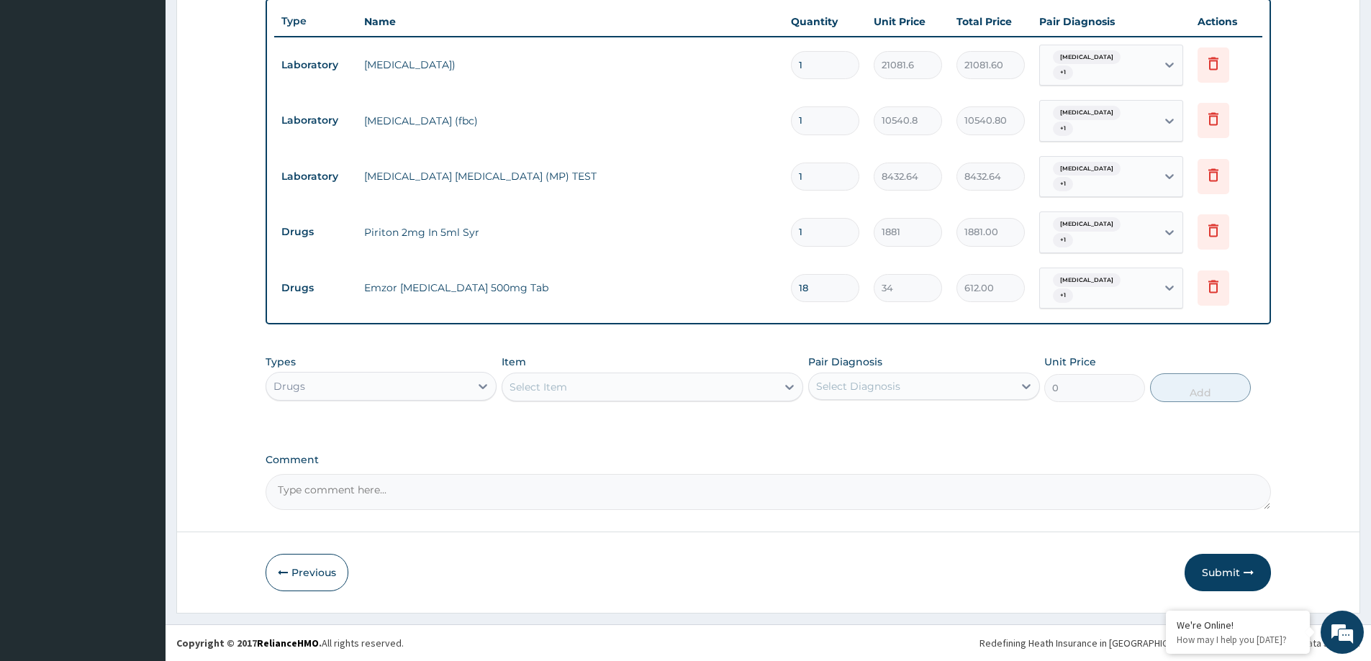
click at [437, 387] on div "Drugs" at bounding box center [368, 386] width 204 height 23
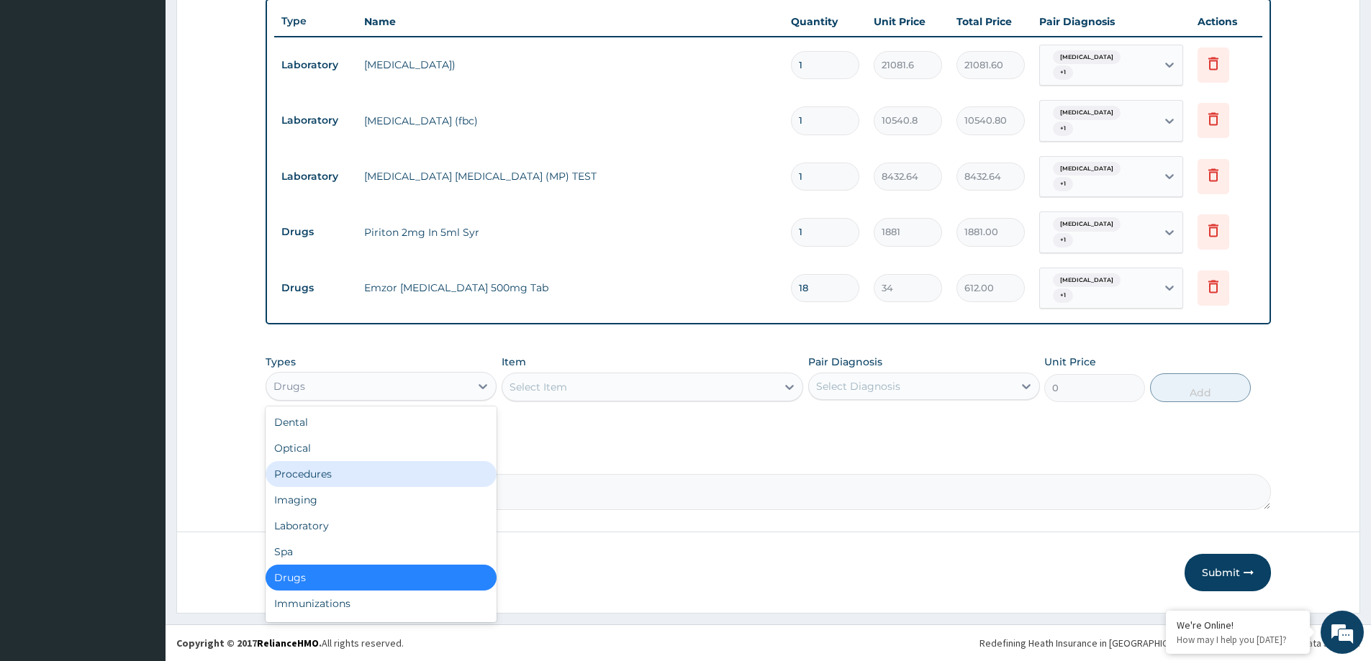
click at [289, 474] on div "Procedures" at bounding box center [381, 474] width 231 height 26
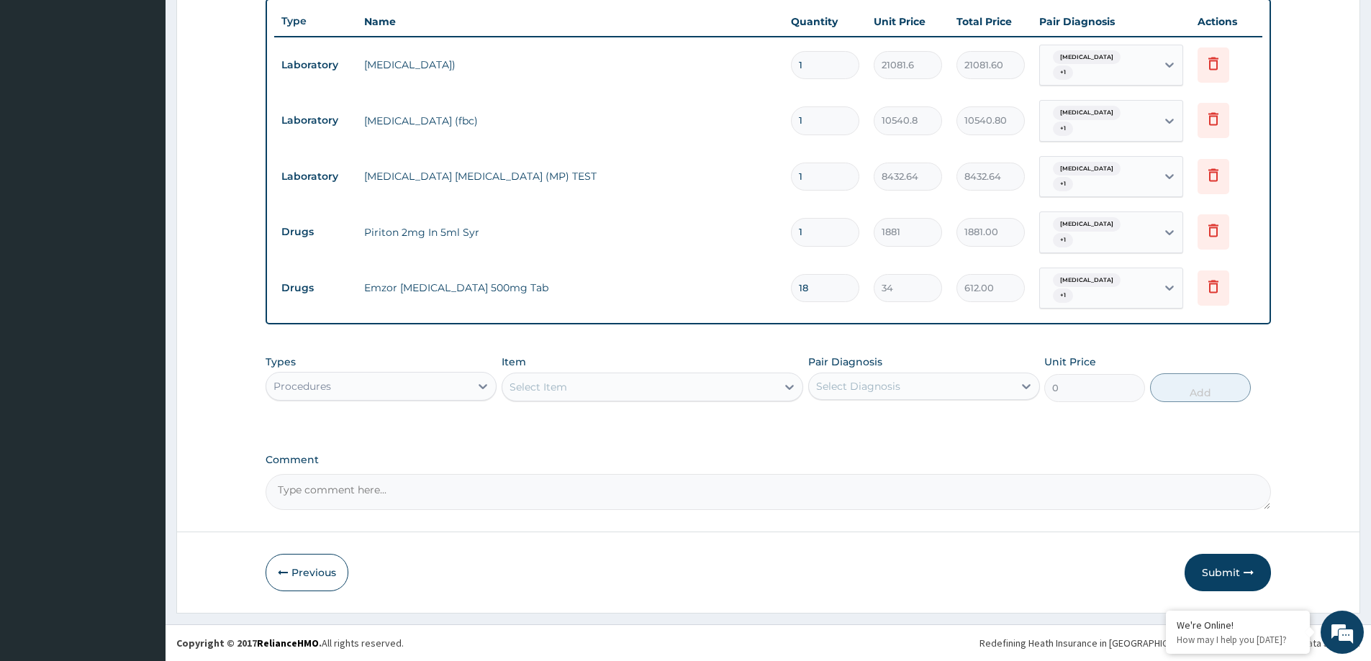
click at [564, 402] on div "Item Select Item" at bounding box center [653, 378] width 302 height 47
click at [558, 387] on div "Select Item" at bounding box center [538, 387] width 58 height 14
type input "GP"
click at [554, 392] on div "GP" at bounding box center [639, 387] width 274 height 23
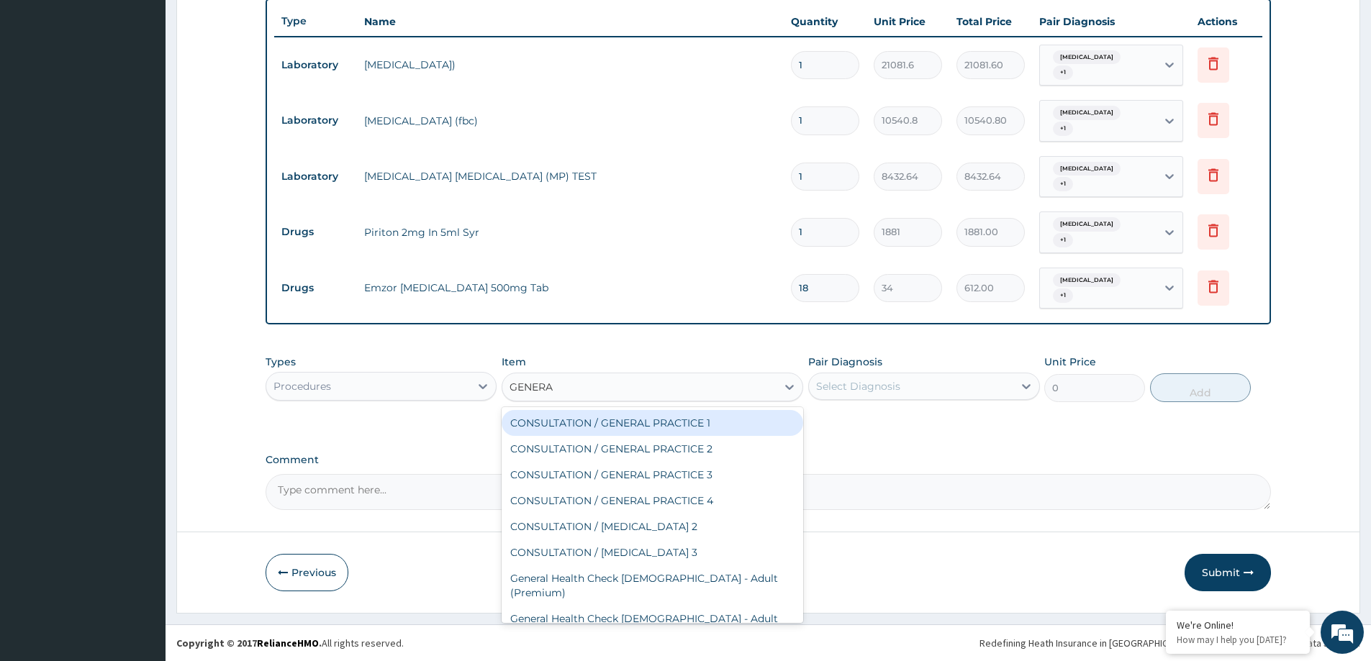
type input "GENERAL"
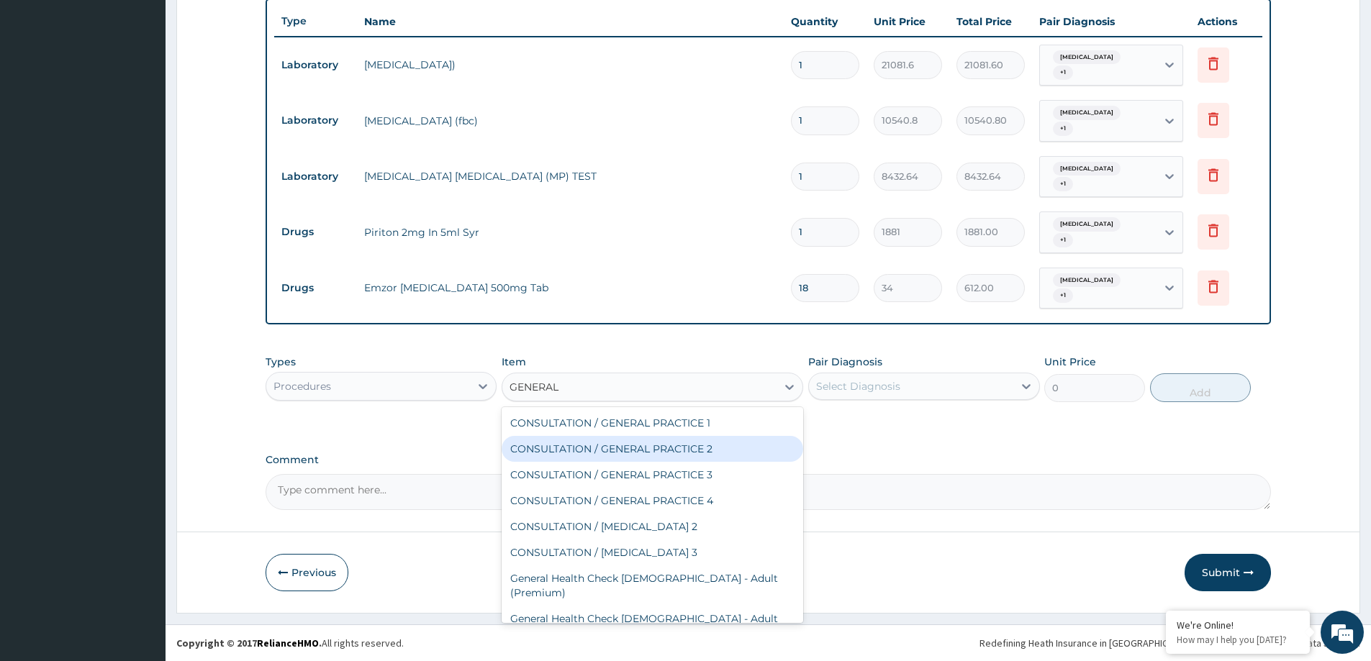
click at [628, 450] on div "CONSULTATION / GENERAL PRACTICE 2" at bounding box center [653, 449] width 302 height 26
type input "8400"
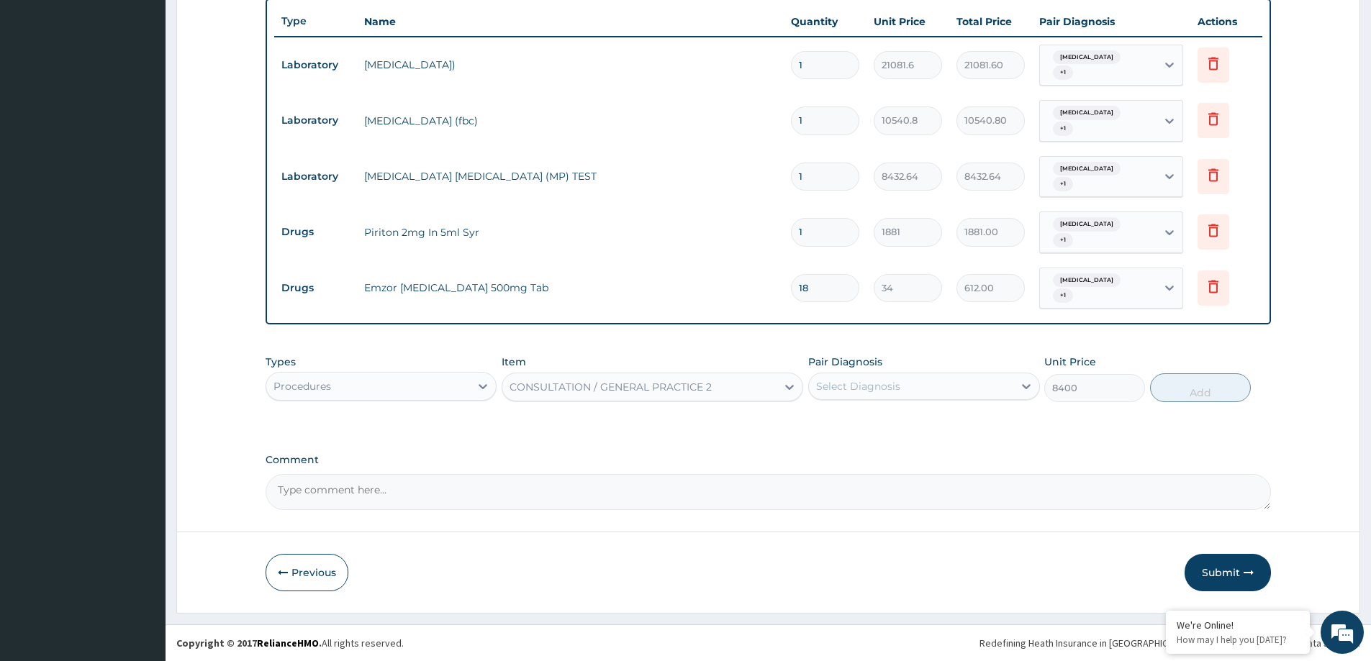
click at [919, 395] on div "Select Diagnosis" at bounding box center [923, 386] width 231 height 27
click at [920, 413] on div "Upper respiratory infection" at bounding box center [923, 424] width 231 height 30
checkbox input "true"
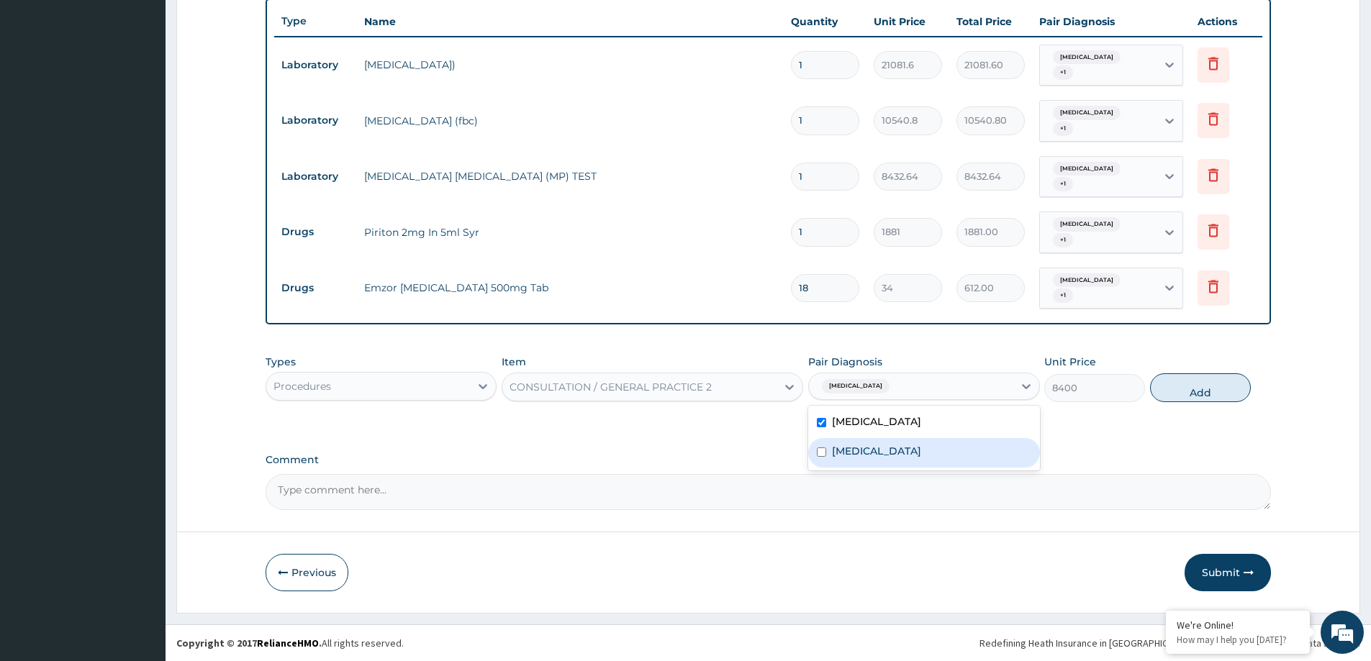
click at [923, 446] on div "[MEDICAL_DATA]" at bounding box center [923, 453] width 231 height 30
checkbox input "true"
click at [1226, 390] on button "Add" at bounding box center [1200, 387] width 101 height 29
type input "0"
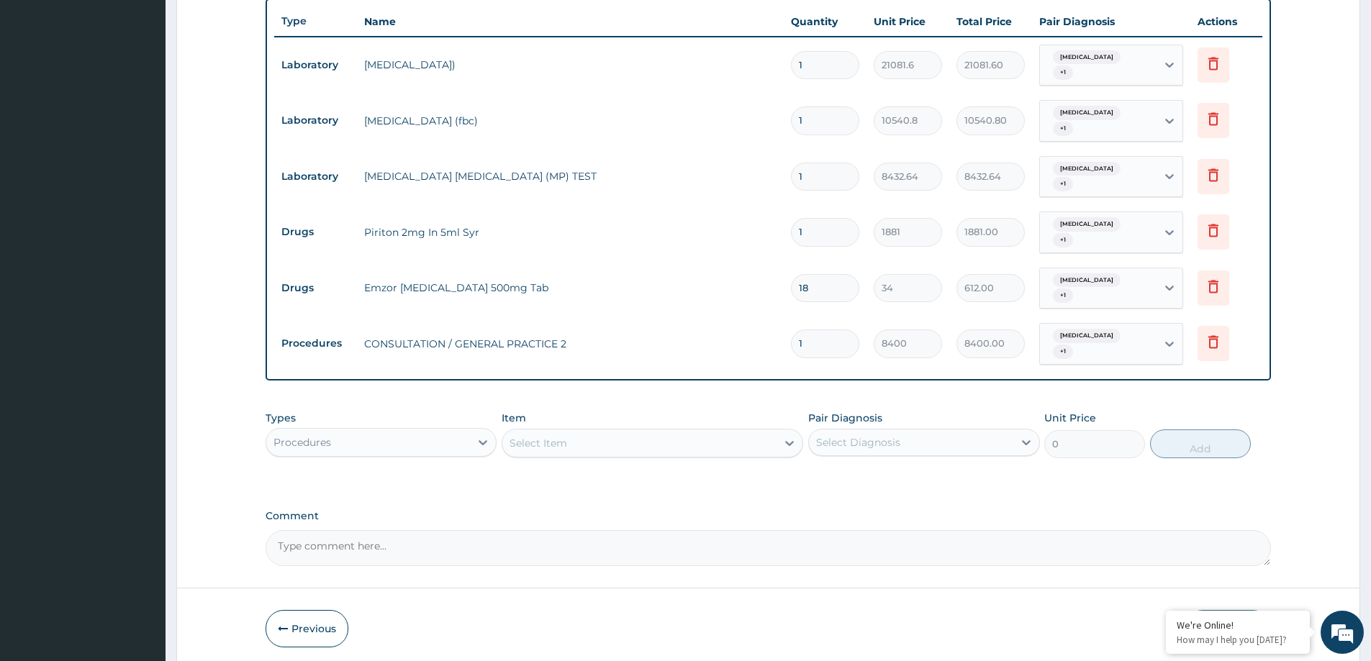
scroll to position [307, 0]
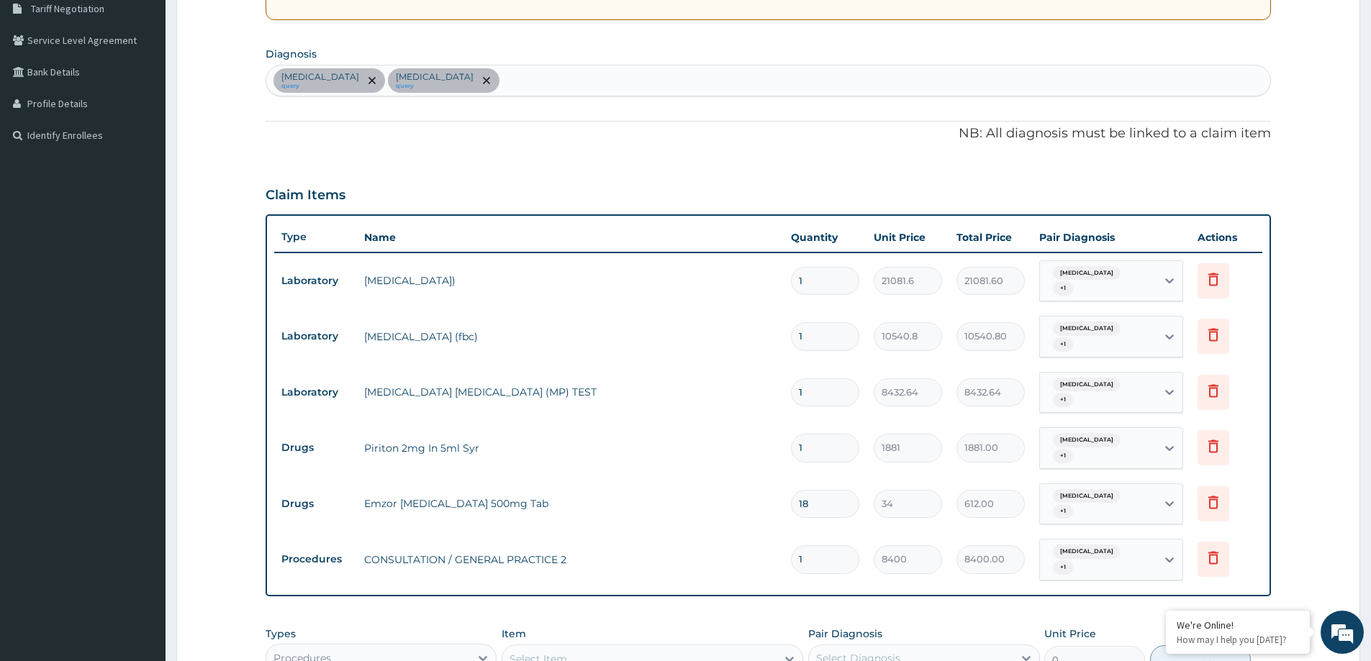
click at [517, 78] on div "Upper respiratory infection query Sepsis query" at bounding box center [768, 80] width 1004 height 30
type input "[MEDICAL_DATA]"
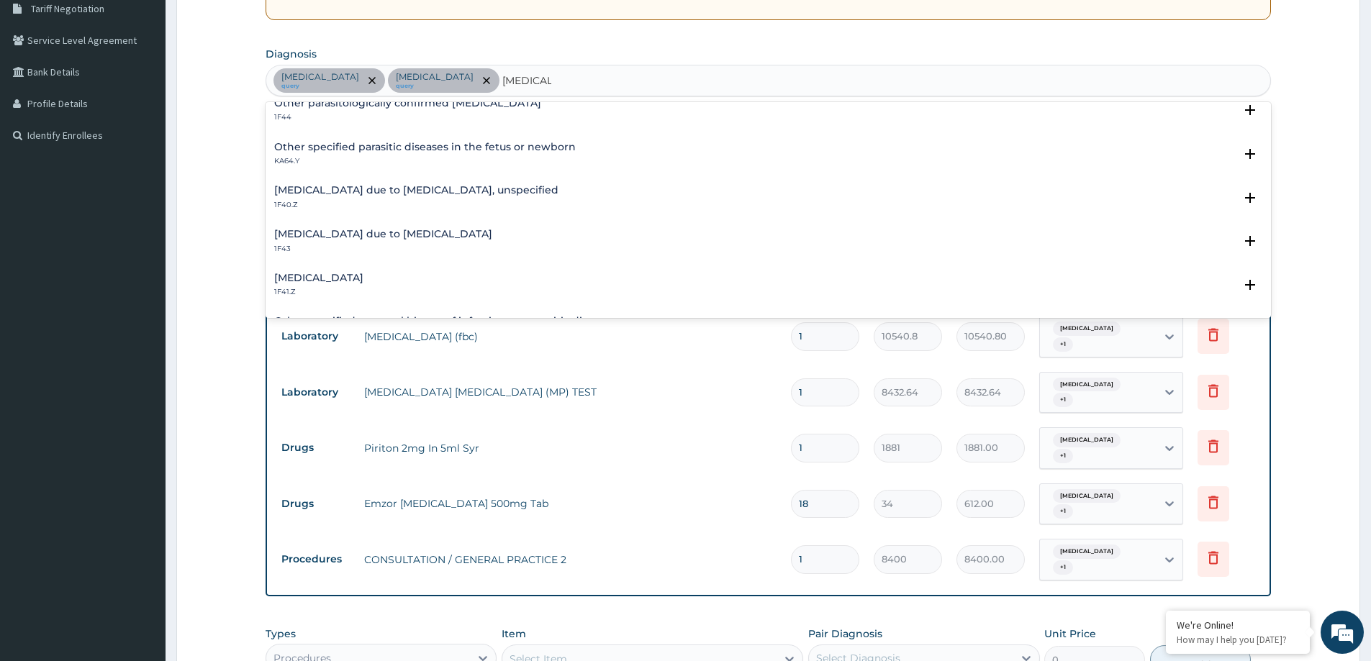
scroll to position [216, 0]
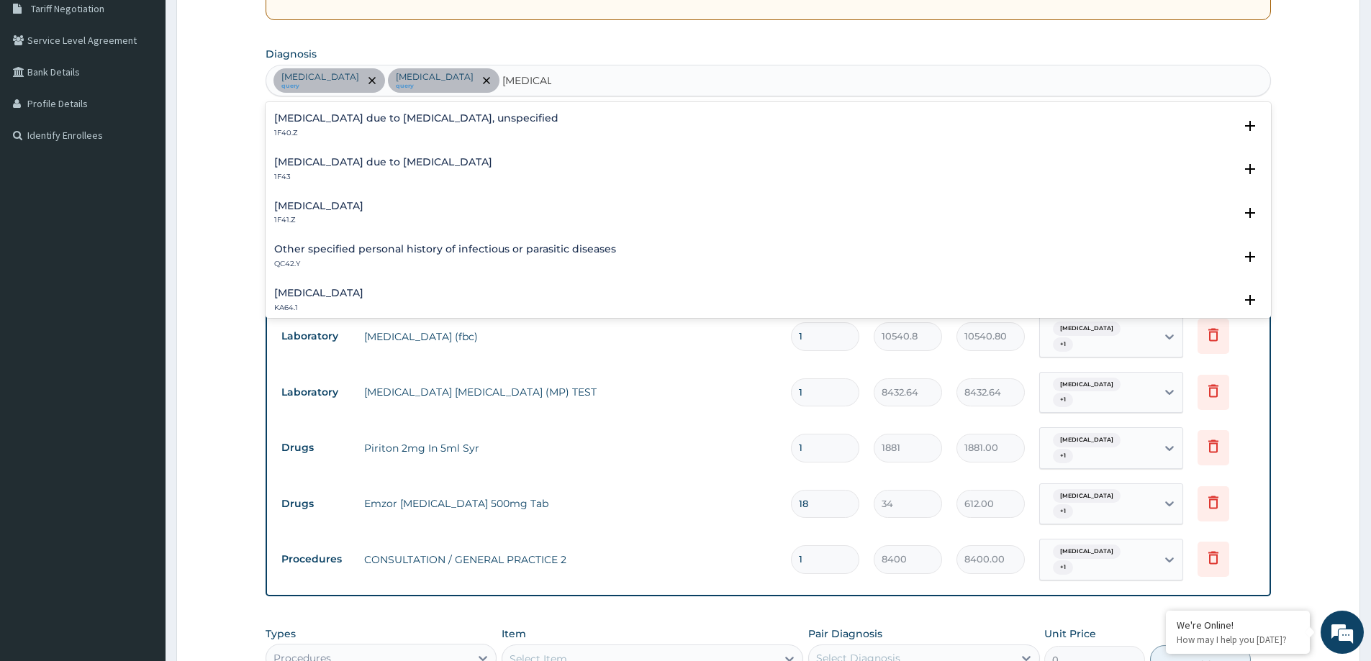
click at [403, 117] on h4 "[MEDICAL_DATA] due to [MEDICAL_DATA], unspecified" at bounding box center [416, 118] width 284 height 11
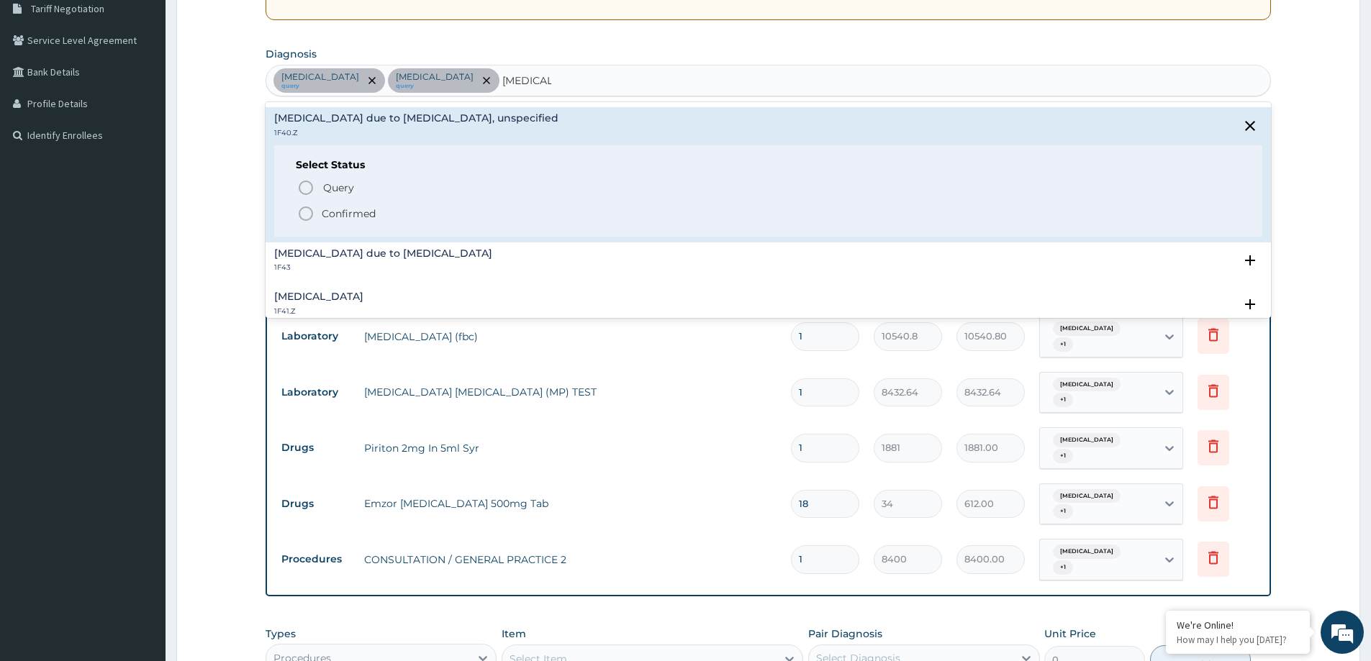
drag, startPoint x: 328, startPoint y: 216, endPoint x: 408, endPoint y: 228, distance: 80.8
click at [329, 216] on p "Confirmed" at bounding box center [349, 214] width 54 height 14
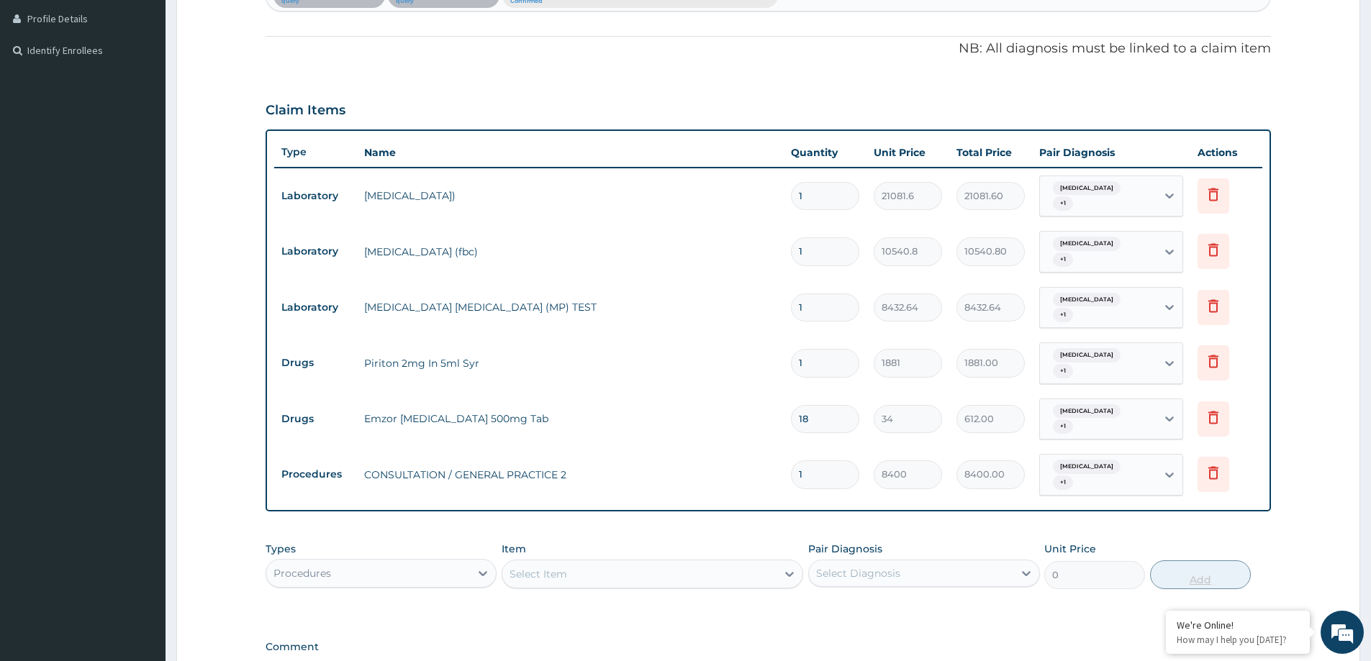
scroll to position [579, 0]
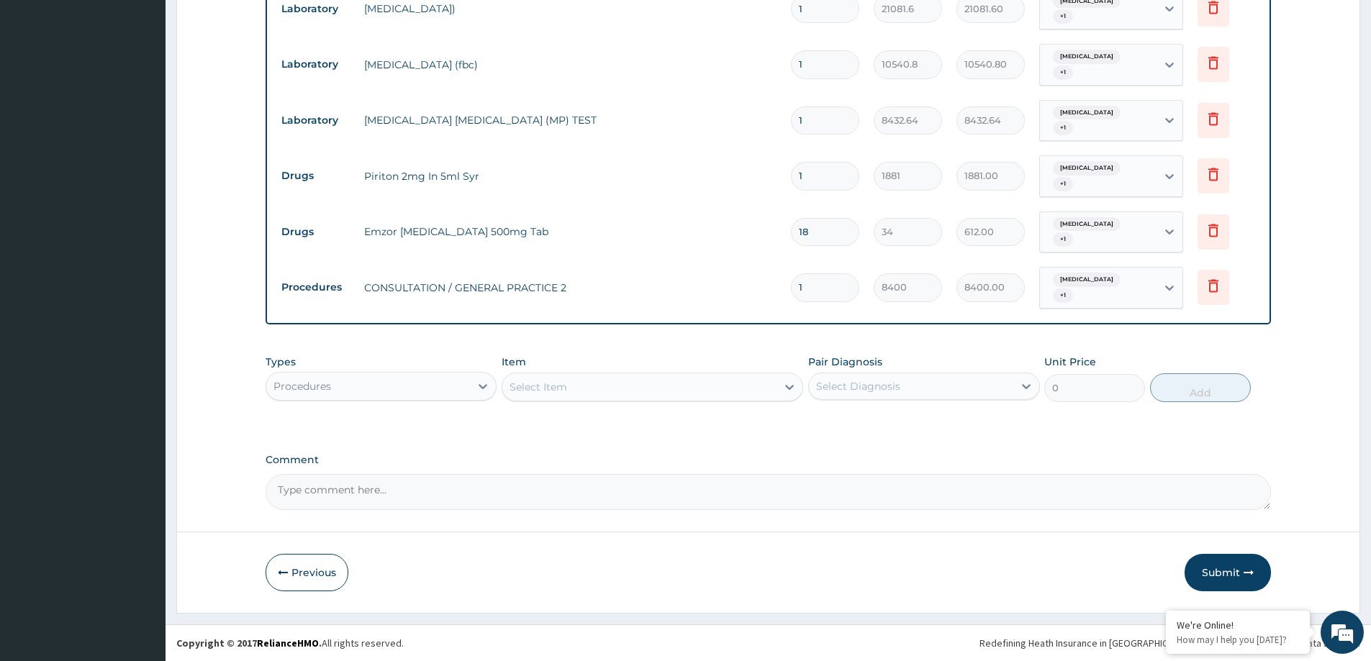
click at [1109, 290] on div "Upper respiratory infection + 1" at bounding box center [1096, 288] width 98 height 35
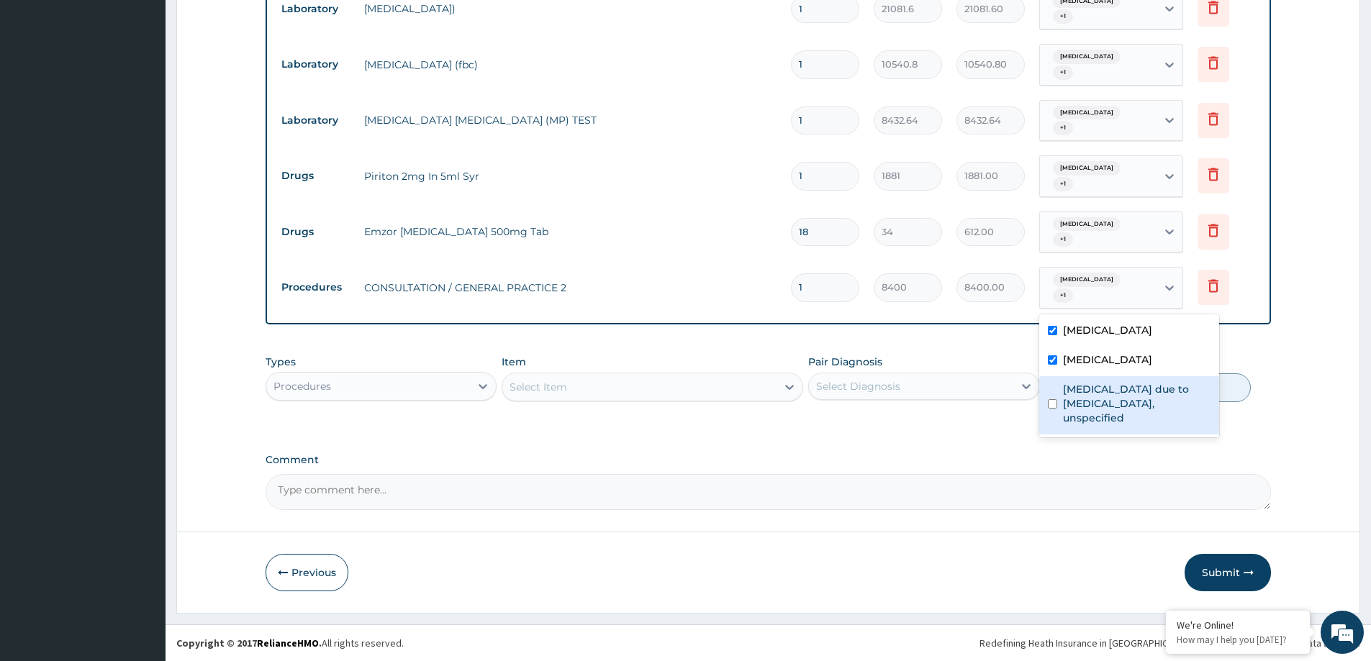
drag, startPoint x: 1084, startPoint y: 399, endPoint x: 1098, endPoint y: 252, distance: 147.5
click at [1081, 393] on label "[MEDICAL_DATA] due to [MEDICAL_DATA], unspecified" at bounding box center [1137, 403] width 148 height 43
checkbox input "true"
click at [1098, 225] on span "Upper respiratory infection" at bounding box center [1087, 224] width 68 height 14
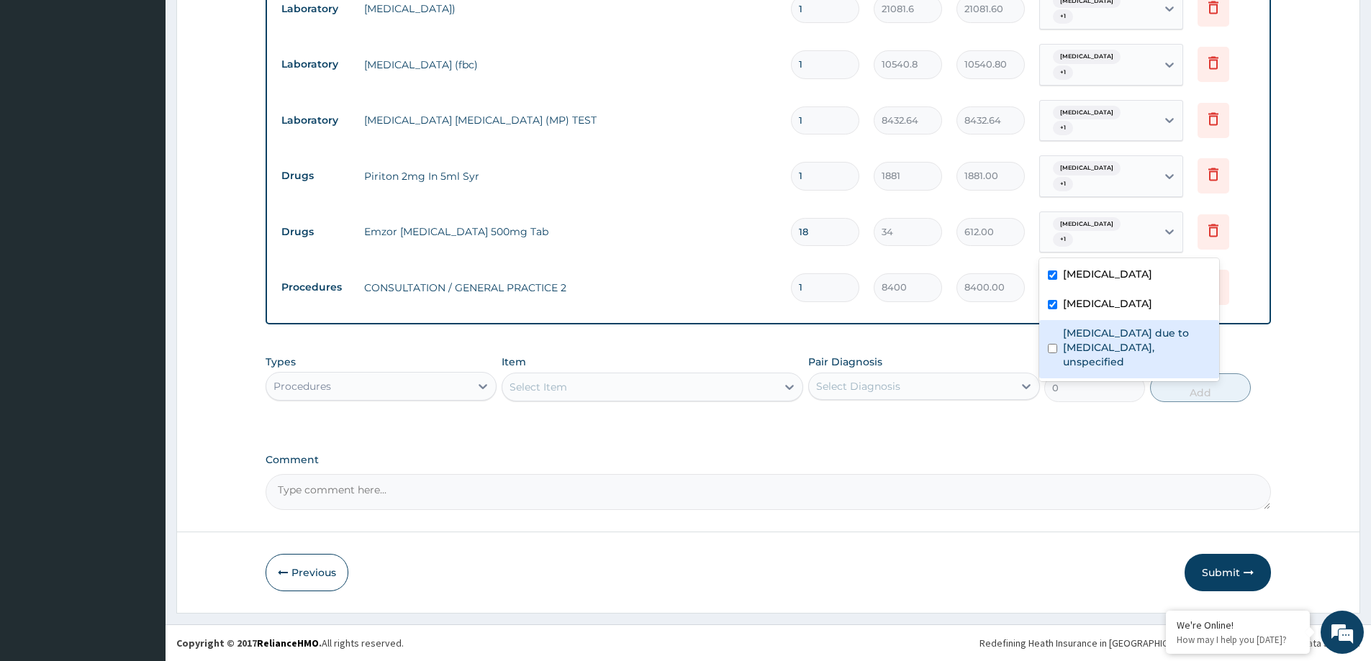
drag, startPoint x: 1098, startPoint y: 337, endPoint x: 1066, endPoint y: 207, distance: 134.2
click at [1093, 332] on label "[MEDICAL_DATA] due to [MEDICAL_DATA], unspecified" at bounding box center [1137, 347] width 148 height 43
checkbox input "true"
click at [1074, 157] on div "Upper respiratory infection + 1" at bounding box center [1098, 176] width 117 height 40
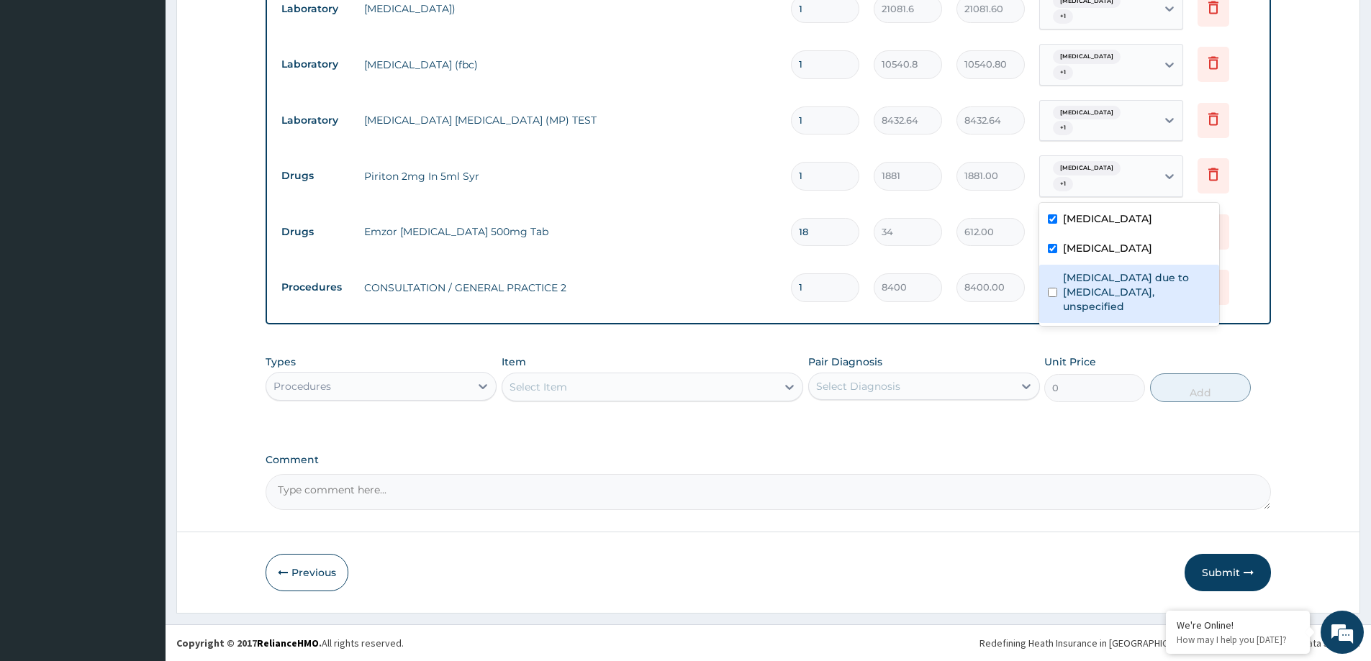
drag, startPoint x: 1077, startPoint y: 278, endPoint x: 1074, endPoint y: 145, distance: 133.1
click at [1074, 273] on label "[MEDICAL_DATA] due to [MEDICAL_DATA], unspecified" at bounding box center [1137, 292] width 148 height 43
checkbox input "true"
click at [1079, 129] on div "Upper respiratory infection + 1" at bounding box center [1096, 121] width 98 height 35
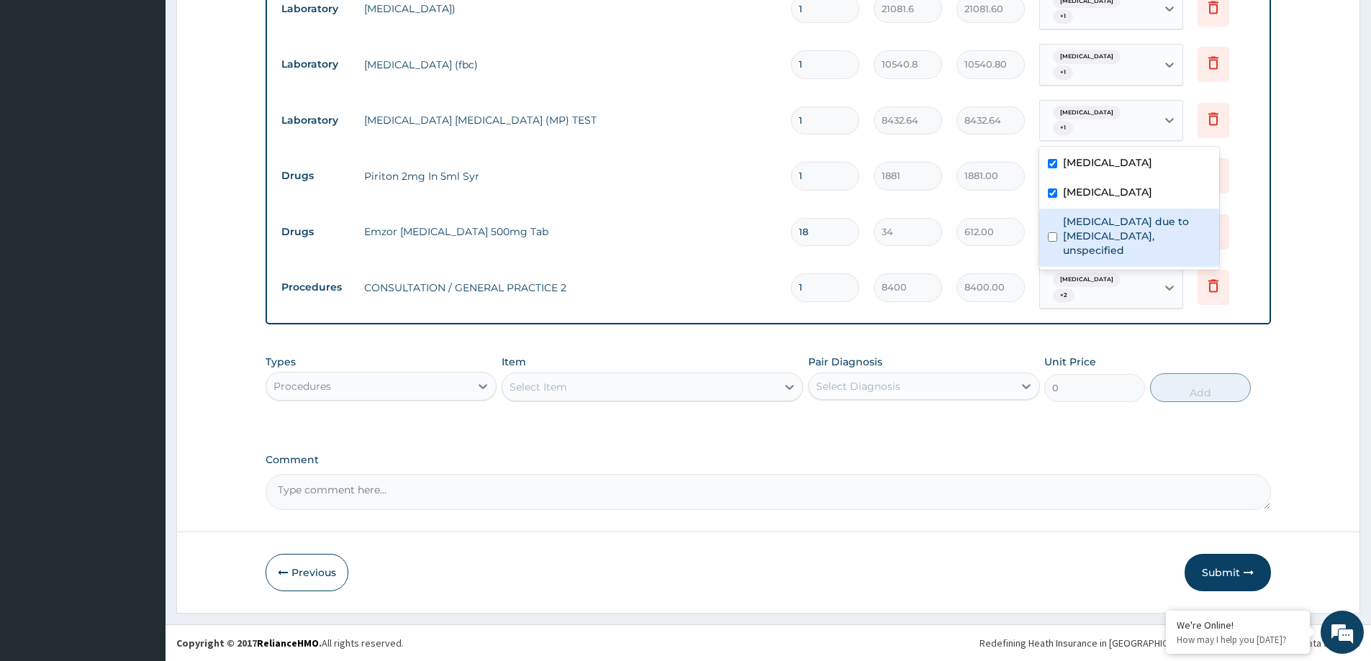
click at [1085, 232] on label "[MEDICAL_DATA] due to [MEDICAL_DATA], unspecified" at bounding box center [1137, 235] width 148 height 43
checkbox input "true"
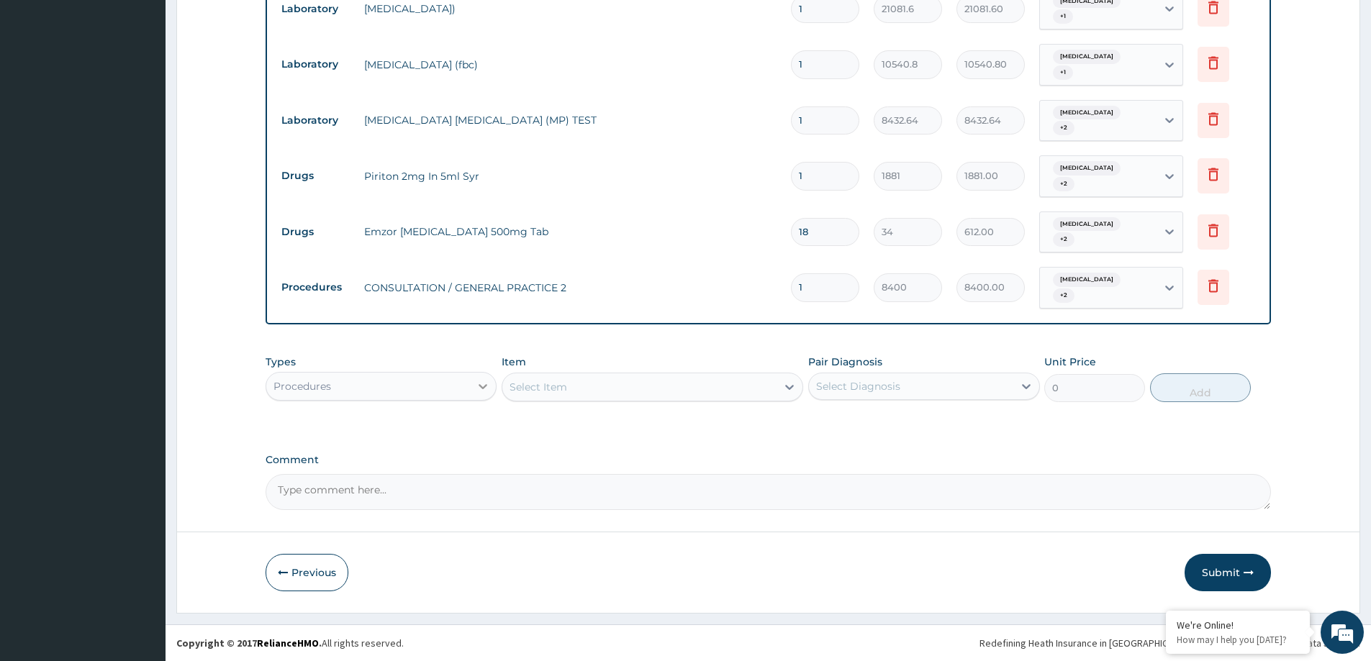
click at [475, 390] on div at bounding box center [483, 386] width 26 height 26
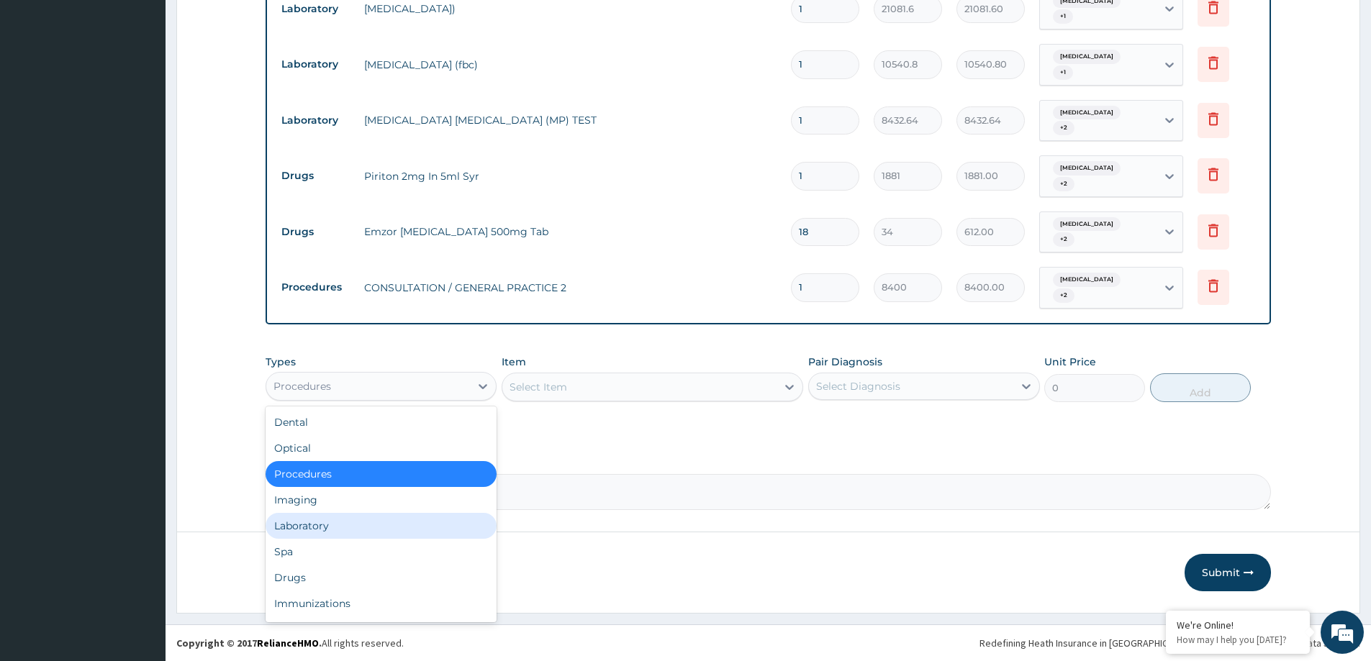
click at [335, 521] on div "Laboratory" at bounding box center [381, 526] width 231 height 26
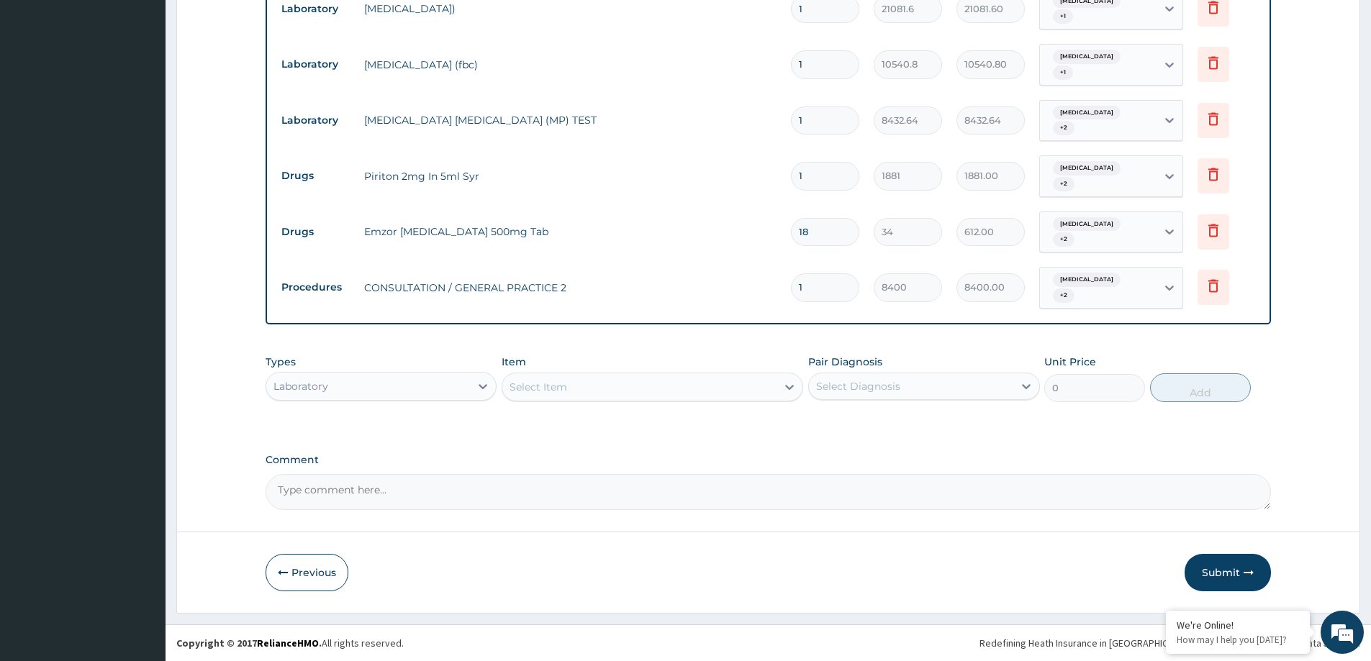
click at [621, 384] on div "Select Item" at bounding box center [639, 387] width 274 height 23
type input "SPUTUM"
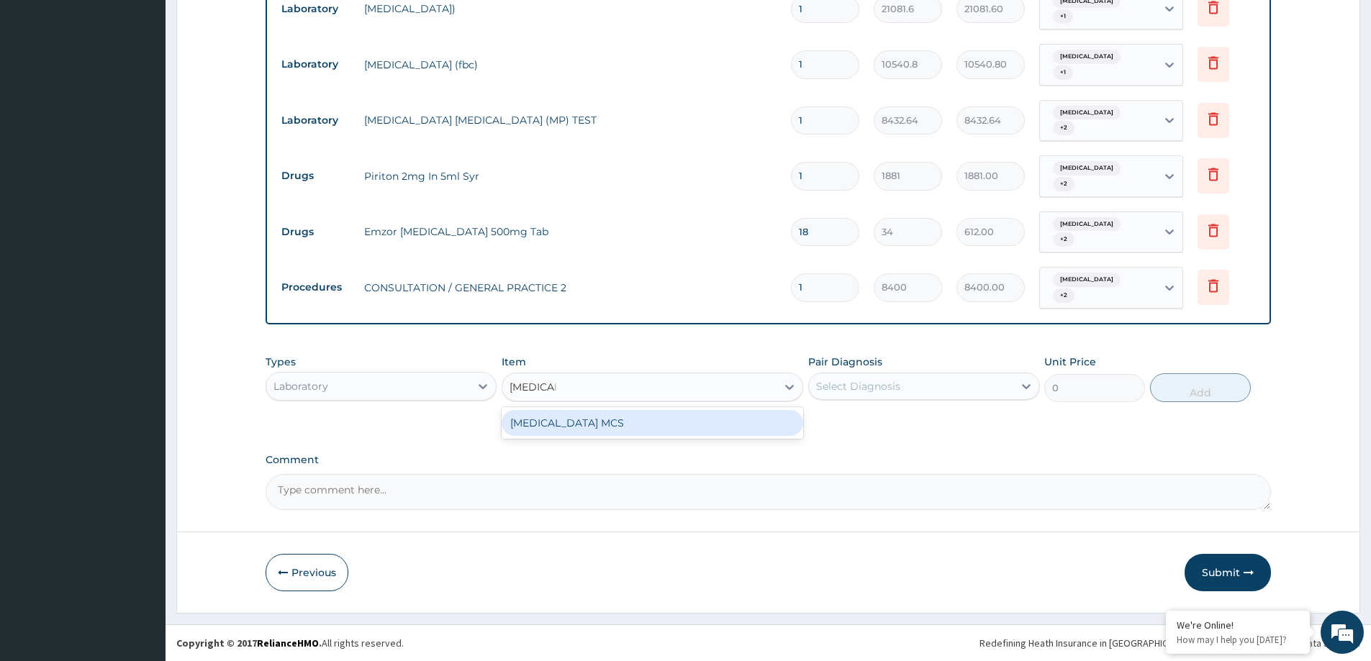
click at [692, 421] on div "[MEDICAL_DATA] MCS" at bounding box center [653, 423] width 302 height 26
type input "15811.2"
click at [969, 387] on div "Select Diagnosis" at bounding box center [911, 386] width 204 height 23
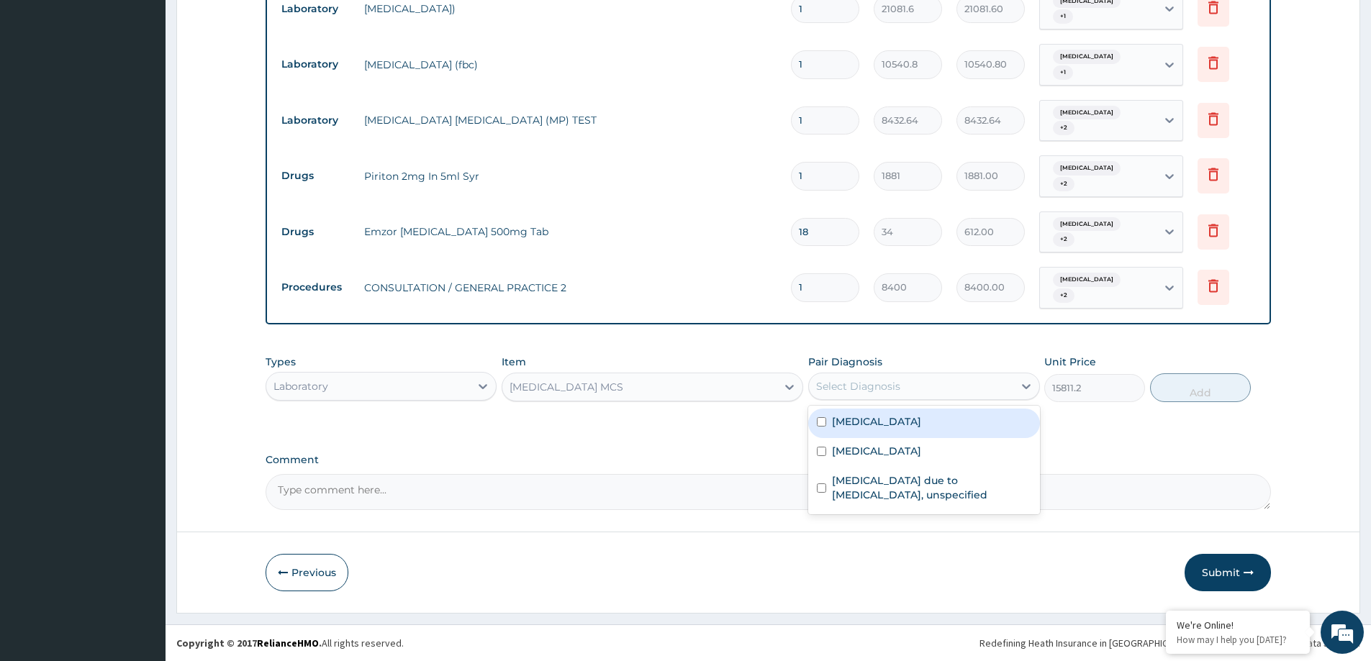
drag, startPoint x: 973, startPoint y: 437, endPoint x: 963, endPoint y: 476, distance: 40.1
click at [973, 438] on div "Upper respiratory infection Sepsis Malaria due to Plasmodium falciparum, unspec…" at bounding box center [923, 460] width 231 height 109
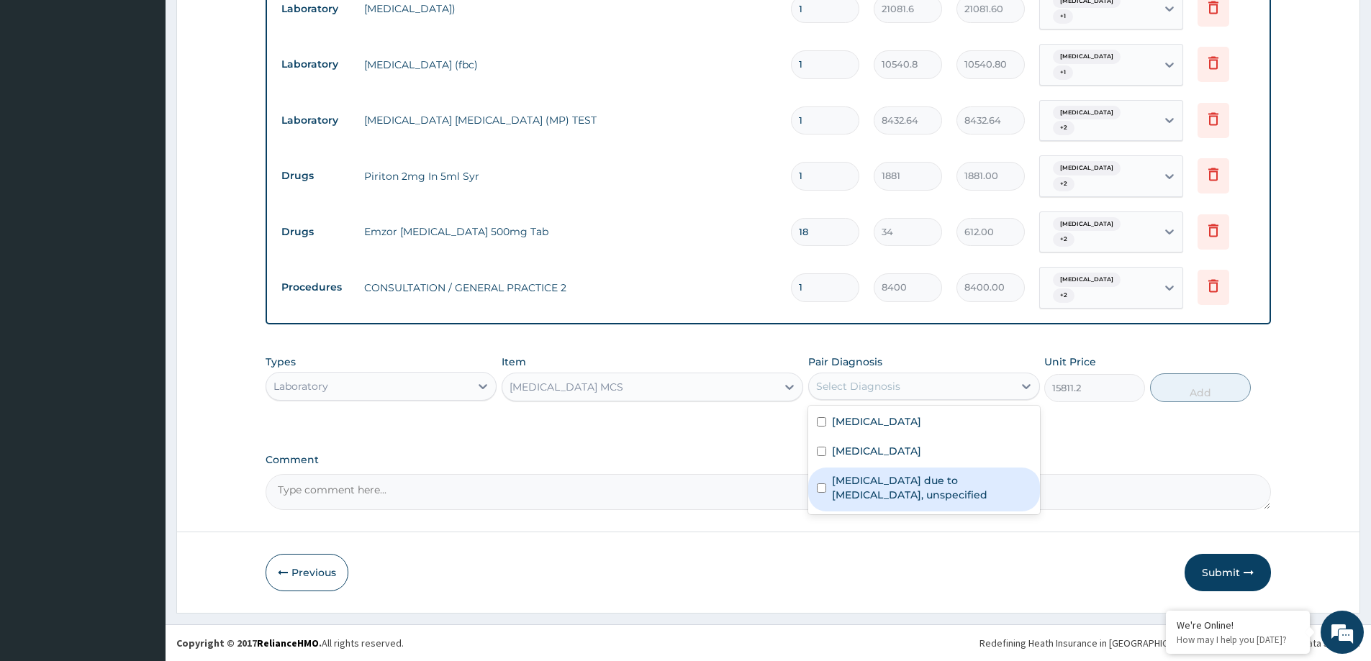
drag, startPoint x: 963, startPoint y: 476, endPoint x: 958, endPoint y: 491, distance: 15.9
click at [963, 476] on label "[MEDICAL_DATA] due to [MEDICAL_DATA], unspecified" at bounding box center [931, 487] width 199 height 29
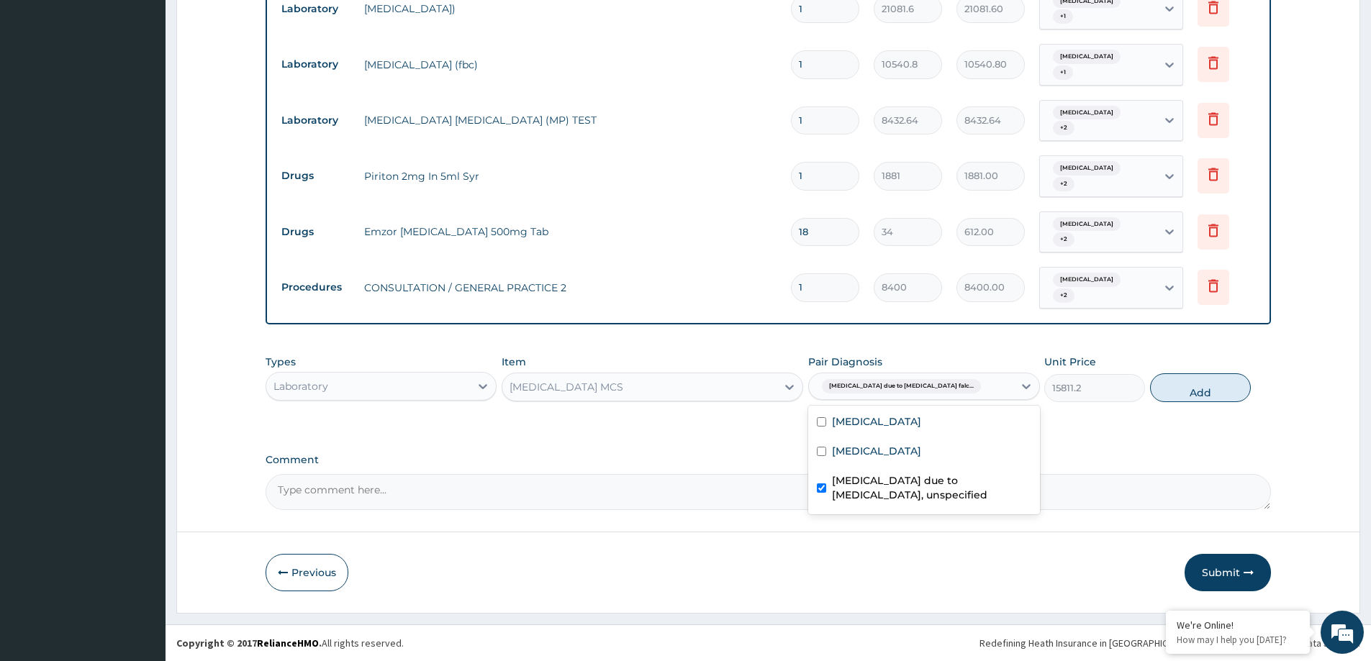
click at [953, 491] on label "[MEDICAL_DATA] due to [MEDICAL_DATA], unspecified" at bounding box center [931, 487] width 199 height 29
checkbox input "false"
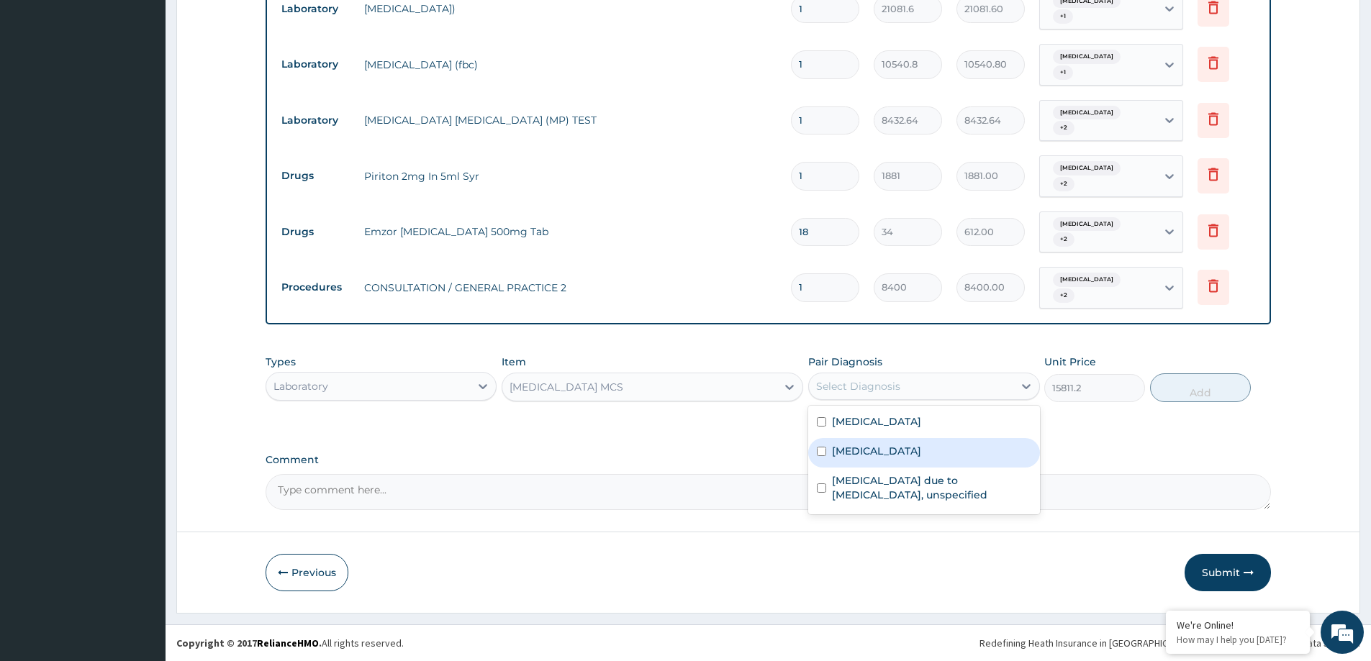
click at [953, 458] on div "[MEDICAL_DATA]" at bounding box center [923, 453] width 231 height 30
checkbox input "true"
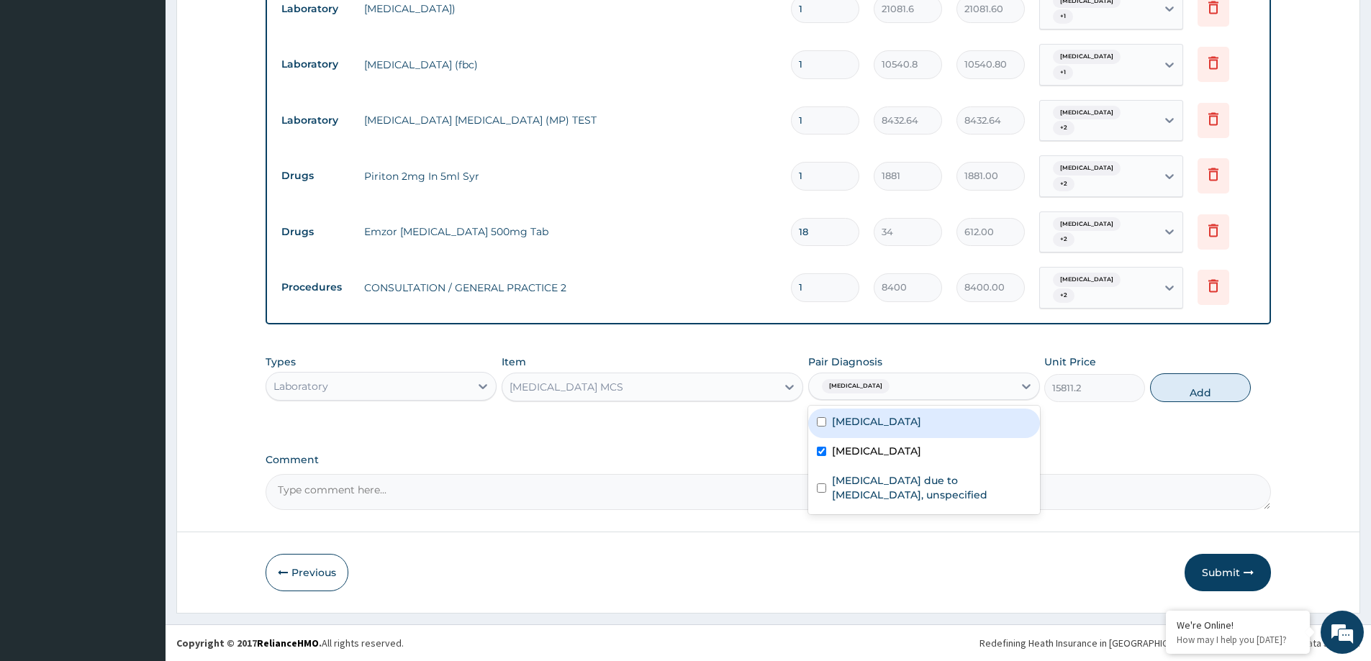
click at [962, 435] on div "Upper respiratory infection" at bounding box center [923, 424] width 231 height 30
checkbox input "true"
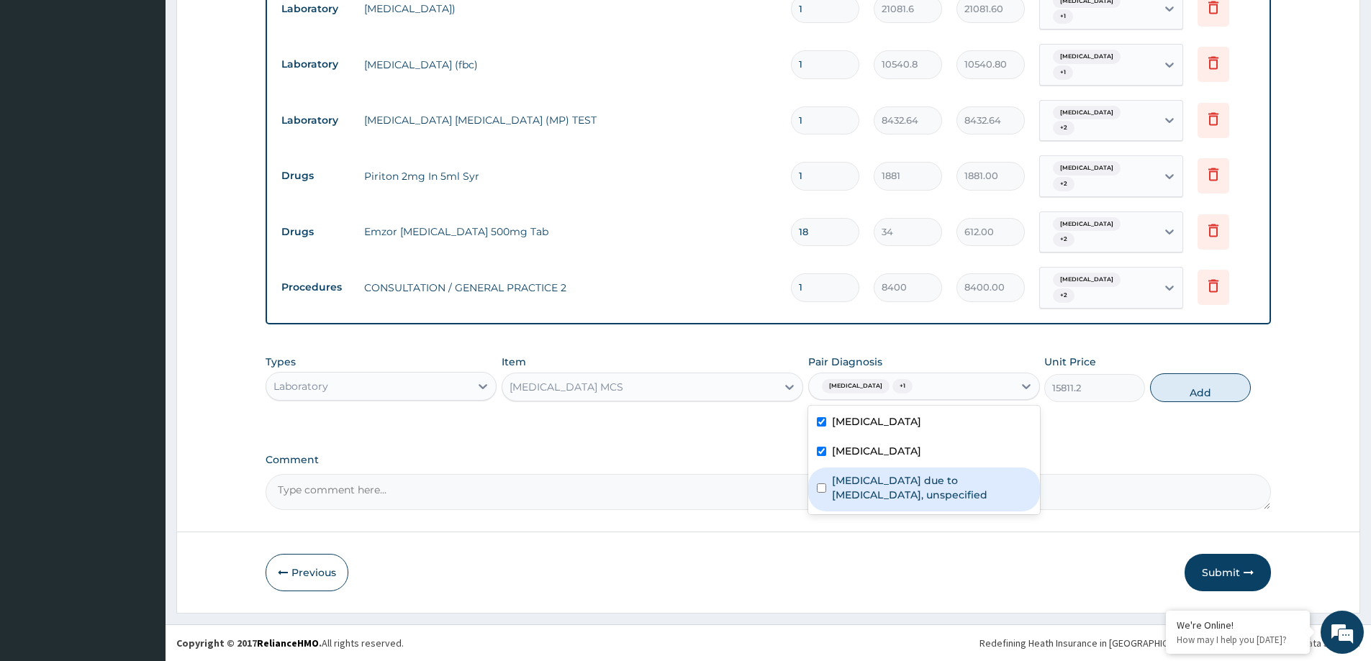
drag, startPoint x: 933, startPoint y: 506, endPoint x: 935, endPoint y: 495, distance: 11.0
click at [933, 505] on div "Malaria due to Plasmodium falciparum, unspecified" at bounding box center [923, 490] width 231 height 44
checkbox input "true"
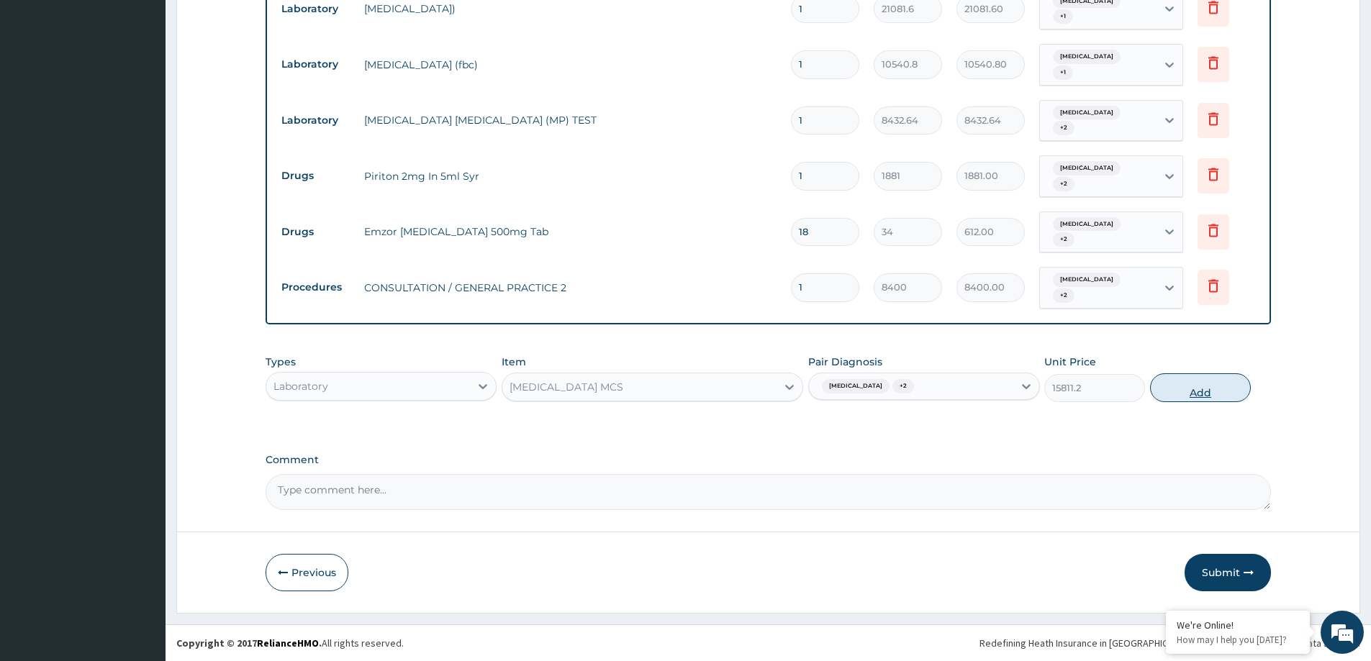
click at [1199, 383] on button "Add" at bounding box center [1200, 387] width 101 height 29
type input "0"
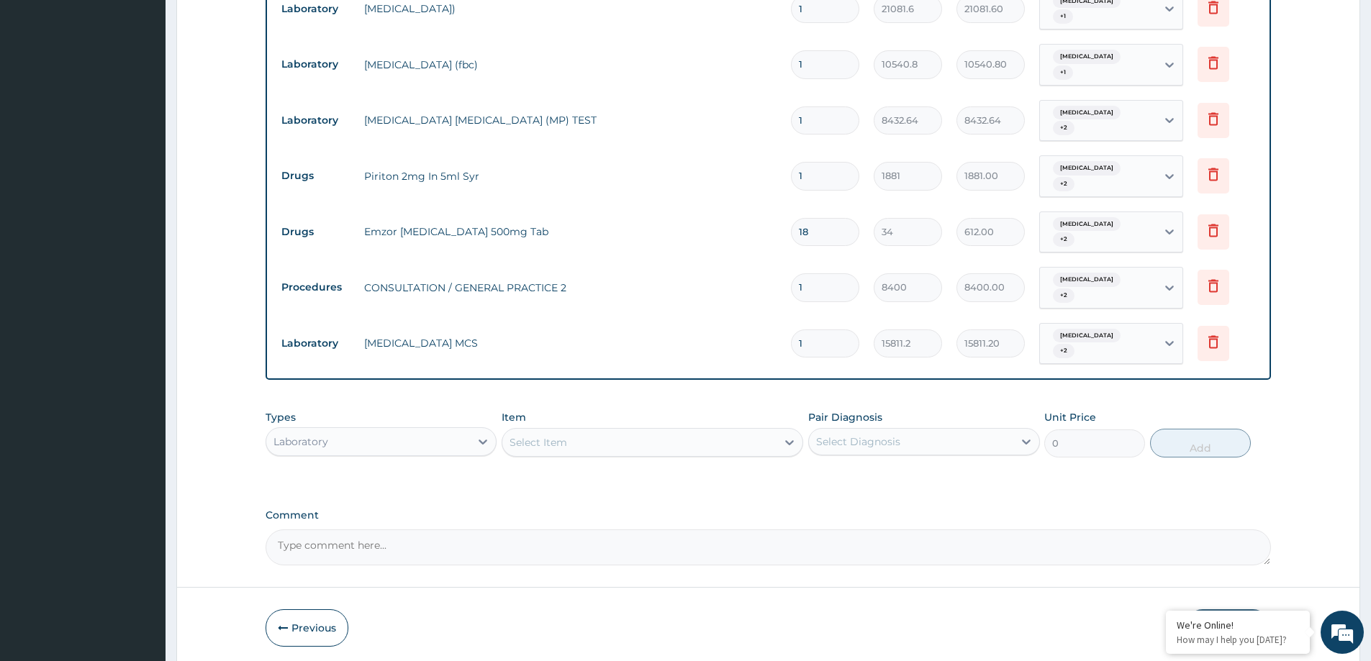
scroll to position [628, 0]
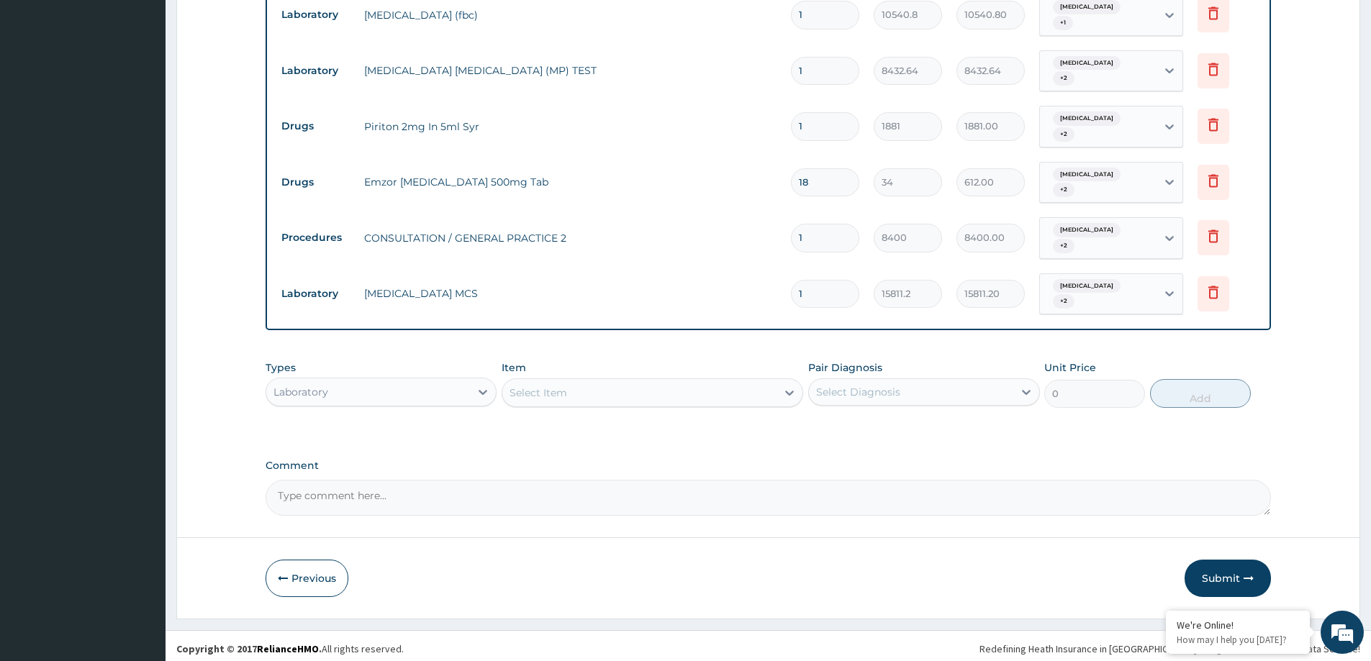
drag, startPoint x: 1225, startPoint y: 569, endPoint x: 298, endPoint y: 1, distance: 1087.9
click at [1222, 568] on button "Submit" at bounding box center [1227, 578] width 86 height 37
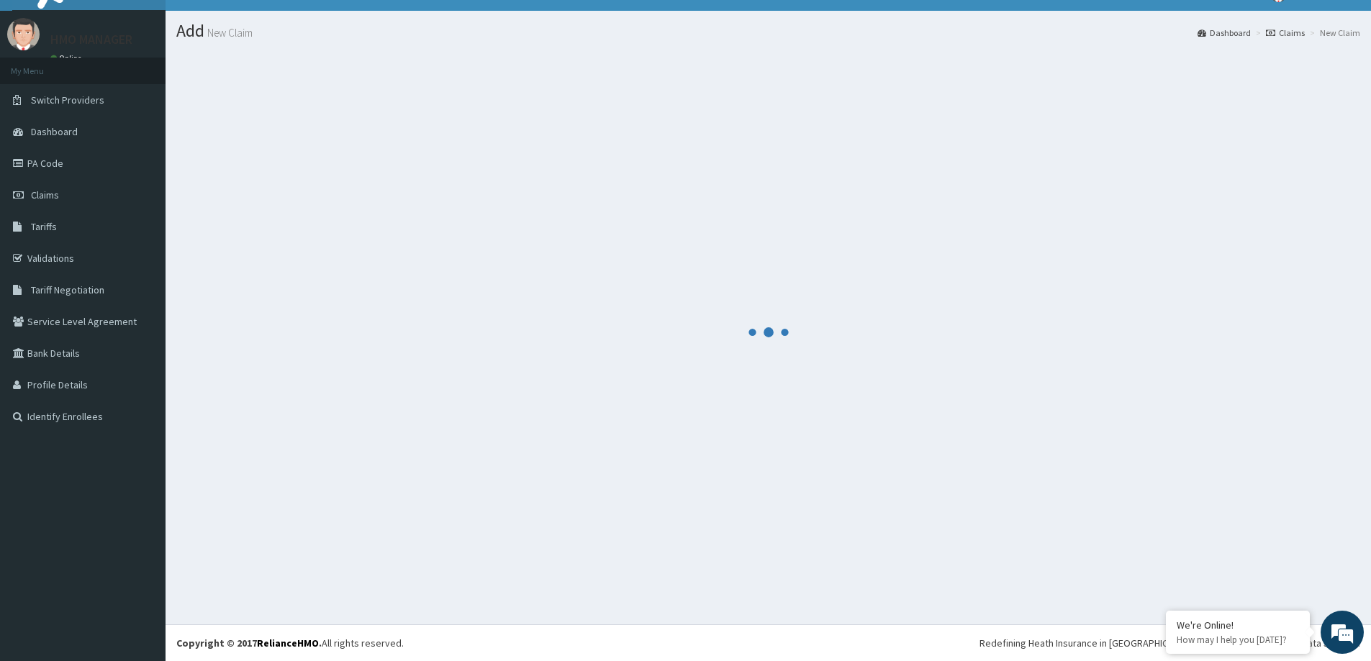
scroll to position [25, 0]
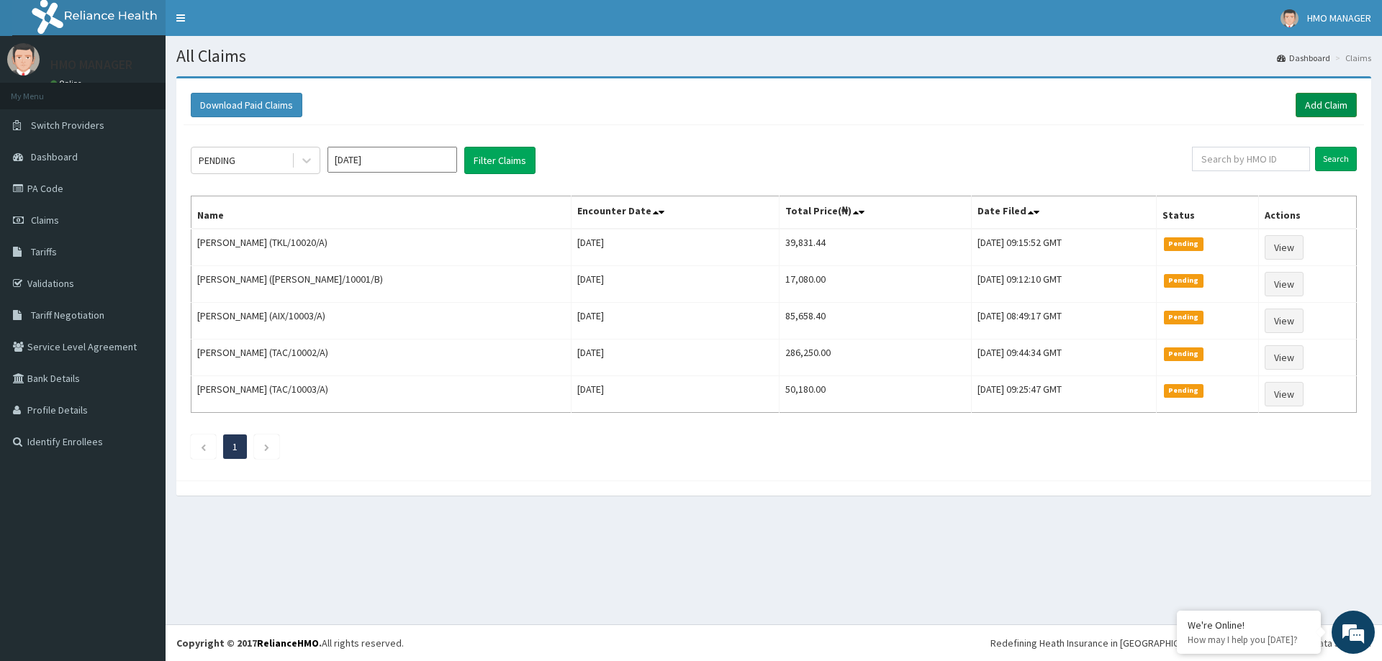
click at [1320, 109] on link "Add Claim" at bounding box center [1325, 105] width 61 height 24
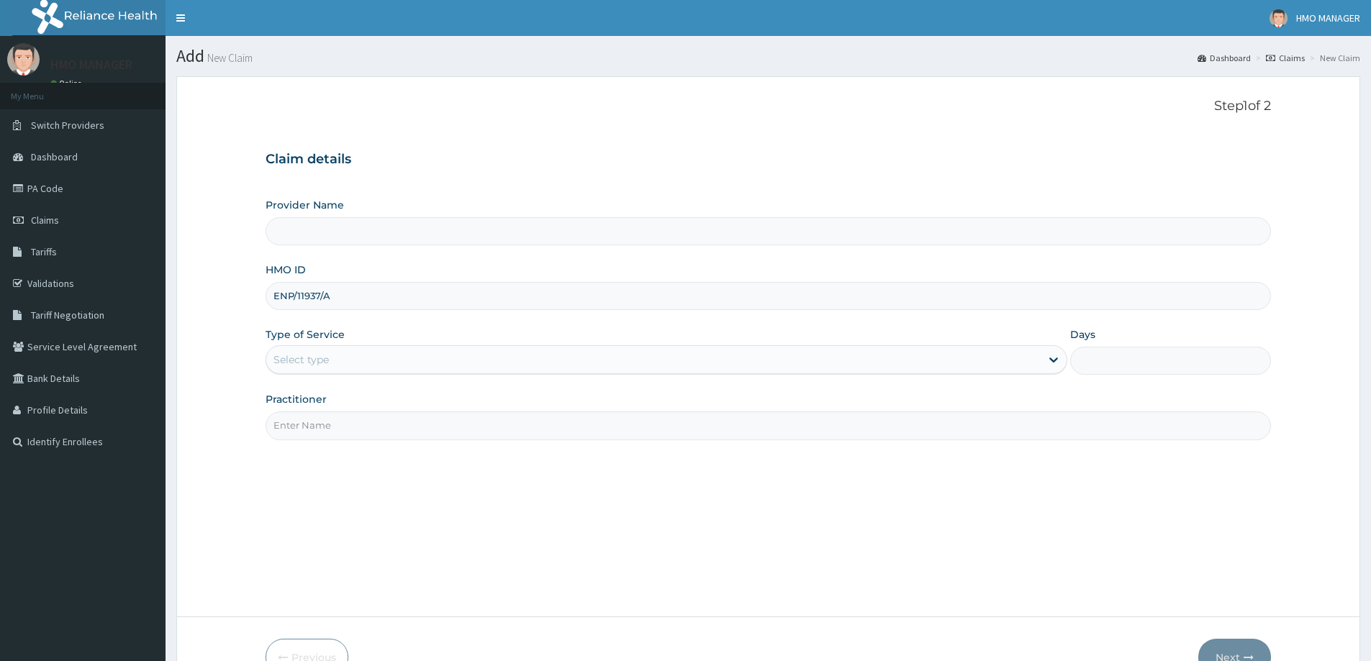
type input "ENP/11937/A"
click at [325, 362] on div "Select type" at bounding box center [300, 360] width 55 height 14
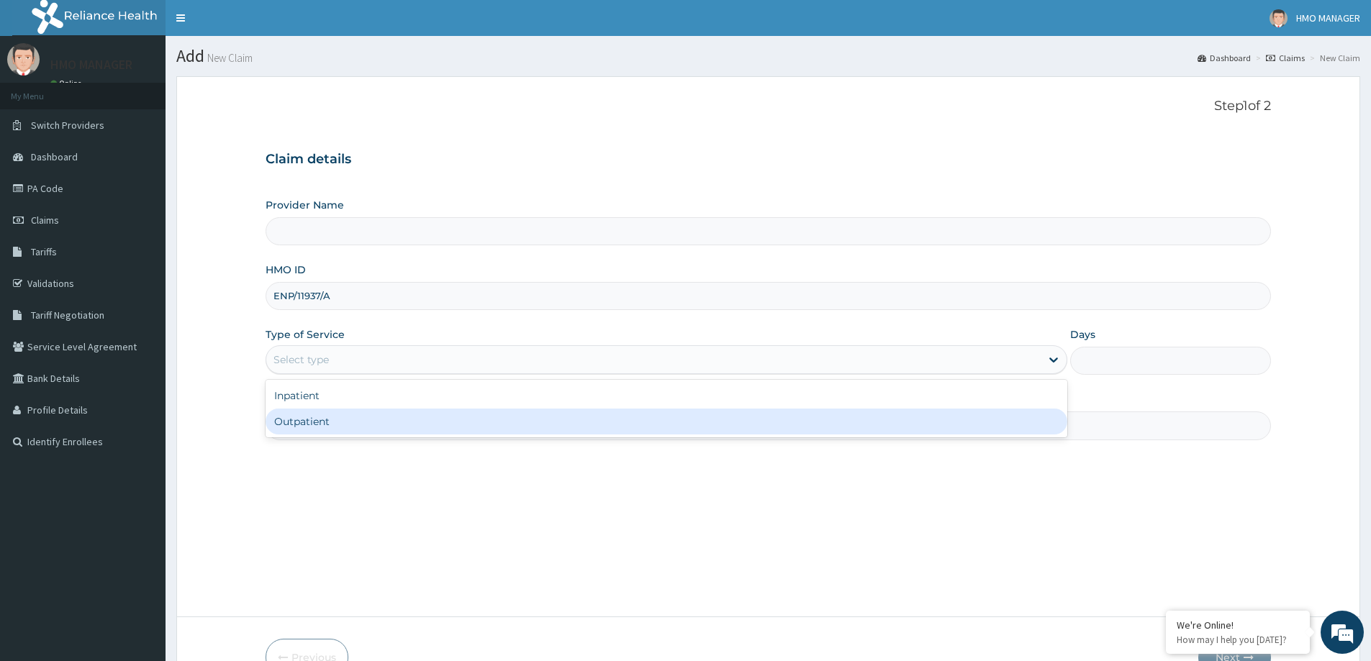
click at [306, 414] on div "Outpatient" at bounding box center [667, 422] width 802 height 26
type input "1"
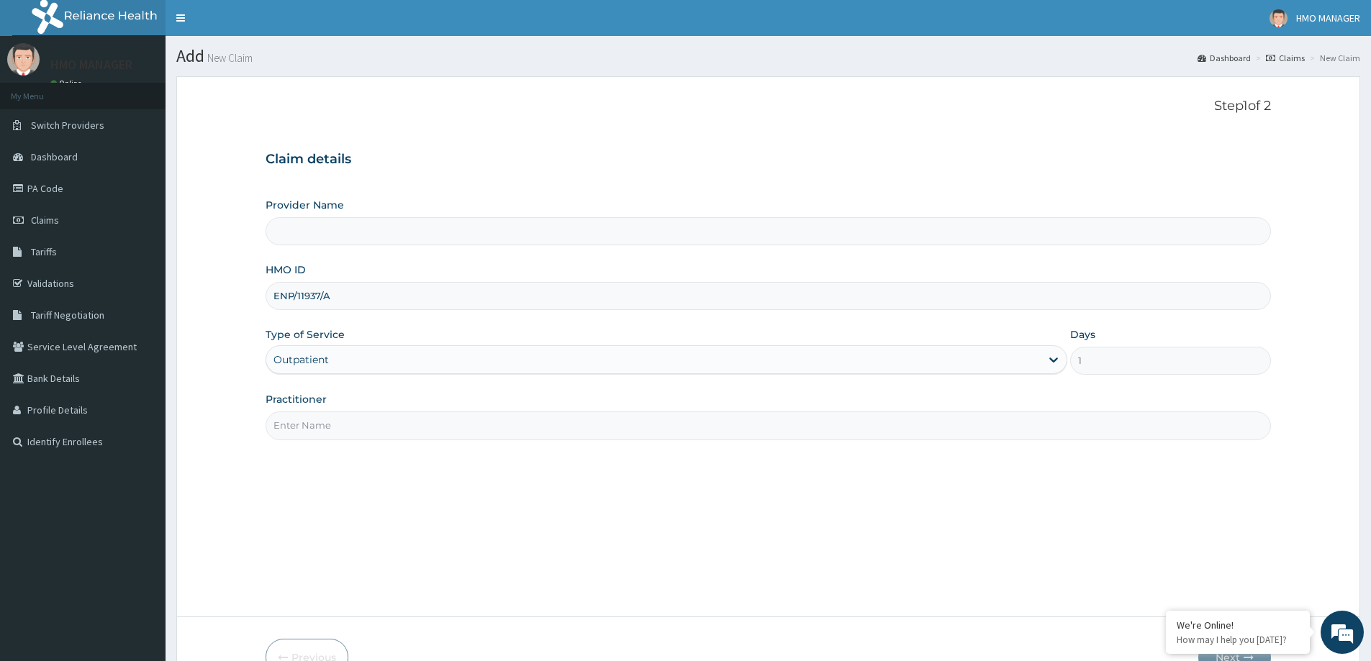
type input "CEDARCREST HOSPITAL LIMITED"
click at [304, 426] on input "Practitioner" at bounding box center [768, 426] width 1005 height 28
paste input "[PERSON_NAME]"
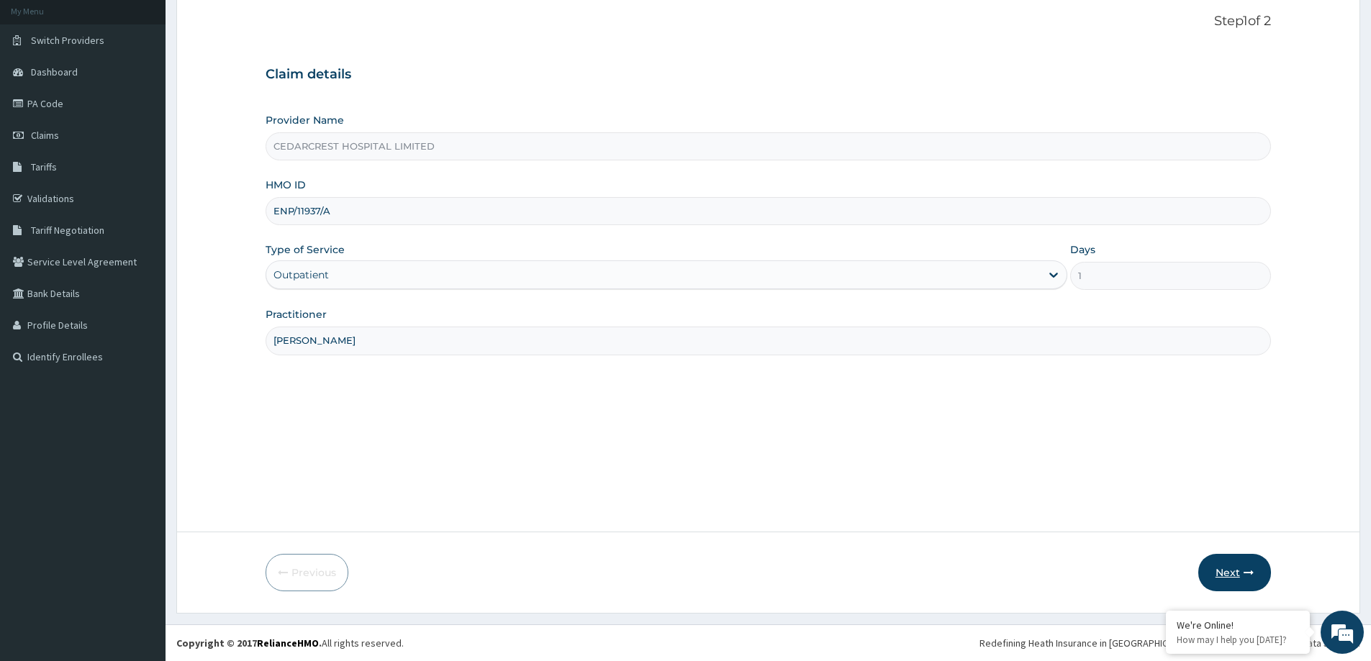
type input "[PERSON_NAME]"
click at [1223, 563] on button "Next" at bounding box center [1234, 572] width 73 height 37
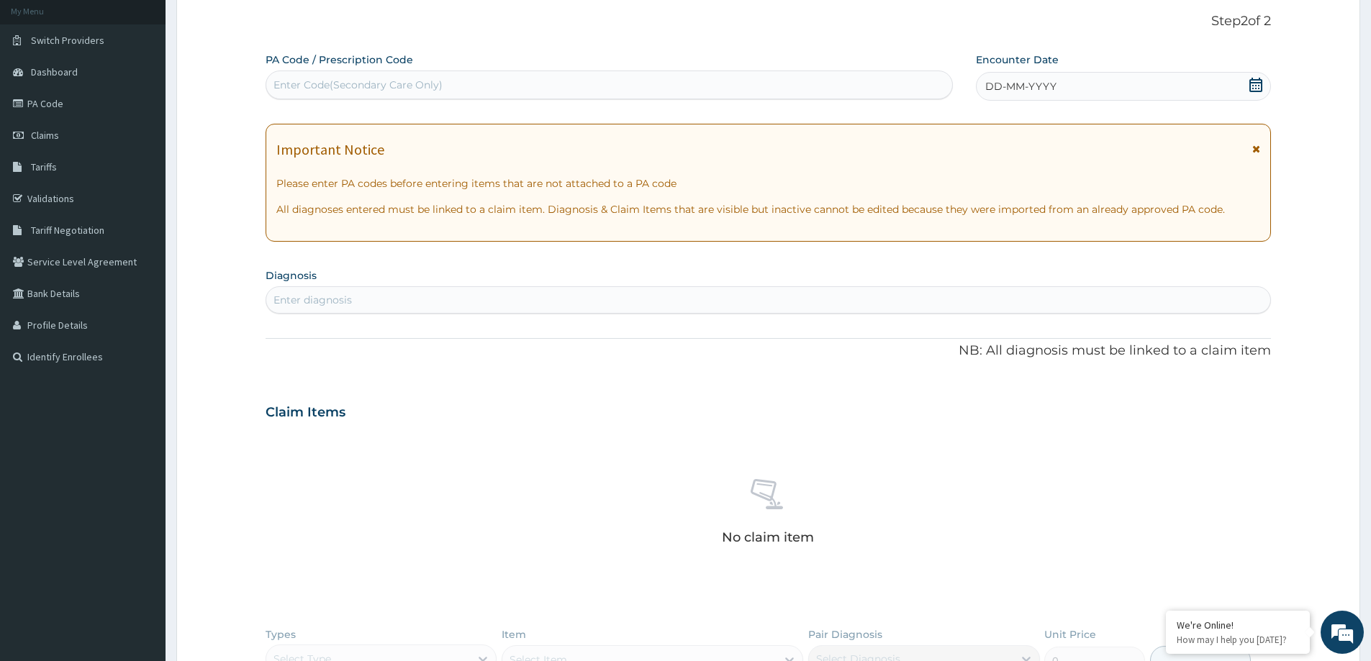
click at [403, 87] on div "Enter Code(Secondary Care Only)" at bounding box center [357, 85] width 169 height 14
paste input "PA/71584B"
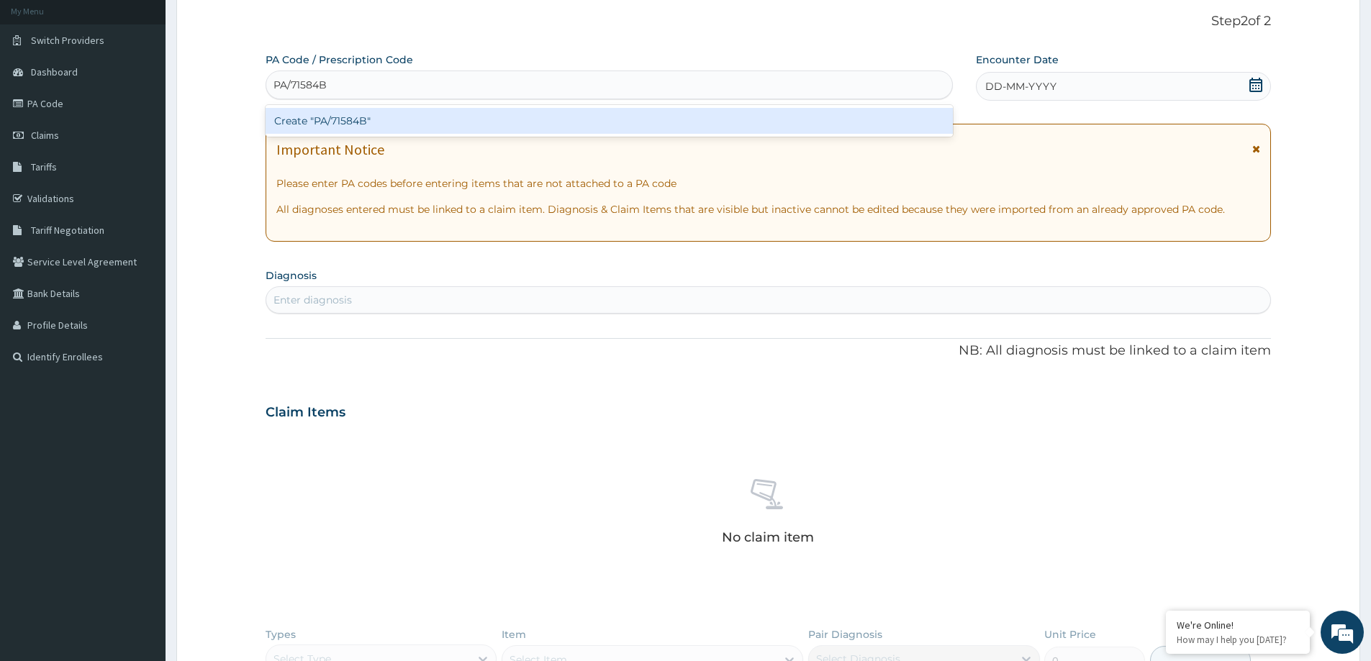
click at [389, 106] on div "Create "PA/71584B"" at bounding box center [609, 121] width 687 height 32
type input "PA/71584B"
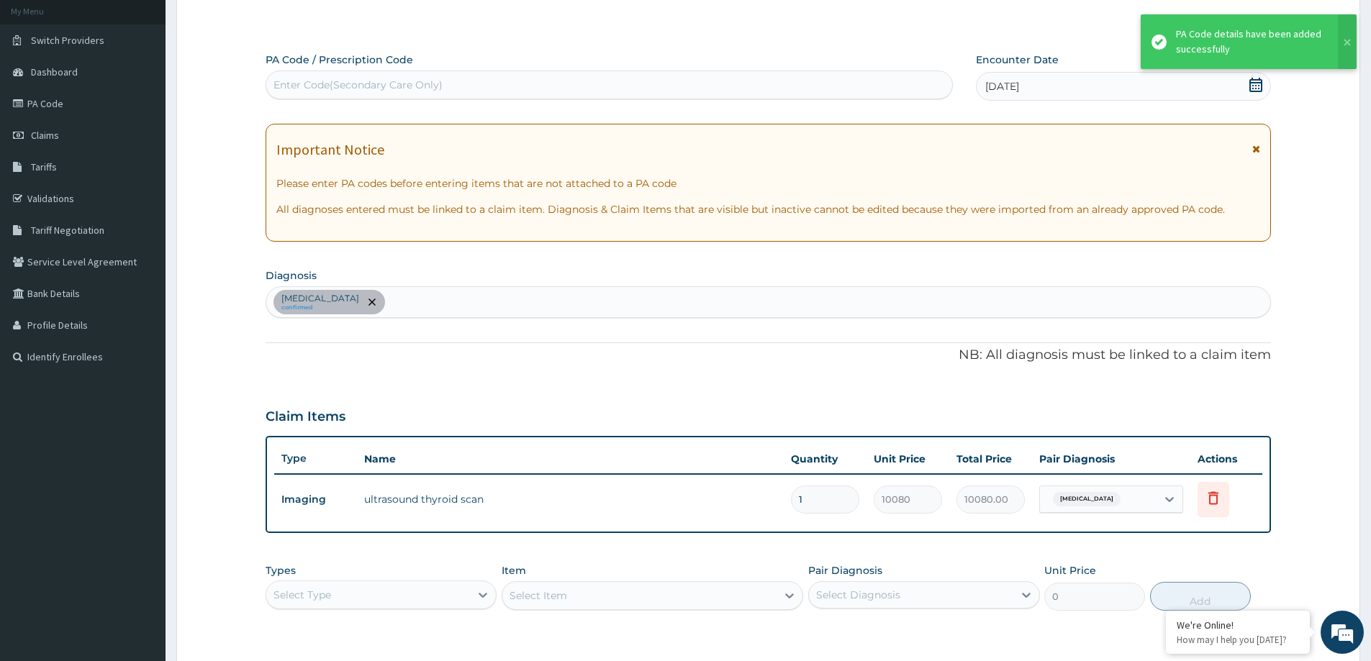
click at [378, 96] on div "Enter Code(Secondary Care Only)" at bounding box center [609, 84] width 686 height 23
paste input "PA/AC2745"
type input "PA/AC2745"
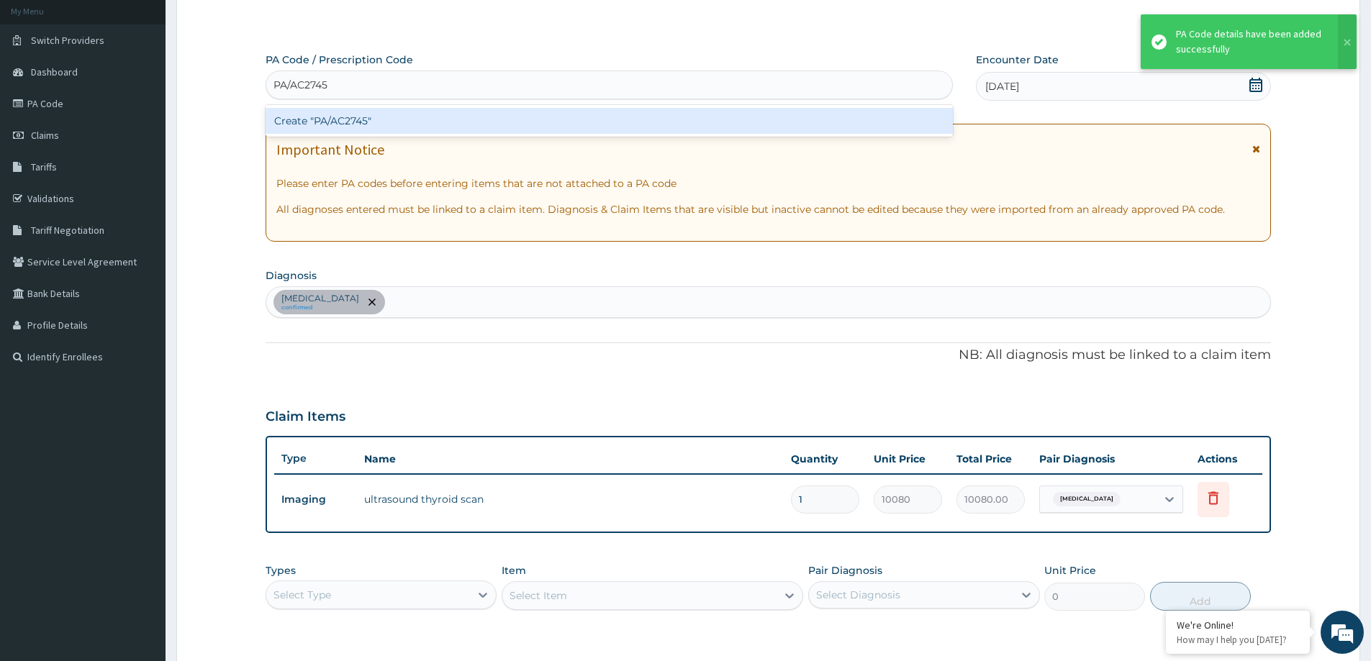
click at [378, 122] on div "Create "PA/AC2745"" at bounding box center [609, 121] width 687 height 26
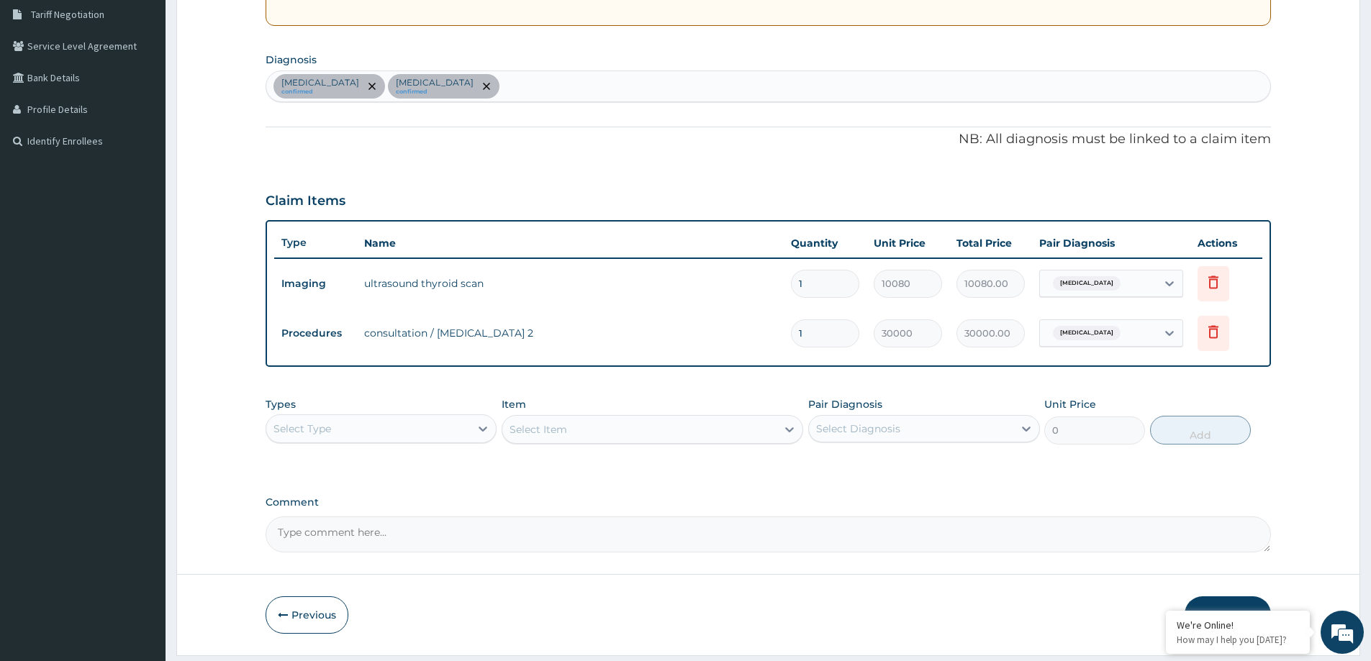
scroll to position [343, 0]
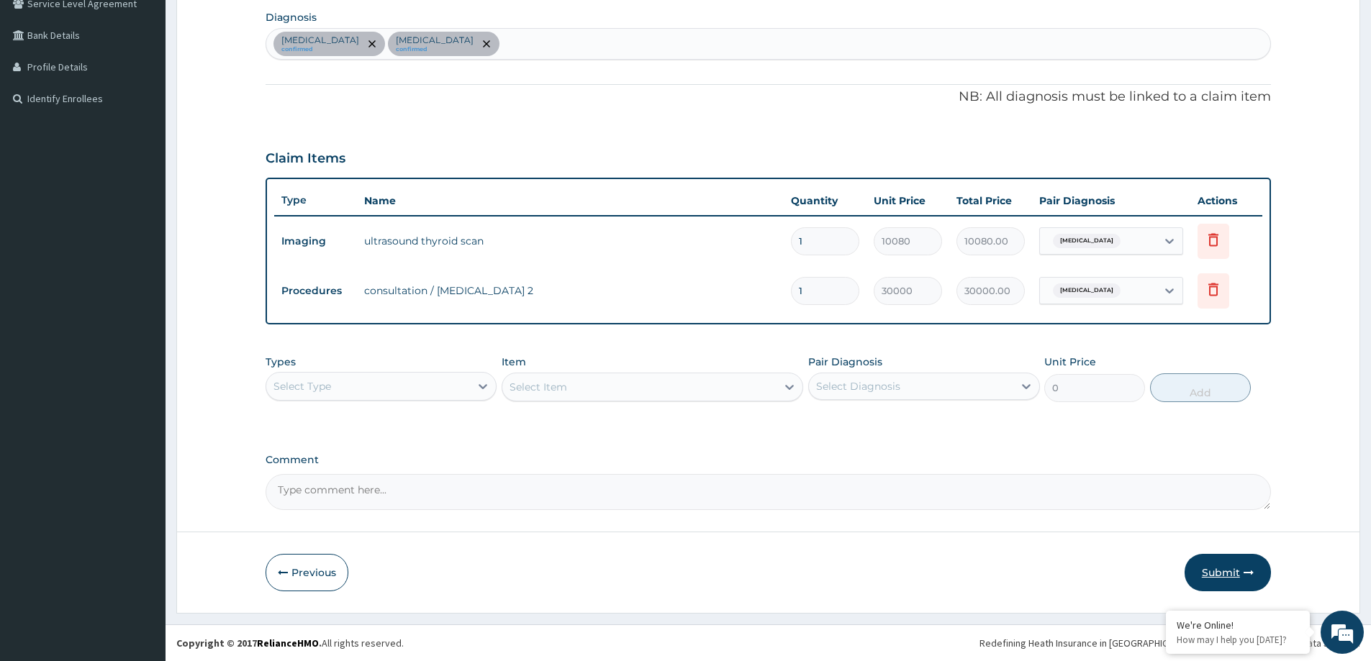
click at [1223, 572] on button "Submit" at bounding box center [1227, 572] width 86 height 37
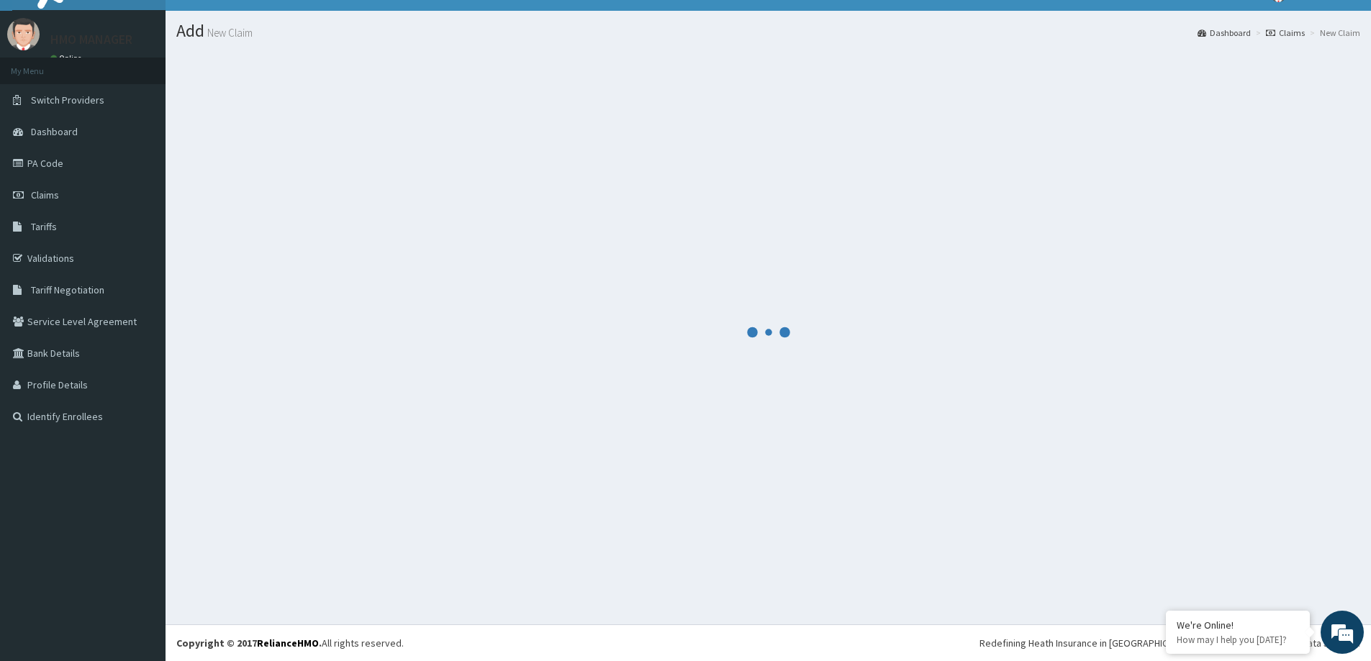
scroll to position [25, 0]
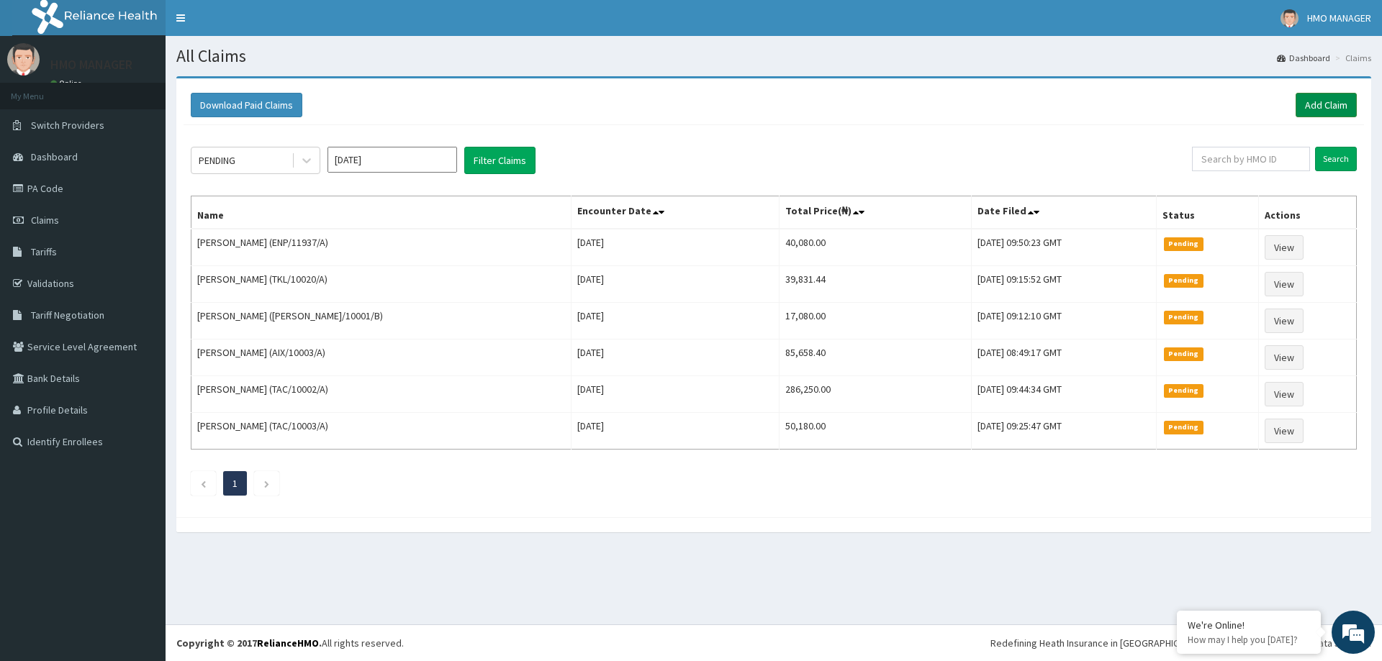
click at [1328, 102] on link "Add Claim" at bounding box center [1325, 105] width 61 height 24
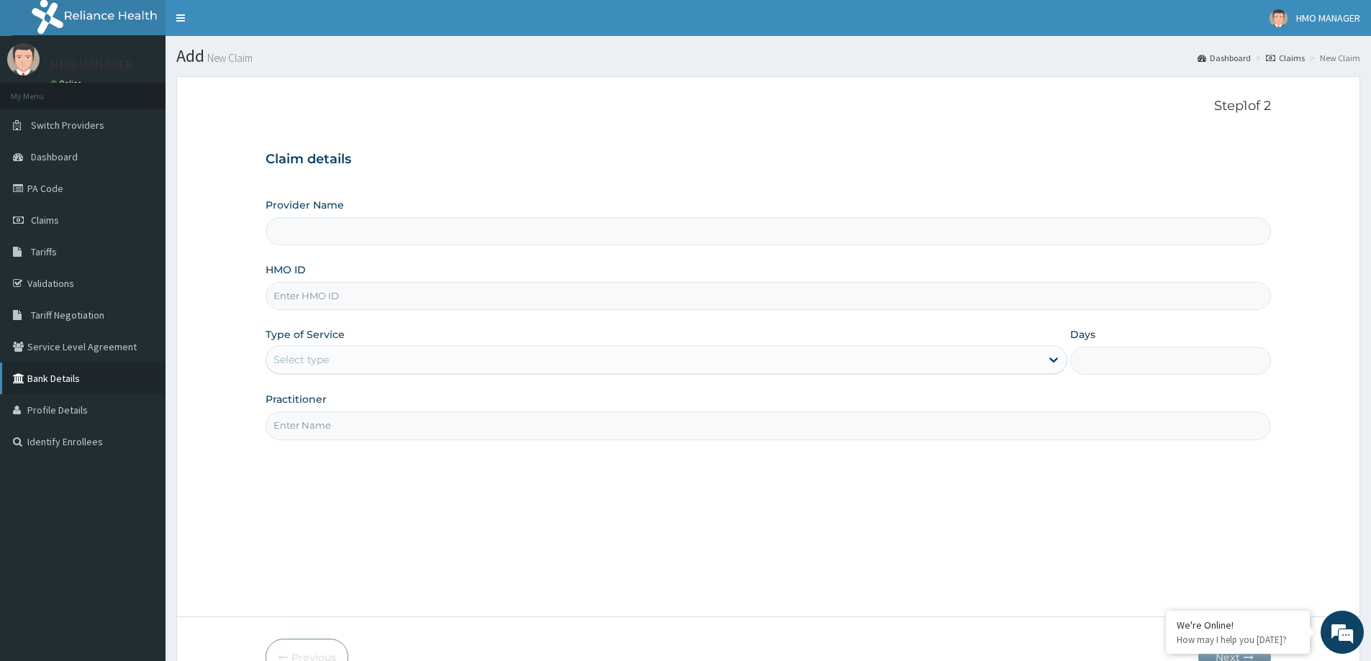
type input "CEDARCREST HOSPITAL LIMITED"
paste input "GAC/10026/B"
type input "GAC/10026/B"
click at [294, 352] on div "Select type" at bounding box center [653, 359] width 774 height 23
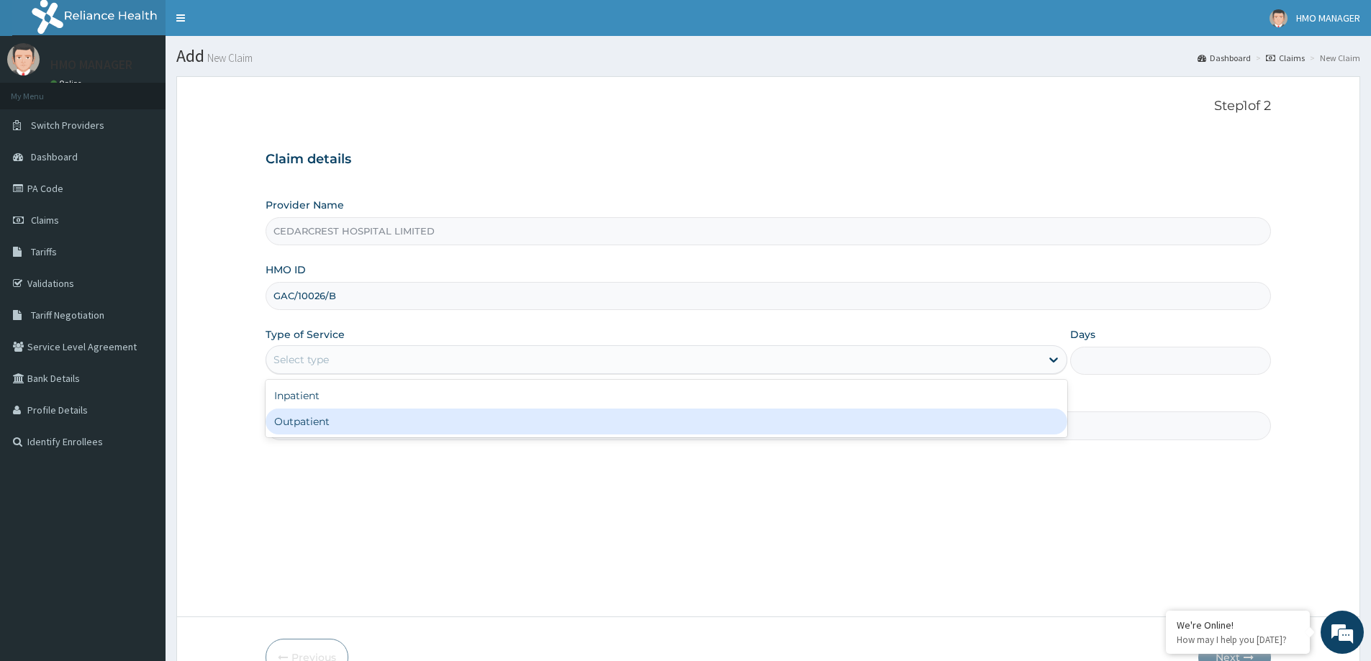
click at [307, 424] on div "Outpatient" at bounding box center [667, 422] width 802 height 26
type input "1"
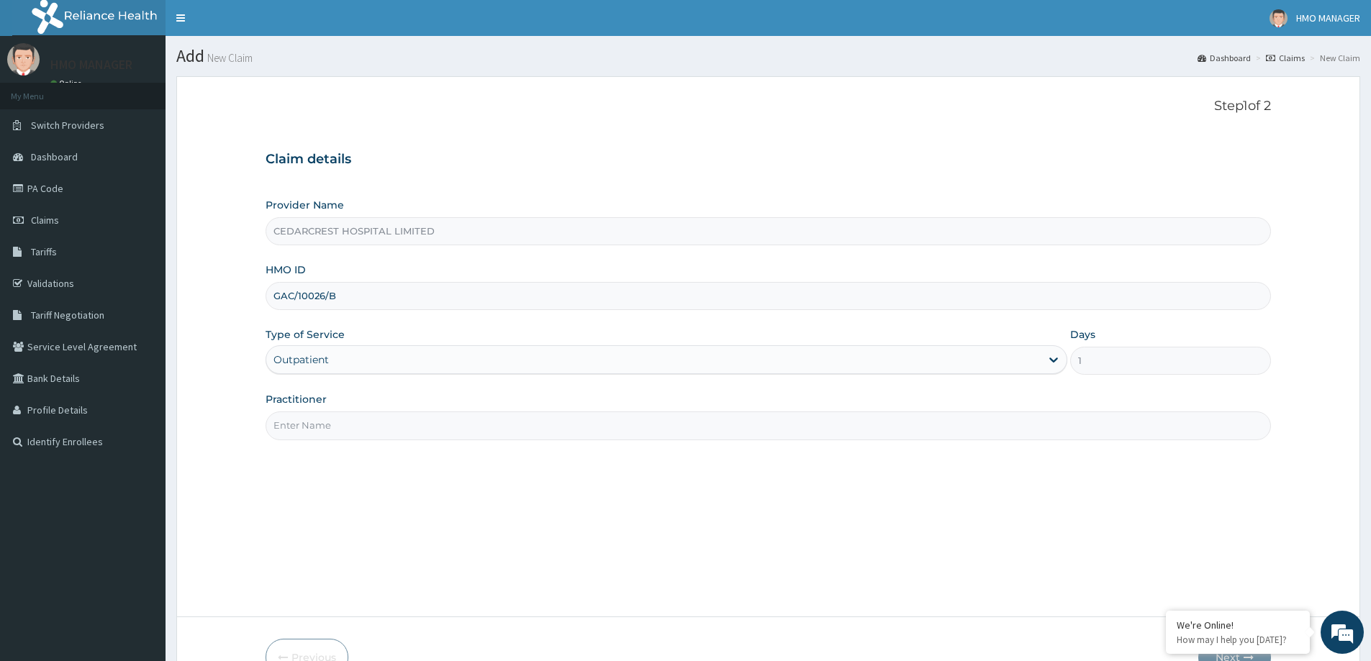
click at [304, 435] on input "Practitioner" at bounding box center [768, 426] width 1005 height 28
paste input "Dr [PERSON_NAME]"
type input "Dr [PERSON_NAME]"
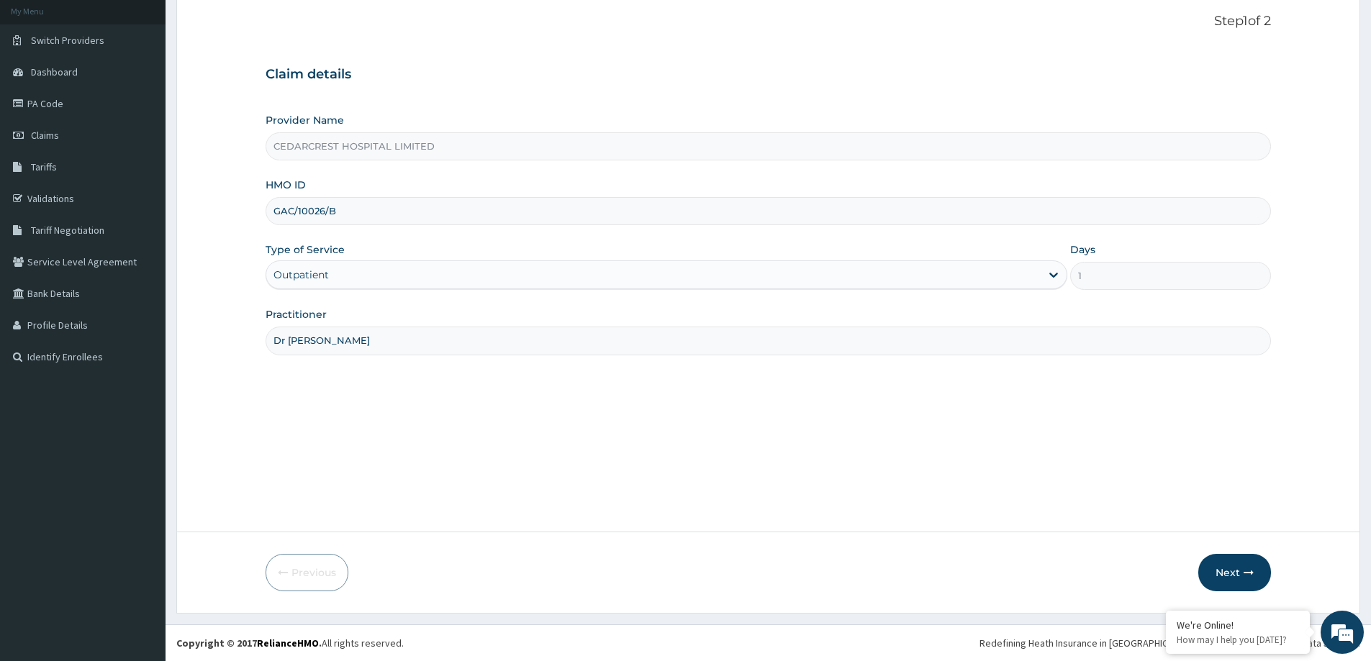
drag, startPoint x: 1242, startPoint y: 566, endPoint x: 165, endPoint y: 9, distance: 1212.7
click at [1242, 566] on button "Next" at bounding box center [1234, 572] width 73 height 37
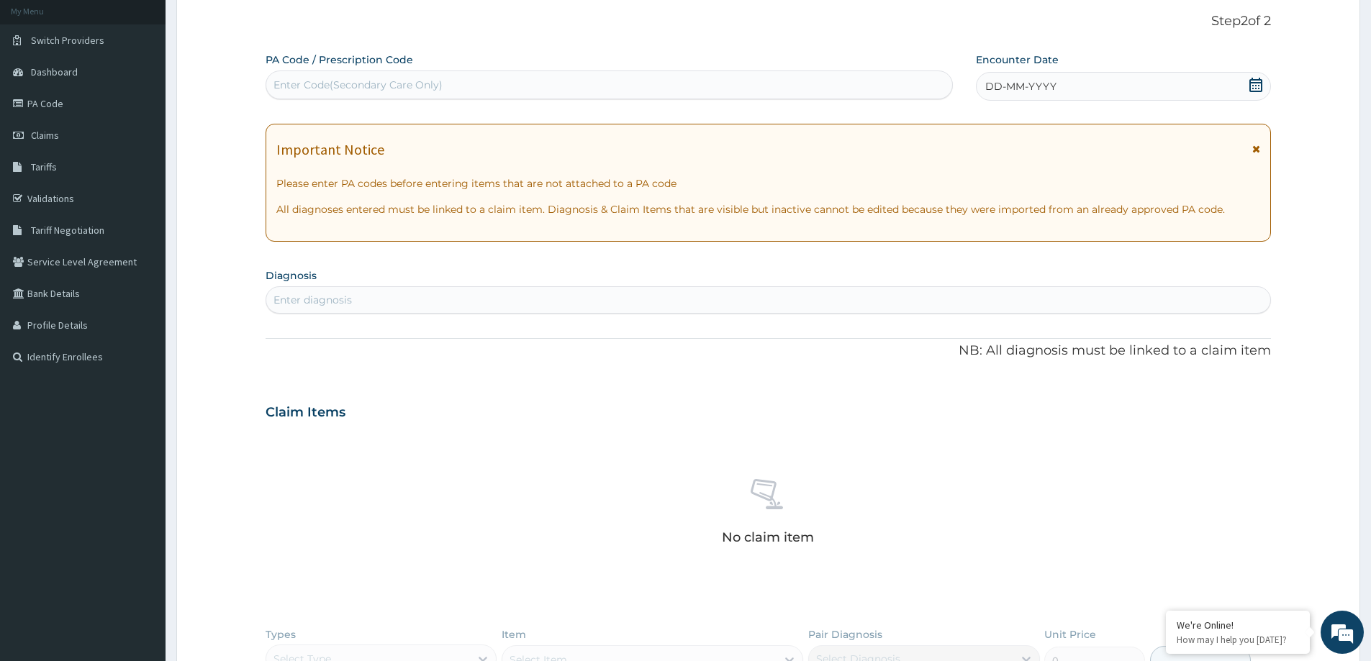
click at [328, 84] on div "Enter Code(Secondary Care Only)" at bounding box center [357, 85] width 169 height 14
paste input "PA/CD0B92"
type input "PA/CD0B92"
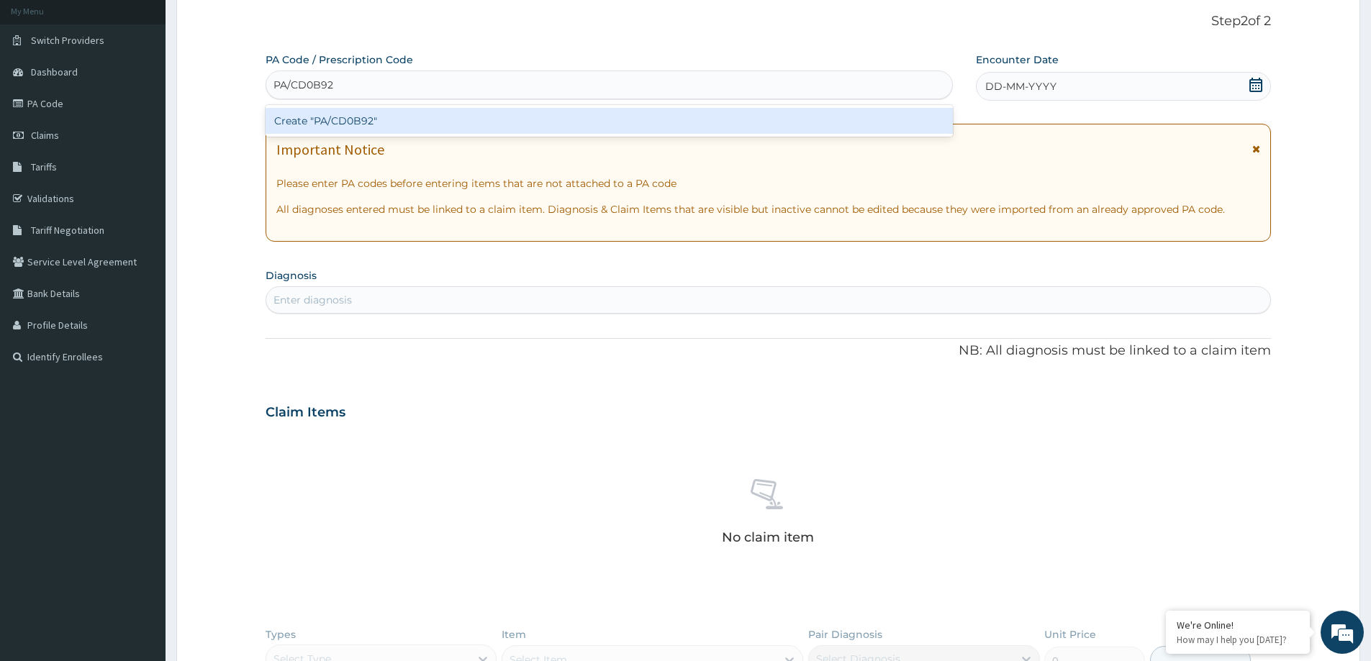
click at [322, 126] on div "Create "PA/CD0B92"" at bounding box center [609, 121] width 687 height 26
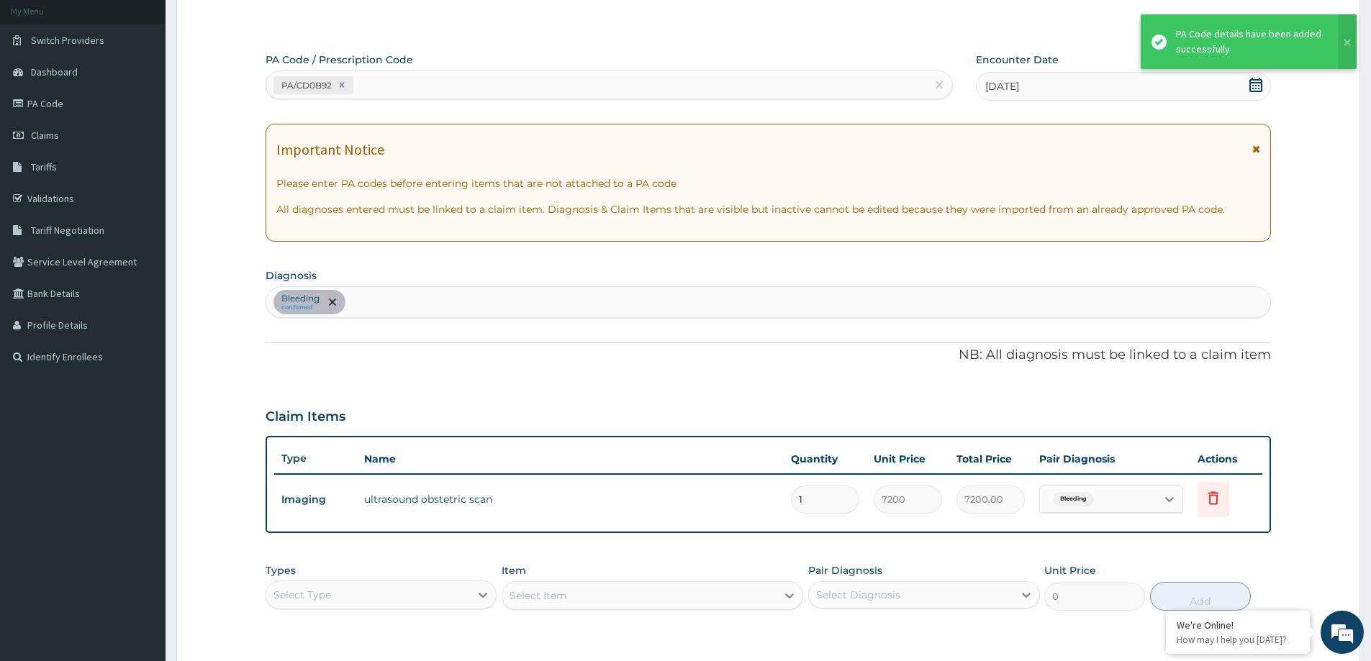
click at [373, 86] on div "PA/CD0B92" at bounding box center [596, 85] width 660 height 24
paste input "PA/EDC8A3"
type input "PA/EDC8A3"
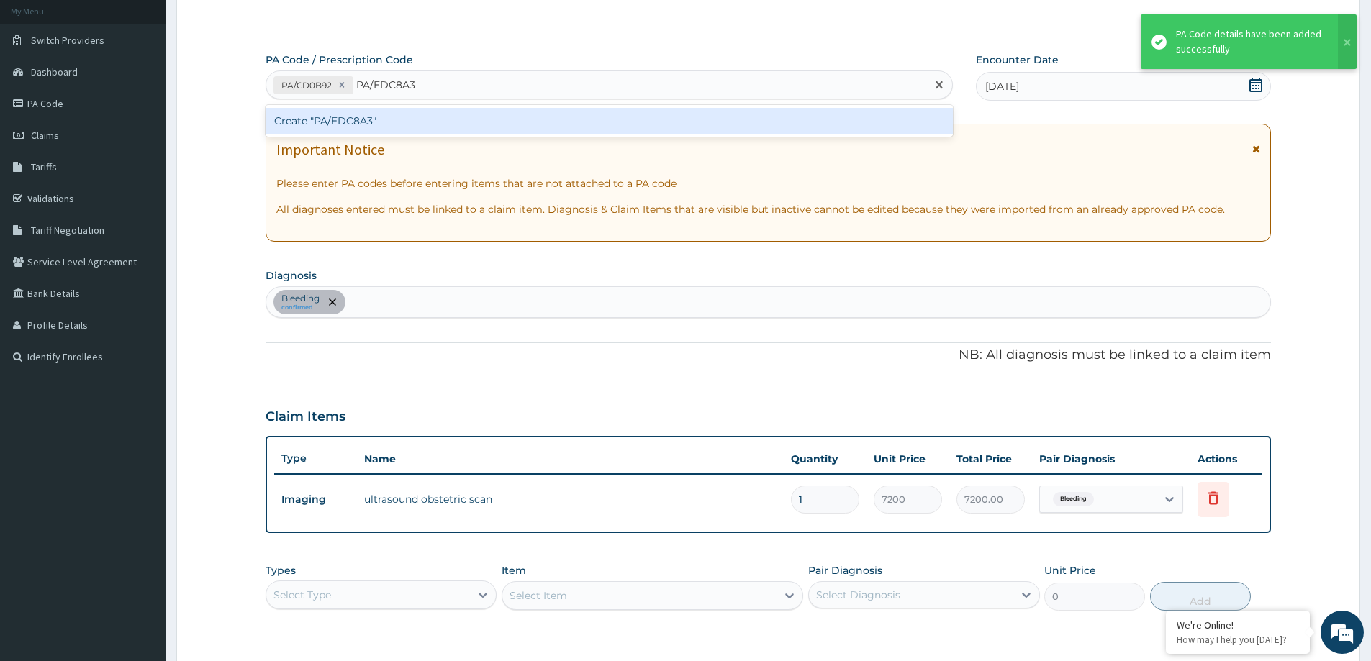
click at [330, 128] on div "Create "PA/EDC8A3"" at bounding box center [609, 121] width 687 height 26
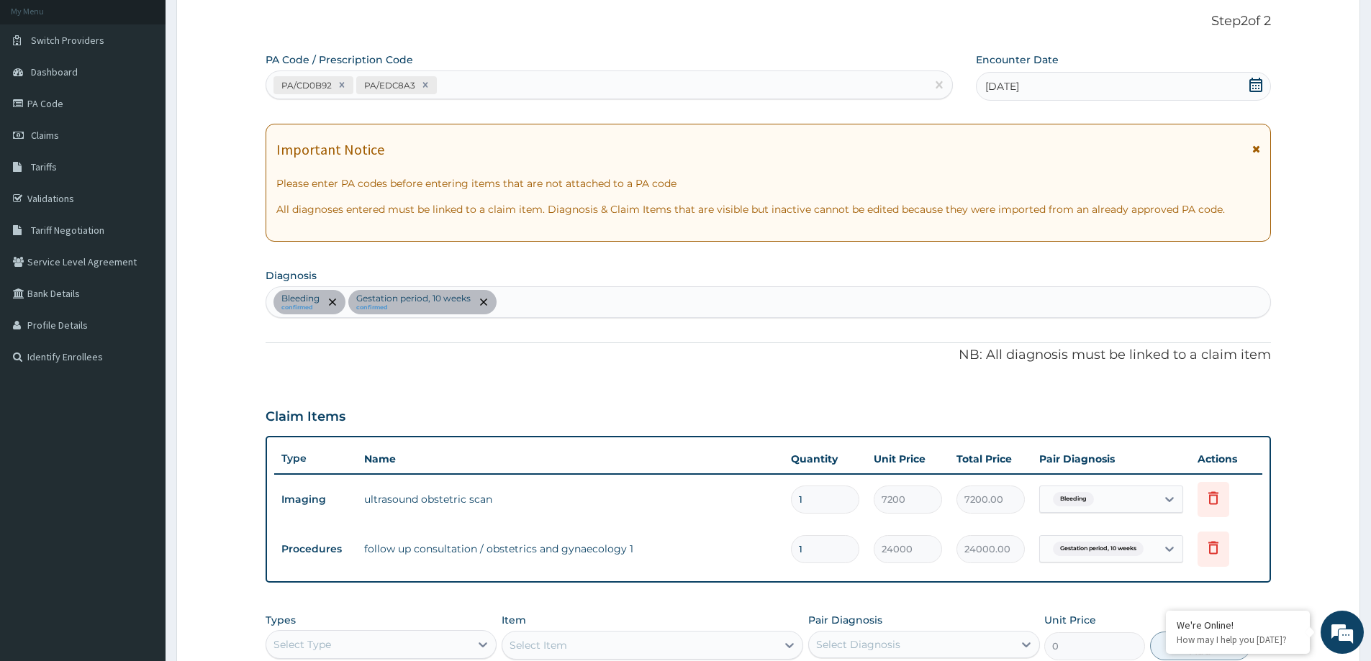
click at [471, 61] on div "PA Code / Prescription Code PA/CD0B92 PA/EDC8A3" at bounding box center [609, 76] width 687 height 47
click at [472, 74] on div "PA/CD0B92 PA/EDC8A3" at bounding box center [596, 85] width 660 height 24
paste input "PA/EDC8A3"
type input "PA/EDC8A3"
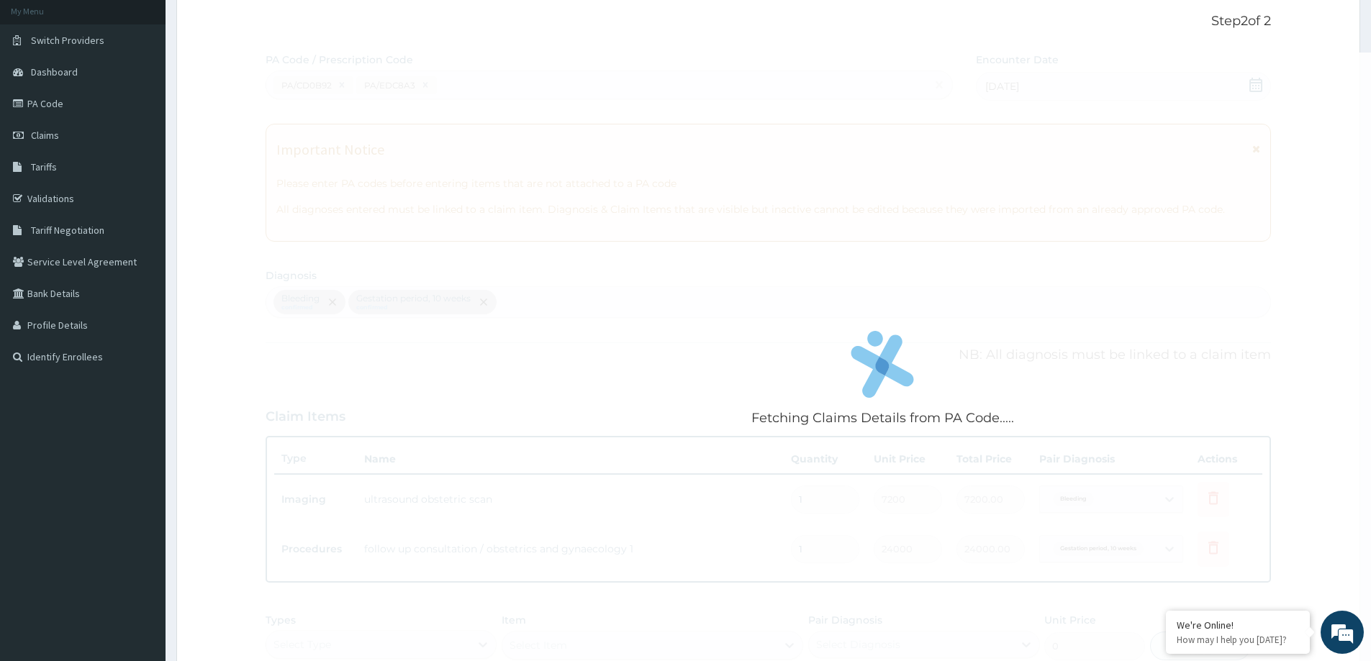
click at [234, 157] on form "Step 2 of 2 Fetching Claims Details from PA Code..... PA Code / Prescription Co…" at bounding box center [768, 431] width 1184 height 880
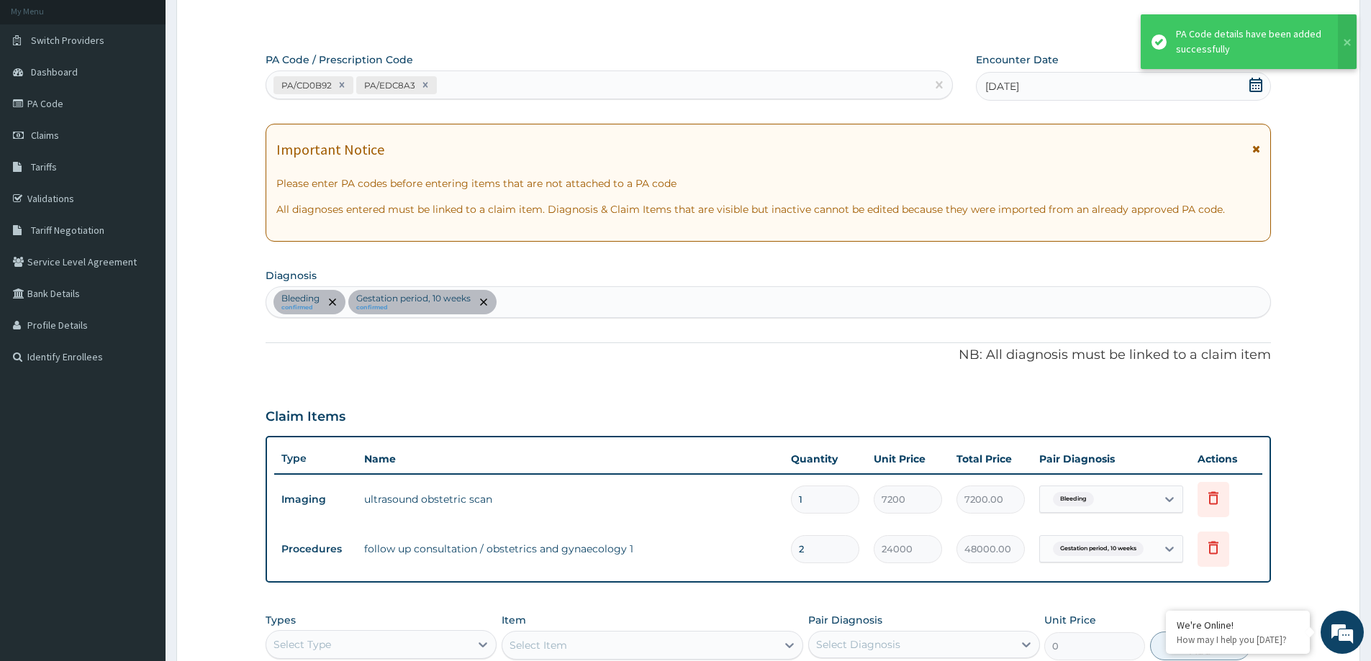
click at [472, 86] on div "PA/CD0B92 PA/EDC8A3" at bounding box center [596, 85] width 660 height 24
paste input "PA/CD0B92"
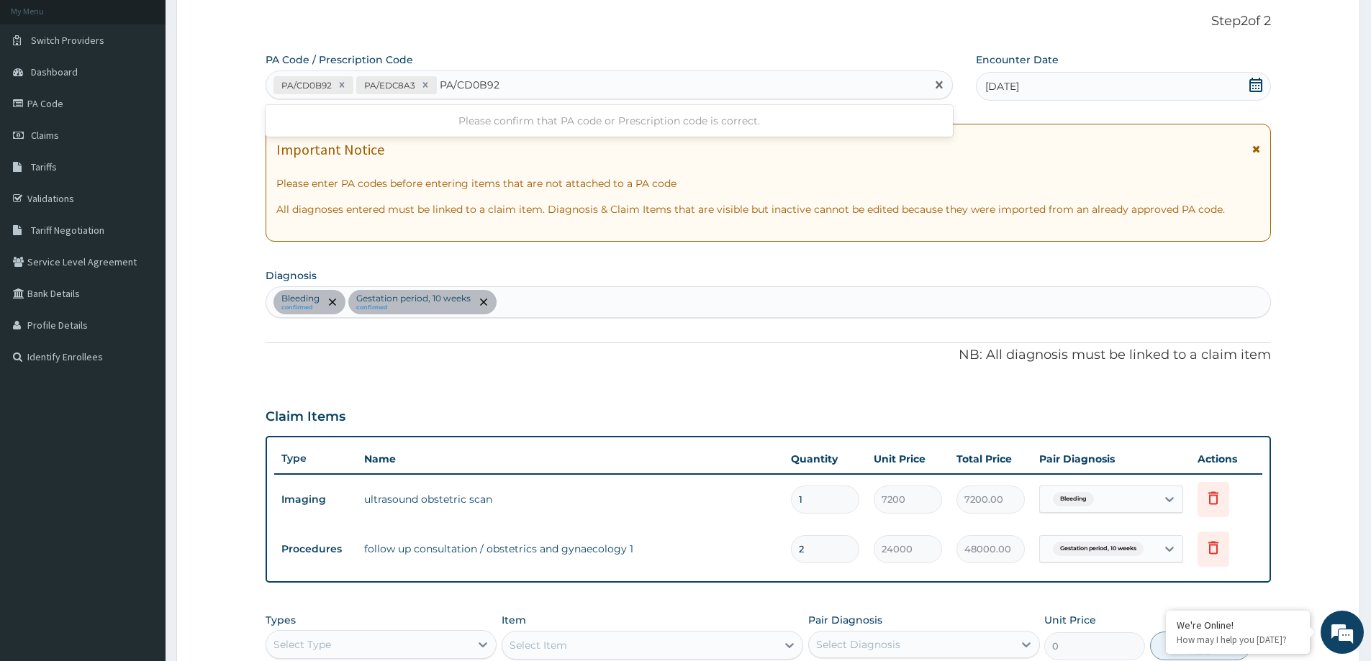
type input "PA/CD0B92"
drag, startPoint x: 435, startPoint y: 75, endPoint x: 447, endPoint y: 83, distance: 14.0
click at [440, 75] on div "PA/CD0B92 PA/EDC8A3" at bounding box center [596, 85] width 660 height 24
paste input "PA/5867B5"
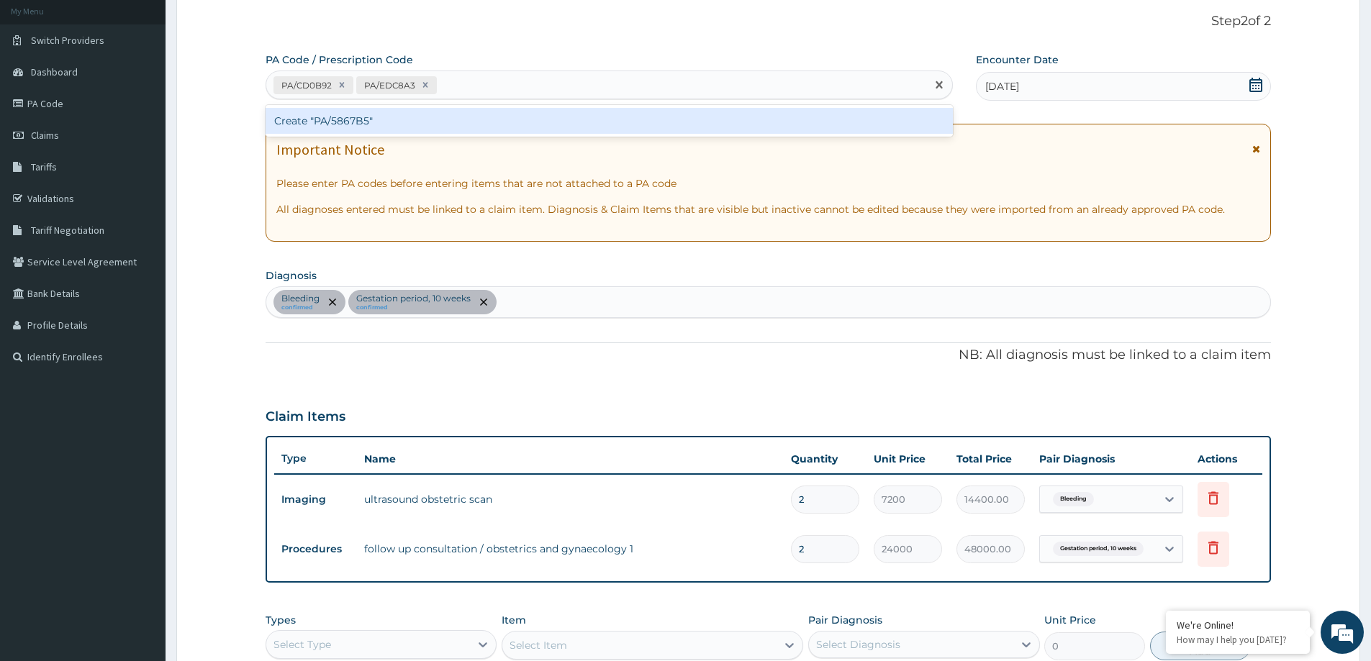
type input "PA/5867B5"
click at [441, 117] on div "Create "PA/5867B5"" at bounding box center [609, 121] width 687 height 26
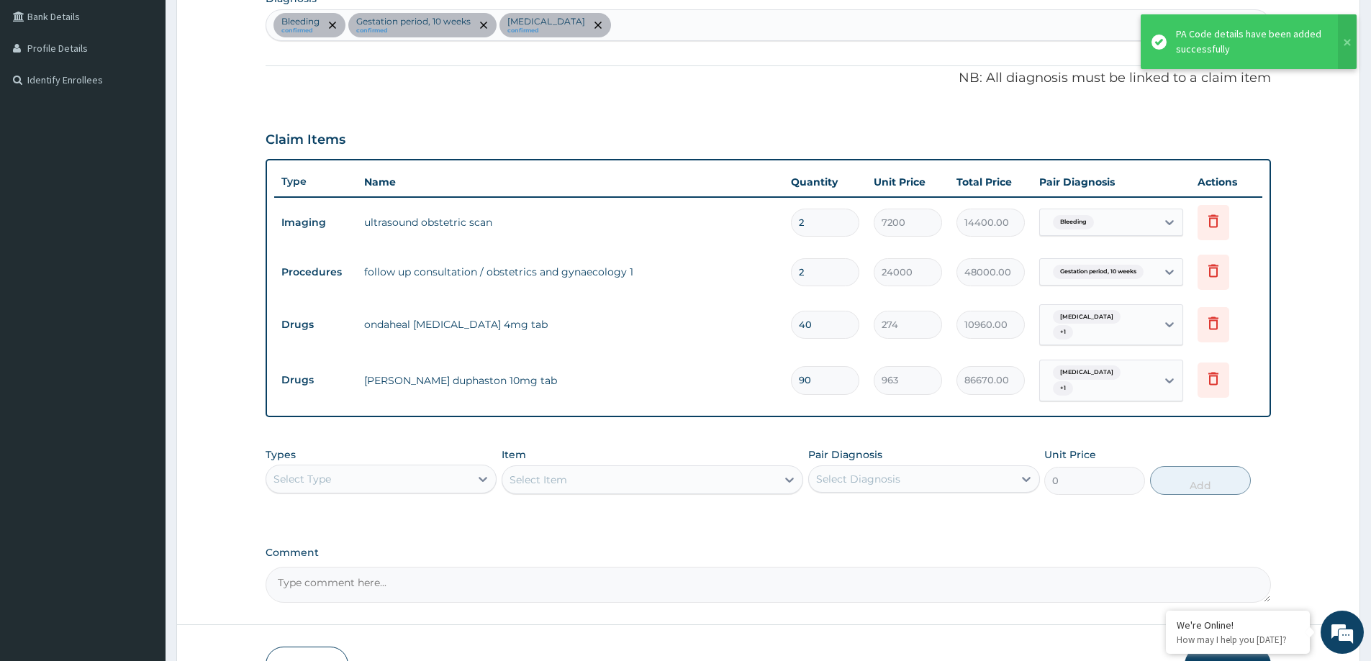
scroll to position [373, 0]
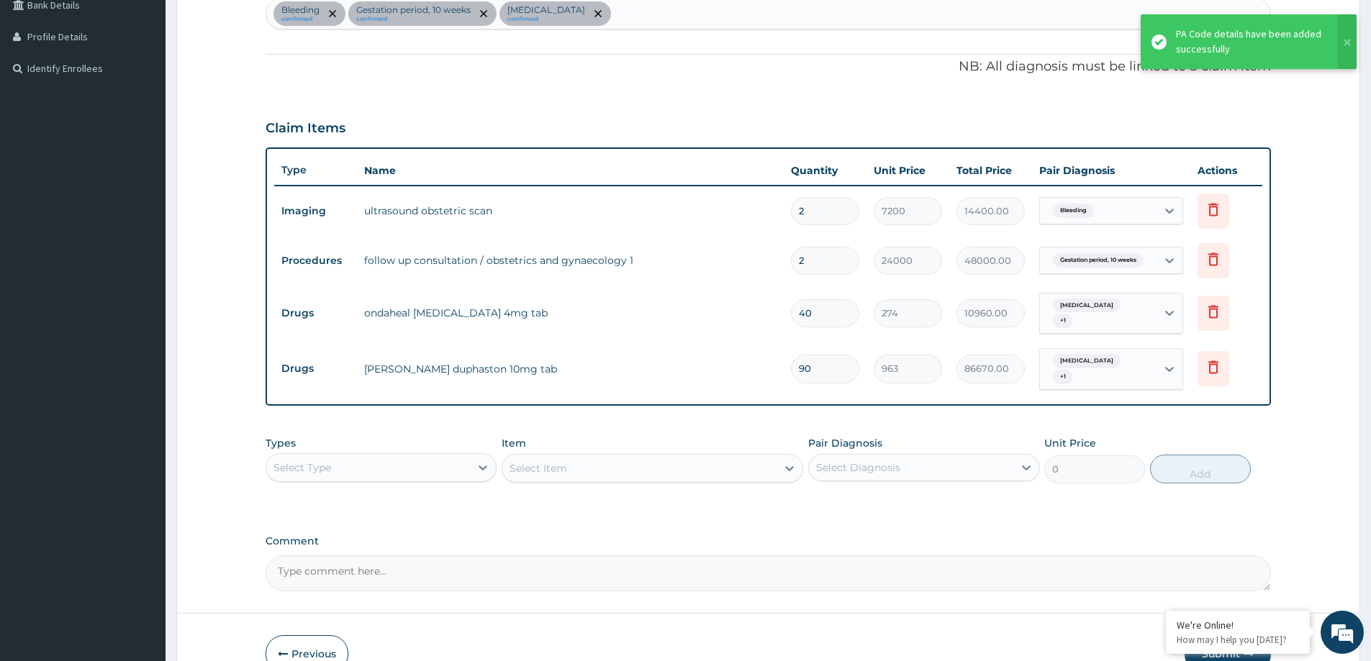
click at [823, 212] on input "2" at bounding box center [825, 211] width 68 height 28
type input "1"
type input "7200.00"
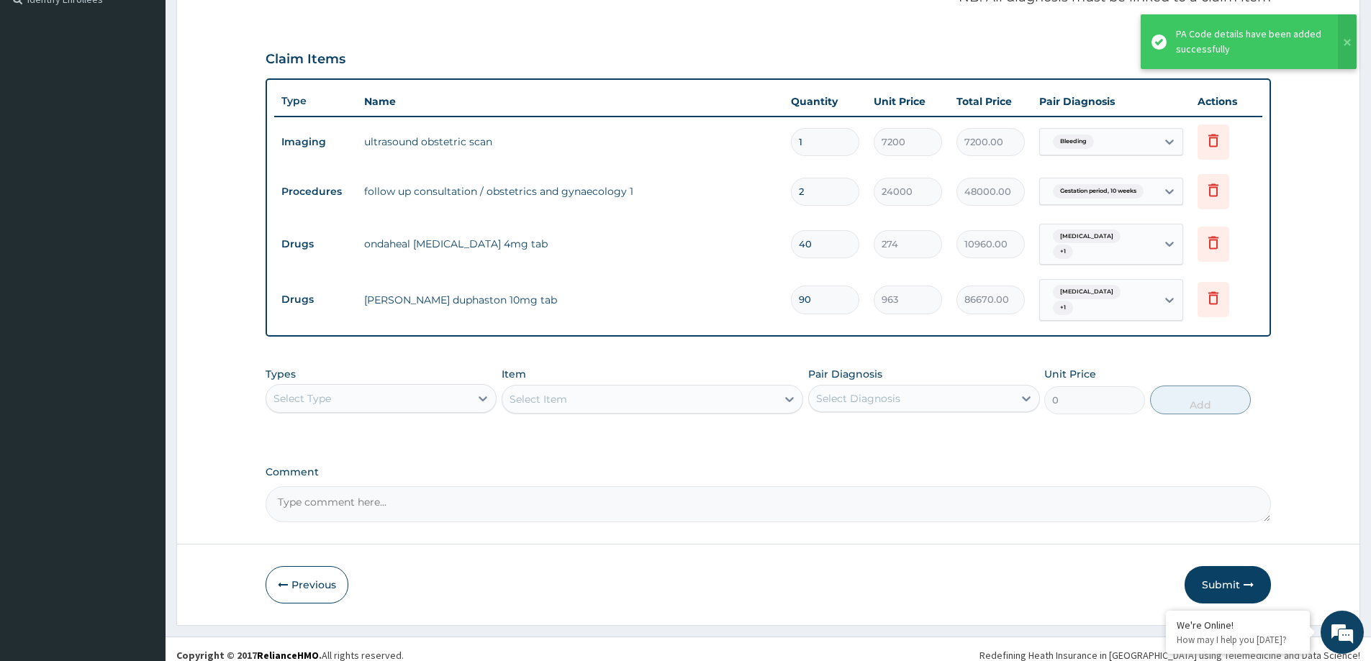
type input "1"
click at [802, 196] on input "2" at bounding box center [825, 192] width 68 height 28
type input "0"
type input "0.00"
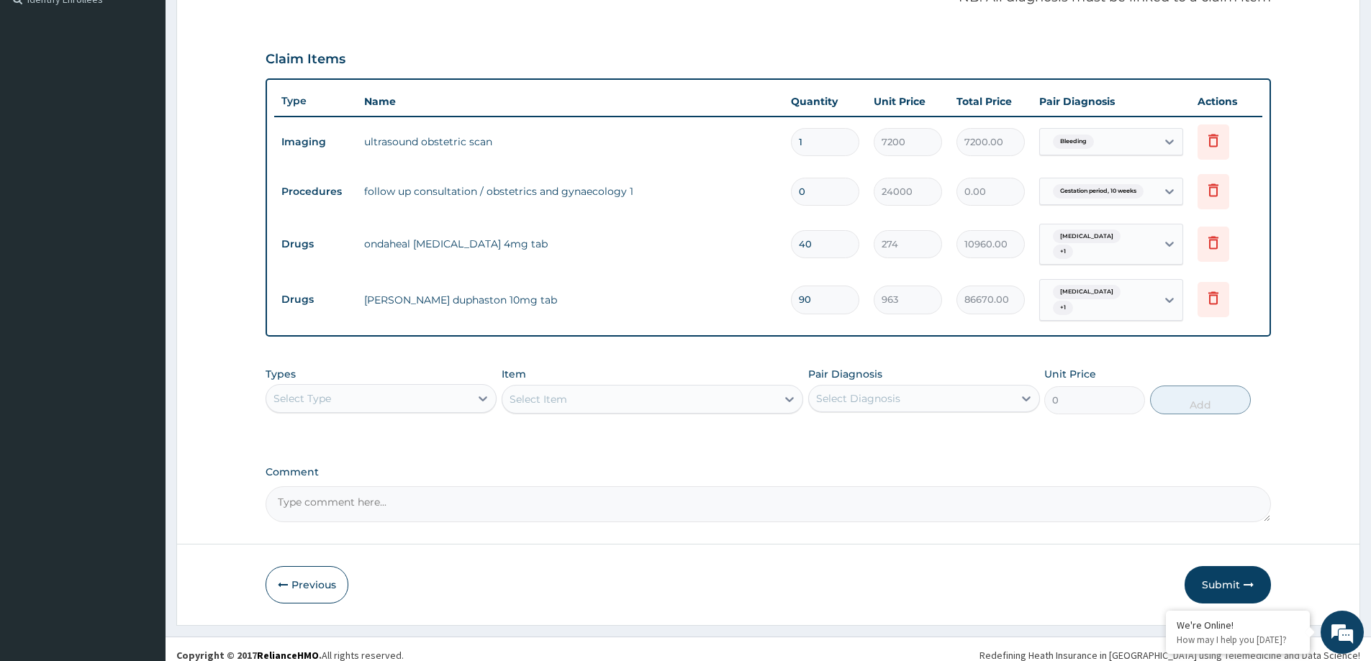
scroll to position [428, 0]
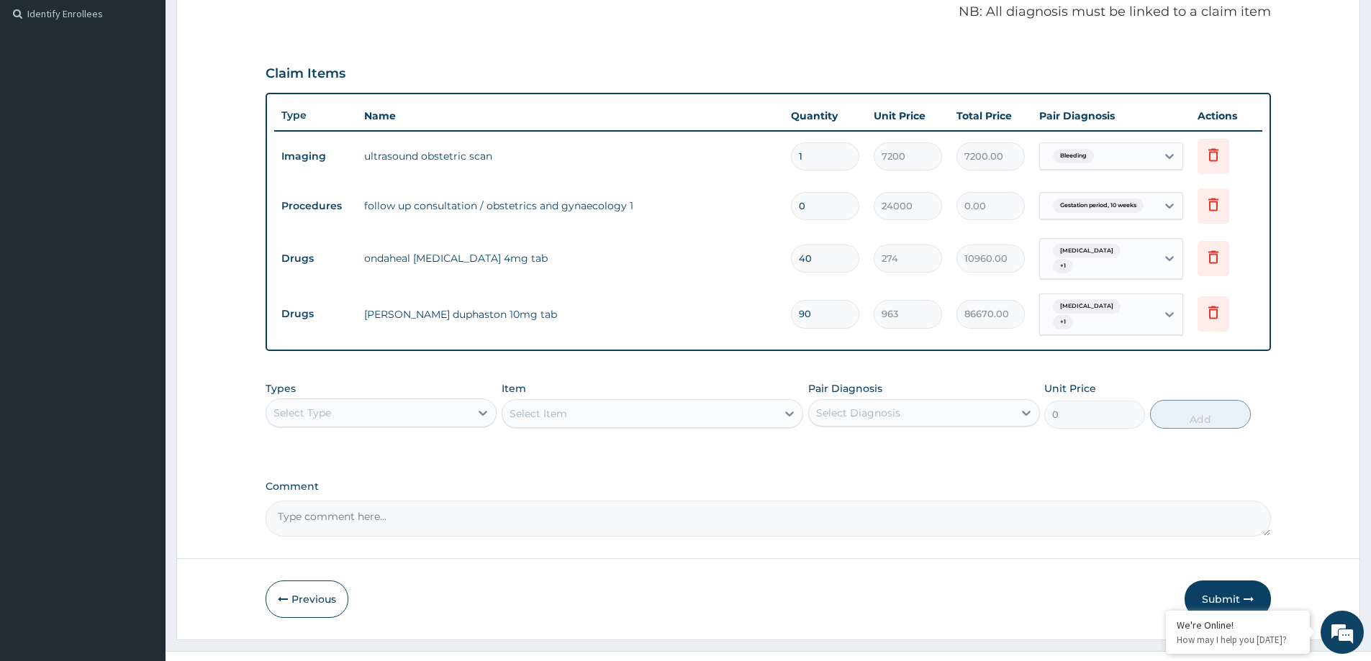
type input "1"
type input "24000.00"
type input "2"
type input "48000.00"
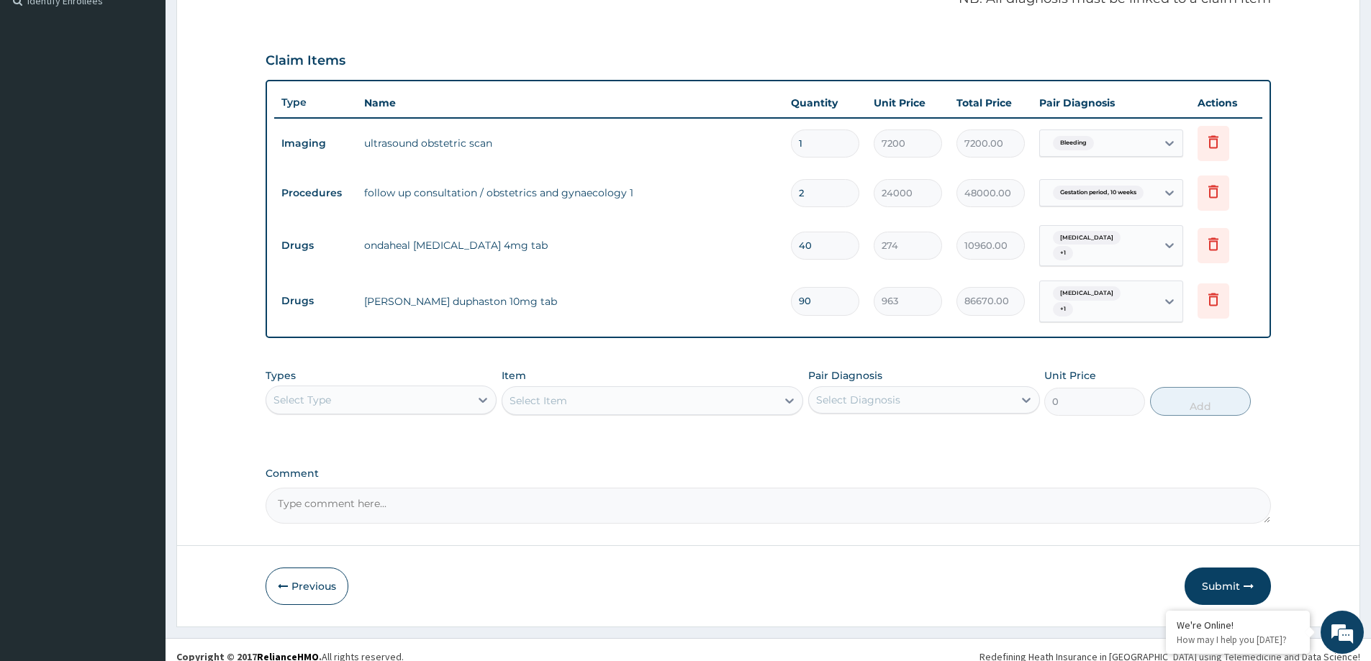
scroll to position [440, 0]
type input "1"
type input "24000.00"
type input "0"
type input "0.00"
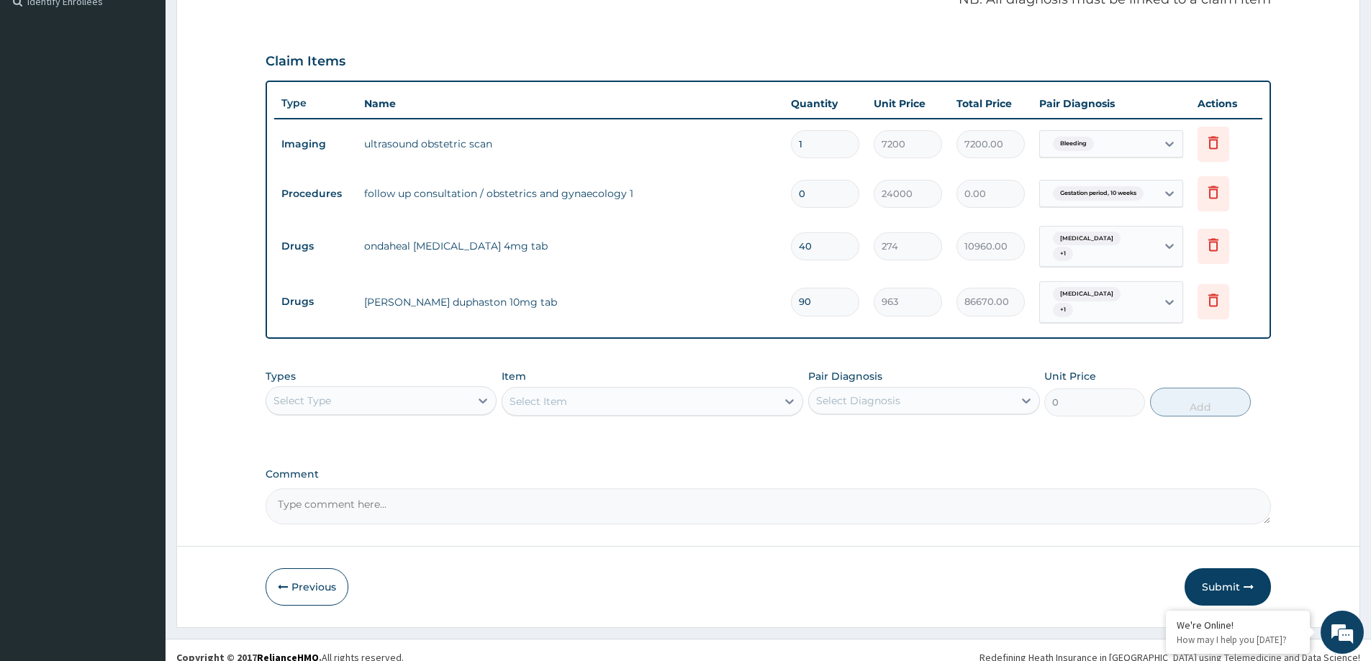
type input "01"
type input "24000.00"
click at [807, 192] on input "01" at bounding box center [825, 194] width 68 height 28
type input "0"
type input "0.00"
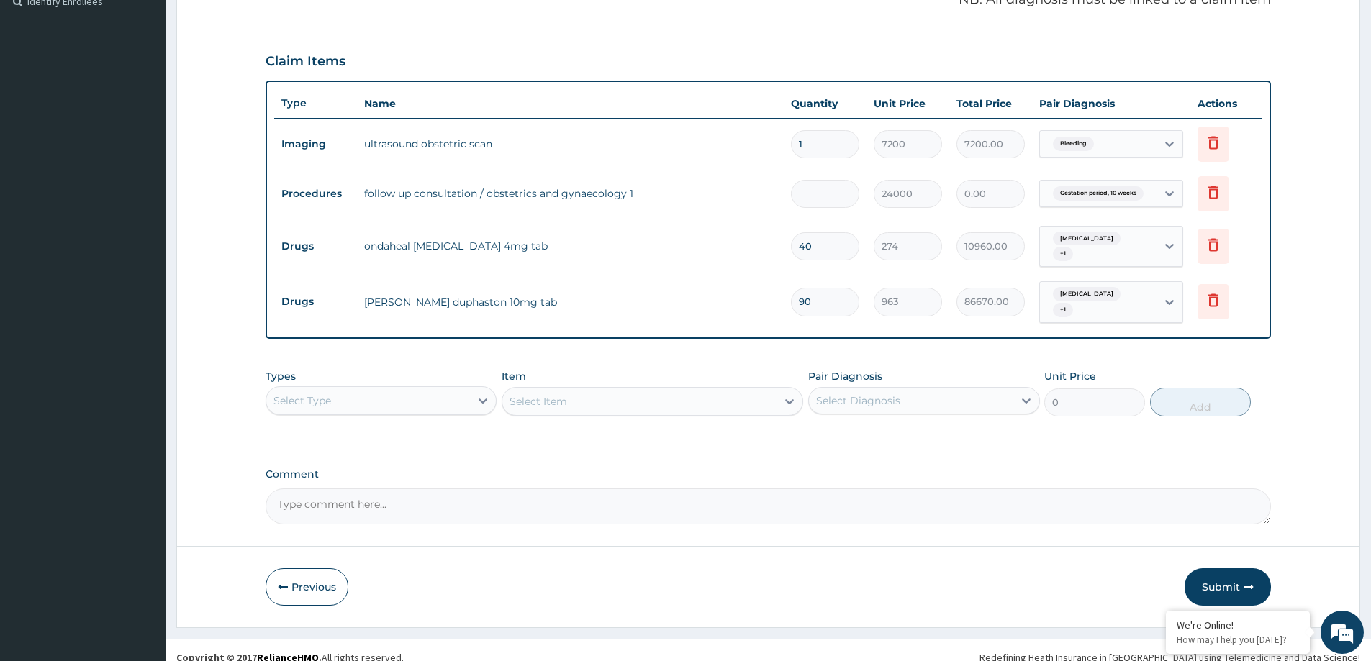
type input "1"
type input "24000.00"
type input "1"
drag, startPoint x: 360, startPoint y: 384, endPoint x: 363, endPoint y: 403, distance: 19.1
click at [360, 389] on div "Select Type" at bounding box center [368, 400] width 204 height 23
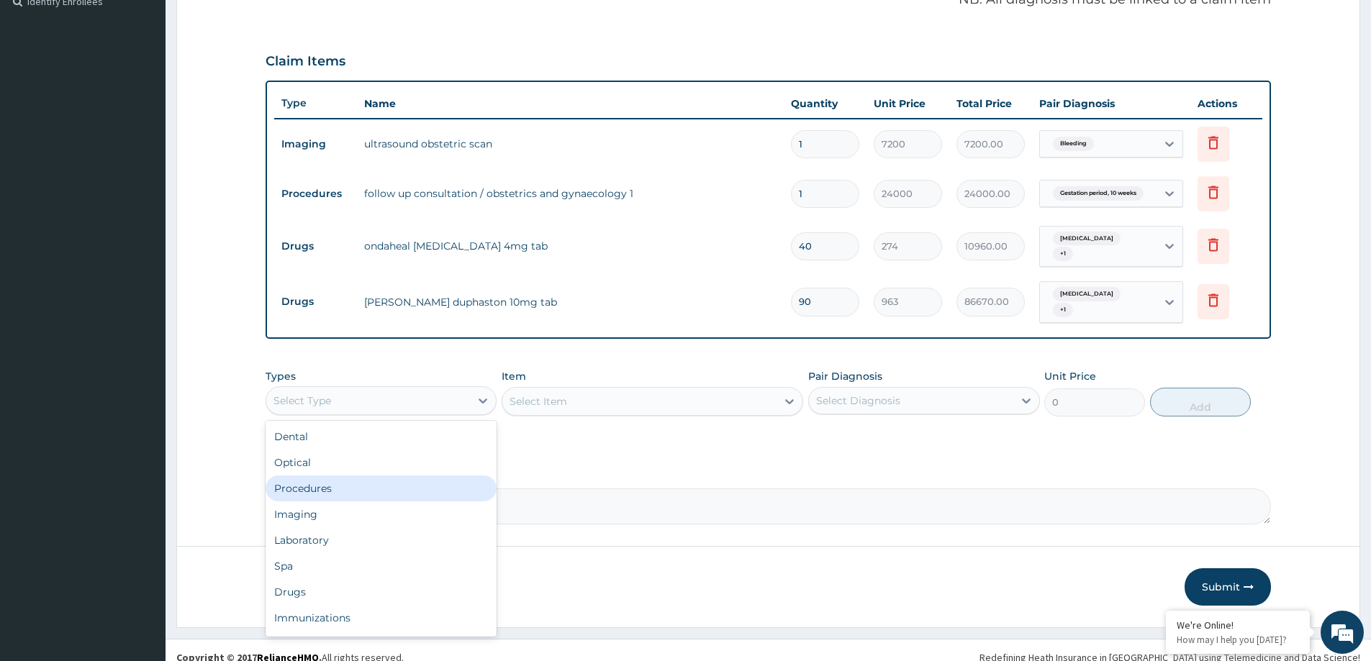
click at [342, 476] on div "Procedures" at bounding box center [381, 489] width 231 height 26
click at [525, 394] on div "Select Item" at bounding box center [538, 401] width 58 height 14
click at [550, 394] on div "Select Item" at bounding box center [538, 401] width 58 height 14
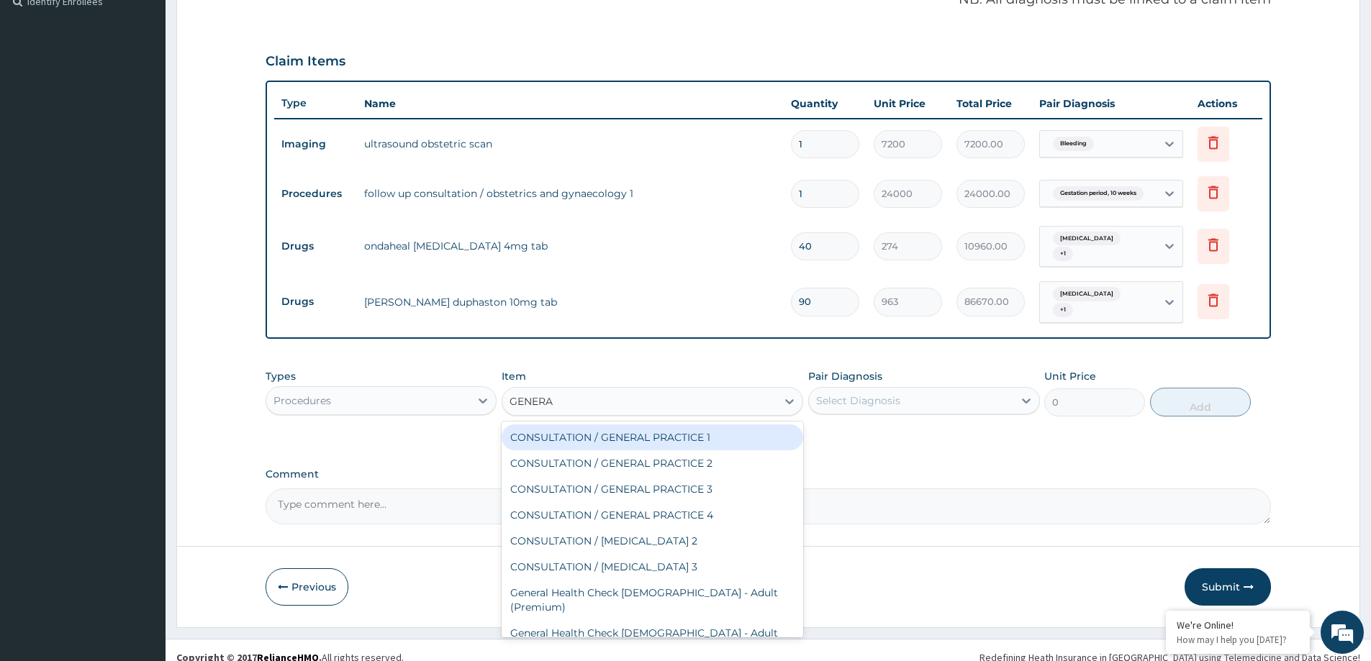
type input "GENERAL"
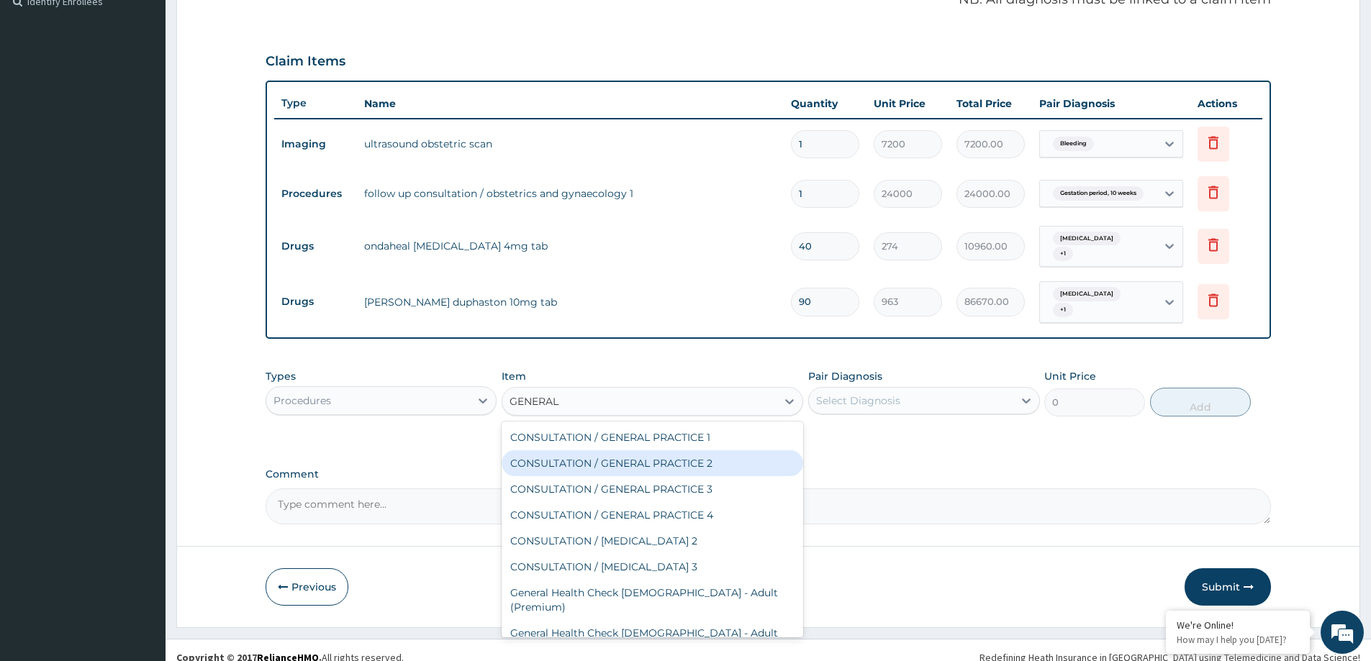
drag, startPoint x: 571, startPoint y: 452, endPoint x: 759, endPoint y: 399, distance: 195.2
click at [571, 453] on div "CONSULTATION / GENERAL PRACTICE 2" at bounding box center [653, 463] width 302 height 26
type input "8400"
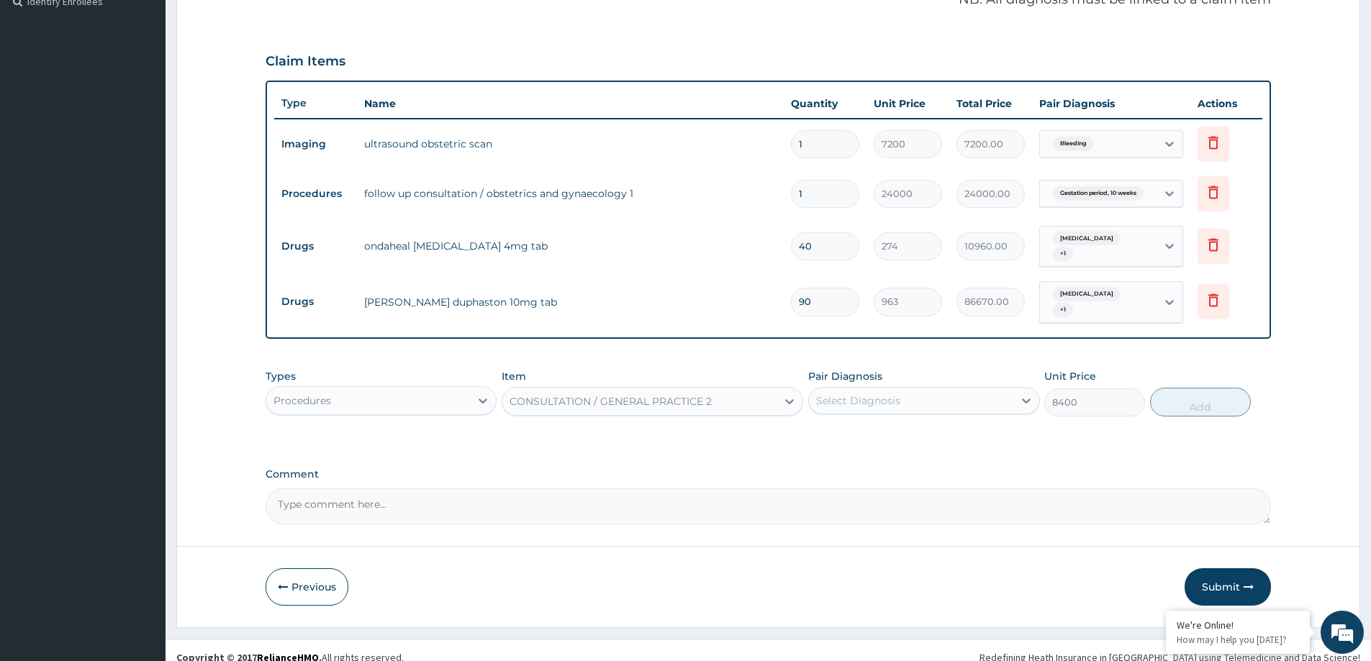
click at [860, 396] on div "Select Diagnosis" at bounding box center [911, 400] width 204 height 23
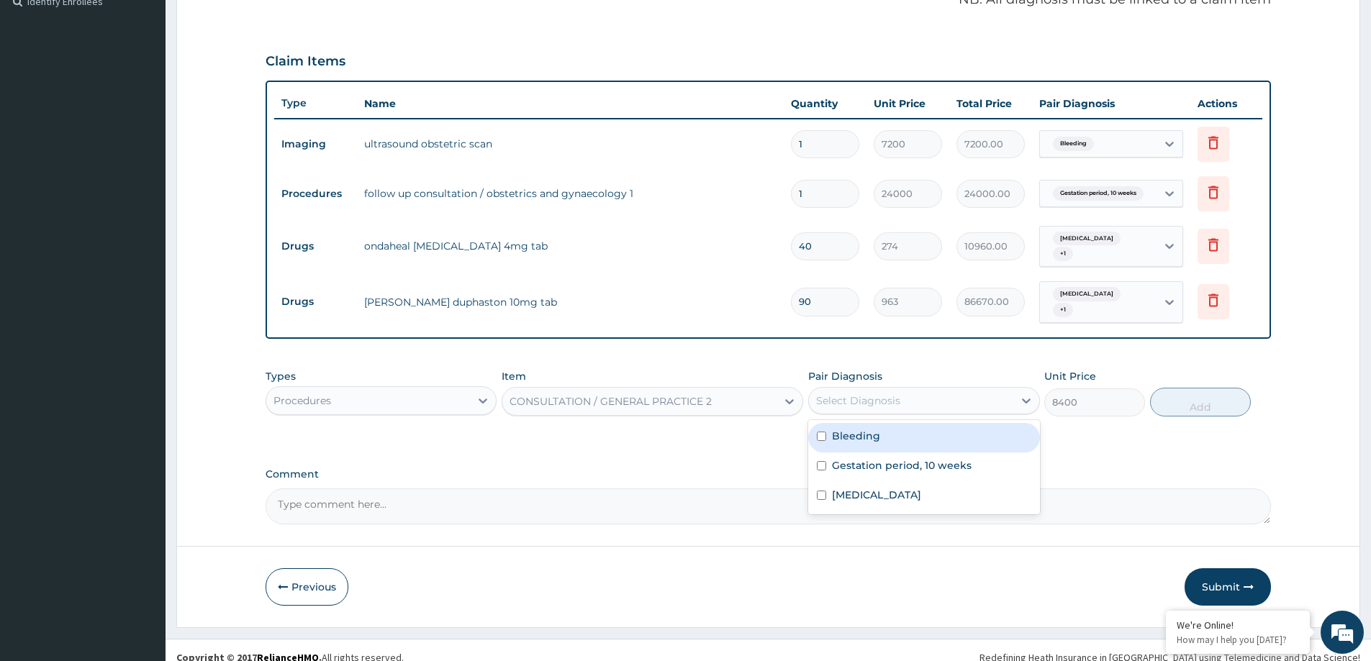
click at [866, 429] on label "Bleeding" at bounding box center [856, 436] width 48 height 14
checkbox input "true"
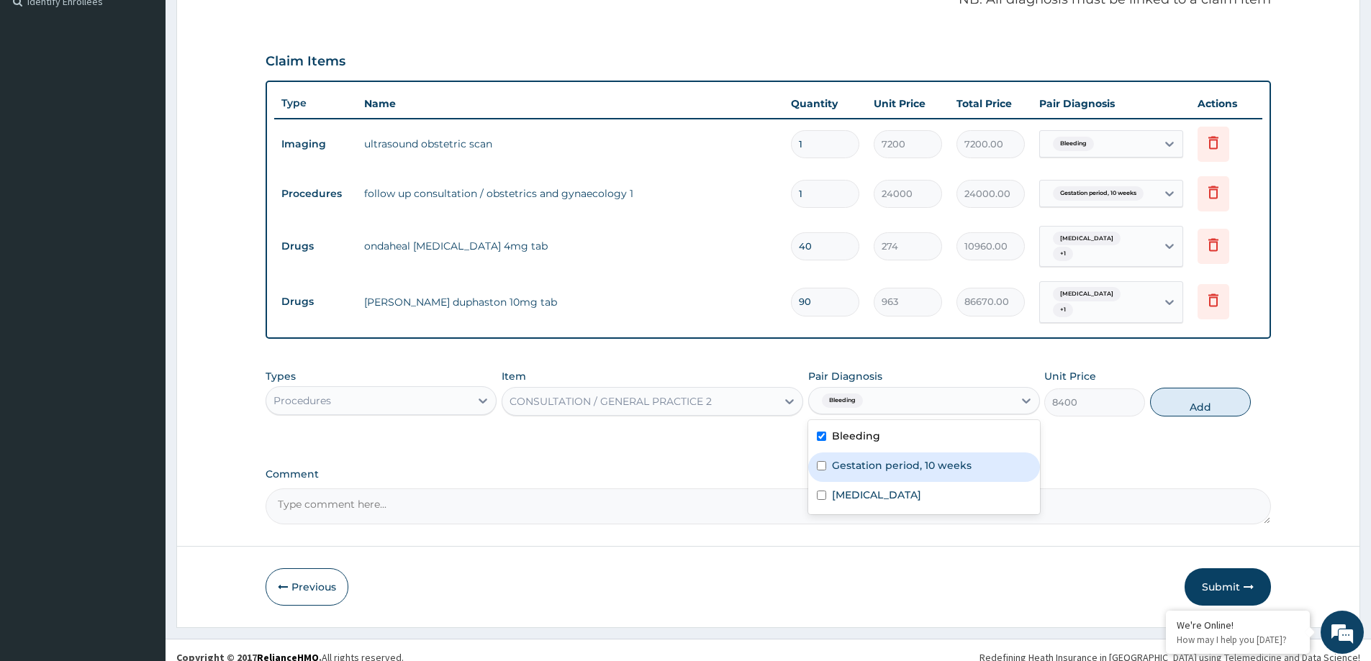
click at [868, 458] on label "Gestation period, 10 weeks" at bounding box center [902, 465] width 140 height 14
checkbox input "true"
click at [863, 488] on label "Syphilis" at bounding box center [876, 495] width 89 height 14
checkbox input "true"
click at [1244, 370] on div "Types Procedures Item CONSULTATION / GENERAL PRACTICE 2 Pair Diagnosis option S…" at bounding box center [768, 393] width 1005 height 62
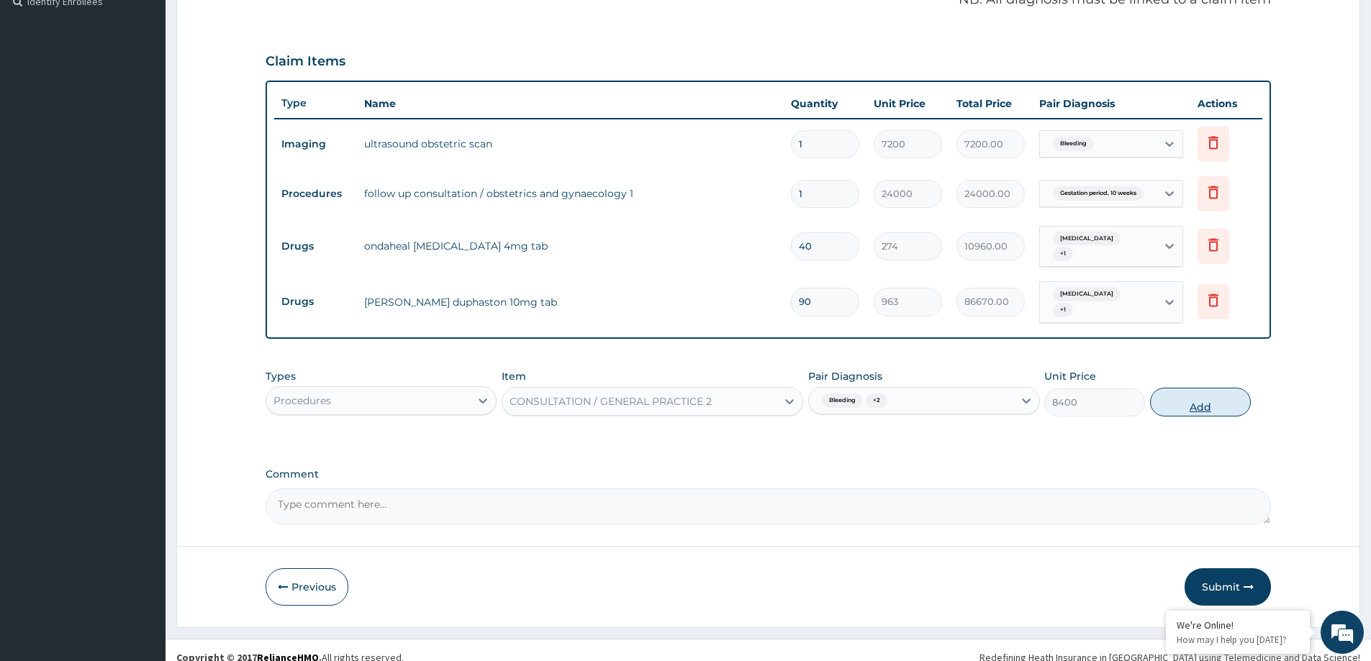
click at [1211, 401] on button "Add" at bounding box center [1200, 402] width 101 height 29
type input "0"
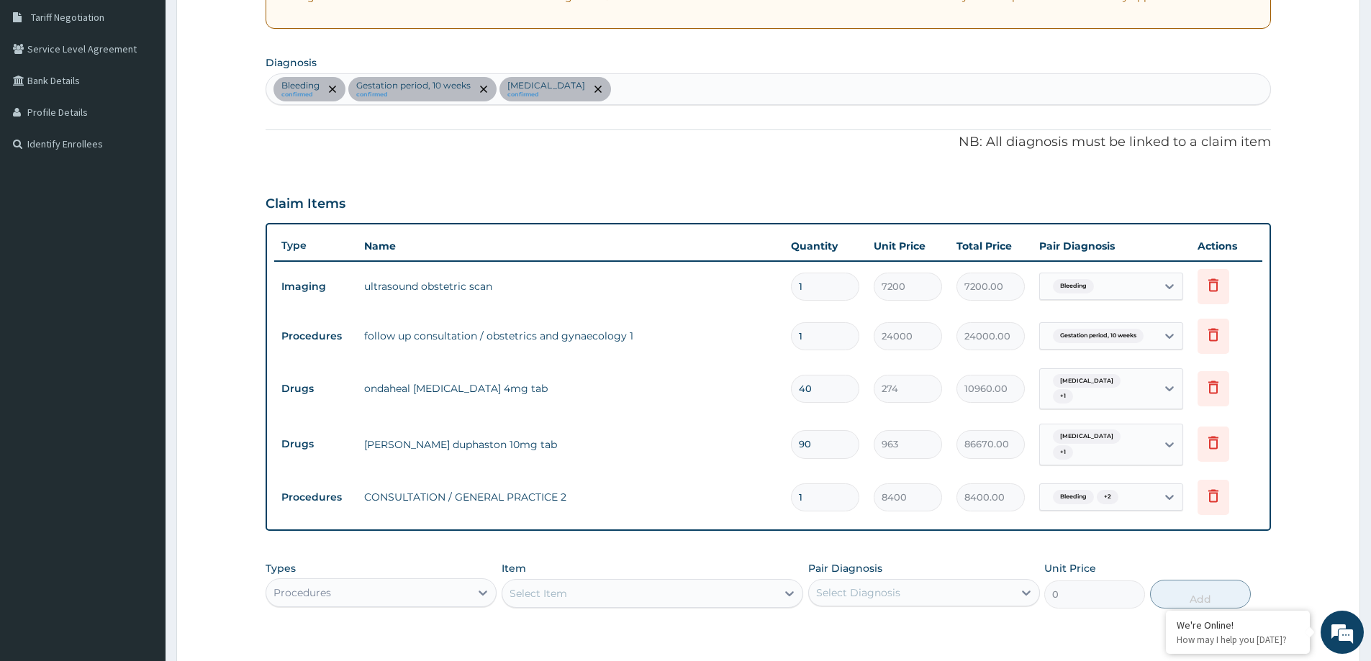
scroll to position [296, 0]
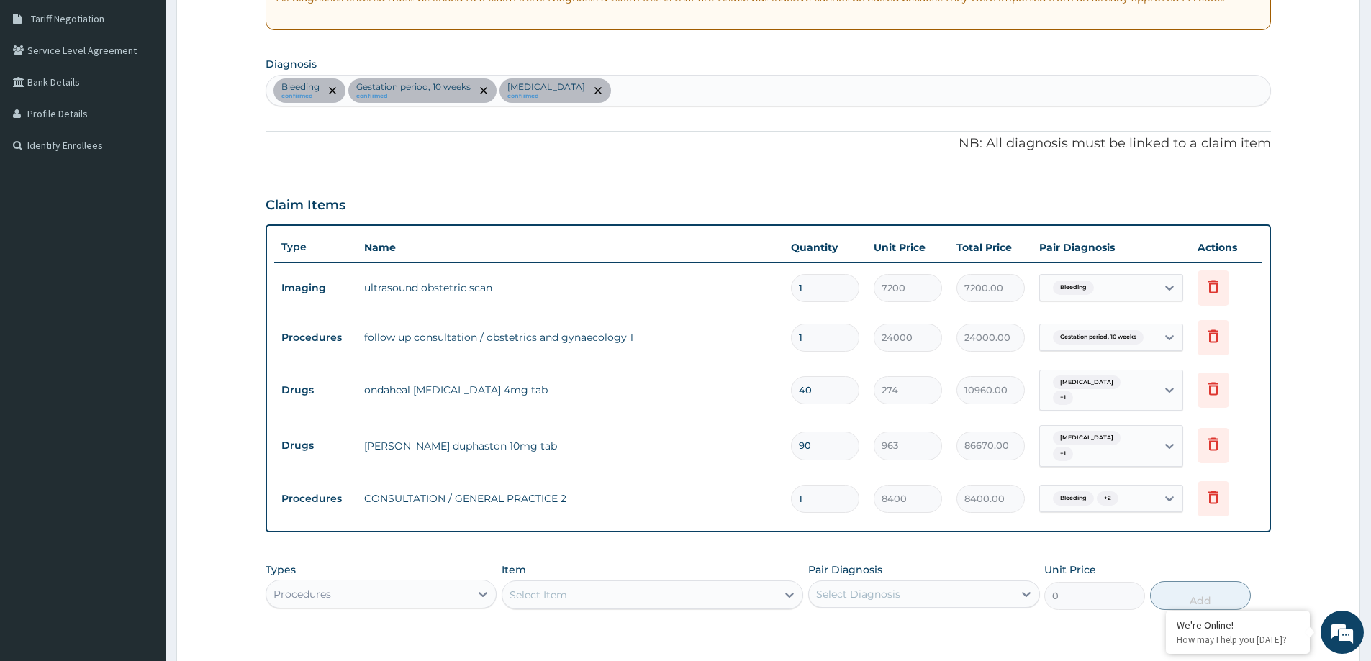
click at [602, 89] on div "Bleeding confirmed Gestation period, 10 weeks confirmed Syphilis confirmed" at bounding box center [768, 91] width 1004 height 30
type input "THREATENED"
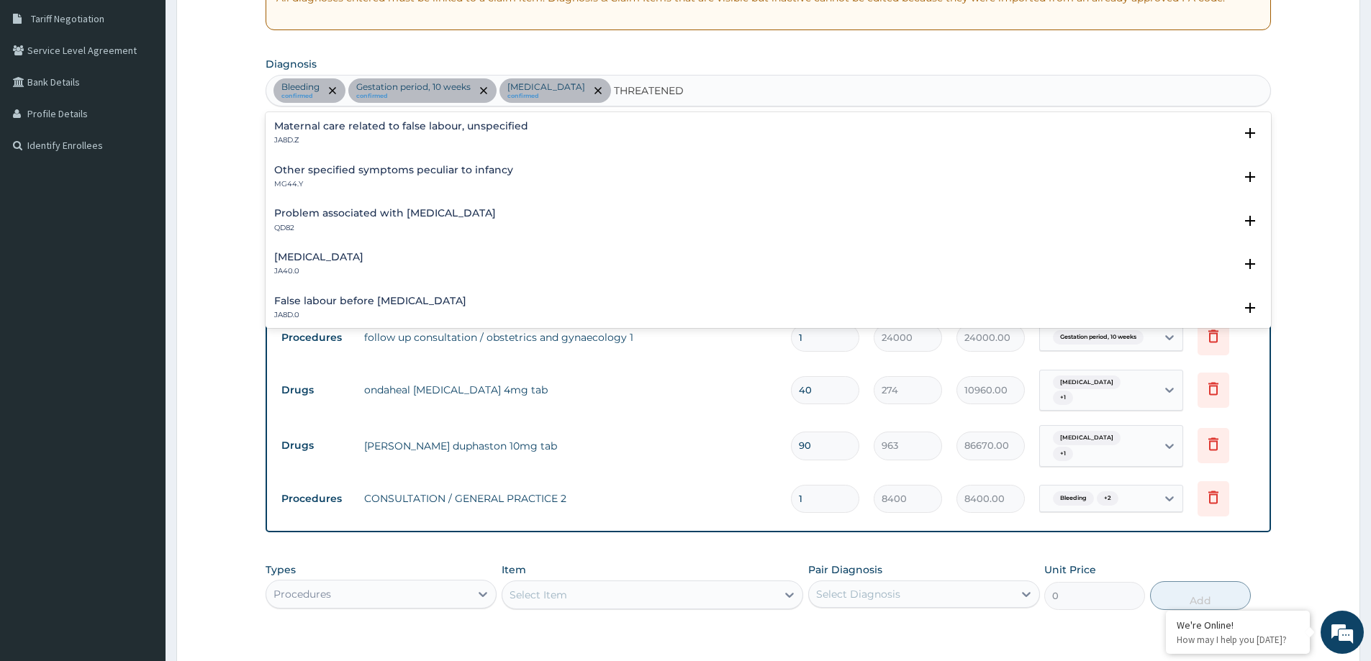
click at [357, 250] on div "Threatened abortion JA40.0 Select Status Query Query covers suspected (?), Keep…" at bounding box center [768, 268] width 1005 height 44
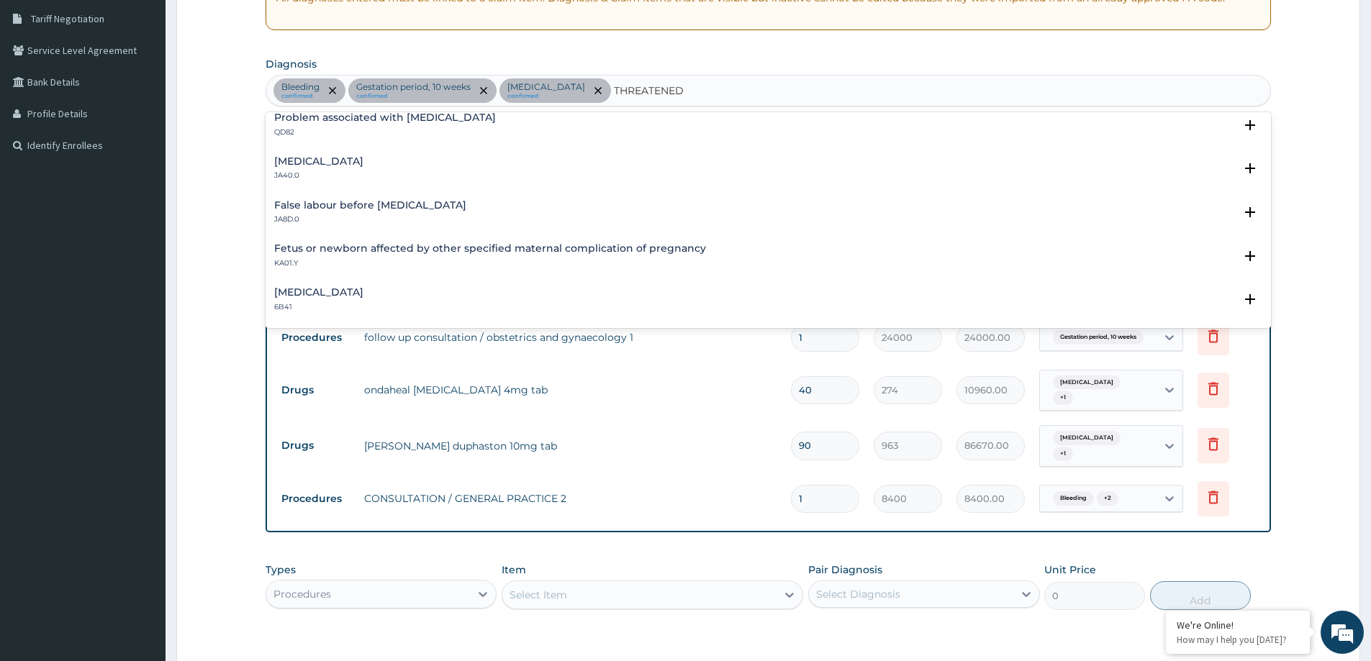
click at [350, 167] on h4 "Threatened abortion" at bounding box center [318, 161] width 89 height 11
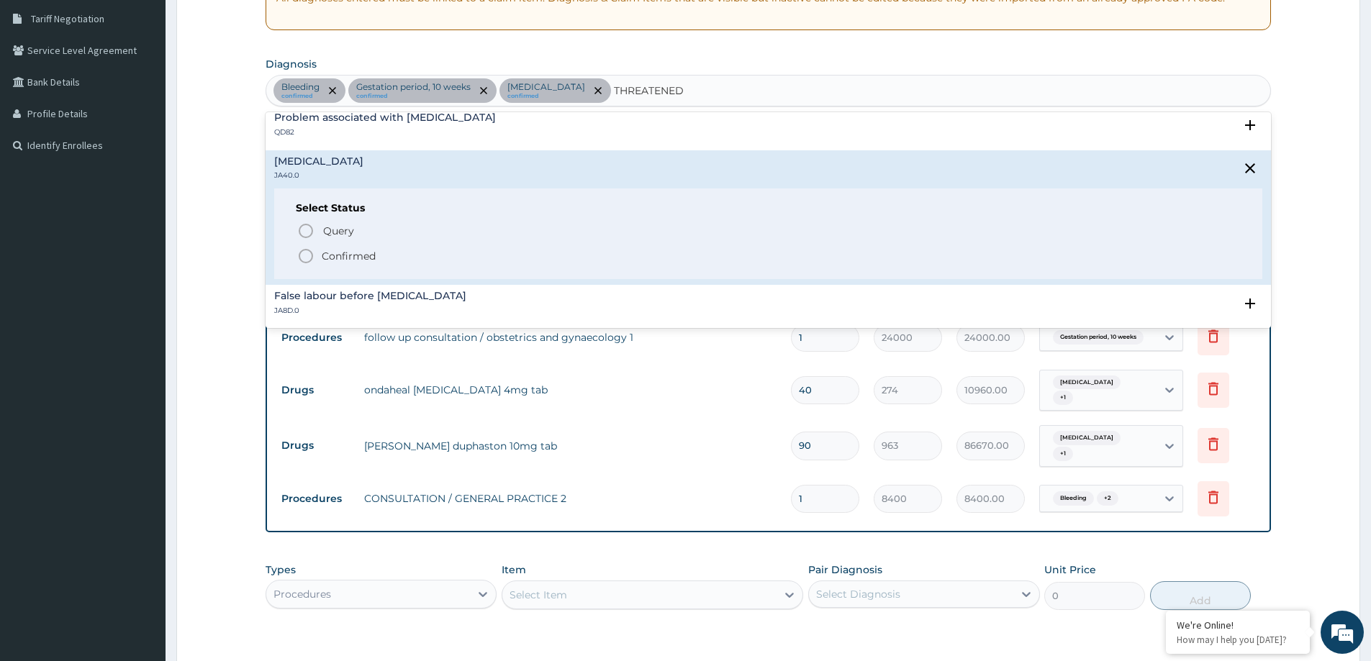
drag, startPoint x: 327, startPoint y: 256, endPoint x: 1091, endPoint y: 348, distance: 769.0
click at [329, 255] on p "Confirmed" at bounding box center [349, 256] width 54 height 14
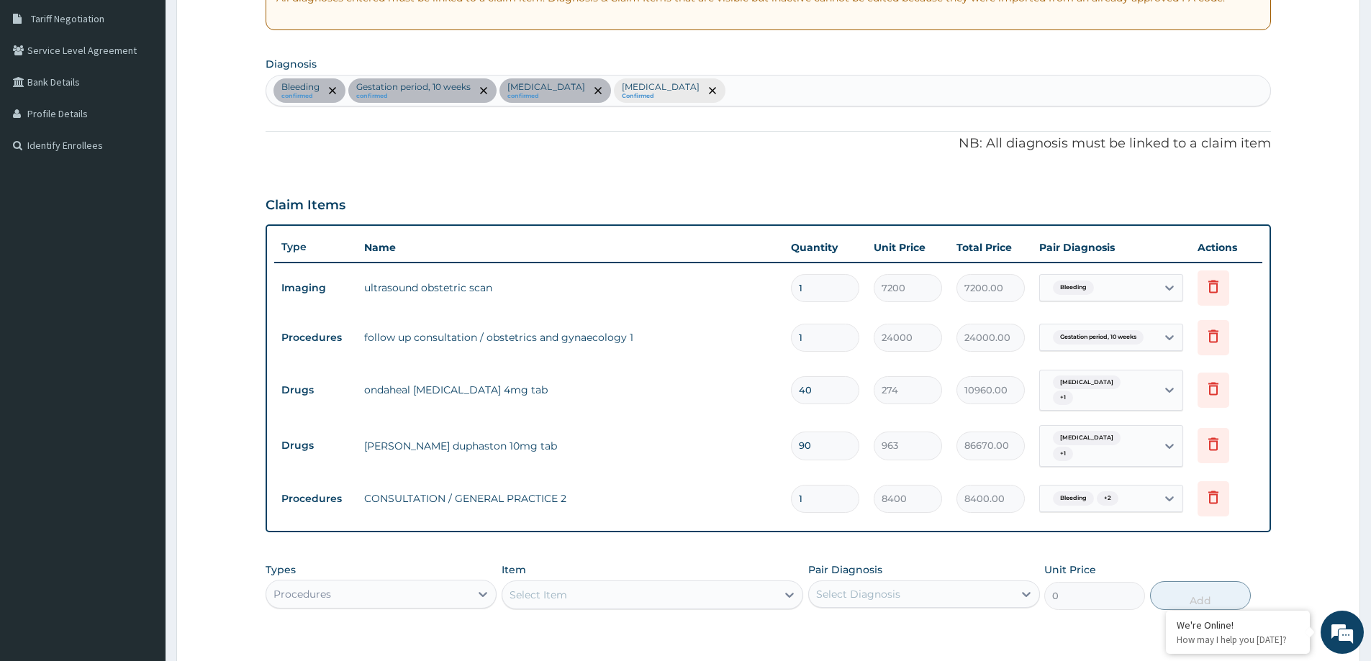
click at [1088, 390] on span "Syphilis" at bounding box center [1087, 383] width 68 height 14
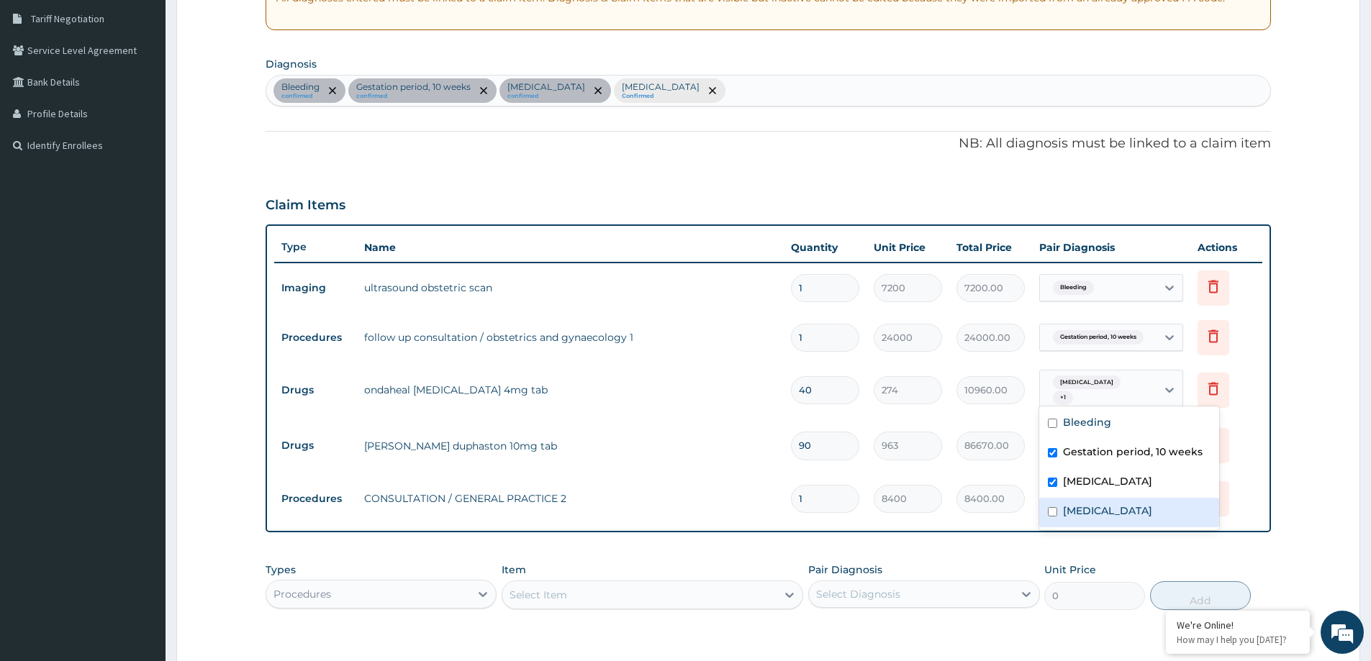
click at [1111, 500] on div "Threatened abortion" at bounding box center [1129, 513] width 180 height 30
checkbox input "true"
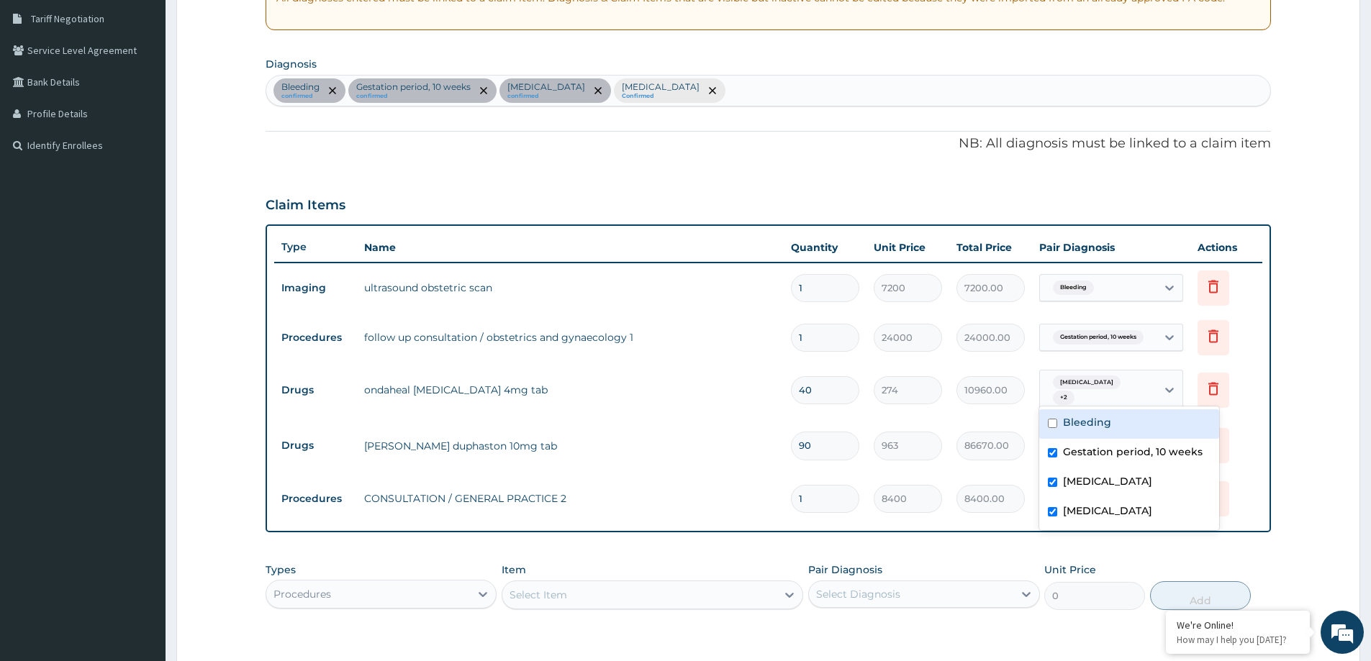
click at [1102, 292] on div "Bleeding" at bounding box center [1098, 288] width 117 height 24
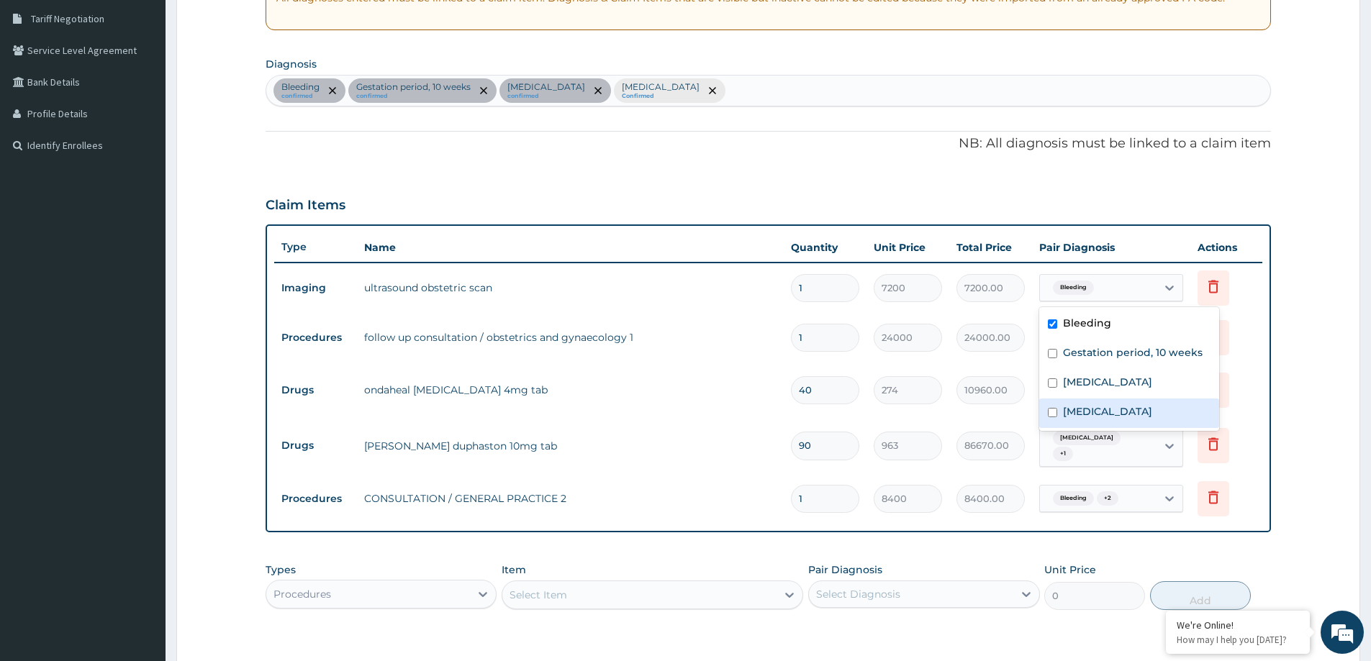
click at [1082, 402] on div "Threatened abortion" at bounding box center [1129, 414] width 180 height 30
checkbox input "true"
click at [1098, 491] on span "+ 2" at bounding box center [1108, 498] width 22 height 14
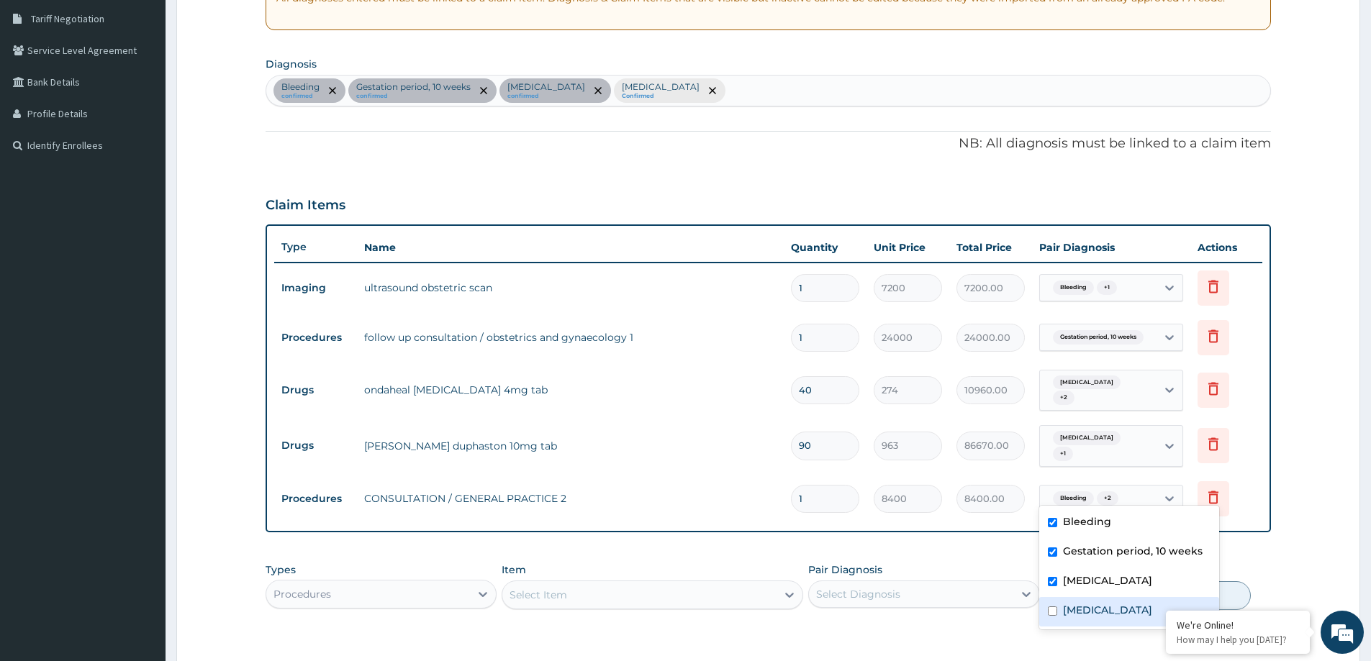
click at [1106, 615] on label "Threatened abortion" at bounding box center [1107, 610] width 89 height 14
checkbox input "true"
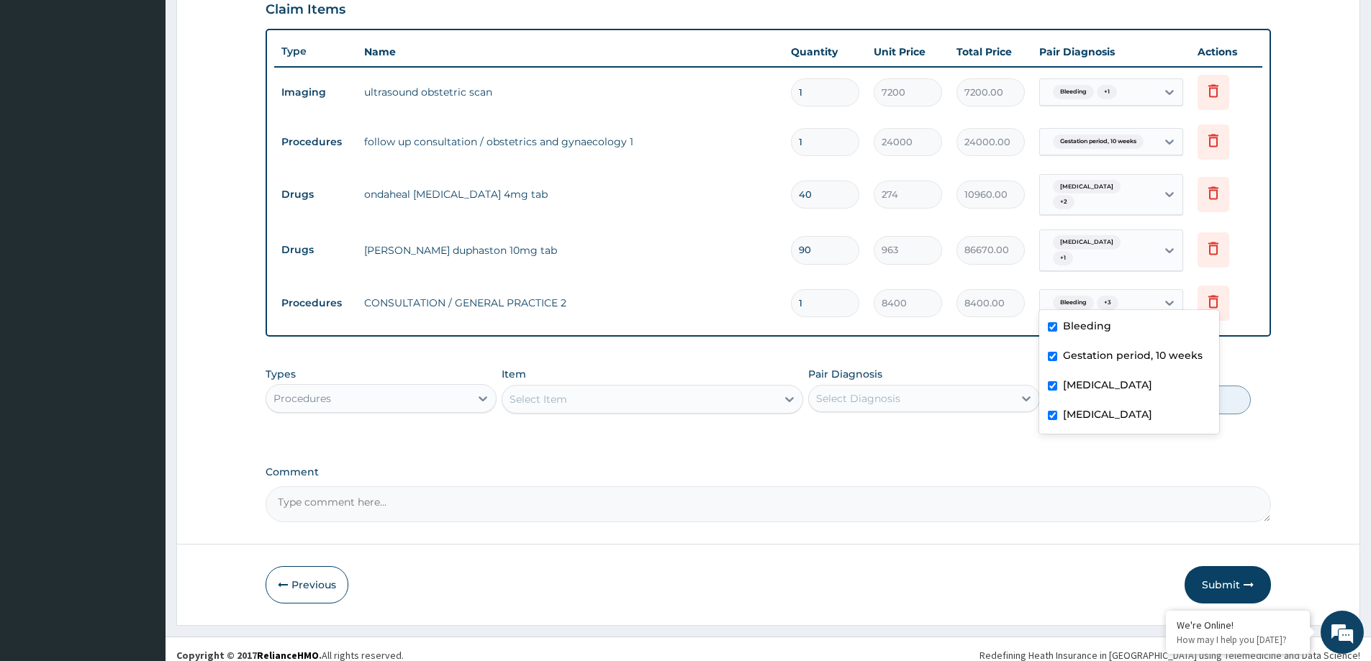
click at [949, 422] on div "Types Procedures Item Select Item Pair Diagnosis Select Diagnosis Unit Price 0 …" at bounding box center [768, 401] width 1005 height 83
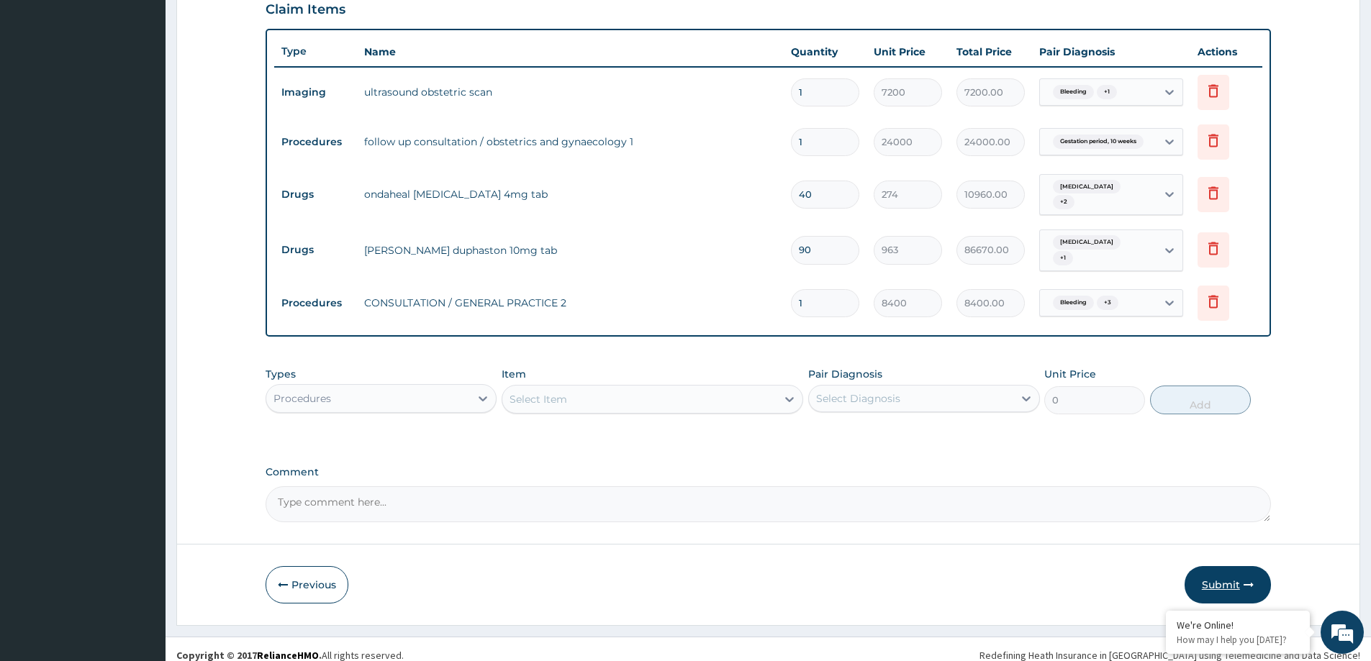
click at [1237, 573] on button "Submit" at bounding box center [1227, 584] width 86 height 37
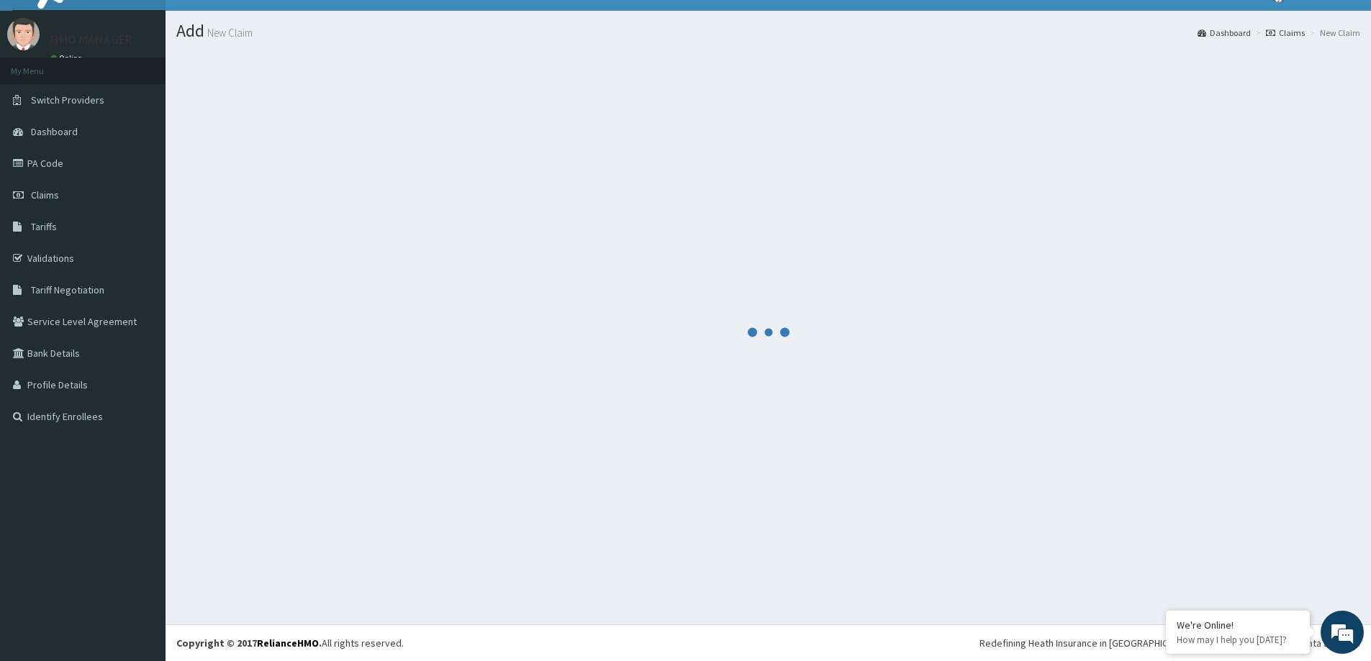
scroll to position [25, 0]
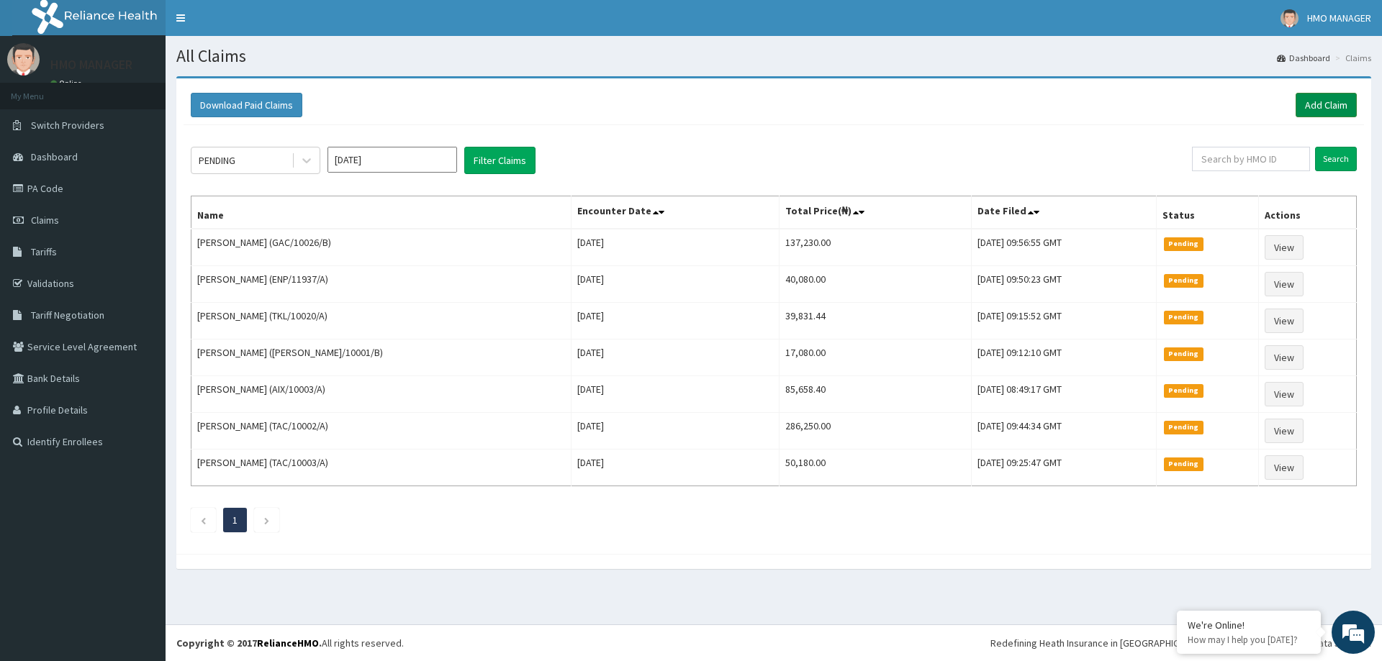
click at [1320, 106] on link "Add Claim" at bounding box center [1325, 105] width 61 height 24
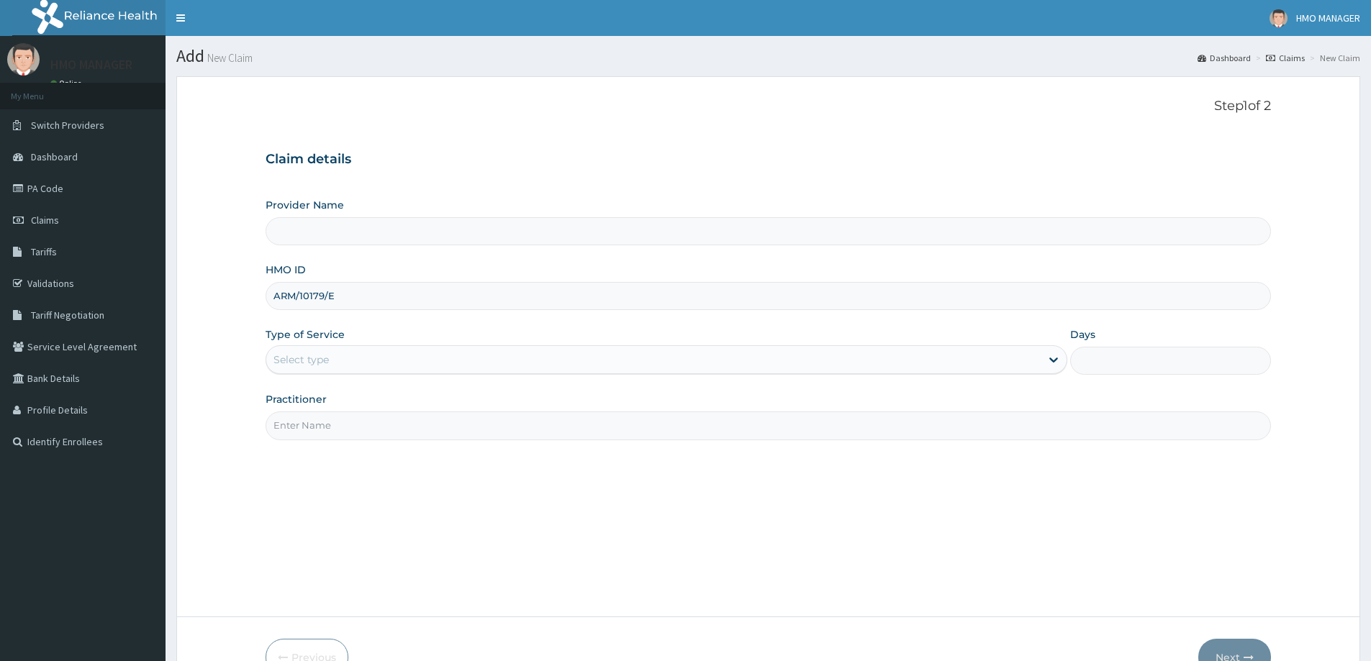
click at [323, 353] on div "Select type" at bounding box center [300, 360] width 55 height 14
type input "CEDARCREST HOSPITAL LIMITED"
type input "1"
click at [312, 432] on input "Practitioner" at bounding box center [768, 426] width 1005 height 28
paste input "[PERSON_NAME]"
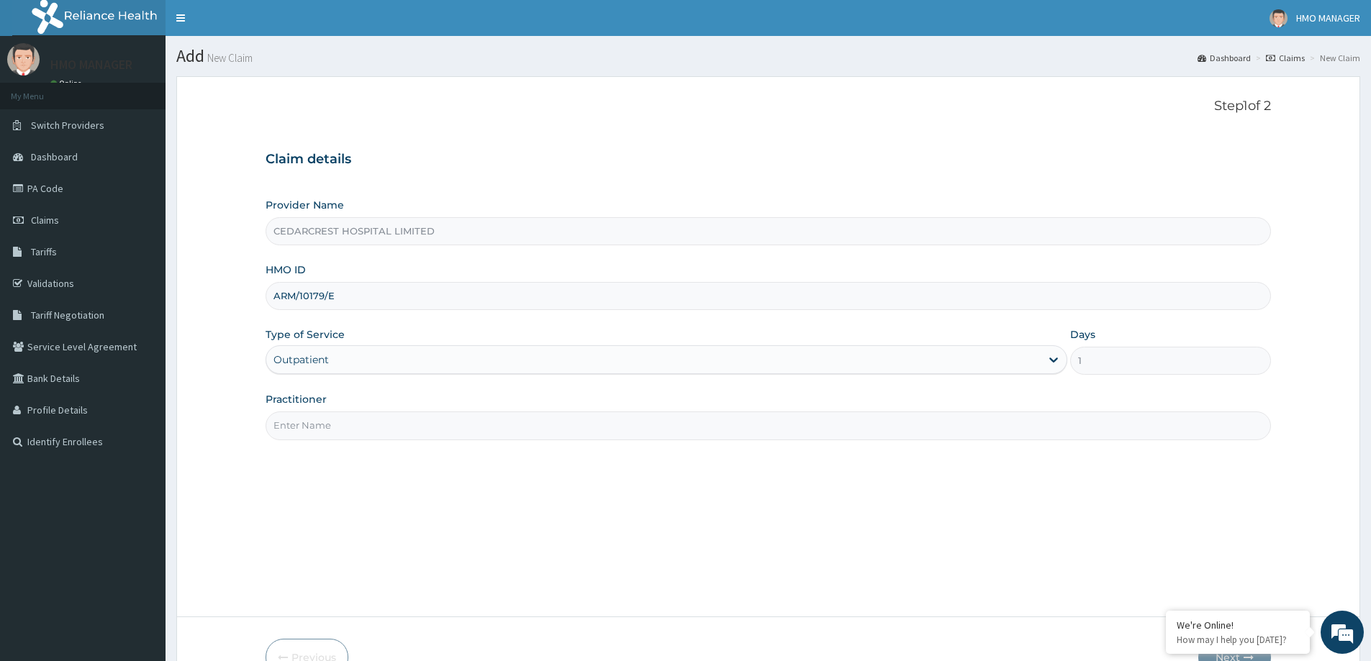
type input "[PERSON_NAME]"
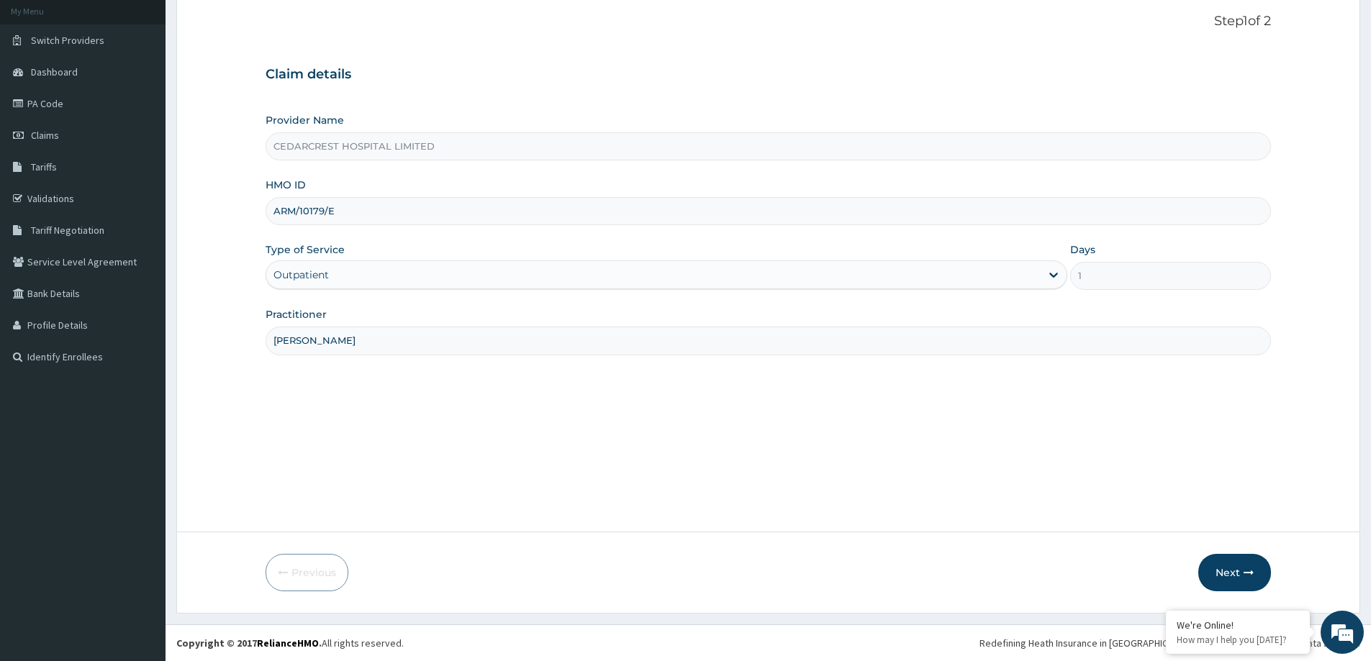
click at [1216, 559] on button "Next" at bounding box center [1234, 572] width 73 height 37
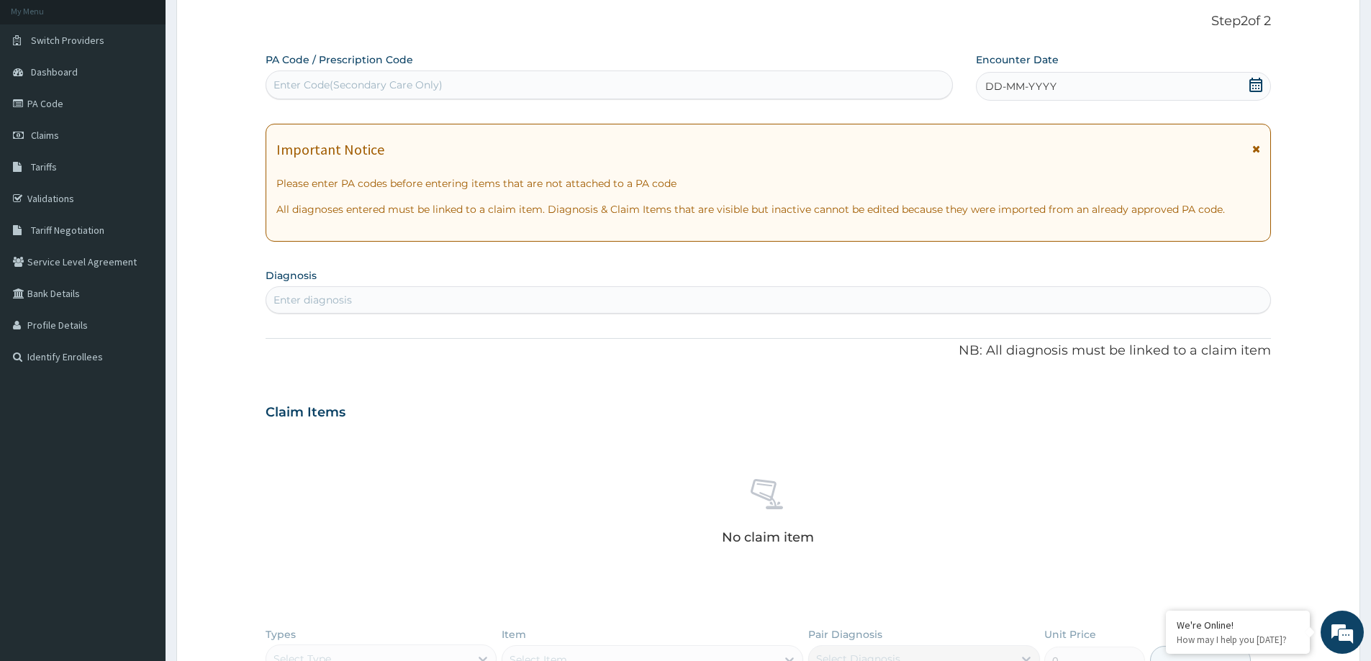
click at [343, 86] on div "Enter Code(Secondary Care Only)" at bounding box center [357, 85] width 169 height 14
paste input "PA/D6DD7B"
type input "PA/D6DD7B"
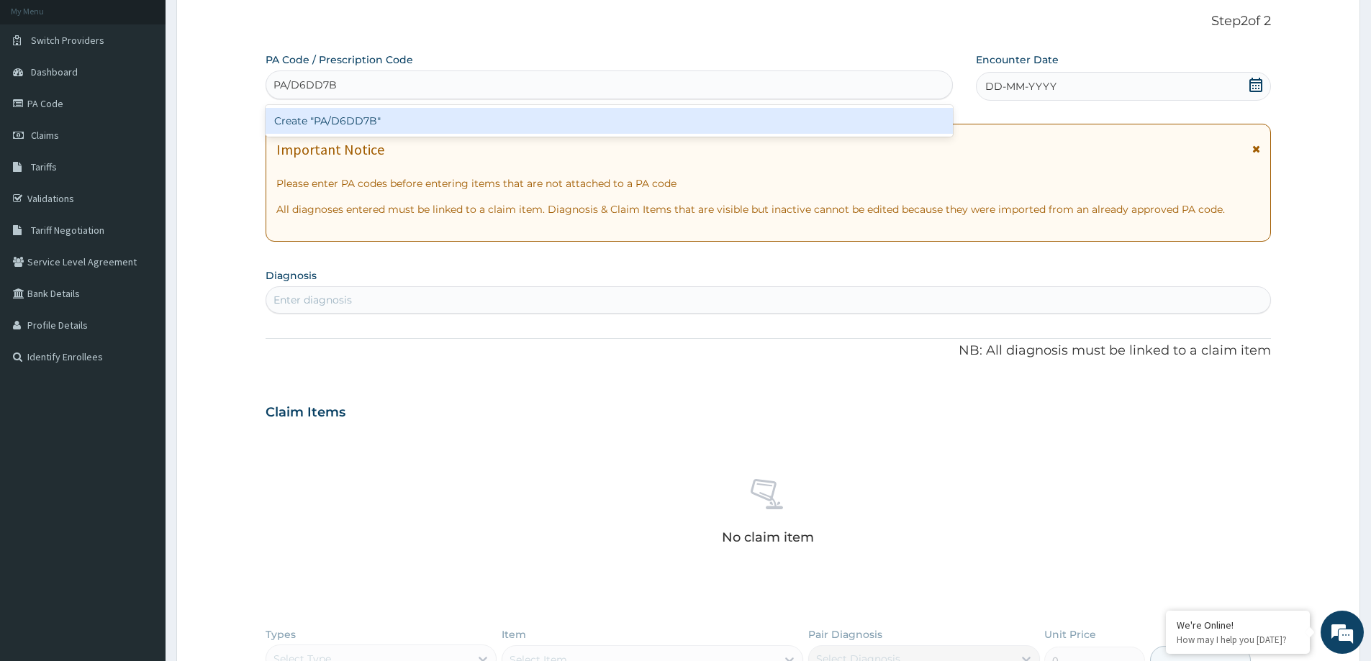
click at [357, 119] on div "Create "PA/D6DD7B"" at bounding box center [609, 121] width 687 height 26
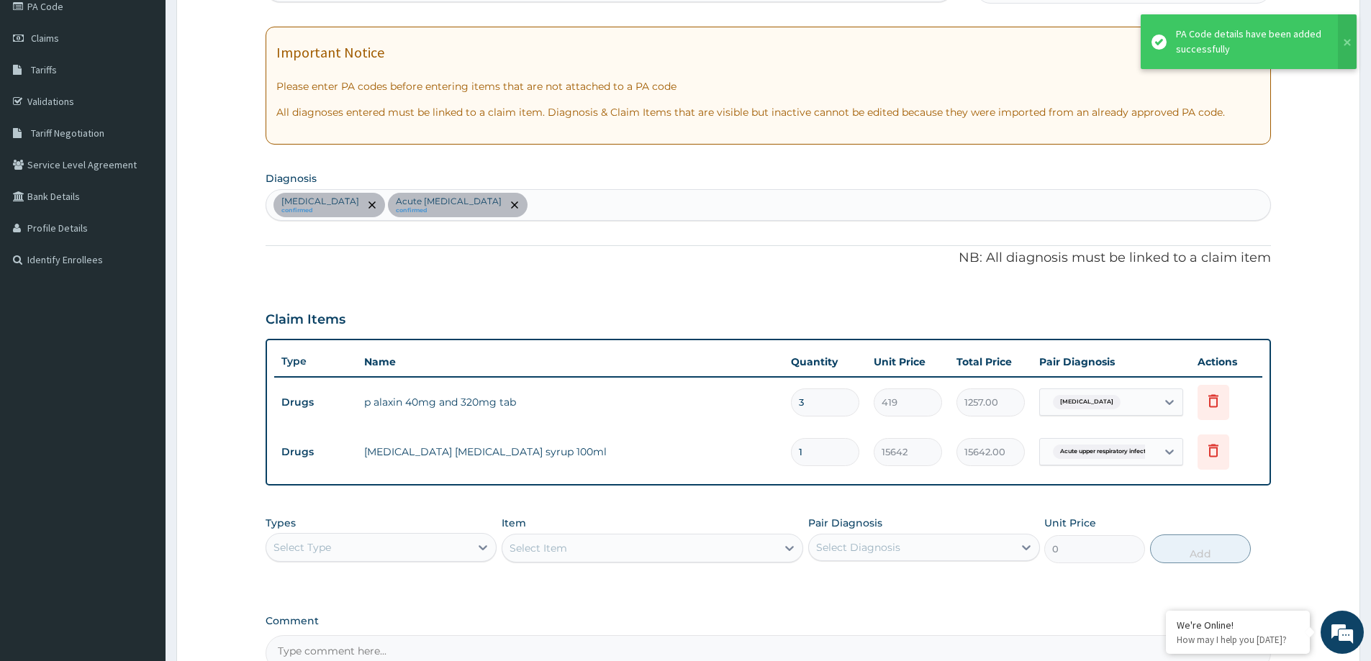
scroll to position [343, 0]
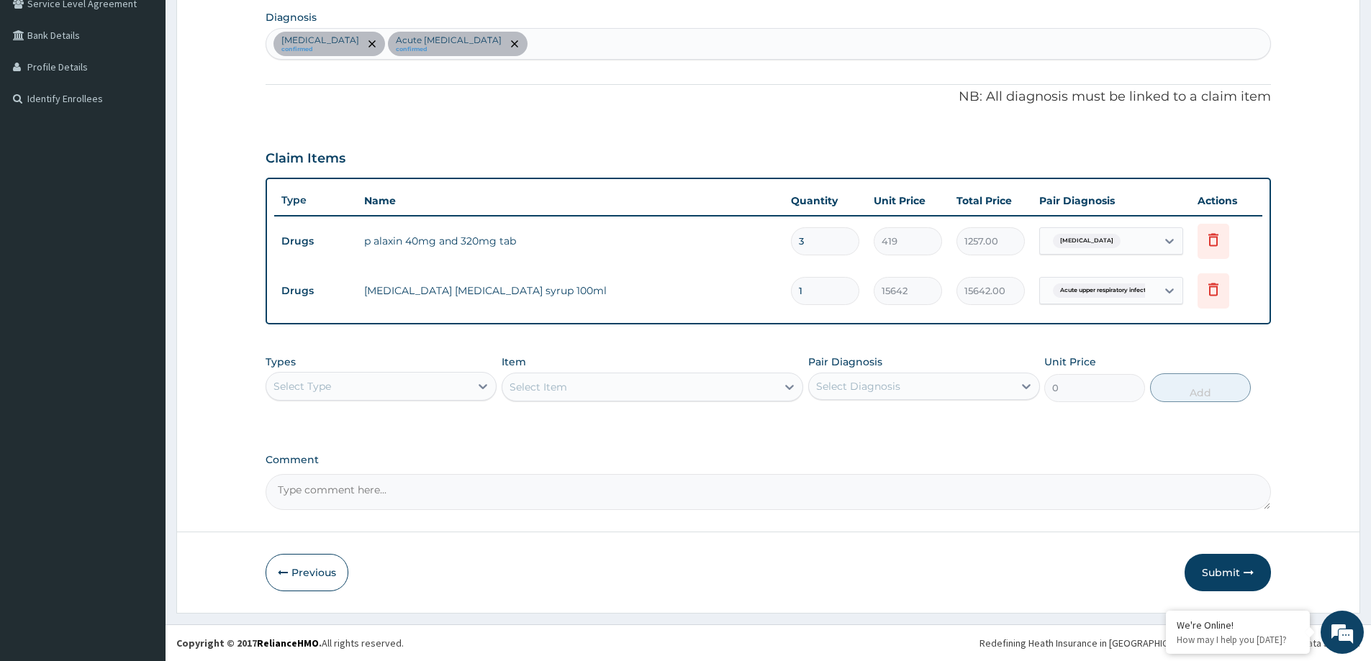
click at [376, 389] on div "Select Type" at bounding box center [368, 386] width 204 height 23
click at [338, 572] on div "Drugs" at bounding box center [381, 578] width 231 height 26
click at [1202, 237] on icon at bounding box center [1213, 241] width 32 height 35
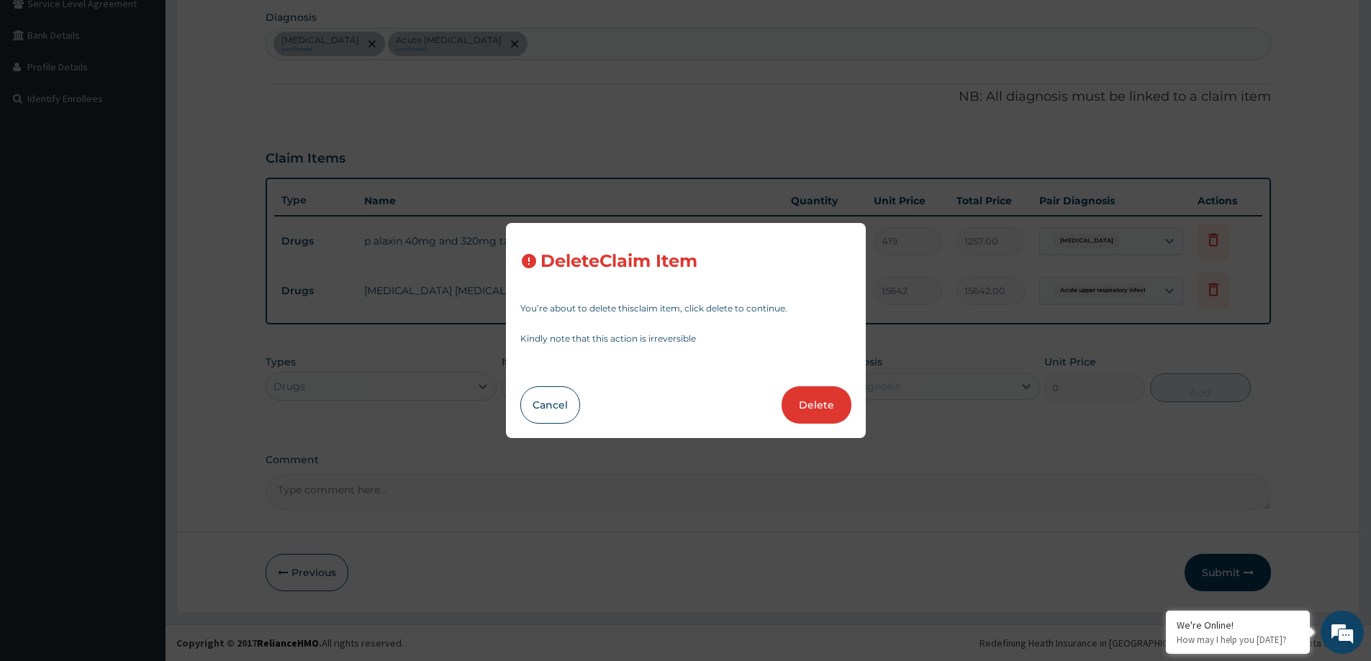
click at [818, 395] on button "Delete" at bounding box center [816, 404] width 70 height 37
type input "1"
type input "15642"
type input "15642.00"
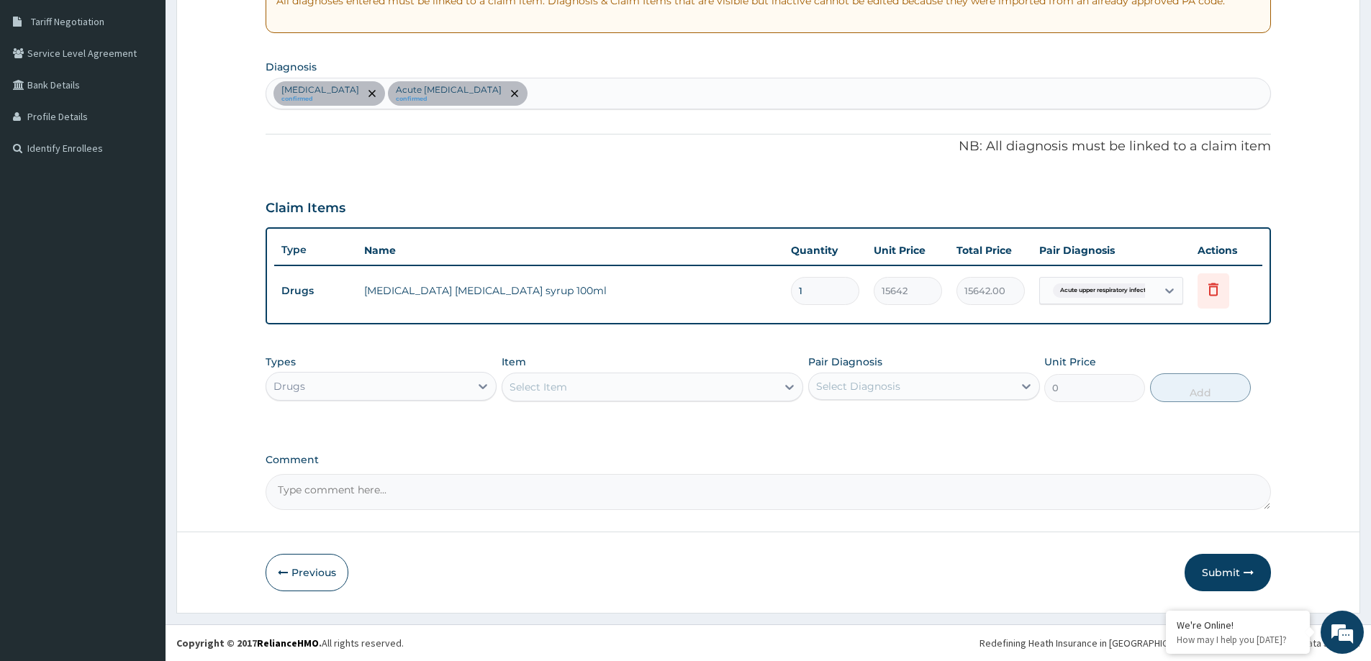
scroll to position [294, 0]
click at [550, 389] on div "Select Item" at bounding box center [538, 387] width 58 height 14
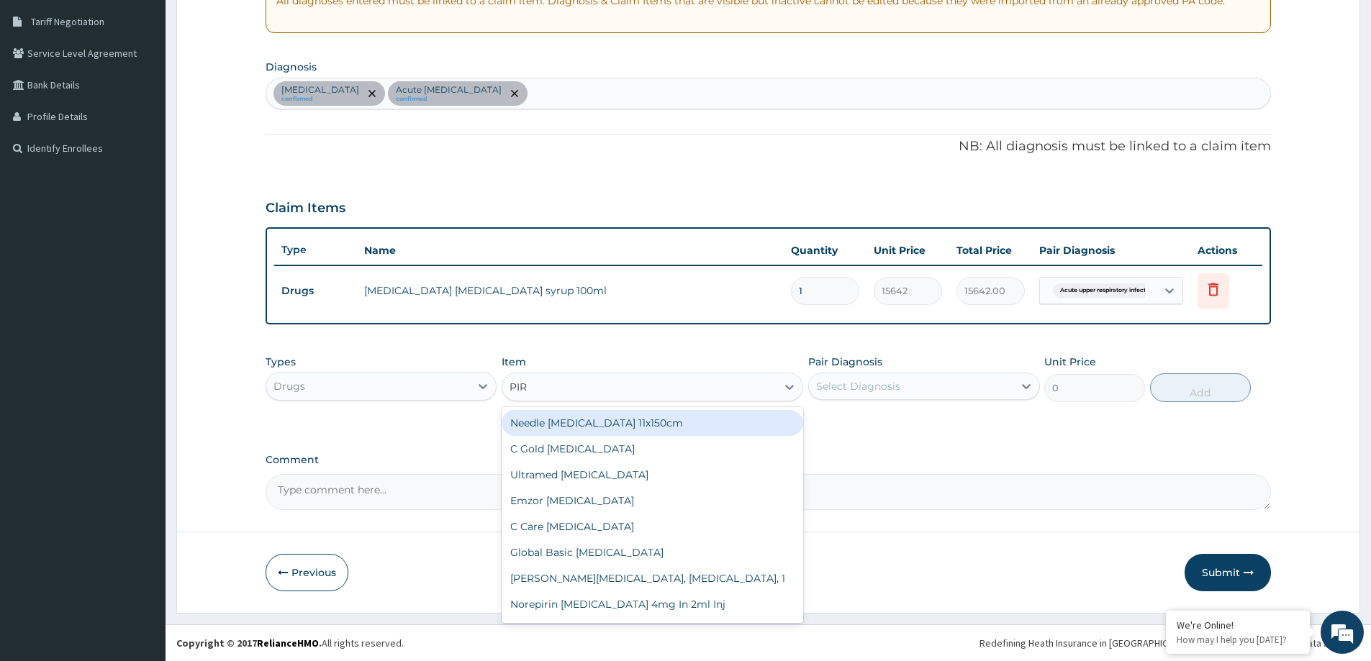
type input "PIRI"
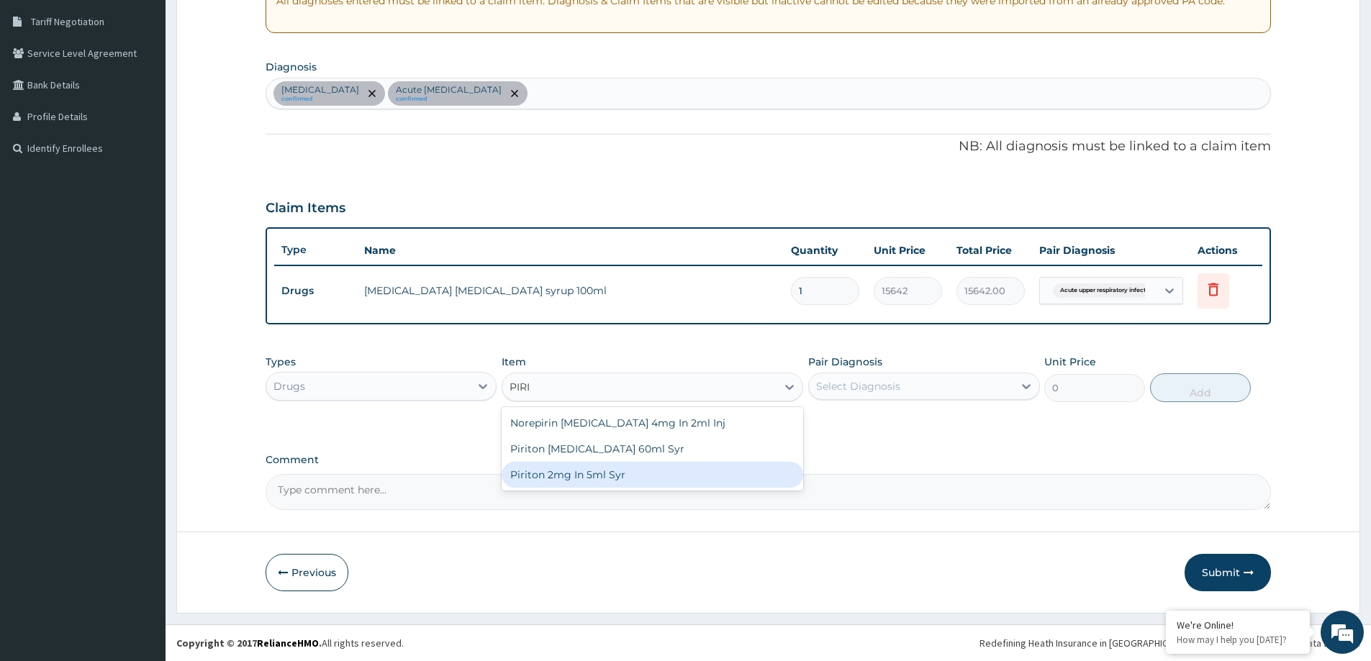
drag, startPoint x: 655, startPoint y: 470, endPoint x: 856, endPoint y: 401, distance: 212.3
click at [663, 470] on div "Piriton 2mg In 5ml Syr" at bounding box center [653, 475] width 302 height 26
type input "1881"
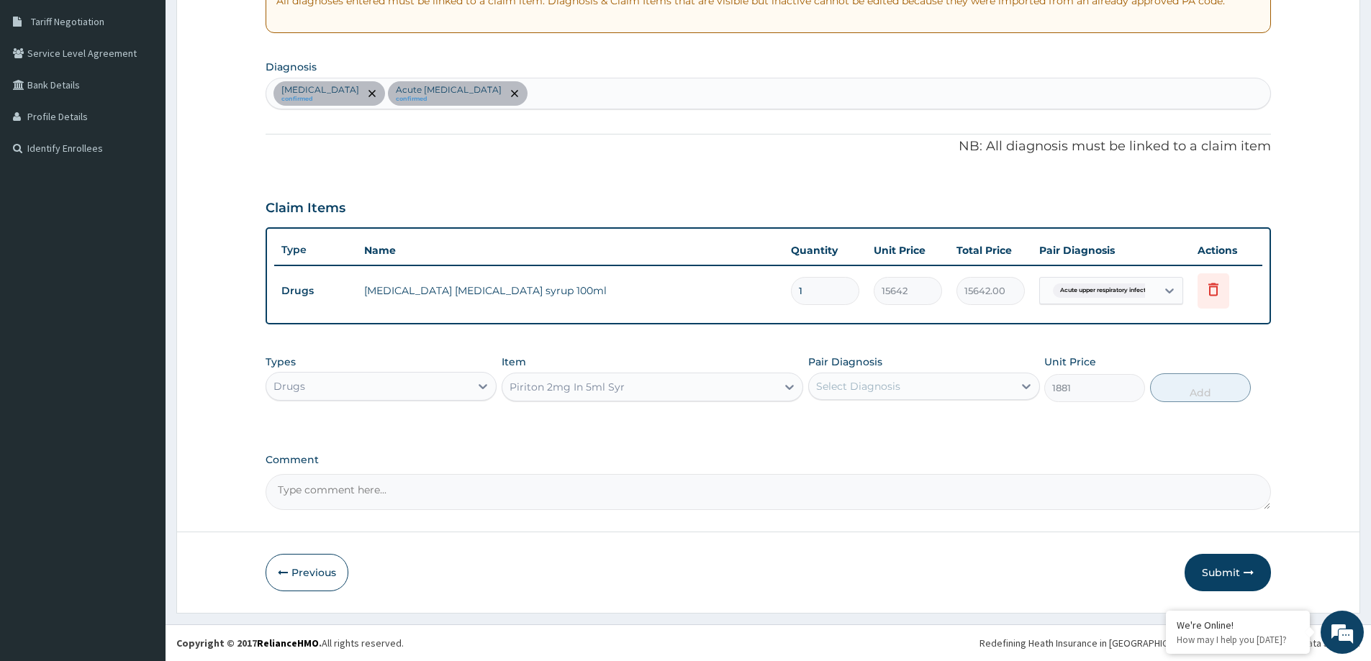
click at [856, 396] on div "Select Diagnosis" at bounding box center [911, 386] width 204 height 23
click at [869, 415] on label "[MEDICAL_DATA]" at bounding box center [876, 421] width 89 height 14
checkbox input "true"
drag, startPoint x: 875, startPoint y: 443, endPoint x: 1059, endPoint y: 426, distance: 184.2
click at [876, 443] on div "Acute [MEDICAL_DATA]" at bounding box center [923, 453] width 231 height 30
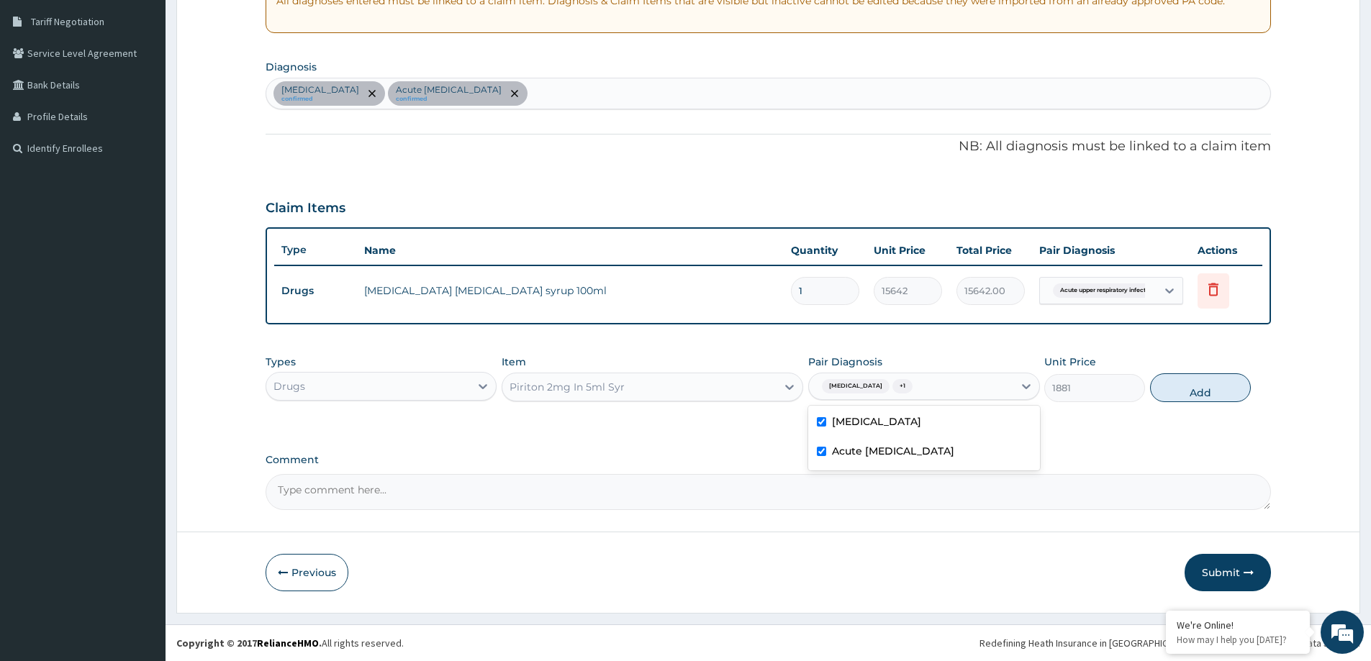
checkbox input "true"
click at [1234, 400] on button "Add" at bounding box center [1200, 387] width 101 height 29
type input "0"
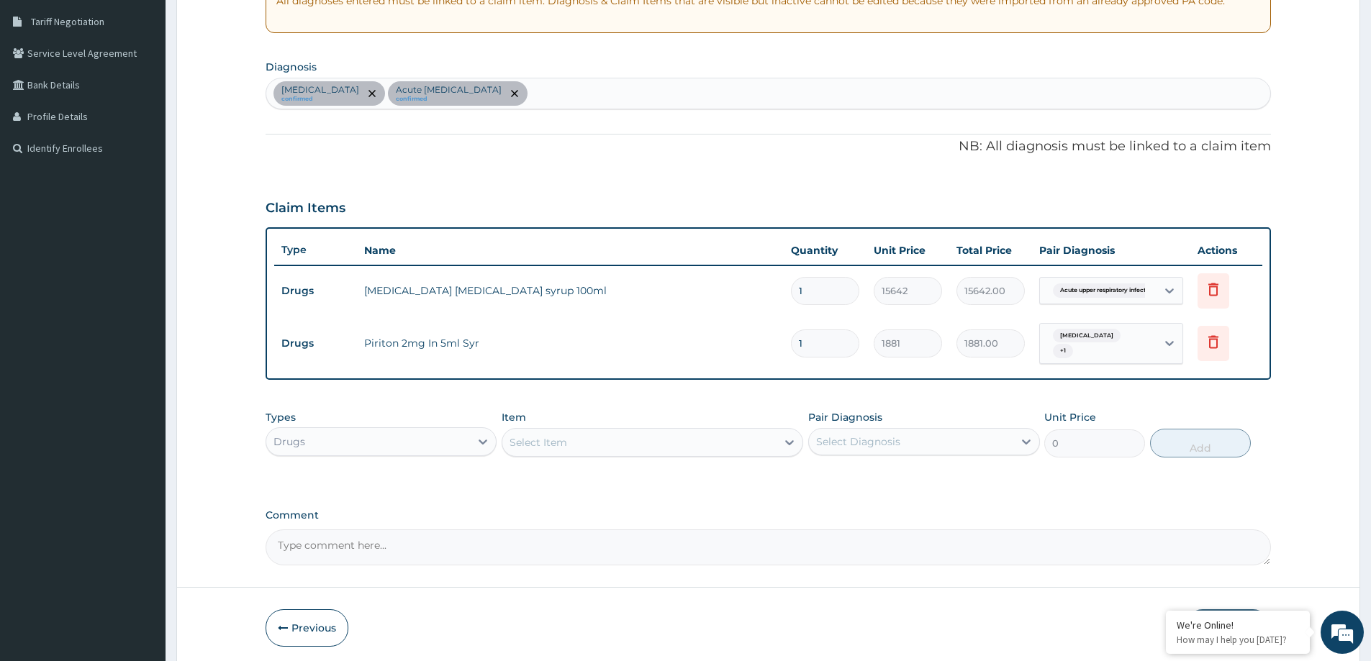
click at [410, 442] on div "Drugs" at bounding box center [368, 441] width 204 height 23
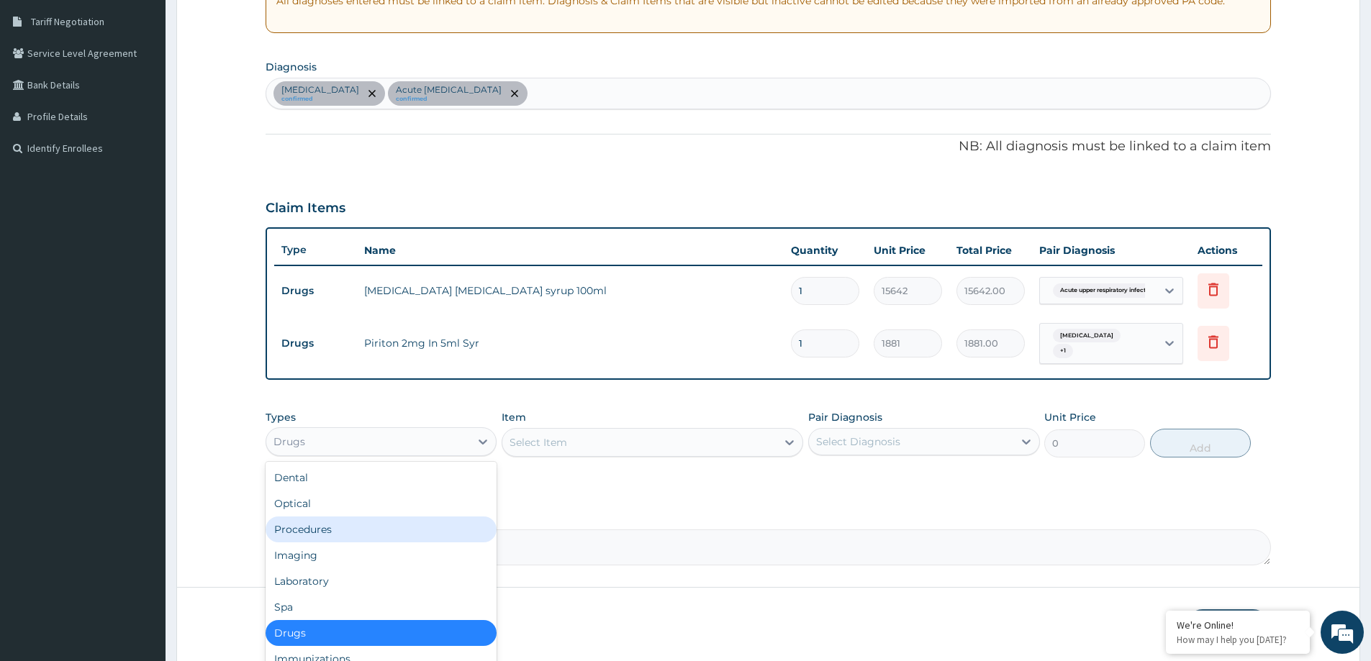
click at [340, 525] on div "Procedures" at bounding box center [381, 530] width 231 height 26
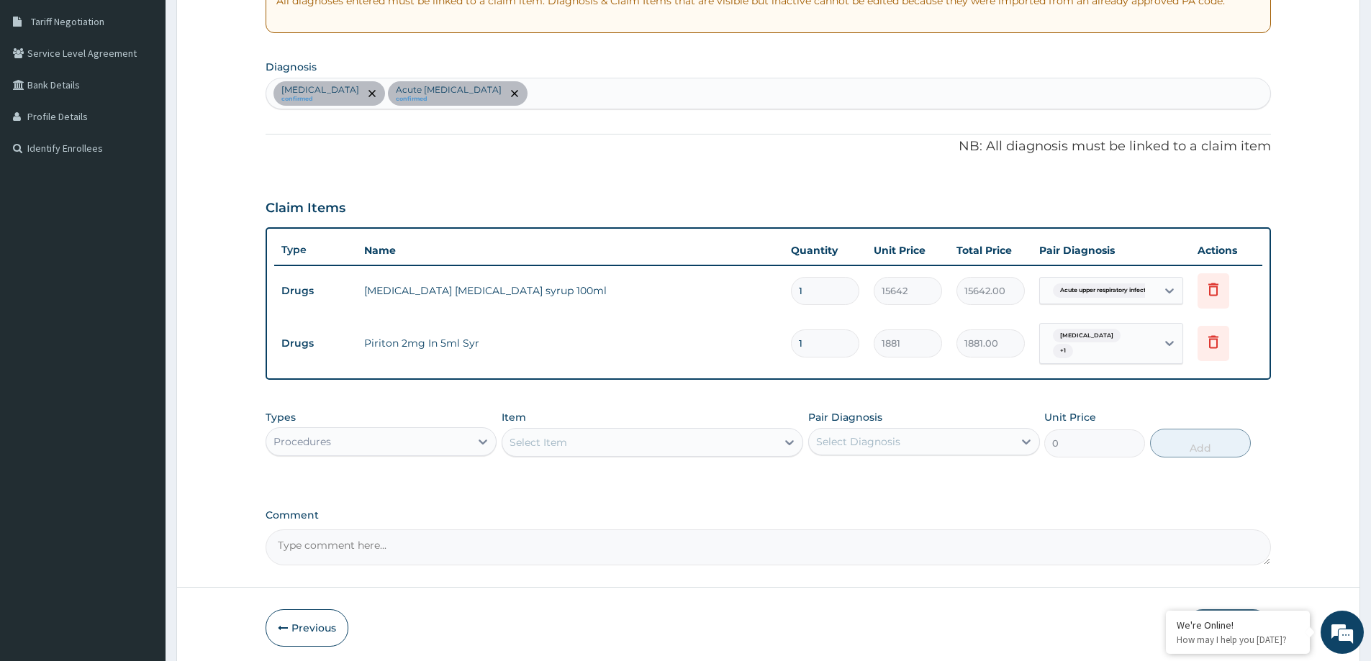
click at [543, 456] on div "Select Item" at bounding box center [653, 442] width 302 height 29
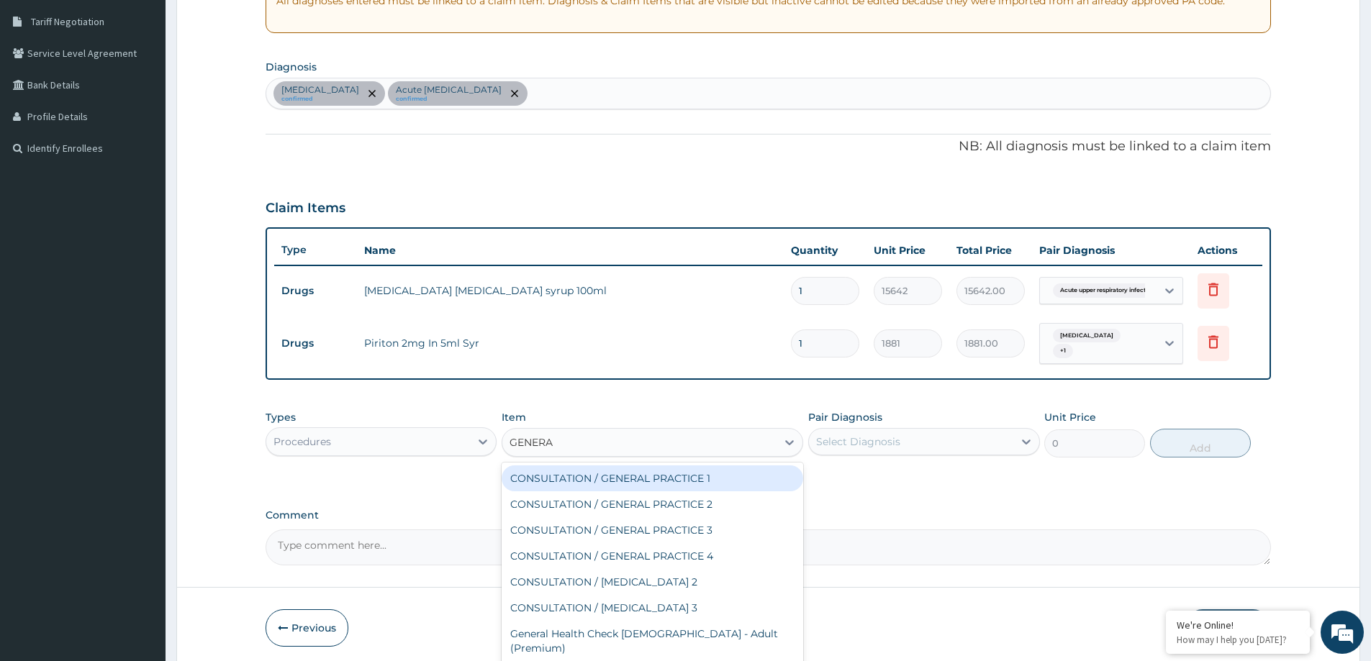
type input "GENERAL"
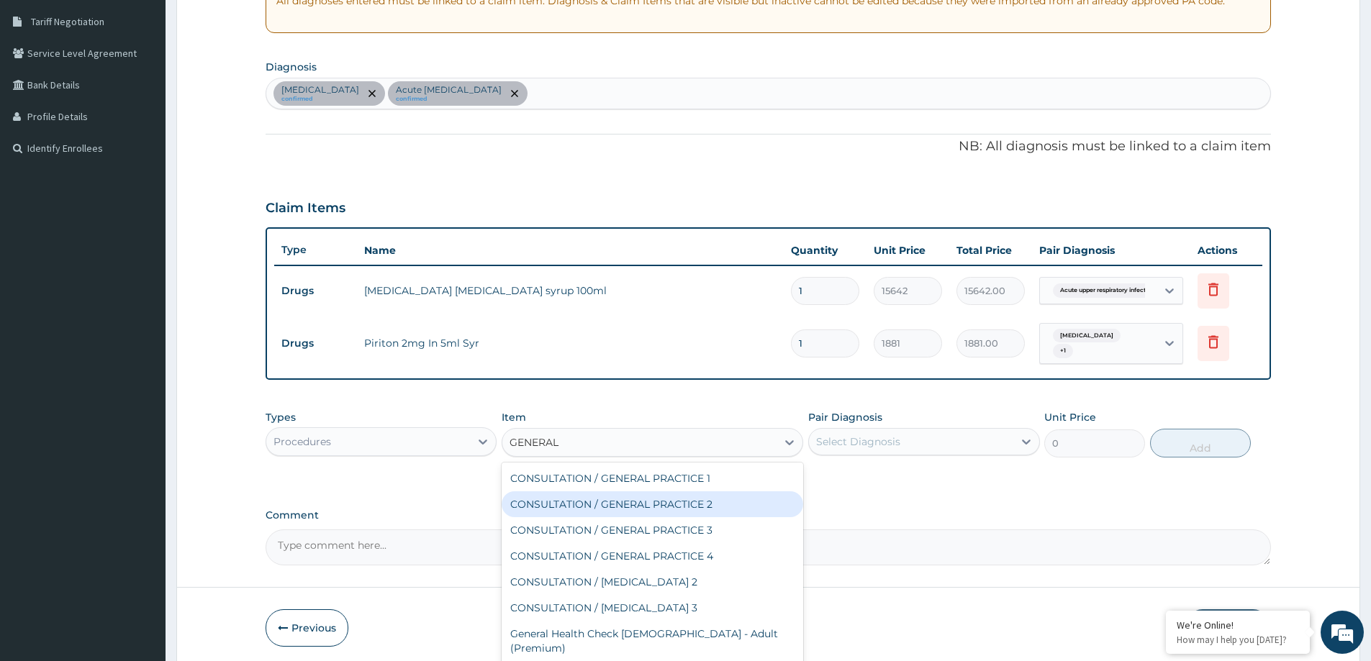
click at [568, 497] on div "CONSULTATION / GENERAL PRACTICE 2" at bounding box center [653, 504] width 302 height 26
type input "8400"
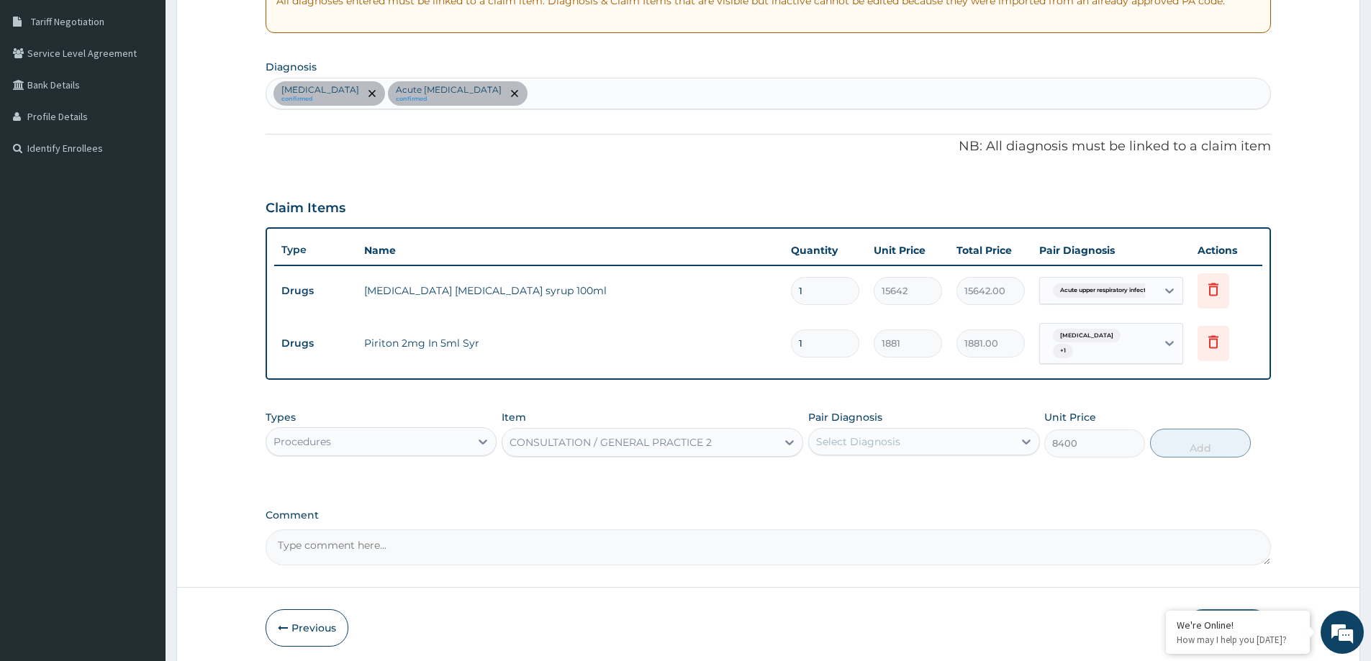
click at [897, 435] on div "Select Diagnosis" at bounding box center [858, 442] width 84 height 14
click at [899, 491] on div "[MEDICAL_DATA]" at bounding box center [923, 479] width 231 height 30
checkbox input "true"
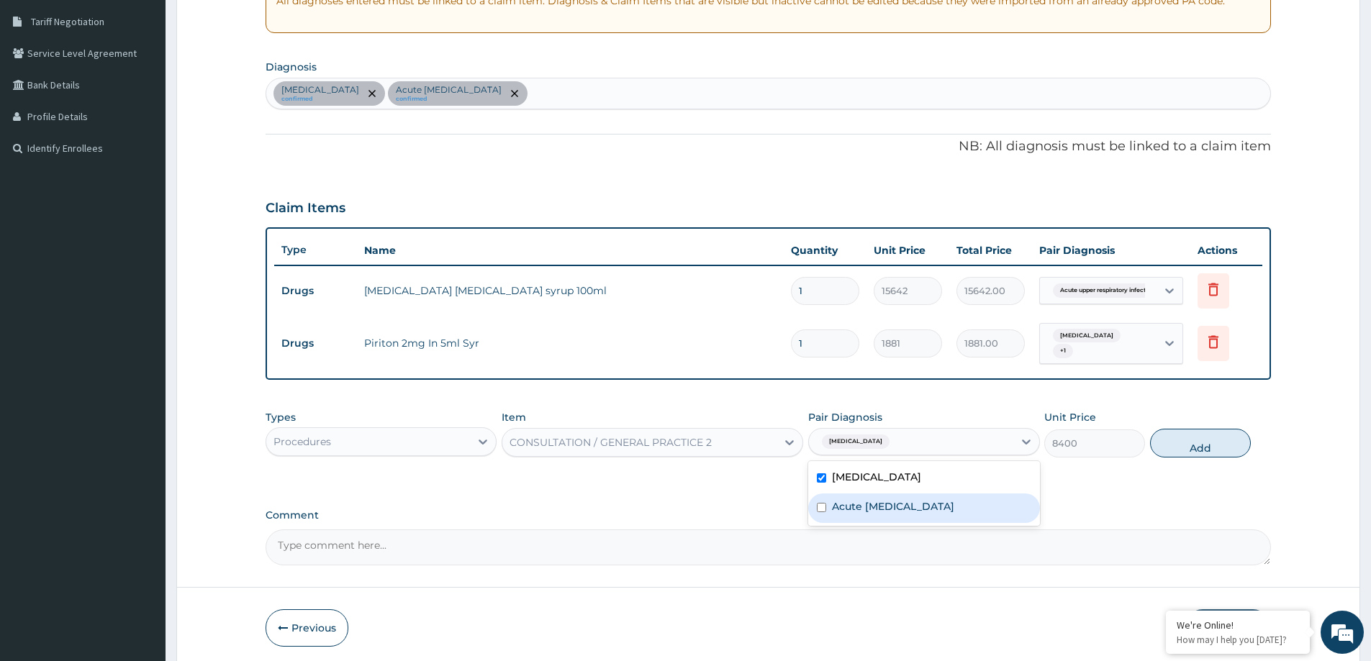
drag, startPoint x: 898, startPoint y: 504, endPoint x: 941, endPoint y: 474, distance: 52.7
click at [895, 500] on label "Acute [MEDICAL_DATA]" at bounding box center [893, 506] width 122 height 14
checkbox input "true"
click at [1193, 450] on button "Add" at bounding box center [1200, 443] width 101 height 29
type input "0"
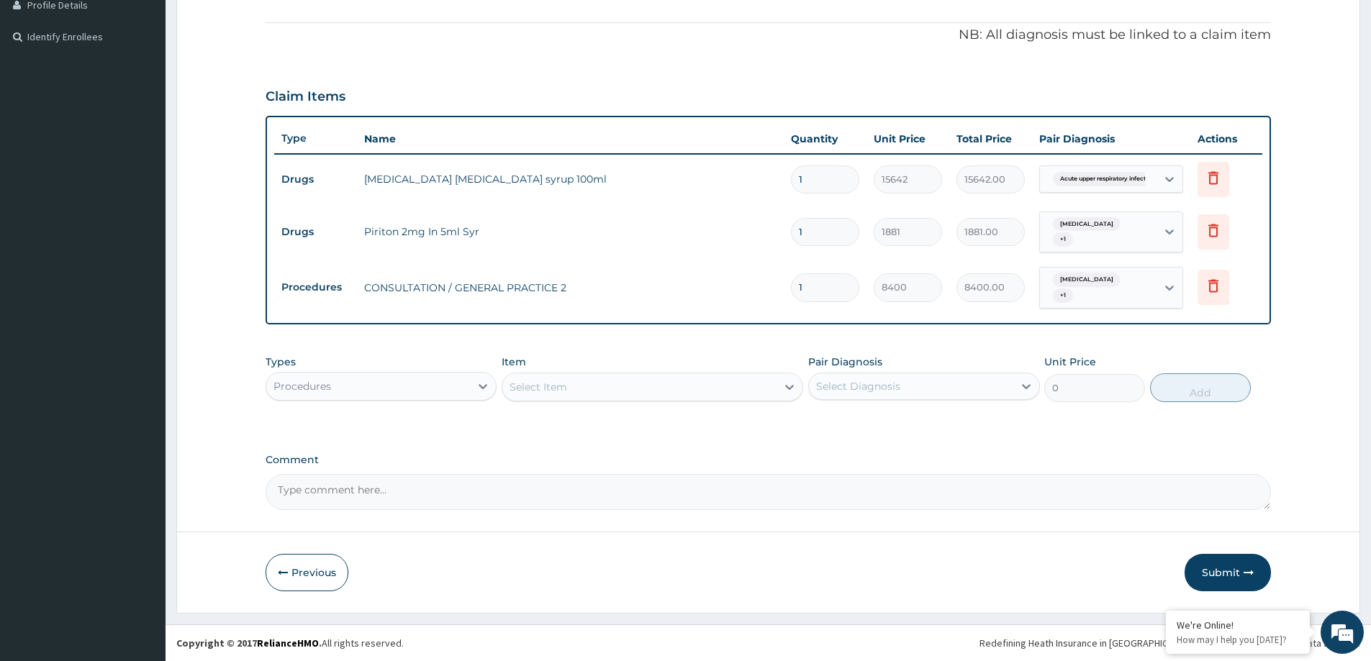
drag, startPoint x: 1223, startPoint y: 573, endPoint x: 692, endPoint y: 148, distance: 679.9
click at [1223, 573] on button "Submit" at bounding box center [1227, 572] width 86 height 37
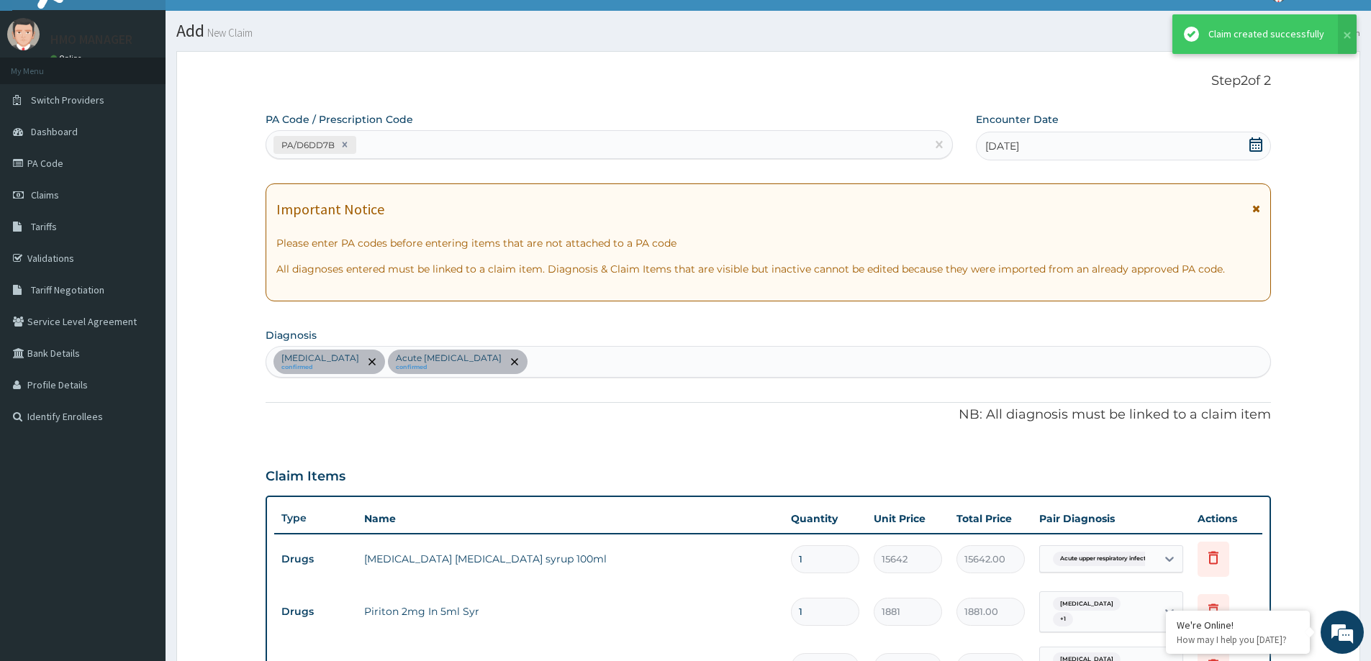
scroll to position [405, 0]
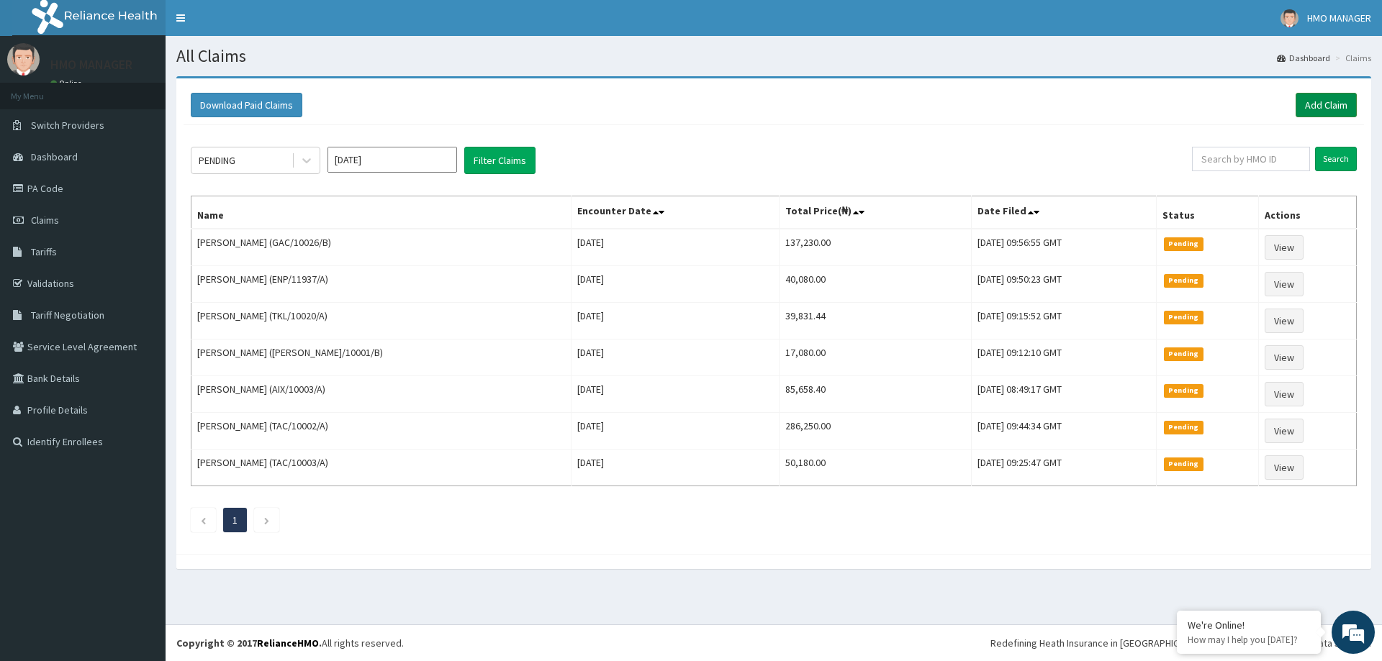
click at [1311, 110] on link "Add Claim" at bounding box center [1325, 105] width 61 height 24
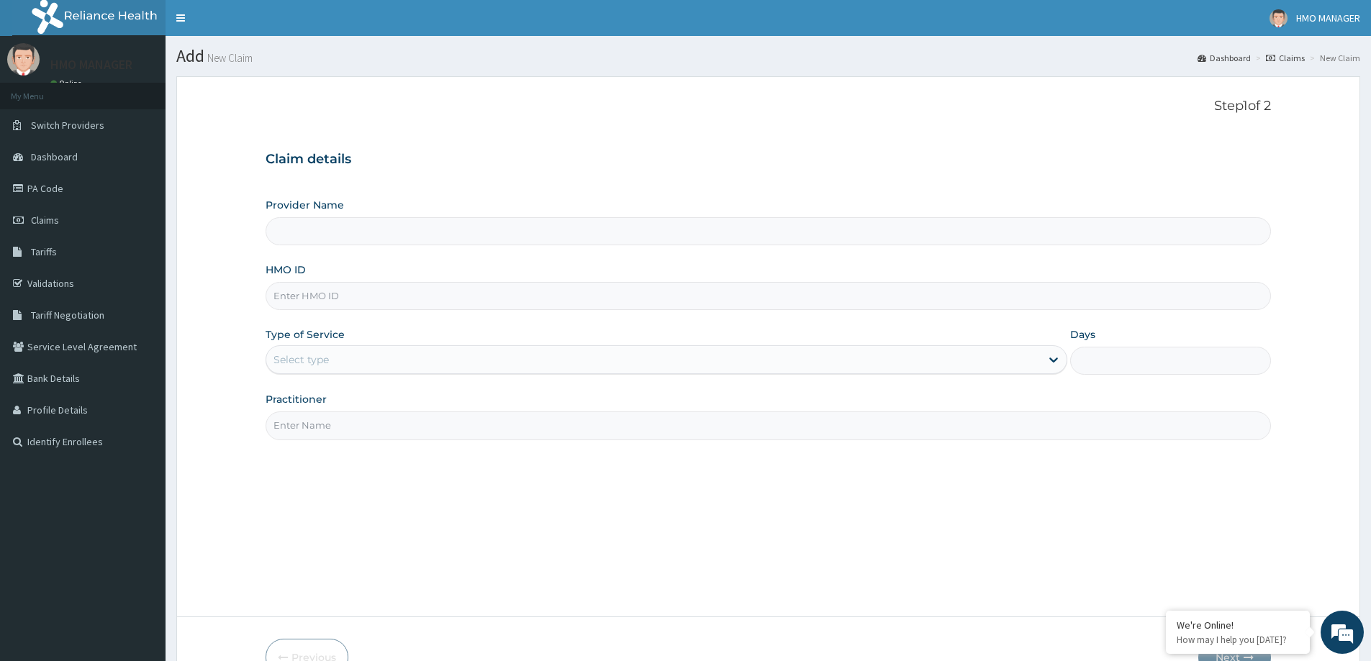
click at [329, 299] on input "HMO ID" at bounding box center [768, 296] width 1005 height 28
paste input "ENP/10848/A"
type input "ENP/10848/A"
click at [320, 350] on div "Select type" at bounding box center [653, 359] width 774 height 23
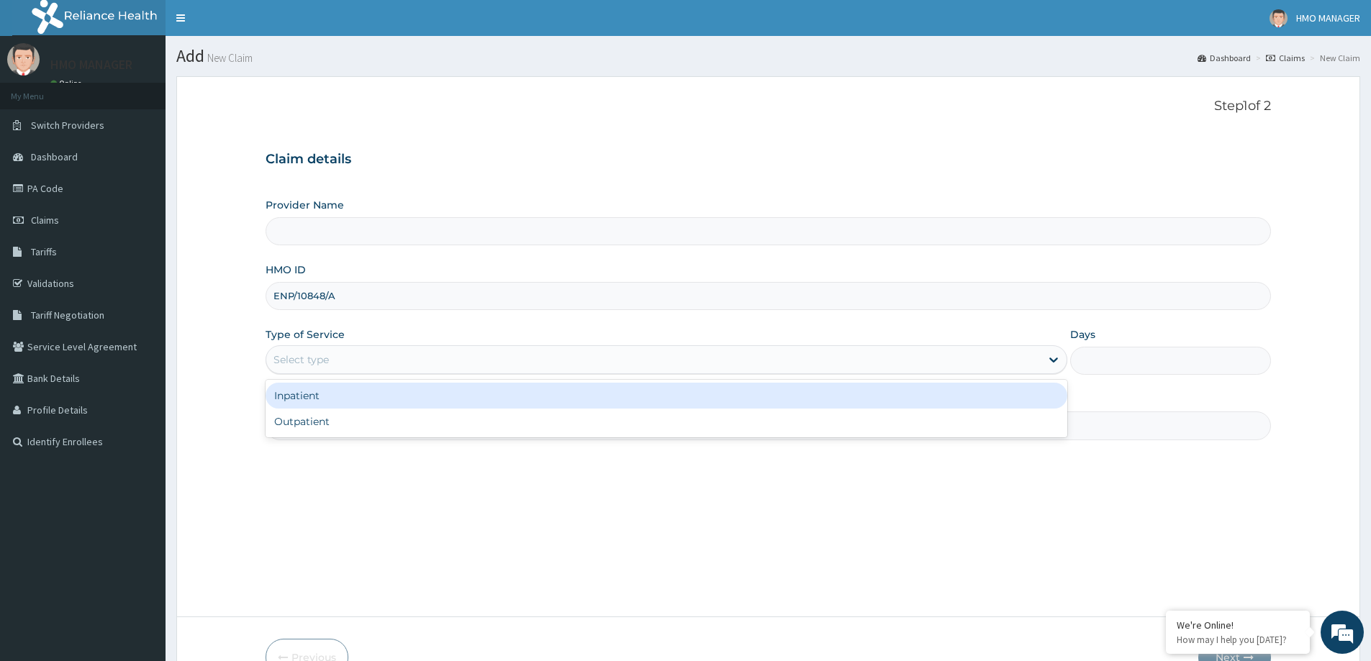
type input "CEDARCREST HOSPITAL LIMITED"
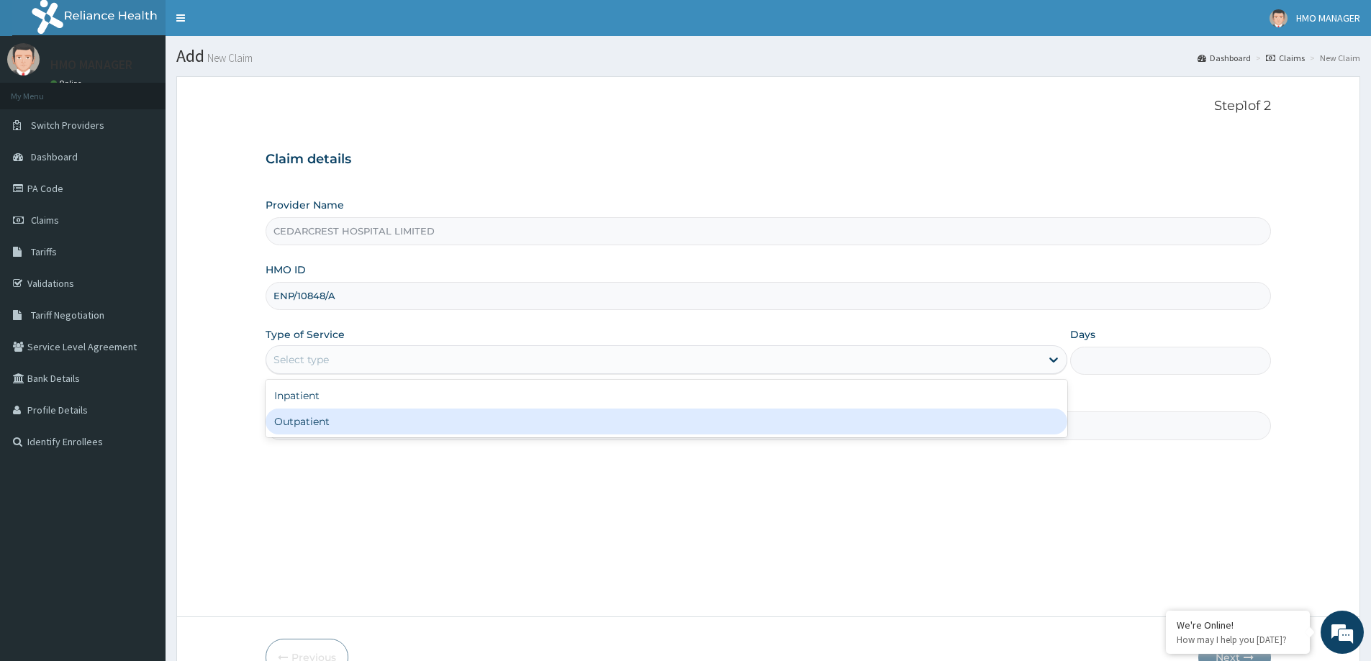
click at [331, 428] on div "Outpatient" at bounding box center [667, 422] width 802 height 26
type input "1"
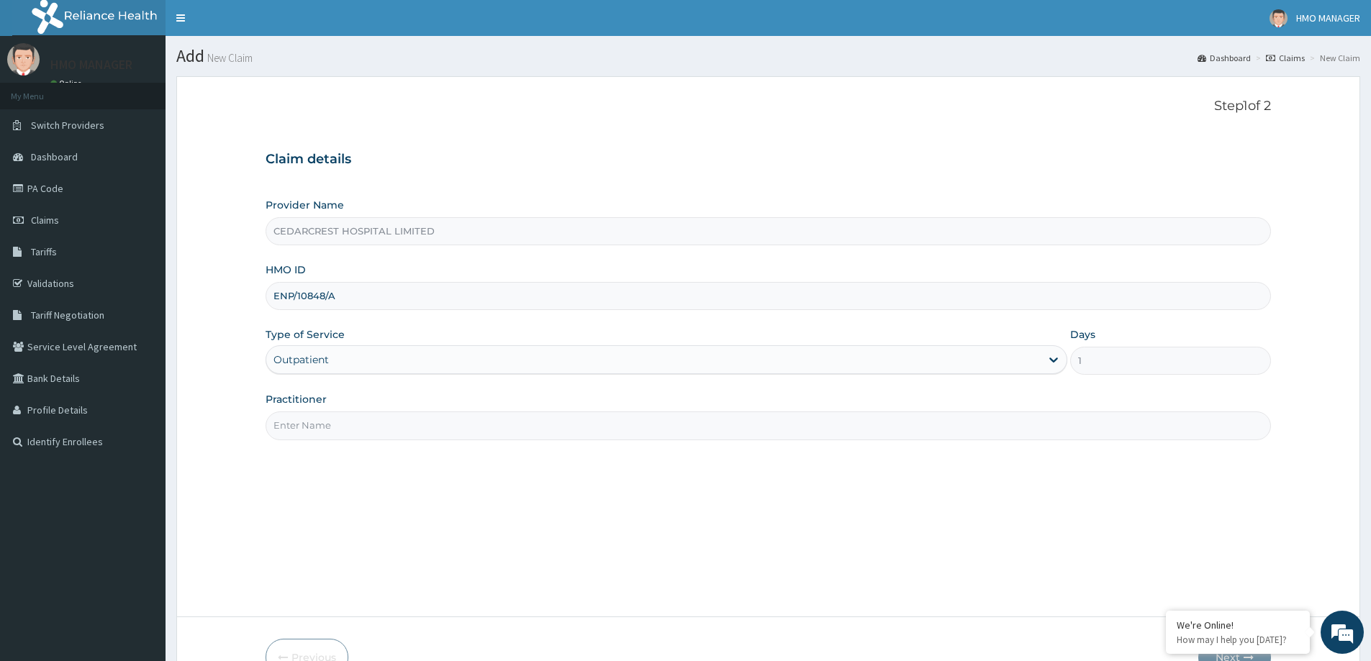
click at [330, 428] on input "Practitioner" at bounding box center [768, 426] width 1005 height 28
paste input "[PERSON_NAME]"
type input "[PERSON_NAME]"
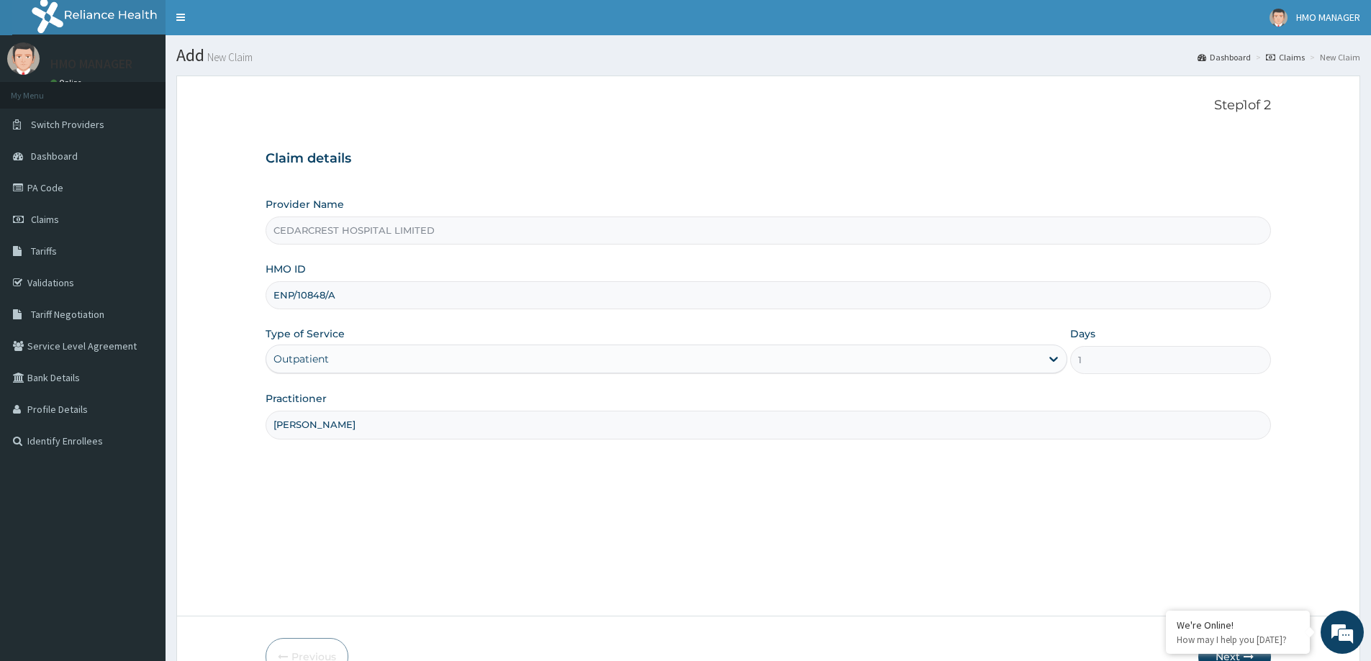
click at [1252, 638] on button "Next" at bounding box center [1234, 656] width 73 height 37
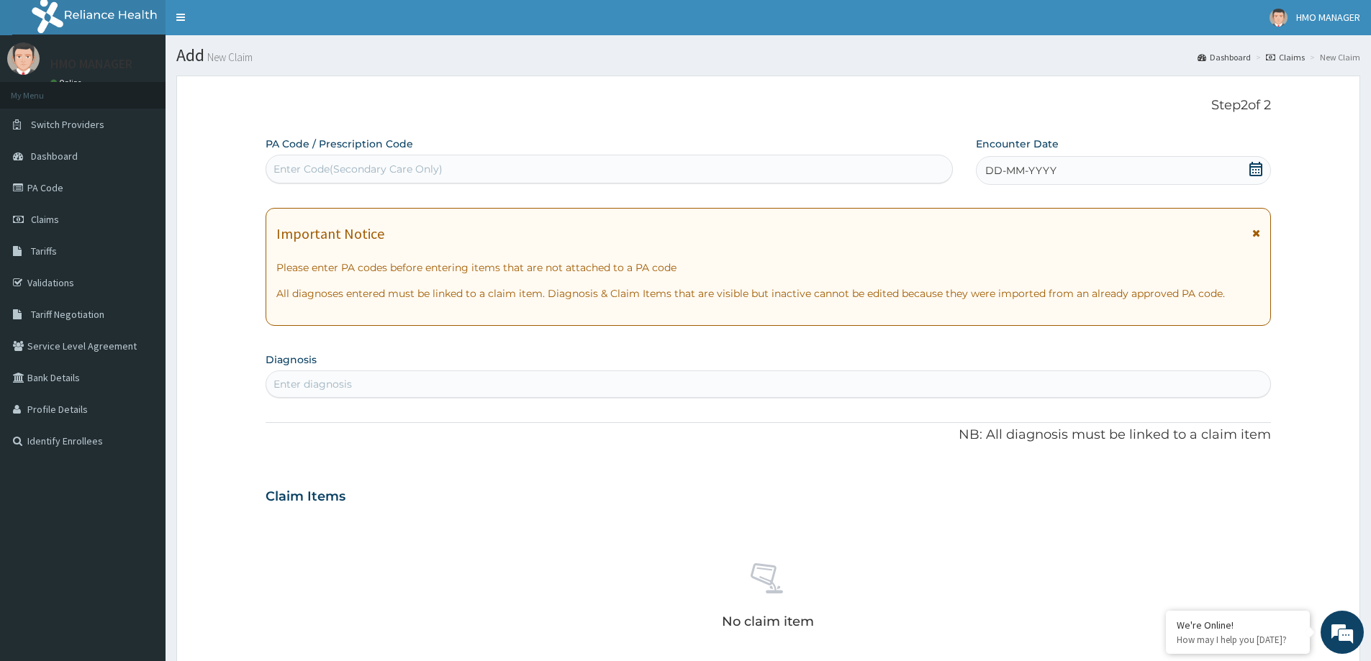
click at [1241, 580] on div "No claim item" at bounding box center [768, 599] width 1005 height 166
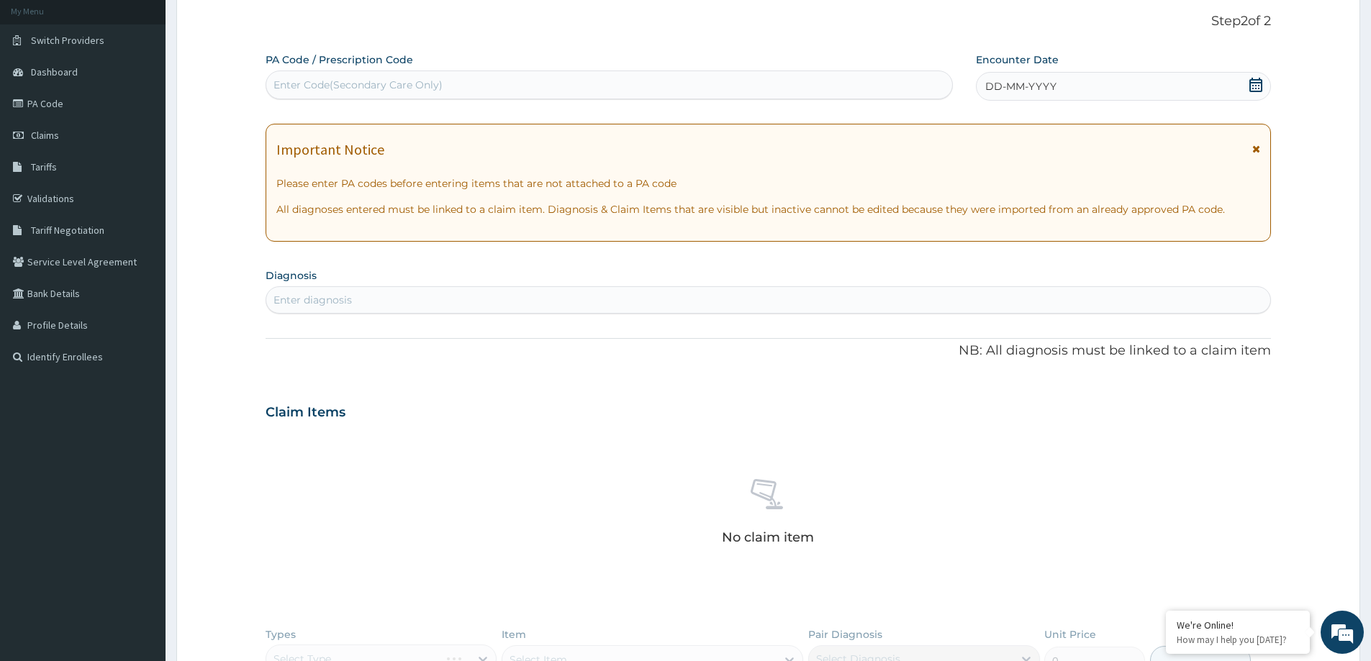
scroll to position [0, 0]
click at [330, 288] on div "Enter diagnosis" at bounding box center [768, 299] width 1005 height 27
click at [312, 94] on div "Enter Code(Secondary Care Only)" at bounding box center [609, 84] width 686 height 23
paste input "PA/170B2F"
type input "PA/170B2F"
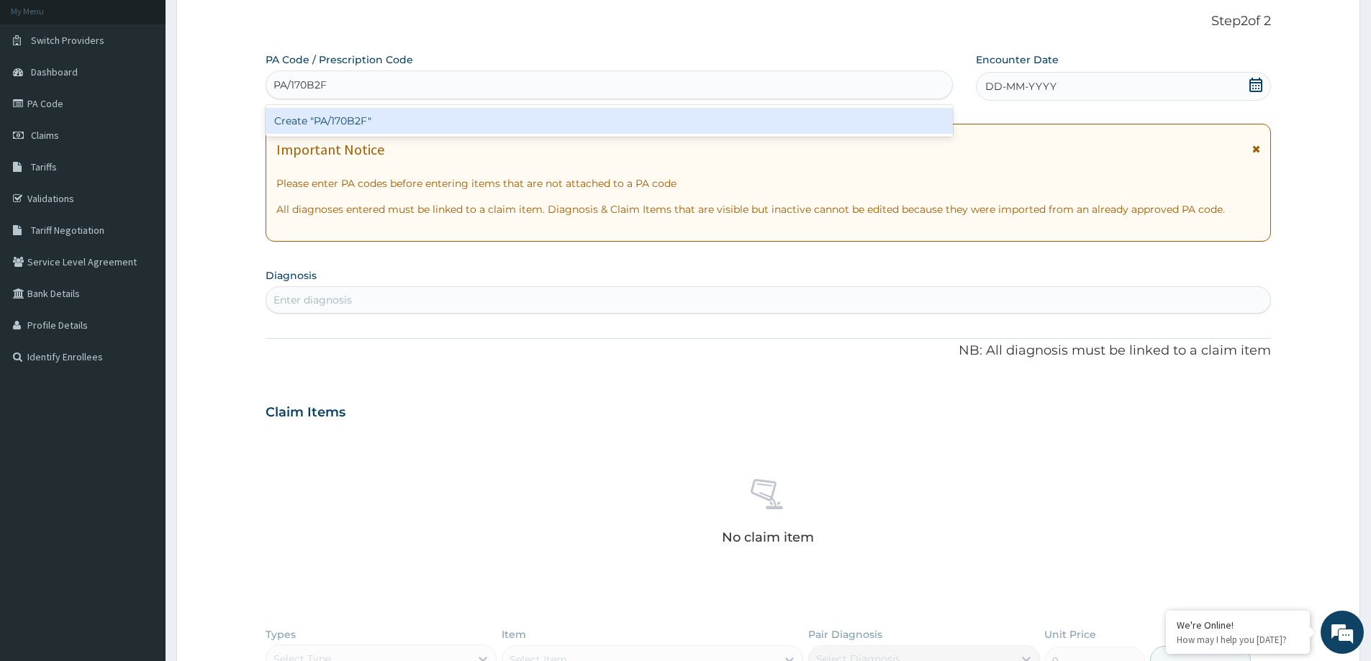
click at [340, 113] on div "Create "PA/170B2F"" at bounding box center [609, 121] width 687 height 26
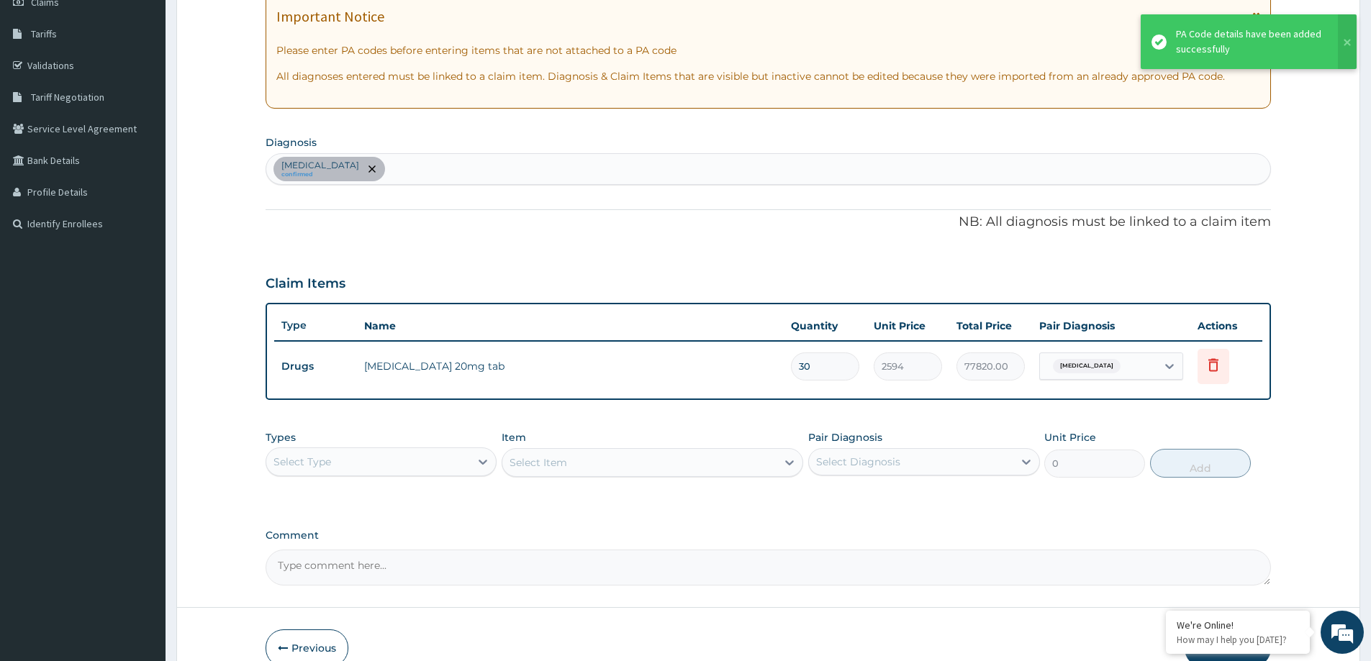
scroll to position [229, 0]
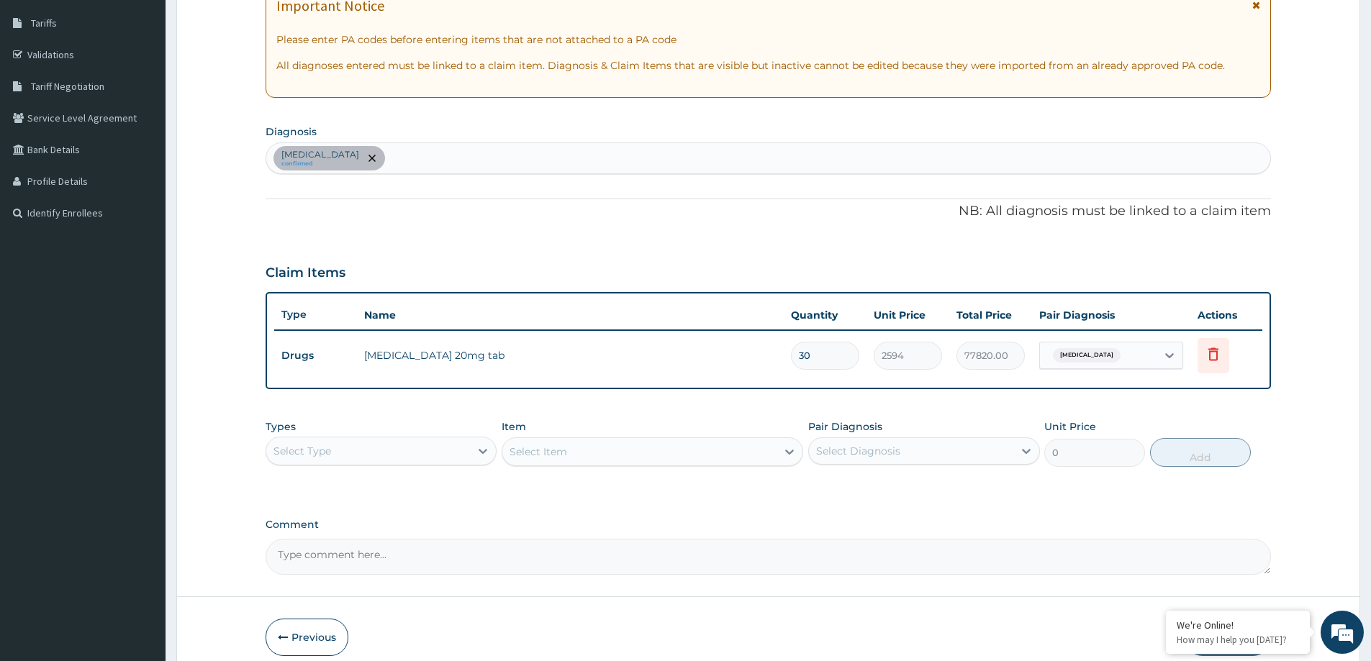
drag, startPoint x: 365, startPoint y: 473, endPoint x: 357, endPoint y: 462, distance: 13.4
click at [364, 473] on div "Types Select Type Item Select Item Pair Diagnosis Select Diagnosis Unit Price 0…" at bounding box center [768, 443] width 1005 height 62
click at [357, 462] on div "Select Type" at bounding box center [368, 451] width 204 height 23
drag, startPoint x: 354, startPoint y: 543, endPoint x: 363, endPoint y: 524, distance: 20.9
click at [353, 540] on div "Procedures" at bounding box center [381, 539] width 231 height 26
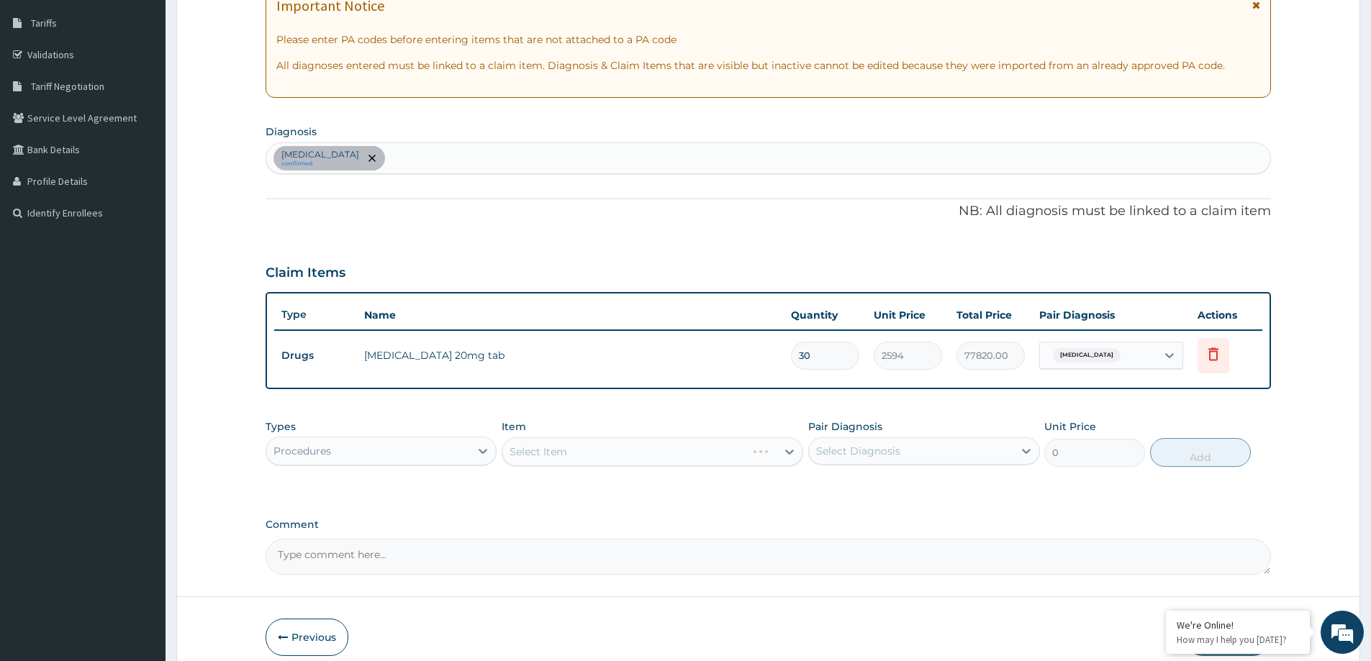
click at [524, 456] on div "Select Item" at bounding box center [653, 452] width 302 height 29
click at [525, 456] on div "Select Item" at bounding box center [538, 452] width 58 height 14
click at [523, 453] on div "Select Item" at bounding box center [538, 452] width 58 height 14
type input "GENERAL"
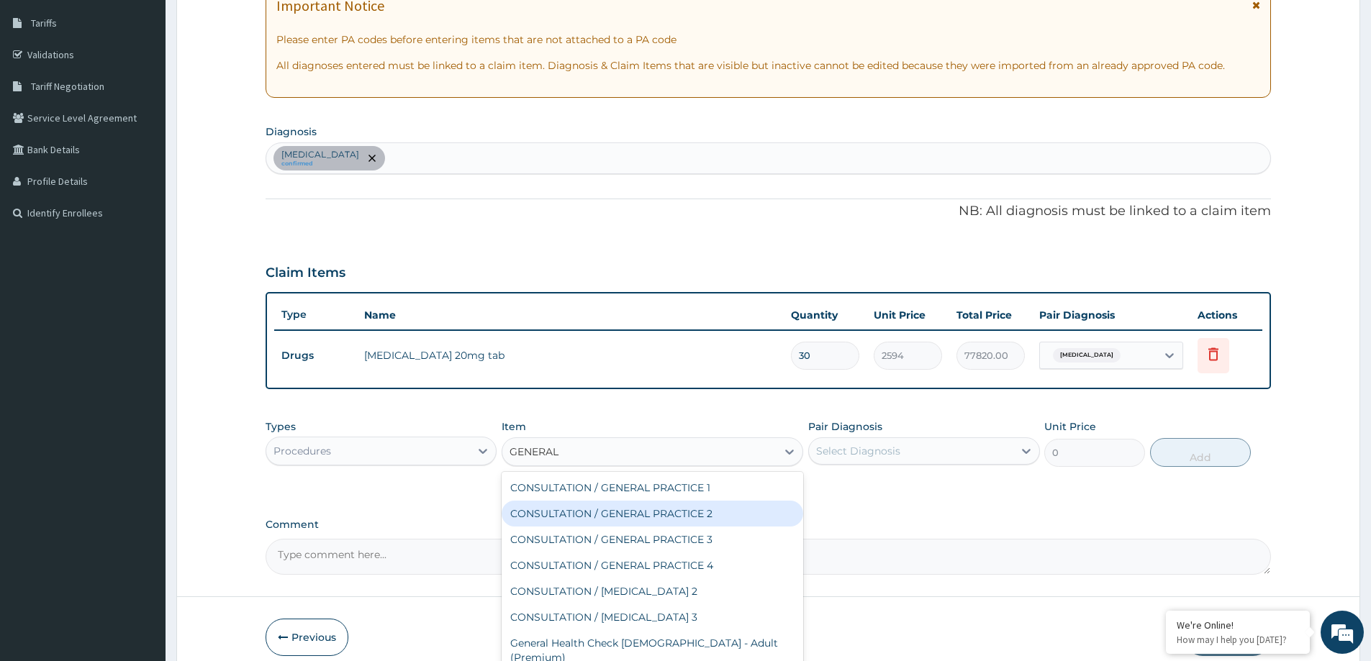
click at [587, 510] on div "CONSULTATION / GENERAL PRACTICE 2" at bounding box center [653, 514] width 302 height 26
type input "8400"
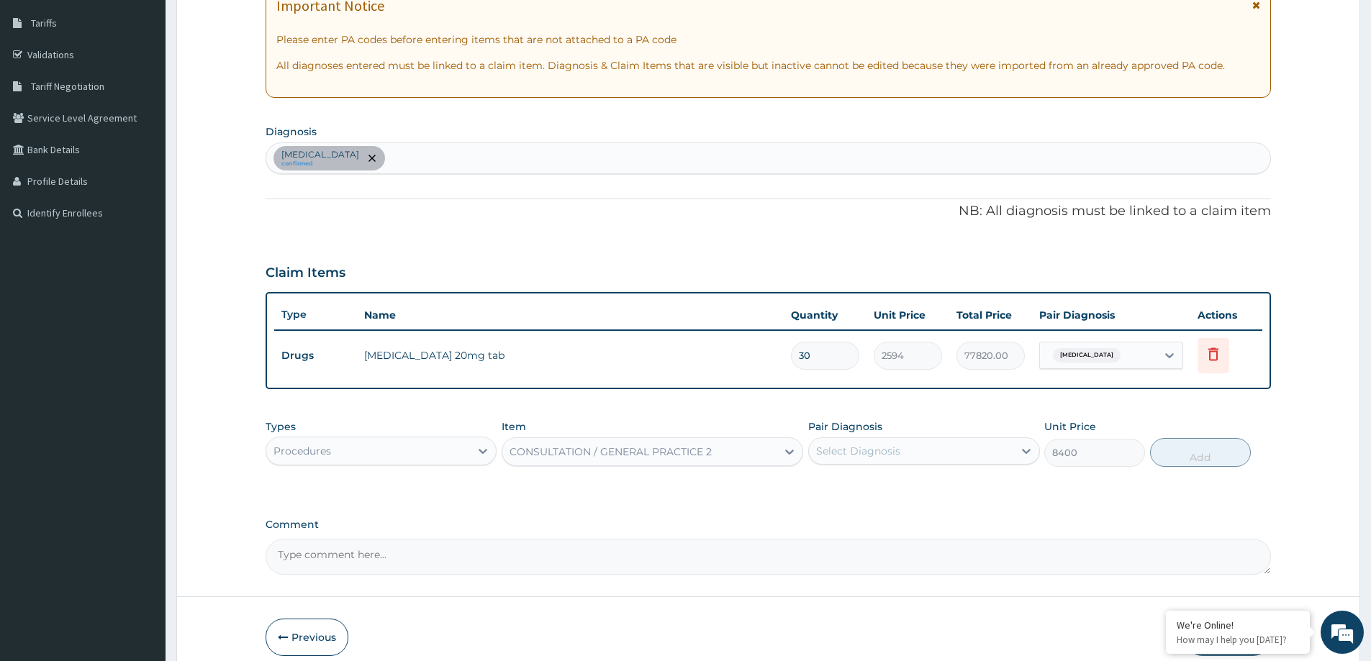
click at [898, 448] on div "Select Diagnosis" at bounding box center [858, 451] width 84 height 14
click at [899, 481] on label "Hyperlipidemia" at bounding box center [876, 486] width 89 height 14
checkbox input "true"
click at [1189, 435] on div "Types Procedures Item CONSULTATION / GENERAL PRACTICE 2 Pair Diagnosis option H…" at bounding box center [768, 443] width 1005 height 62
click at [1189, 450] on button "Add" at bounding box center [1200, 452] width 101 height 29
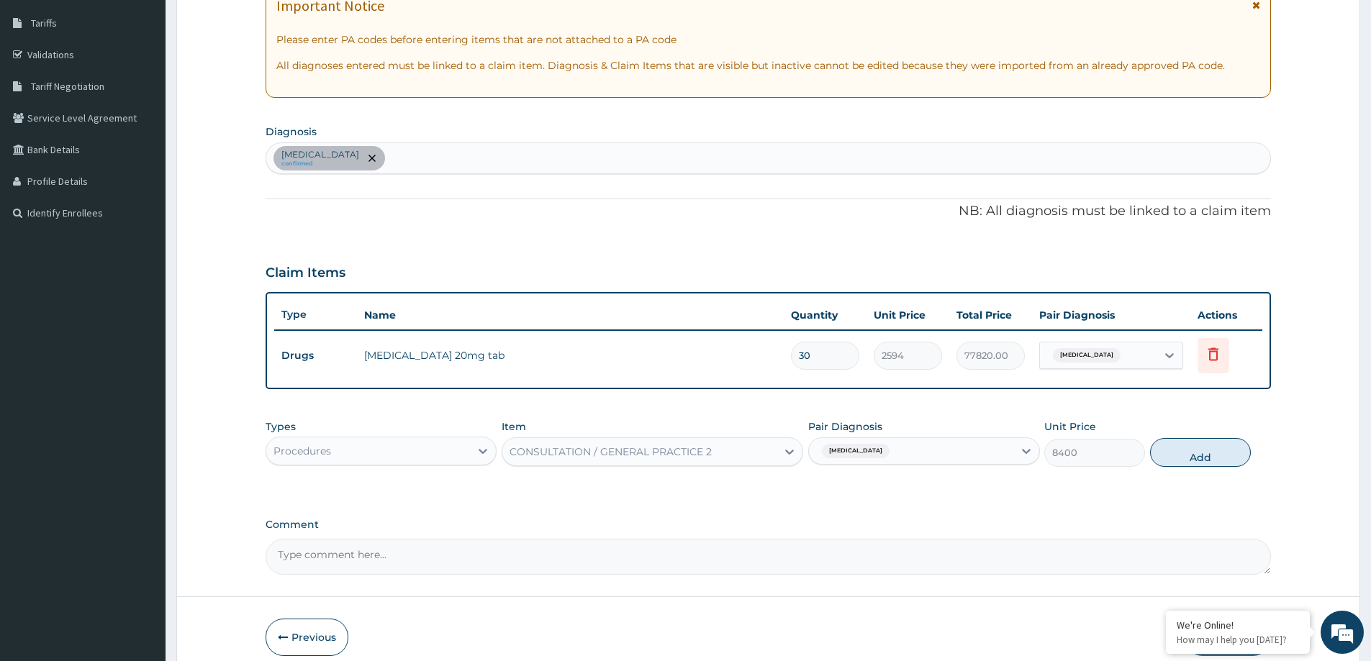
type input "0"
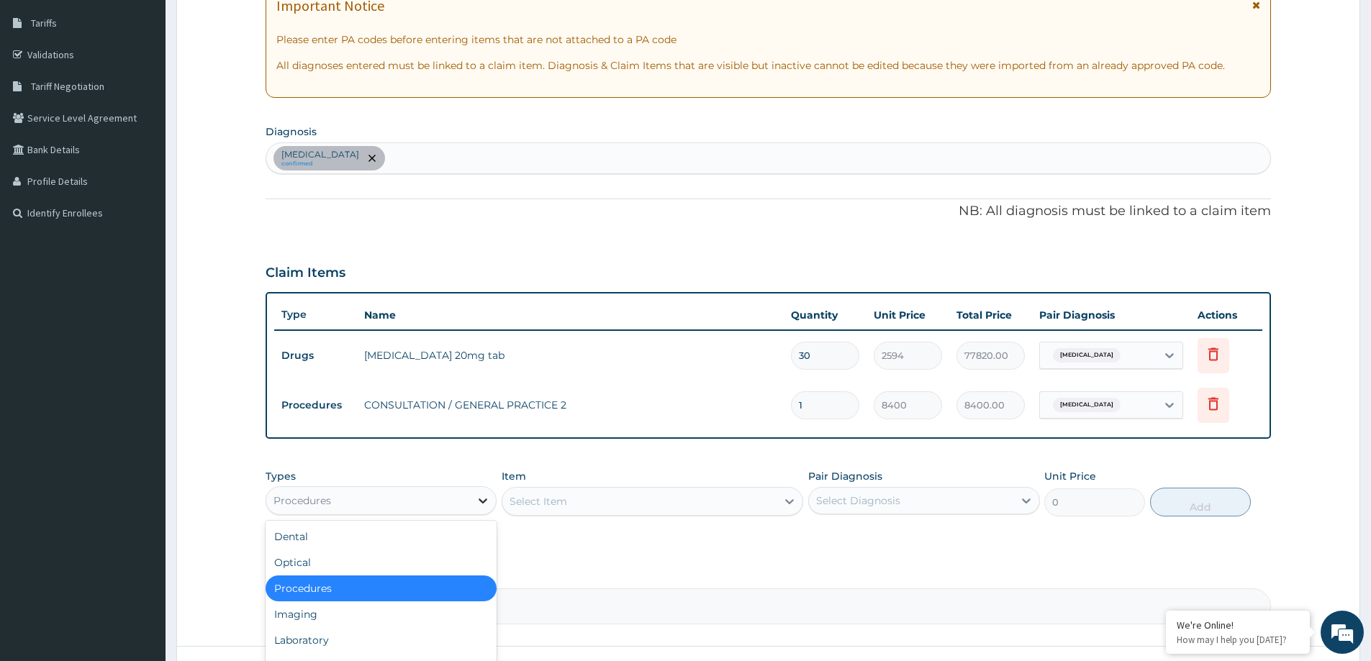
drag, startPoint x: 407, startPoint y: 497, endPoint x: 484, endPoint y: 499, distance: 77.0
click at [406, 498] on div "Procedures" at bounding box center [368, 500] width 204 height 23
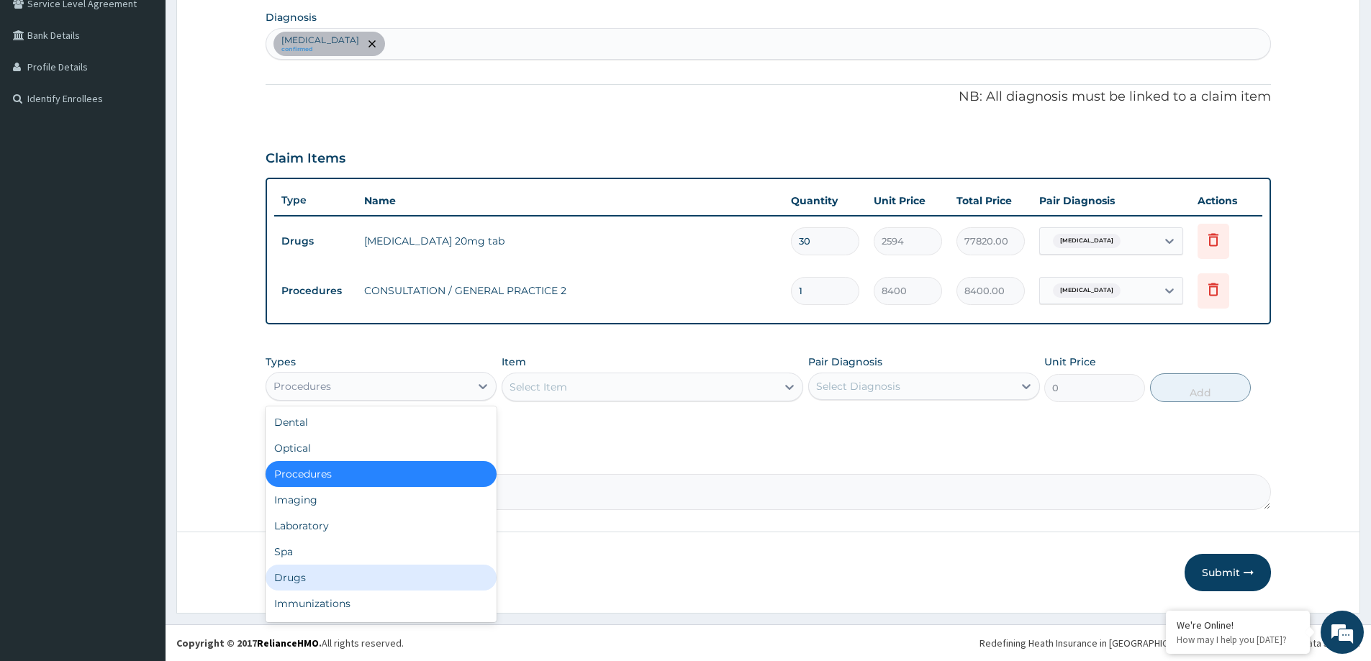
click at [314, 571] on div "Drugs" at bounding box center [381, 578] width 231 height 26
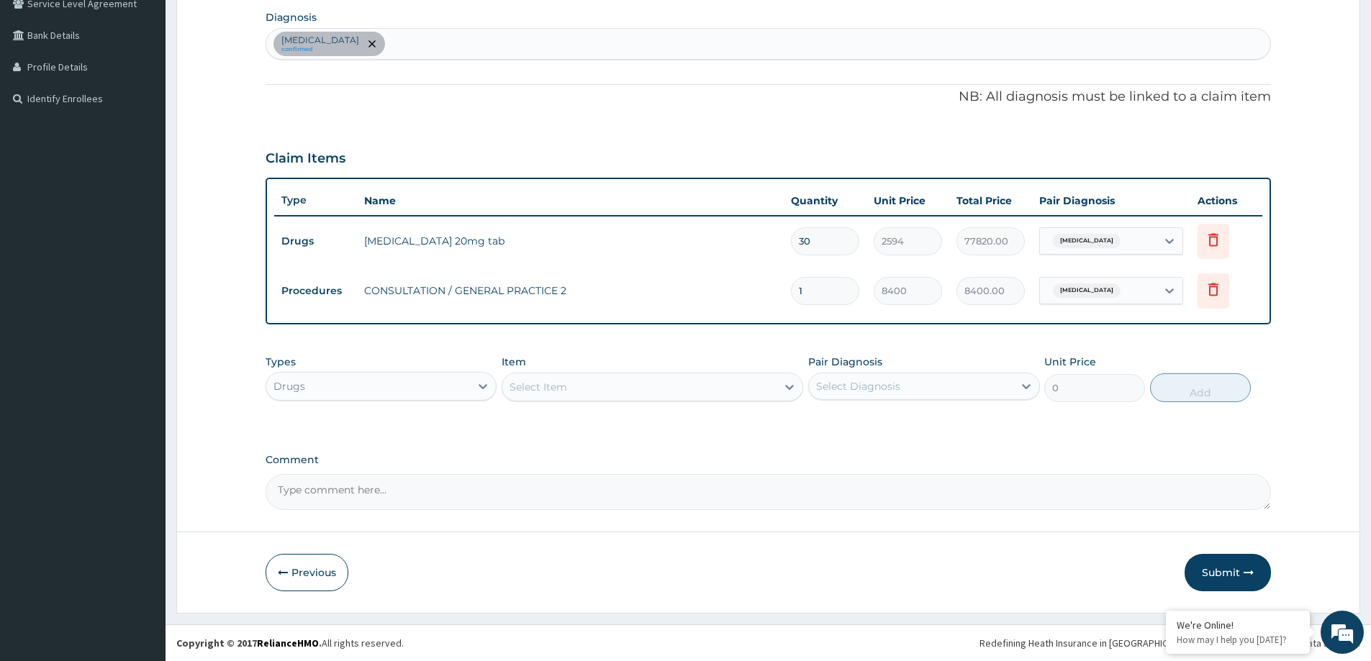
click at [538, 386] on div "Select Item" at bounding box center [538, 387] width 58 height 14
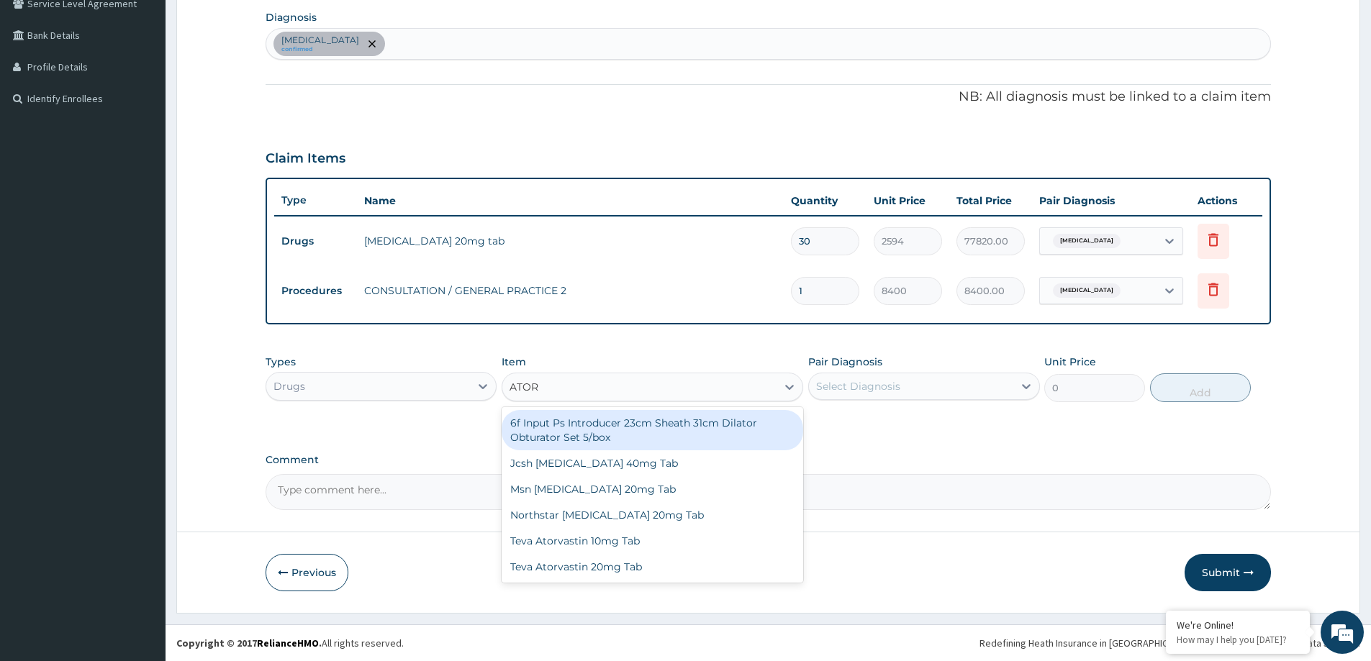
type input "ATORV"
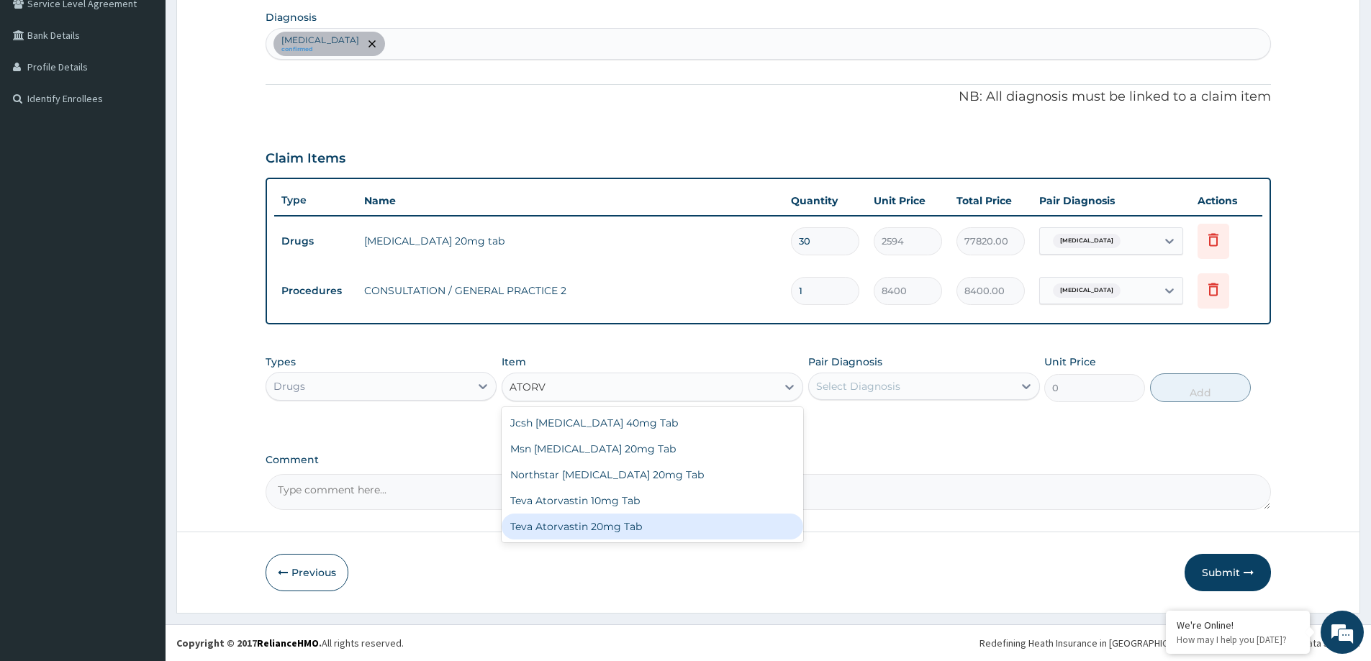
drag, startPoint x: 610, startPoint y: 527, endPoint x: 643, endPoint y: 507, distance: 38.4
click at [612, 527] on div "Teva Atorvastin 20mg Tab" at bounding box center [653, 527] width 302 height 26
type input "564"
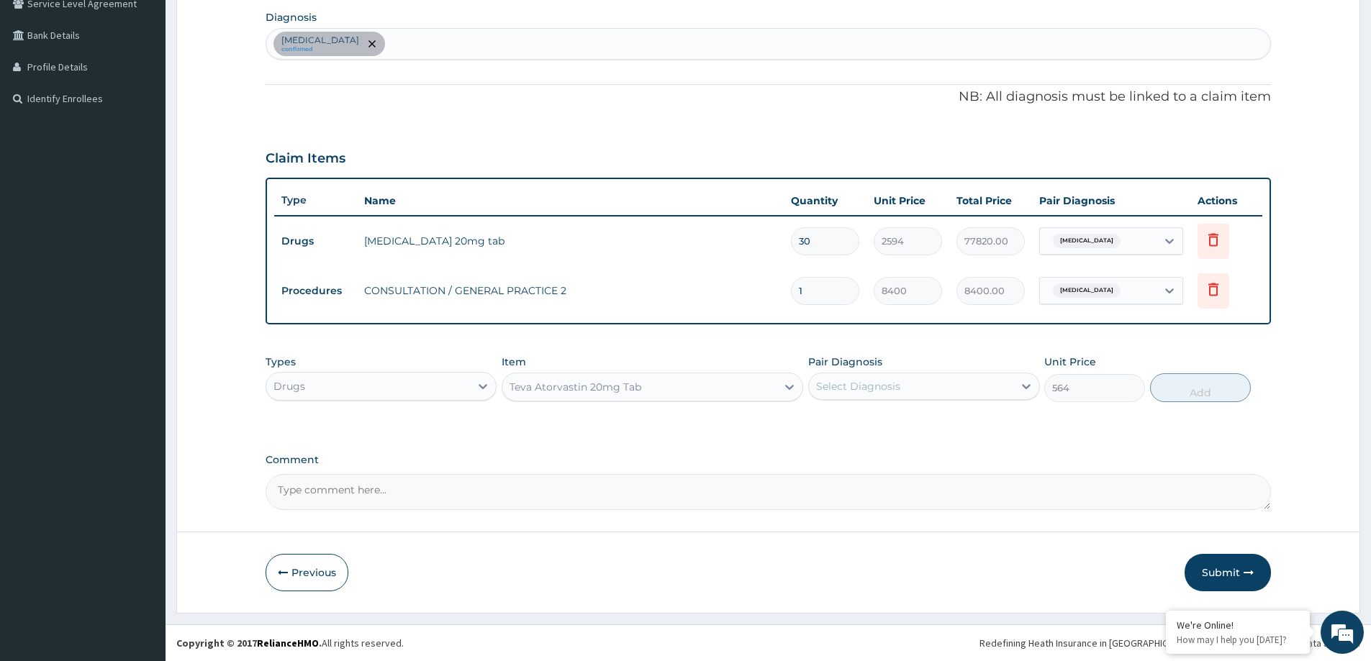
click at [876, 389] on div "Select Diagnosis" at bounding box center [858, 386] width 84 height 14
drag, startPoint x: 883, startPoint y: 422, endPoint x: 882, endPoint y: 432, distance: 10.1
click at [883, 423] on label "Hyperlipidemia" at bounding box center [876, 421] width 89 height 14
checkbox input "true"
click at [1178, 393] on button "Add" at bounding box center [1200, 387] width 101 height 29
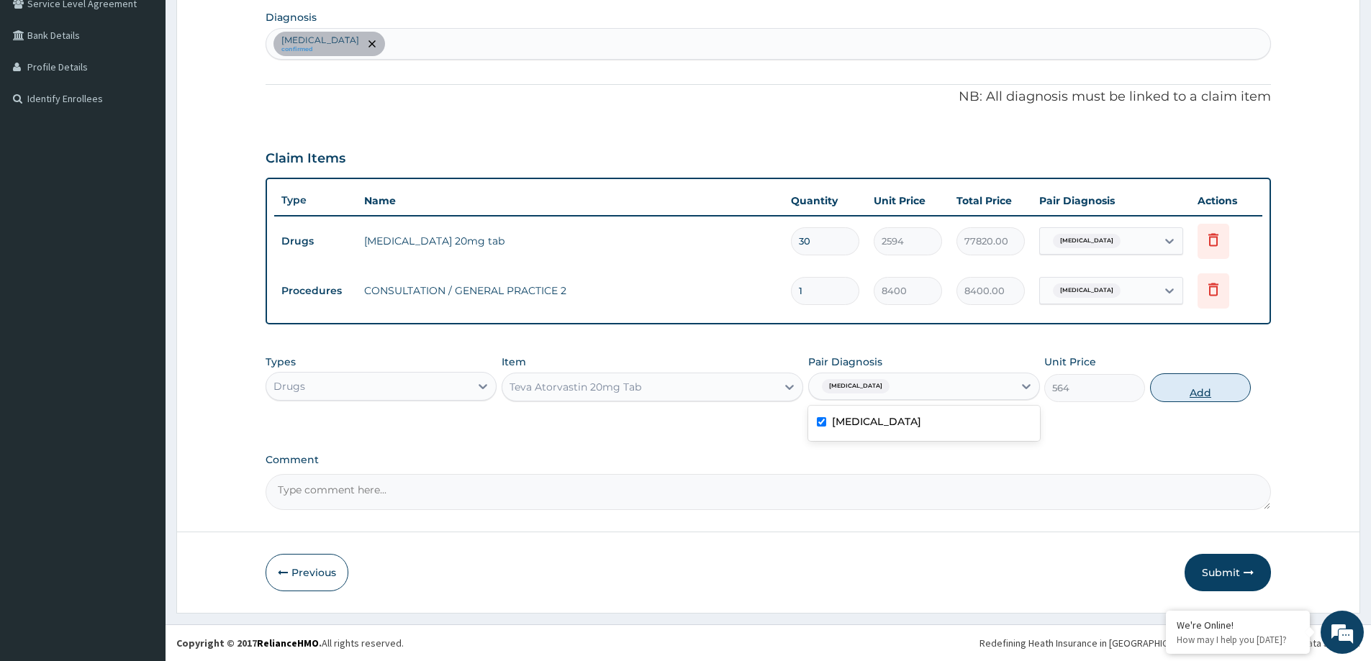
type input "0"
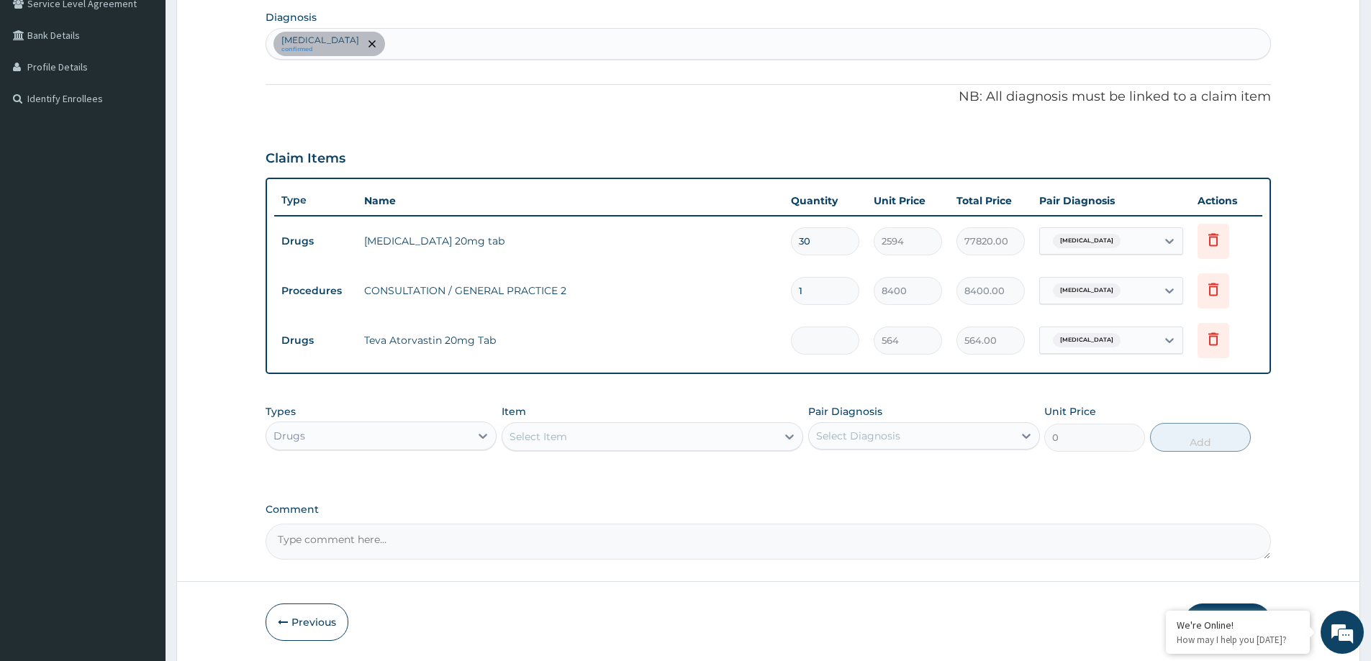
type input "0.00"
type input "3"
type input "1692.00"
type input "30"
type input "16920.00"
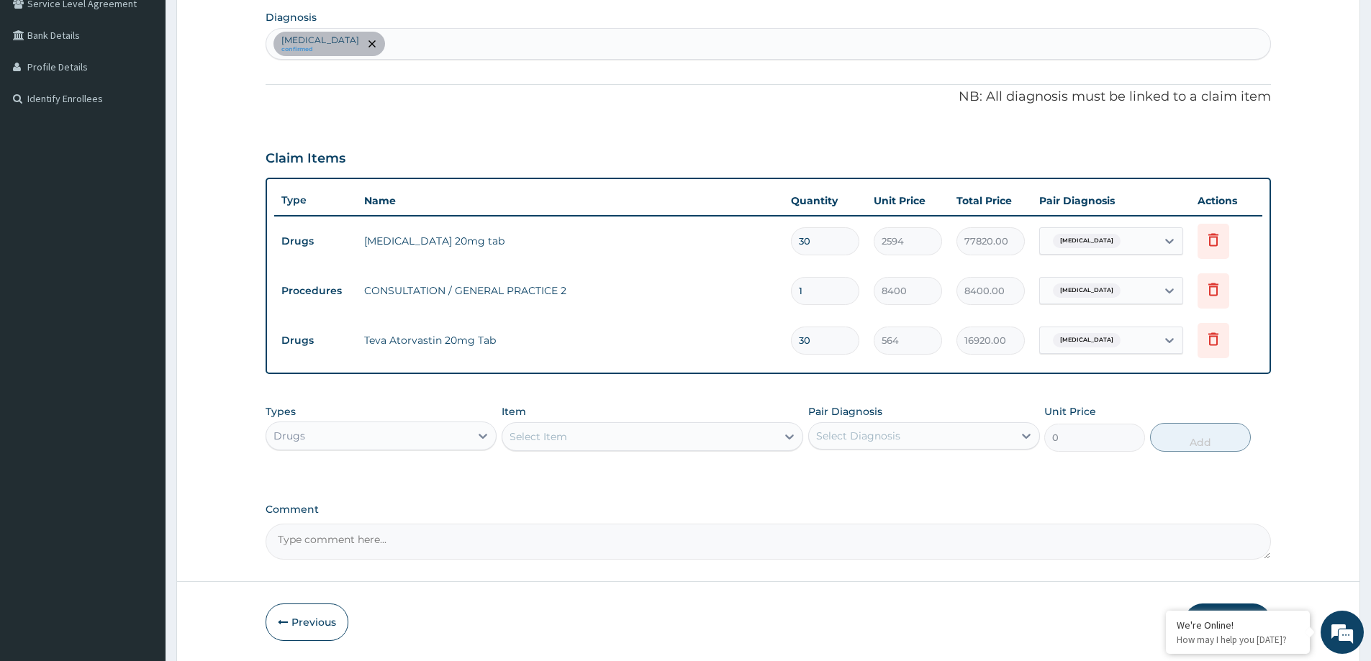
type input "30"
click at [1209, 237] on icon at bounding box center [1213, 239] width 10 height 13
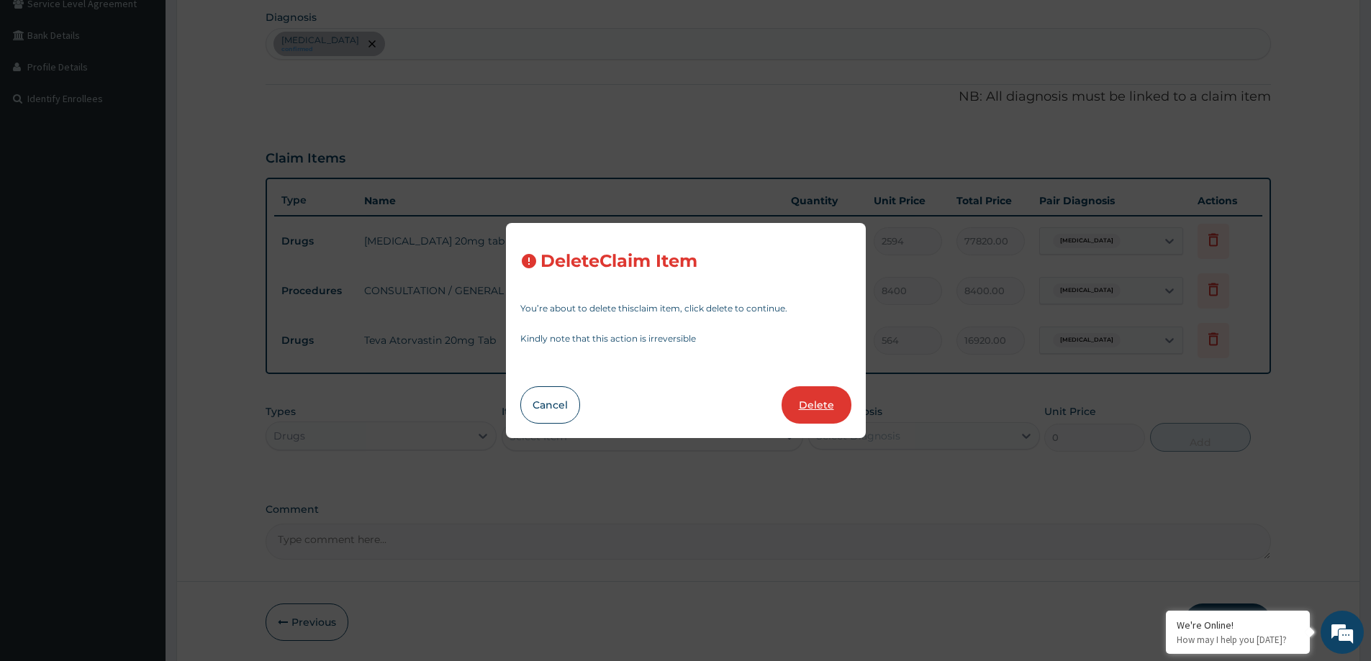
click at [802, 396] on button "Delete" at bounding box center [816, 404] width 70 height 37
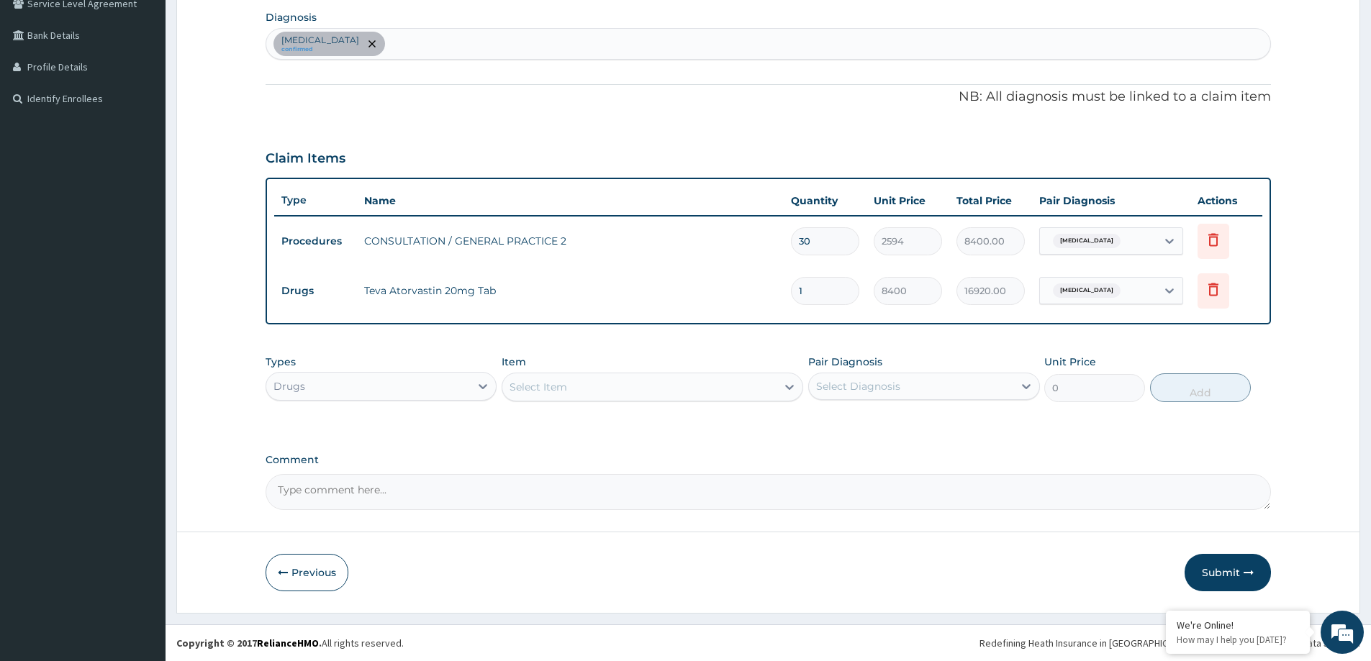
type input "1"
type input "8400"
type input "8400.00"
type input "30"
type input "564"
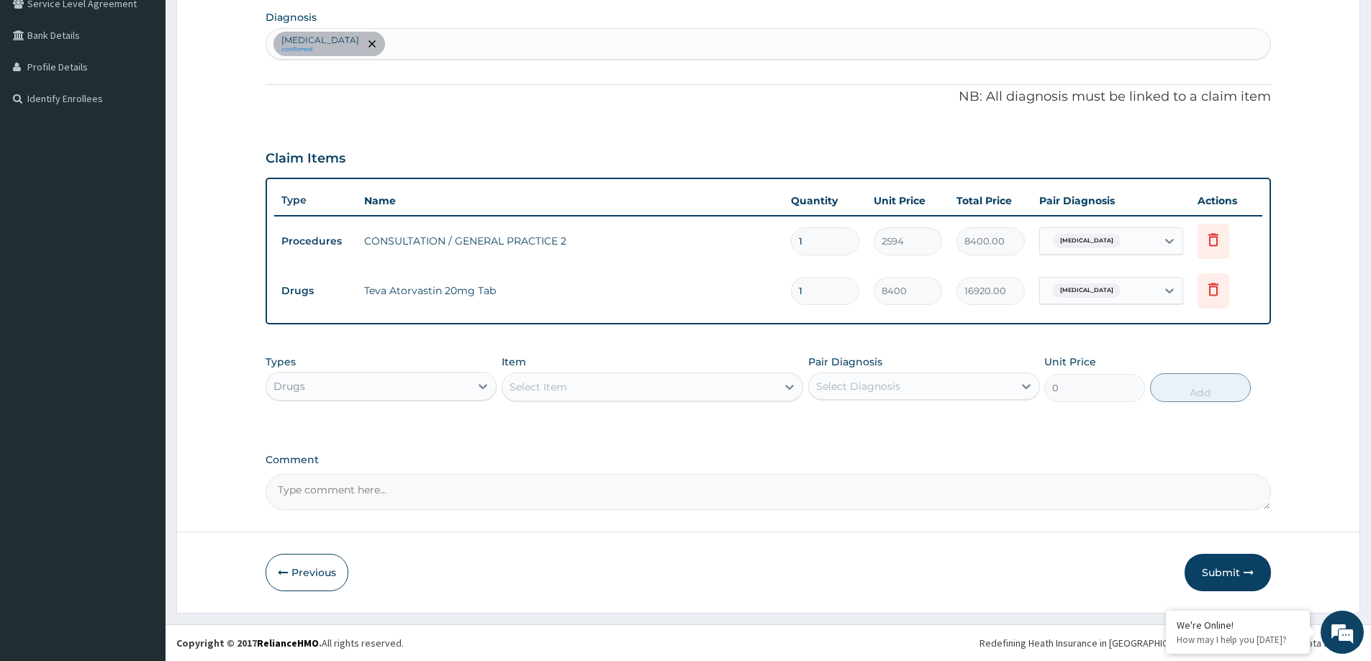
type input "16920.00"
click at [1233, 576] on button "Submit" at bounding box center [1227, 572] width 86 height 37
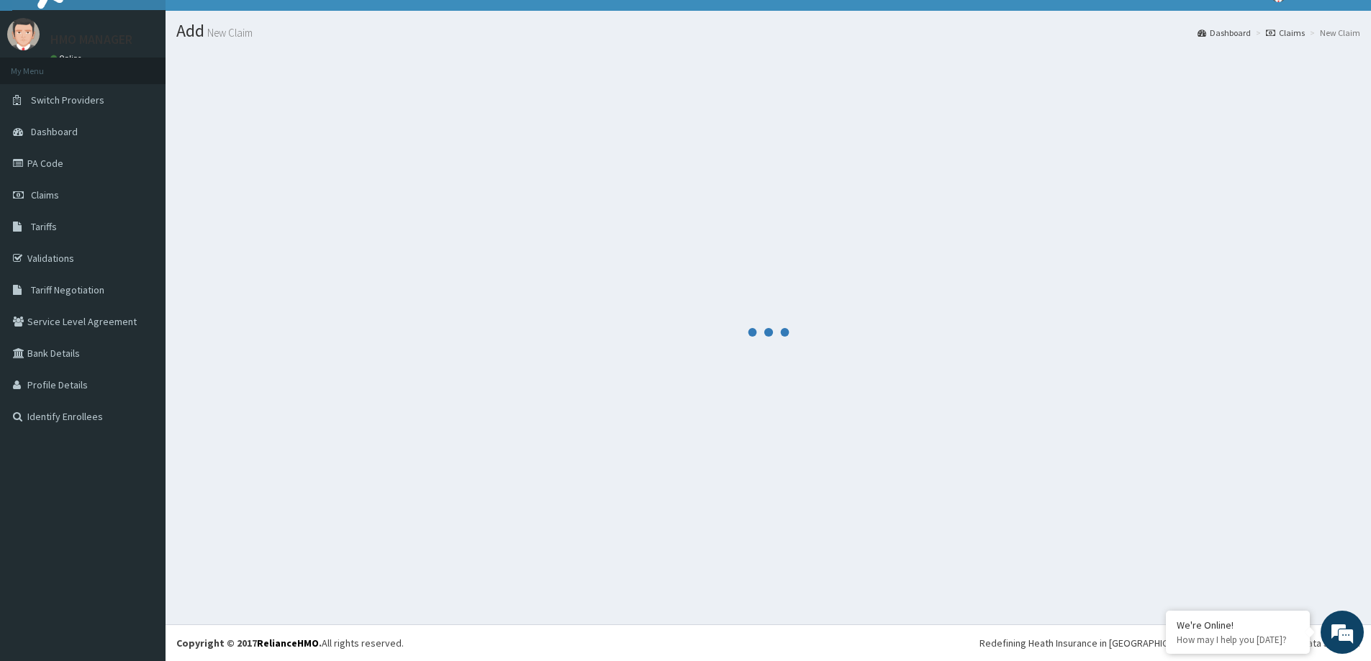
scroll to position [25, 0]
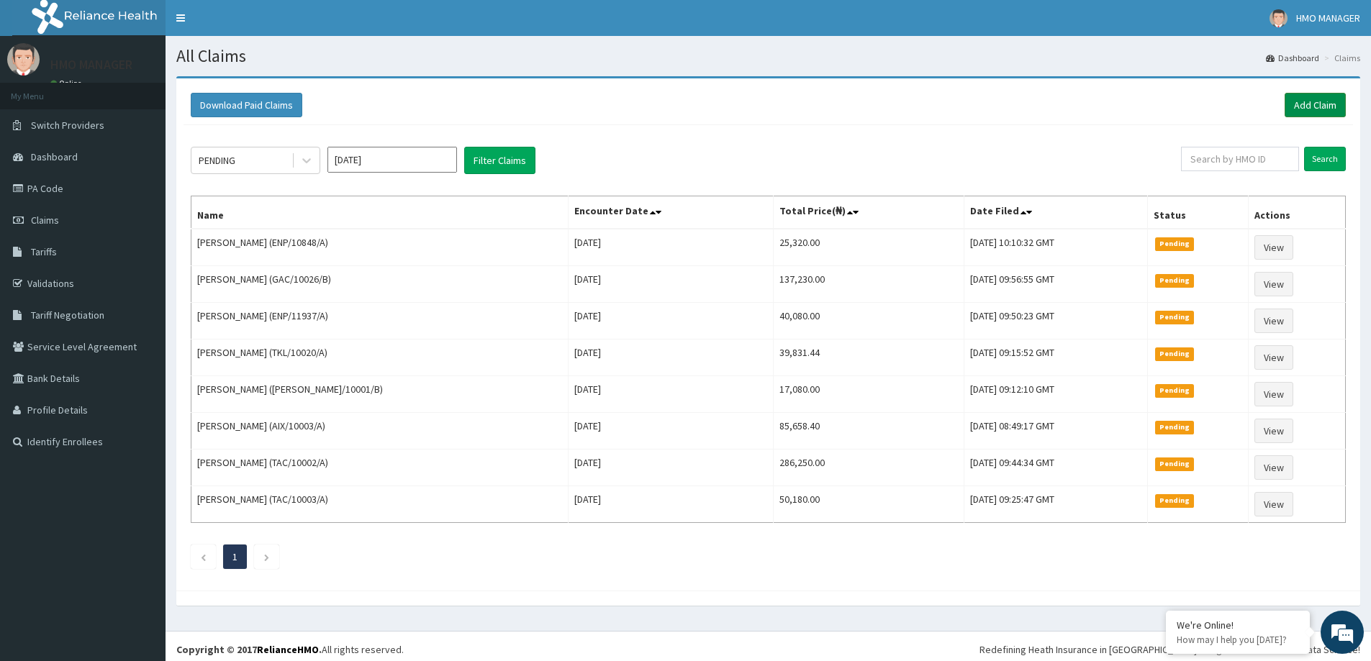
click at [1313, 93] on div "Download Paid Claims Add Claim" at bounding box center [767, 106] width 1169 height 40
click at [1306, 104] on link "Add Claim" at bounding box center [1314, 105] width 61 height 24
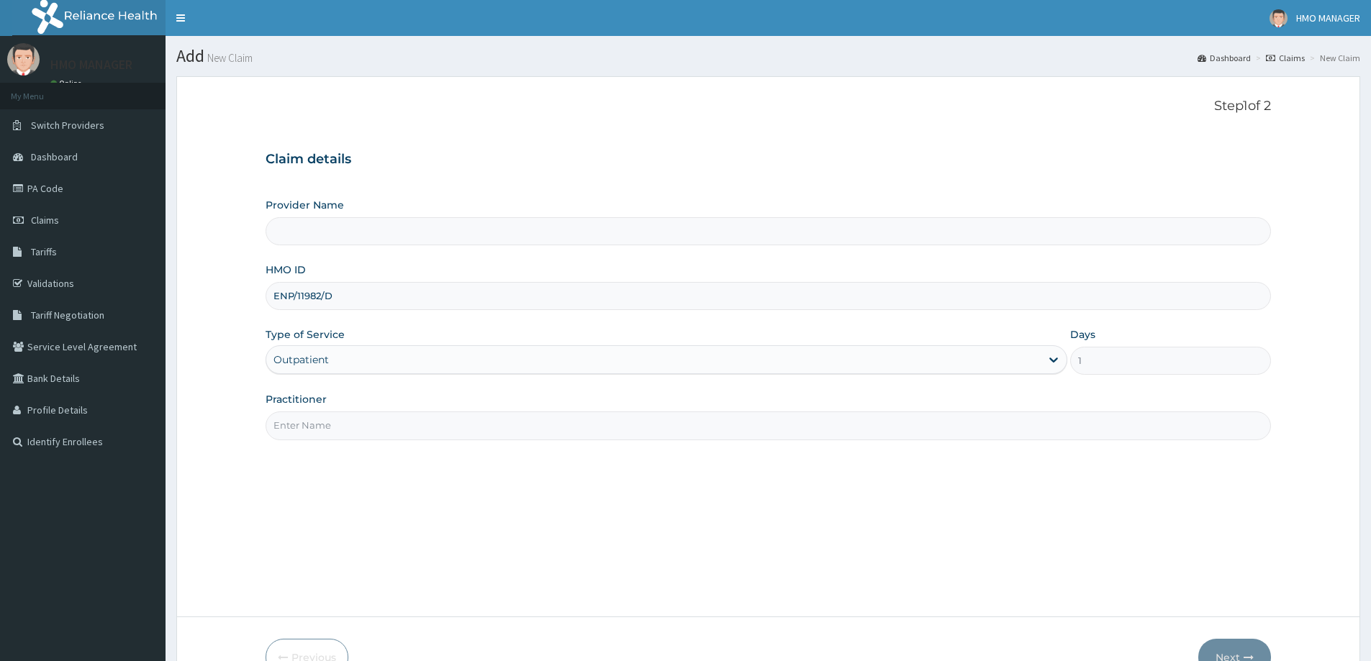
click at [311, 424] on input "Practitioner" at bounding box center [768, 426] width 1005 height 28
type input "CEDARCREST HOSPITAL LIMITED"
paste input "[PERSON_NAME]"
type input "[PERSON_NAME]"
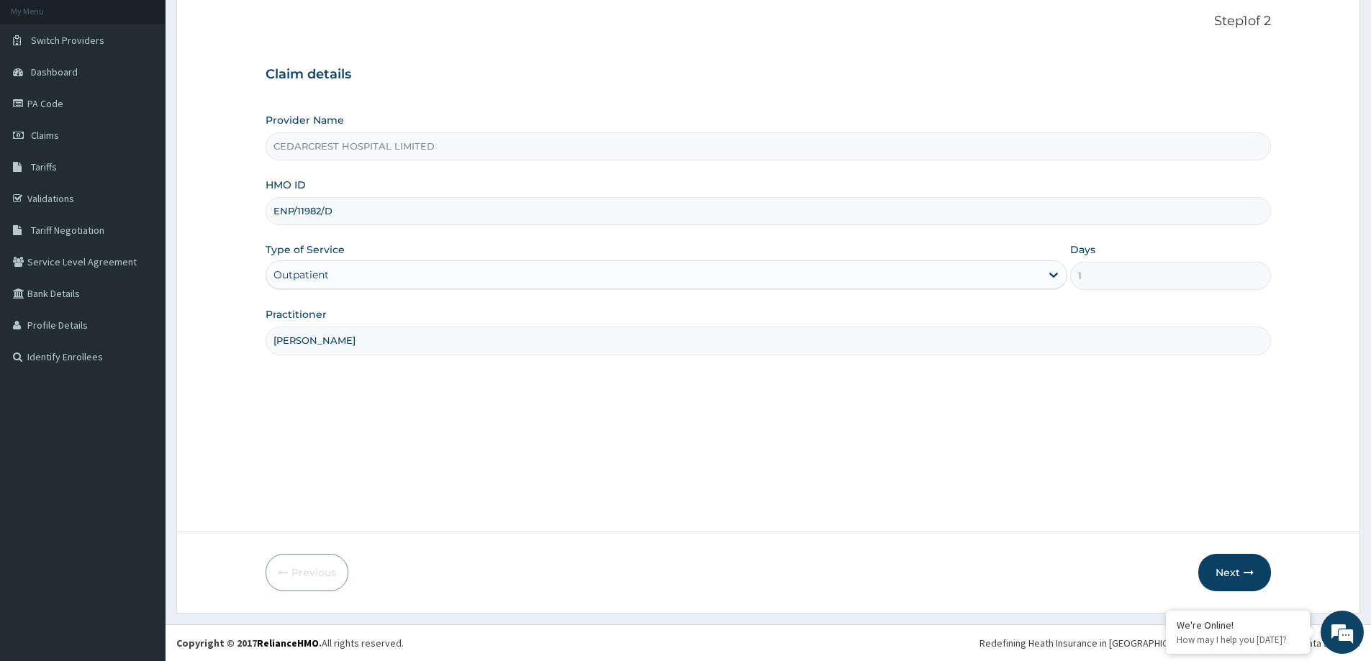
click at [1247, 563] on button "Next" at bounding box center [1234, 572] width 73 height 37
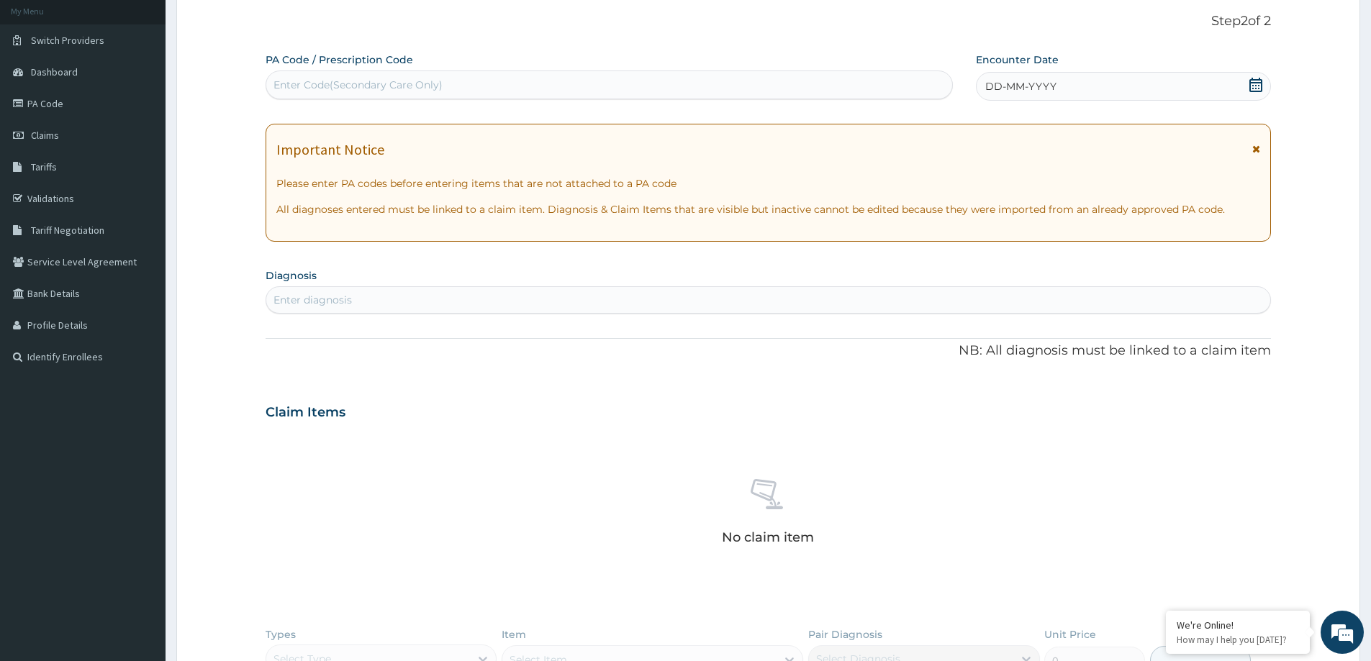
click at [1015, 86] on span "DD-MM-YYYY" at bounding box center [1020, 86] width 71 height 14
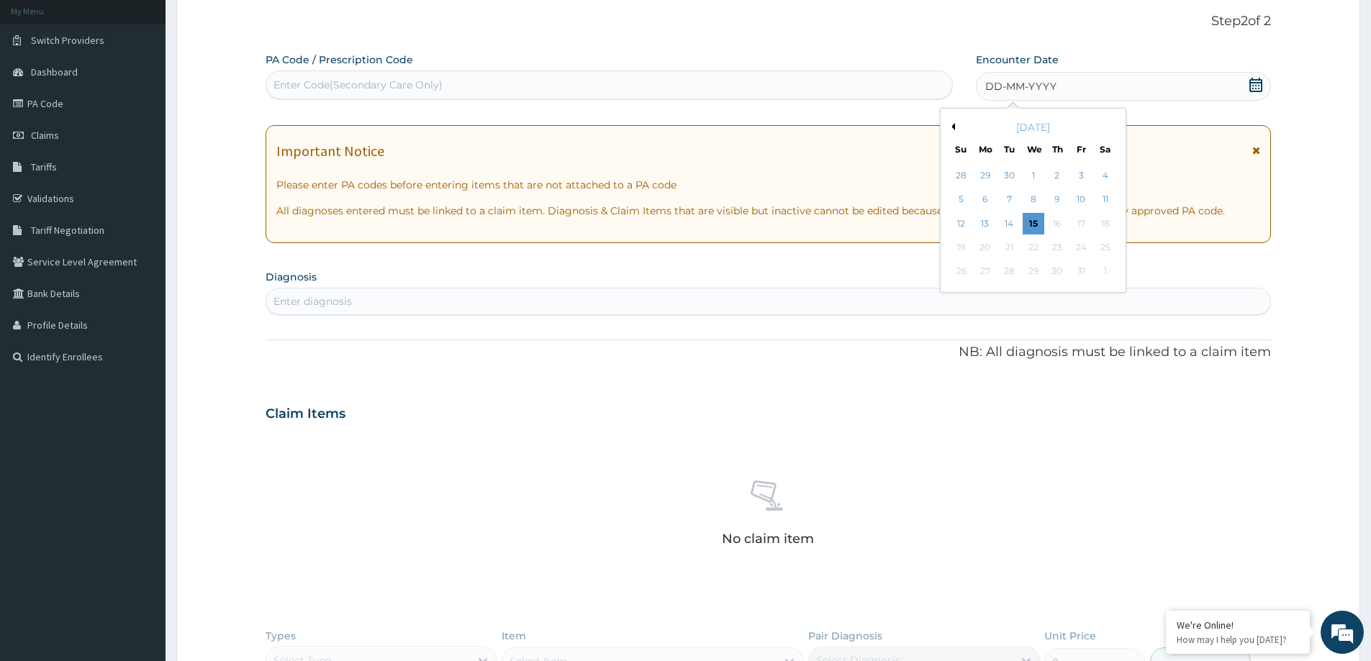
click at [973, 197] on div "5 6 7 8 9 10 11" at bounding box center [1033, 200] width 168 height 24
click at [960, 198] on div "5" at bounding box center [962, 200] width 22 height 22
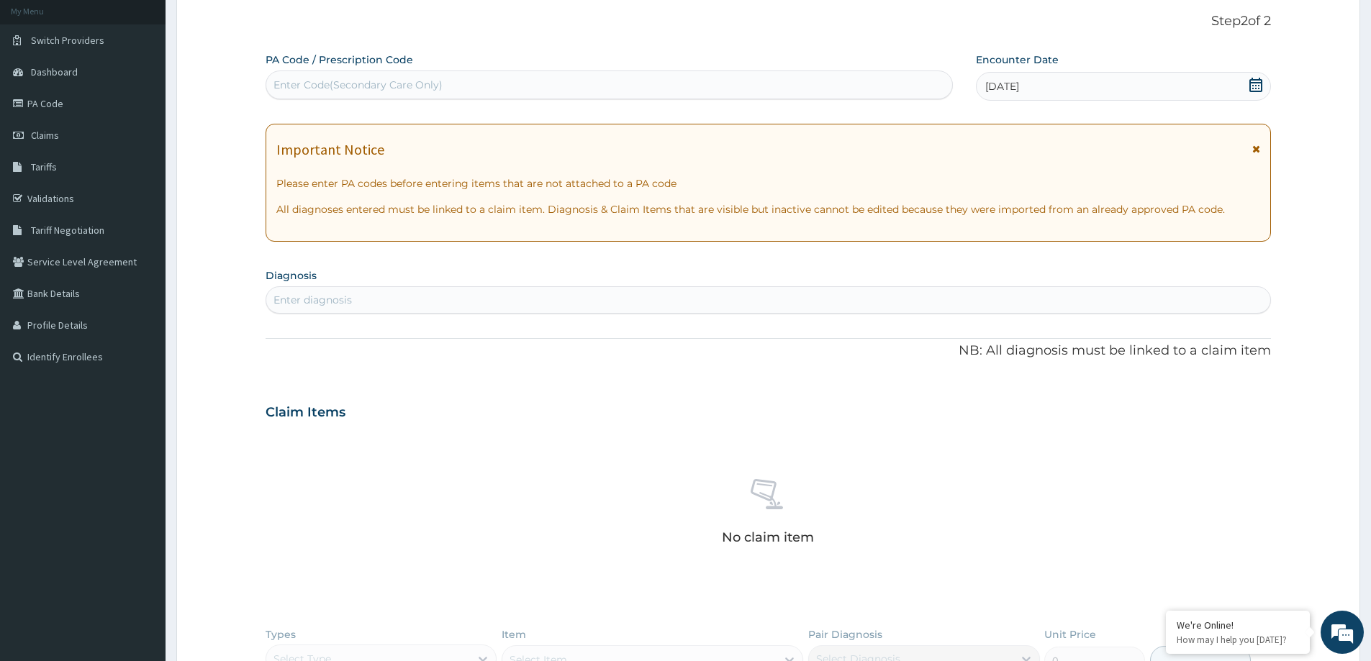
click at [304, 292] on div "Enter diagnosis" at bounding box center [768, 300] width 1004 height 23
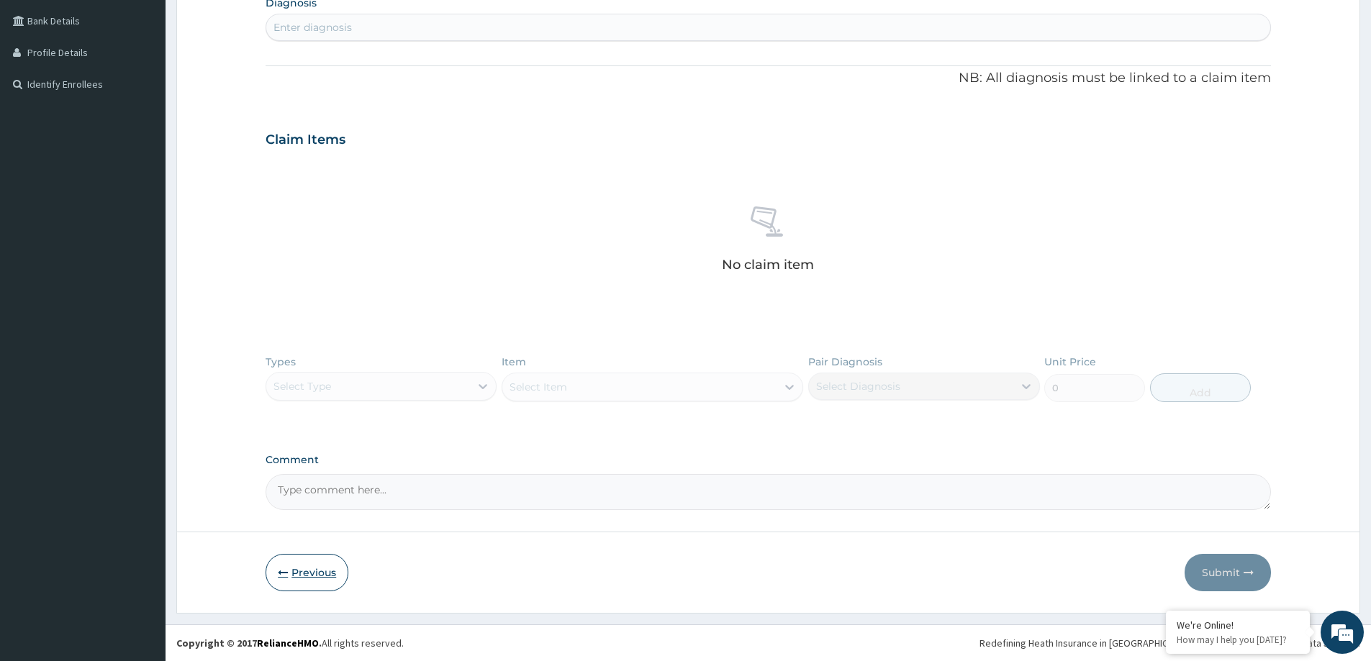
click at [331, 563] on button "Previous" at bounding box center [307, 572] width 83 height 37
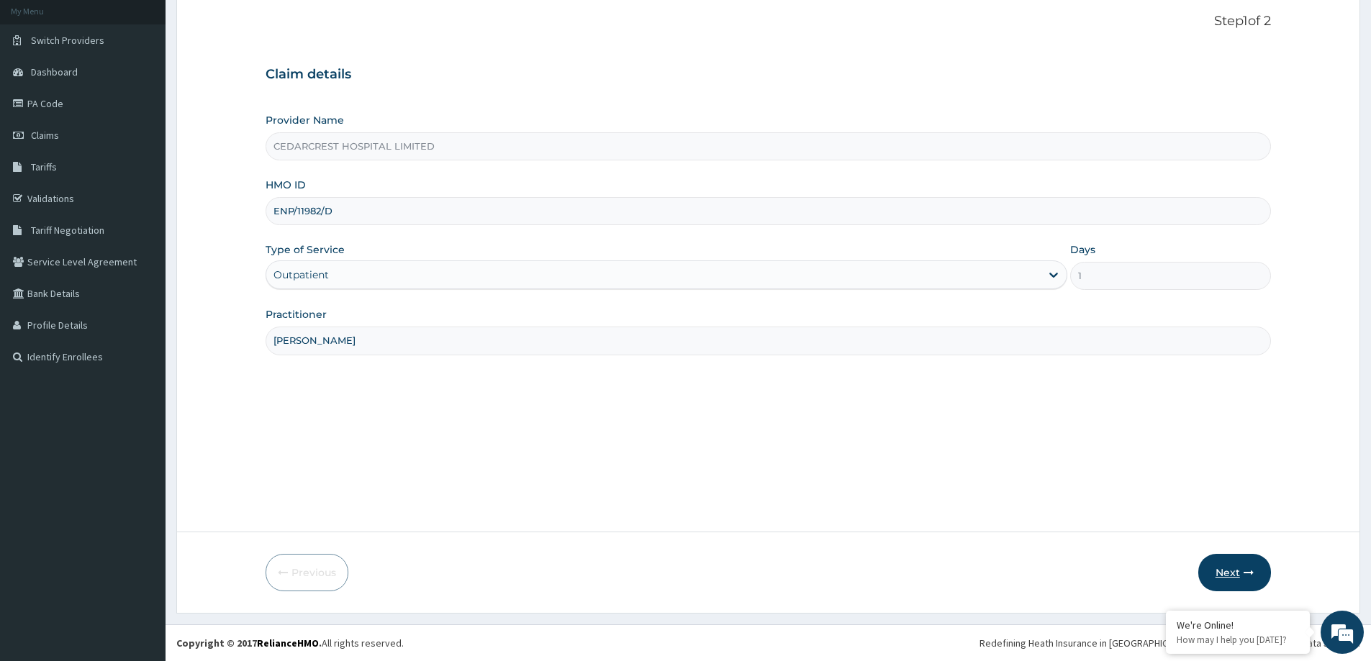
click at [1234, 576] on button "Next" at bounding box center [1234, 572] width 73 height 37
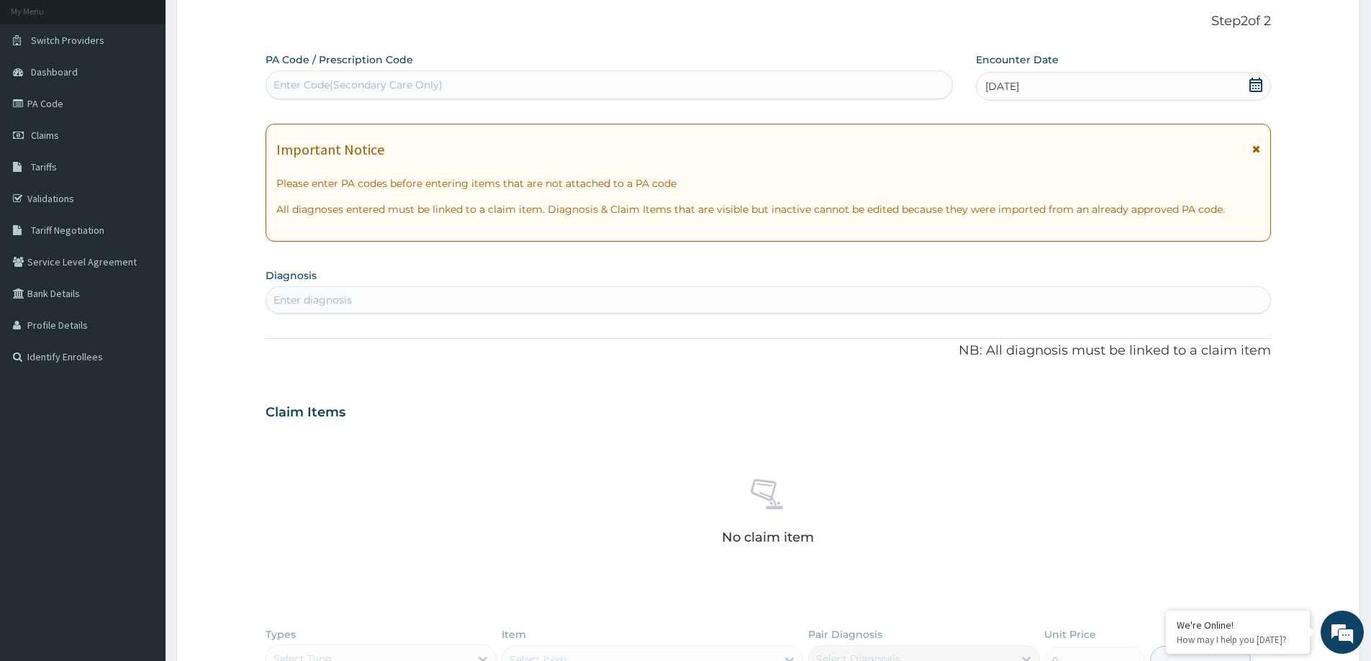
click at [353, 74] on div "Enter Code(Secondary Care Only)" at bounding box center [609, 84] width 686 height 23
paste input "PA/91741E"
type input "PA/91741E"
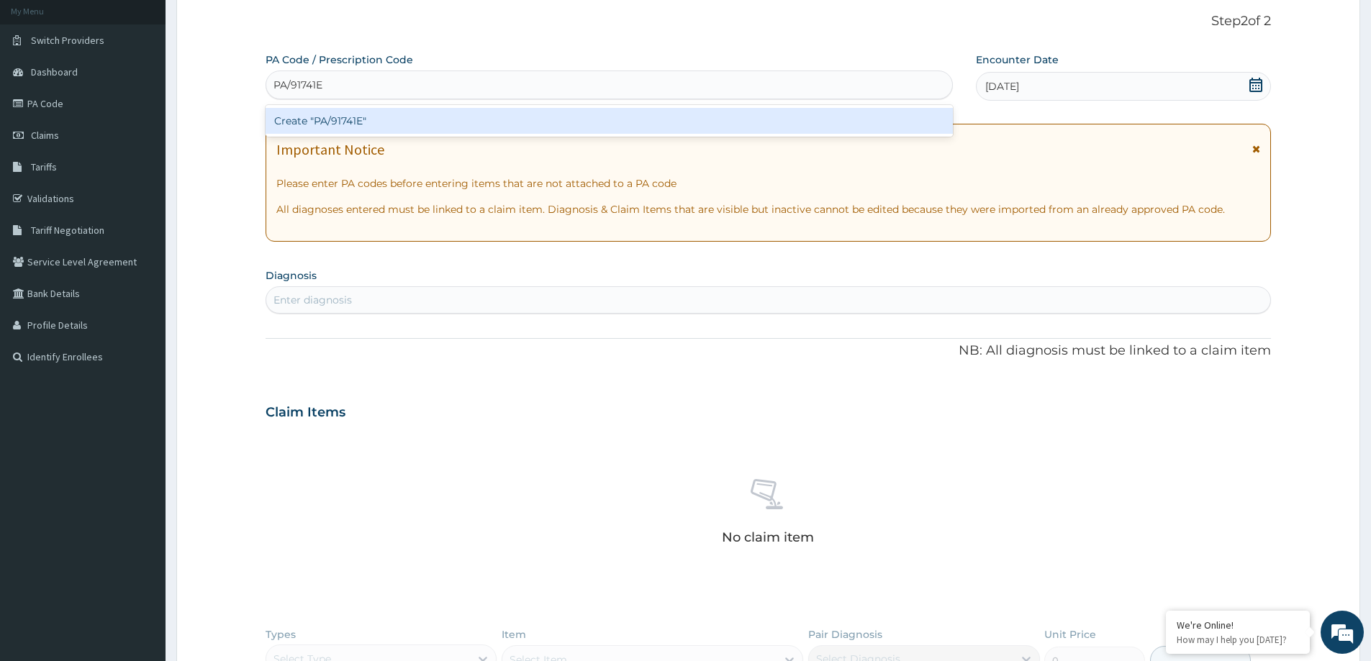
click at [366, 114] on div "Create "PA/91741E"" at bounding box center [609, 121] width 687 height 26
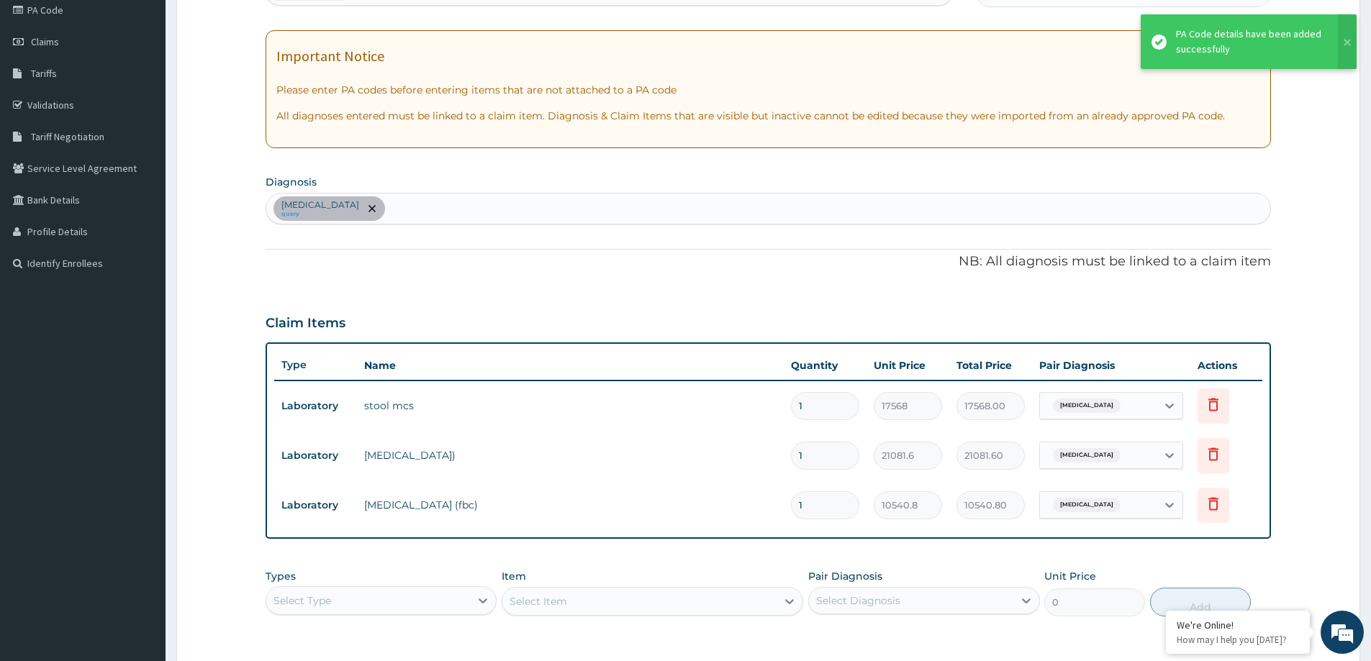
scroll to position [229, 0]
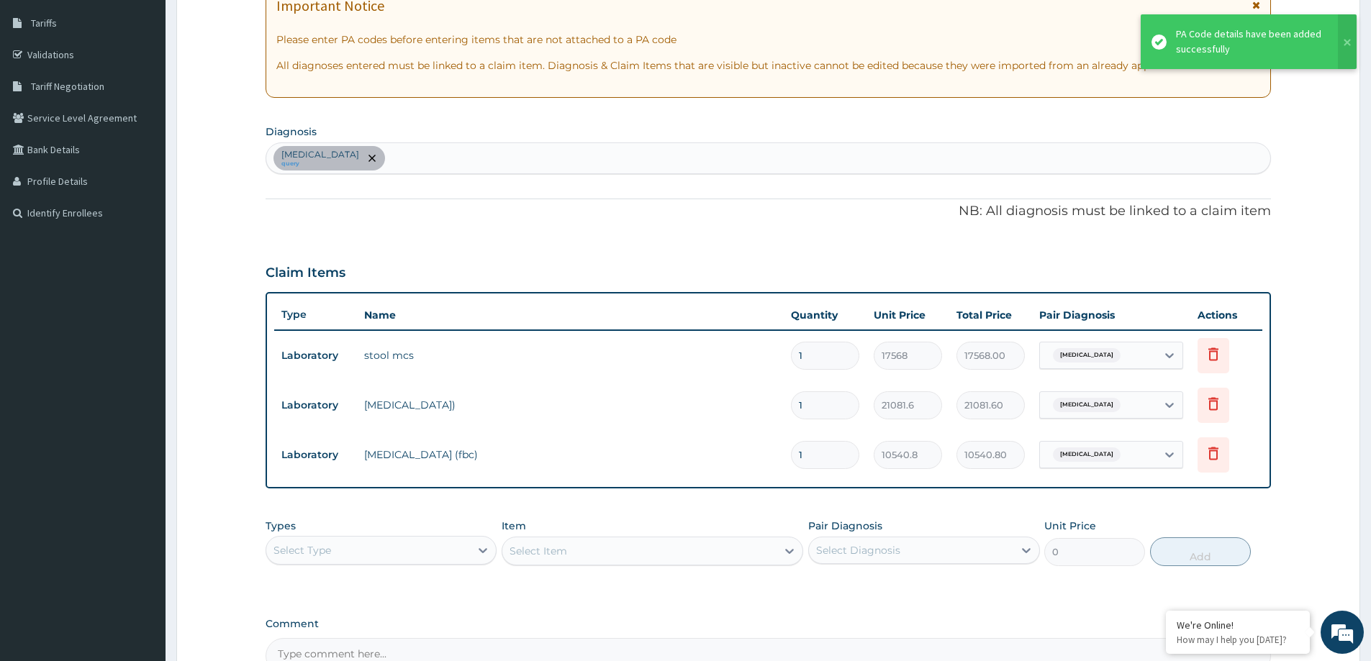
click at [363, 547] on div "Select Type" at bounding box center [368, 550] width 204 height 23
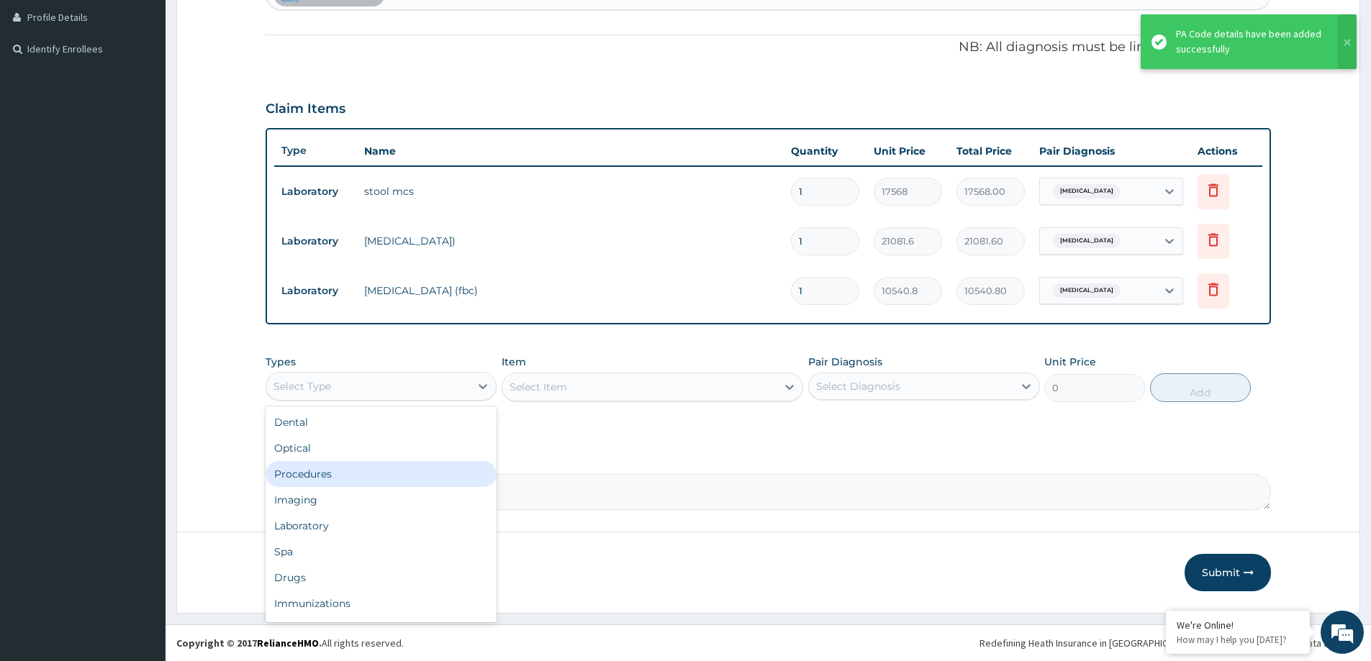
scroll to position [49, 0]
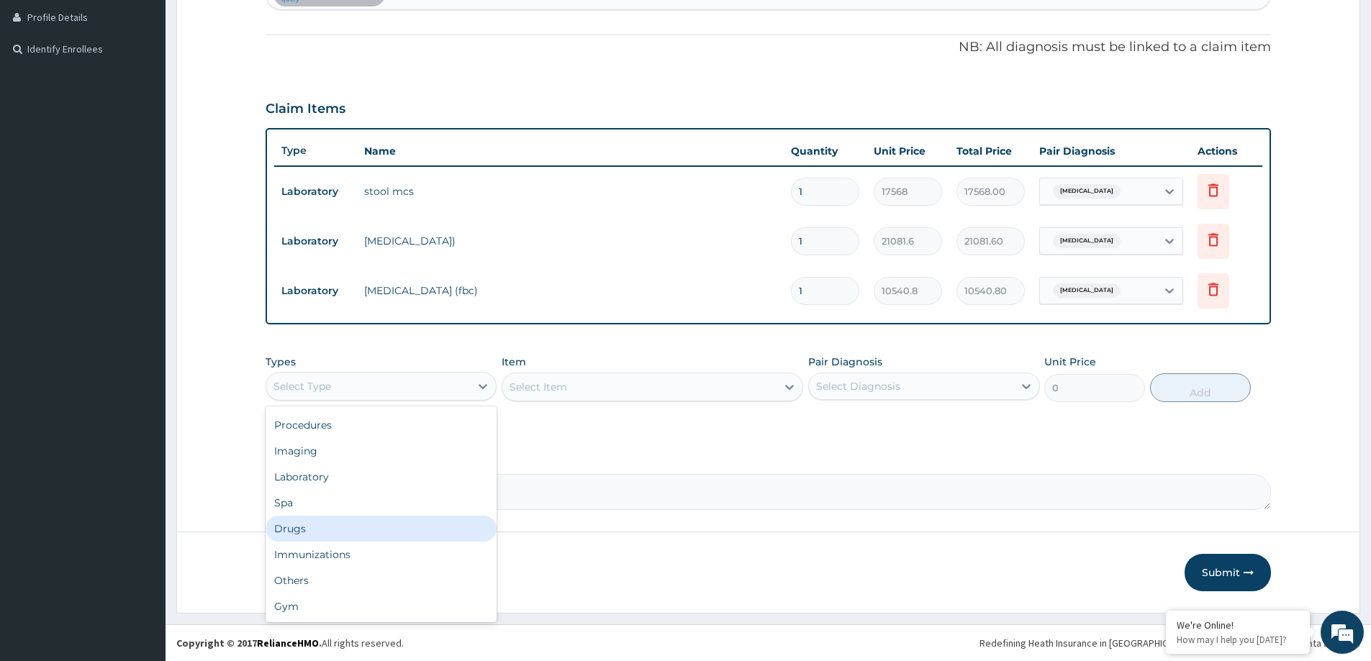
click at [335, 528] on div "Drugs" at bounding box center [381, 529] width 231 height 26
drag, startPoint x: 502, startPoint y: 91, endPoint x: 470, endPoint y: 100, distance: 33.7
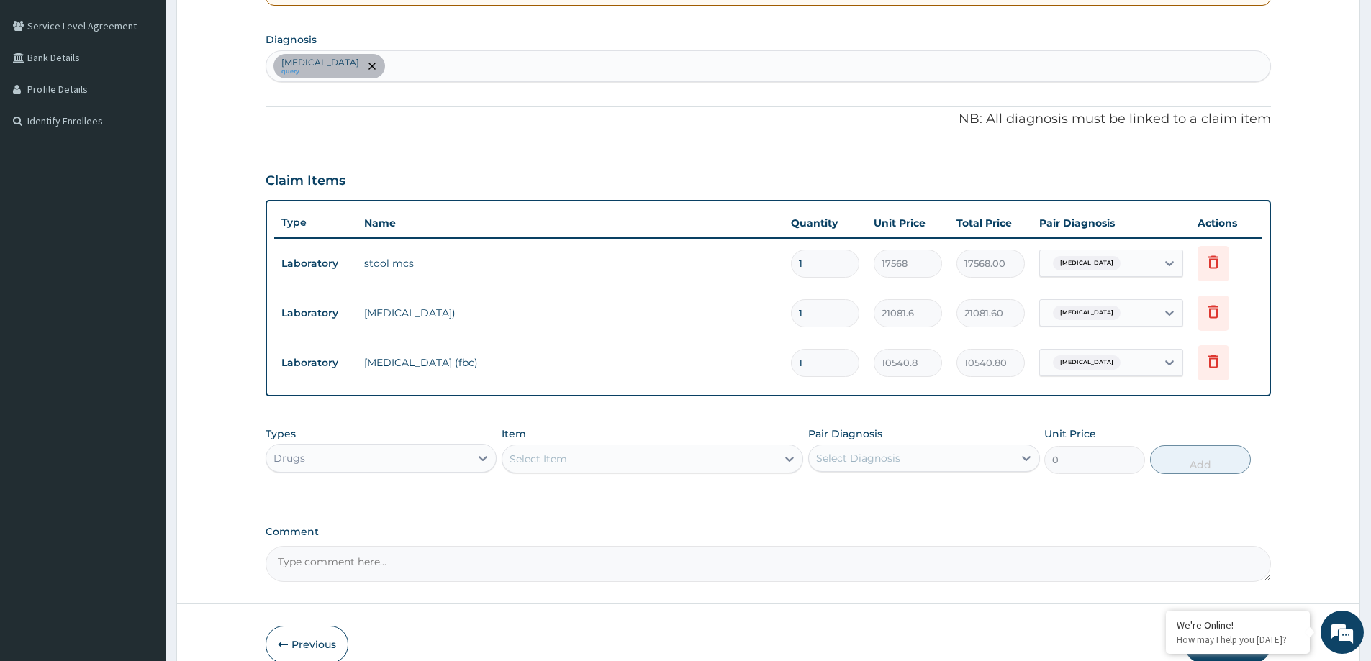
scroll to position [323, 0]
click at [444, 72] on div "[MEDICAL_DATA] query" at bounding box center [768, 64] width 1004 height 30
type input "FEVER"
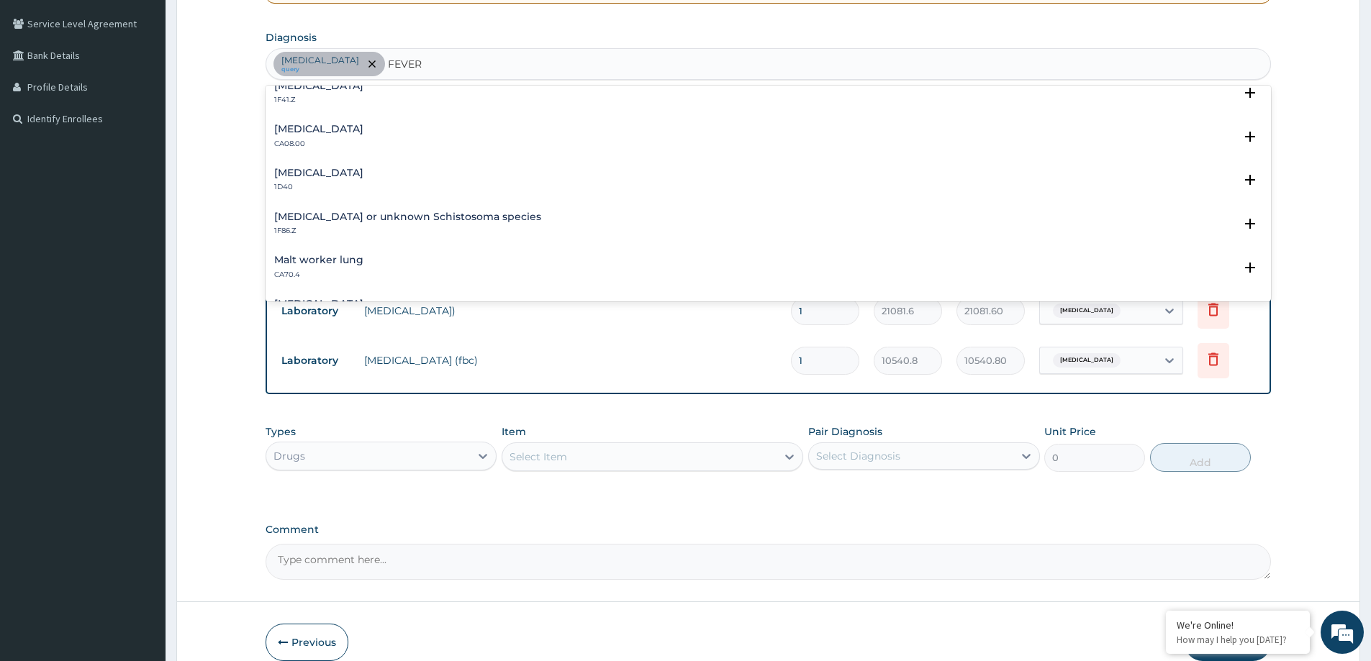
scroll to position [0, 0]
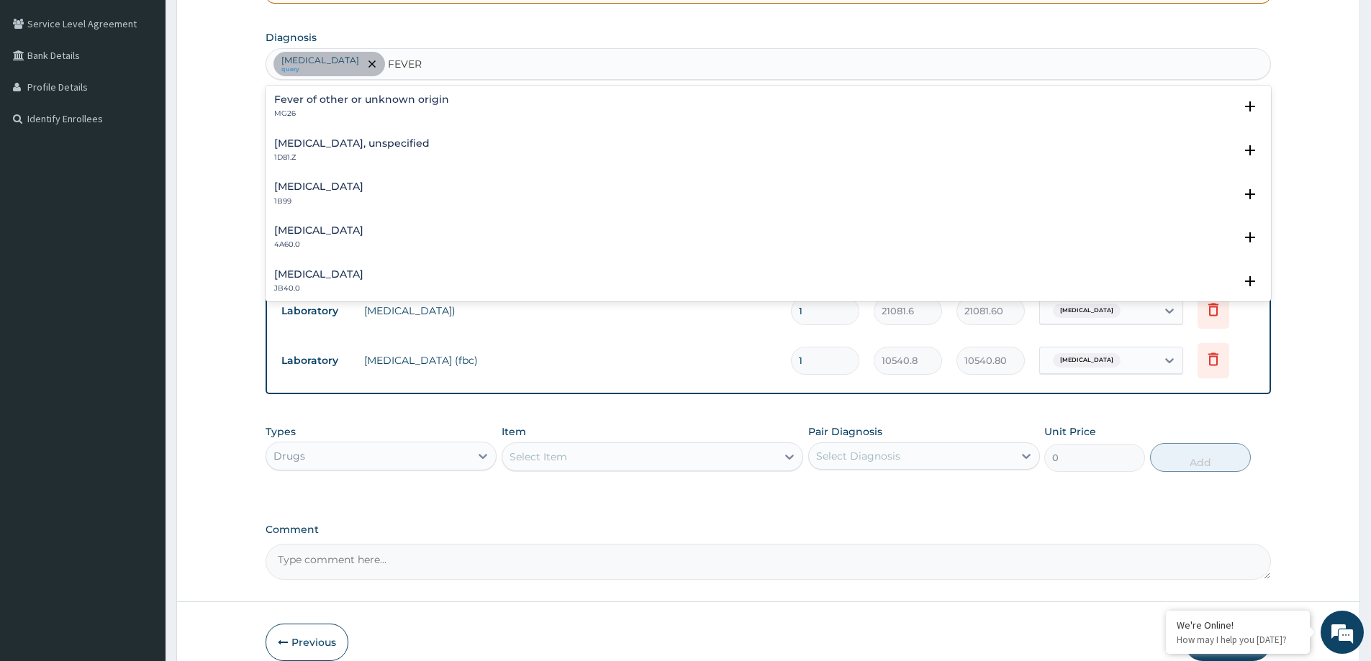
click at [392, 97] on h4 "Fever of other or unknown origin" at bounding box center [361, 99] width 175 height 11
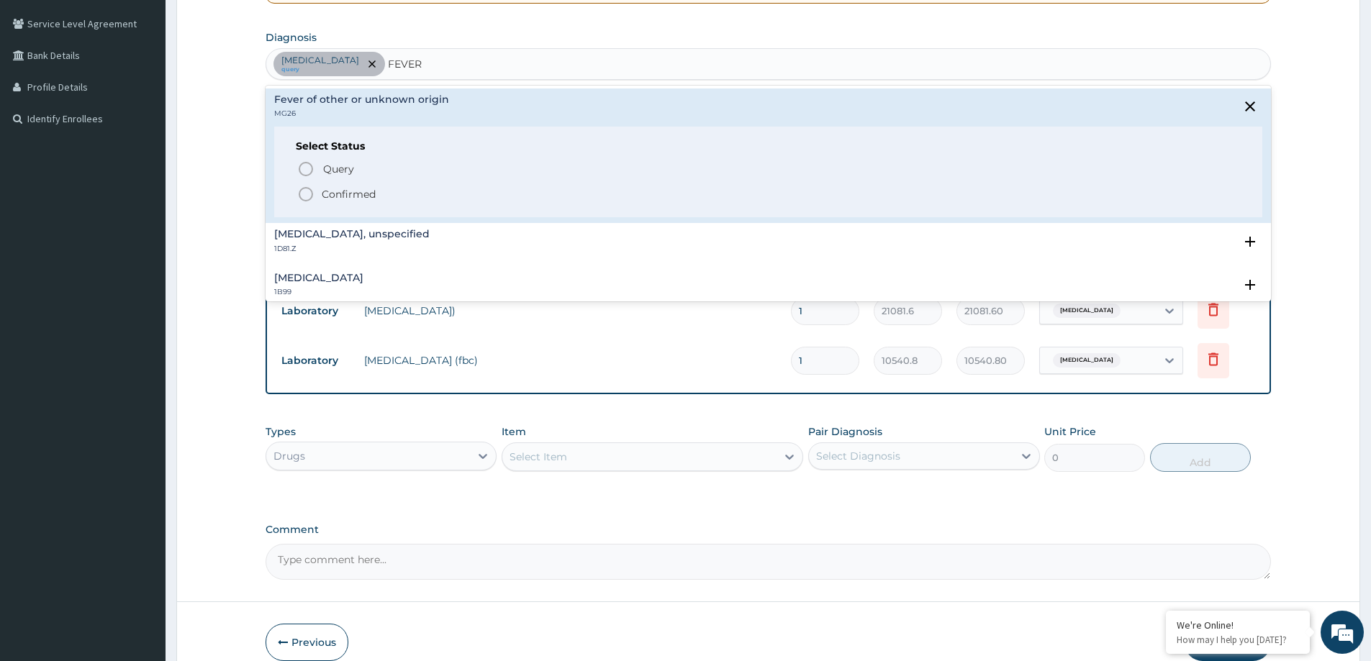
click at [345, 198] on p "Confirmed" at bounding box center [349, 194] width 54 height 14
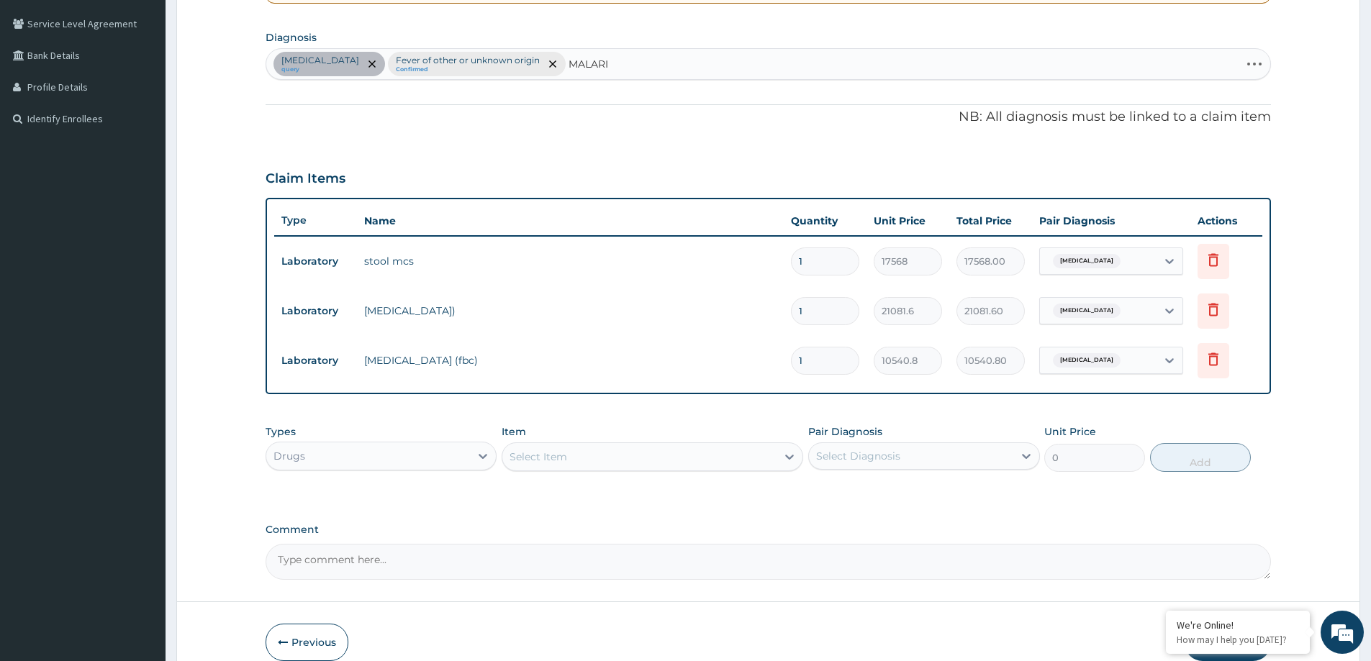
type input "[MEDICAL_DATA]"
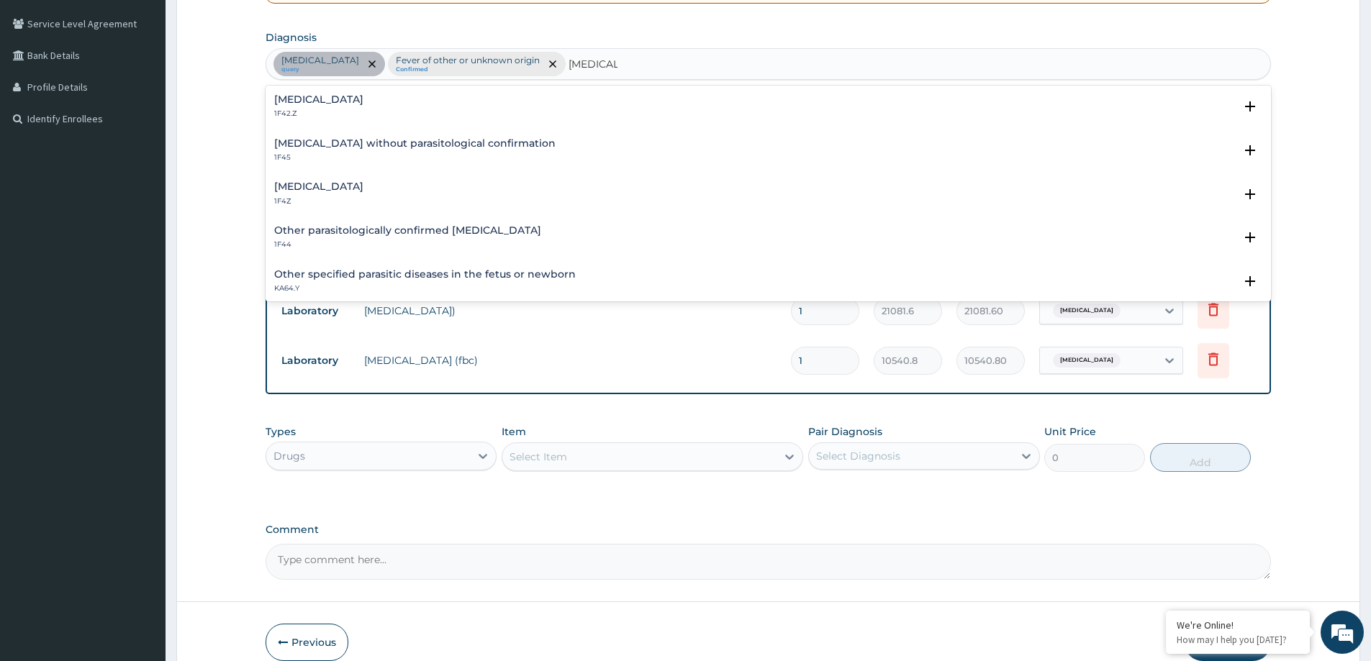
click at [353, 184] on h4 "[MEDICAL_DATA]" at bounding box center [318, 186] width 89 height 11
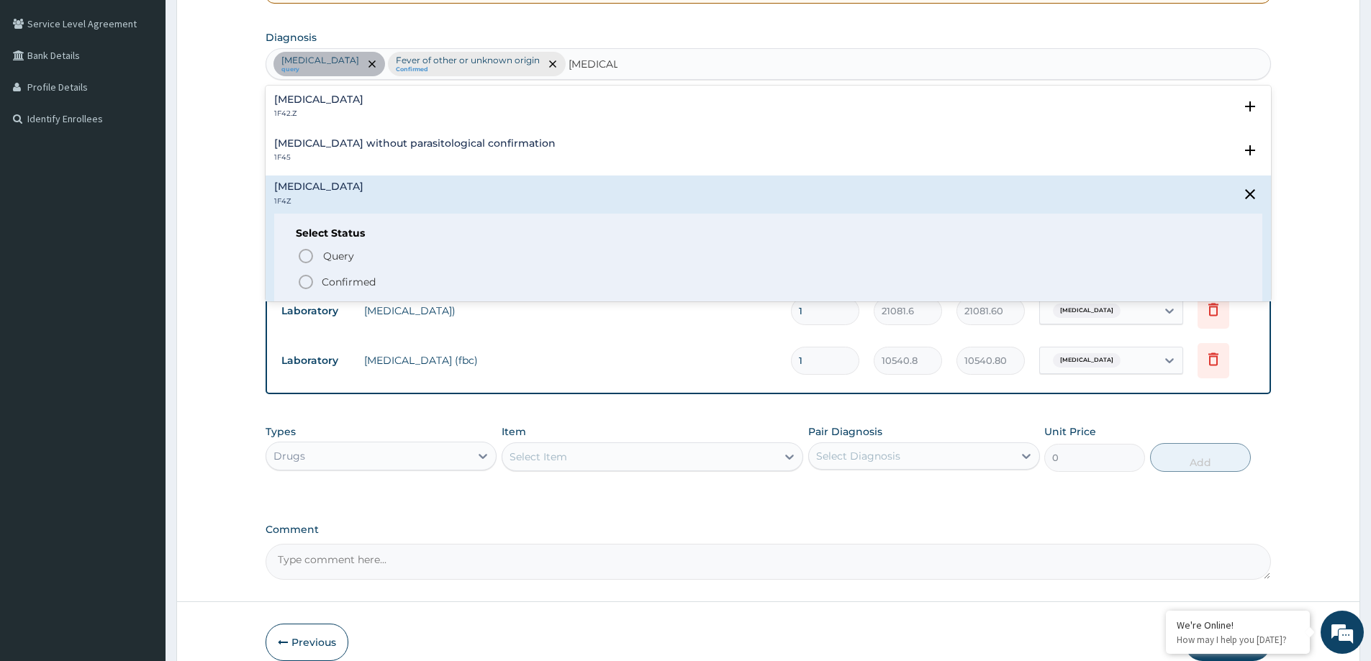
drag, startPoint x: 353, startPoint y: 288, endPoint x: 309, endPoint y: 250, distance: 58.7
click at [353, 286] on p "Confirmed" at bounding box center [349, 282] width 54 height 14
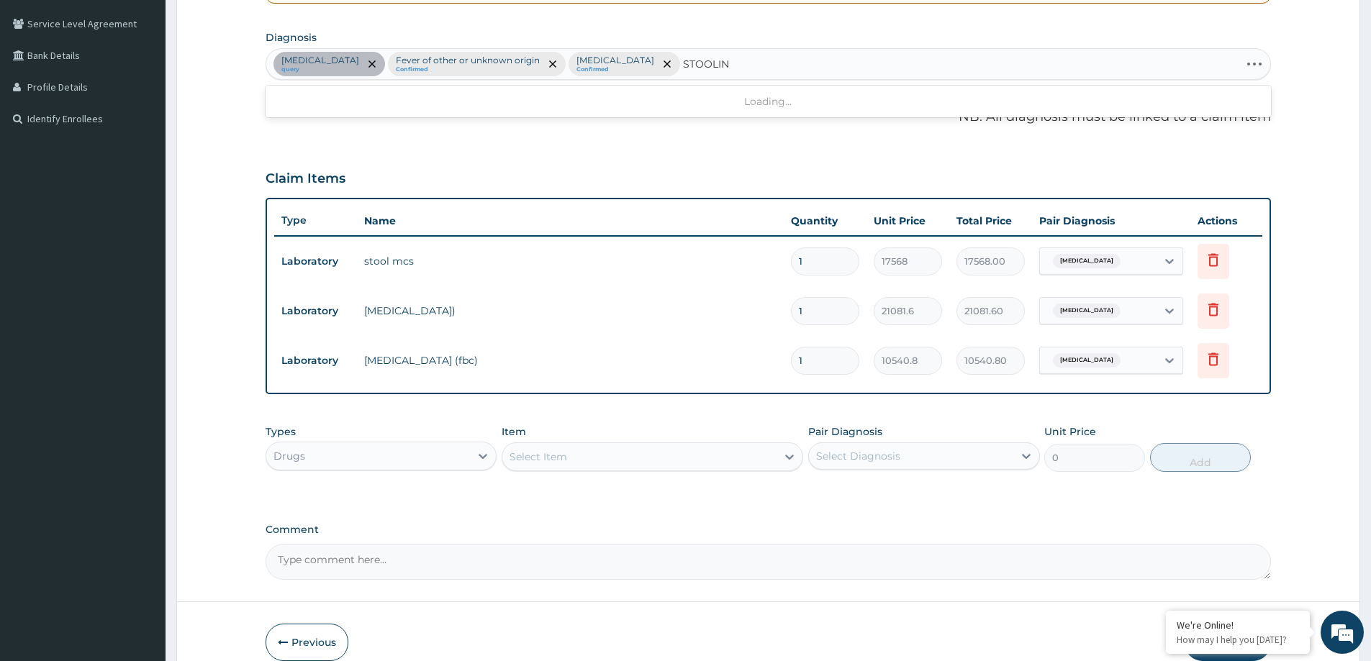
type input "STOOLING"
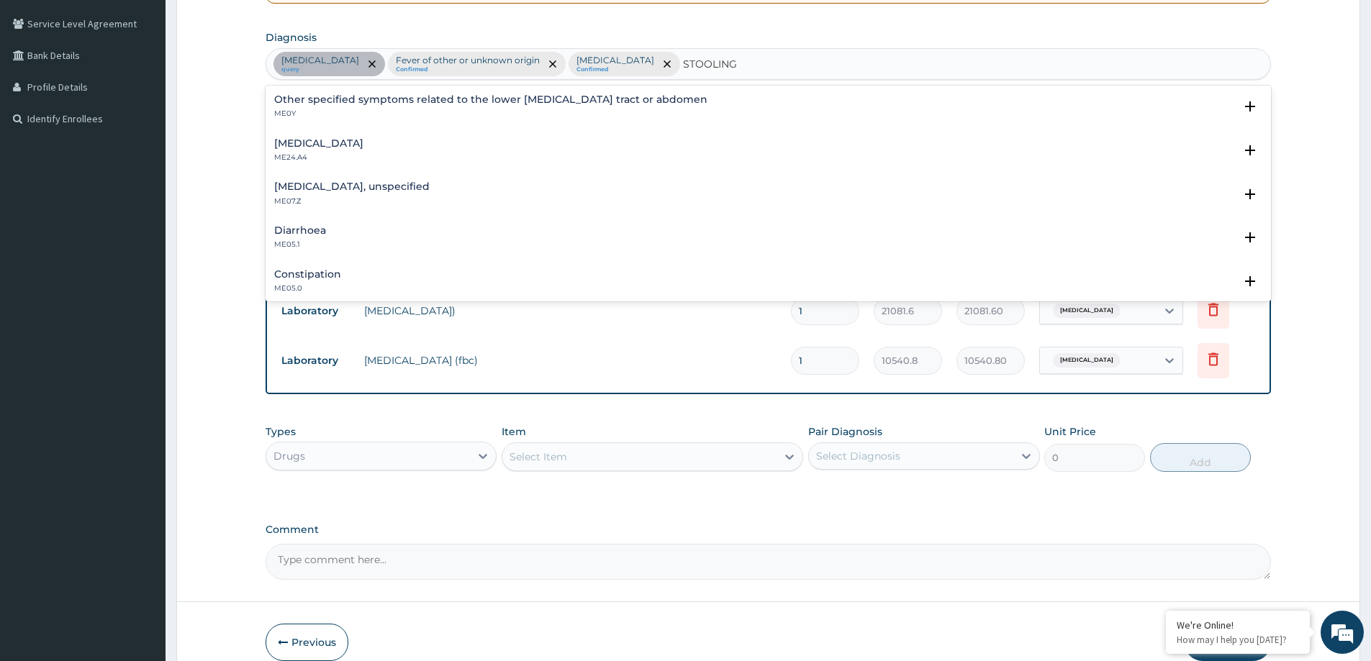
click at [376, 99] on h4 "Other specified symptoms related to the lower [MEDICAL_DATA] tract or abdomen" at bounding box center [490, 99] width 433 height 11
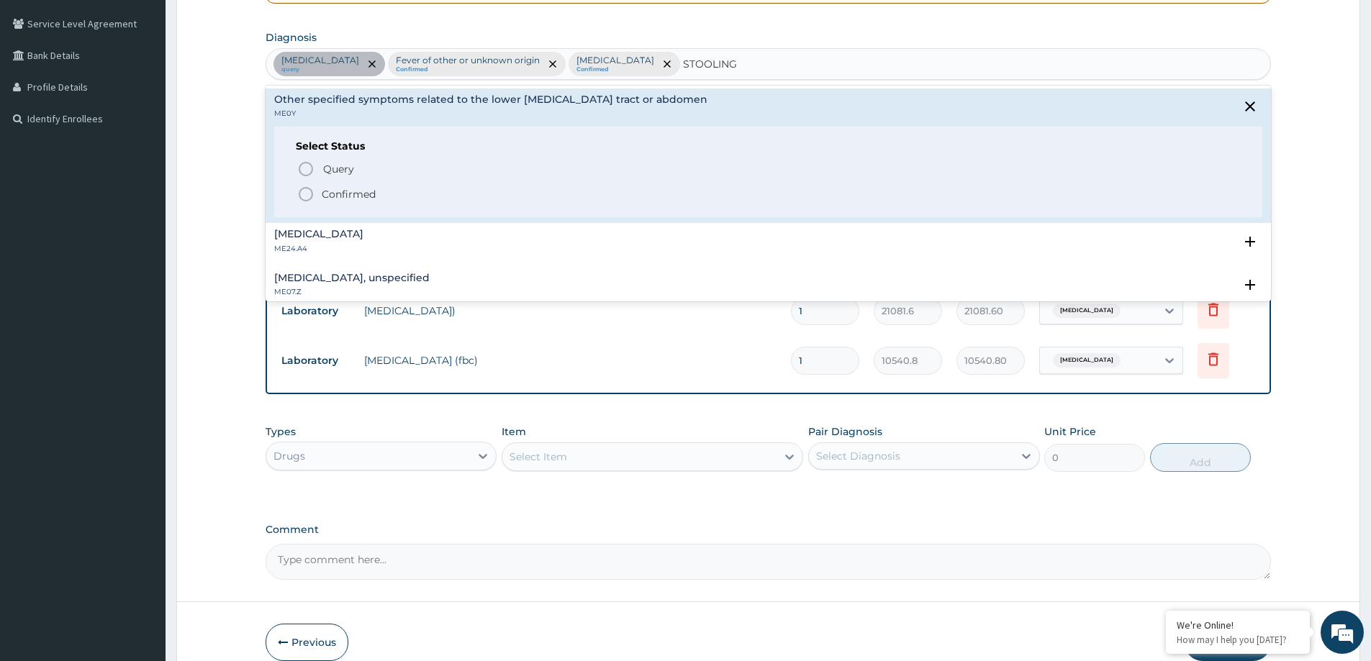
click at [322, 201] on p "Confirmed" at bounding box center [349, 194] width 54 height 14
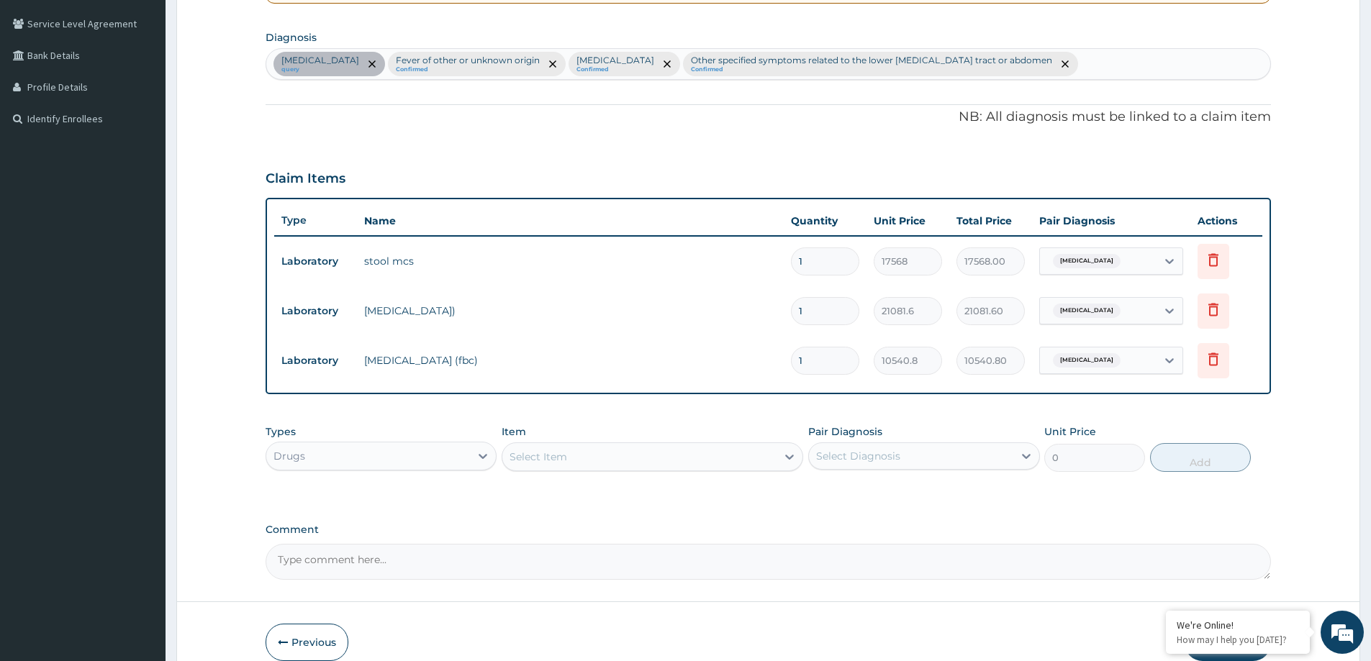
scroll to position [393, 0]
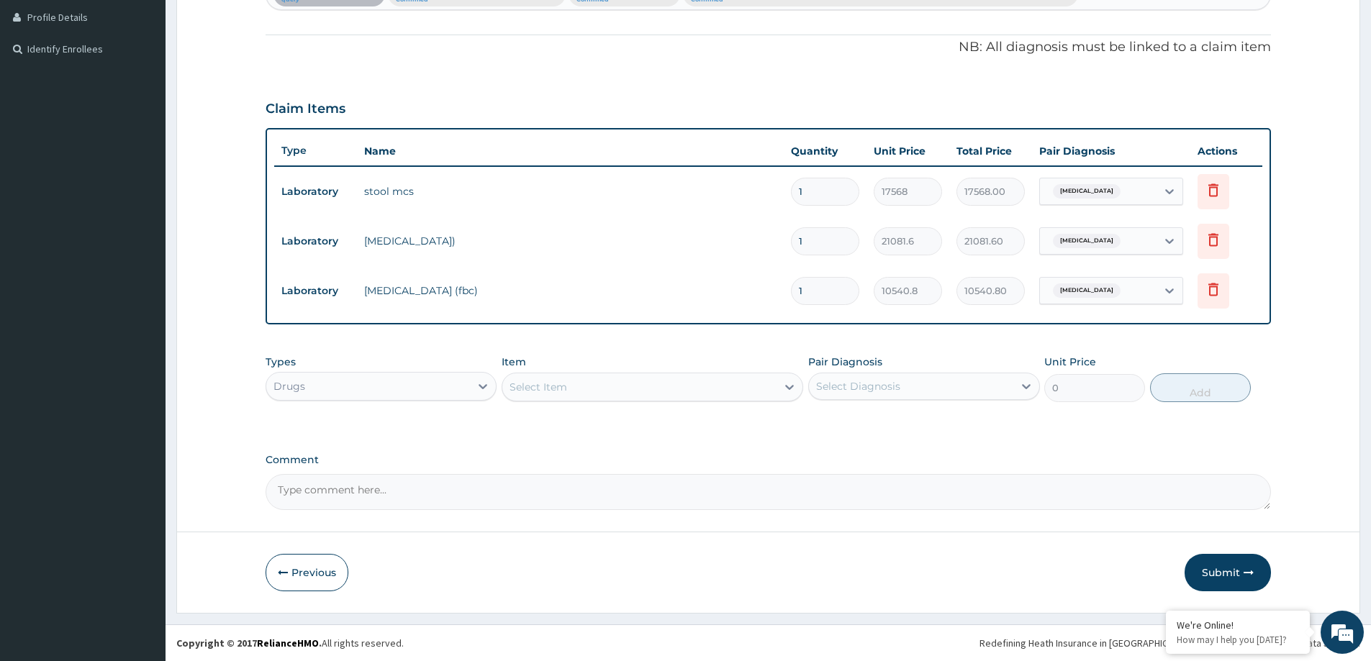
click at [1100, 296] on div "[MEDICAL_DATA]" at bounding box center [1098, 290] width 117 height 24
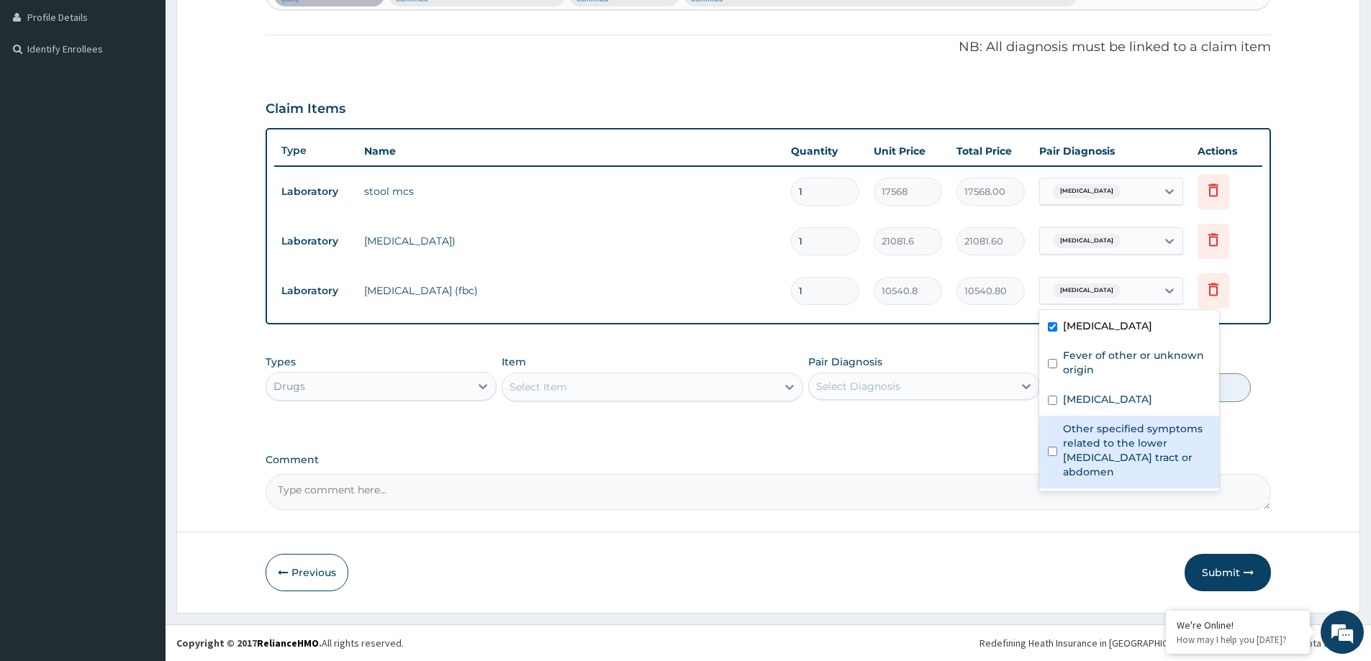
drag, startPoint x: 1110, startPoint y: 435, endPoint x: 1098, endPoint y: 397, distance: 40.1
click at [1113, 435] on label "Other specified symptoms related to the lower [MEDICAL_DATA] tract or abdomen" at bounding box center [1137, 451] width 148 height 58
checkbox input "true"
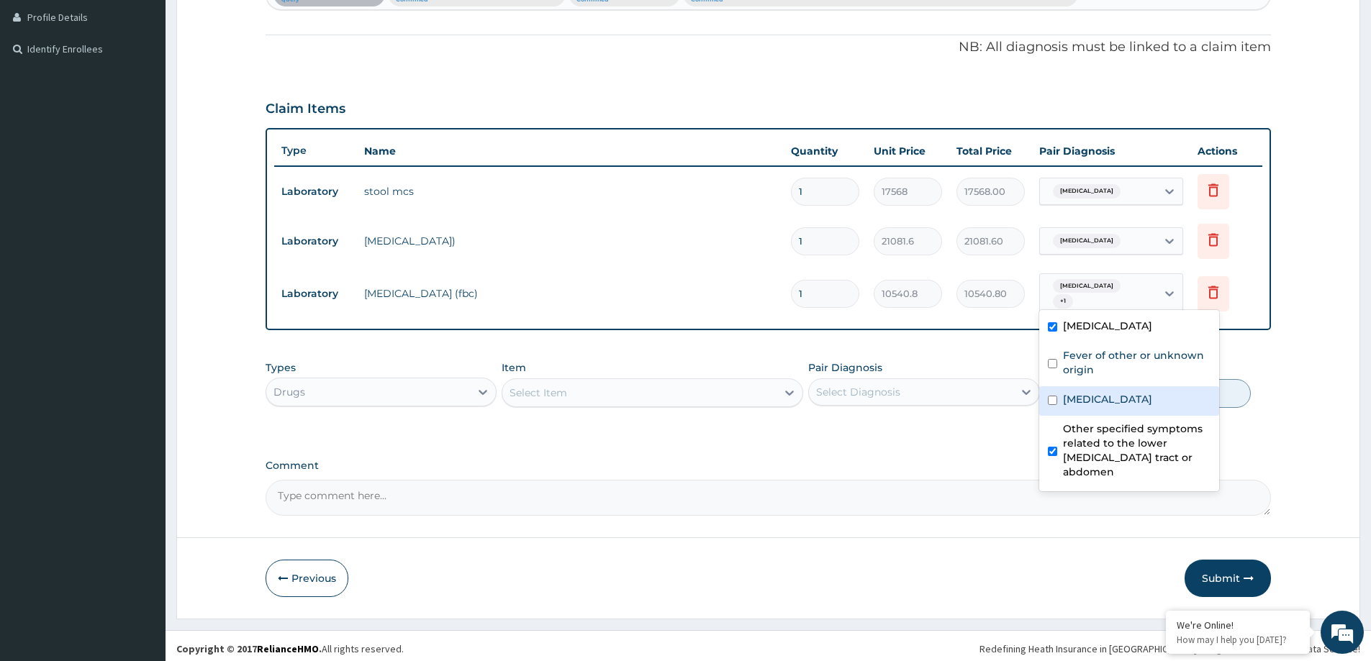
drag, startPoint x: 1098, startPoint y: 397, endPoint x: 1102, endPoint y: 350, distance: 47.7
click at [1097, 396] on label "[MEDICAL_DATA]" at bounding box center [1107, 399] width 89 height 14
checkbox input "true"
drag, startPoint x: 1102, startPoint y: 350, endPoint x: 552, endPoint y: 503, distance: 571.4
click at [1102, 348] on label "Fever of other or unknown origin" at bounding box center [1137, 362] width 148 height 29
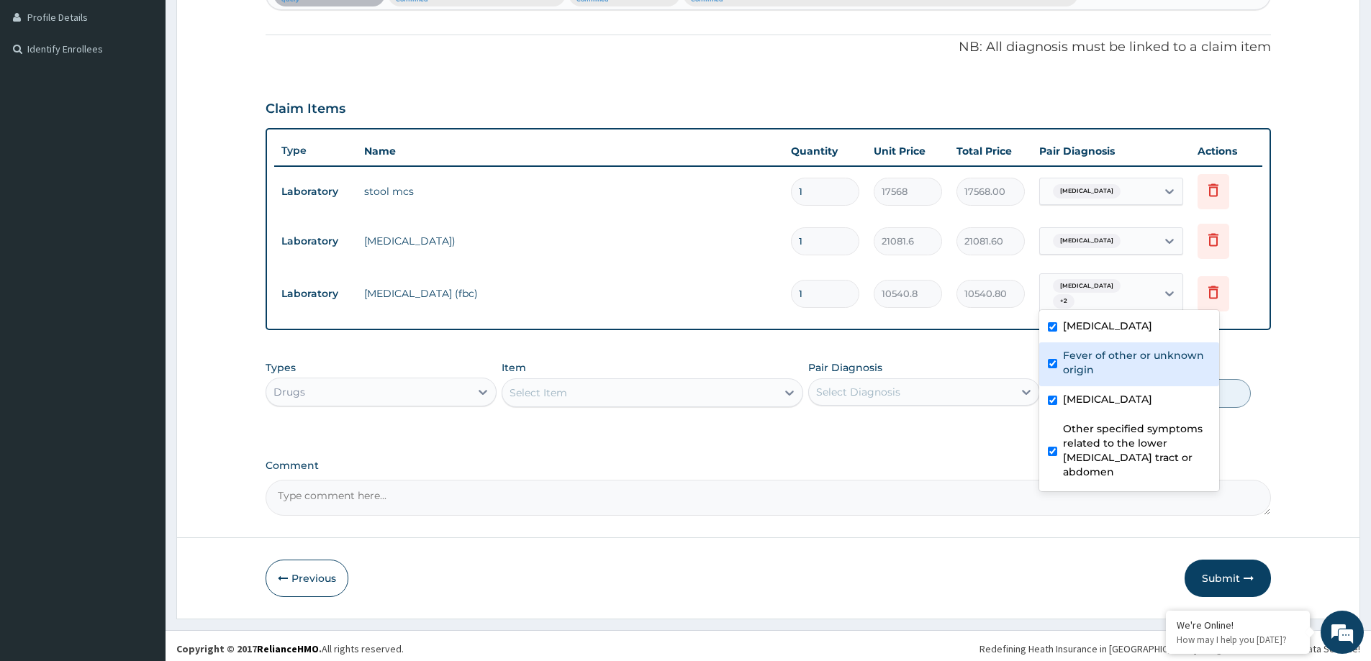
checkbox input "true"
click at [511, 386] on div "Select Item" at bounding box center [538, 393] width 58 height 14
type input "PARA"
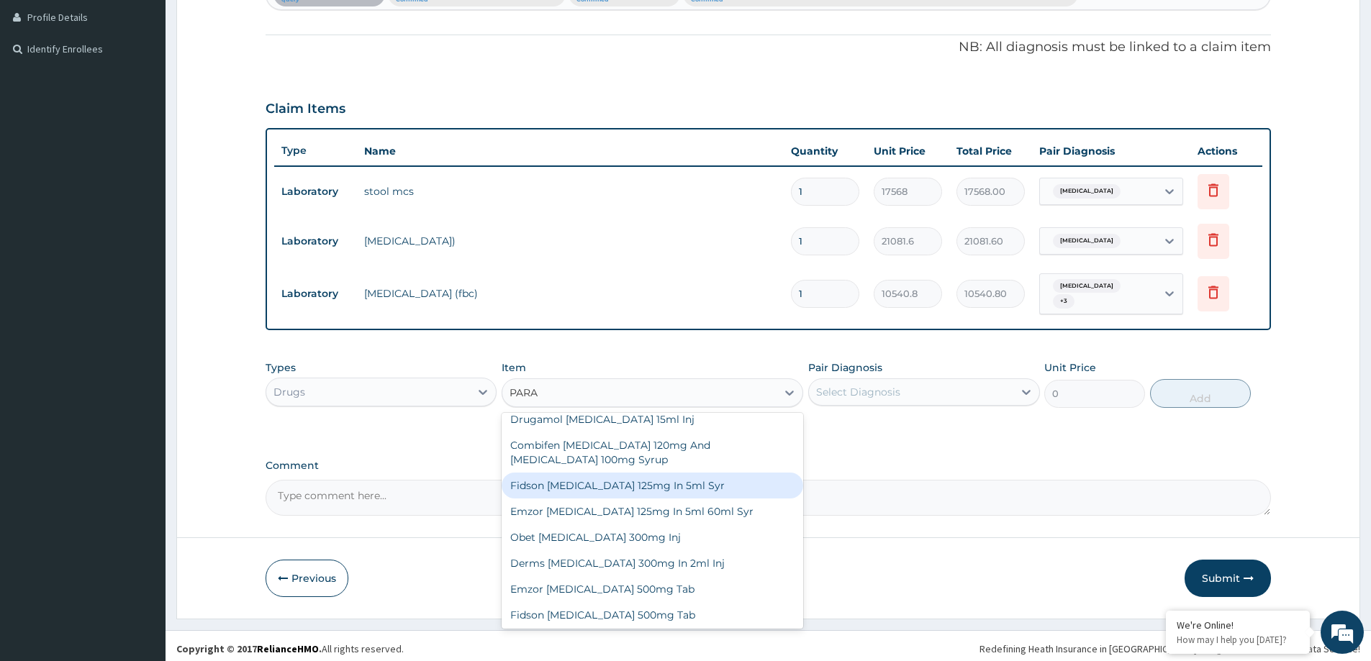
scroll to position [141, 0]
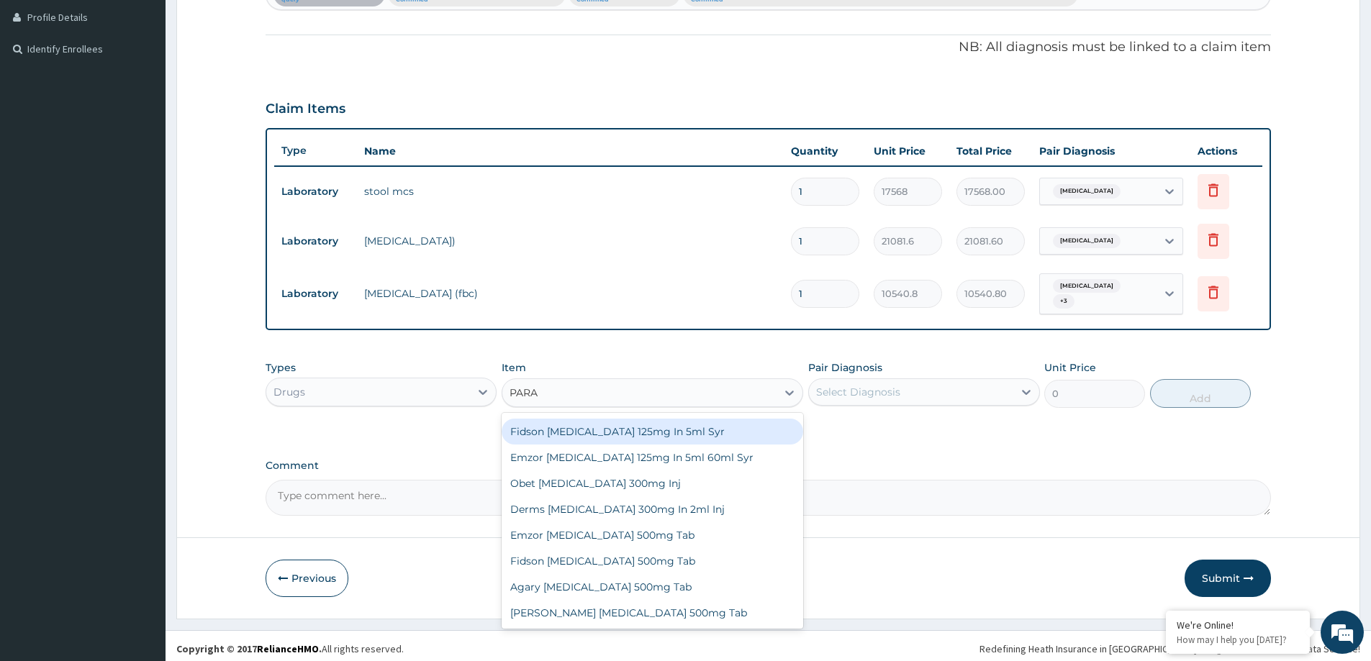
click at [626, 433] on div "Fidson [MEDICAL_DATA] 125mg In 5ml Syr" at bounding box center [653, 432] width 302 height 26
type input "939"
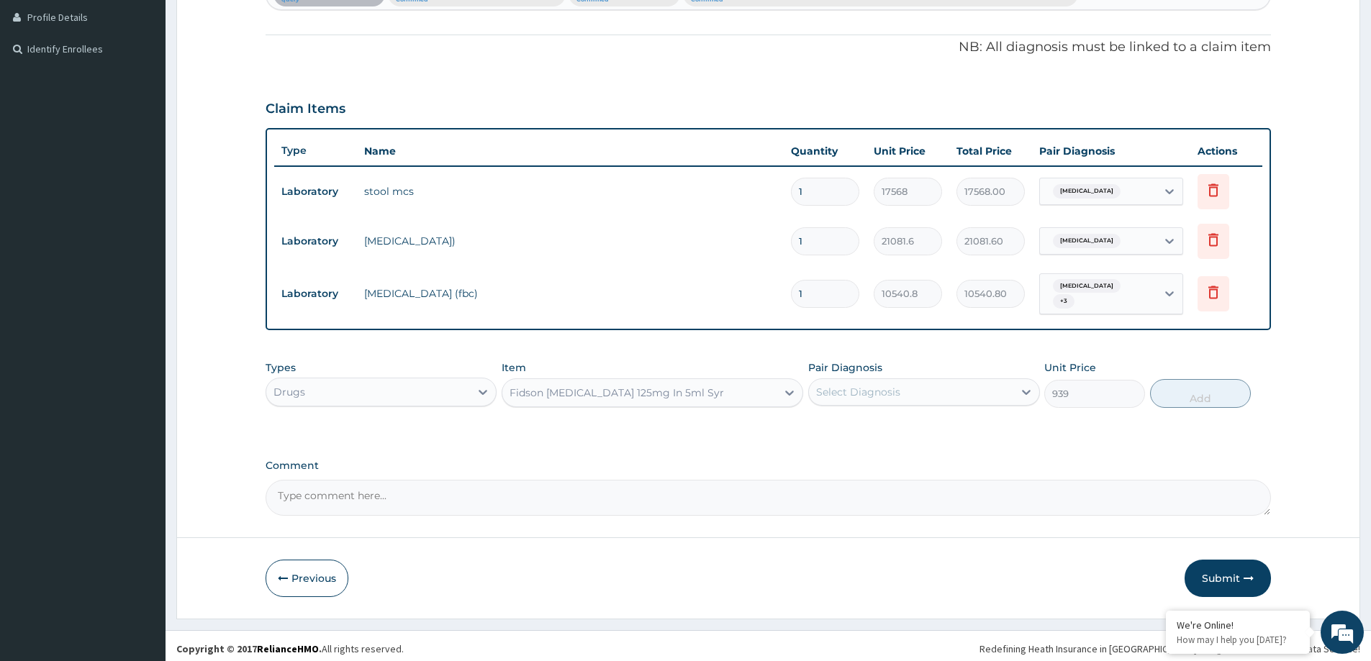
click at [953, 381] on div "Select Diagnosis" at bounding box center [911, 392] width 204 height 23
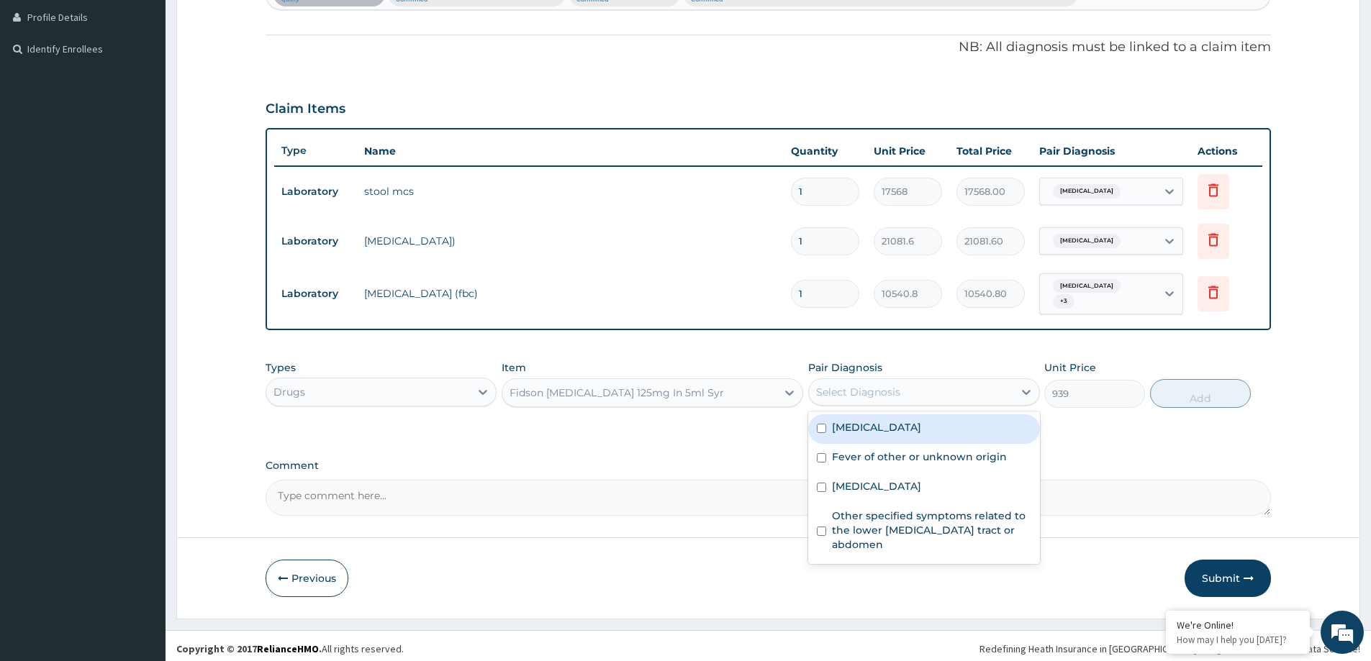
click at [946, 435] on div "[MEDICAL_DATA]" at bounding box center [923, 429] width 231 height 30
checkbox input "true"
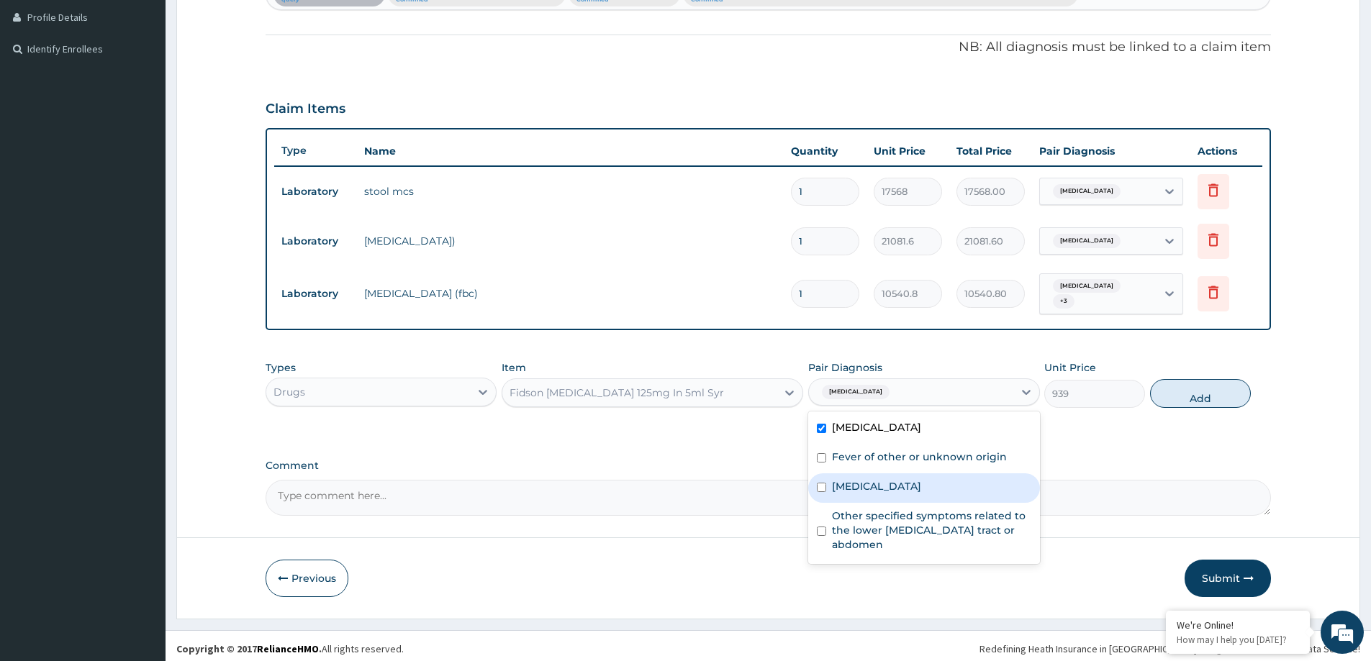
drag, startPoint x: 946, startPoint y: 491, endPoint x: 952, endPoint y: 508, distance: 18.2
click at [946, 487] on div "[MEDICAL_DATA]" at bounding box center [923, 488] width 231 height 30
checkbox input "true"
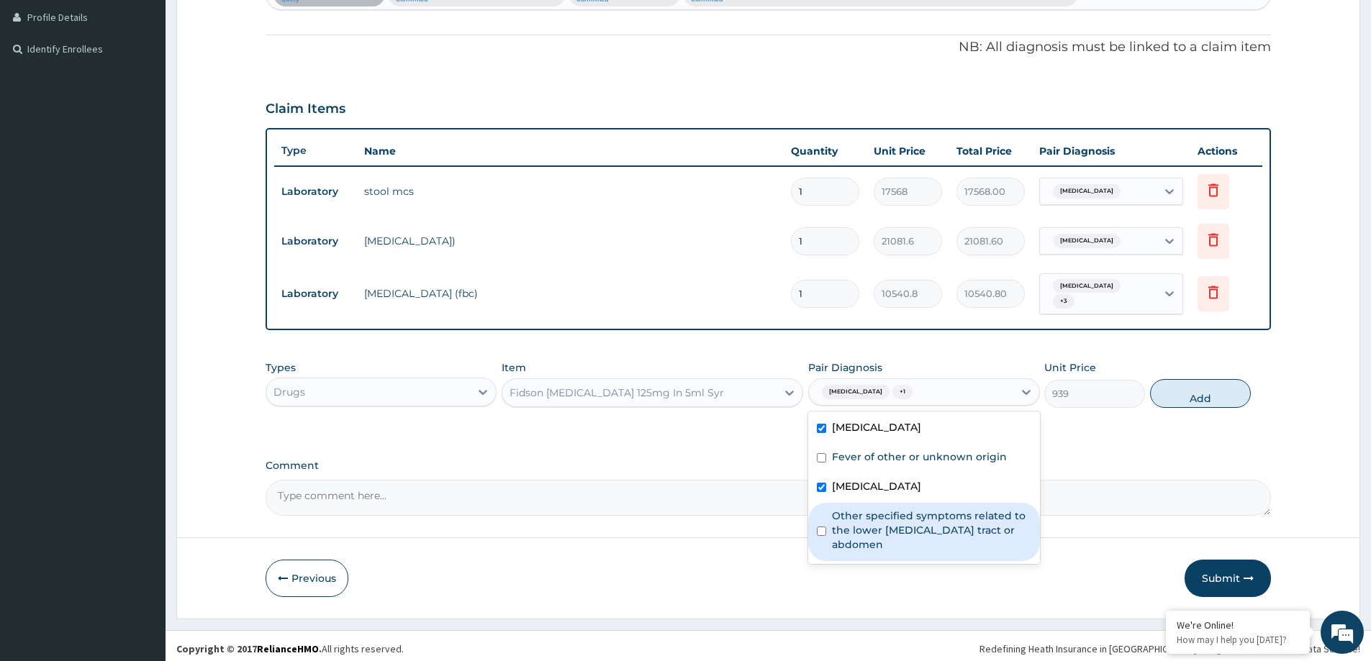
click at [951, 518] on label "Other specified symptoms related to the lower [MEDICAL_DATA] tract or abdomen" at bounding box center [931, 530] width 199 height 43
checkbox input "true"
click at [964, 436] on div "[MEDICAL_DATA]" at bounding box center [923, 429] width 231 height 30
checkbox input "false"
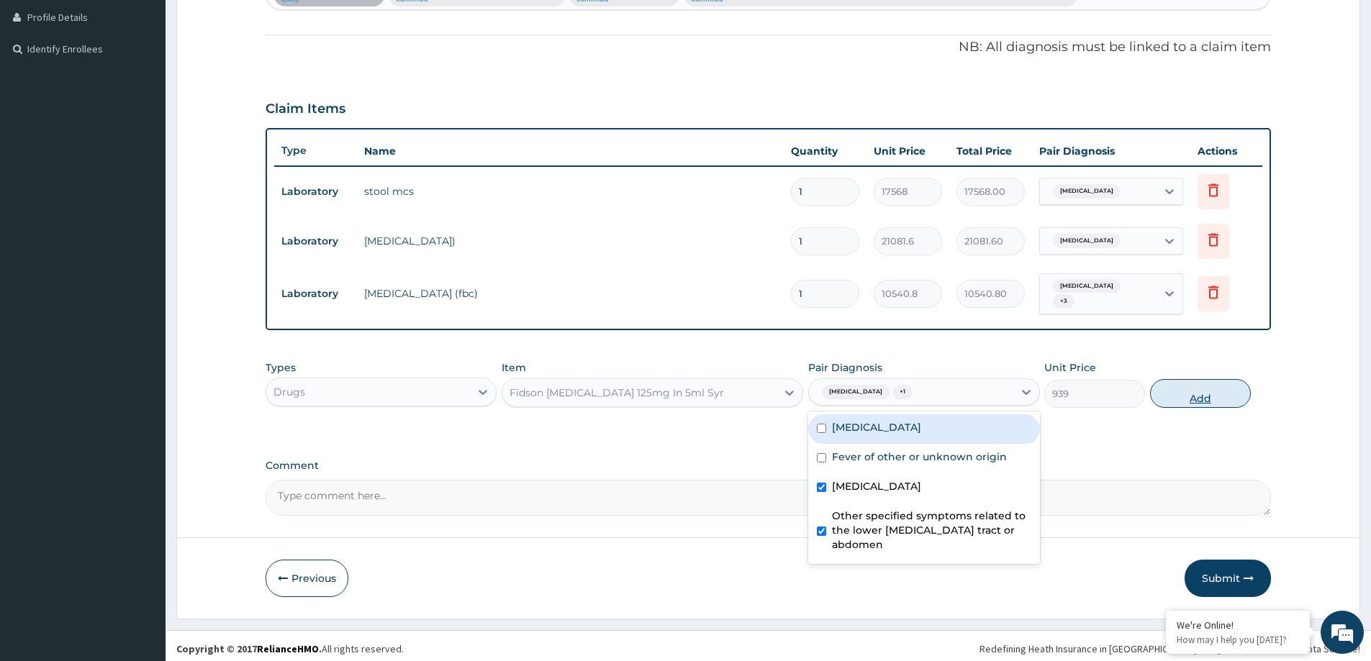
click at [1230, 390] on button "Add" at bounding box center [1200, 393] width 101 height 29
type input "0"
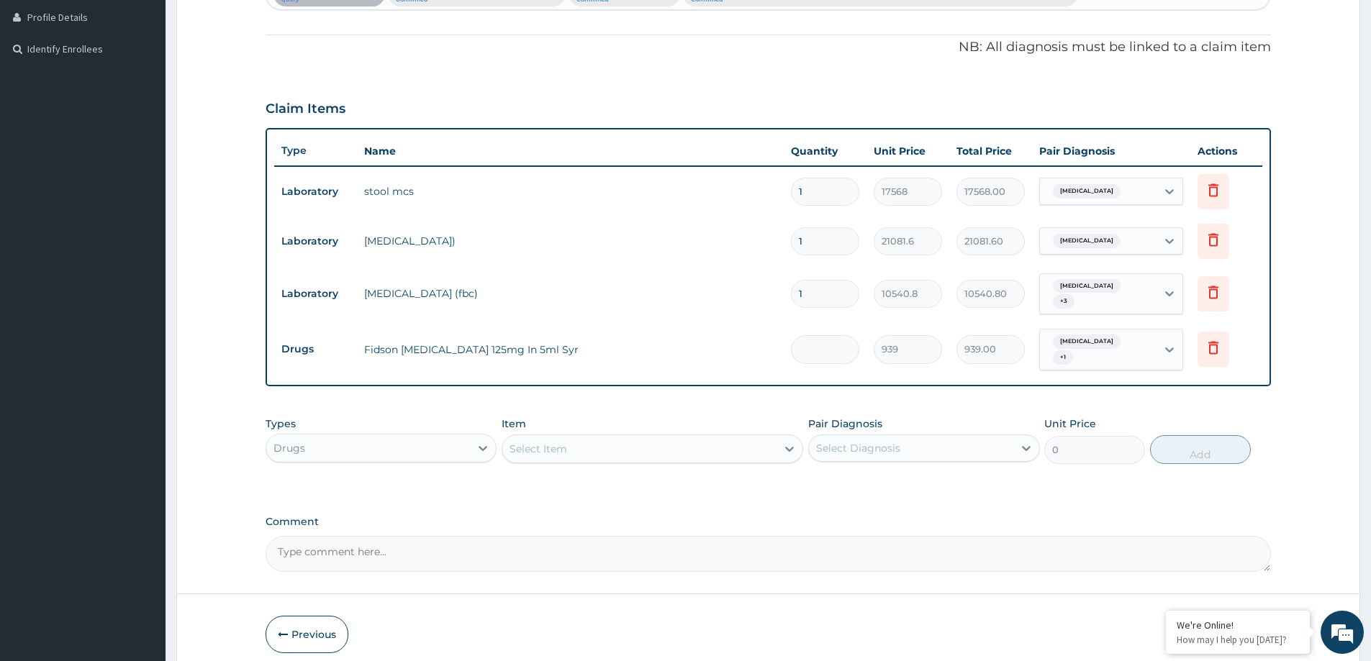
type input "0.00"
type input "2"
type input "1878.00"
type input "2"
click at [413, 453] on div "Drugs" at bounding box center [368, 448] width 204 height 23
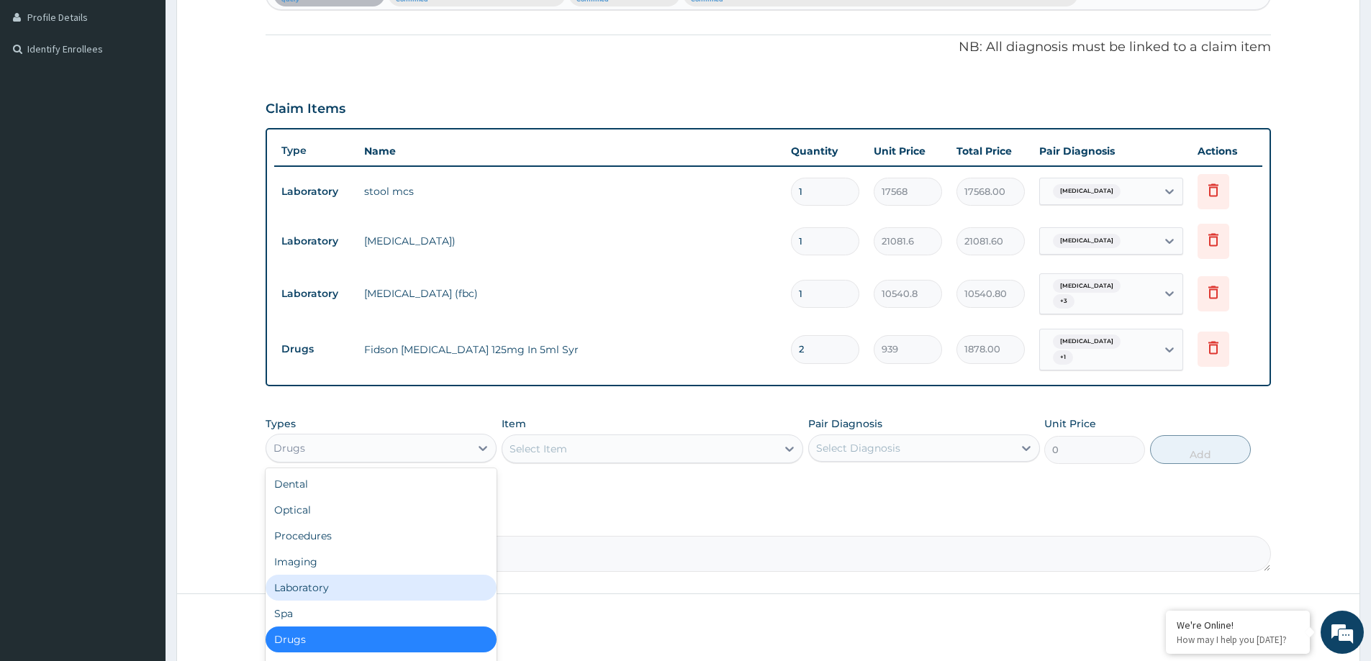
click at [365, 586] on div "Laboratory" at bounding box center [381, 588] width 231 height 26
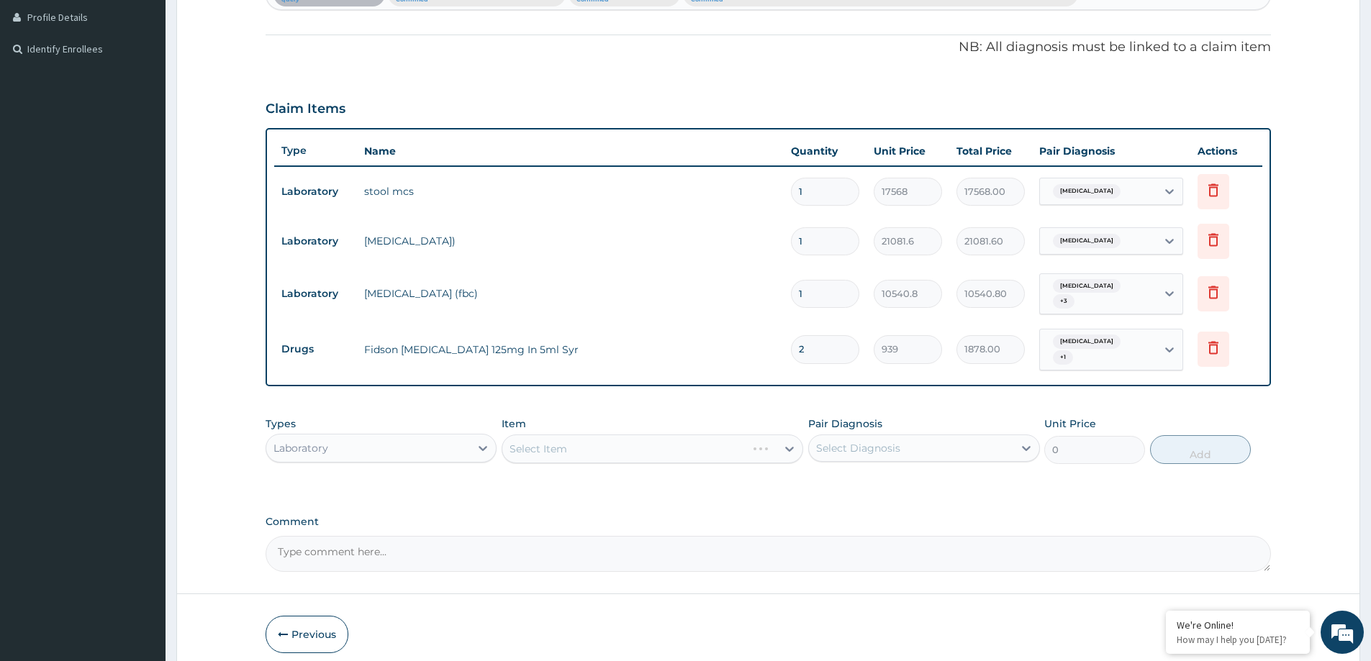
click at [540, 449] on div "Select Item" at bounding box center [653, 449] width 302 height 29
click at [539, 448] on div "Select Item" at bounding box center [538, 449] width 58 height 14
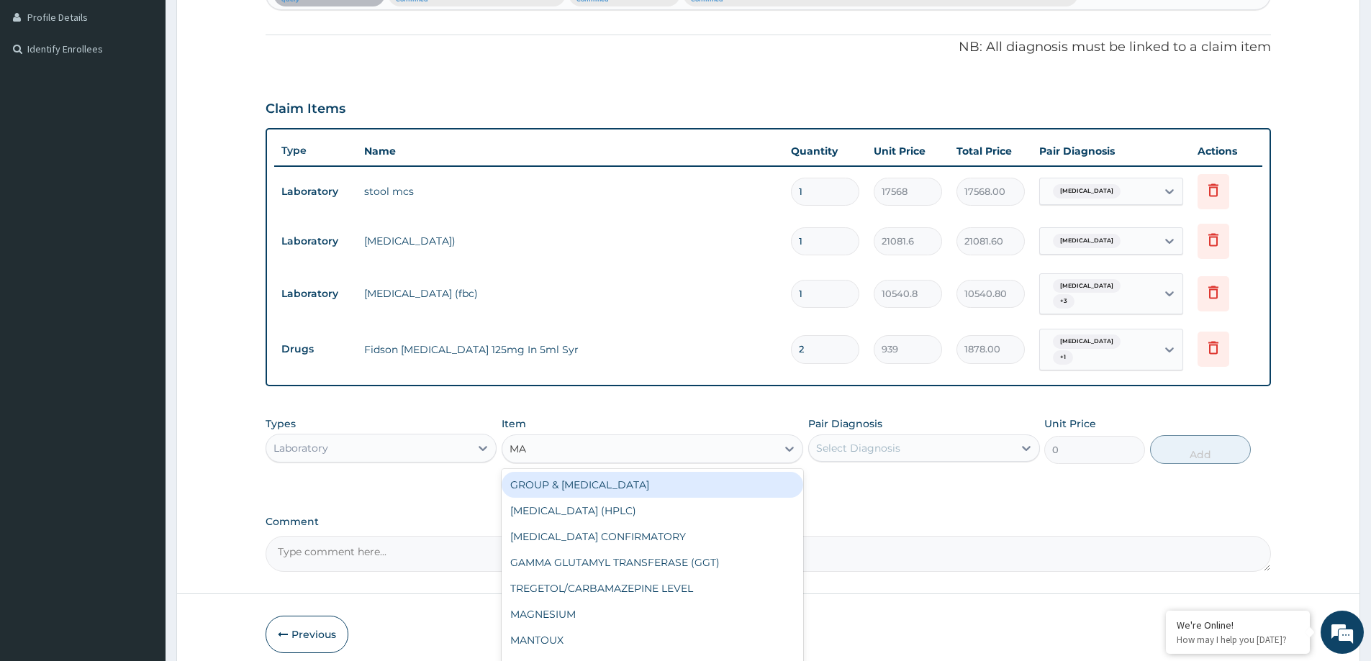
type input "MAL"
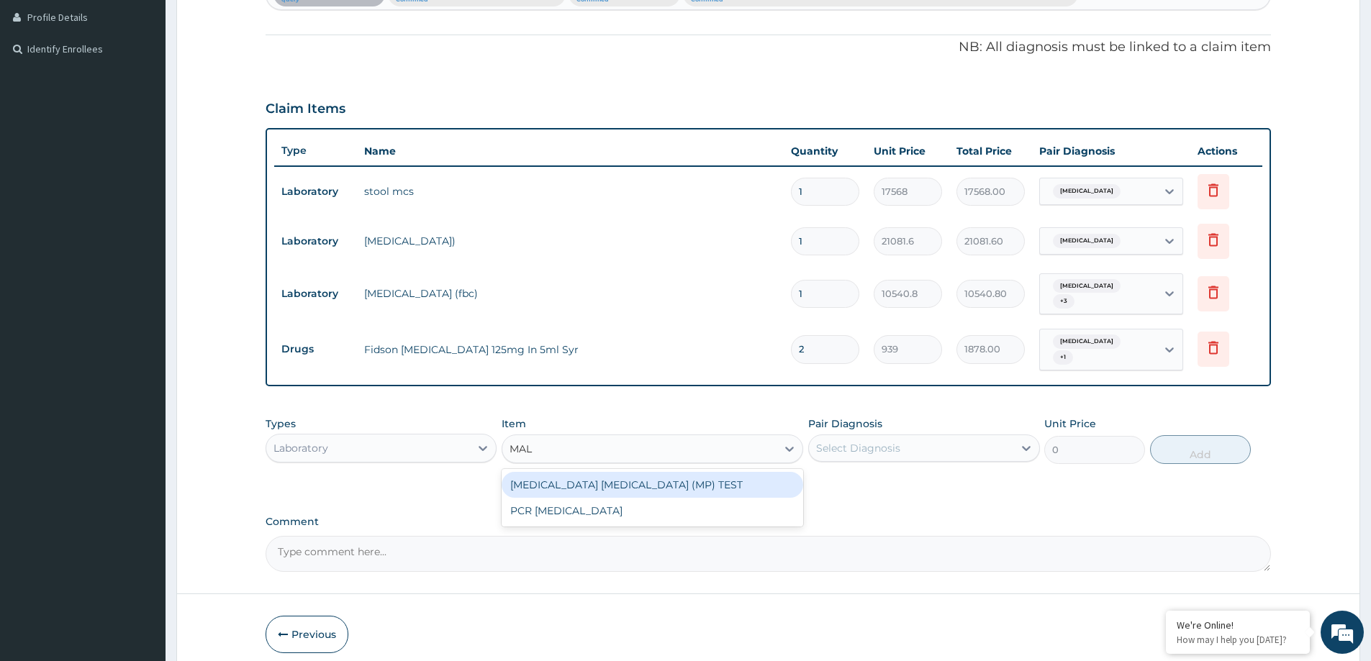
click at [565, 473] on div "[MEDICAL_DATA] [MEDICAL_DATA] (MP) TEST" at bounding box center [653, 485] width 302 height 26
type input "8432.64"
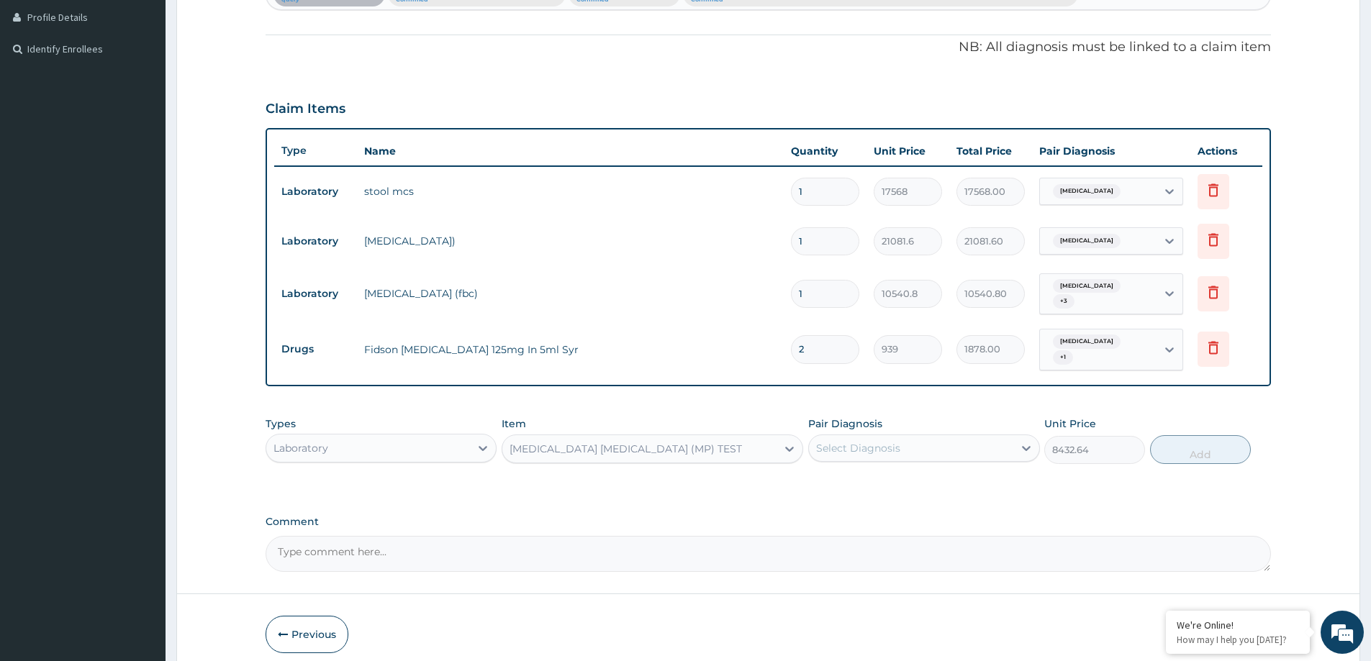
click at [932, 435] on div "Select Diagnosis" at bounding box center [923, 448] width 231 height 27
click at [920, 453] on div "Select Diagnosis" at bounding box center [911, 448] width 204 height 23
drag, startPoint x: 891, startPoint y: 513, endPoint x: 874, endPoint y: 438, distance: 76.8
click at [890, 516] on label "Comment" at bounding box center [768, 522] width 1005 height 12
click at [890, 536] on textarea "Comment" at bounding box center [768, 554] width 1005 height 36
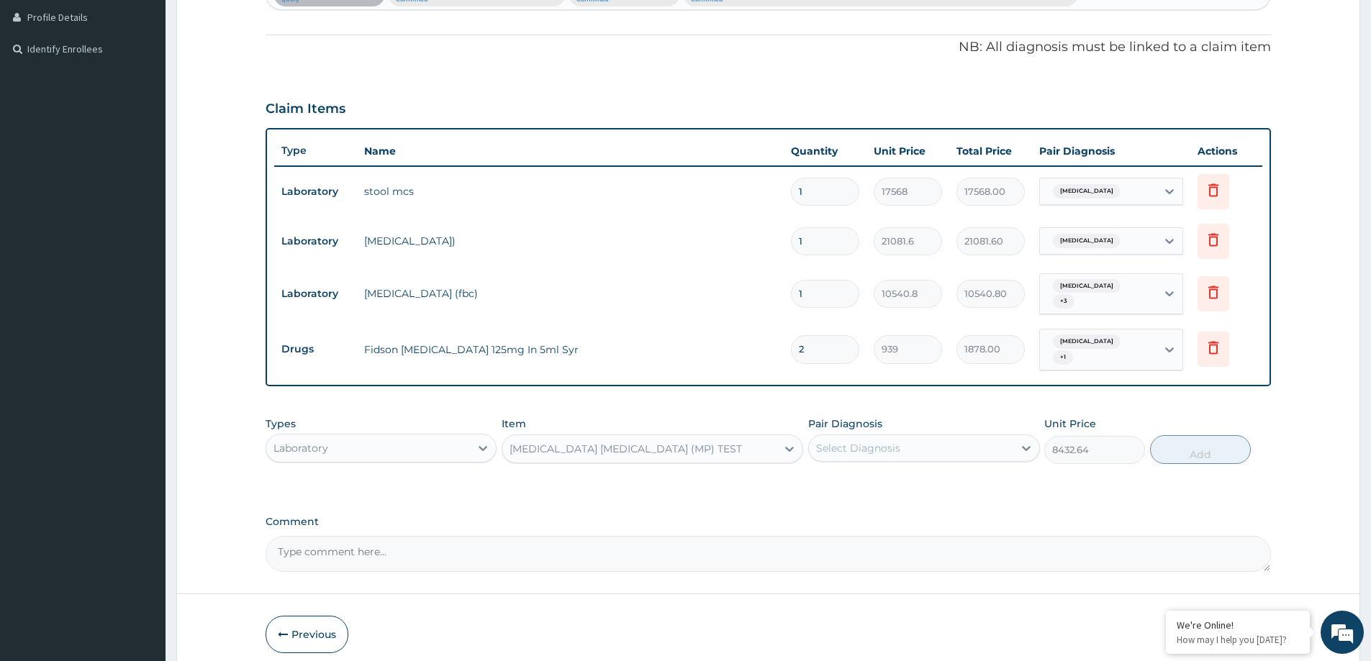
click at [874, 441] on div "Select Diagnosis" at bounding box center [858, 448] width 84 height 14
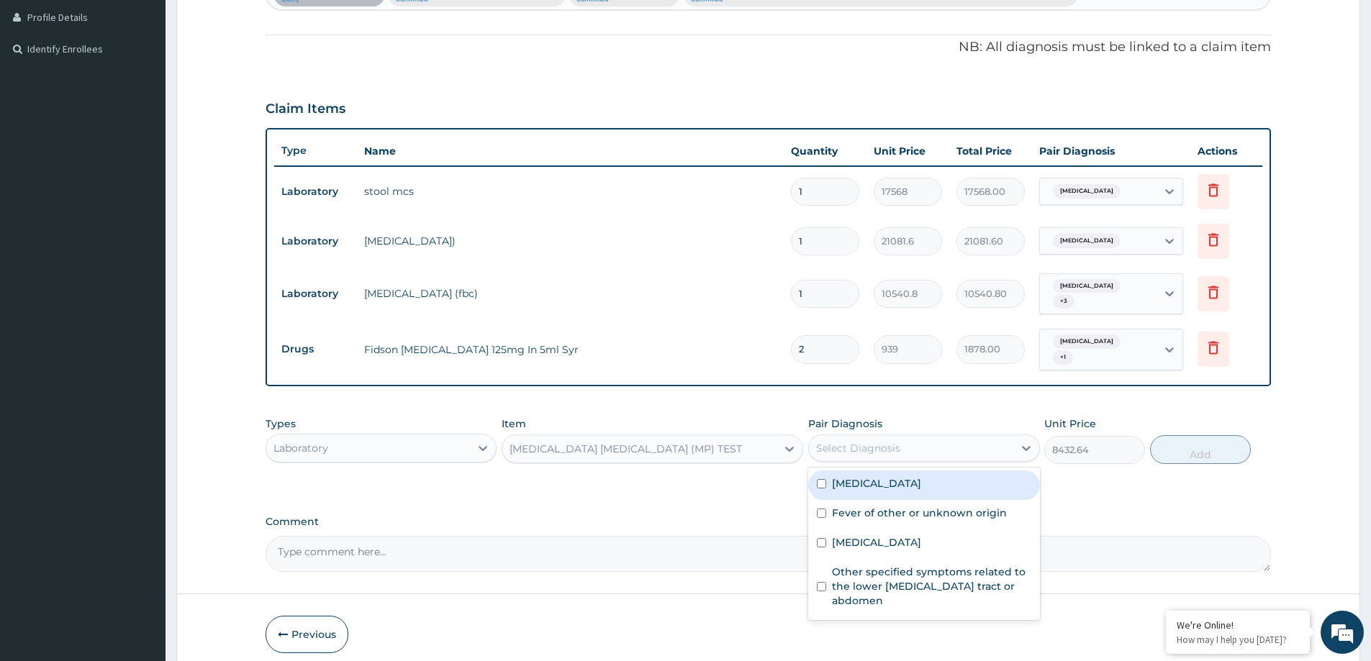
click at [867, 478] on div "[MEDICAL_DATA]" at bounding box center [923, 486] width 231 height 30
checkbox input "true"
click at [847, 515] on div "Fever of other or unknown origin" at bounding box center [923, 515] width 231 height 30
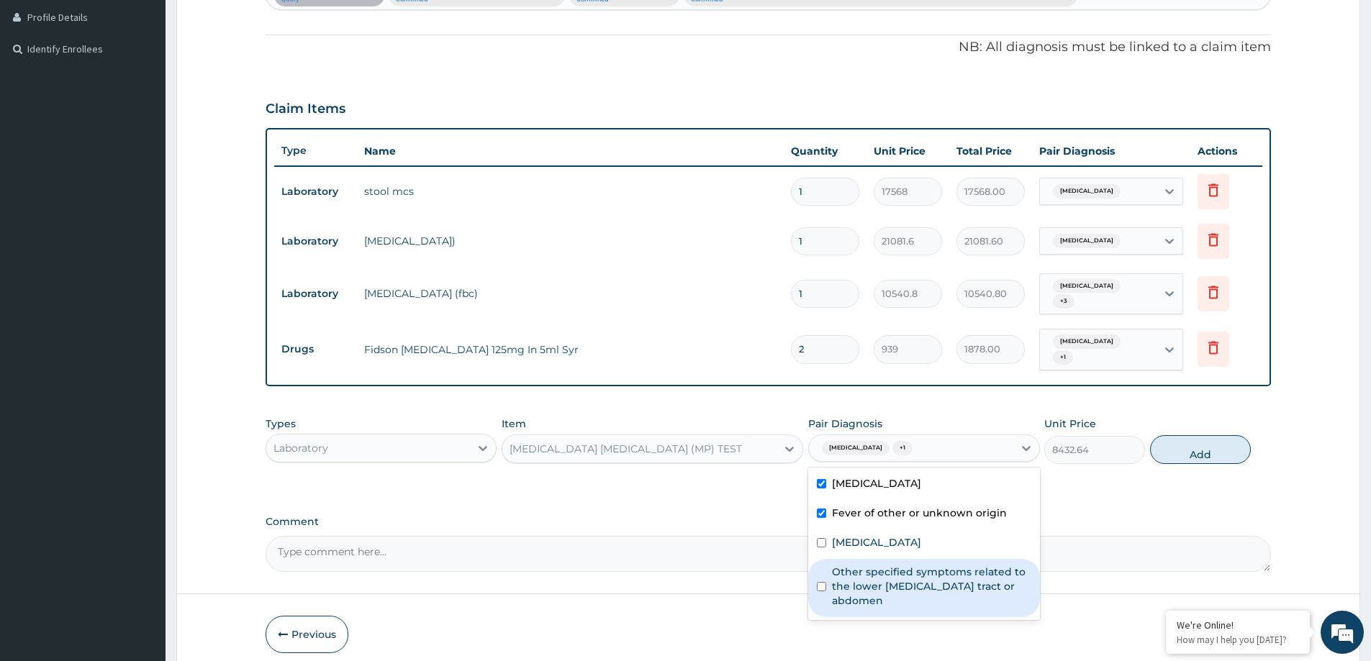
checkbox input "true"
click at [837, 559] on div "Other specified symptoms related to the lower [MEDICAL_DATA] tract or abdomen" at bounding box center [923, 588] width 231 height 58
checkbox input "true"
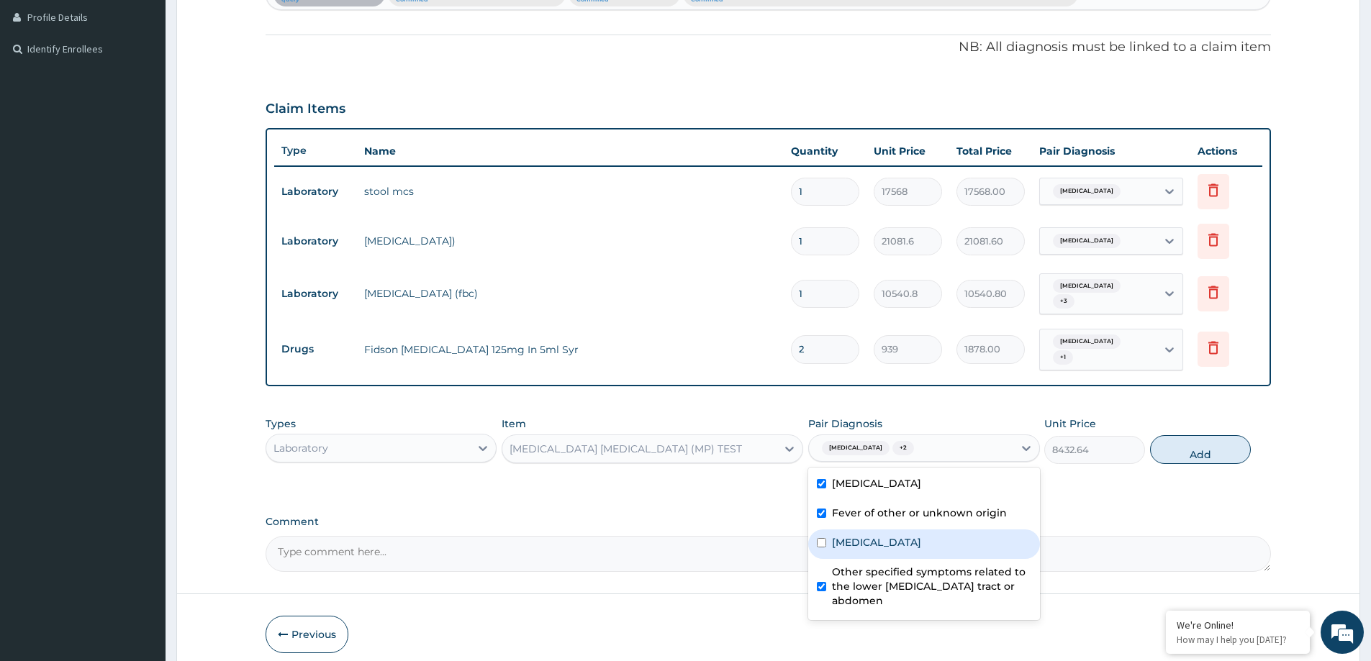
drag, startPoint x: 843, startPoint y: 550, endPoint x: 974, endPoint y: 495, distance: 141.9
click at [849, 543] on div "[MEDICAL_DATA]" at bounding box center [923, 545] width 231 height 30
checkbox input "true"
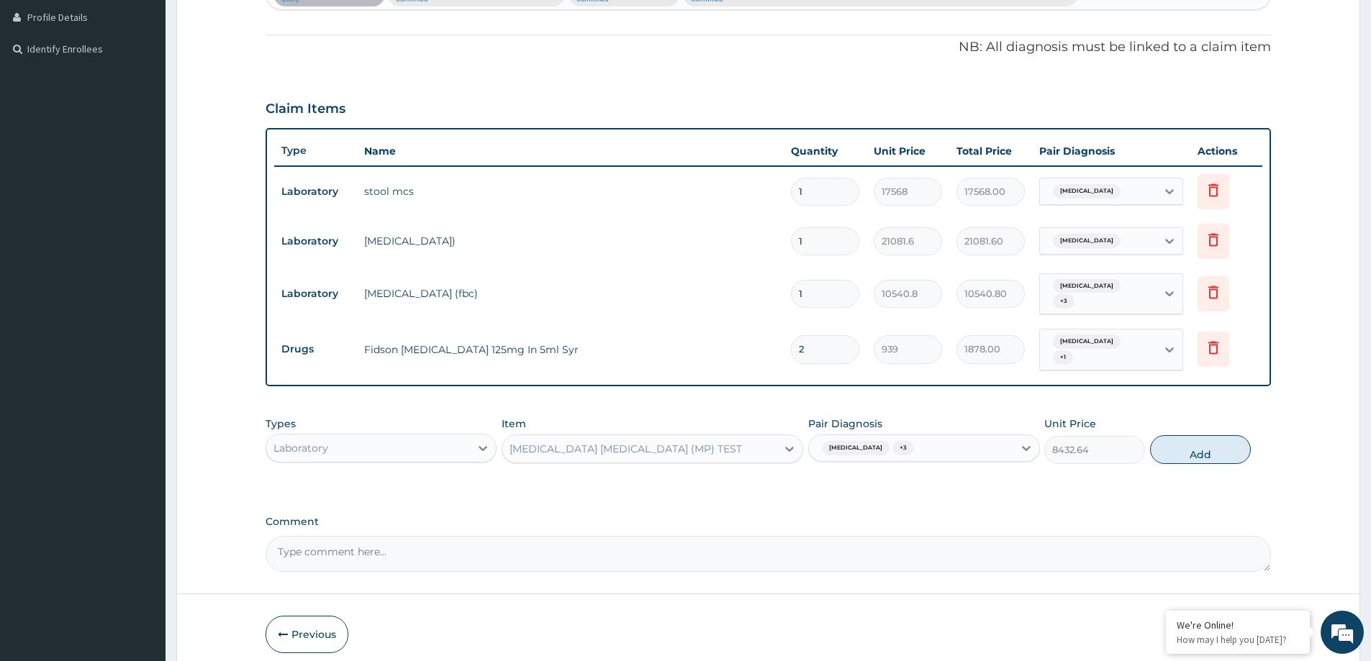
drag, startPoint x: 1207, startPoint y: 448, endPoint x: 65, endPoint y: 438, distance: 1142.8
click at [1207, 448] on button "Add" at bounding box center [1200, 449] width 101 height 29
type input "0"
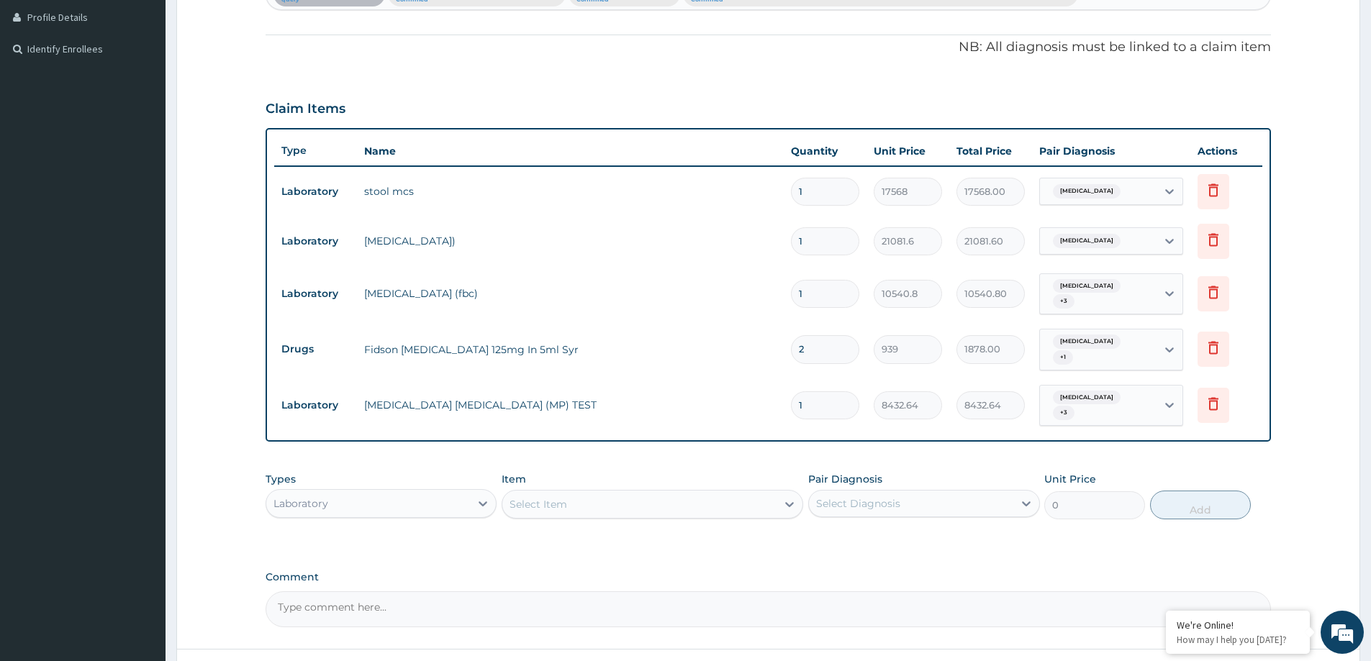
click at [308, 497] on div "Laboratory" at bounding box center [300, 504] width 55 height 14
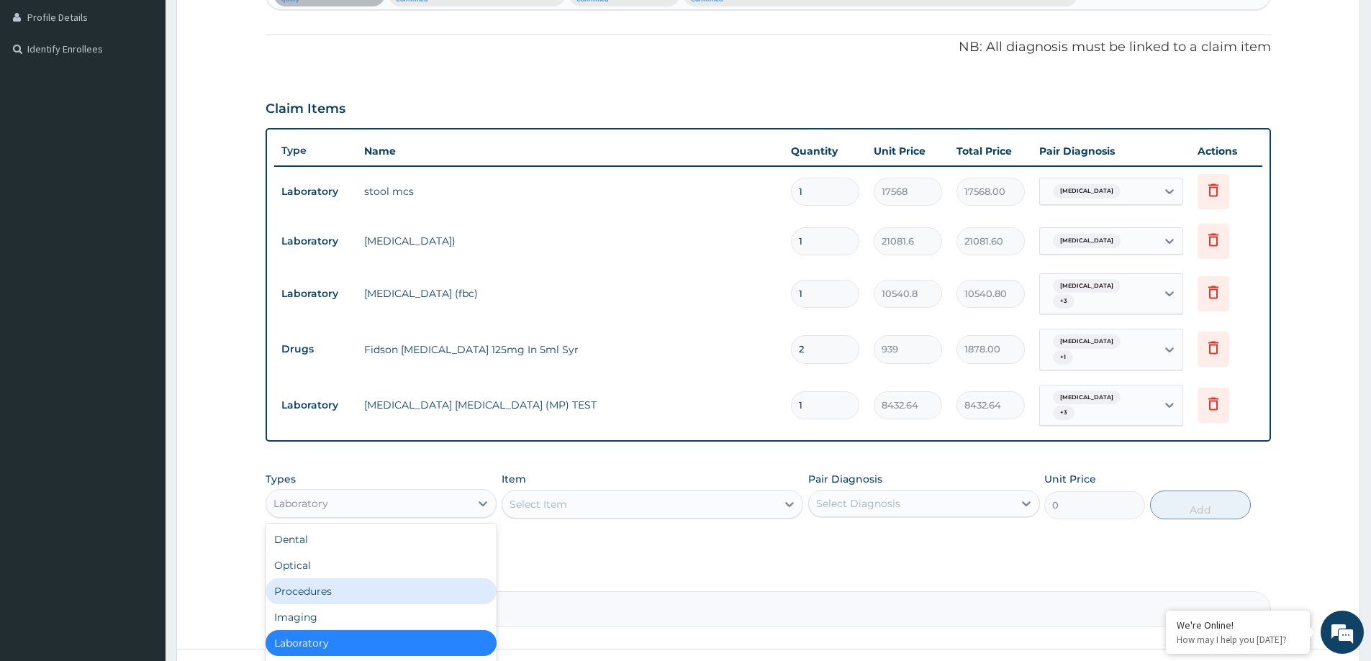
click at [350, 586] on div "Procedures" at bounding box center [381, 592] width 231 height 26
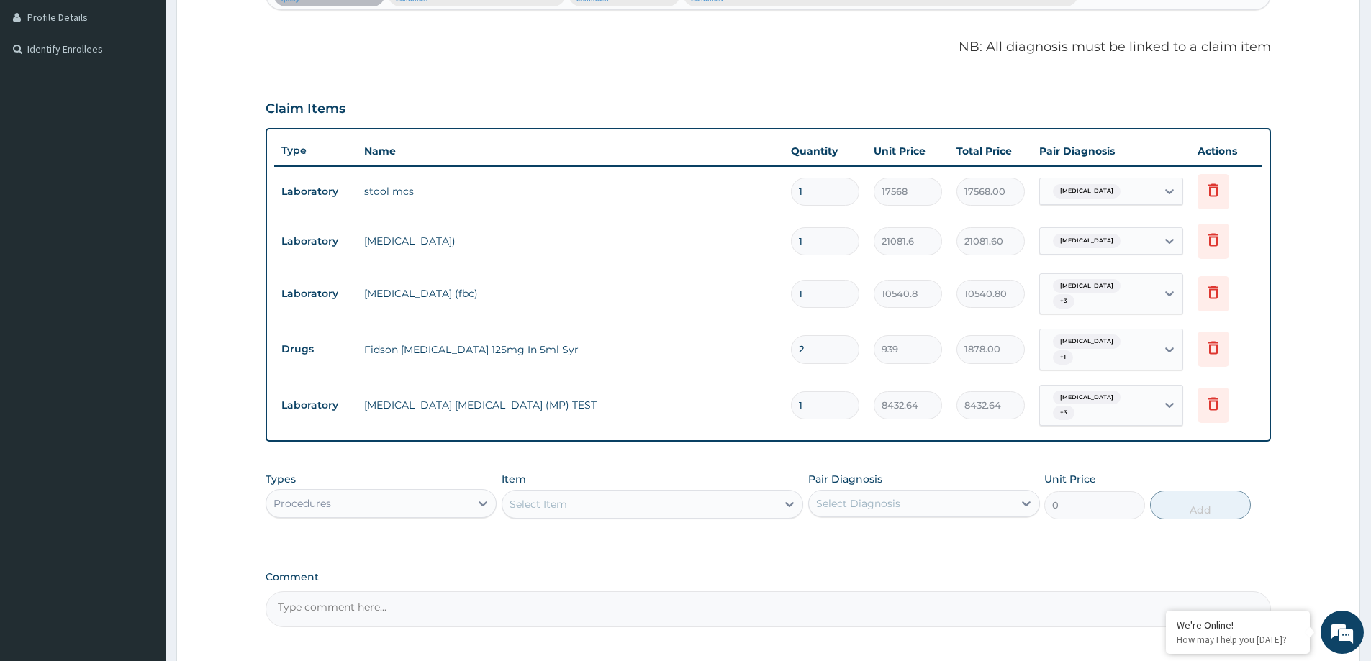
click at [577, 494] on div "Select Item" at bounding box center [639, 504] width 274 height 23
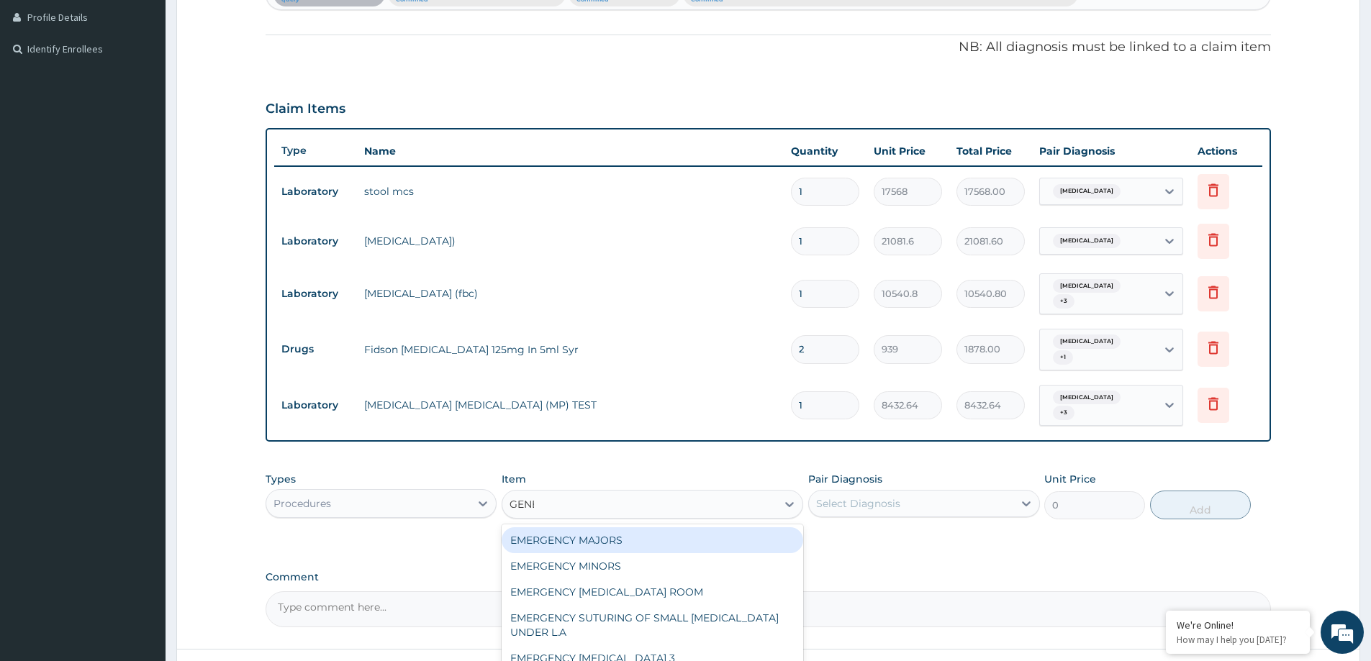
type input "GENERA"
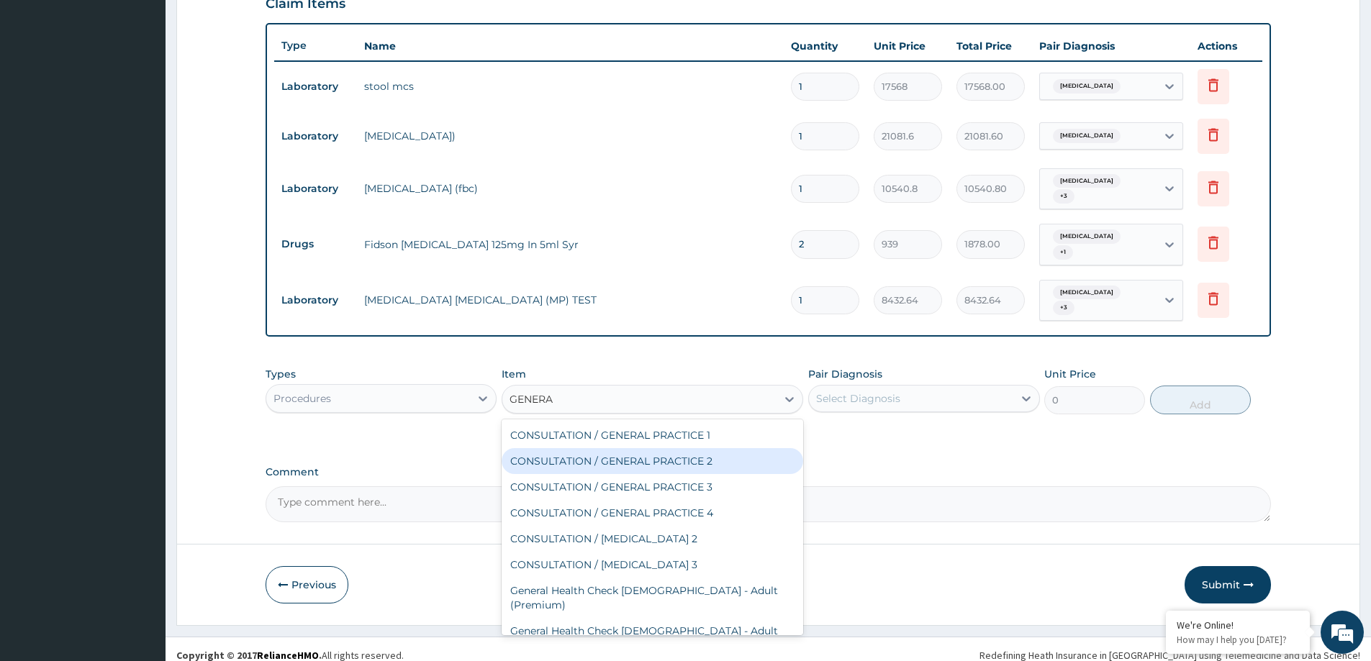
click at [660, 458] on div "CONSULTATION / GENERAL PRACTICE 2" at bounding box center [653, 461] width 302 height 26
type input "8400"
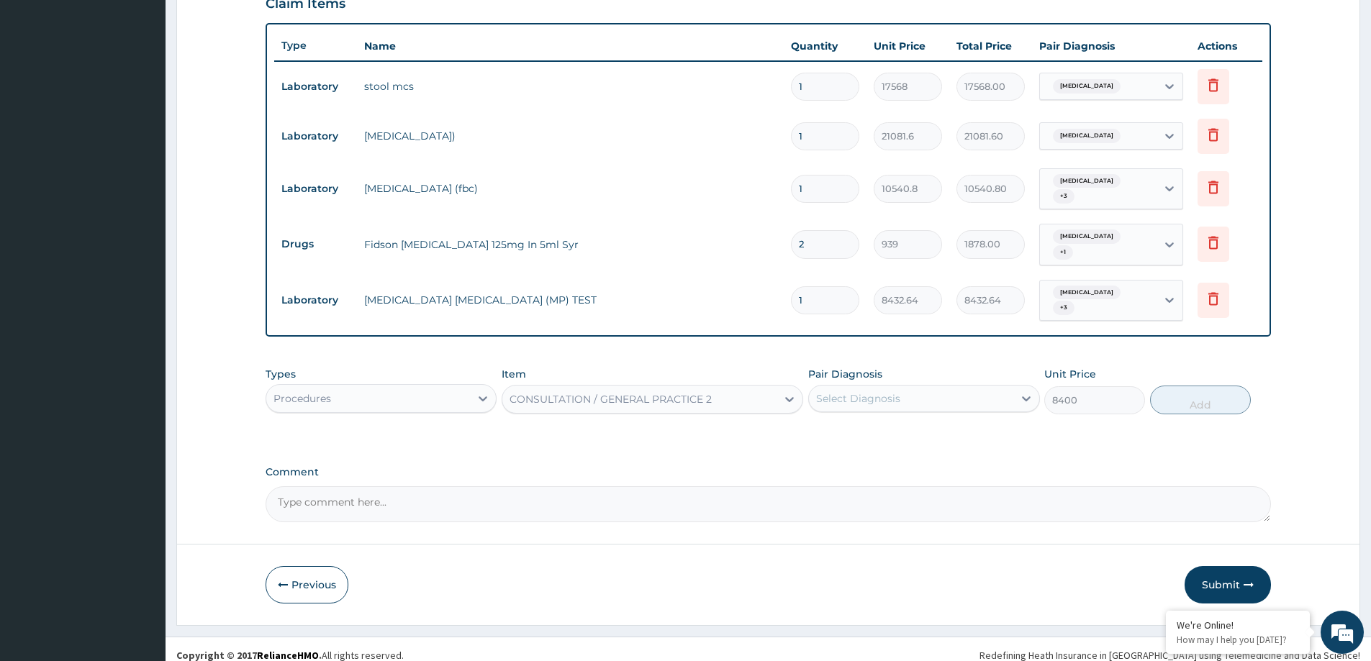
click at [999, 388] on div "Select Diagnosis" at bounding box center [911, 398] width 204 height 23
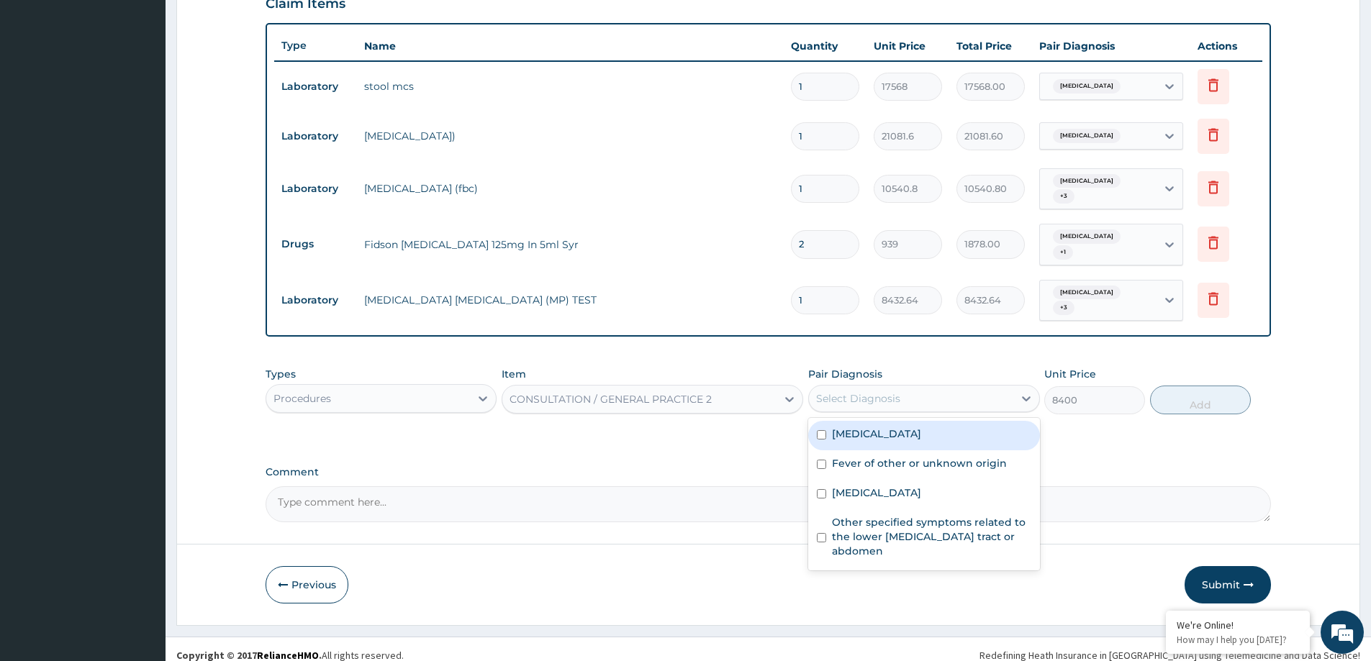
click at [992, 421] on div "[MEDICAL_DATA]" at bounding box center [923, 436] width 231 height 30
checkbox input "true"
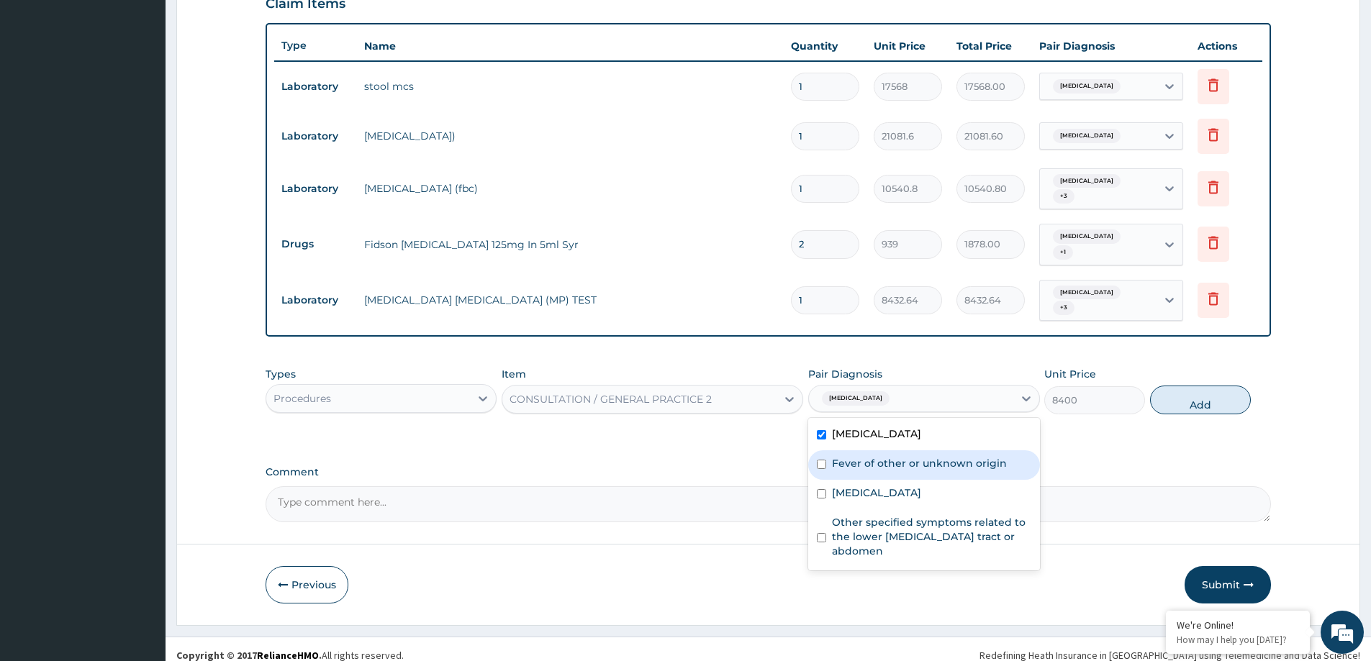
drag, startPoint x: 986, startPoint y: 456, endPoint x: 960, endPoint y: 509, distance: 58.6
click at [984, 461] on div "Fever of other or unknown origin" at bounding box center [923, 465] width 231 height 30
checkbox input "true"
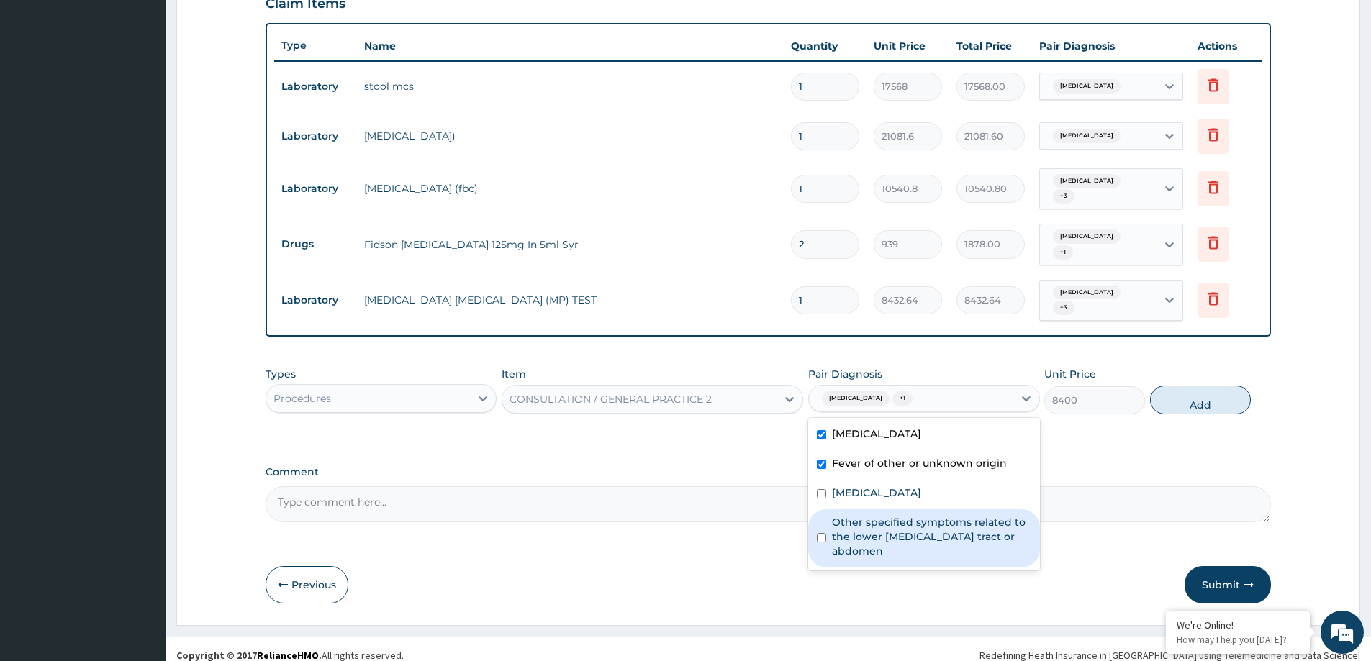
drag, startPoint x: 960, startPoint y: 509, endPoint x: 969, endPoint y: 533, distance: 25.9
click at [959, 515] on label "Other specified symptoms related to the lower [MEDICAL_DATA] tract or abdomen" at bounding box center [931, 536] width 199 height 43
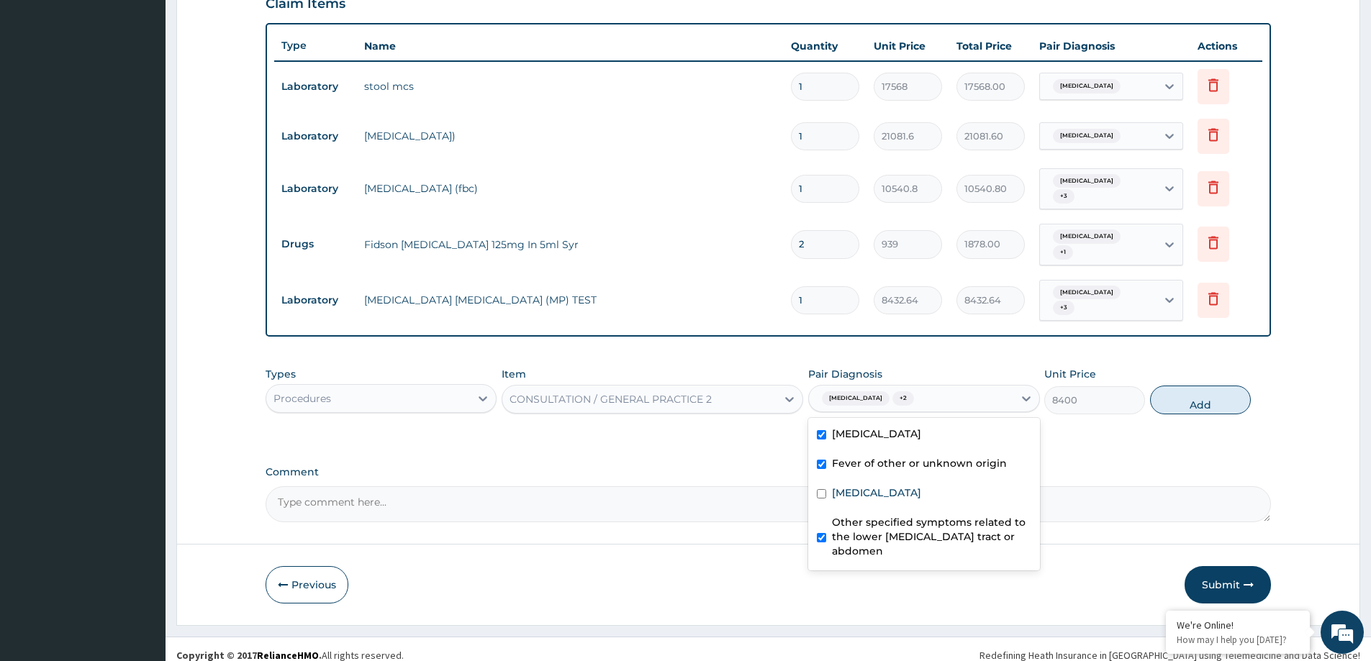
click at [961, 535] on label "Other specified symptoms related to the lower [MEDICAL_DATA] tract or abdomen" at bounding box center [931, 536] width 199 height 43
drag, startPoint x: 966, startPoint y: 466, endPoint x: 971, endPoint y: 507, distance: 41.3
click at [966, 469] on div "[MEDICAL_DATA] Fever of other or unknown origin [MEDICAL_DATA] Other specified …" at bounding box center [923, 494] width 231 height 153
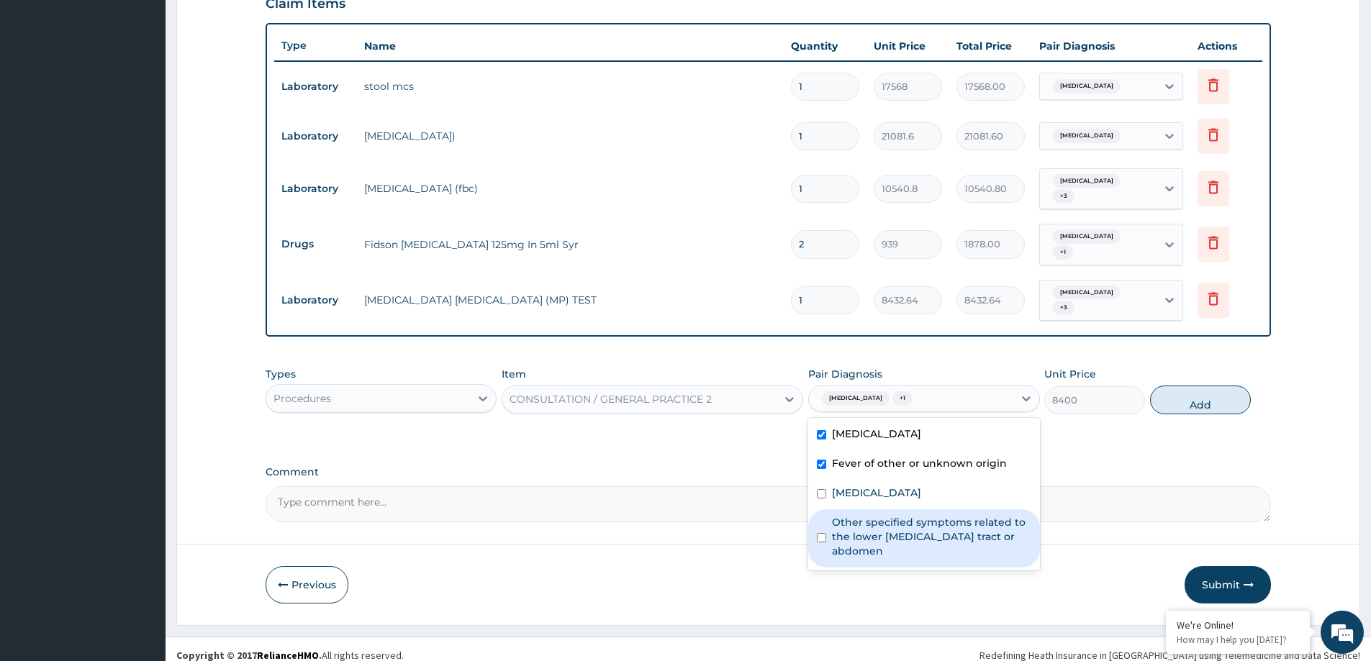
click at [971, 515] on label "Other specified symptoms related to the lower [MEDICAL_DATA] tract or abdomen" at bounding box center [931, 536] width 199 height 43
checkbox input "true"
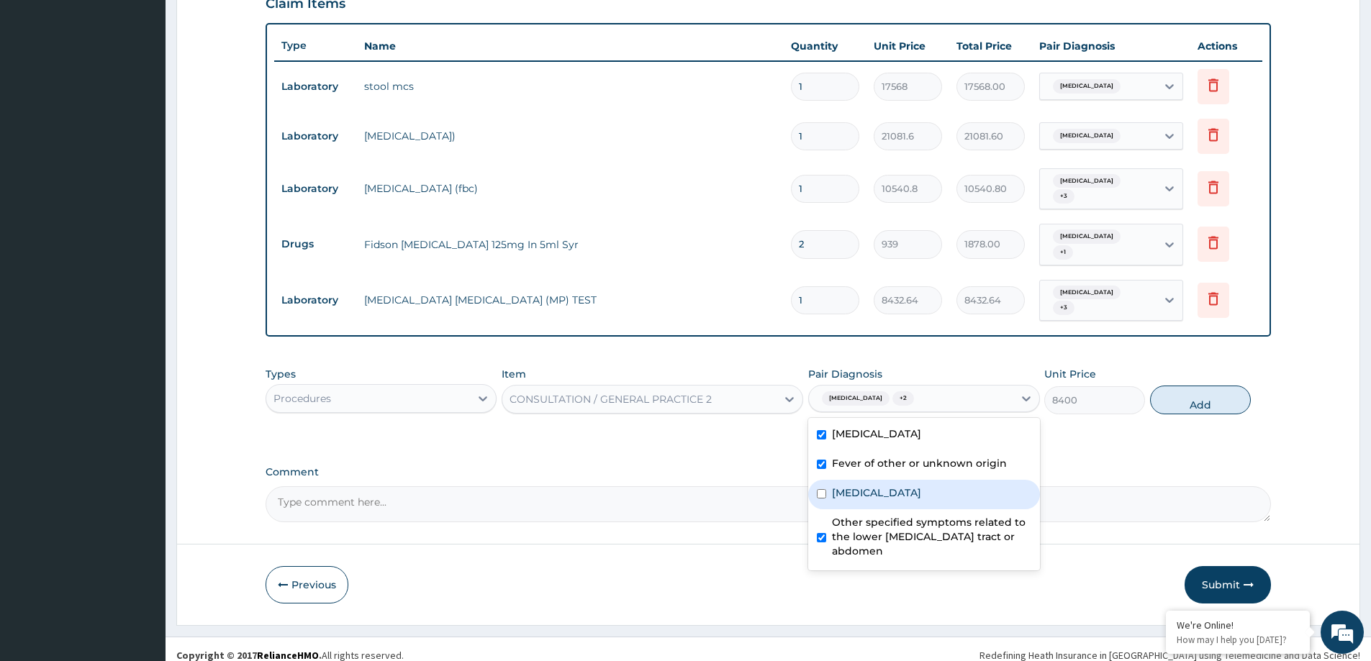
click at [963, 482] on div "[MEDICAL_DATA]" at bounding box center [923, 495] width 231 height 30
checkbox input "true"
drag, startPoint x: 1194, startPoint y: 380, endPoint x: 1015, endPoint y: 246, distance: 223.6
click at [1187, 386] on button "Add" at bounding box center [1200, 400] width 101 height 29
type input "0"
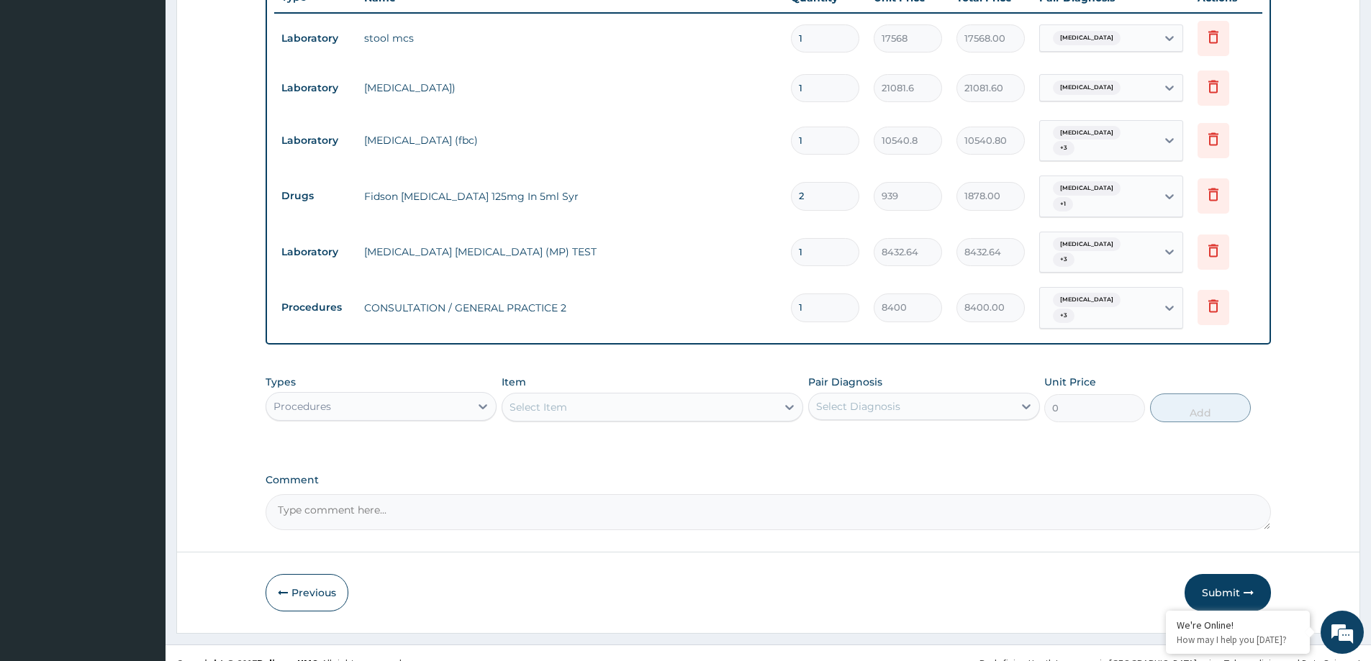
scroll to position [548, 0]
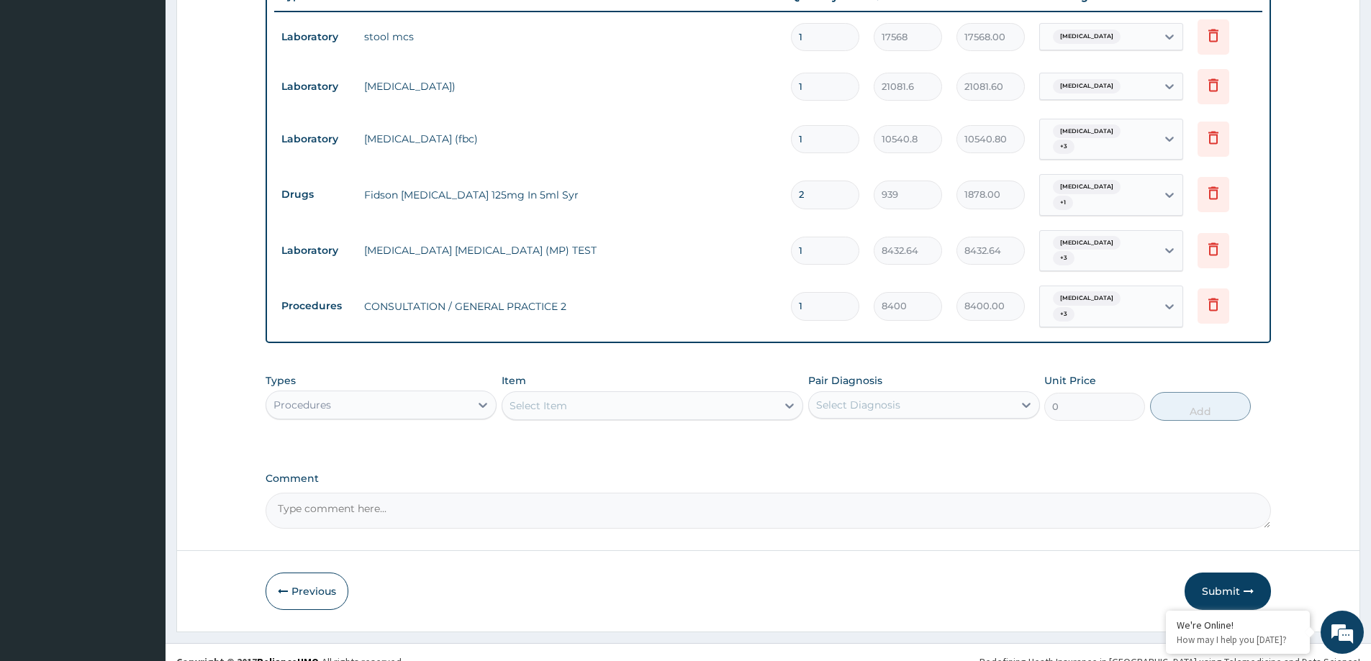
drag, startPoint x: 1219, startPoint y: 583, endPoint x: 404, endPoint y: 3, distance: 1000.0
click at [1218, 581] on button "Submit" at bounding box center [1227, 591] width 86 height 37
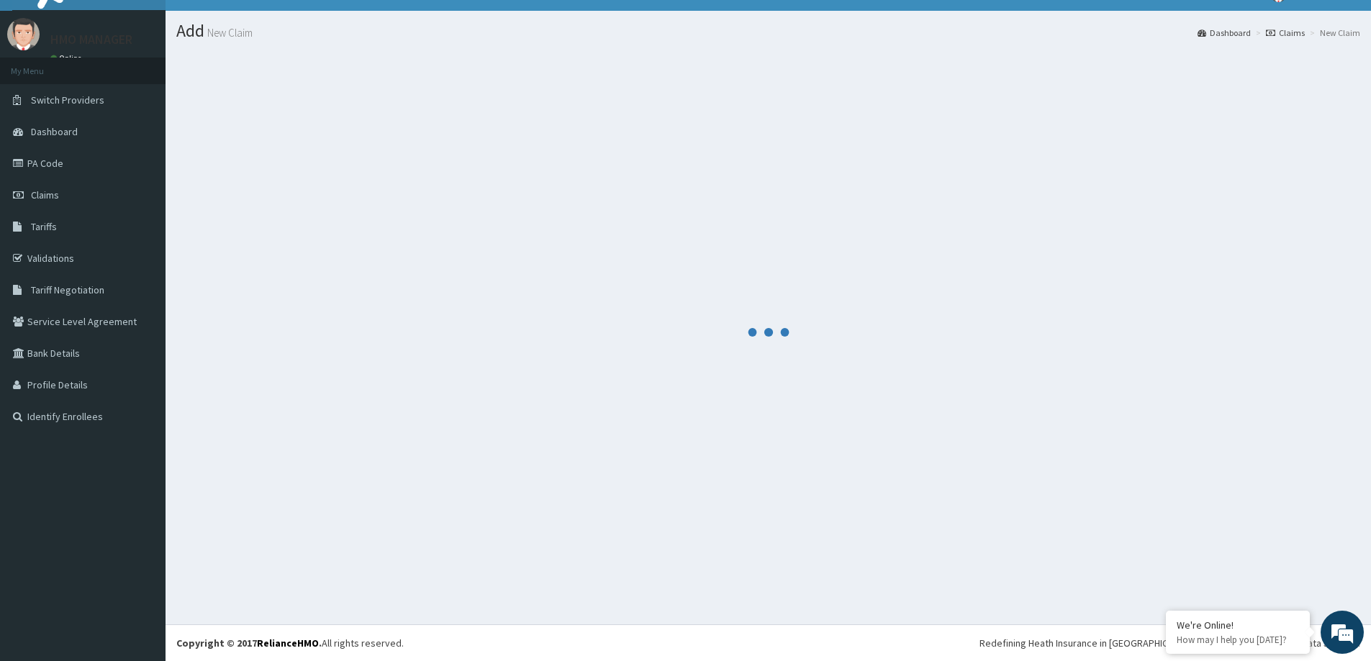
scroll to position [25, 0]
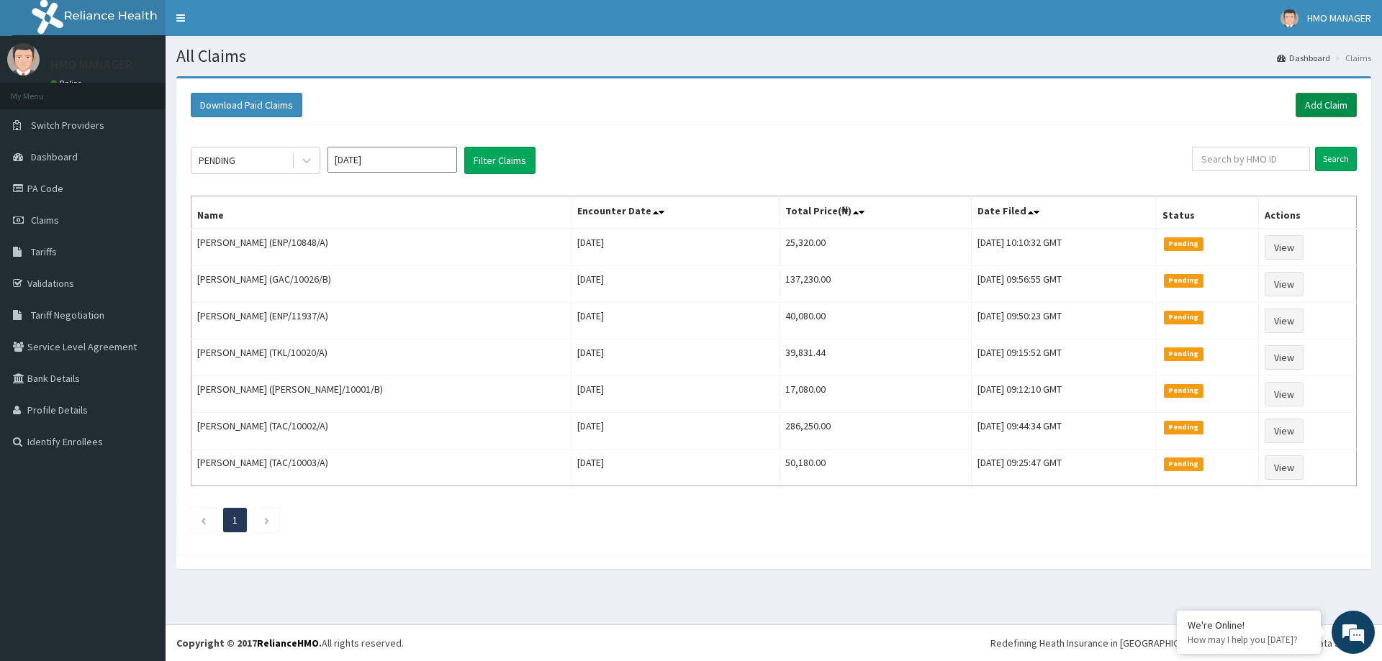
click at [1307, 103] on link "Add Claim" at bounding box center [1325, 105] width 61 height 24
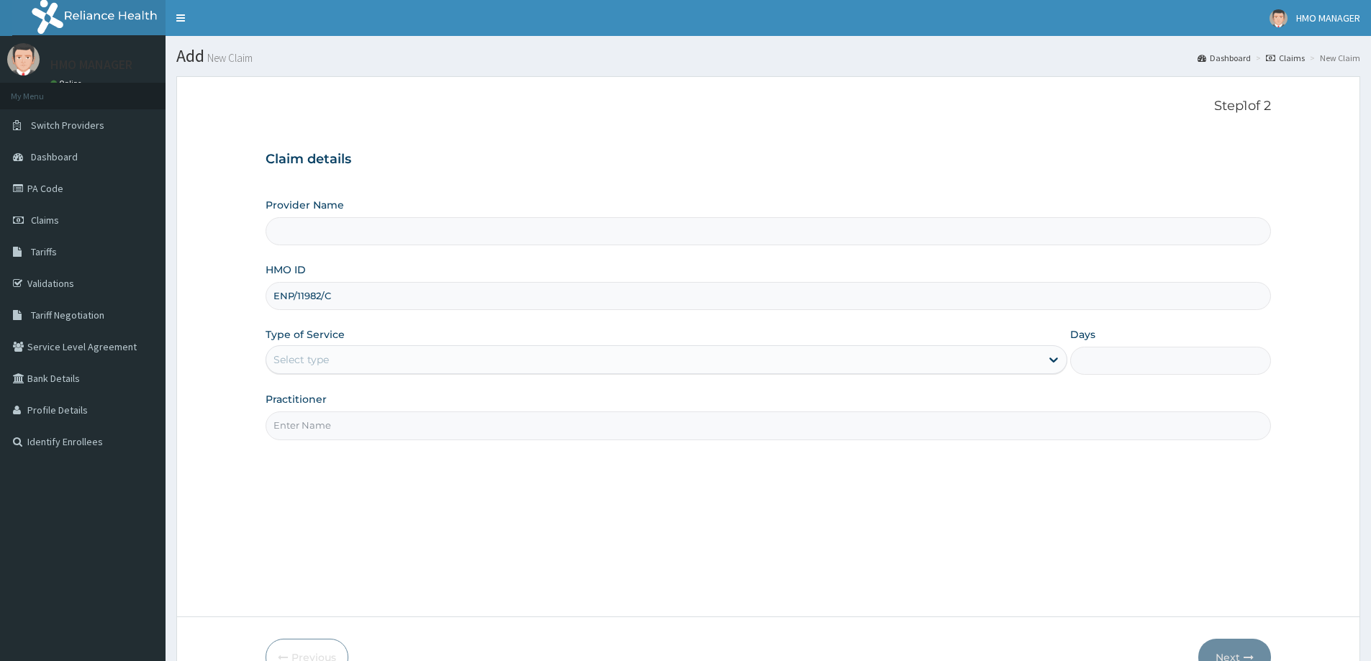
type input "ENP/11982/C"
click at [307, 351] on div "Select type" at bounding box center [653, 359] width 774 height 23
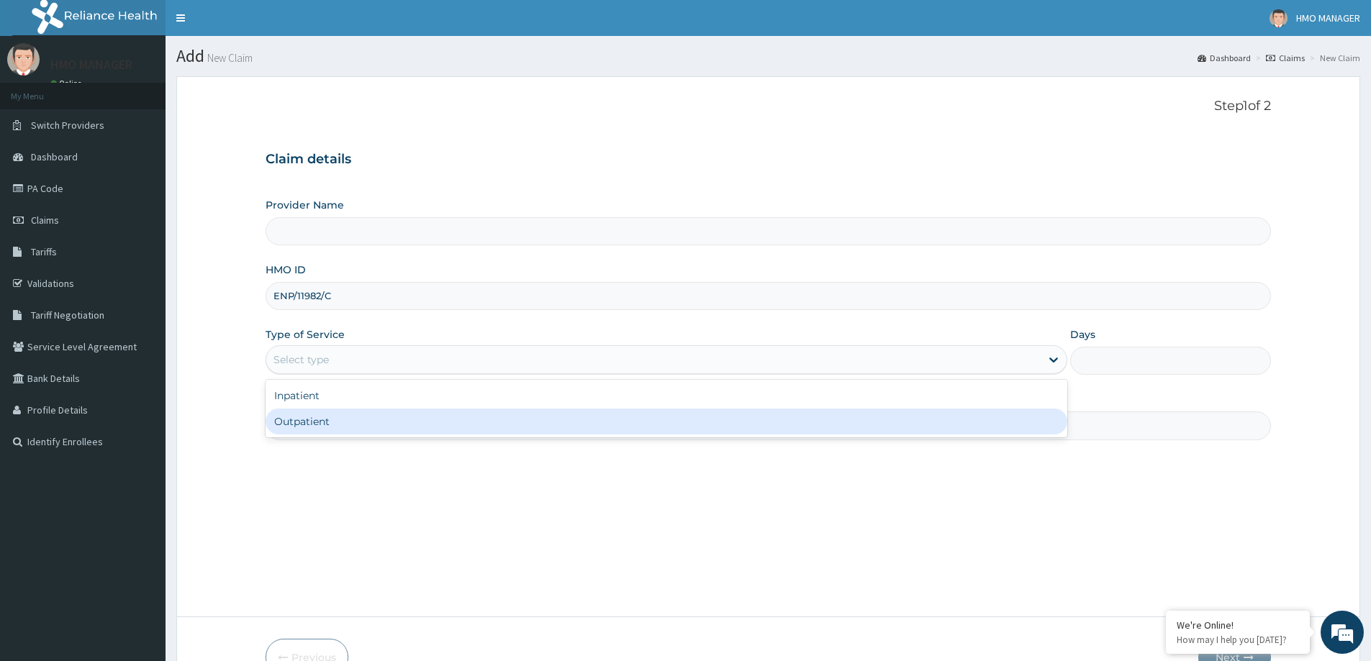
click at [317, 416] on div "Outpatient" at bounding box center [667, 422] width 802 height 26
type input "1"
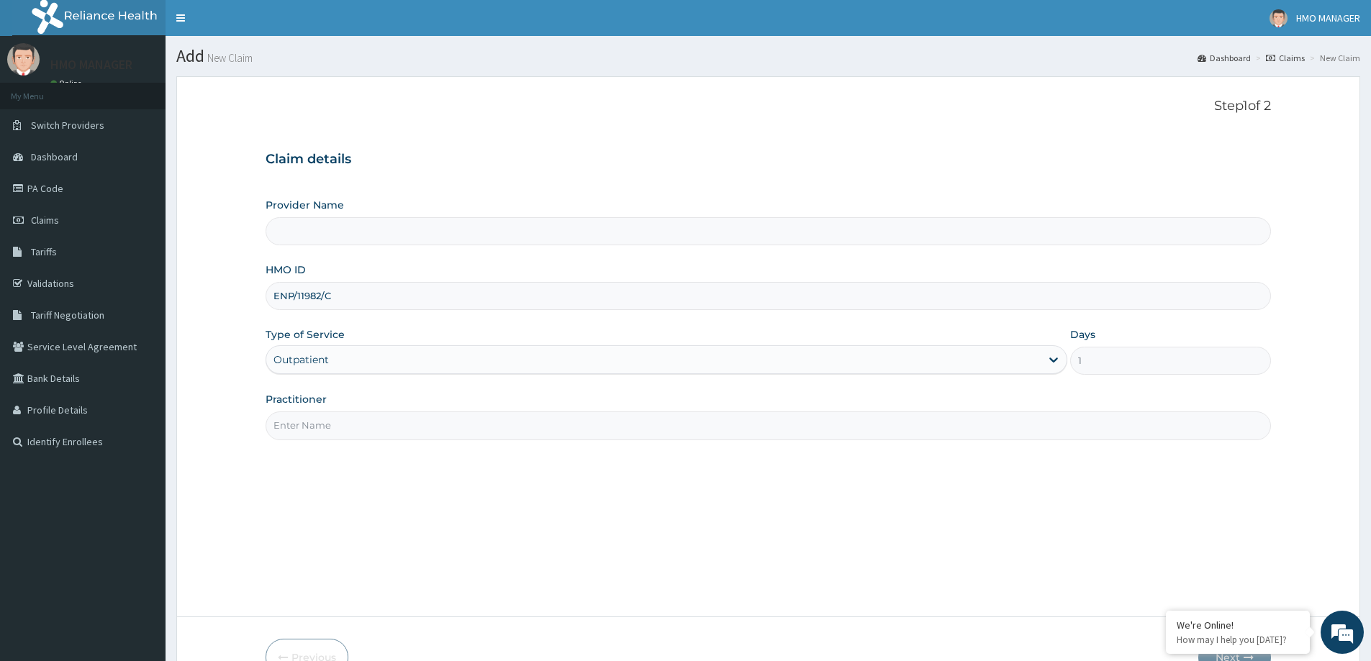
click at [301, 432] on input "Practitioner" at bounding box center [768, 426] width 1005 height 28
type input "CEDARCREST HOSPITAL LIMITED"
click at [305, 418] on input "Practitioner" at bounding box center [768, 426] width 1005 height 28
drag, startPoint x: 298, startPoint y: 406, endPoint x: 292, endPoint y: 417, distance: 12.9
drag, startPoint x: 292, startPoint y: 417, endPoint x: 276, endPoint y: 425, distance: 18.3
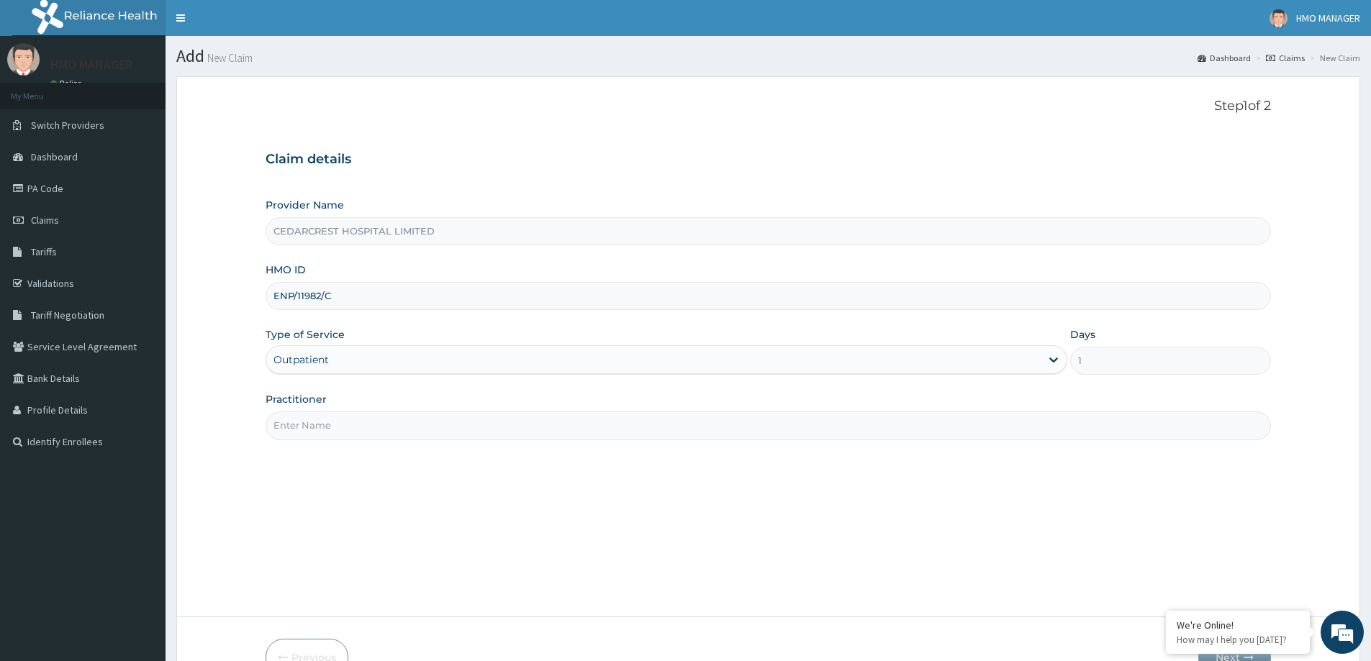
paste input "Dr Barka Arhyel"
type input "Dr Barka Arhyel"
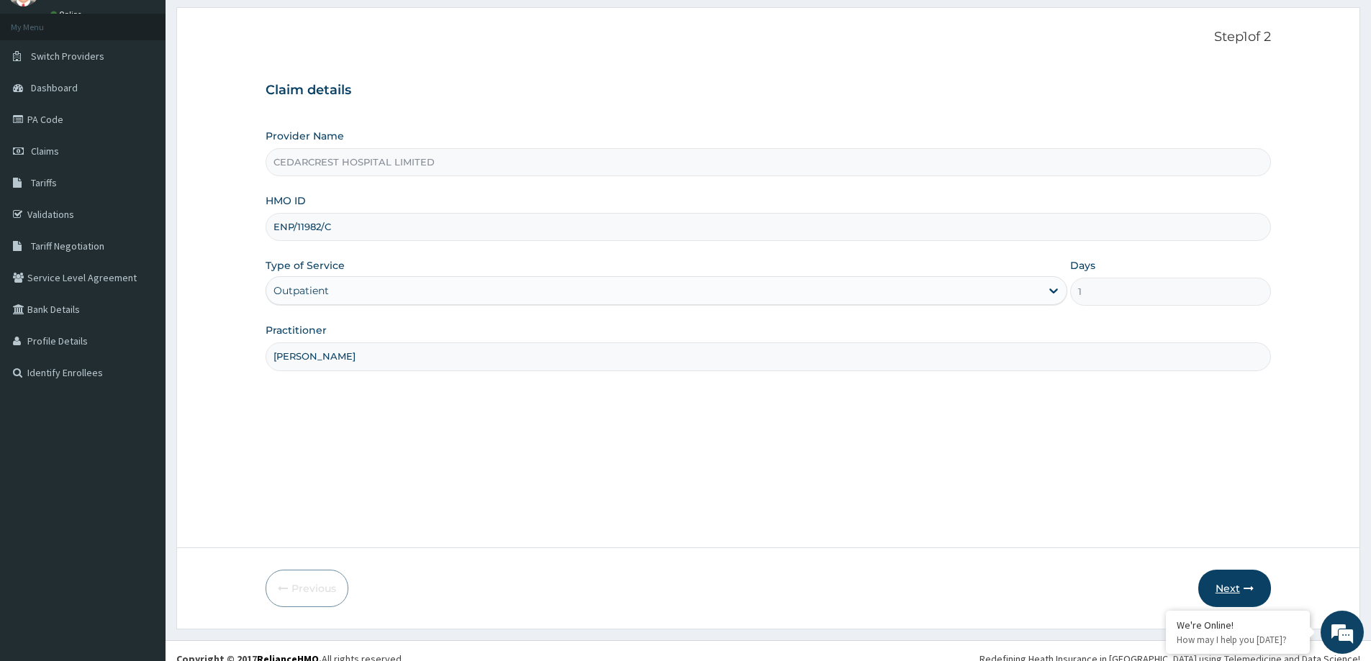
scroll to position [85, 0]
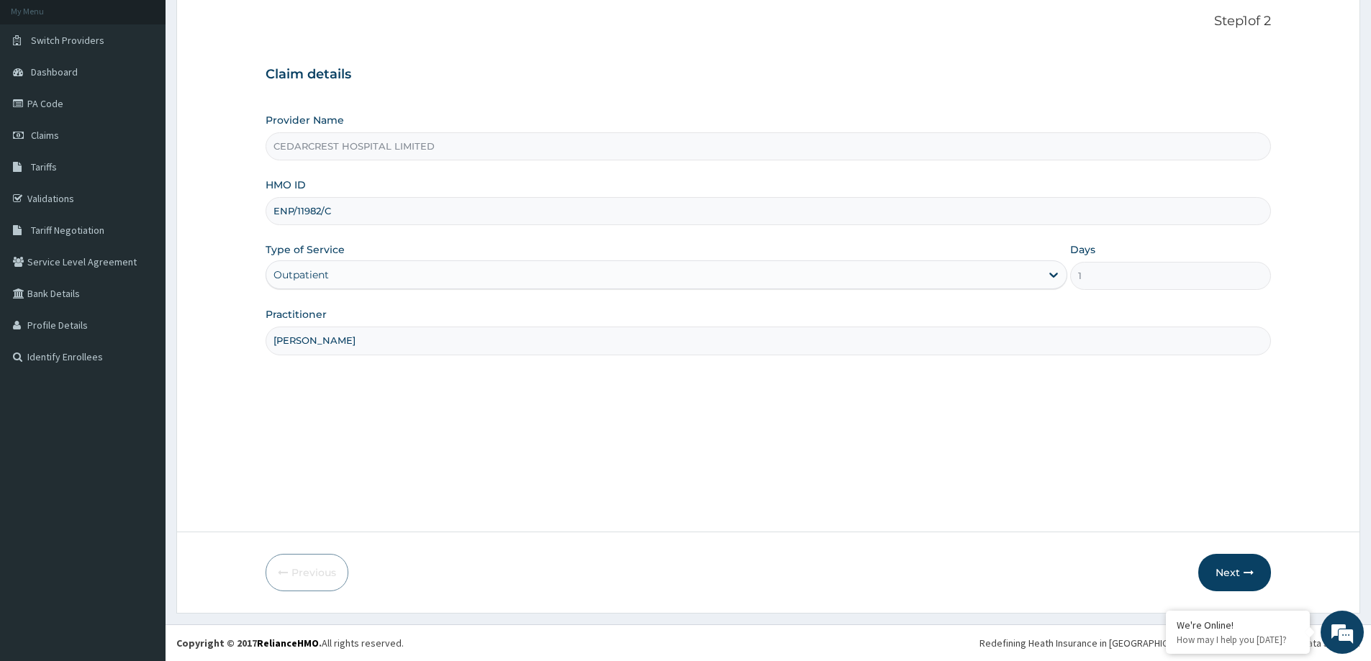
click at [1213, 563] on button "Next" at bounding box center [1234, 572] width 73 height 37
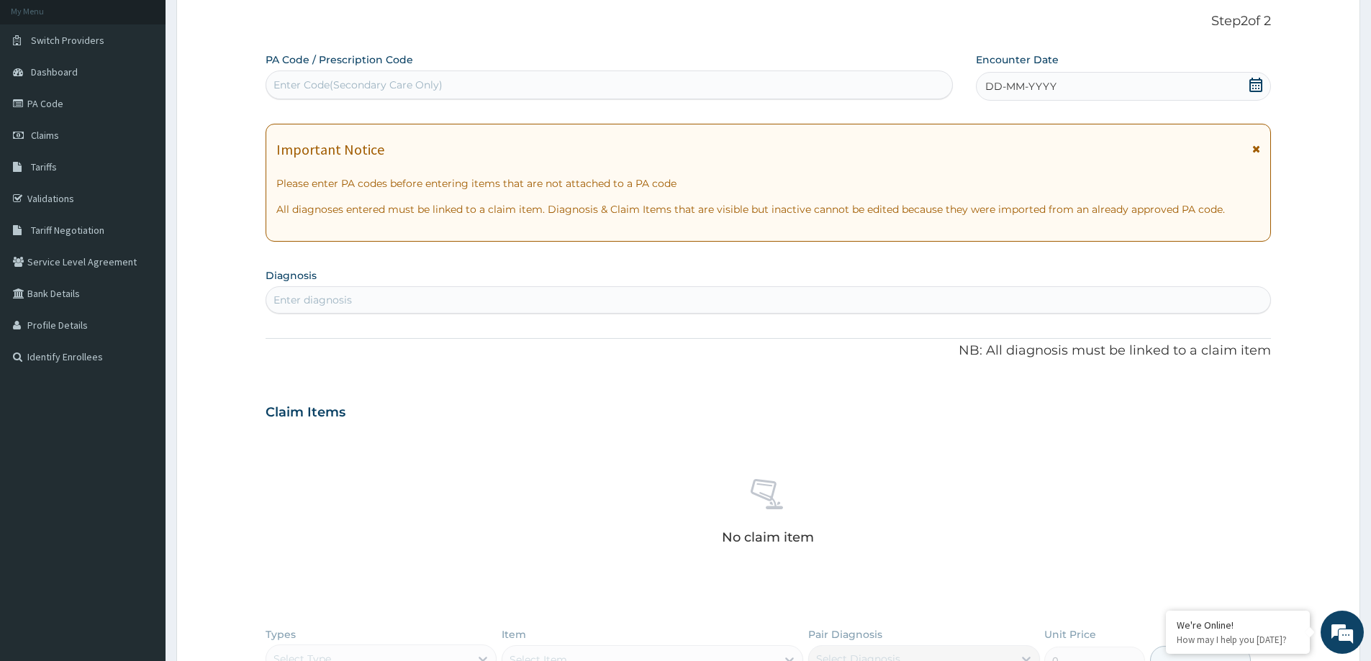
scroll to position [0, 0]
click at [1010, 88] on span "DD-MM-YYYY" at bounding box center [1020, 86] width 71 height 14
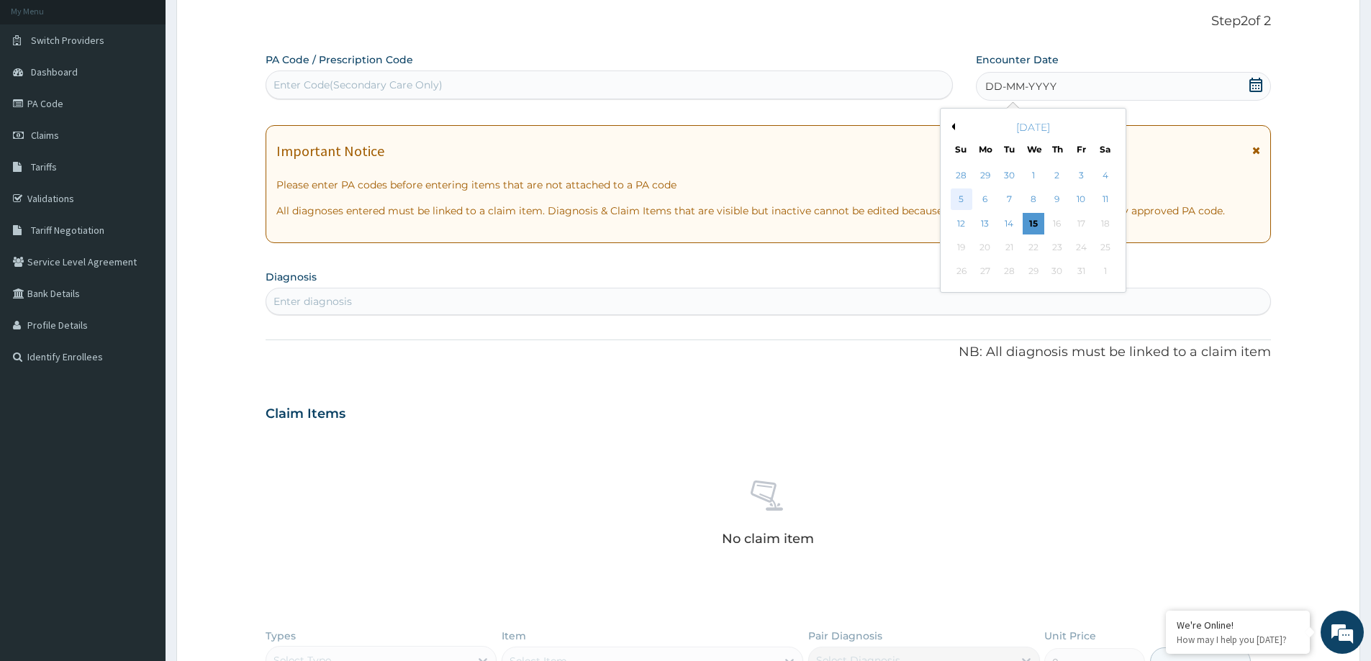
click at [964, 197] on div "5" at bounding box center [962, 200] width 22 height 22
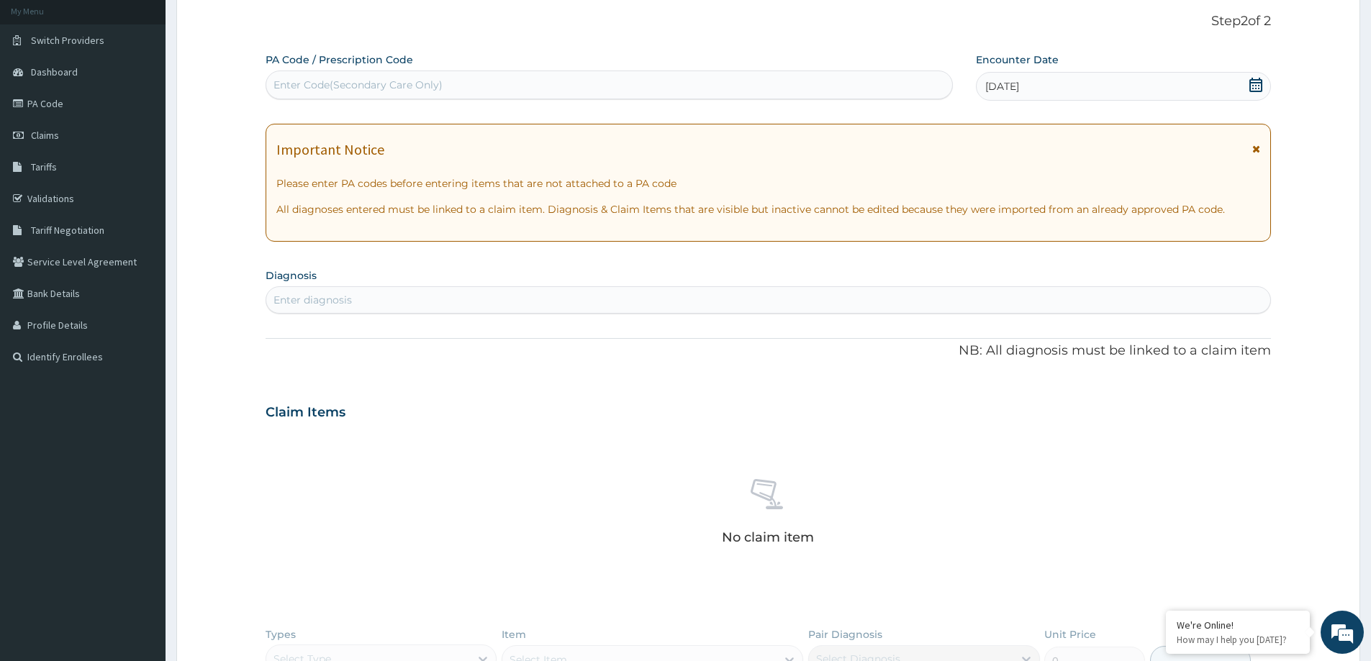
click at [281, 286] on section "Diagnosis Enter diagnosis" at bounding box center [768, 289] width 1005 height 49
click at [298, 298] on div "Enter diagnosis" at bounding box center [768, 300] width 1004 height 23
type input "ENTERITIS"
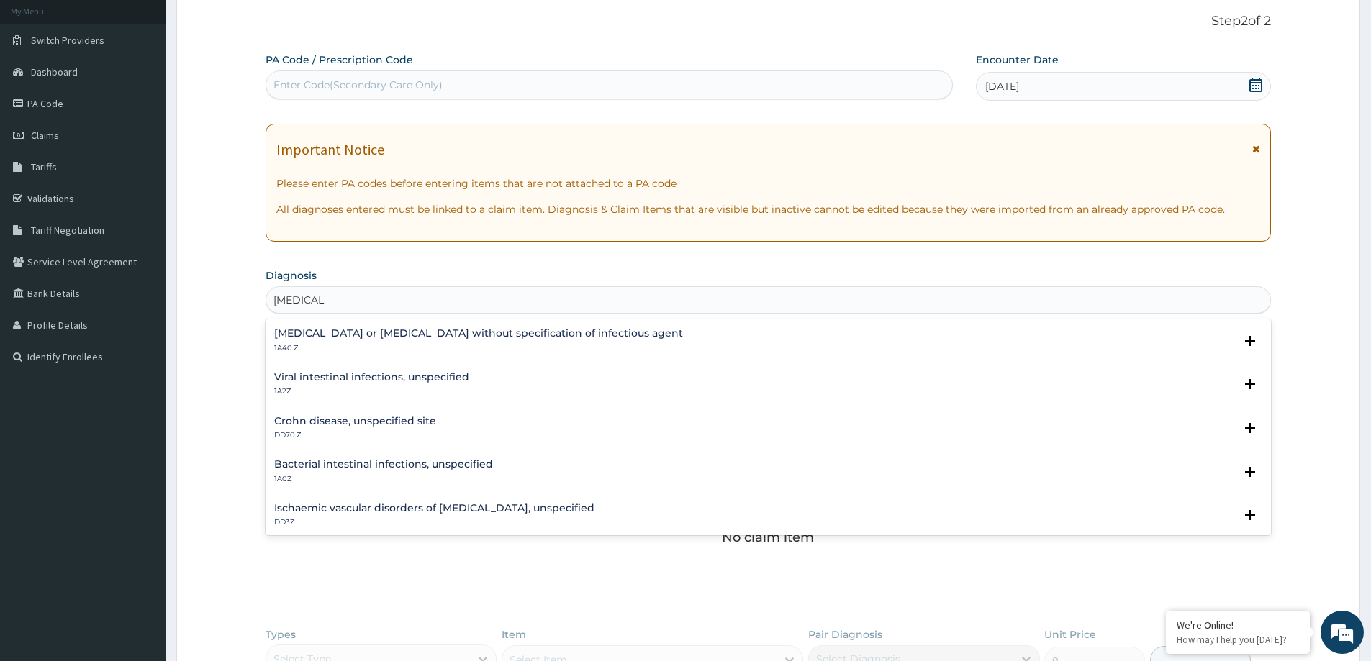
click at [395, 337] on h4 "Infectious gastroenteritis or colitis without specification of infectious agent" at bounding box center [478, 333] width 409 height 11
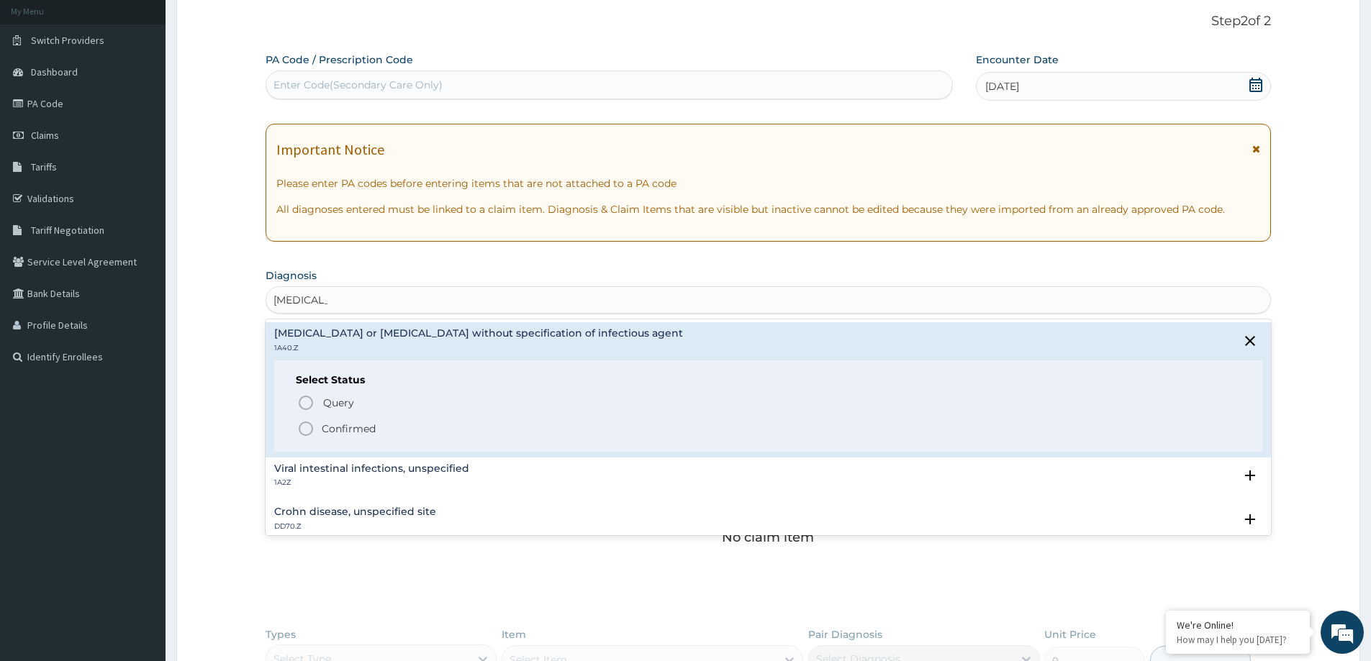
click at [339, 422] on p "Confirmed" at bounding box center [349, 429] width 54 height 14
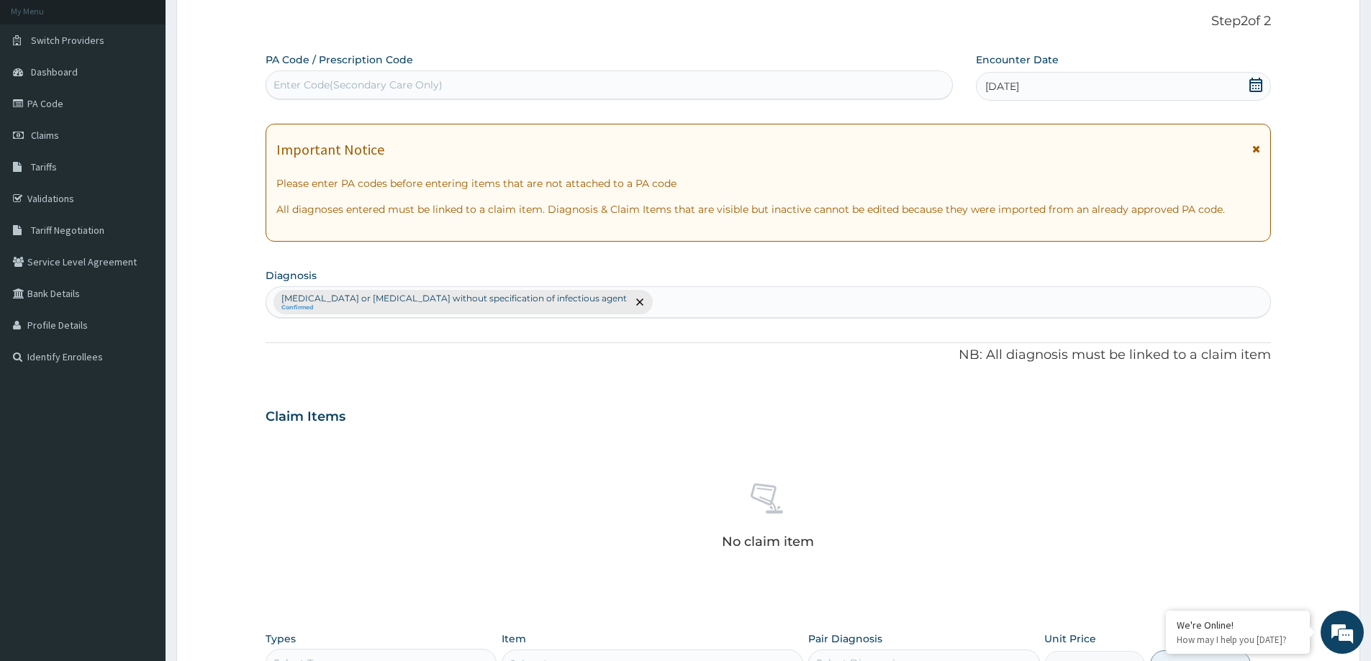
scroll to position [229, 0]
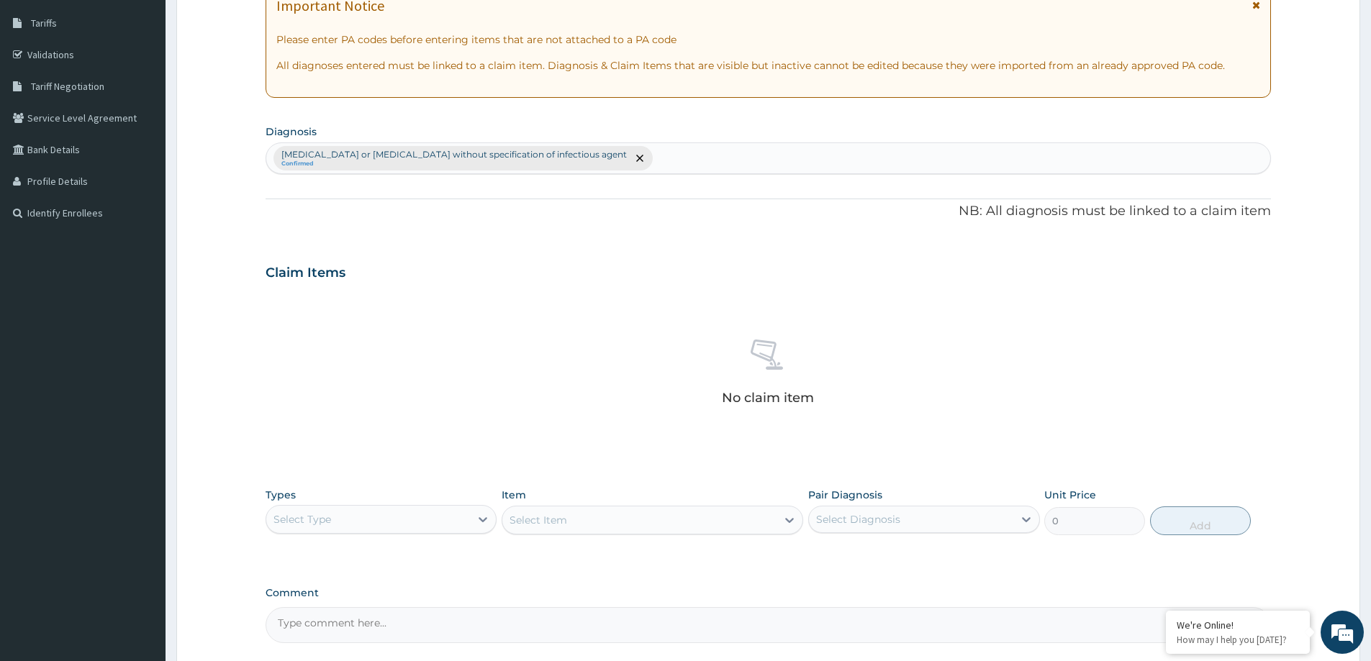
click at [314, 514] on div "Select Type" at bounding box center [302, 519] width 58 height 14
click at [307, 606] on div "Procedures" at bounding box center [381, 607] width 231 height 26
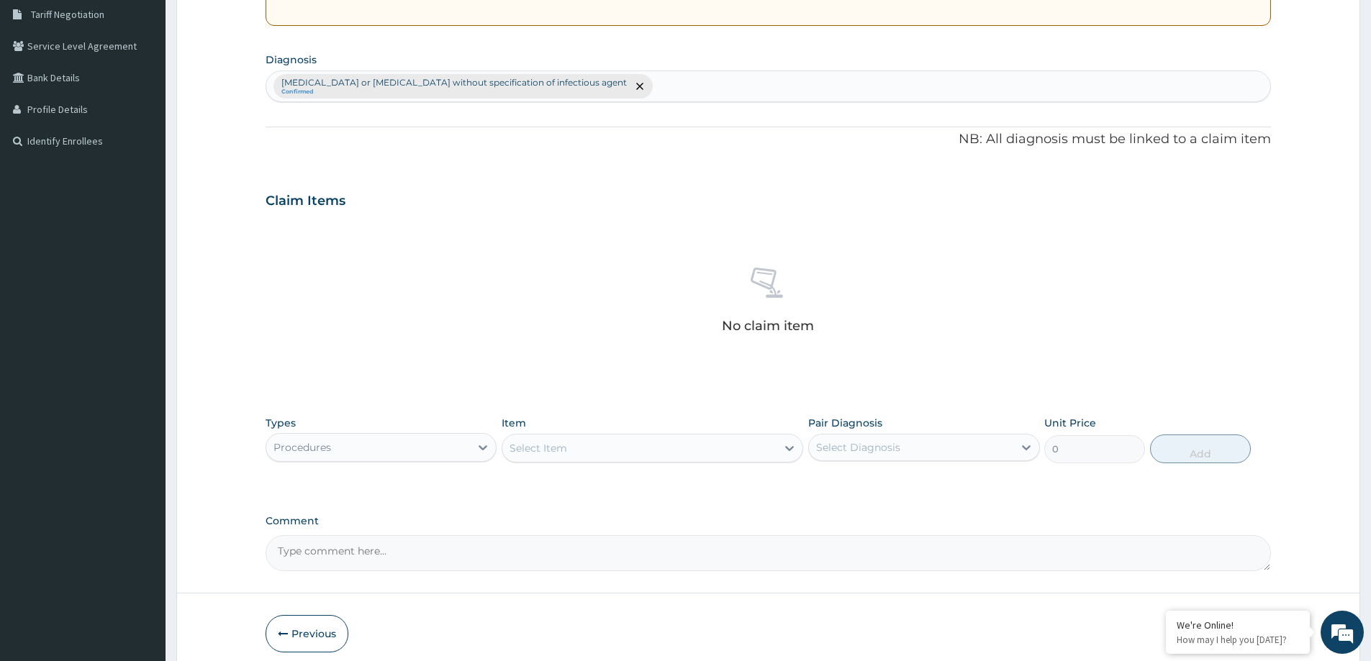
click at [516, 447] on div "Select Item" at bounding box center [538, 448] width 58 height 14
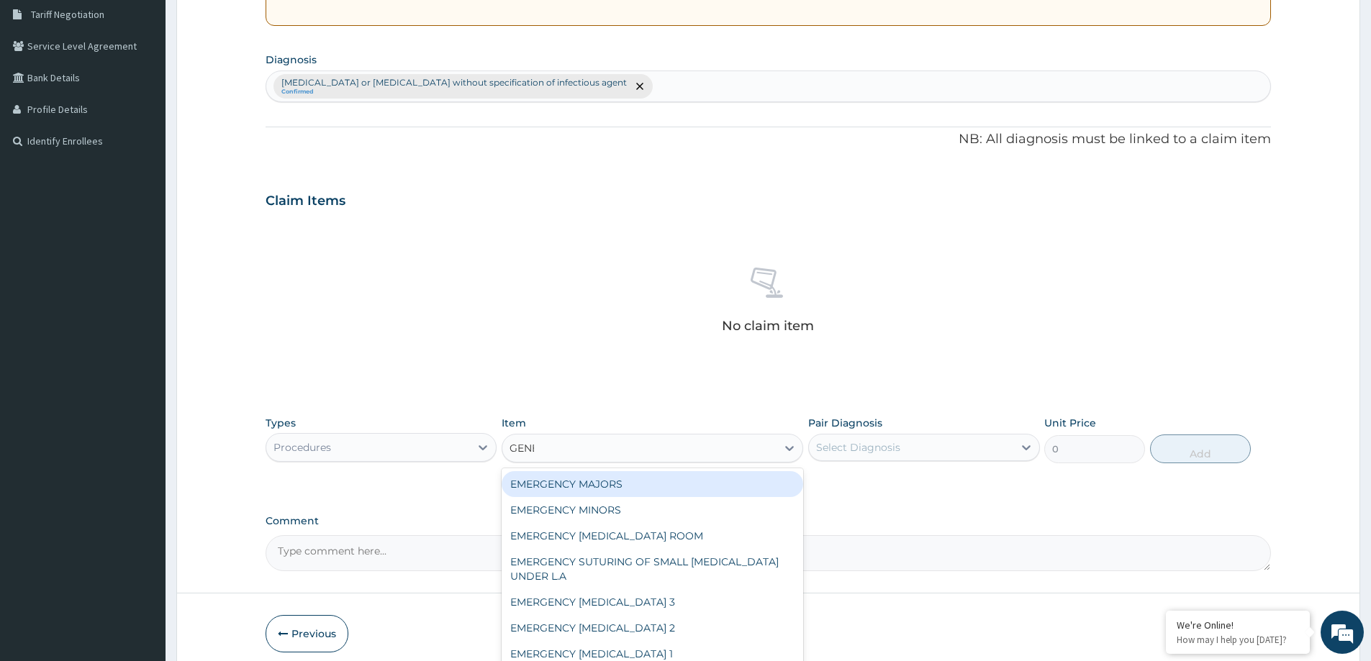
type input "GENERAL"
click at [534, 452] on input "GENERAL" at bounding box center [521, 448] width 24 height 14
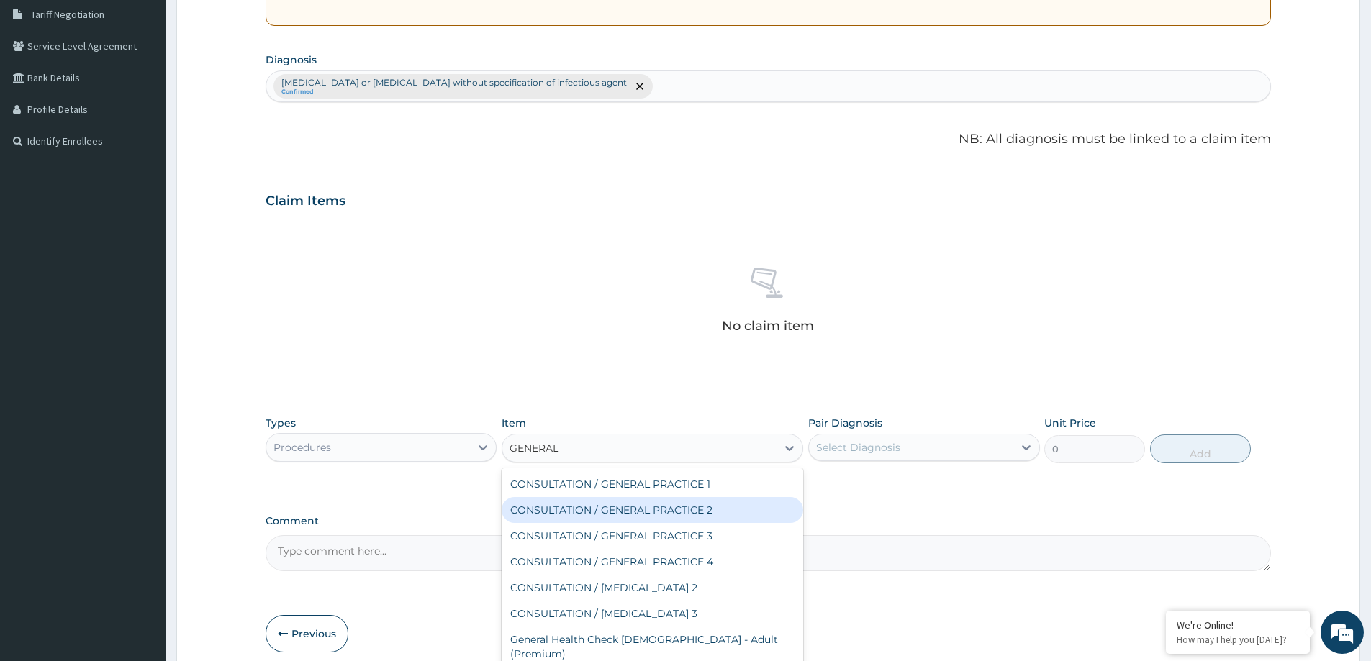
click at [640, 515] on div "CONSULTATION / GENERAL PRACTICE 2" at bounding box center [653, 510] width 302 height 26
type input "8400"
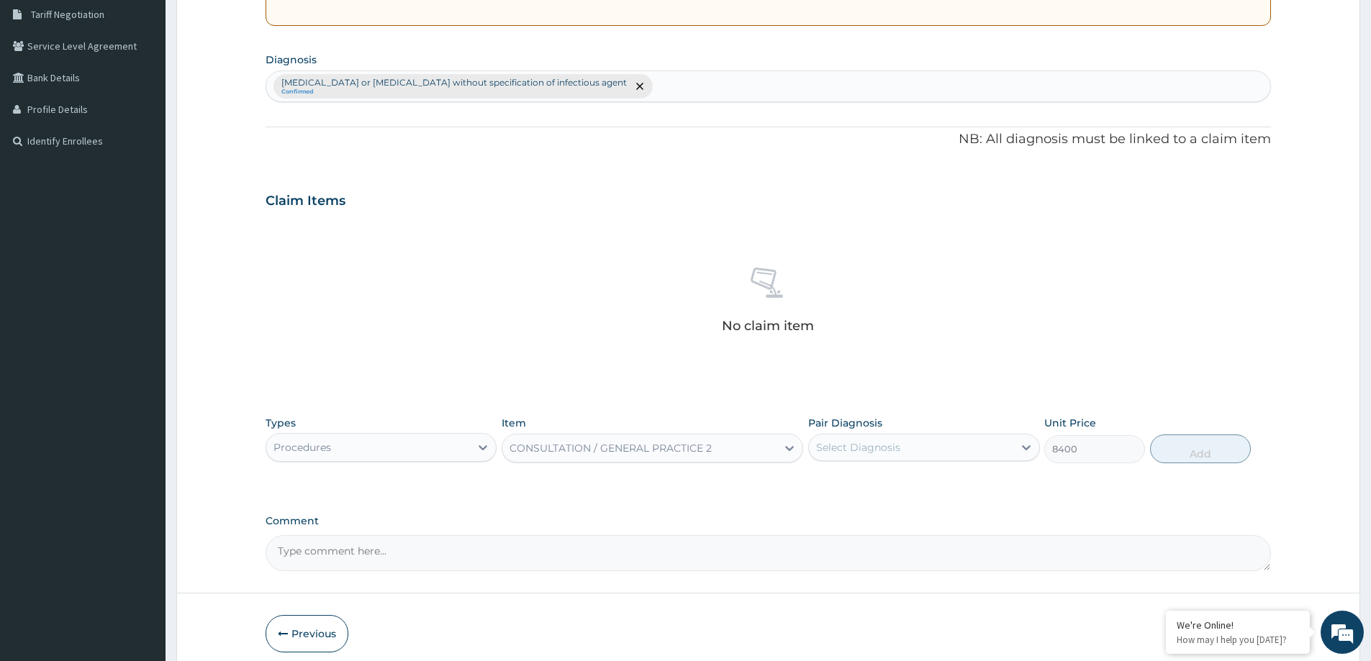
click at [885, 422] on div "Pair Diagnosis Select Diagnosis" at bounding box center [923, 439] width 231 height 47
click at [888, 447] on div "Select Diagnosis" at bounding box center [858, 447] width 84 height 14
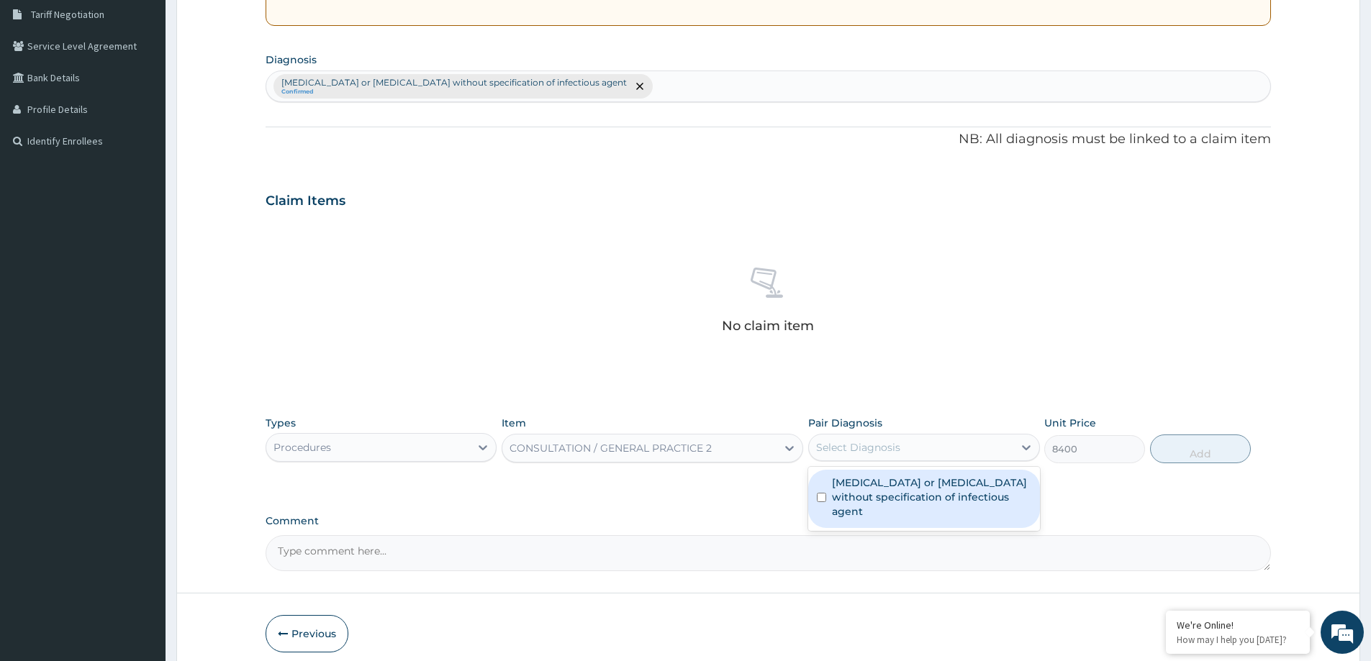
drag, startPoint x: 894, startPoint y: 483, endPoint x: 899, endPoint y: 508, distance: 25.7
click at [894, 485] on label "Infectious gastroenteritis or colitis without specification of infectious agent" at bounding box center [931, 497] width 199 height 43
checkbox input "true"
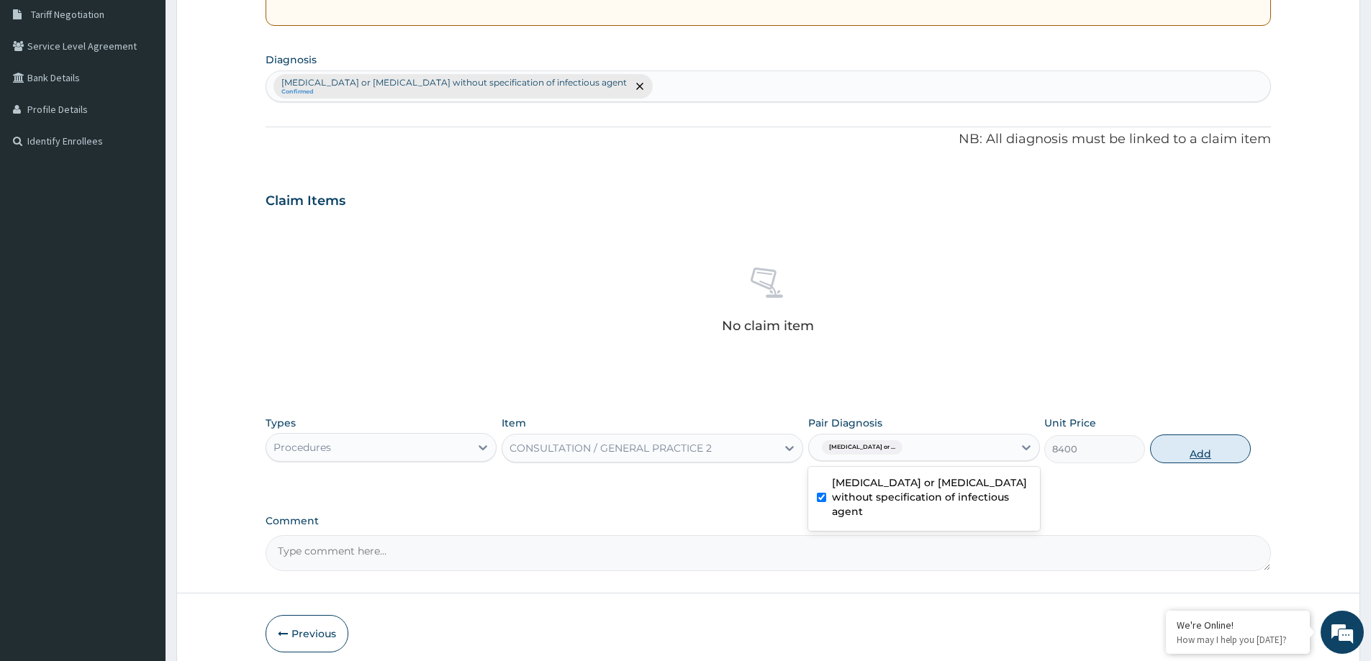
click at [1148, 423] on div "Types Procedures Item CONSULTATION / GENERAL PRACTICE 2 Pair Diagnosis option I…" at bounding box center [768, 440] width 1005 height 62
click at [1226, 453] on button "Add" at bounding box center [1200, 449] width 101 height 29
type input "0"
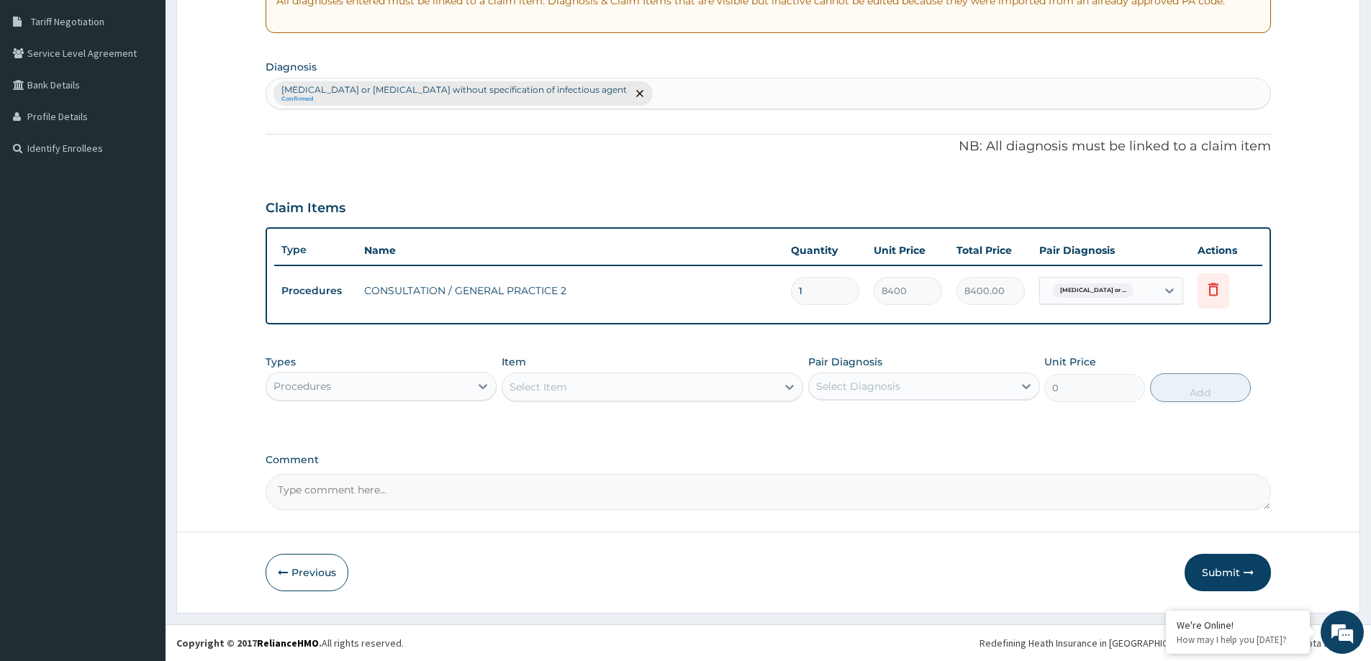
scroll to position [294, 0]
drag, startPoint x: 1208, startPoint y: 573, endPoint x: 319, endPoint y: 0, distance: 1057.9
click at [1207, 571] on button "Submit" at bounding box center [1227, 572] width 86 height 37
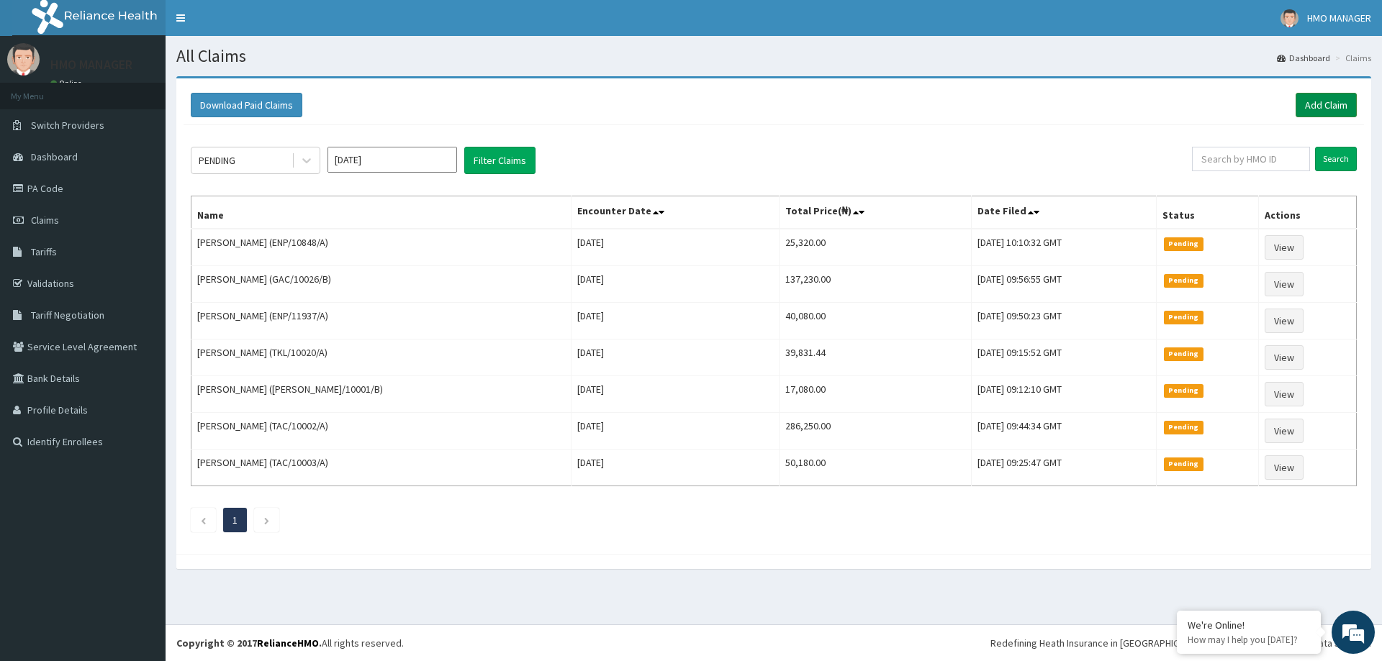
click at [1334, 108] on link "Add Claim" at bounding box center [1325, 105] width 61 height 24
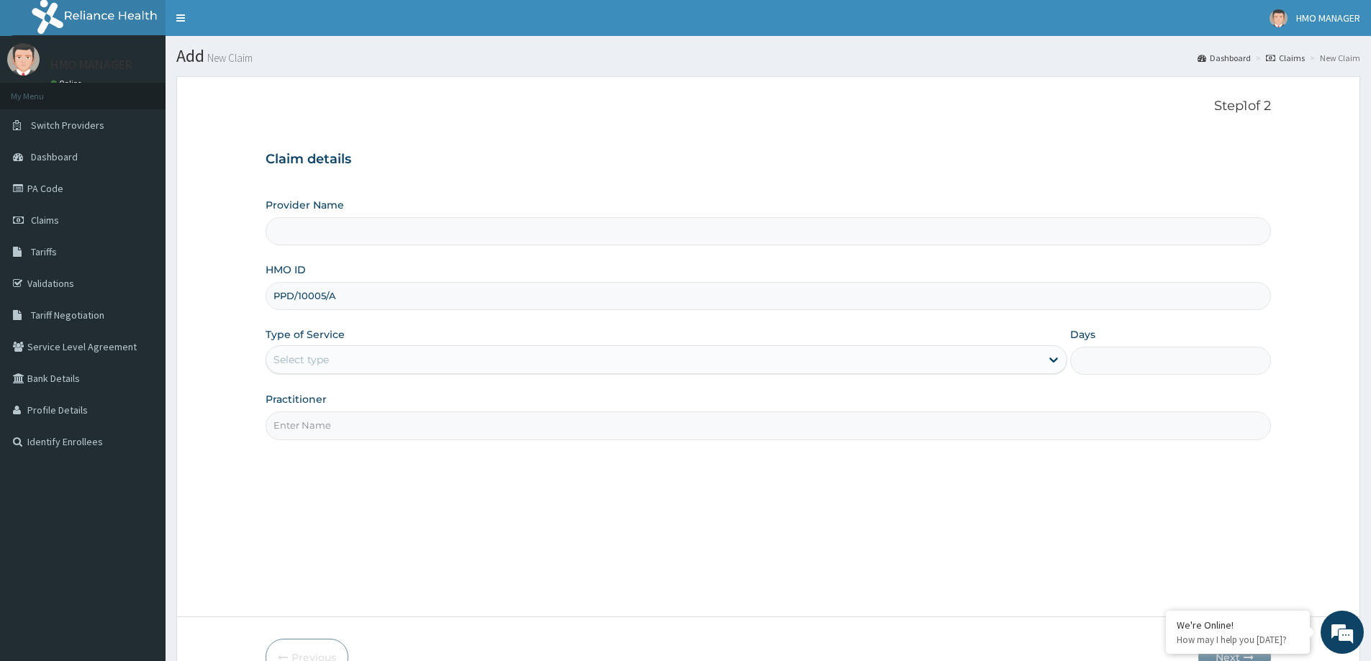
type input "PPD/10005/A"
click at [335, 363] on div "Select type" at bounding box center [653, 359] width 774 height 23
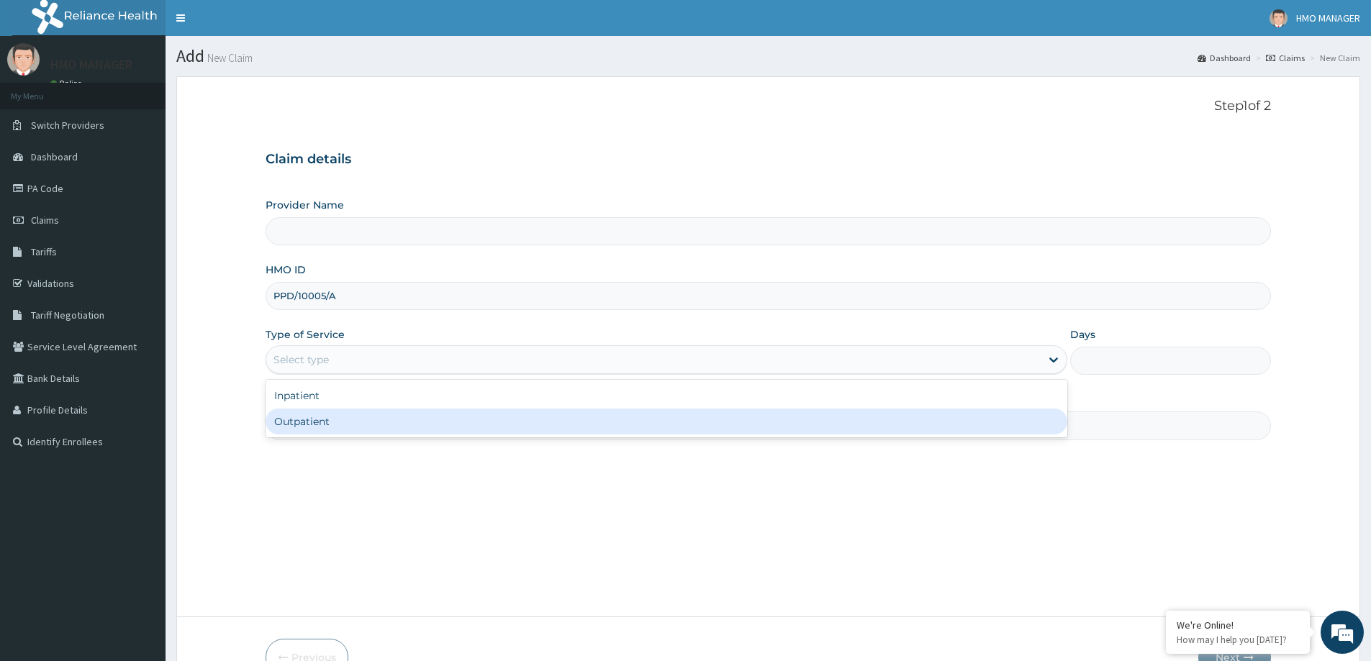
click at [317, 427] on div "Outpatient" at bounding box center [667, 422] width 802 height 26
type input "1"
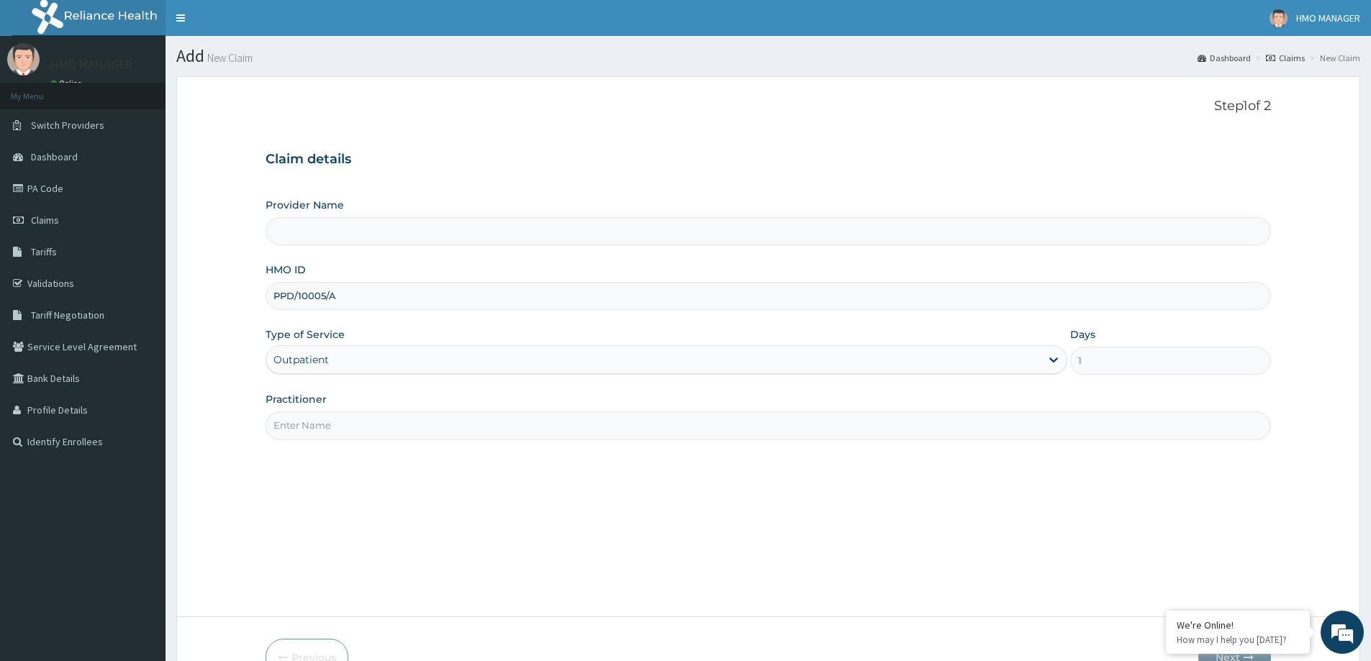
click at [314, 427] on input "Practitioner" at bounding box center [768, 426] width 1005 height 28
type input "CEDARCREST HOSPITAL LIMITED"
paste input "[PERSON_NAME] [PERSON_NAME]"
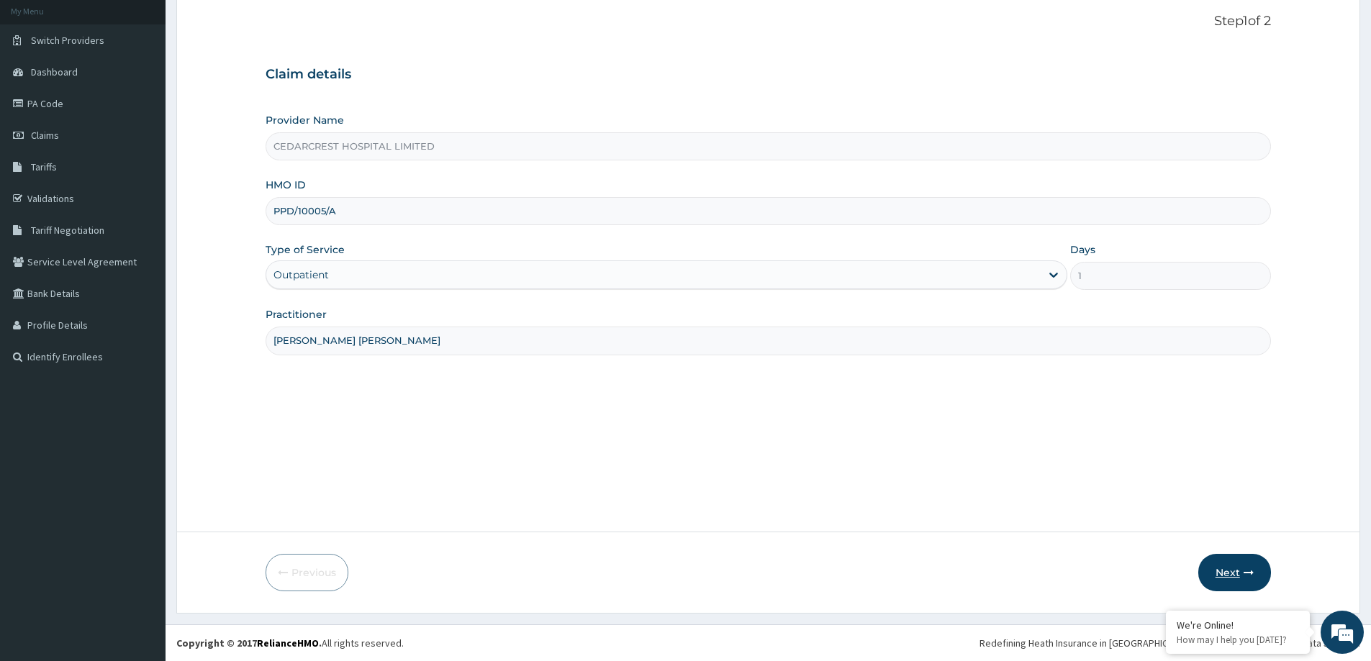
type input "[PERSON_NAME] [PERSON_NAME]"
click at [1232, 574] on button "Next" at bounding box center [1234, 572] width 73 height 37
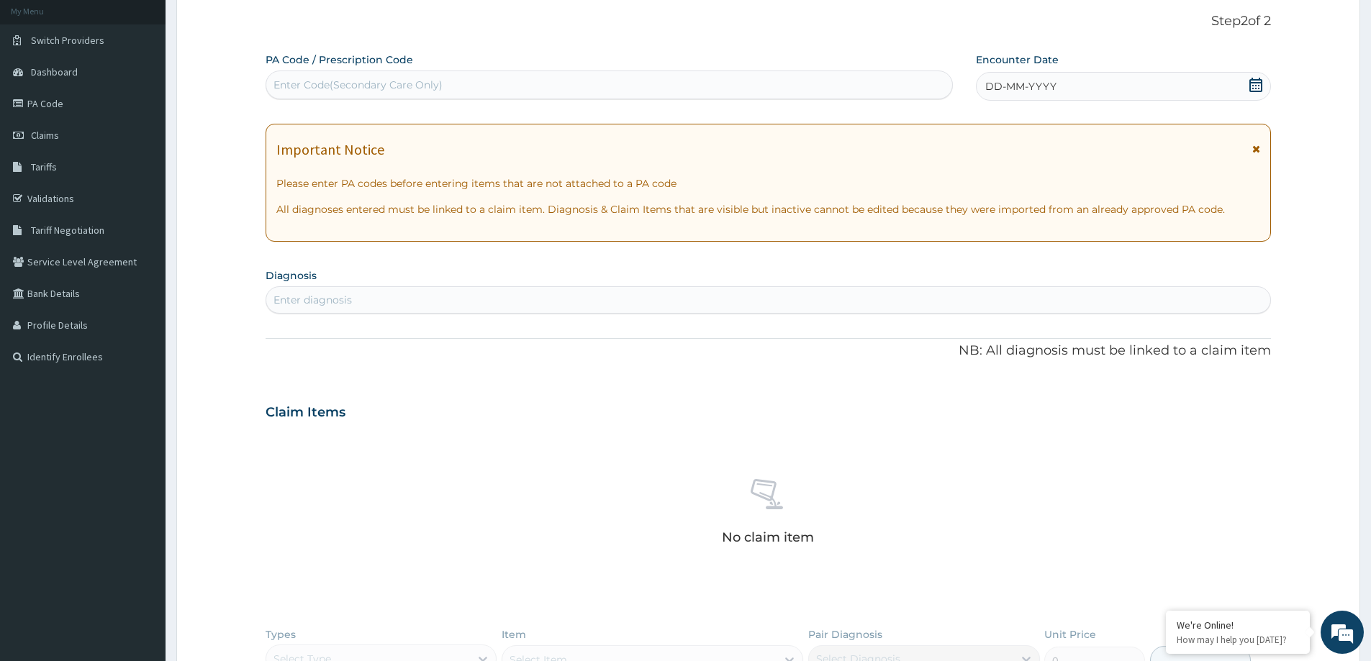
scroll to position [0, 0]
drag, startPoint x: 368, startPoint y: 307, endPoint x: 1097, endPoint y: 42, distance: 775.6
click at [381, 294] on div "Enter diagnosis" at bounding box center [768, 300] width 1004 height 23
click at [1000, 93] on span "DD-MM-YYYY" at bounding box center [1020, 86] width 71 height 14
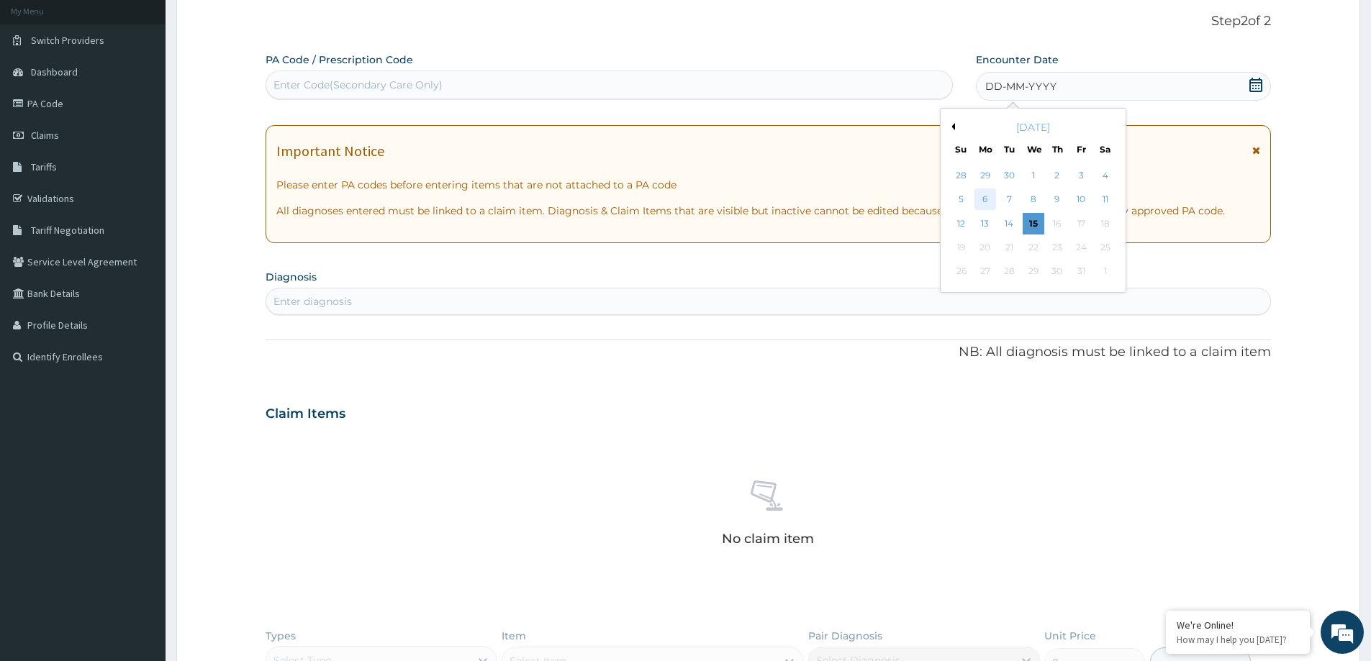
click at [988, 199] on div "6" at bounding box center [985, 200] width 22 height 22
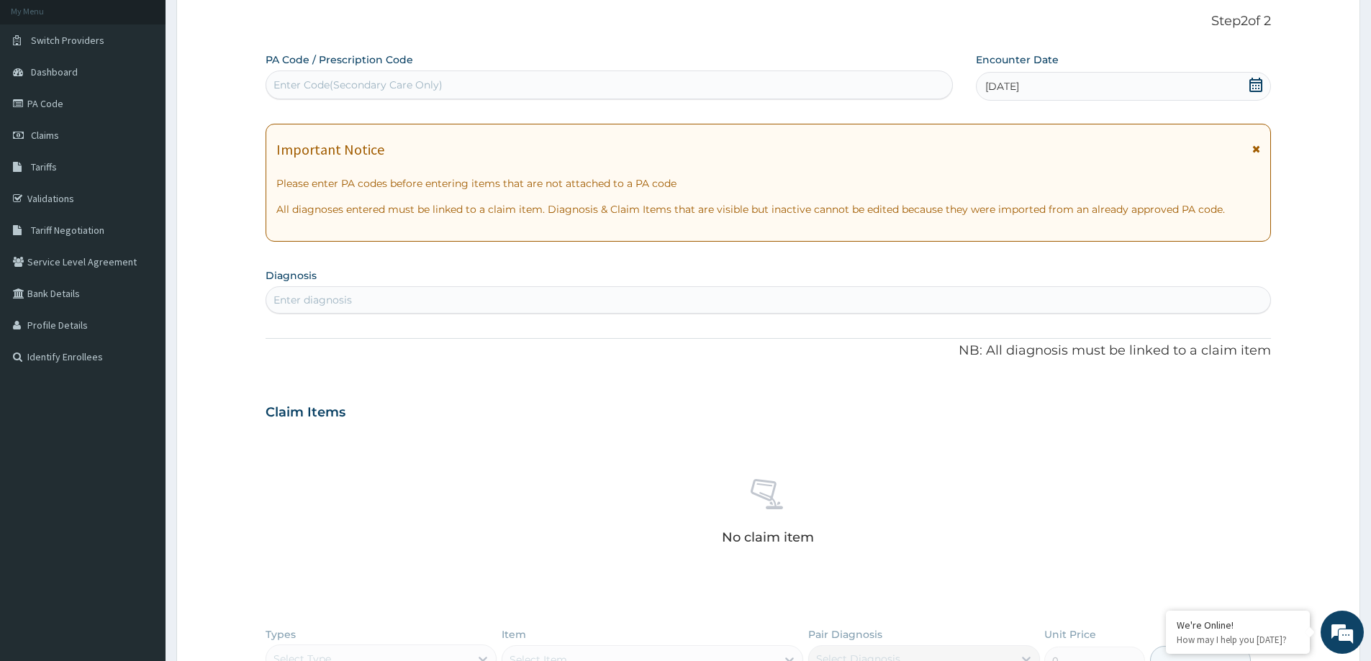
click at [506, 260] on div "PA Code / Prescription Code Enter Code(Secondary Care Only) Encounter Date [DAT…" at bounding box center [768, 418] width 1005 height 730
drag, startPoint x: 502, startPoint y: 280, endPoint x: 527, endPoint y: 266, distance: 28.0
click at [525, 267] on section "Diagnosis Enter diagnosis" at bounding box center [768, 289] width 1005 height 49
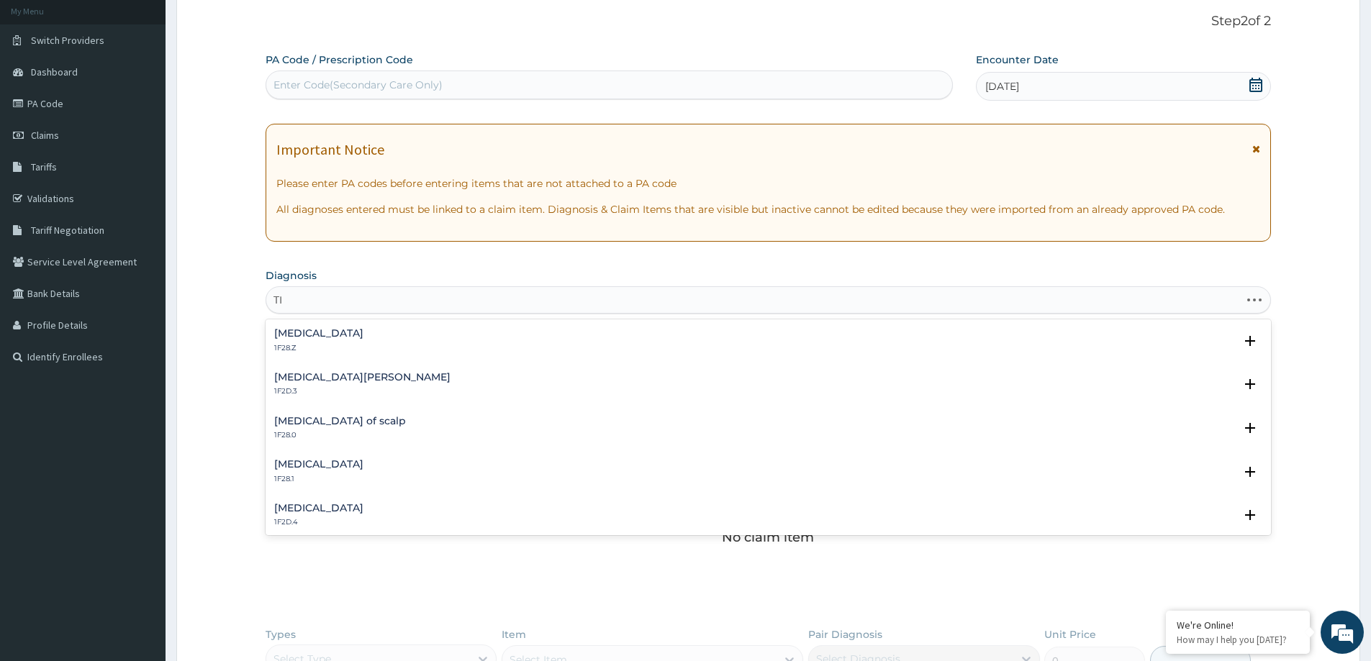
type input "T"
type input "BARBAE"
click at [354, 334] on h4 "Other specified dermatophytosis" at bounding box center [360, 333] width 173 height 11
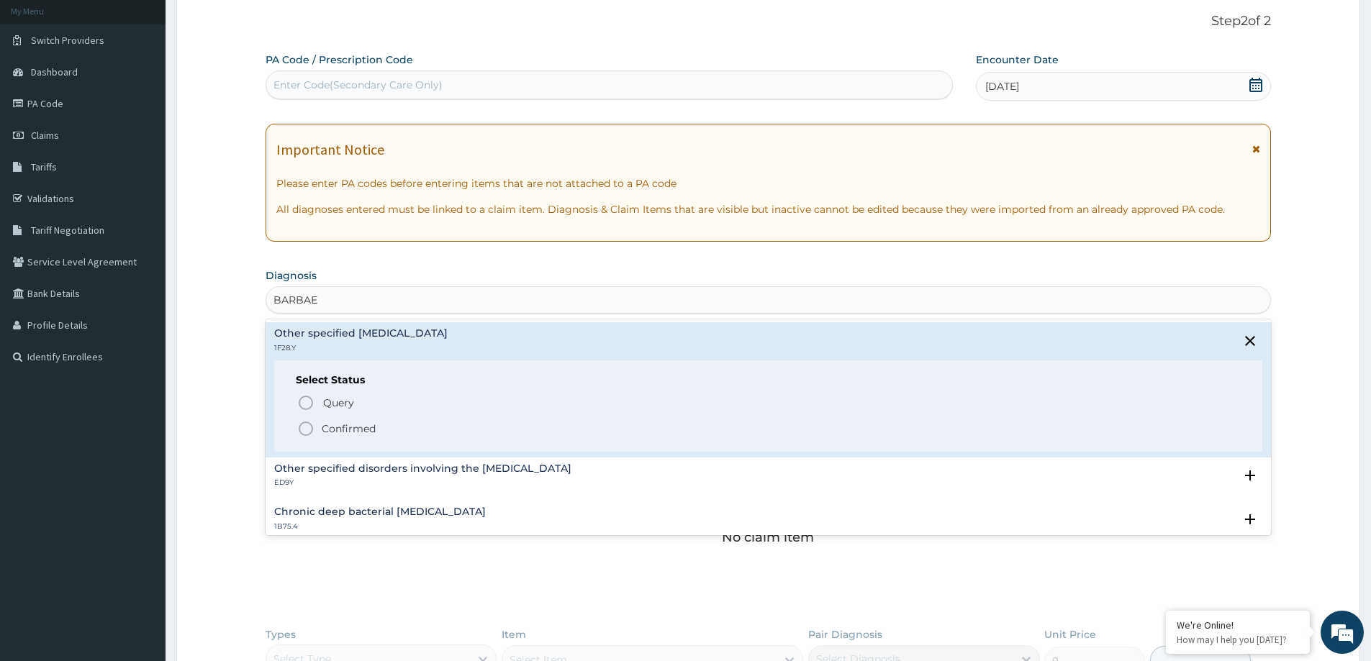
click at [340, 428] on p "Confirmed" at bounding box center [349, 429] width 54 height 14
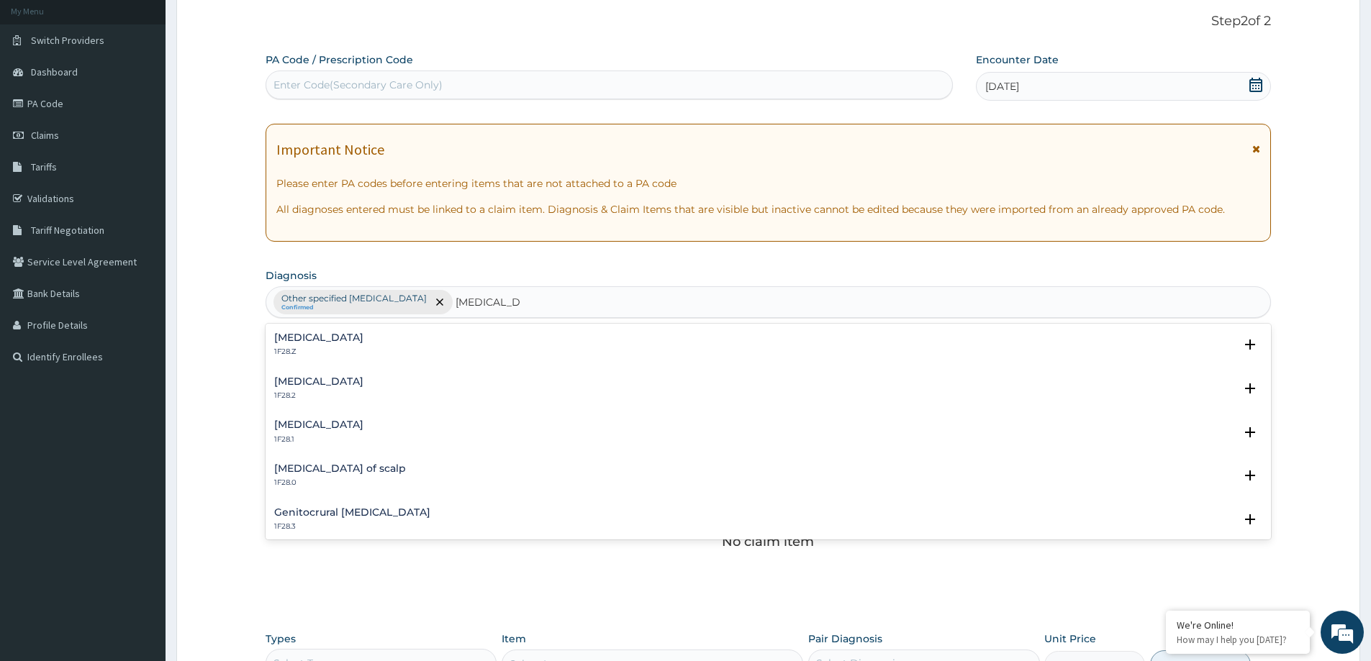
scroll to position [8, 0]
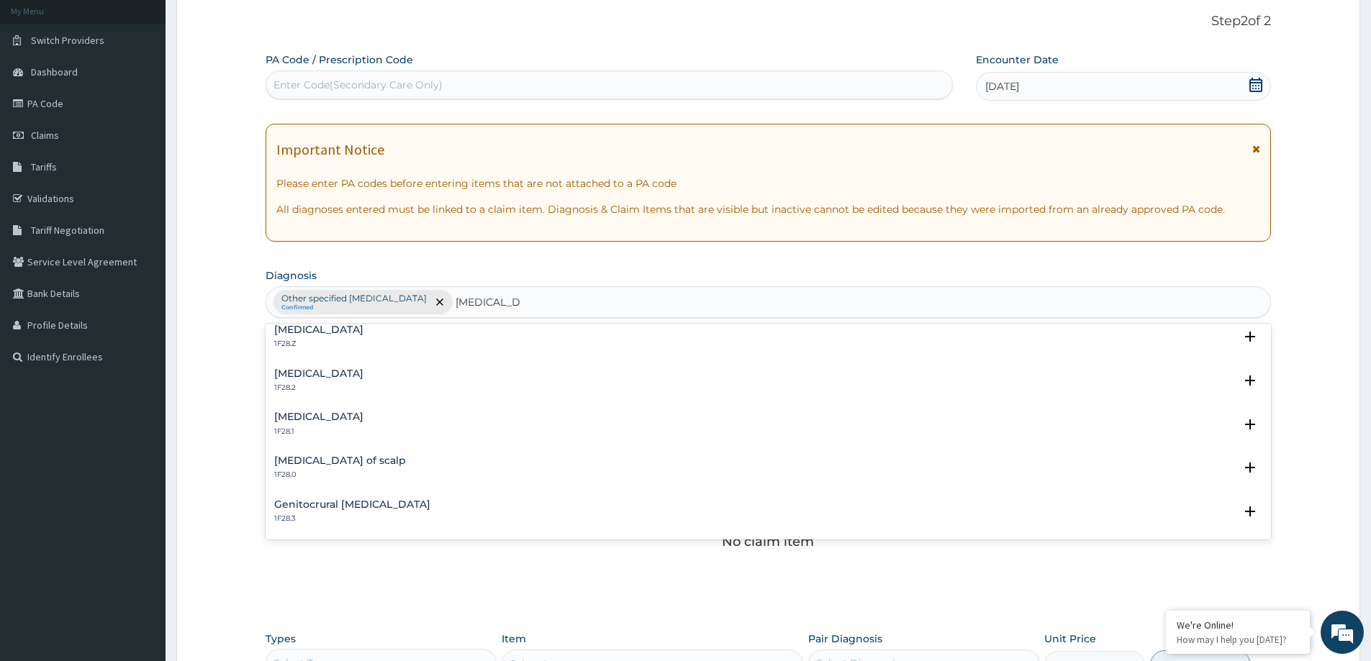
click at [525, 366] on div "Dermatophytosis of foot 1F28.2 Select Status Query Query covers suspected (?), …" at bounding box center [768, 385] width 1005 height 44
click at [512, 306] on input "RINGWORM" at bounding box center [488, 302] width 64 height 14
type input "RINGWORM"
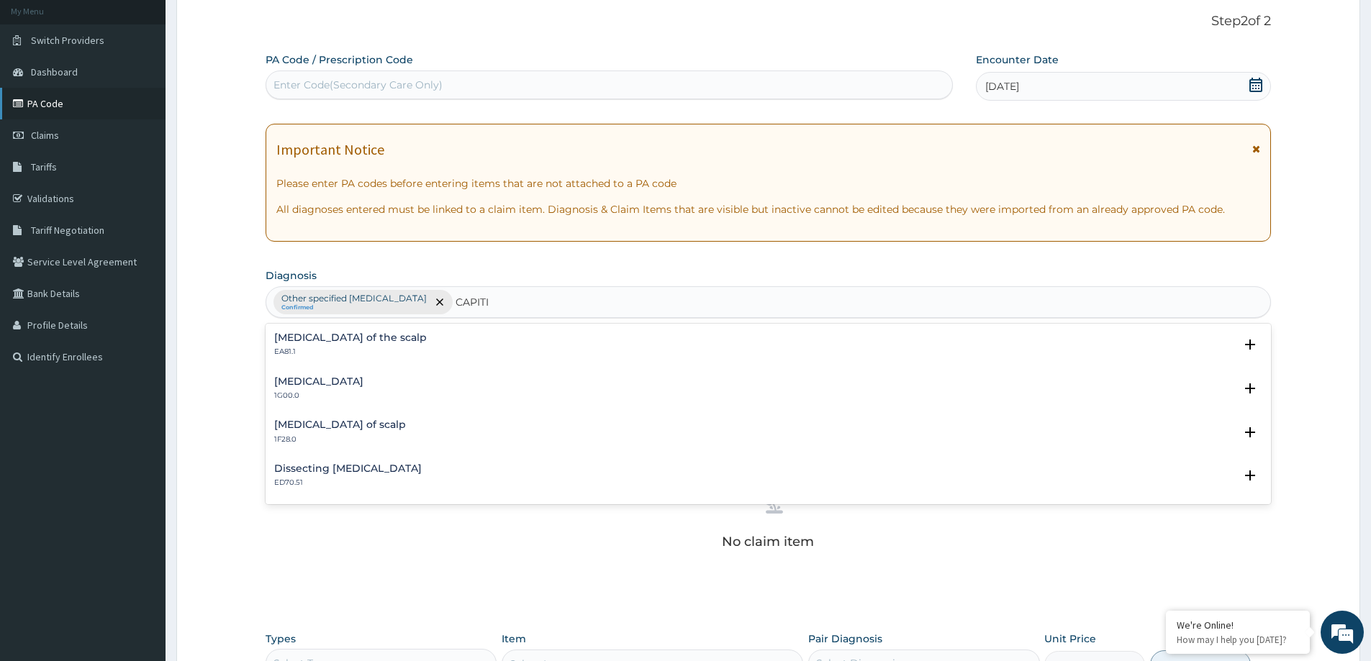
type input "CAPITIS"
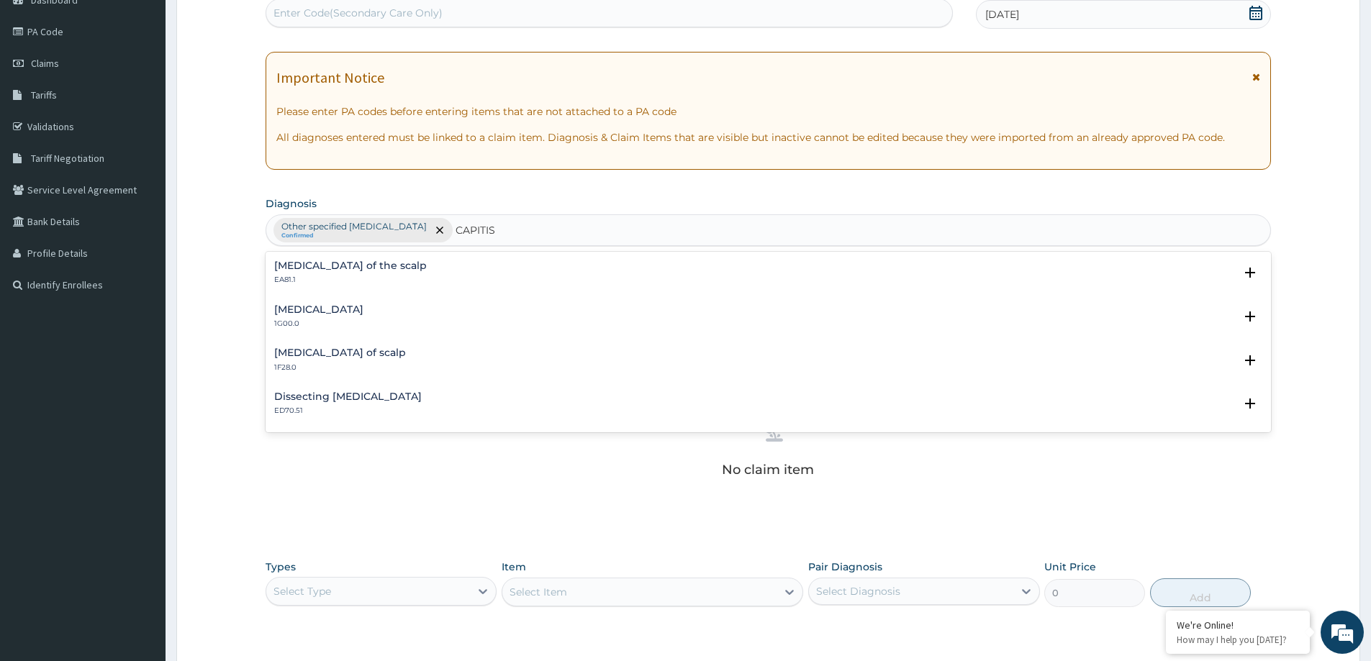
click at [355, 351] on h4 "Dermatophytosis of scalp" at bounding box center [340, 353] width 132 height 11
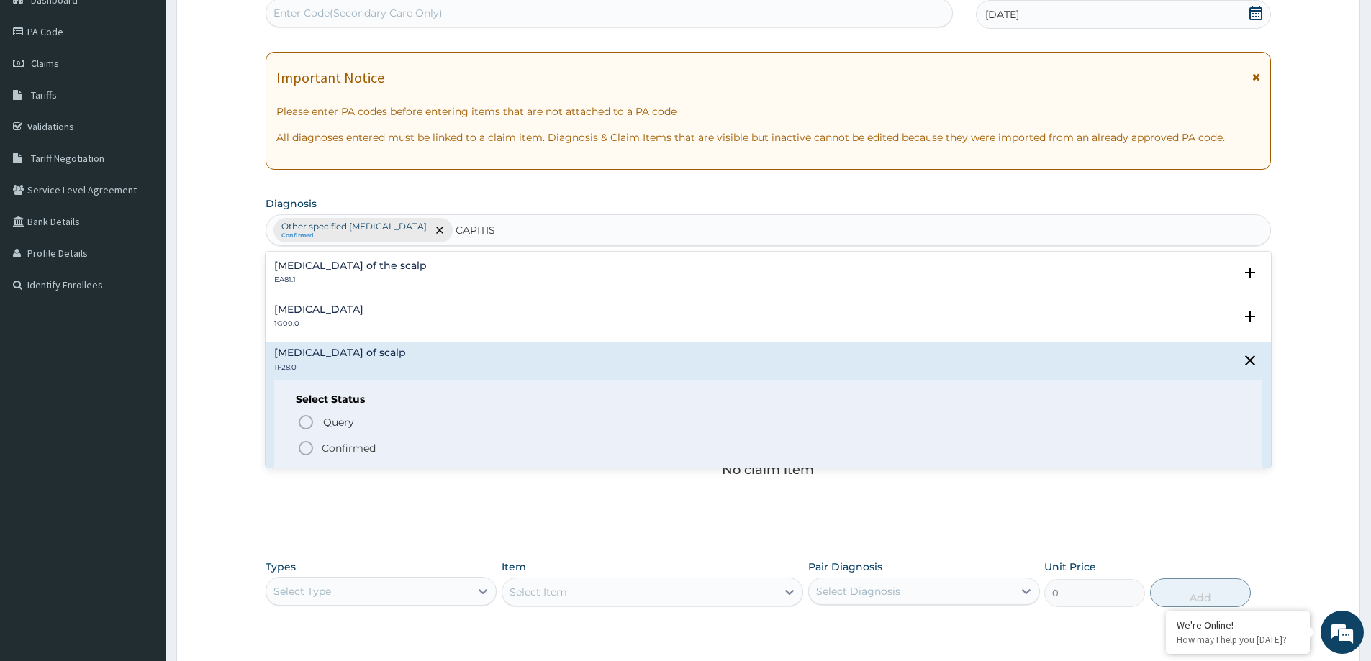
drag, startPoint x: 357, startPoint y: 445, endPoint x: 390, endPoint y: 53, distance: 393.6
click at [355, 443] on p "Confirmed" at bounding box center [349, 448] width 54 height 14
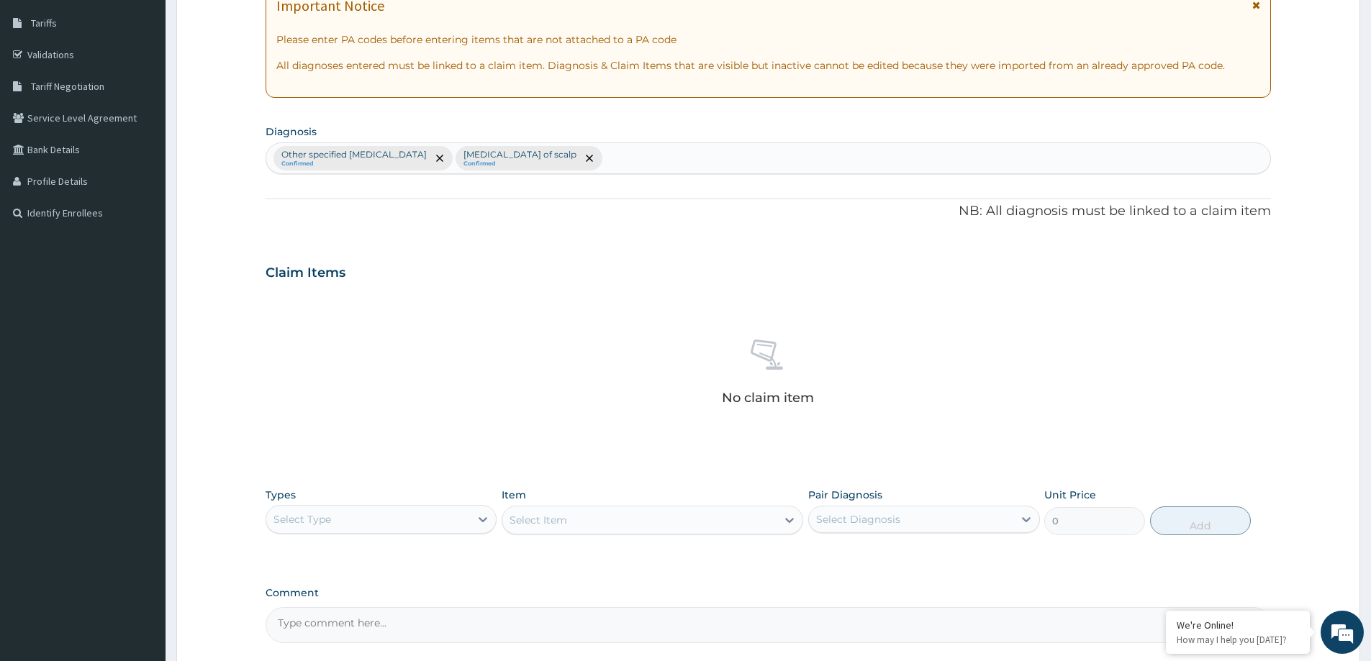
scroll to position [362, 0]
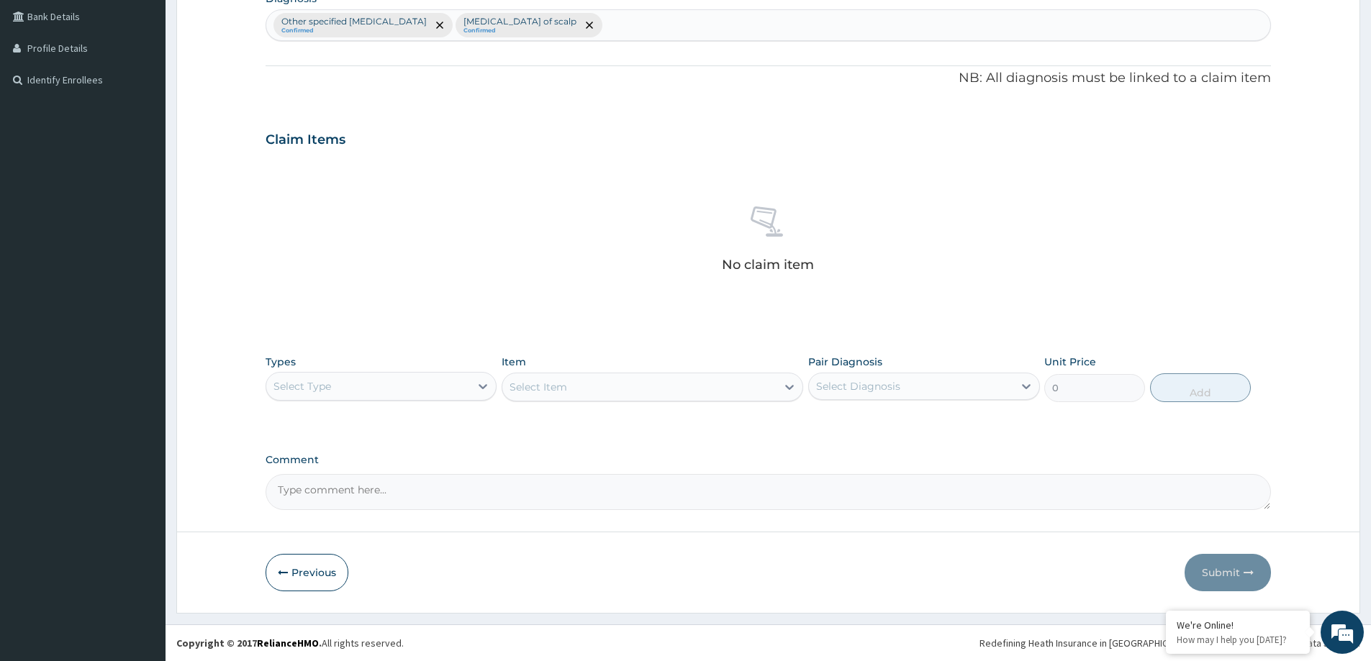
click at [380, 399] on div "Select Type" at bounding box center [381, 386] width 231 height 29
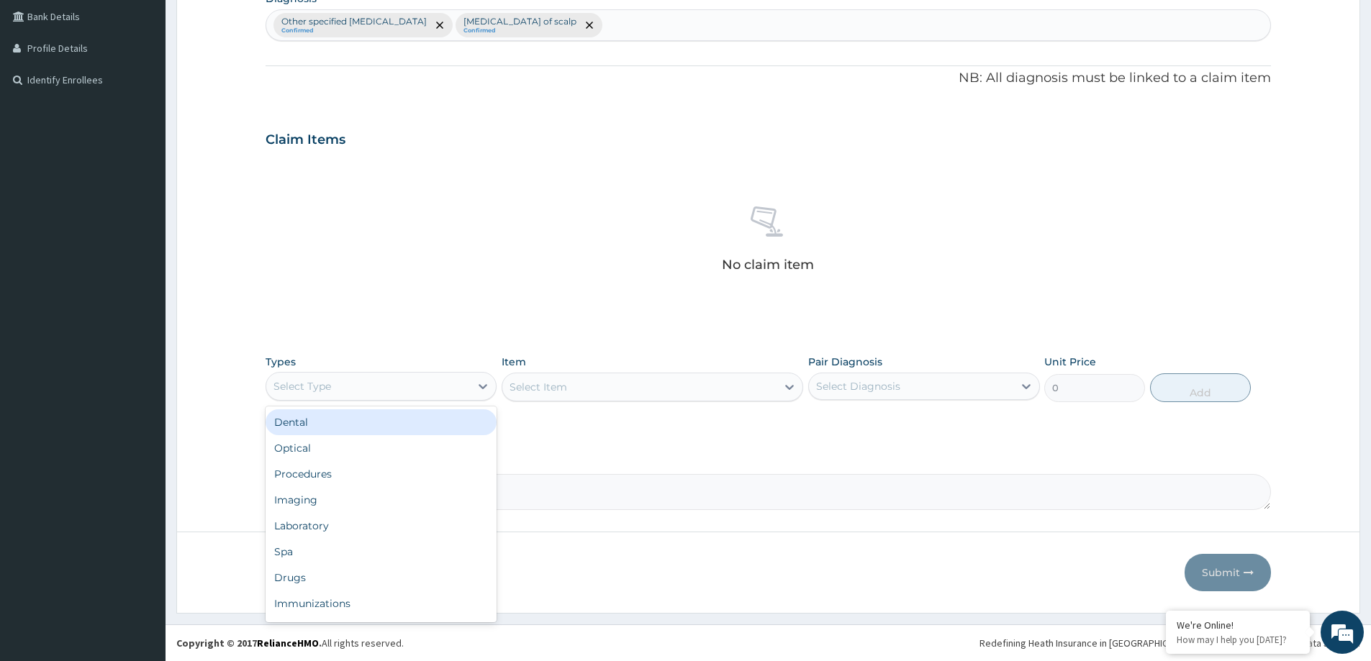
click at [381, 384] on div "Select Type" at bounding box center [368, 386] width 204 height 23
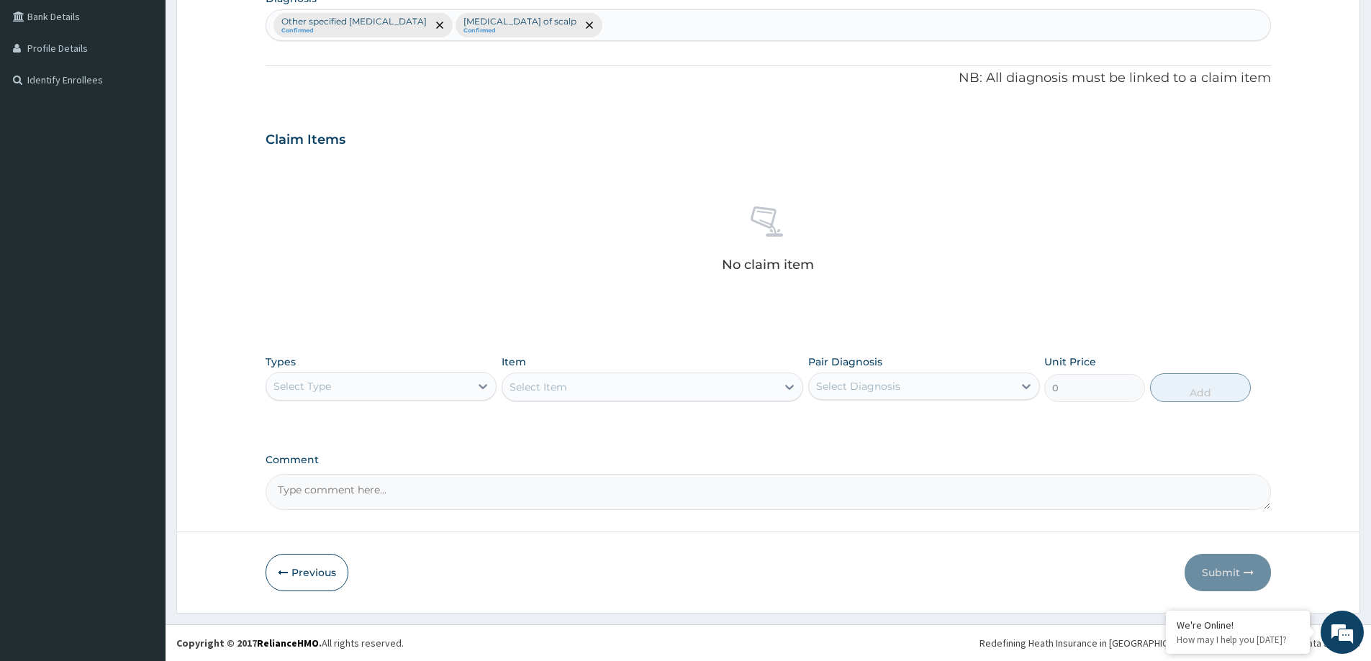
click at [345, 389] on div "Select Type" at bounding box center [368, 386] width 204 height 23
drag, startPoint x: 312, startPoint y: 576, endPoint x: 273, endPoint y: 584, distance: 39.1
click at [312, 575] on div "Drugs" at bounding box center [381, 578] width 231 height 26
click at [536, 389] on div "Select Item" at bounding box center [538, 387] width 58 height 14
type input "ITRA"
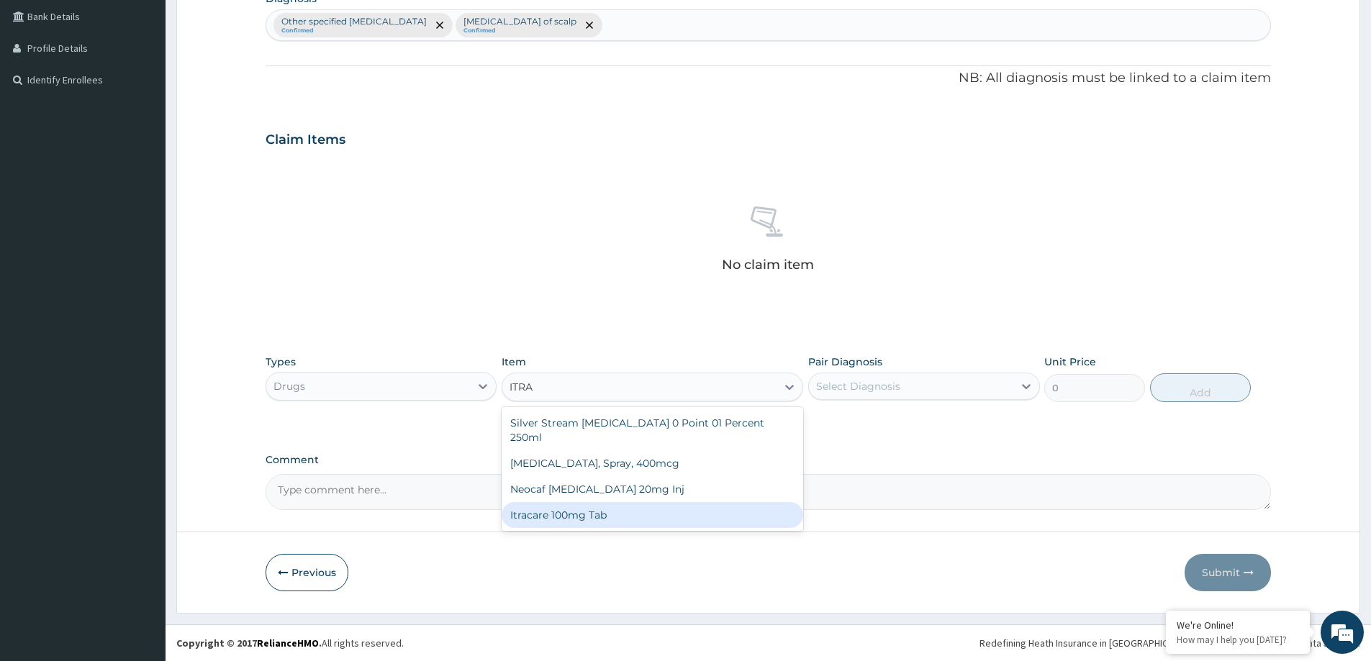
click at [573, 504] on div "Itracare 100mg Tab" at bounding box center [653, 515] width 302 height 26
type input "566"
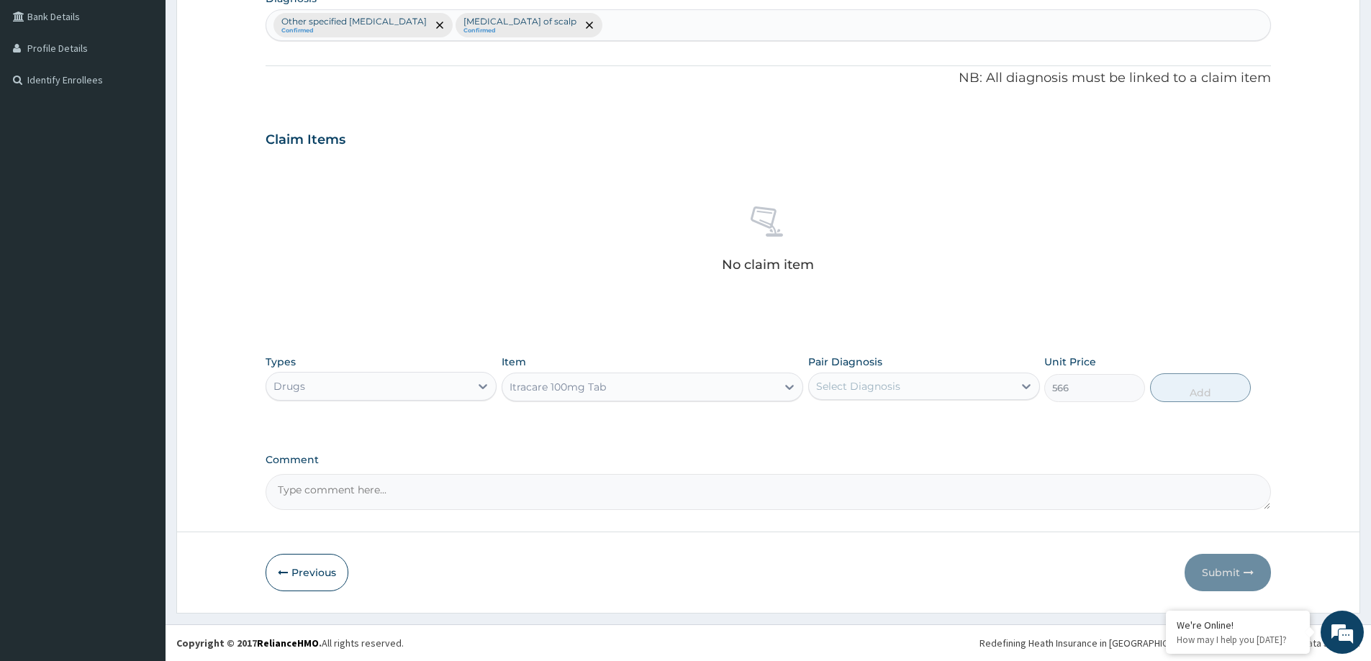
click at [863, 389] on div "Select Diagnosis" at bounding box center [858, 386] width 84 height 14
click at [866, 427] on label "Other specified dermatophytosis" at bounding box center [918, 421] width 173 height 14
checkbox input "true"
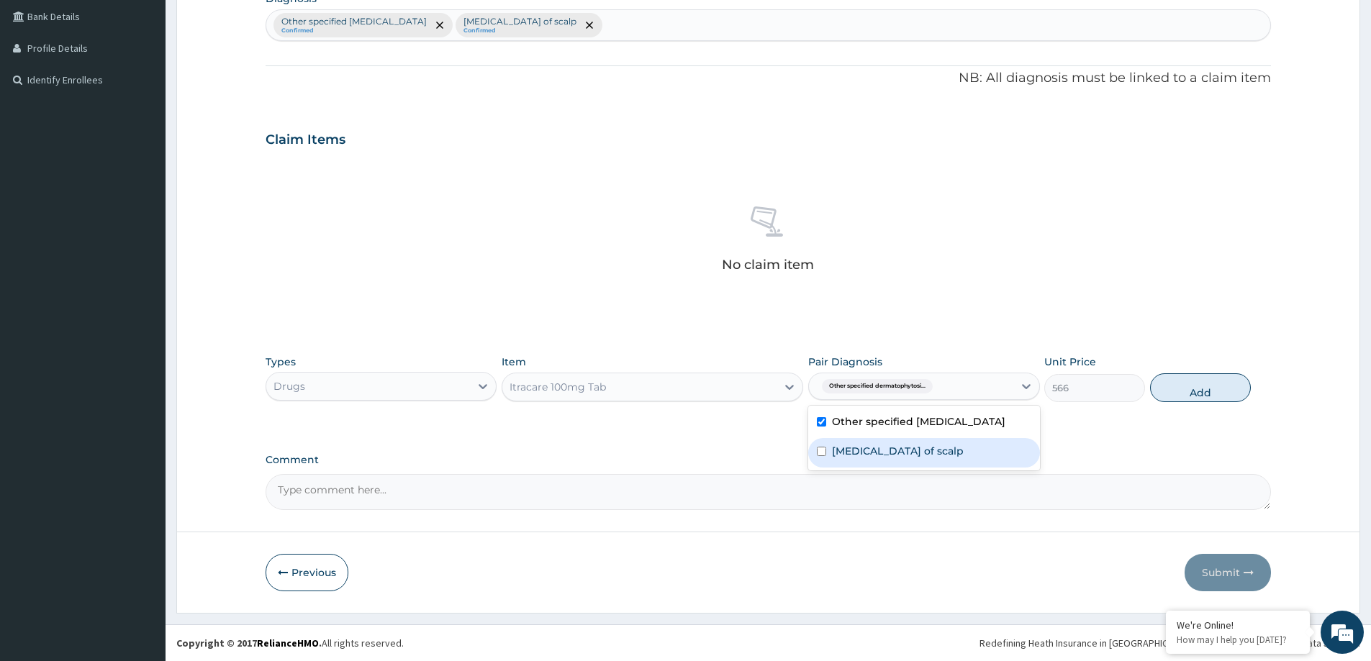
click at [865, 456] on label "Dermatophytosis of scalp" at bounding box center [898, 451] width 132 height 14
checkbox input "true"
click at [1210, 392] on button "Add" at bounding box center [1200, 387] width 101 height 29
type input "0"
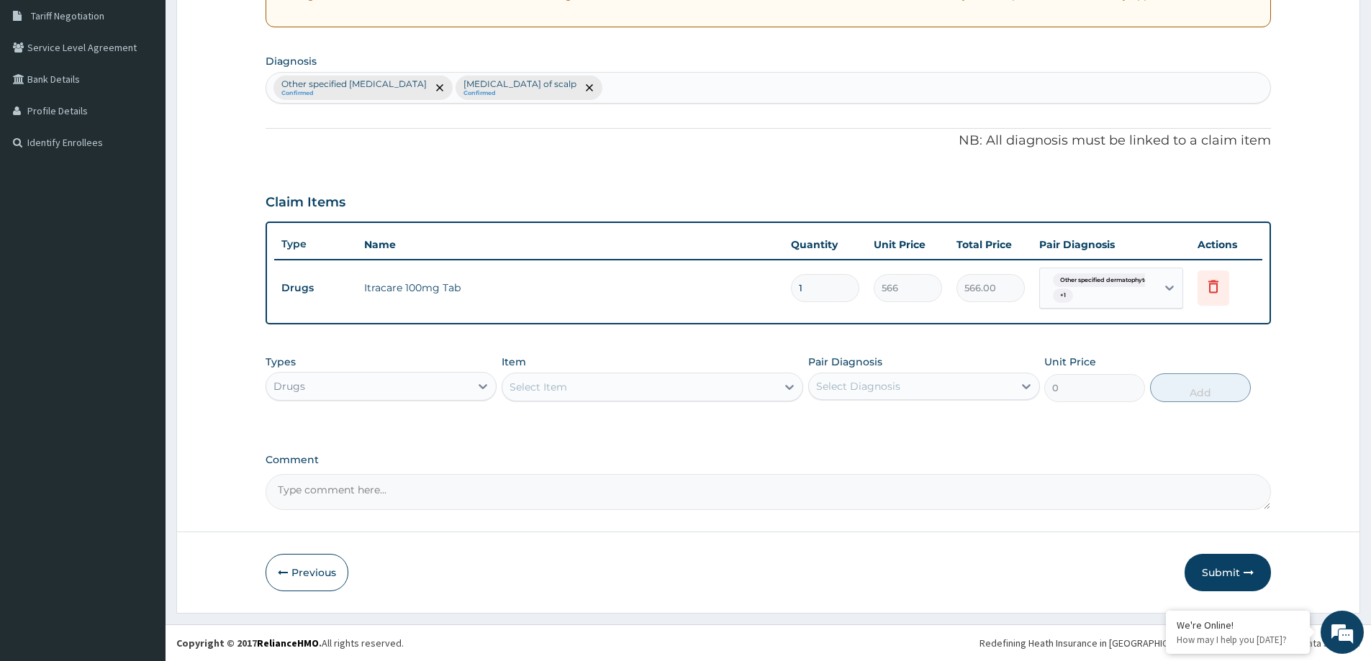
scroll to position [299, 0]
type input "14"
type input "7924.00"
type input "14"
click at [519, 389] on div "Select Item" at bounding box center [538, 387] width 58 height 14
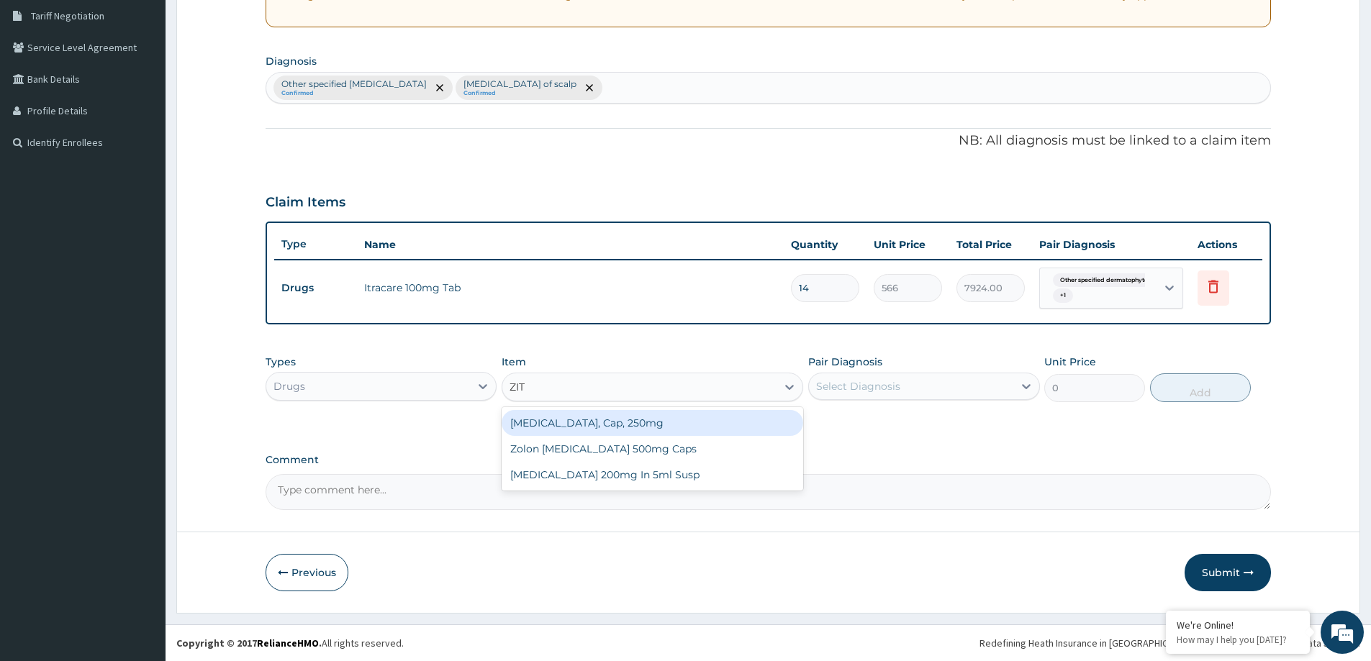
type input "ZITH"
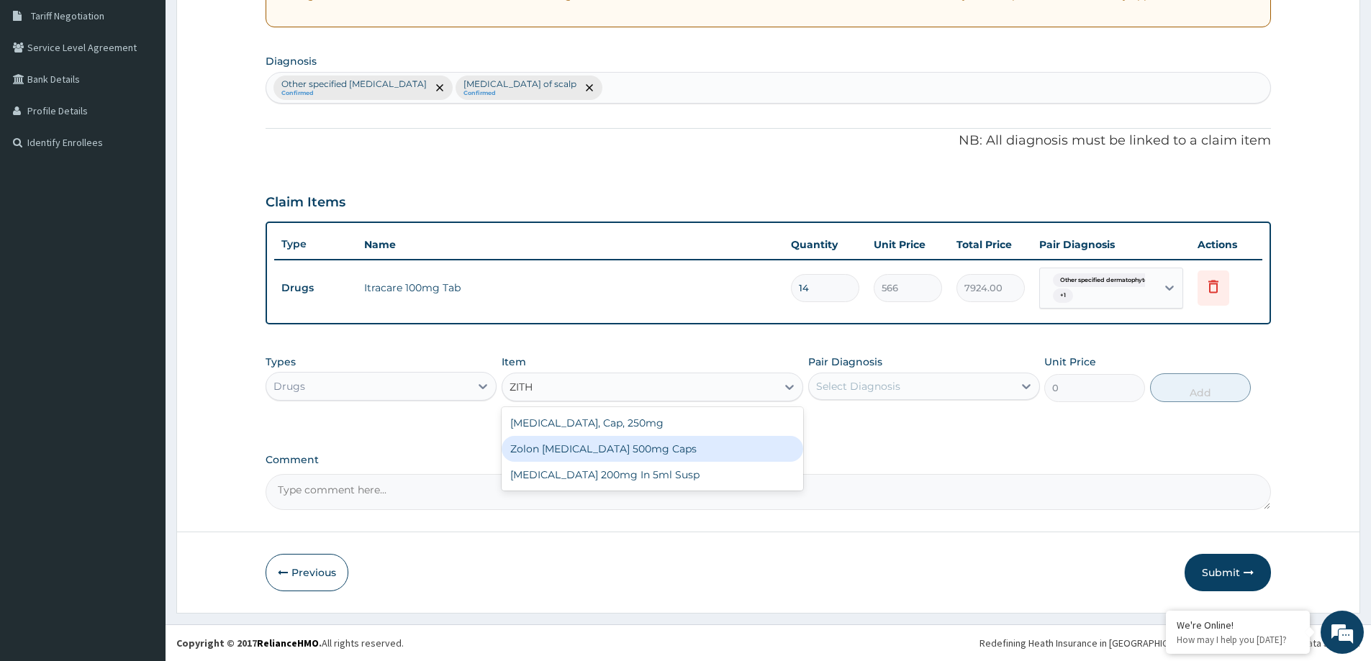
click at [640, 450] on div "Zolon Azithromycin 500mg Caps" at bounding box center [653, 449] width 302 height 26
type input "1060"
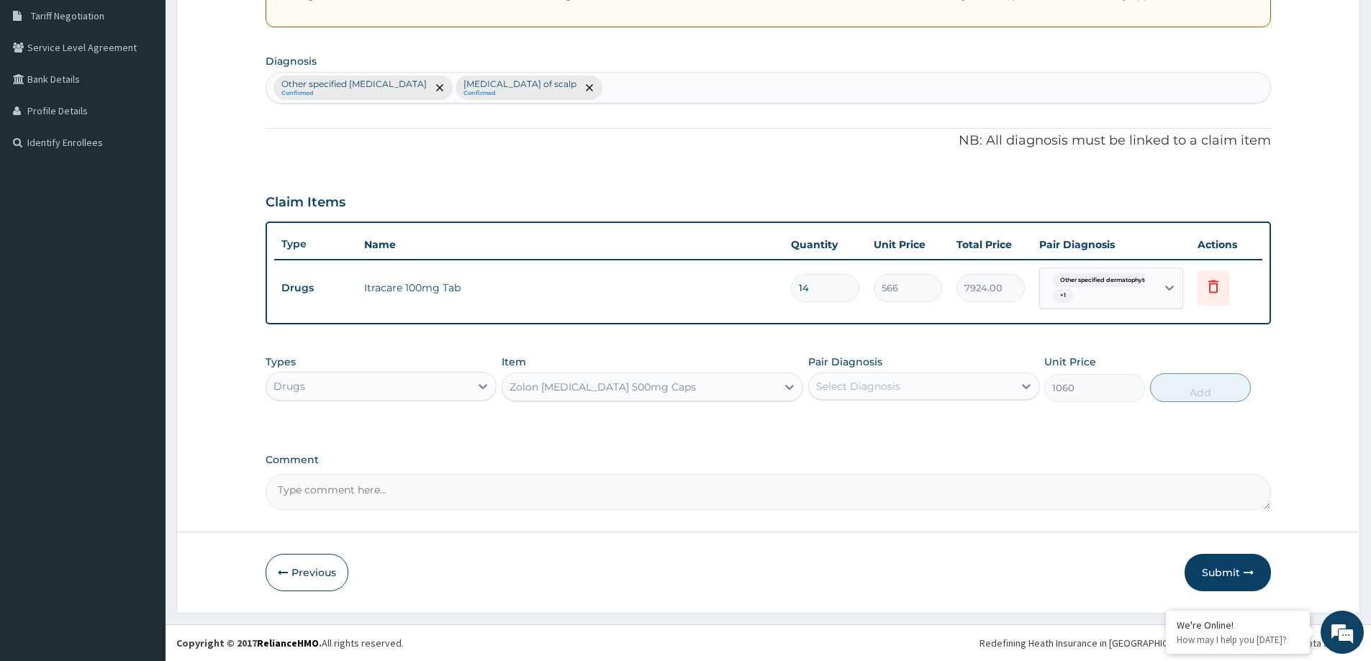
click at [915, 395] on div "Select Diagnosis" at bounding box center [911, 386] width 204 height 23
click at [923, 420] on label "Other specified dermatophytosis" at bounding box center [918, 421] width 173 height 14
checkbox input "true"
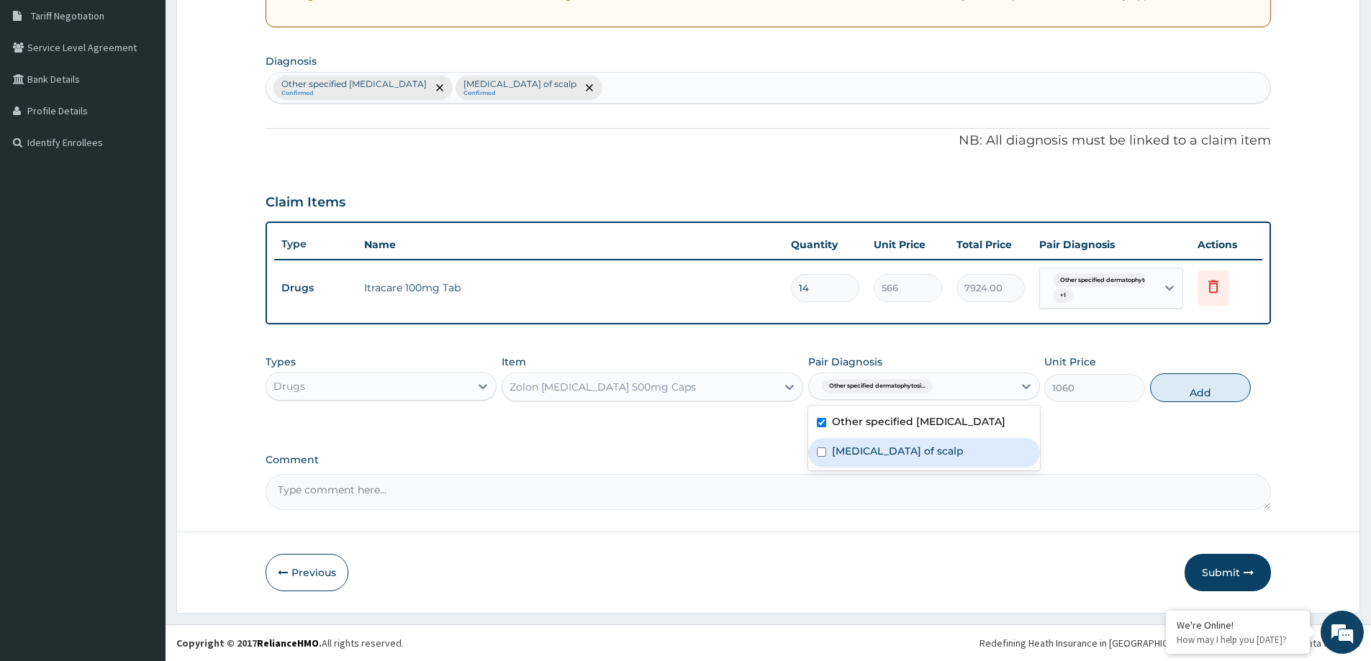
click at [926, 446] on label "Dermatophytosis of scalp" at bounding box center [898, 451] width 132 height 14
checkbox input "true"
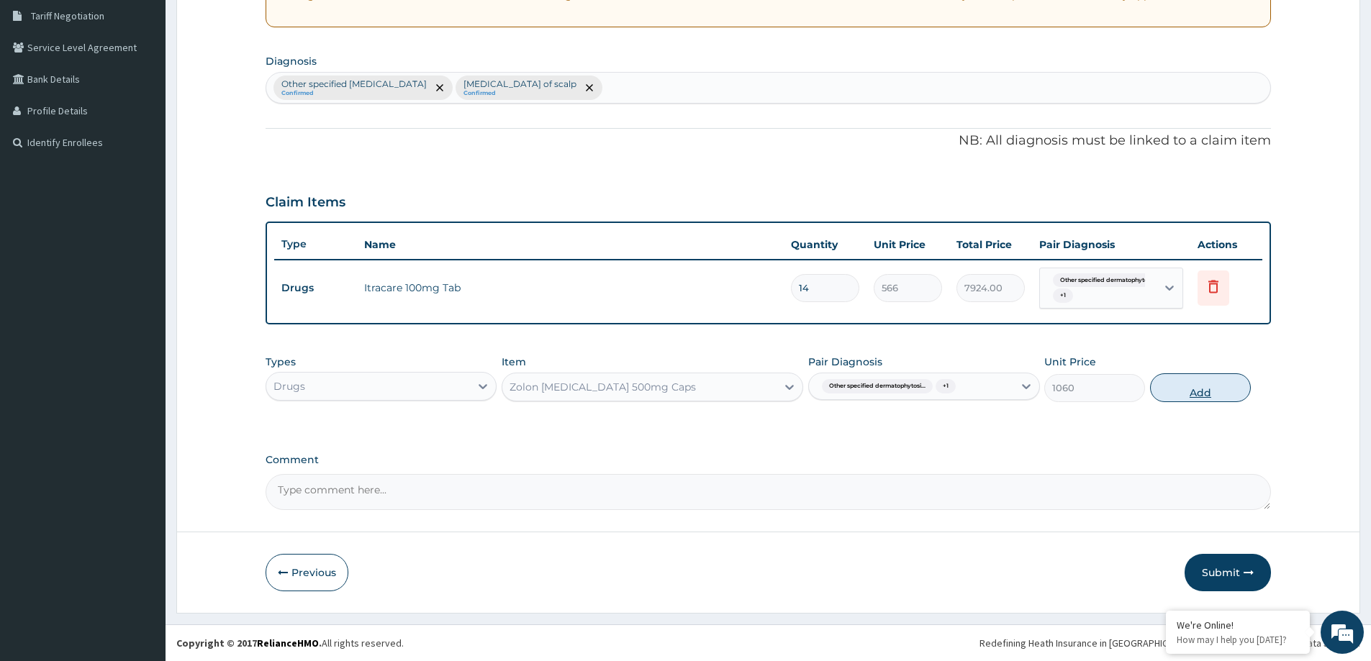
click at [1163, 400] on button "Add" at bounding box center [1200, 387] width 101 height 29
type input "0"
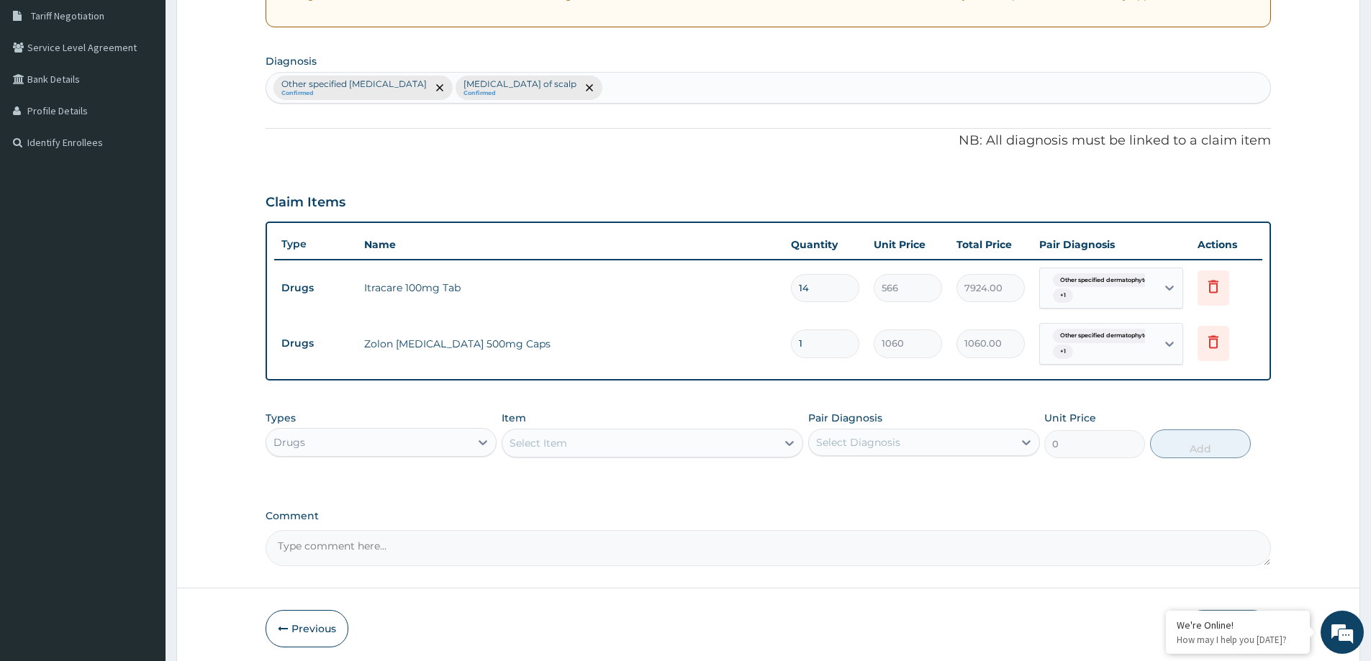
type input "0.00"
type input "6"
type input "6360.00"
type input "6"
click at [577, 445] on div "Select Item" at bounding box center [639, 443] width 274 height 23
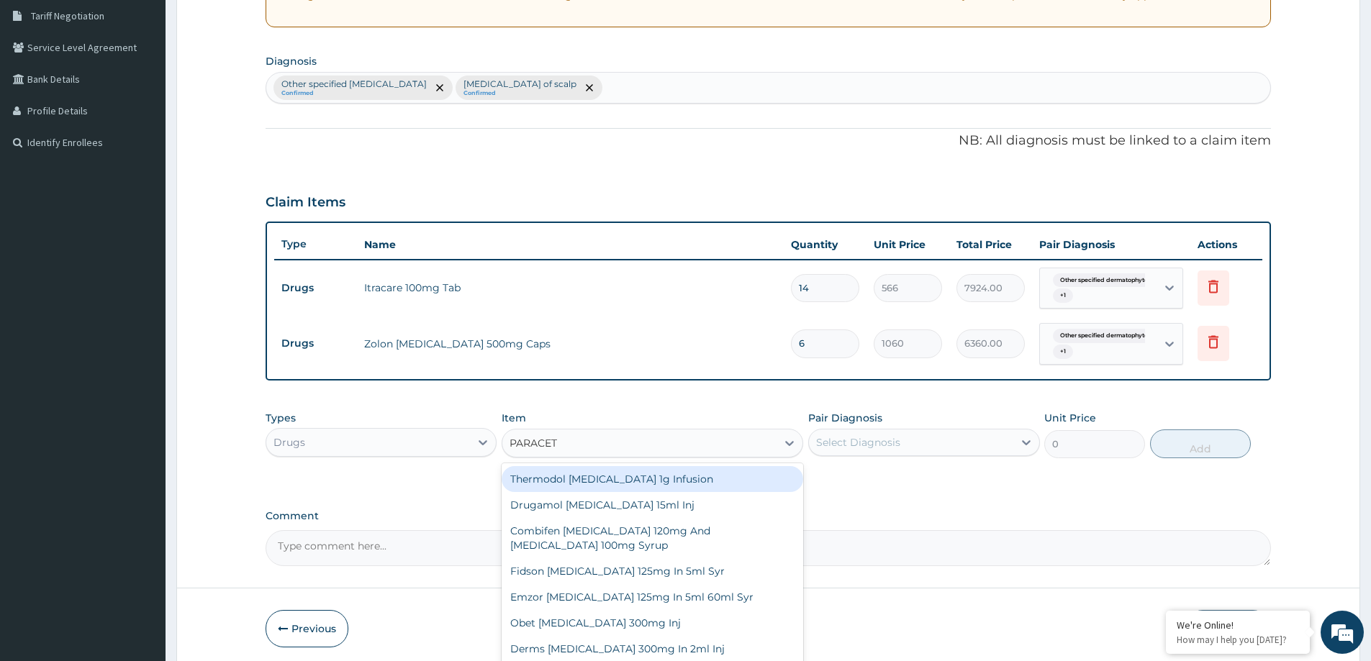
type input "PARACETA"
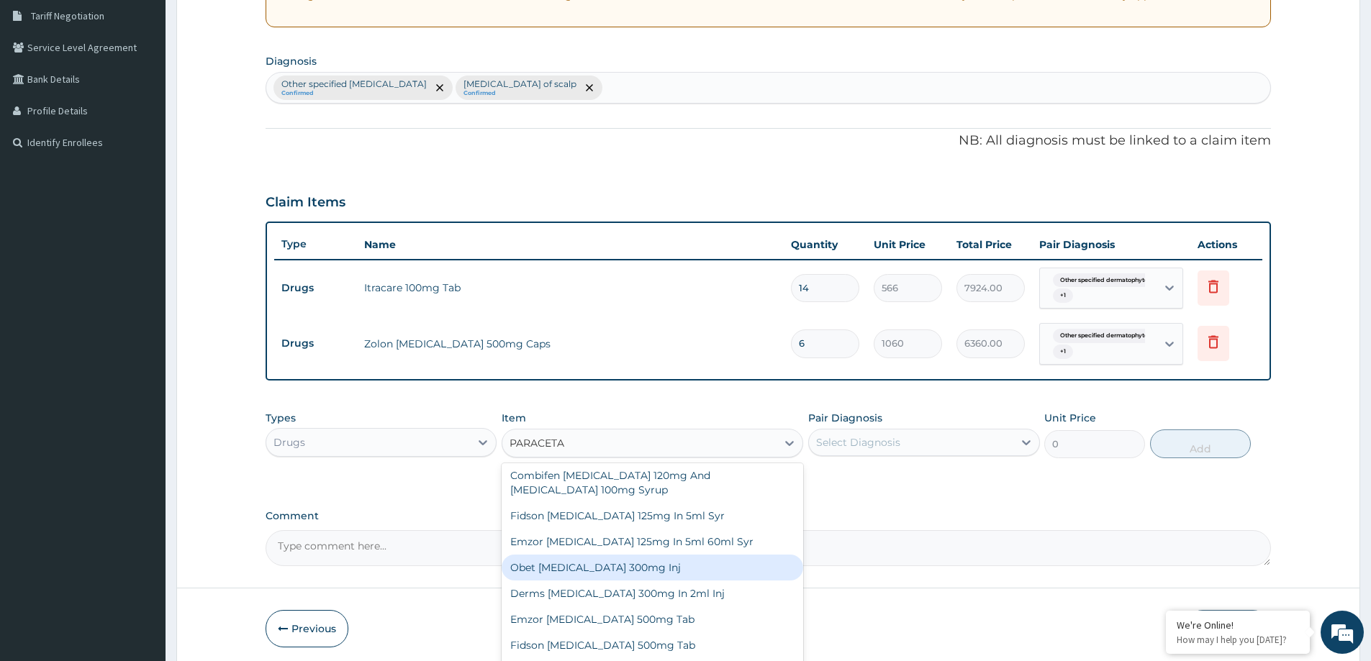
scroll to position [89, 0]
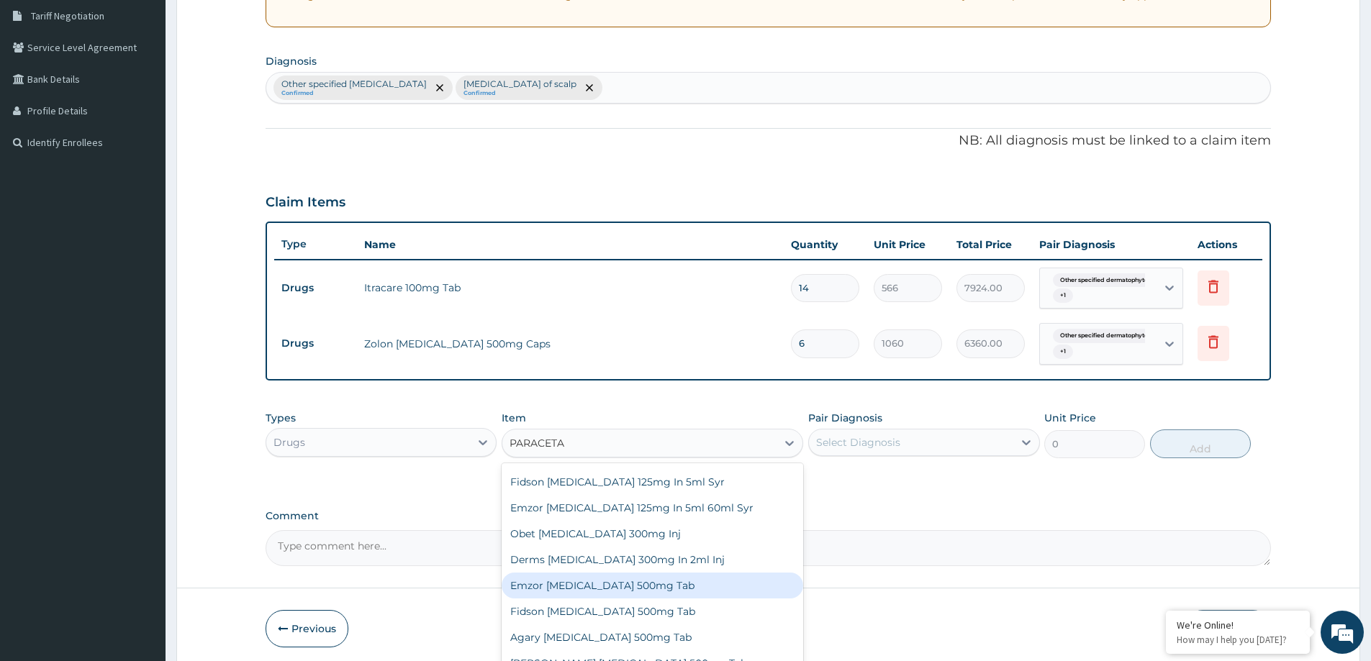
click at [658, 582] on div "Emzor Paracetamol 500mg Tab" at bounding box center [653, 586] width 302 height 26
type input "34"
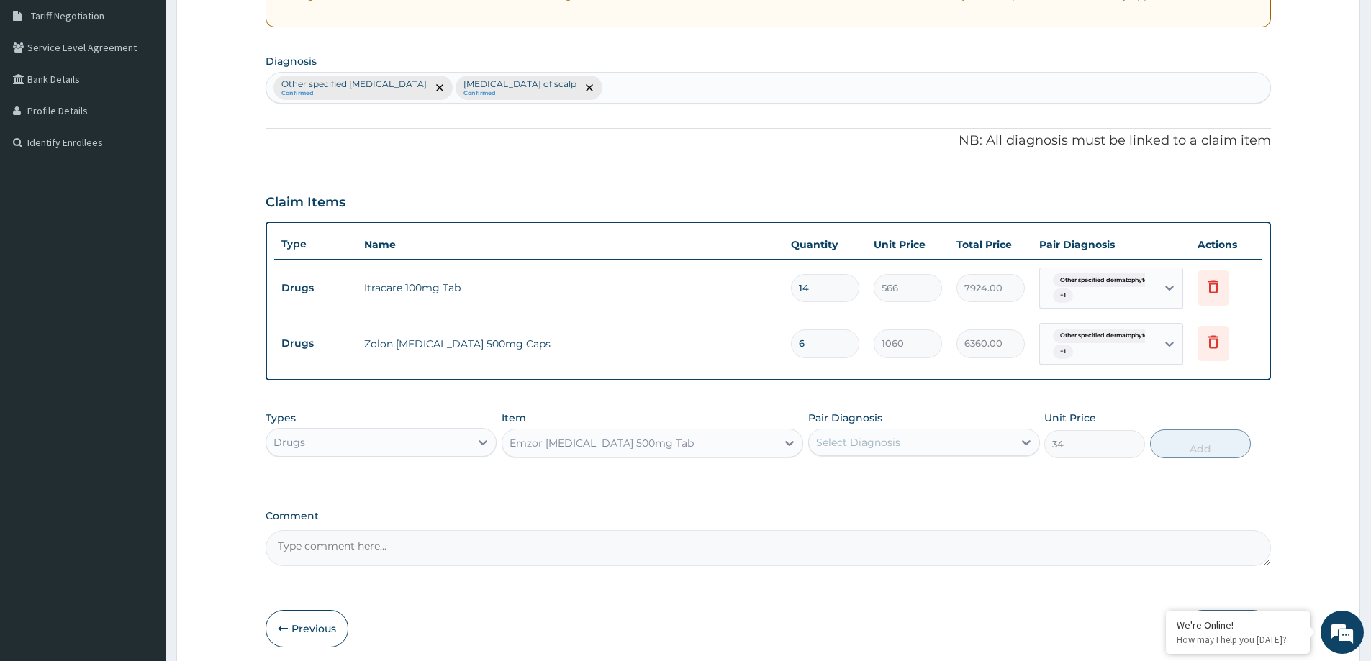
click at [874, 440] on div "Select Diagnosis" at bounding box center [858, 442] width 84 height 14
click at [881, 479] on label "Other specified dermatophytosis" at bounding box center [918, 478] width 173 height 14
checkbox input "true"
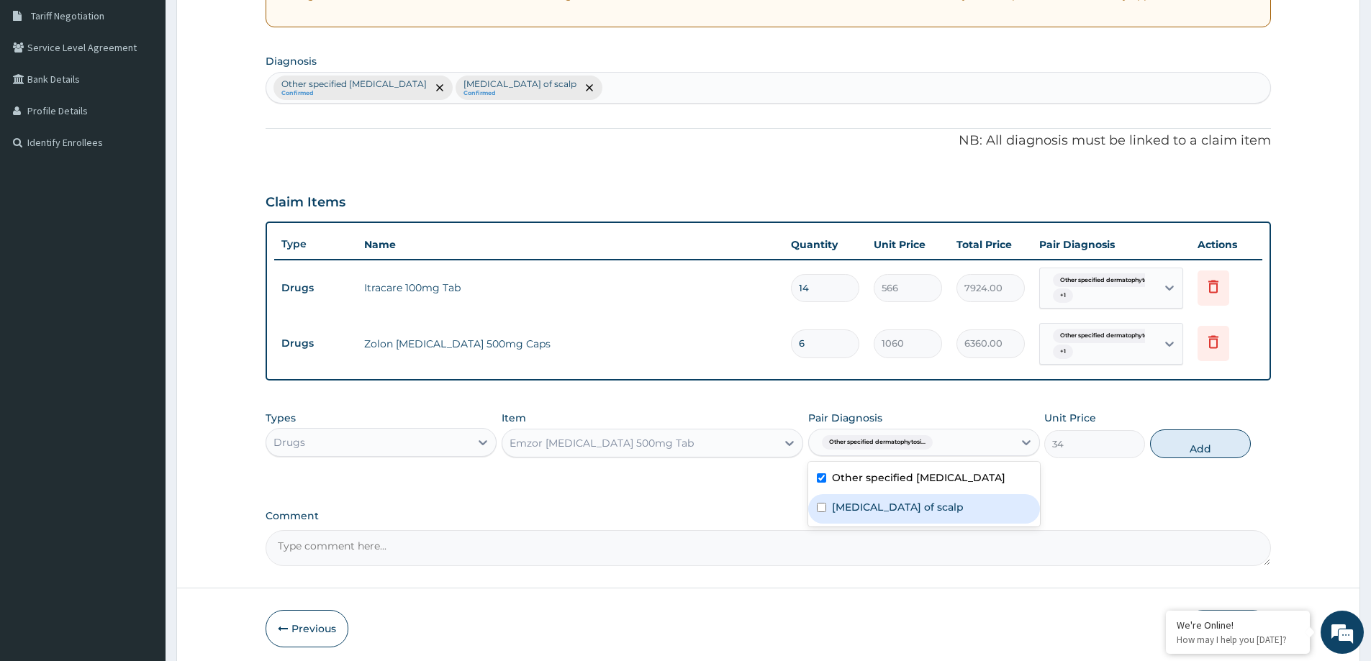
click at [880, 494] on div "Dermatophytosis of scalp" at bounding box center [923, 509] width 231 height 30
checkbox input "true"
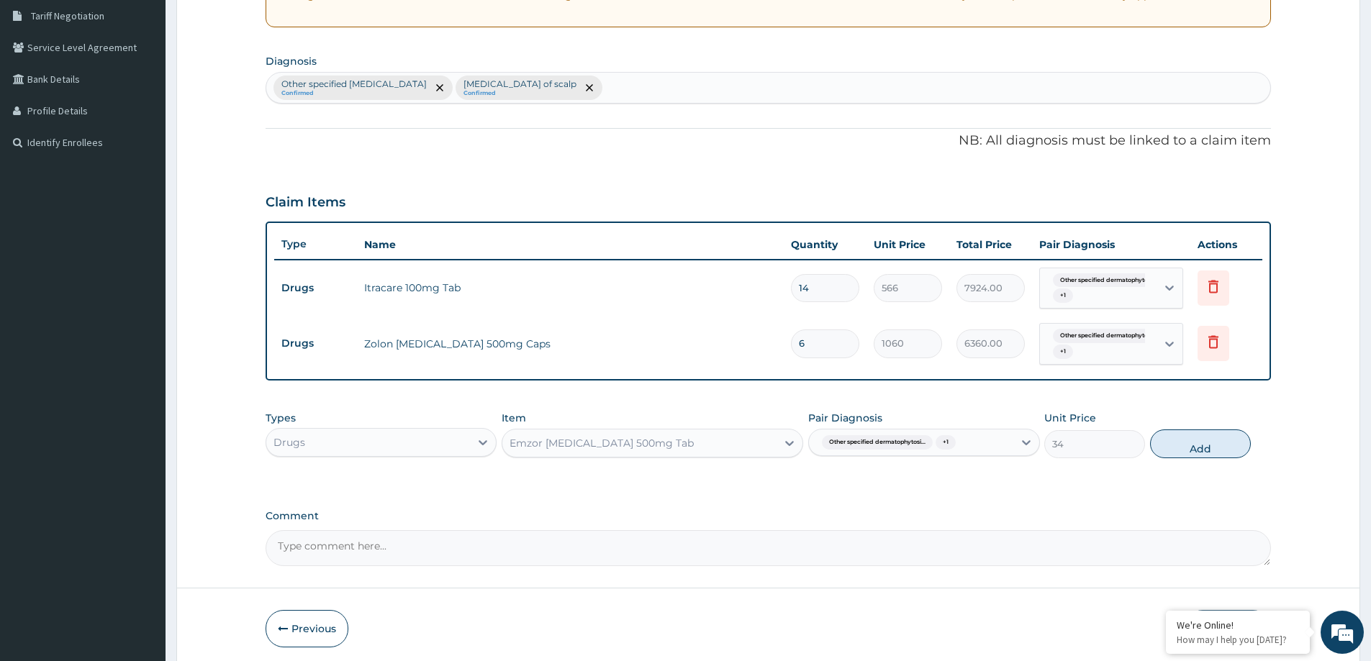
drag, startPoint x: 1232, startPoint y: 428, endPoint x: 1223, endPoint y: 427, distance: 9.4
click at [1231, 427] on div "Types Drugs Item Emzor Paracetamol 500mg Tab Pair Diagnosis Other specified der…" at bounding box center [768, 435] width 1005 height 62
click at [1179, 450] on button "Add" at bounding box center [1200, 444] width 101 height 29
type input "0"
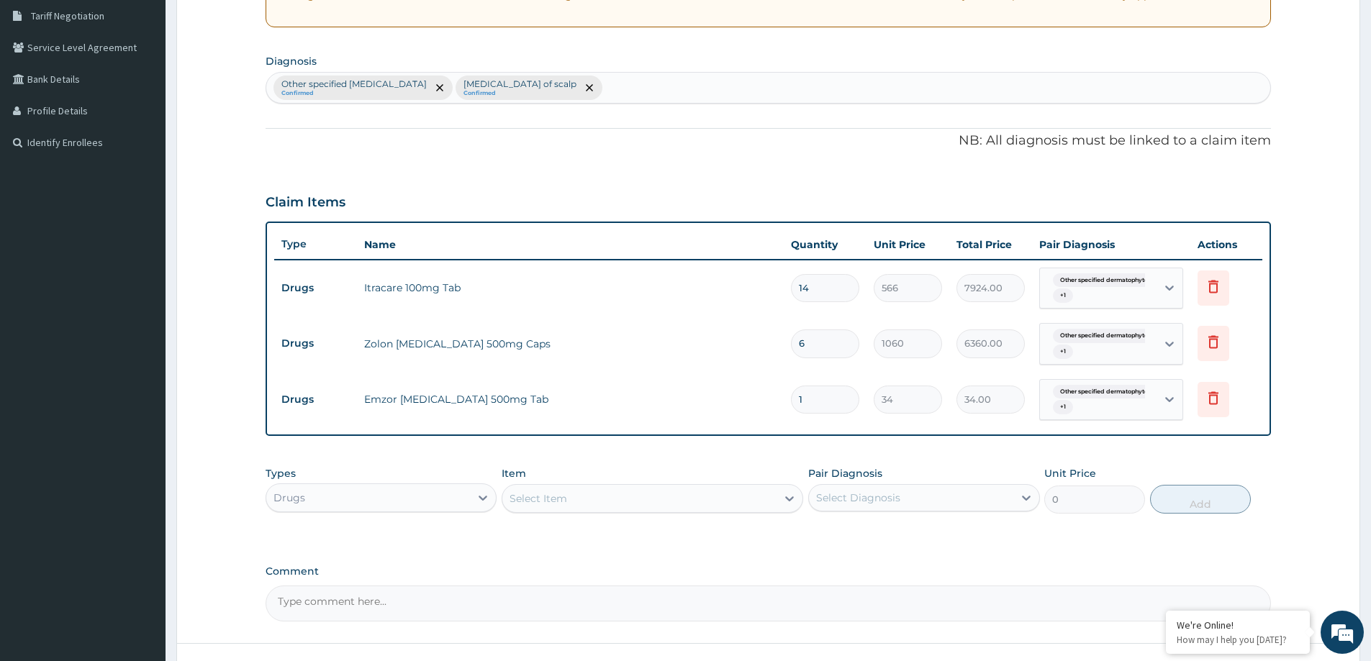
type input "18"
type input "612.00"
type input "18"
click at [522, 499] on div "Select Item" at bounding box center [538, 498] width 58 height 14
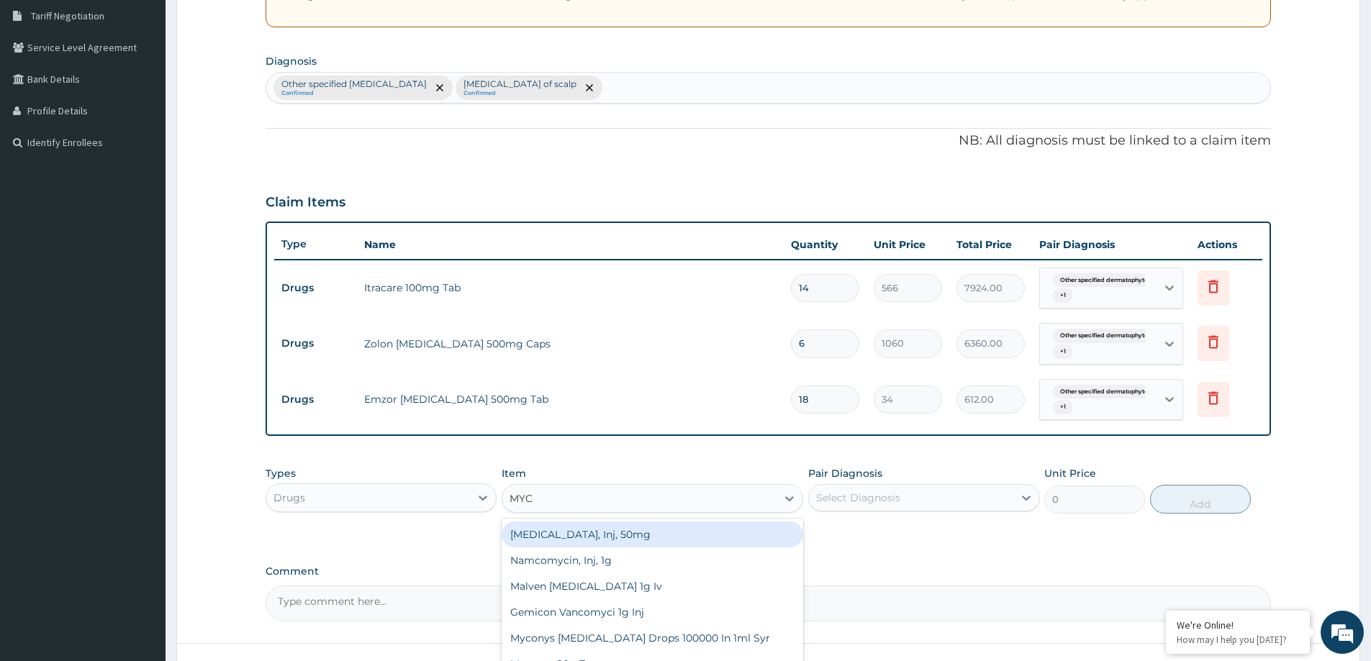
type input "MYCO"
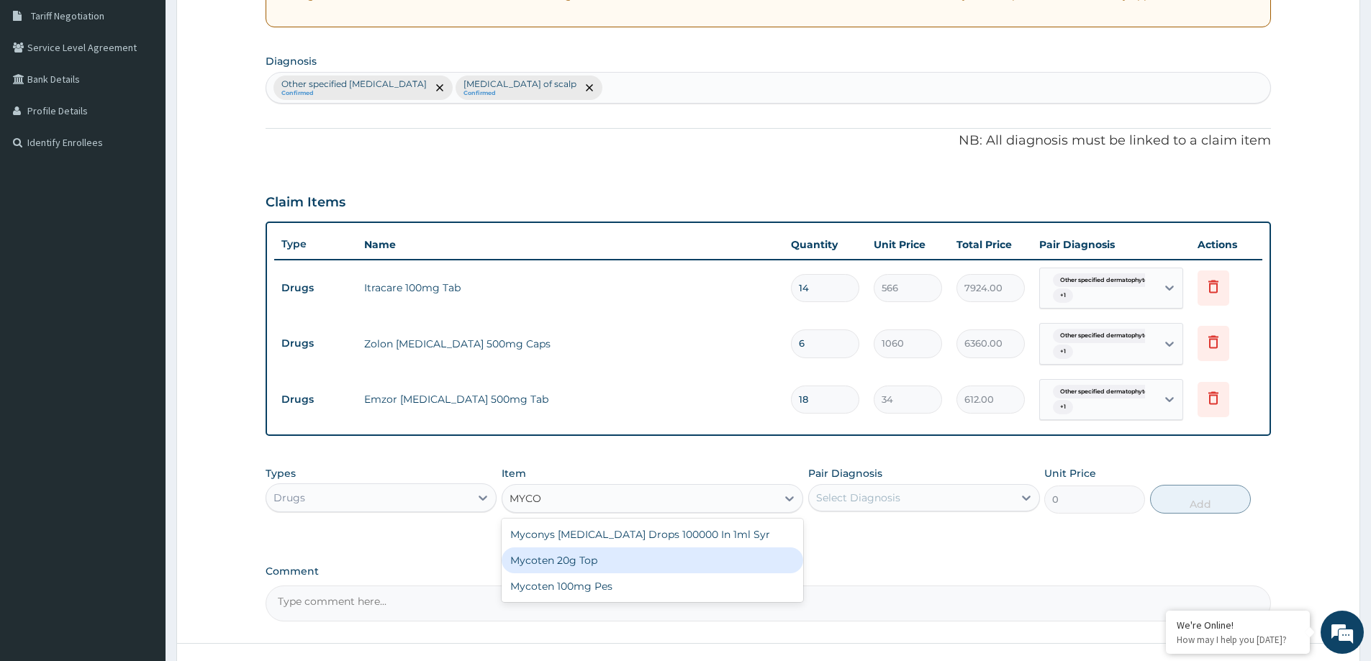
click at [610, 562] on div "Mycoten 20g Top" at bounding box center [653, 561] width 302 height 26
type input "2003"
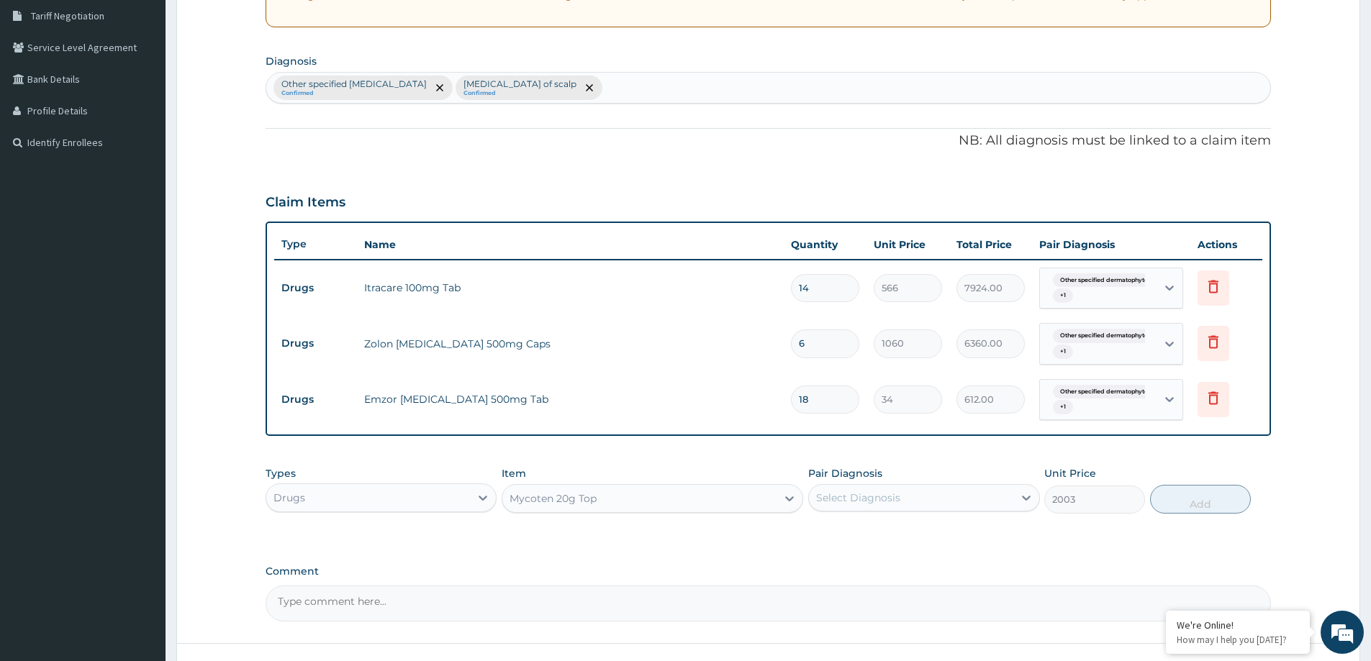
click at [861, 491] on div "Select Diagnosis" at bounding box center [858, 498] width 84 height 14
click at [860, 524] on div "Other specified dermatophytosis" at bounding box center [923, 535] width 231 height 30
checkbox input "true"
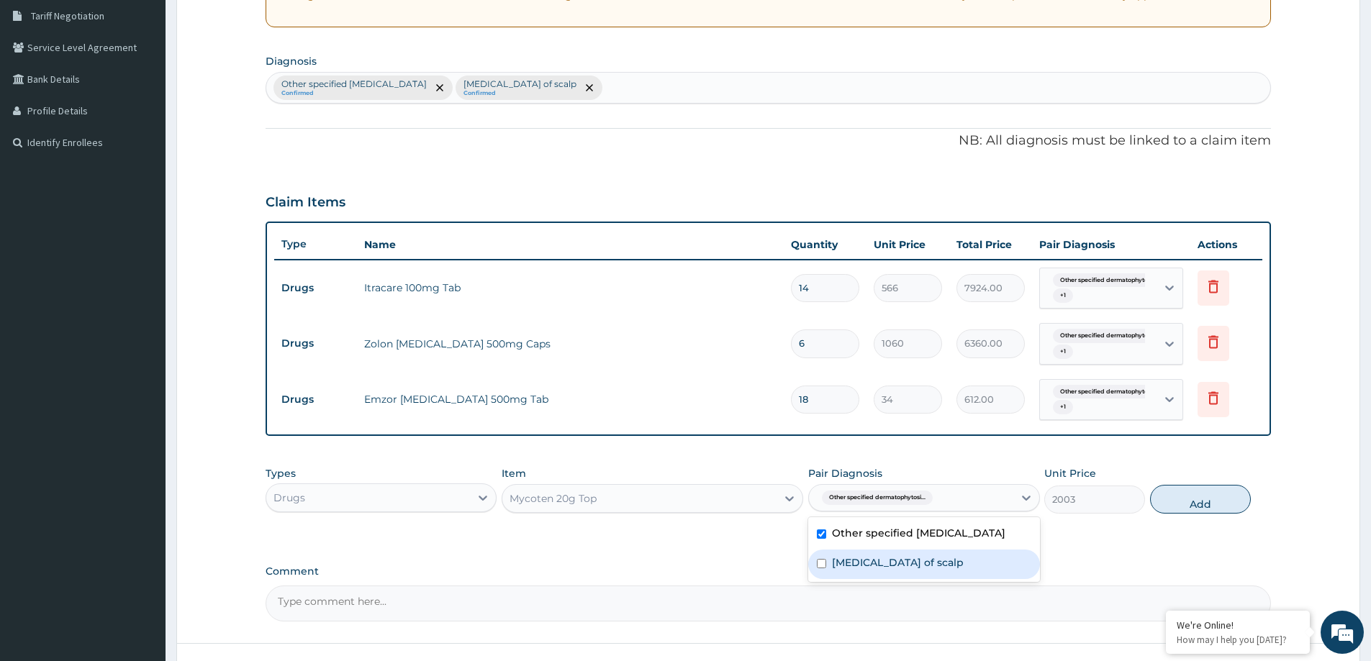
click at [856, 562] on label "Dermatophytosis of scalp" at bounding box center [898, 563] width 132 height 14
checkbox input "true"
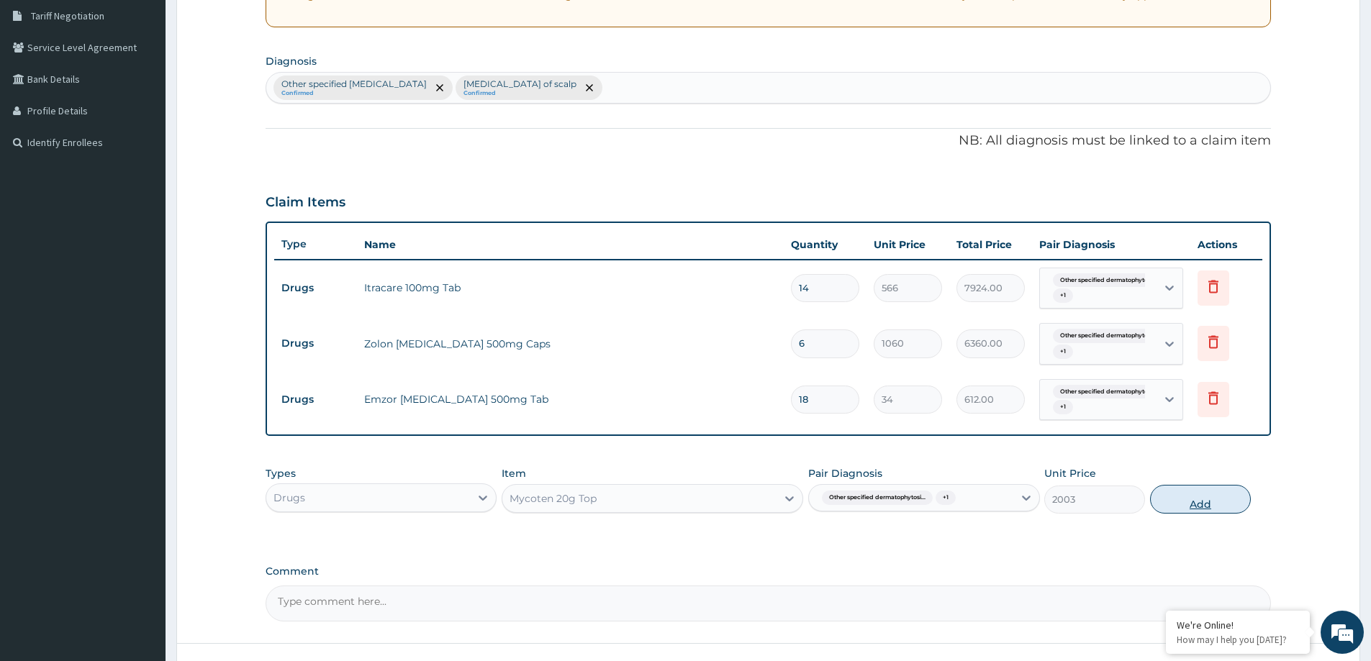
click at [1248, 499] on button "Add" at bounding box center [1200, 499] width 101 height 29
type input "0"
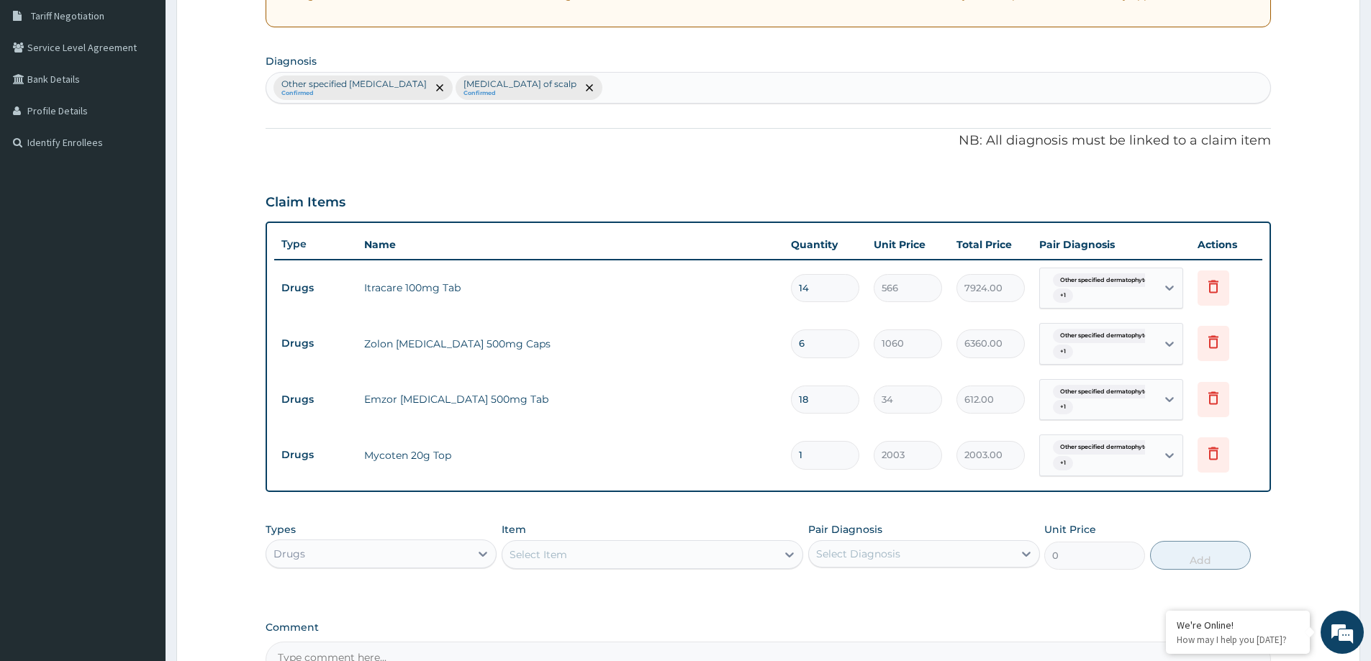
click at [332, 563] on div "Drugs" at bounding box center [368, 554] width 204 height 23
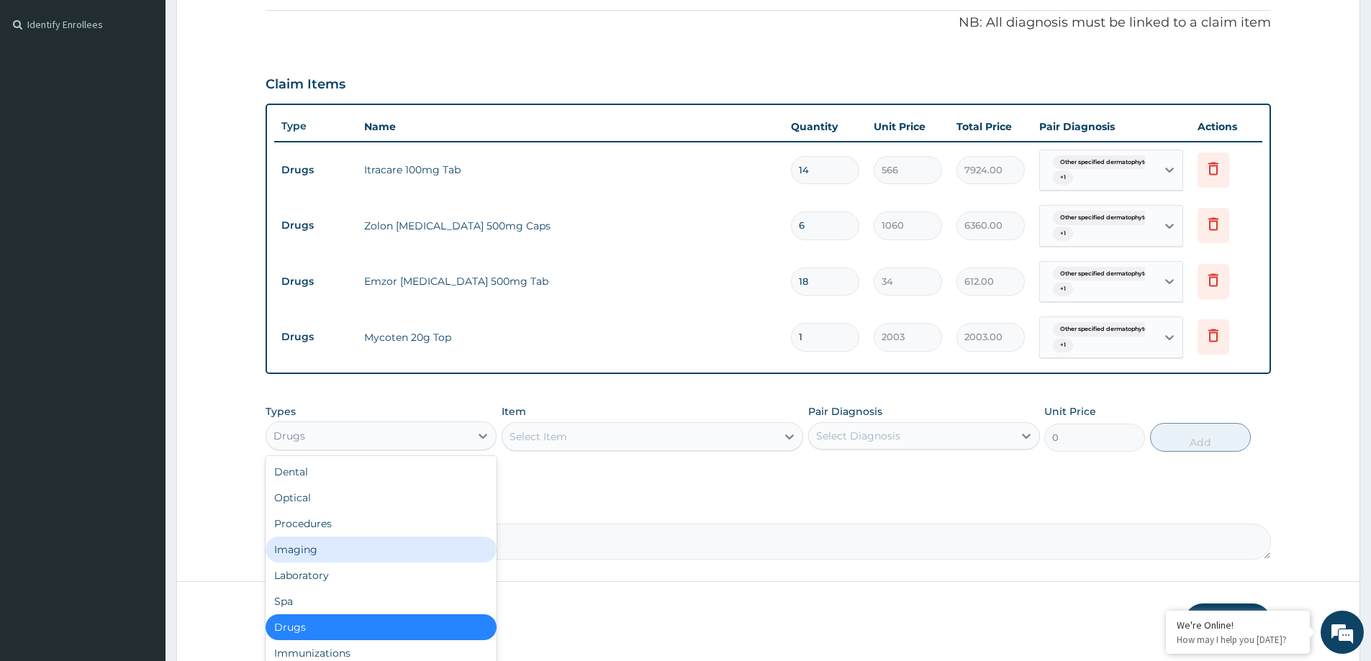
scroll to position [467, 0]
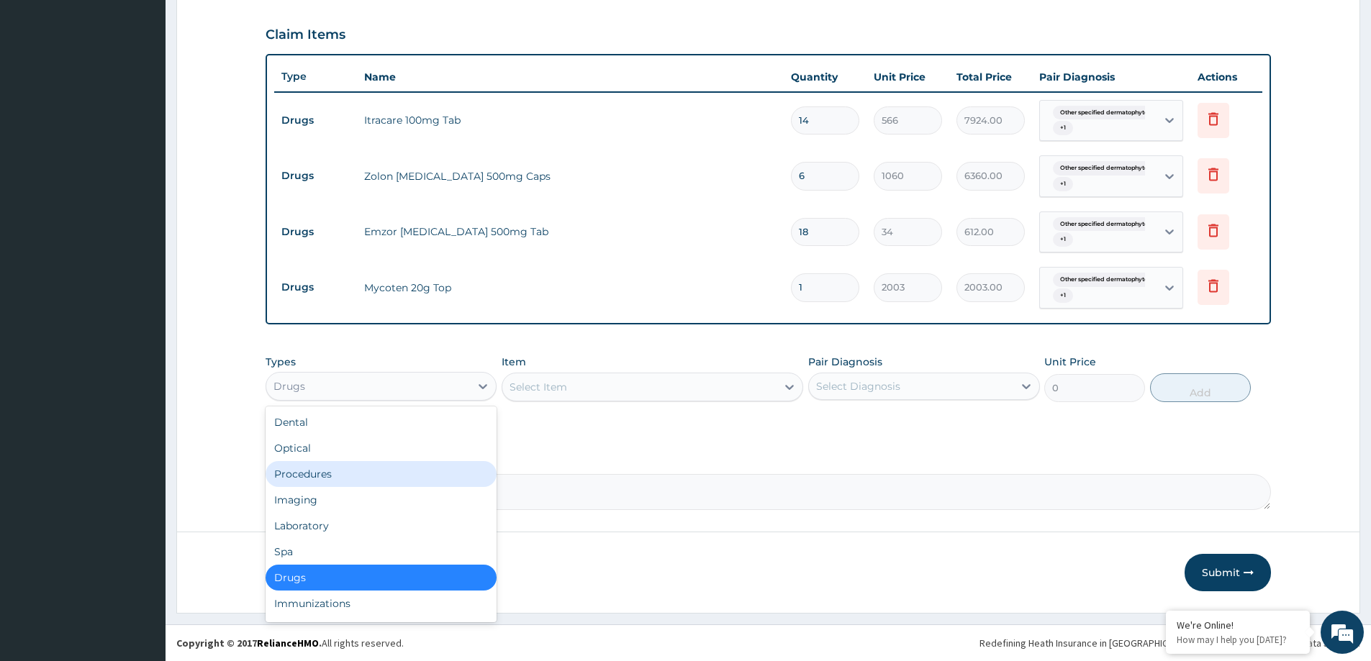
click at [363, 467] on div "Procedures" at bounding box center [381, 474] width 231 height 26
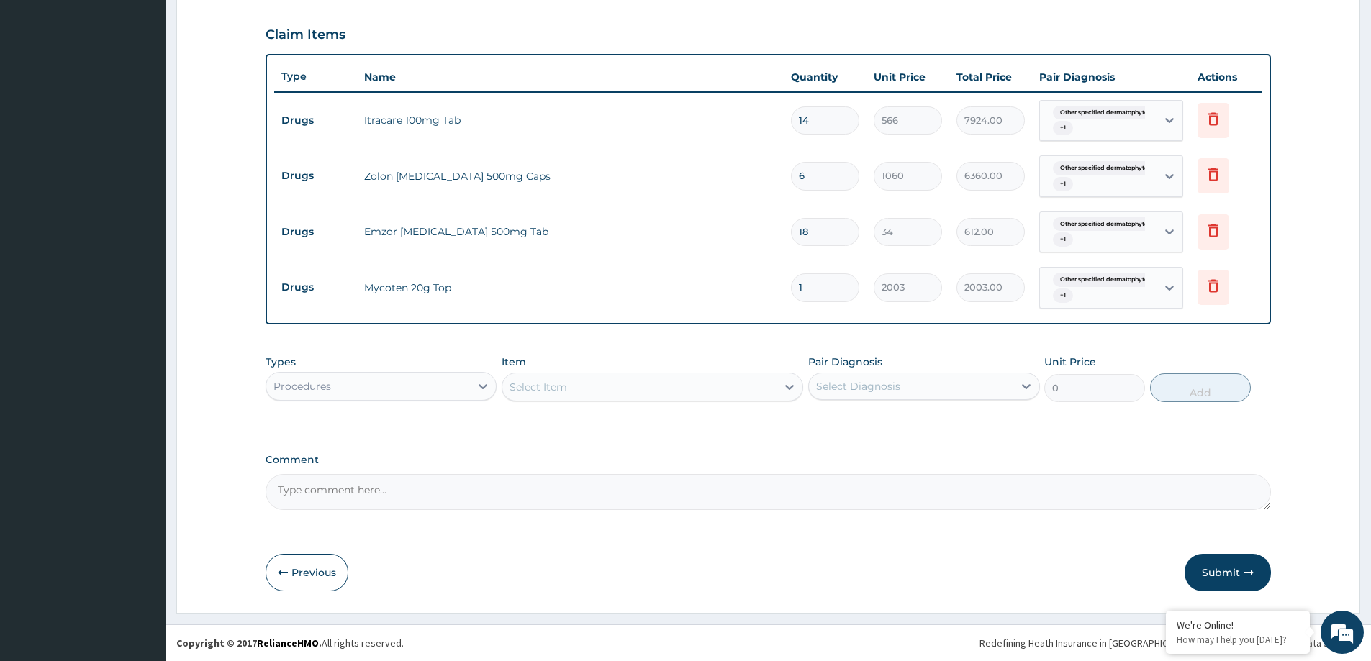
click at [604, 384] on div "Select Item" at bounding box center [639, 387] width 274 height 23
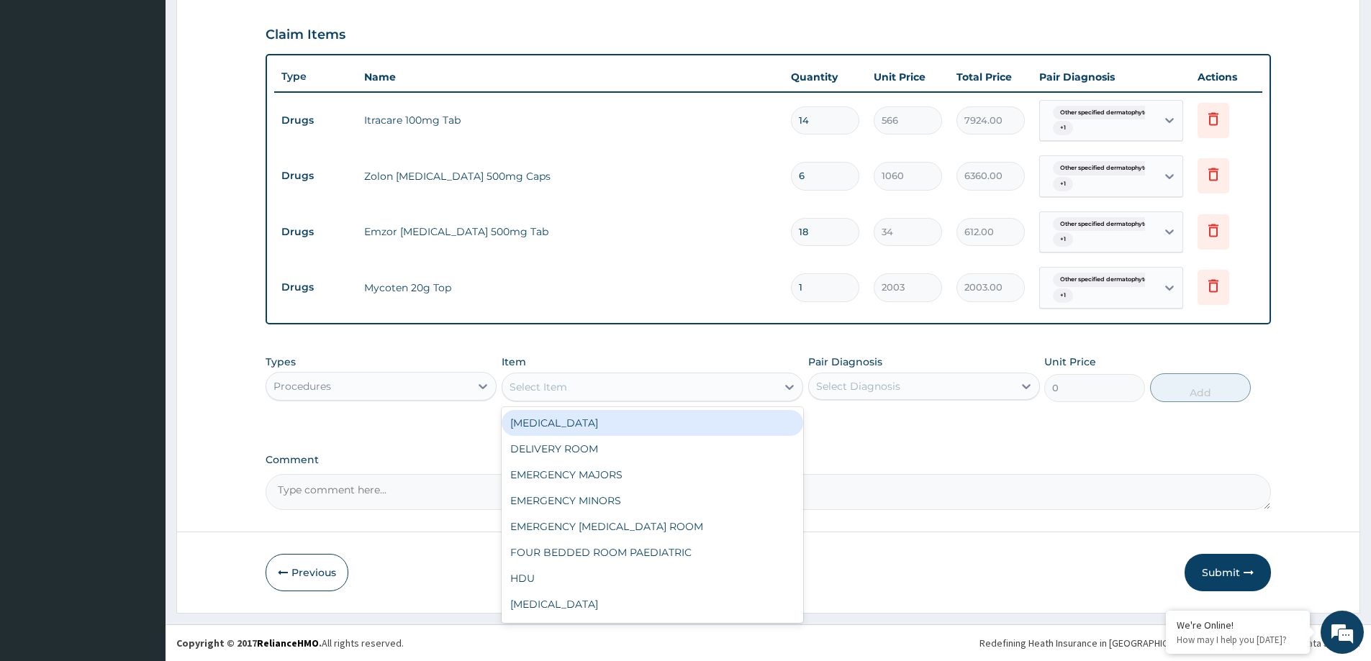
click at [520, 392] on div "Select Item" at bounding box center [538, 387] width 58 height 14
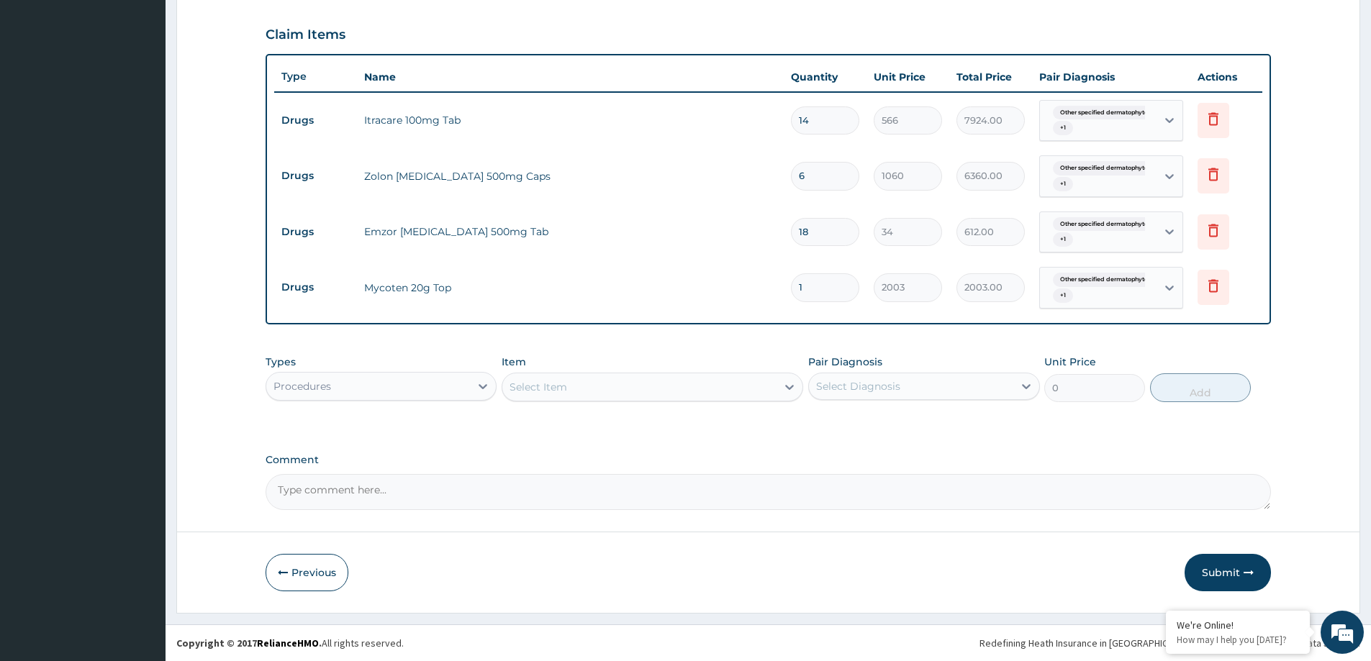
click at [520, 388] on div "Select Item" at bounding box center [538, 387] width 58 height 14
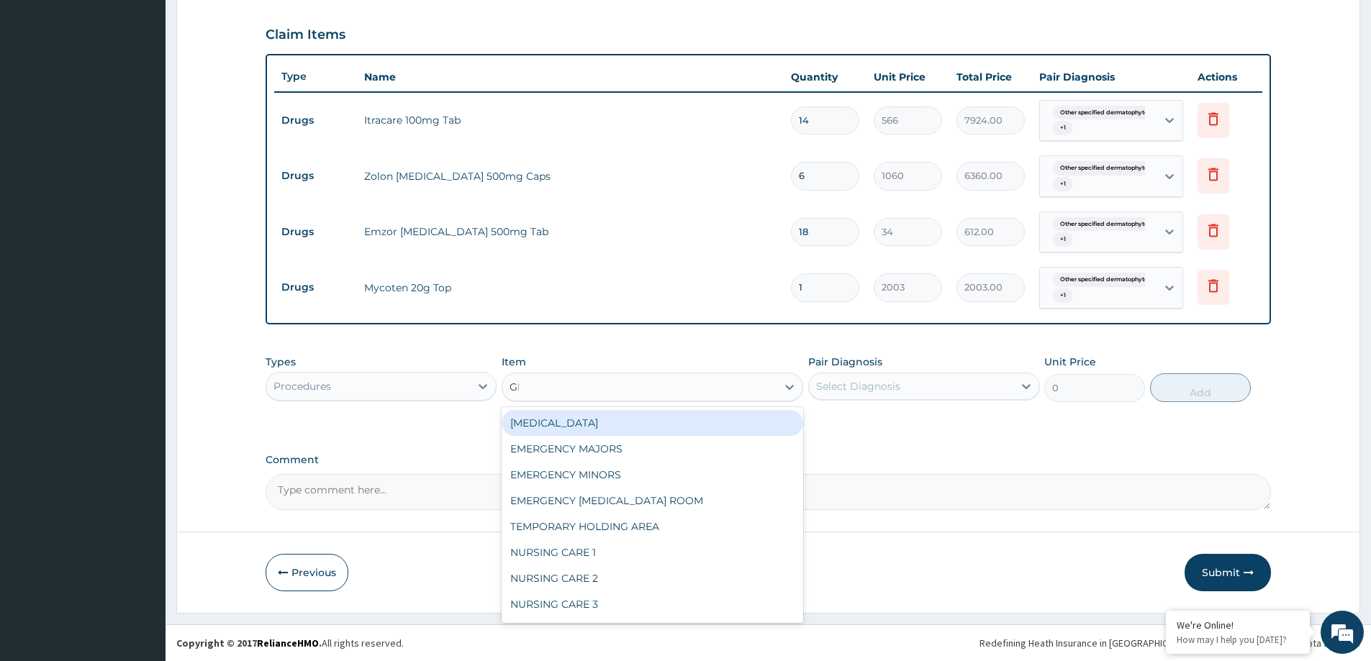
type input "GENERAL"
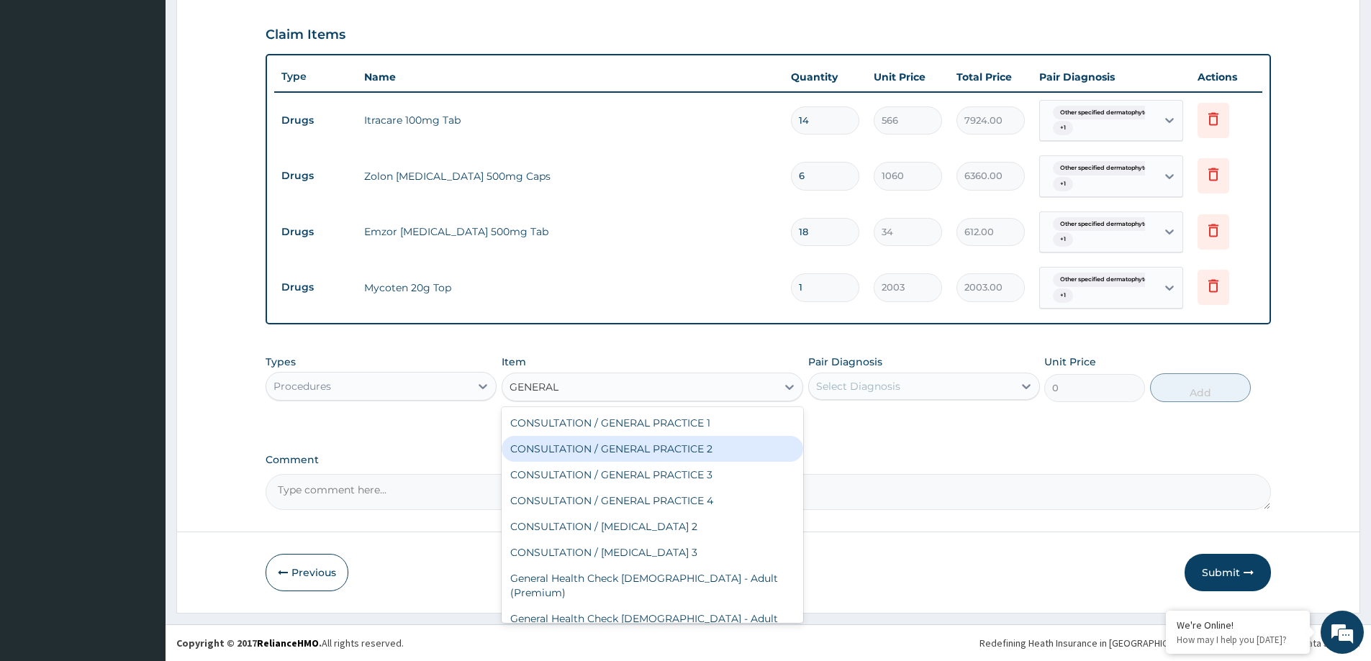
click at [616, 455] on div "CONSULTATION / GENERAL PRACTICE 2" at bounding box center [653, 449] width 302 height 26
type input "8400"
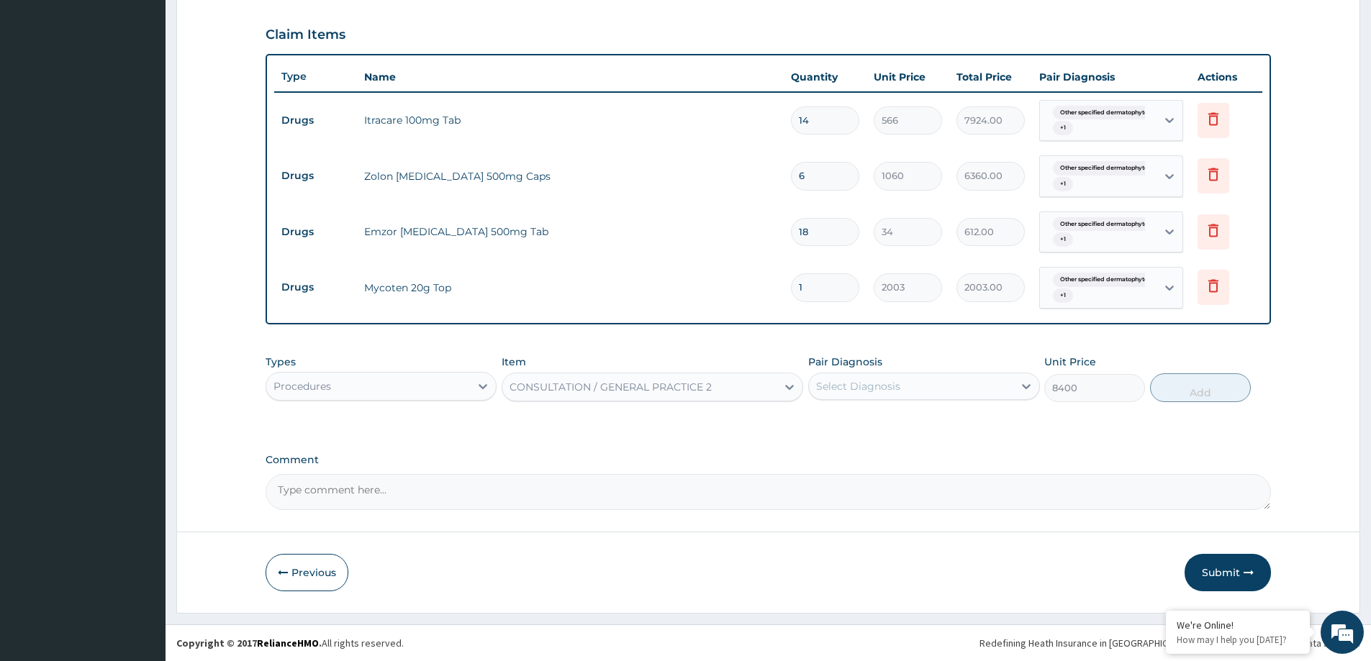
click at [858, 379] on div "Select Diagnosis" at bounding box center [858, 386] width 84 height 14
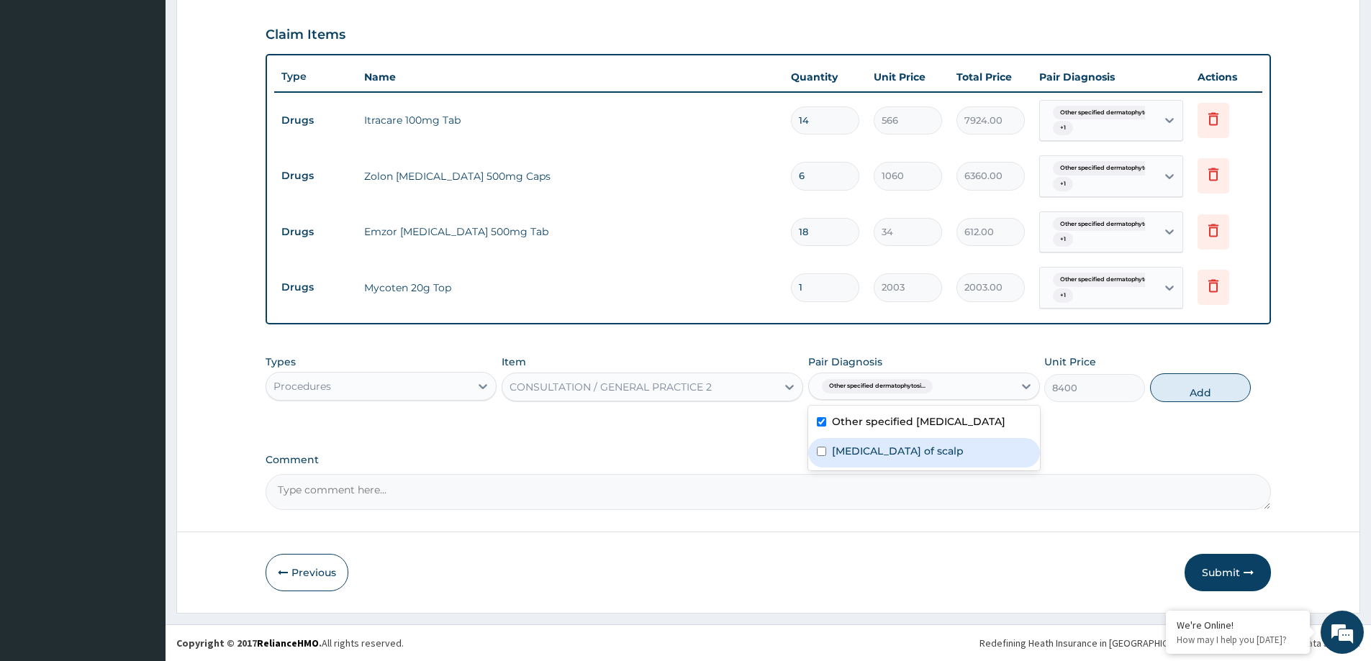
click at [871, 466] on div "Dermatophytosis of scalp" at bounding box center [923, 453] width 231 height 30
checkbox input "true"
click at [1215, 361] on div "Types Procedures Item CONSULTATION / GENERAL PRACTICE 2 Pair Diagnosis option D…" at bounding box center [768, 379] width 1005 height 62
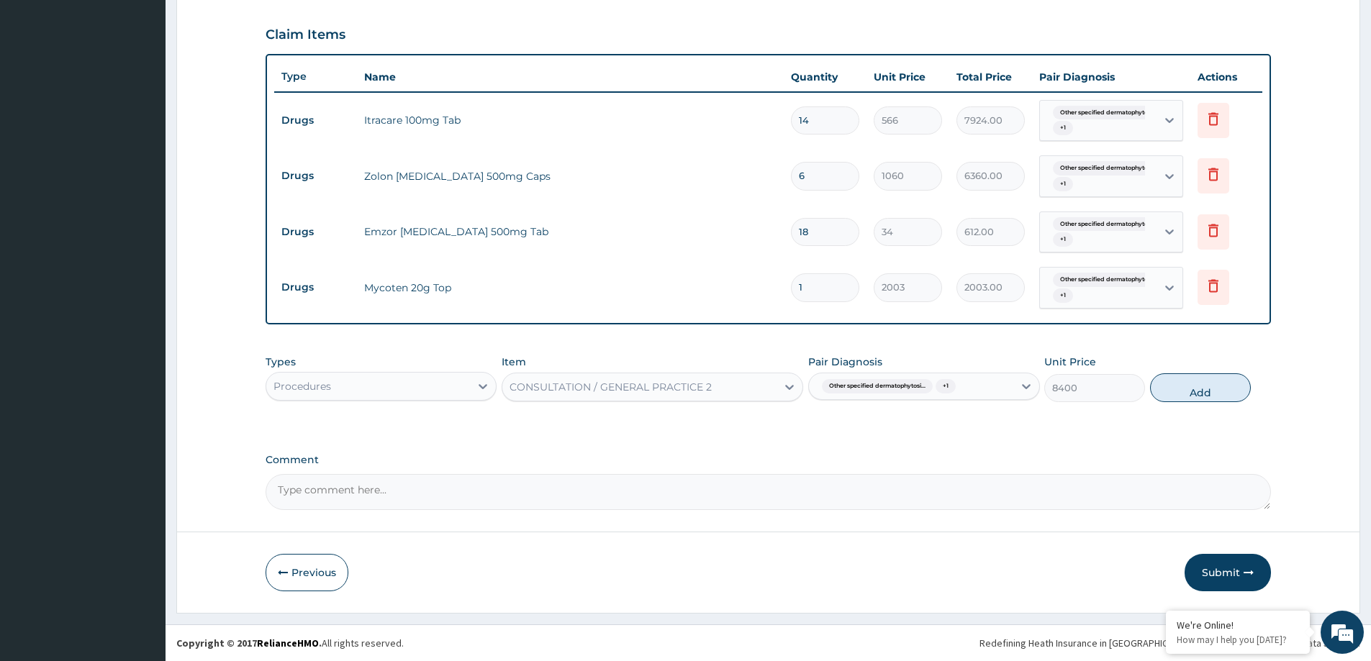
drag, startPoint x: 1203, startPoint y: 383, endPoint x: 965, endPoint y: 291, distance: 255.4
click at [1202, 383] on button "Add" at bounding box center [1200, 387] width 101 height 29
type input "0"
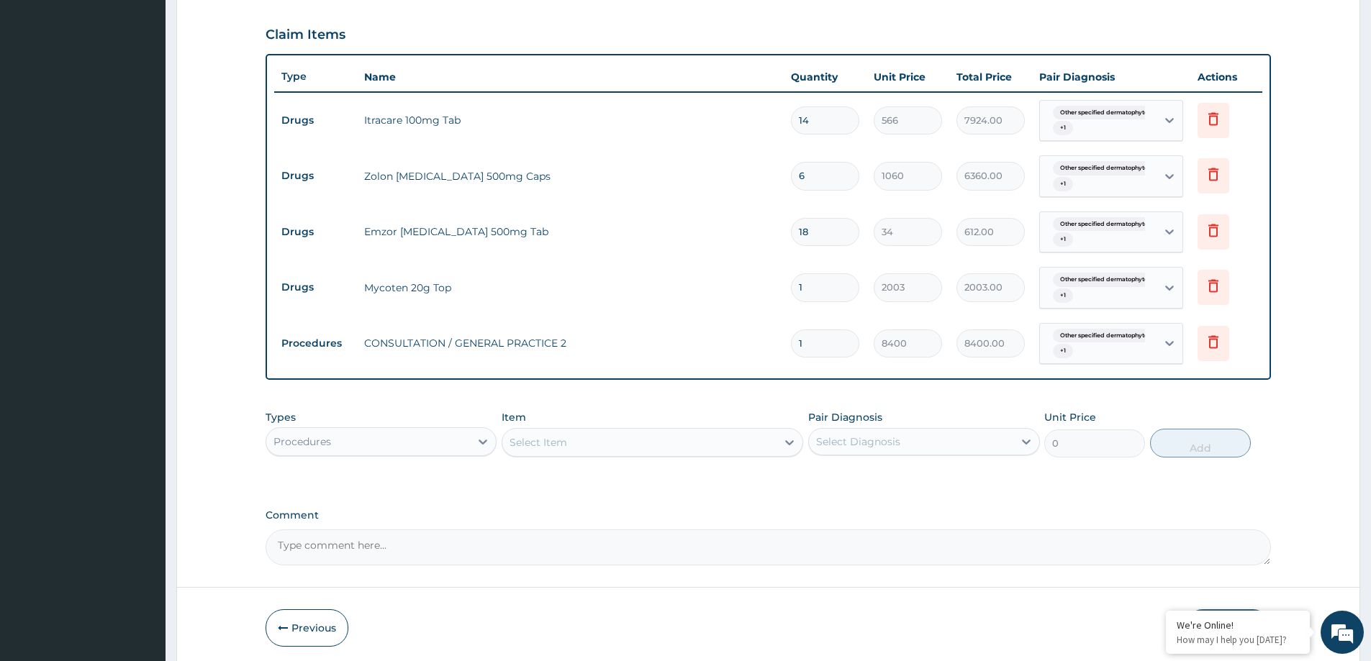
scroll to position [522, 0]
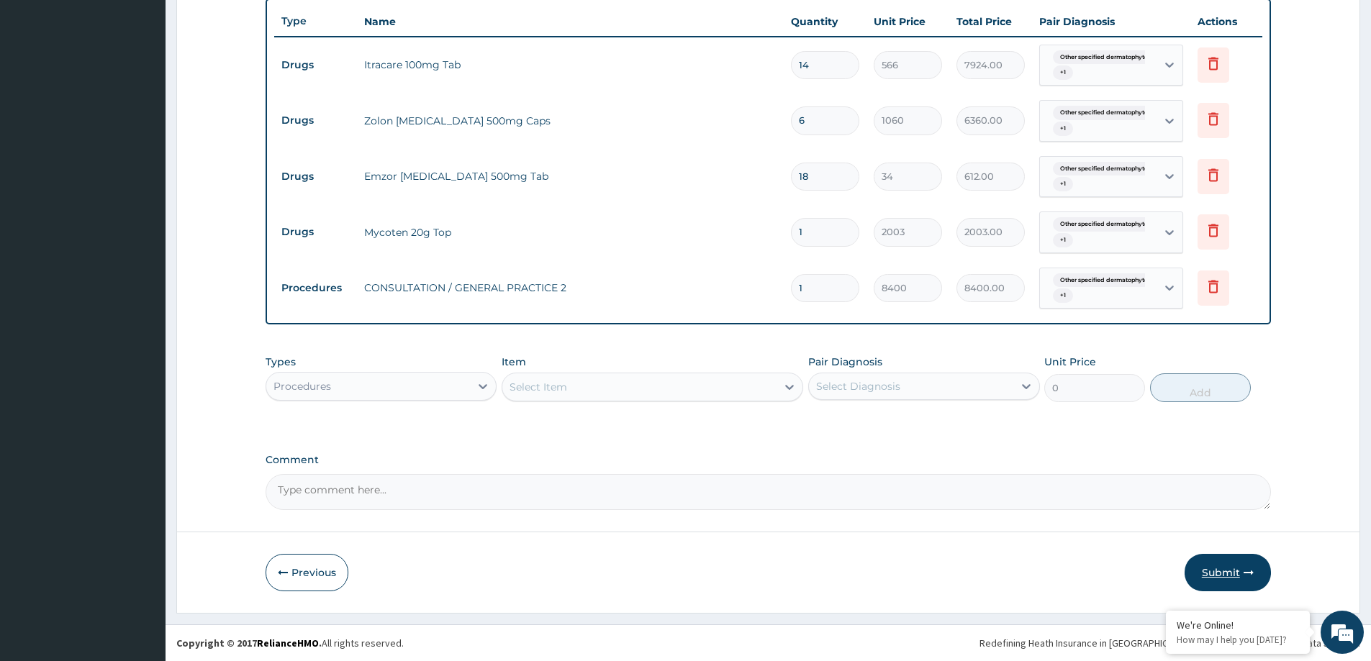
click at [1218, 562] on button "Submit" at bounding box center [1227, 572] width 86 height 37
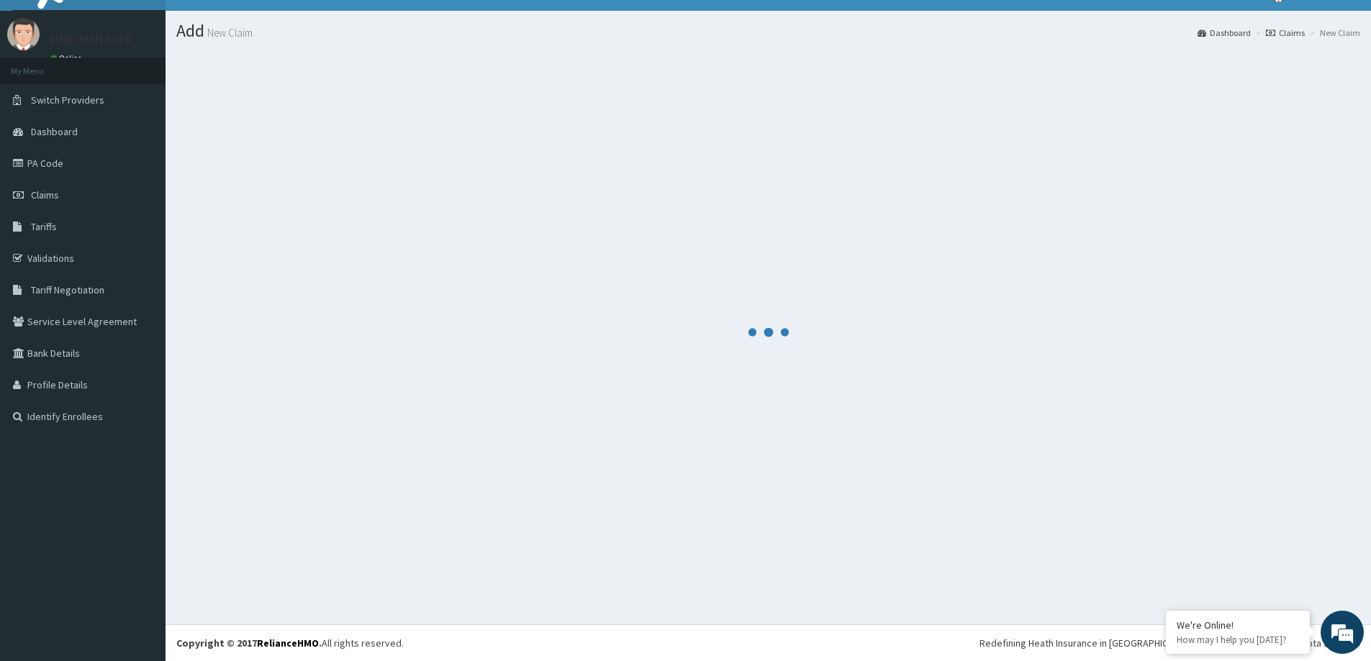
scroll to position [25, 0]
